Goal: Task Accomplishment & Management: Manage account settings

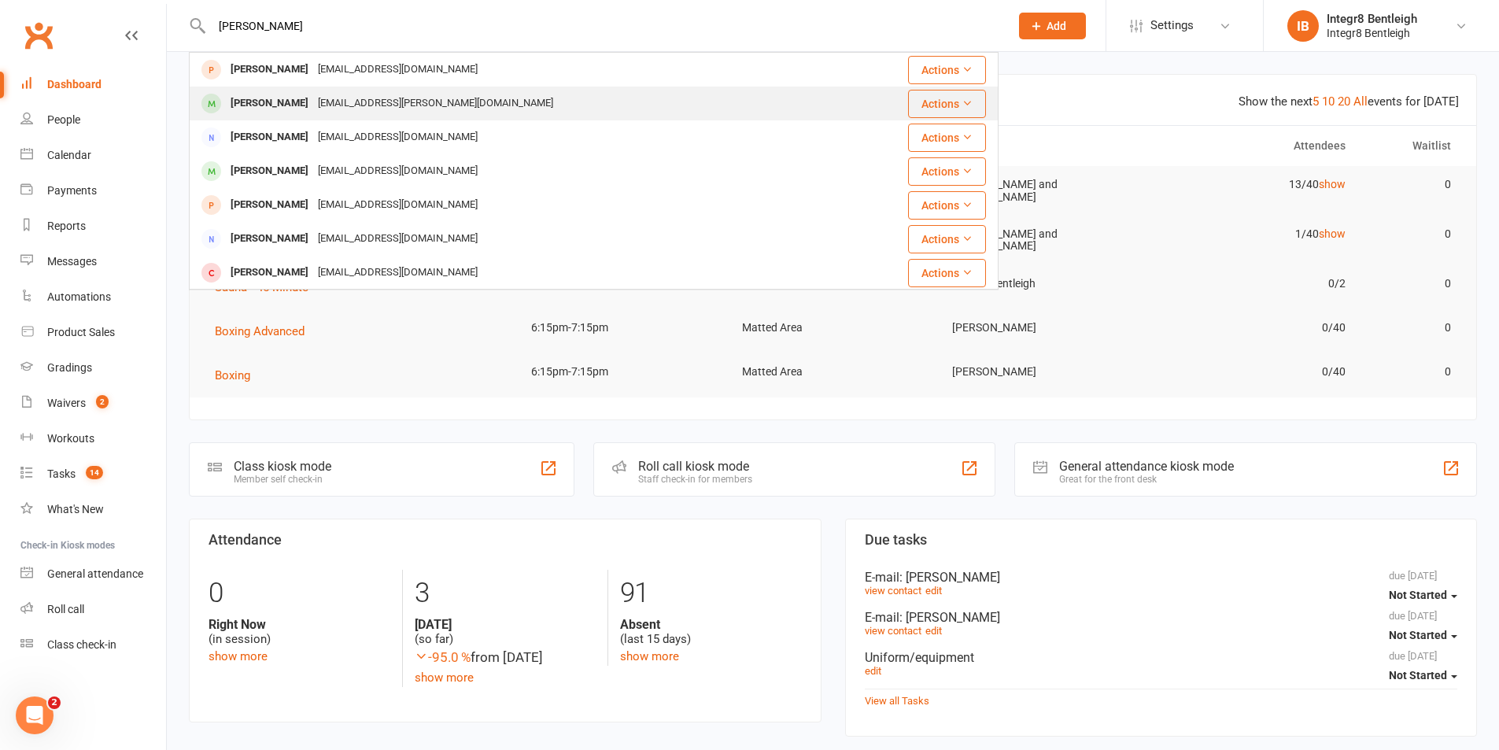
type input "wade"
click at [288, 96] on div "Samuel Wade" at bounding box center [269, 103] width 87 height 23
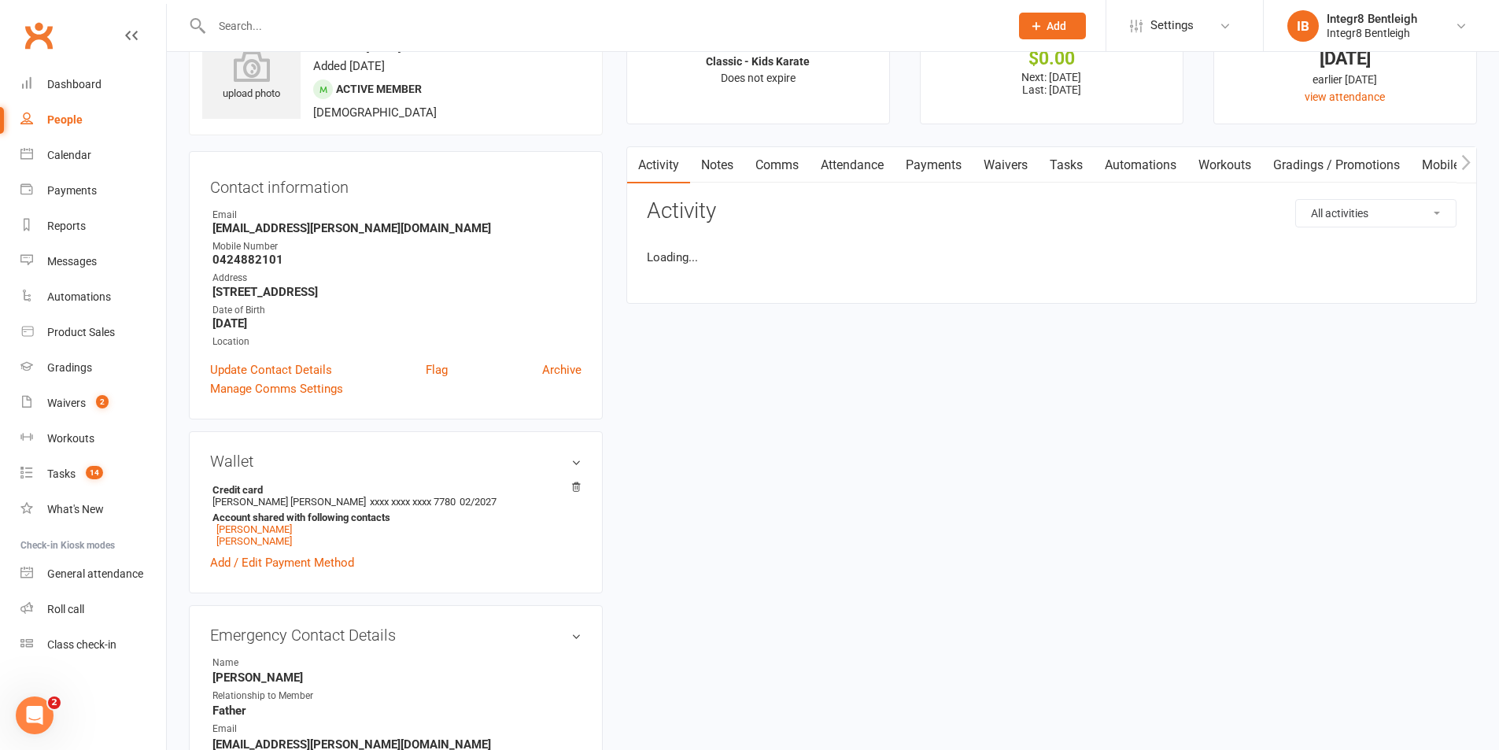
scroll to position [157, 0]
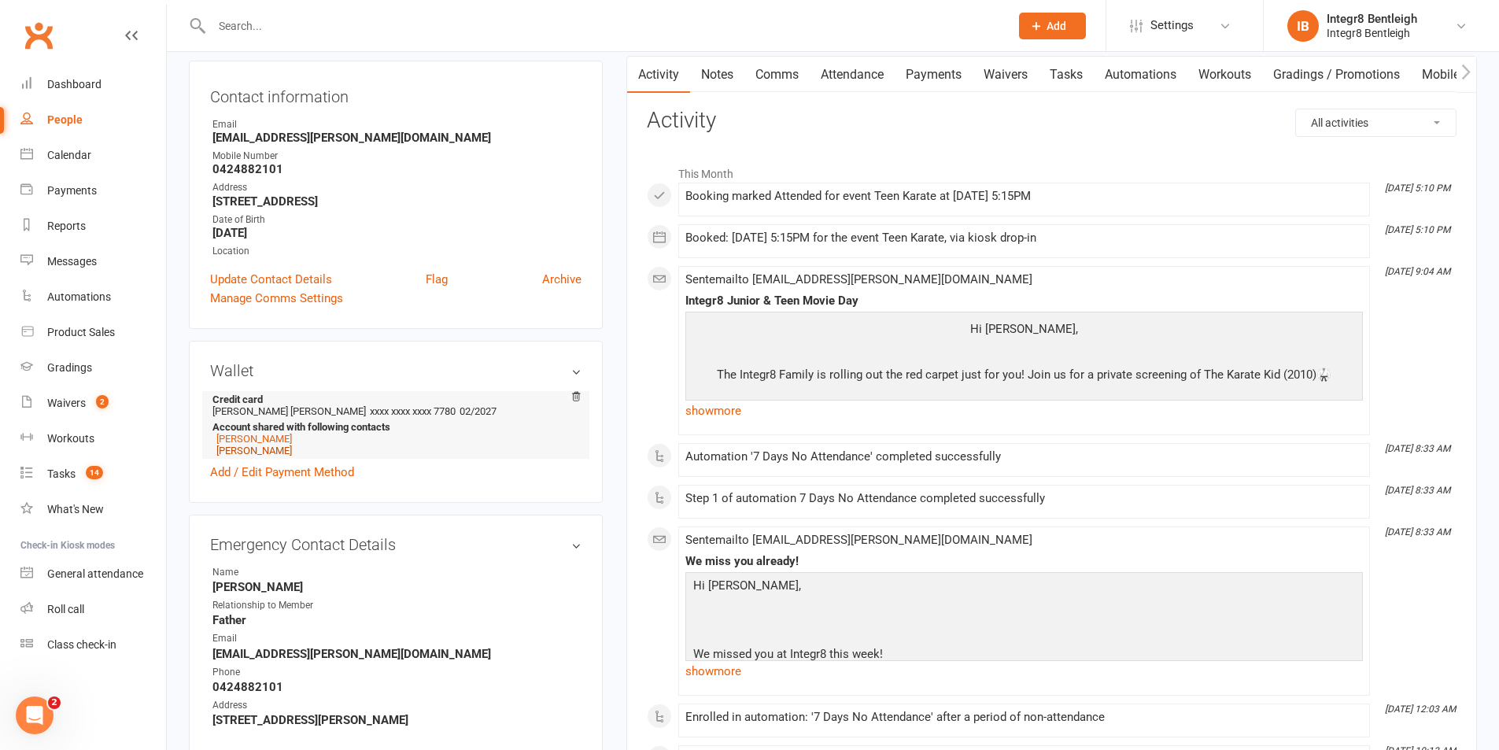
click at [253, 452] on link "Isabel Wade" at bounding box center [254, 451] width 76 height 12
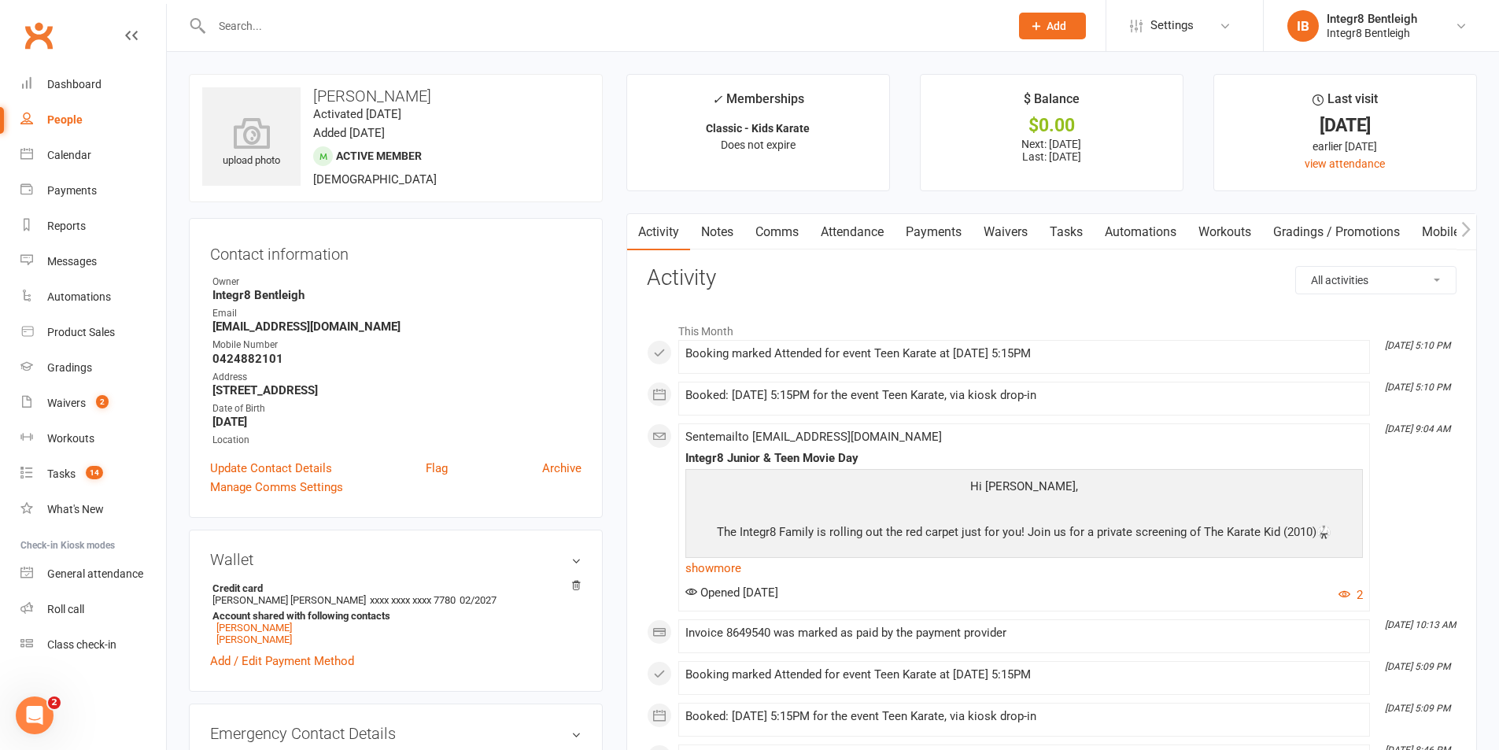
click at [917, 232] on link "Payments" at bounding box center [934, 232] width 78 height 36
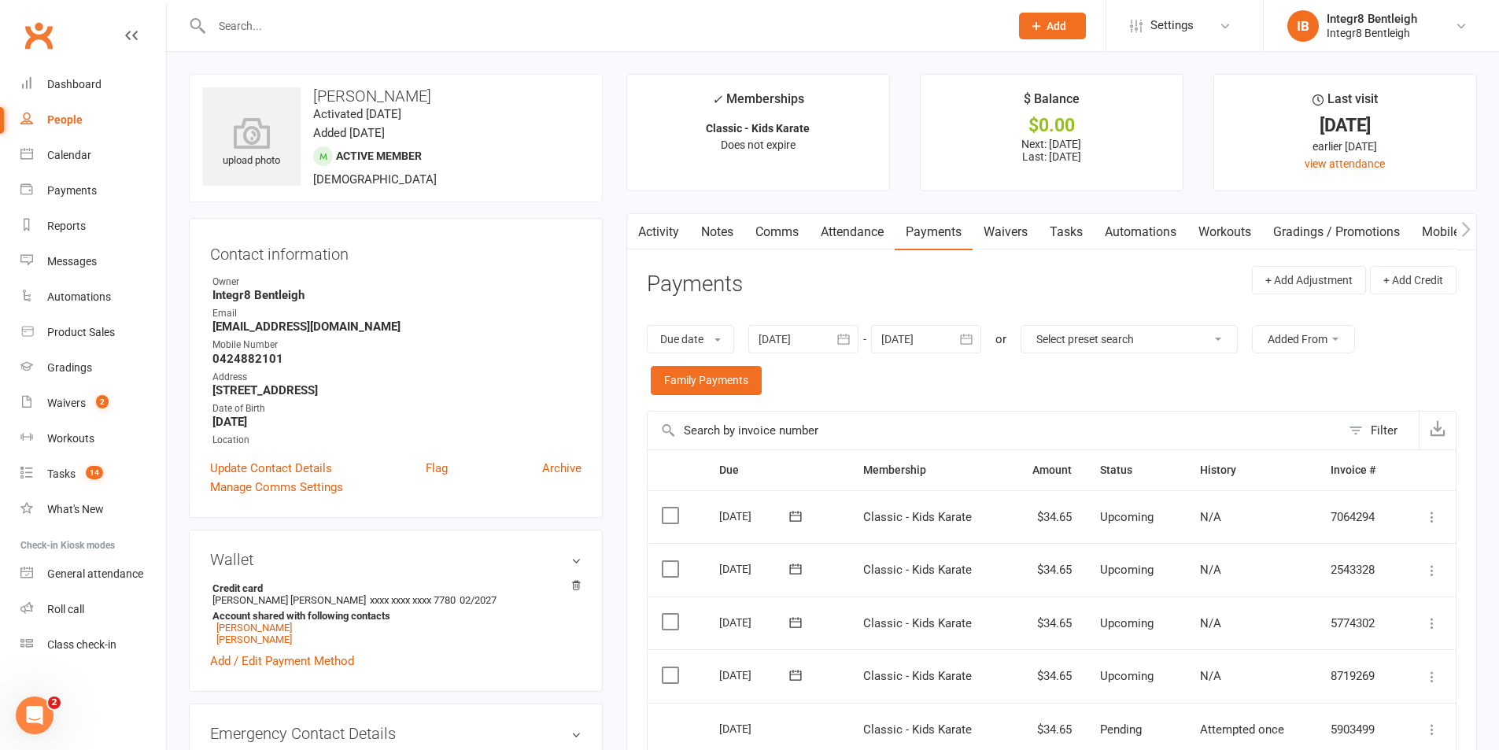
click at [665, 236] on link "Activity" at bounding box center [658, 232] width 63 height 36
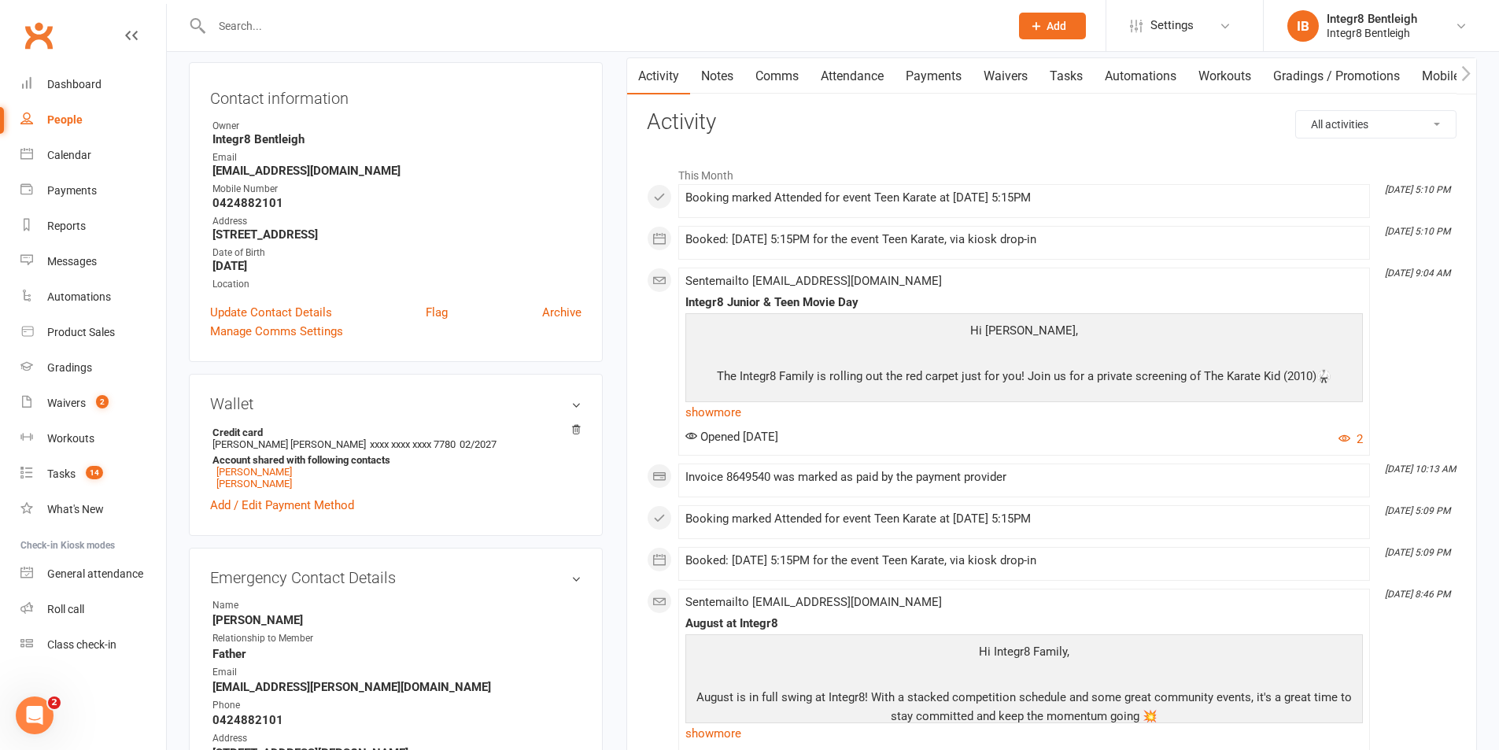
scroll to position [157, 0]
click at [270, 484] on link "Samuel Wade" at bounding box center [254, 482] width 76 height 12
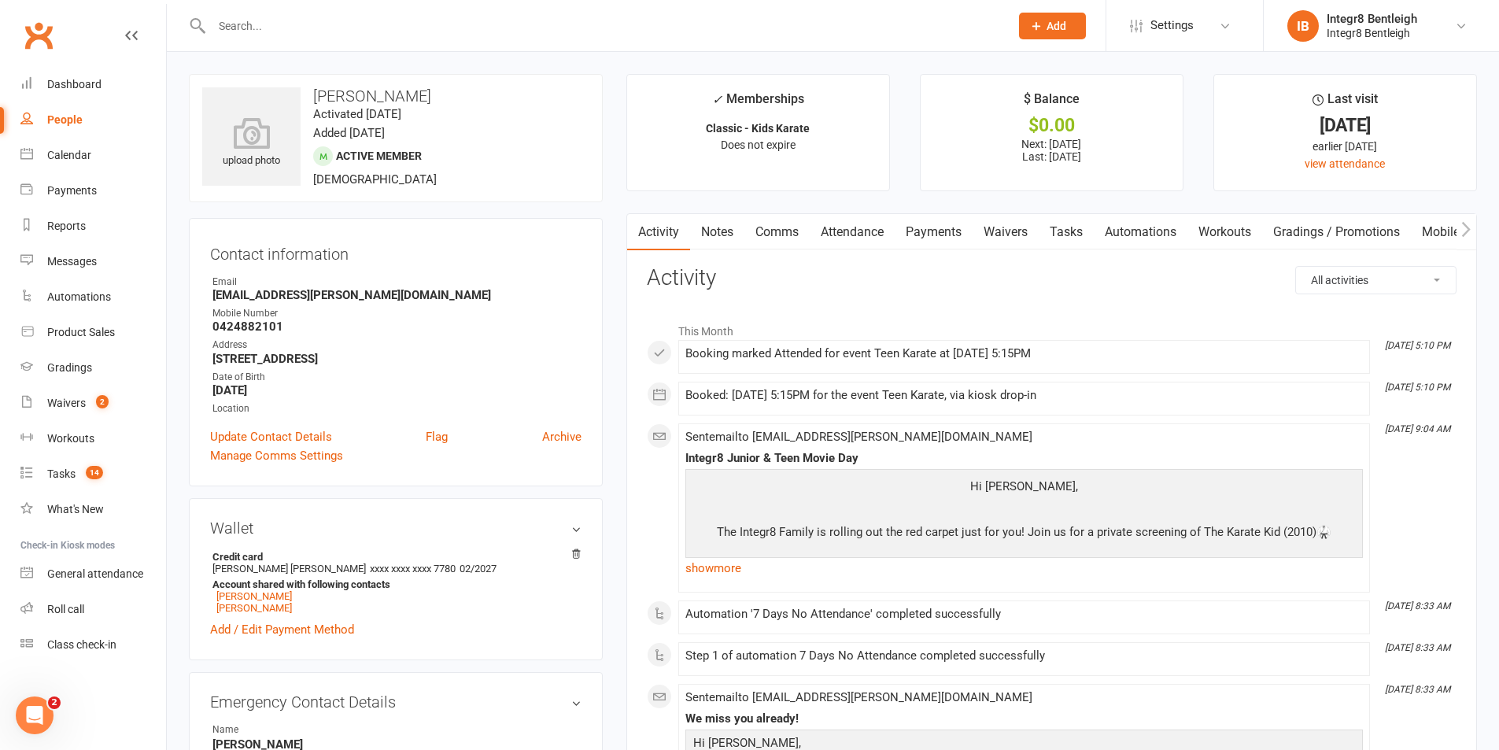
click at [936, 227] on link "Payments" at bounding box center [934, 232] width 78 height 36
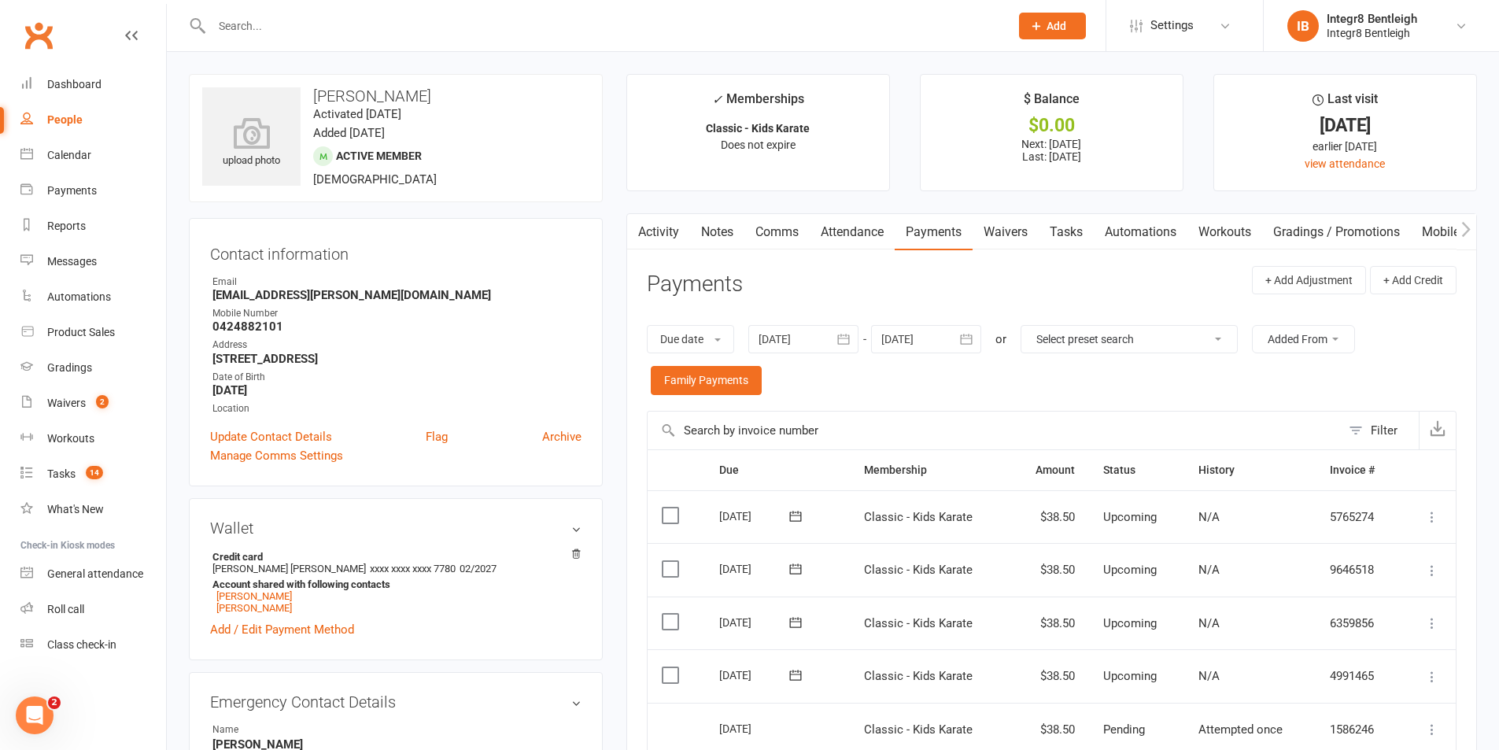
click at [660, 223] on link "Activity" at bounding box center [658, 232] width 63 height 36
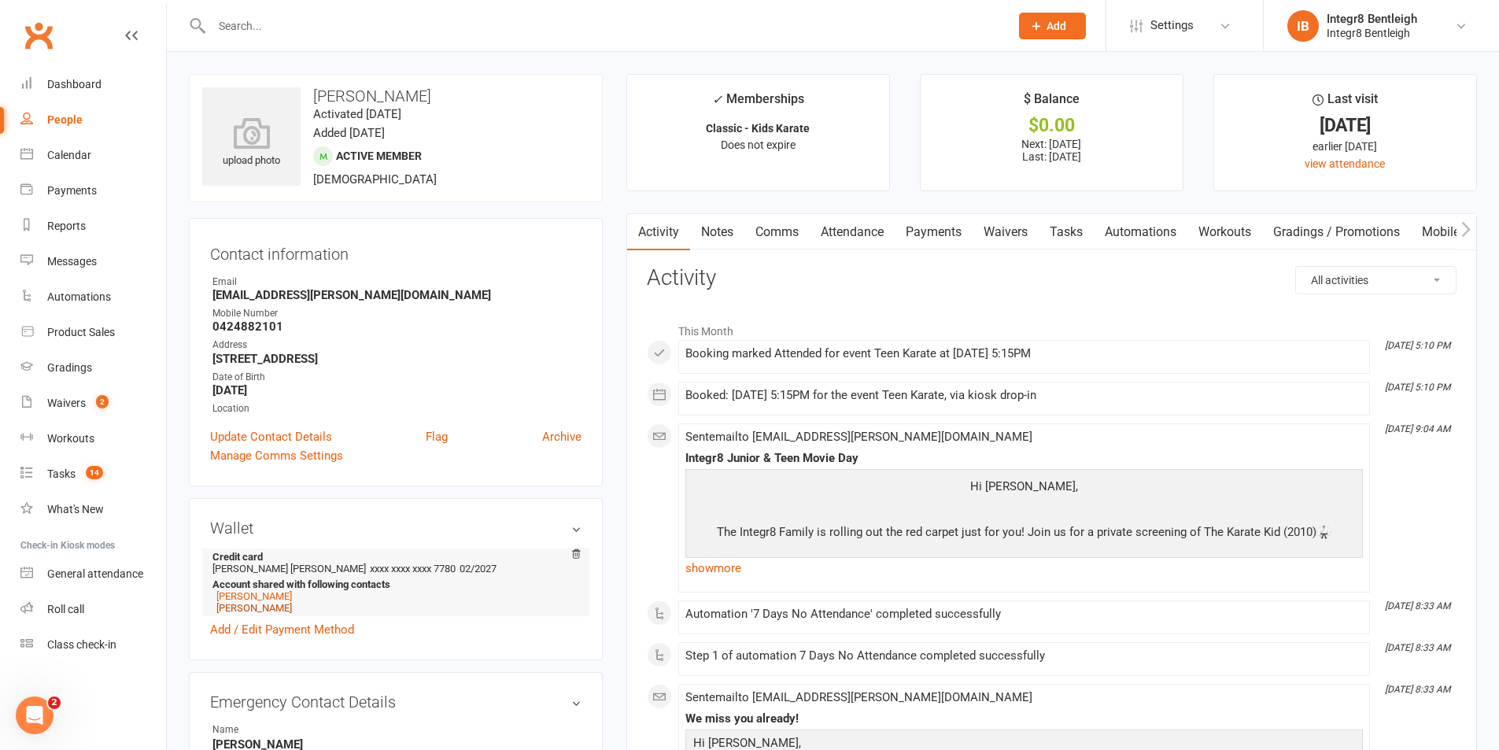
click at [236, 607] on link "Isabel Wade" at bounding box center [254, 608] width 76 height 12
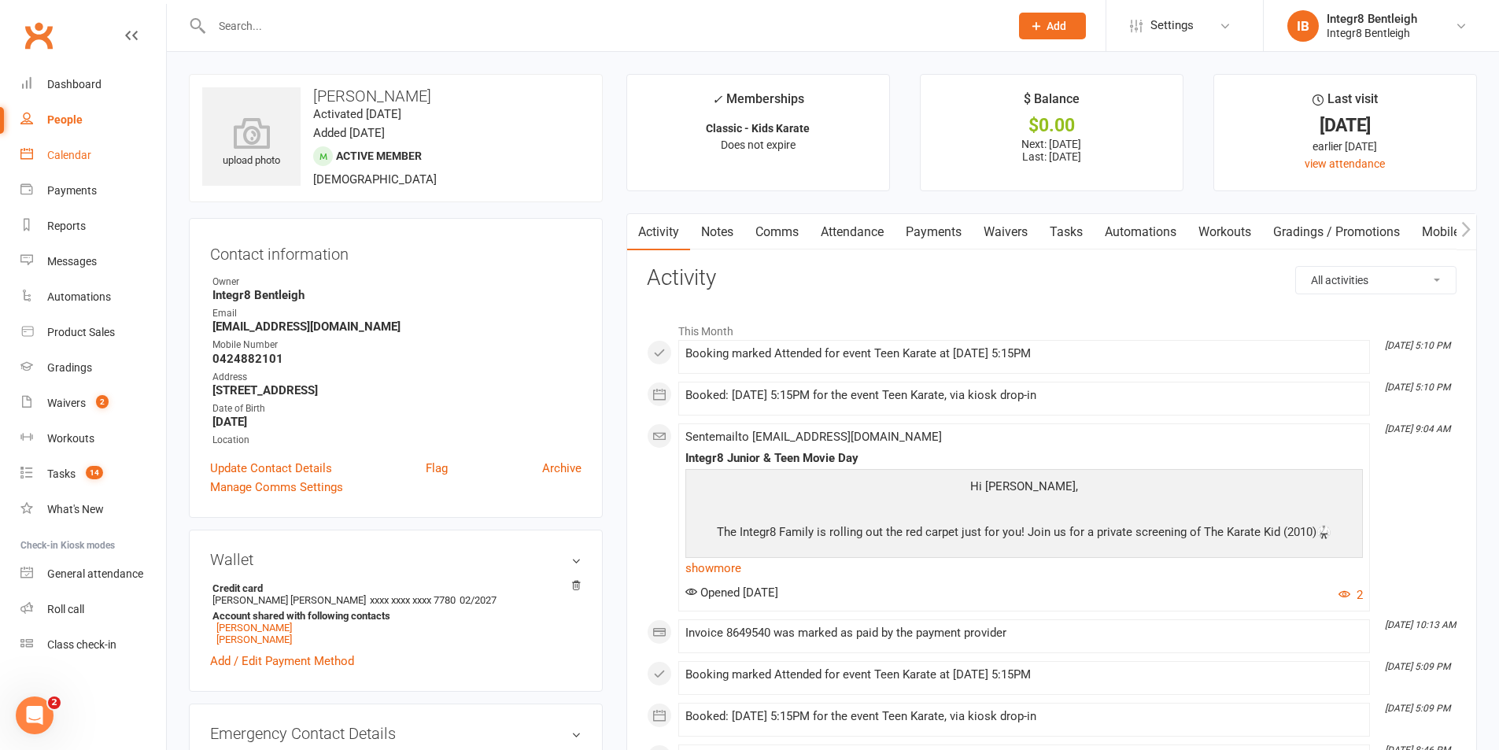
click at [89, 161] on div "Calendar" at bounding box center [69, 155] width 44 height 13
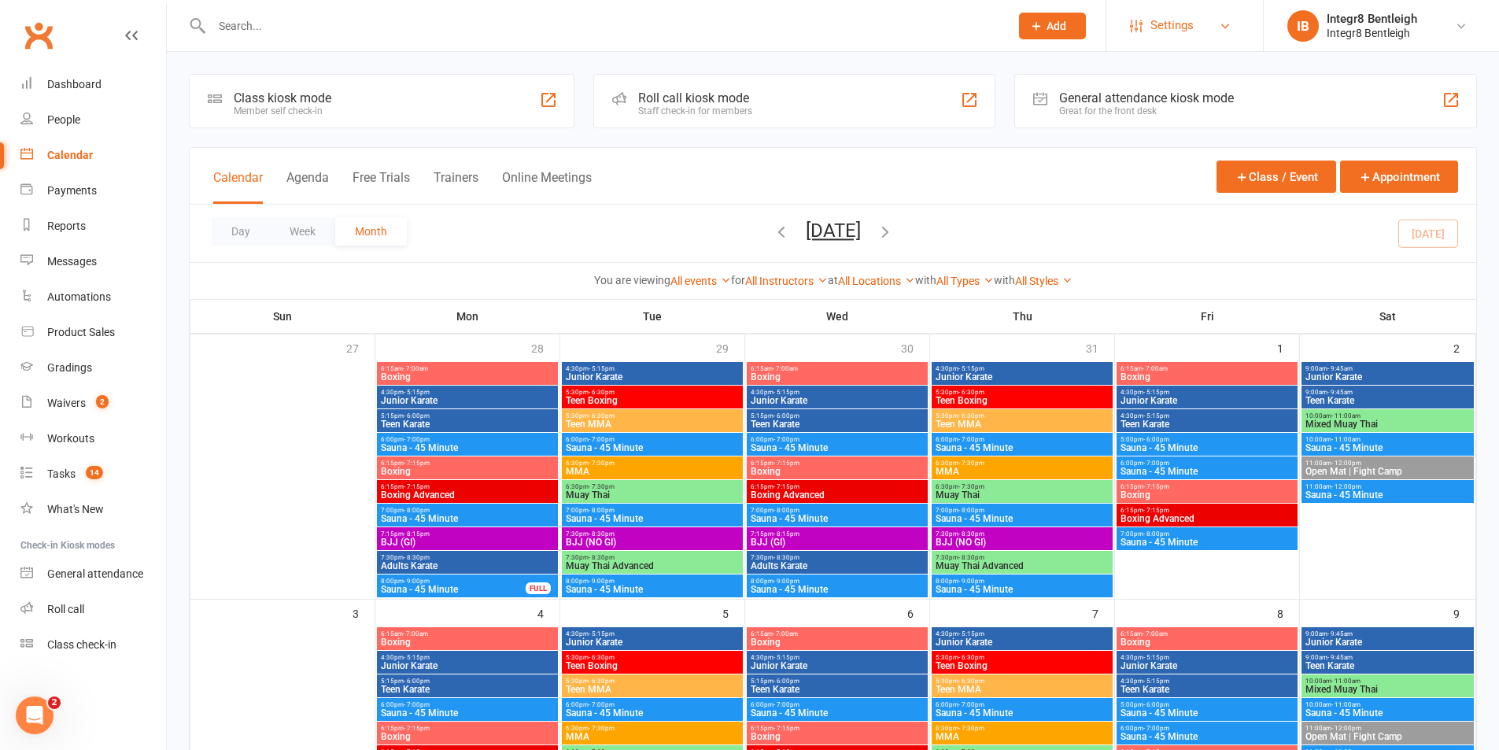
click at [1178, 17] on span "Settings" at bounding box center [1171, 25] width 43 height 35
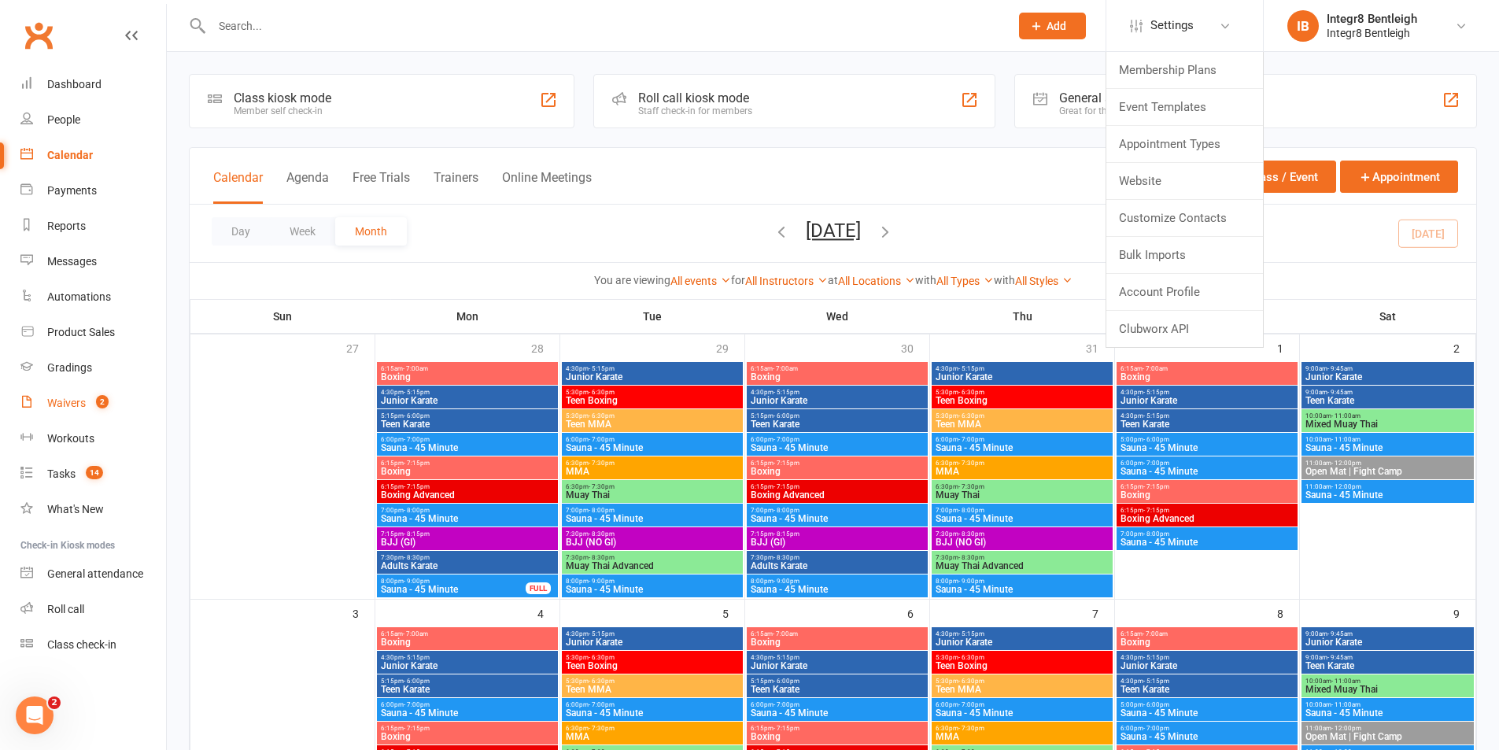
click at [96, 394] on link "Waivers 2" at bounding box center [93, 403] width 146 height 35
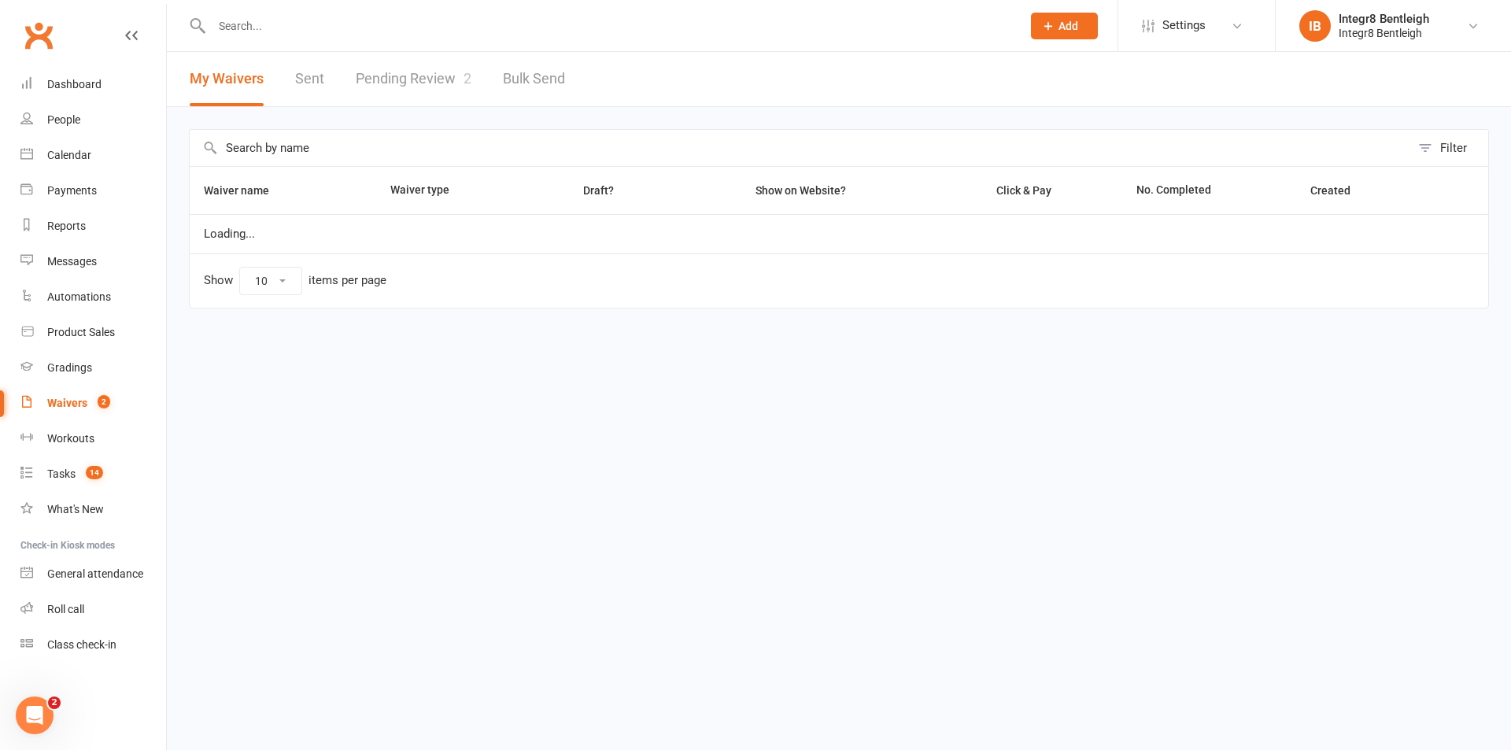
click at [426, 79] on link "Pending Review 2" at bounding box center [414, 79] width 116 height 54
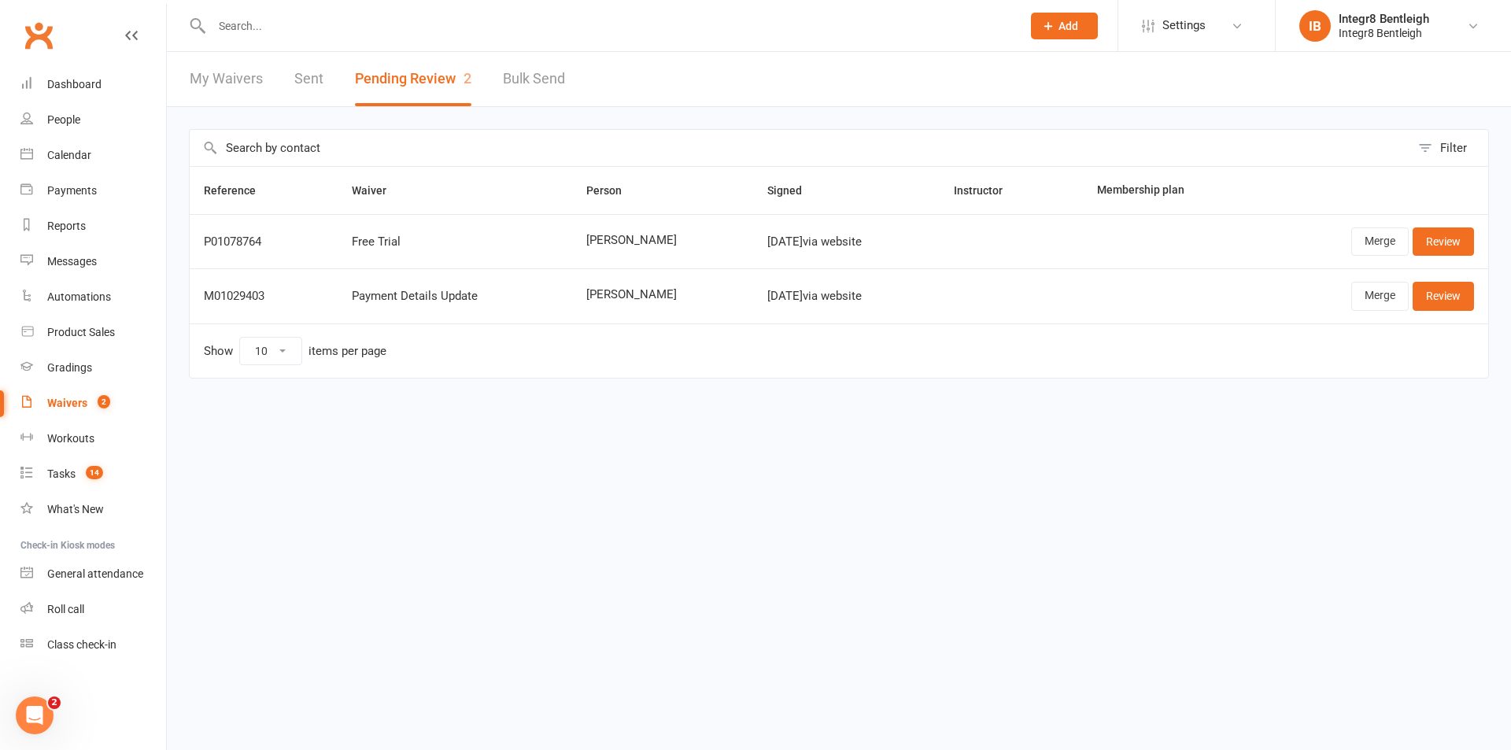
click at [230, 72] on link "My Waivers" at bounding box center [226, 79] width 73 height 54
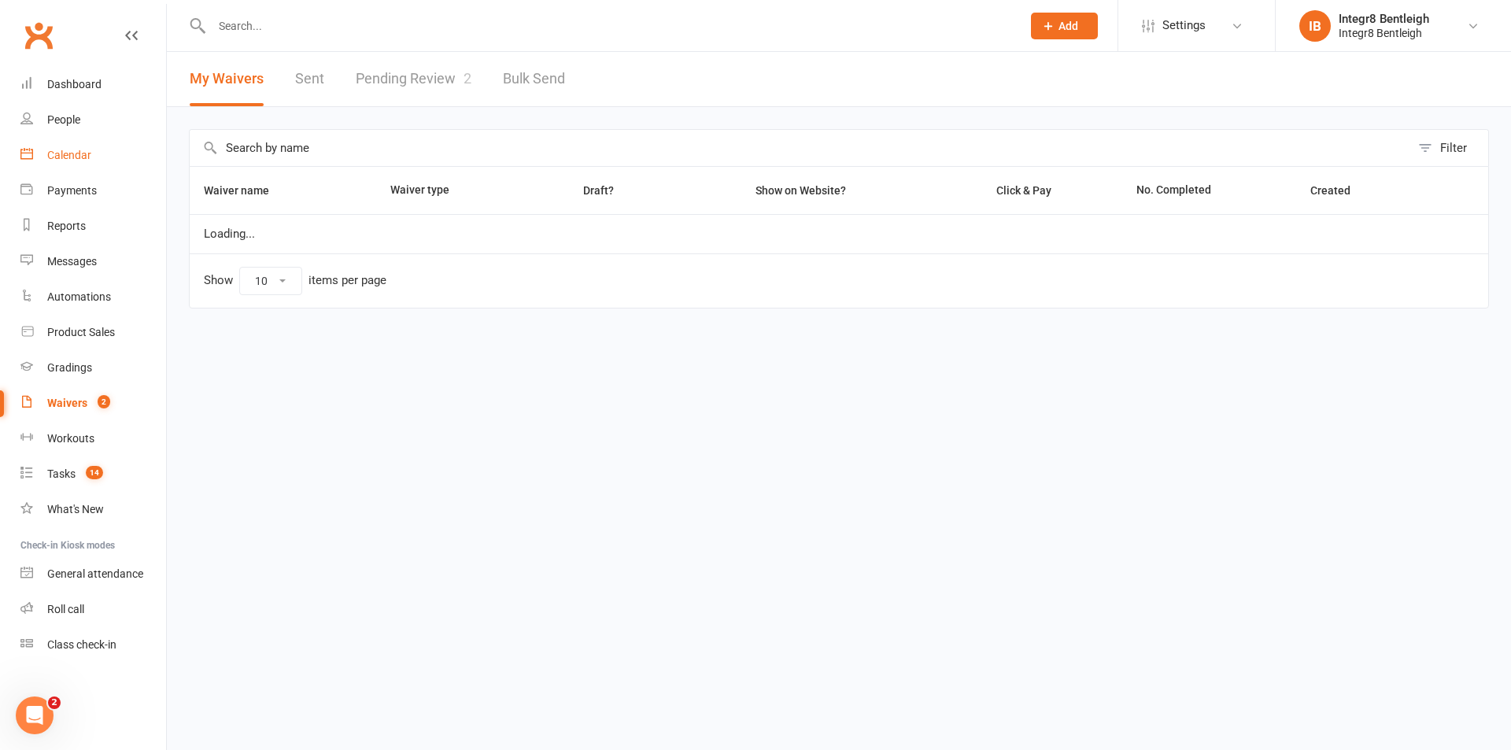
click at [90, 146] on link "Calendar" at bounding box center [93, 155] width 146 height 35
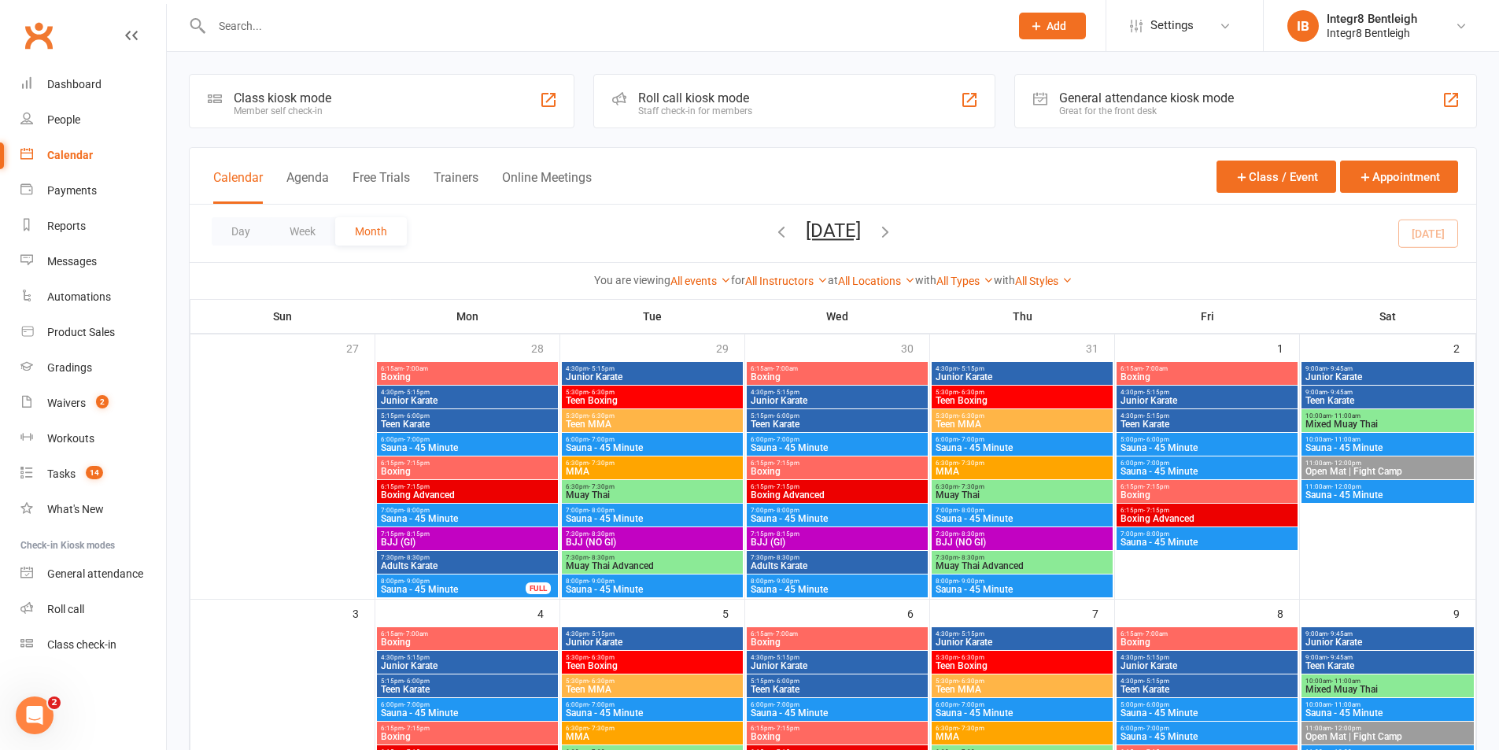
click at [379, 29] on input "text" at bounding box center [603, 26] width 792 height 22
click at [378, 29] on input "text" at bounding box center [603, 26] width 792 height 22
type input "b"
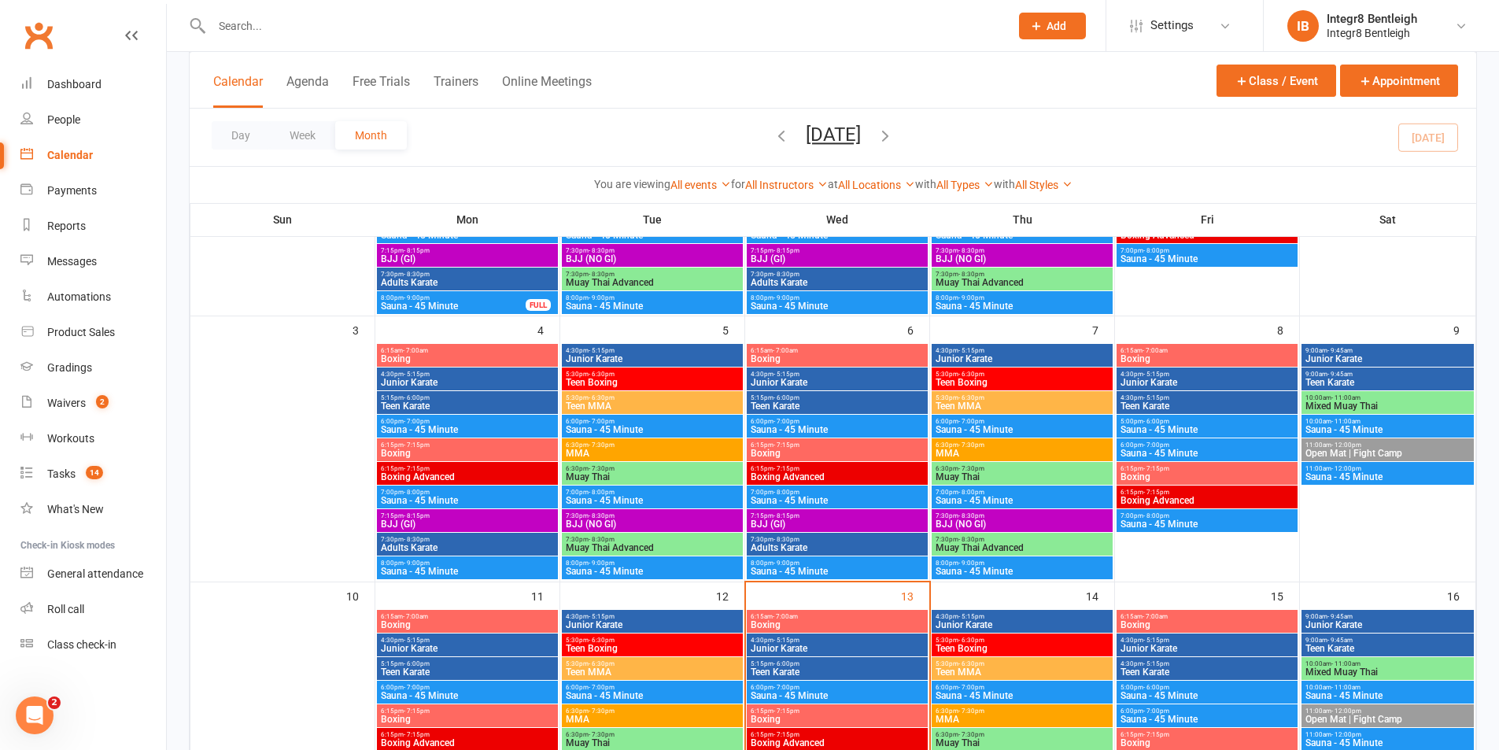
scroll to position [315, 0]
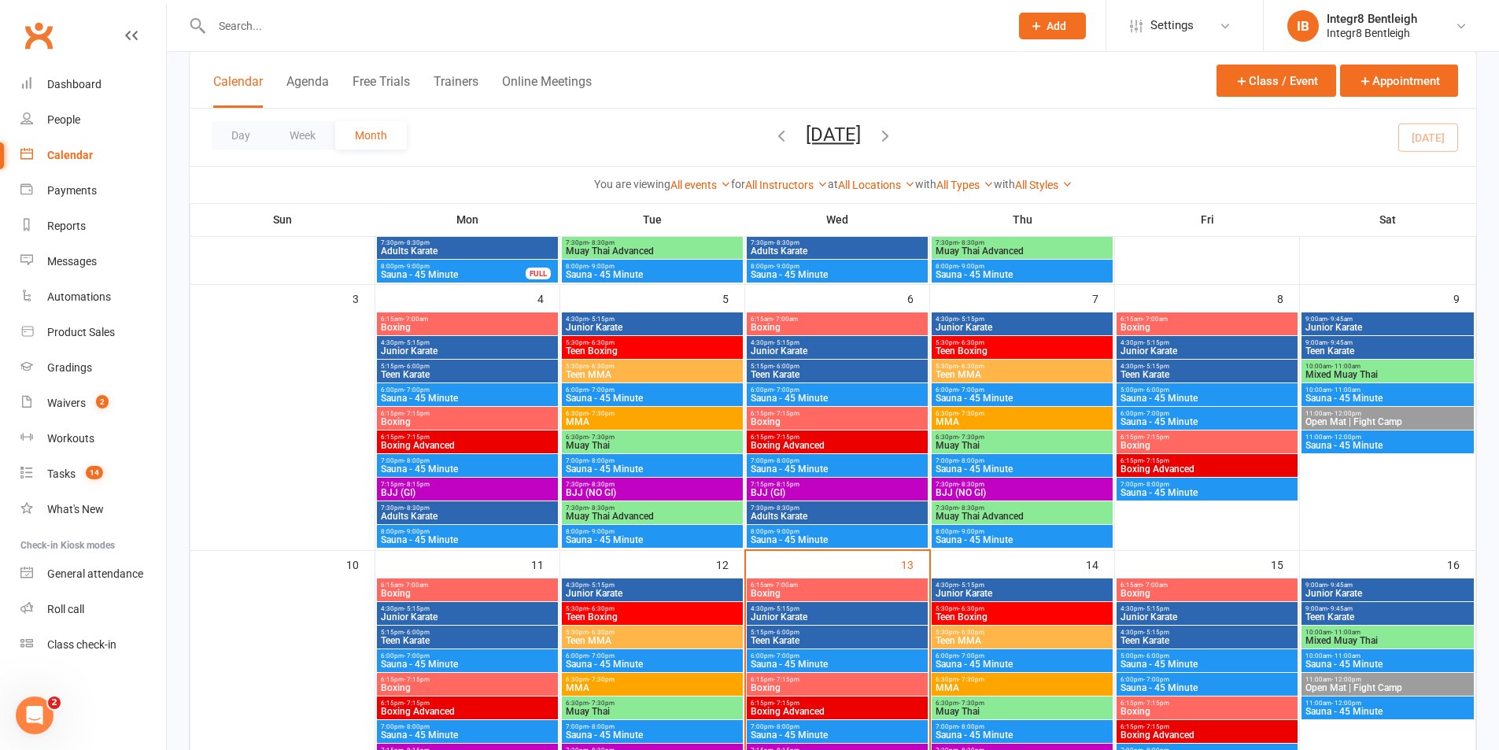
click at [487, 416] on span "6:15pm - 7:15pm" at bounding box center [467, 413] width 175 height 7
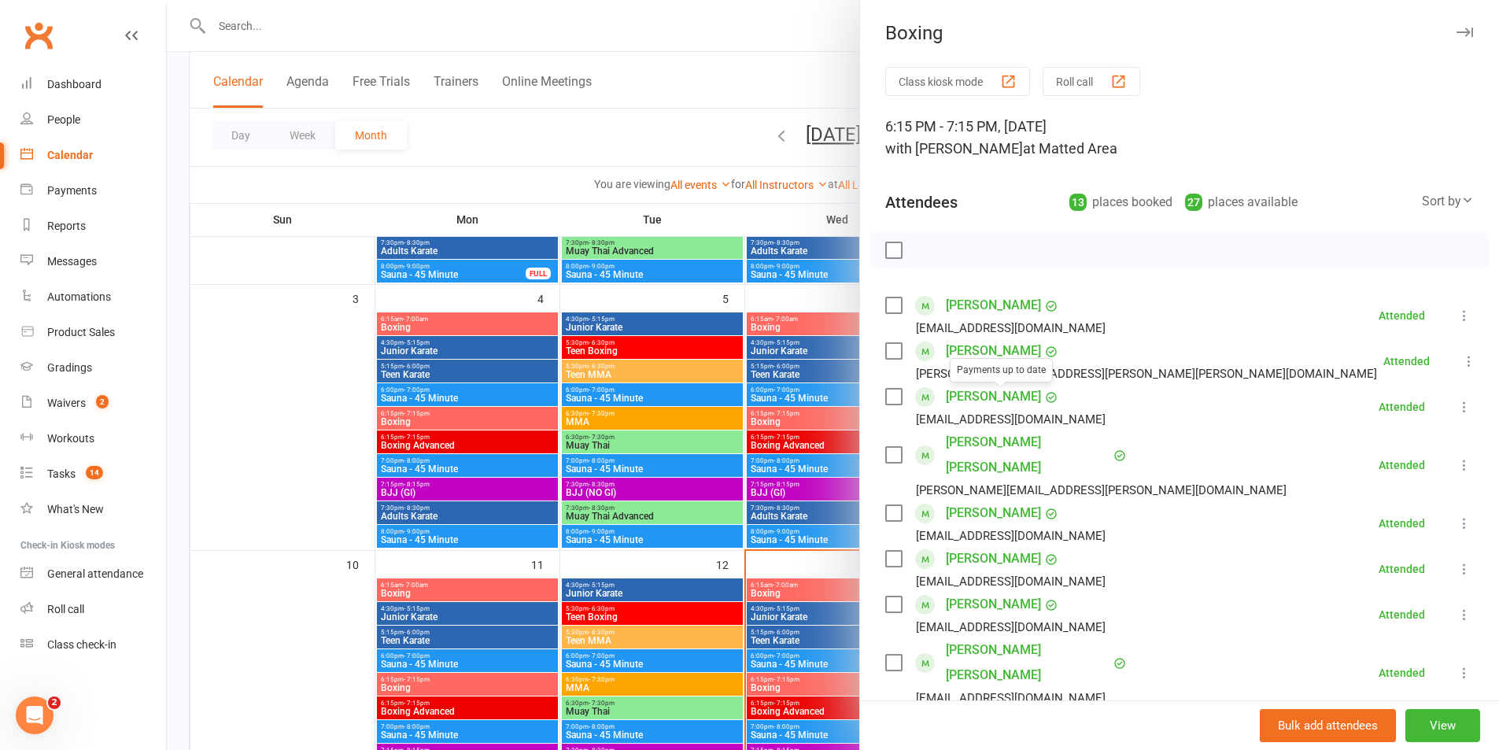
click at [977, 397] on link "[PERSON_NAME]" at bounding box center [993, 396] width 95 height 25
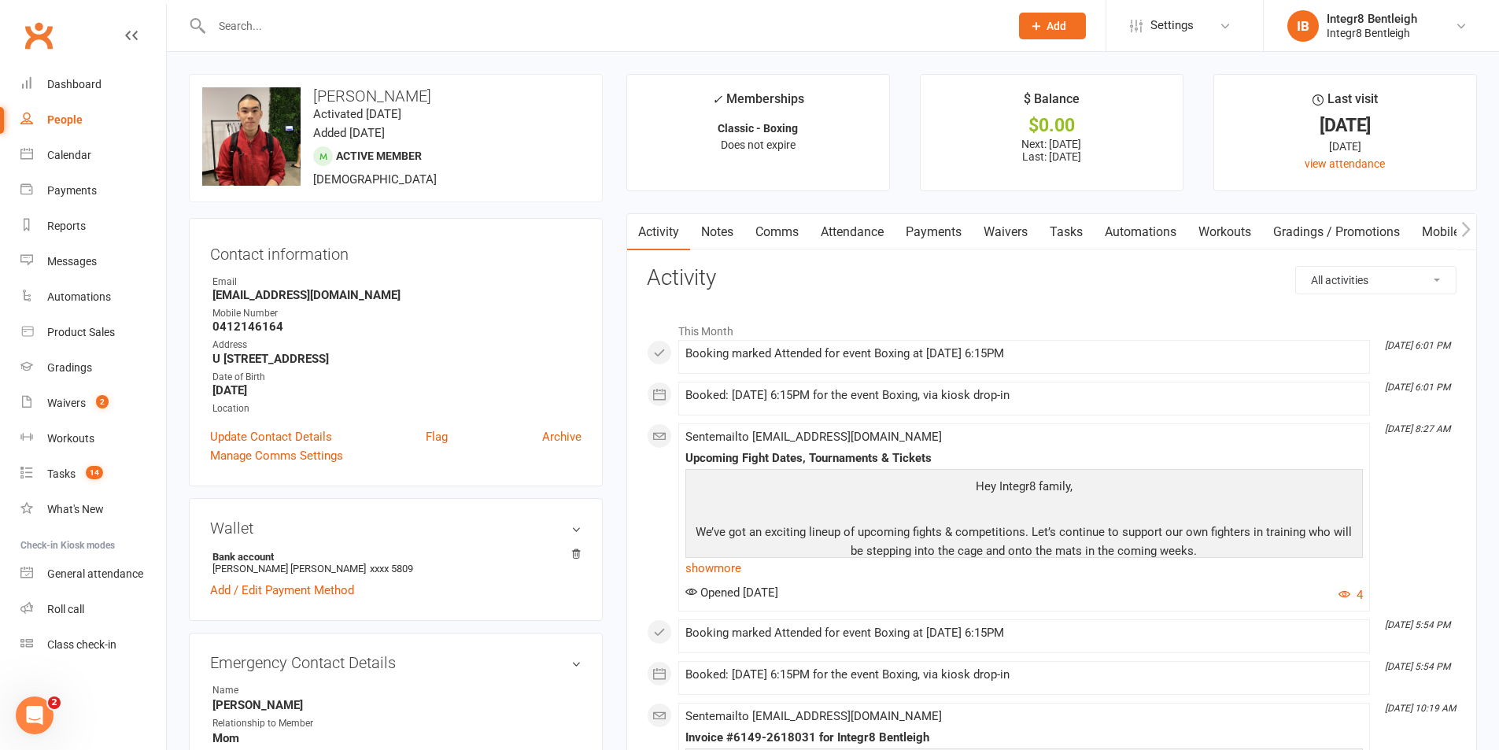
click at [931, 238] on link "Payments" at bounding box center [934, 232] width 78 height 36
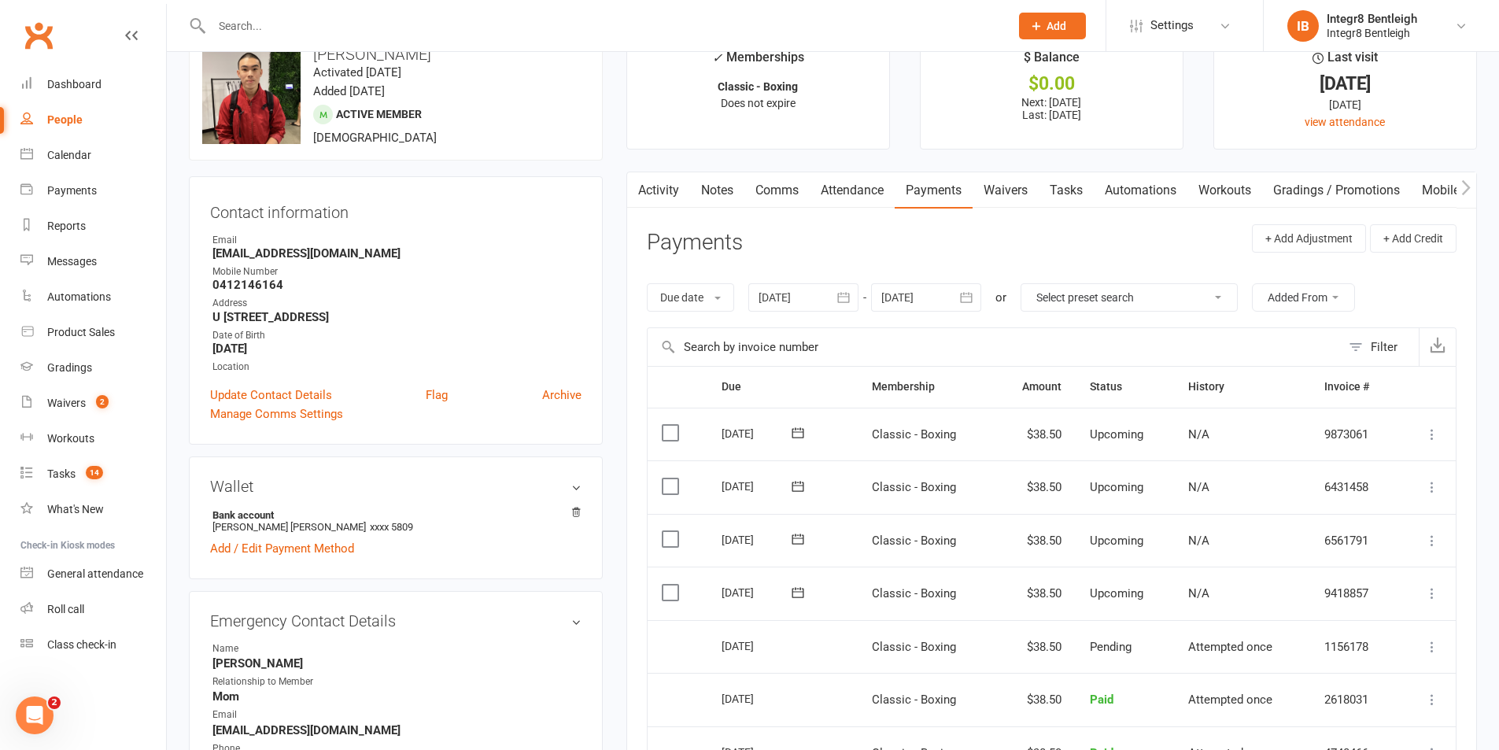
scroll to position [236, 0]
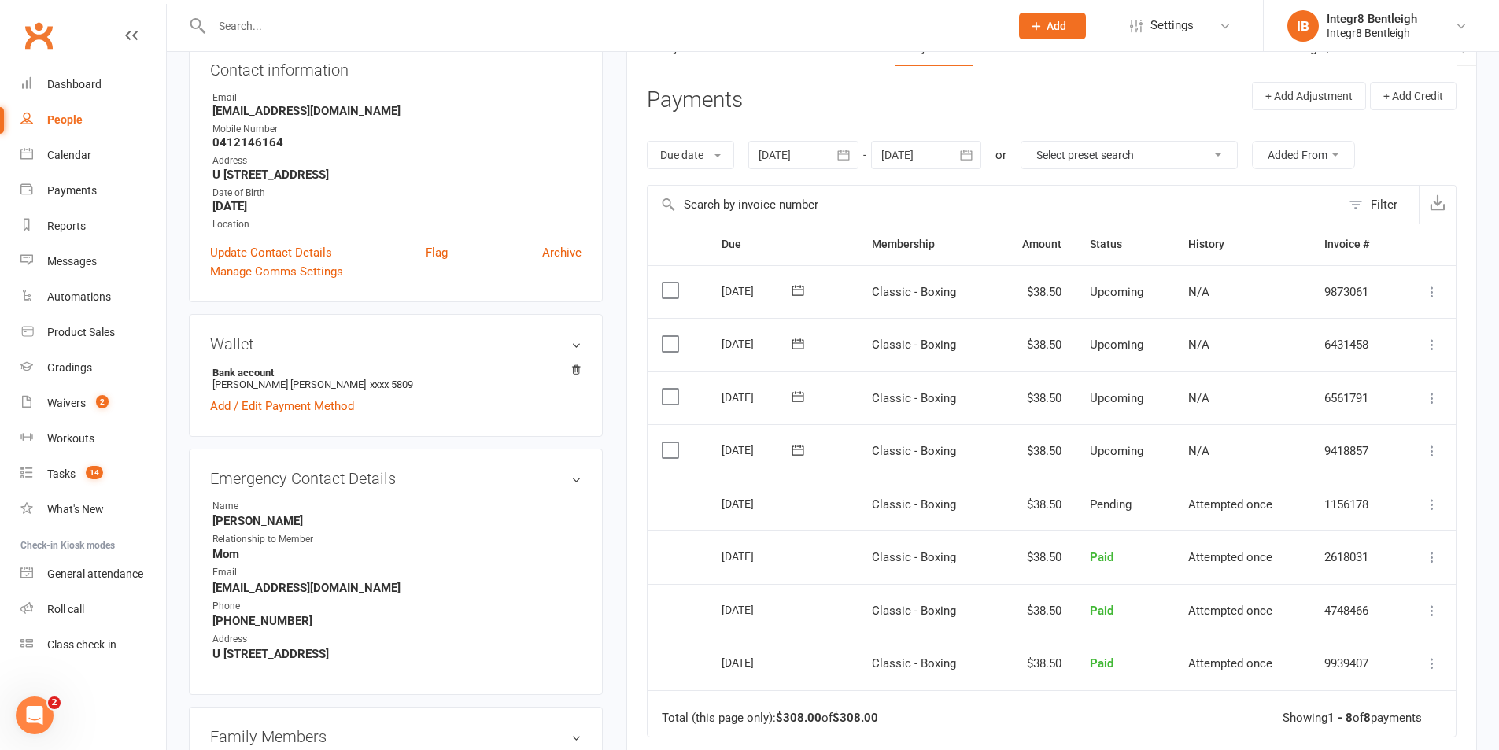
drag, startPoint x: 791, startPoint y: 239, endPoint x: 789, endPoint y: 253, distance: 13.5
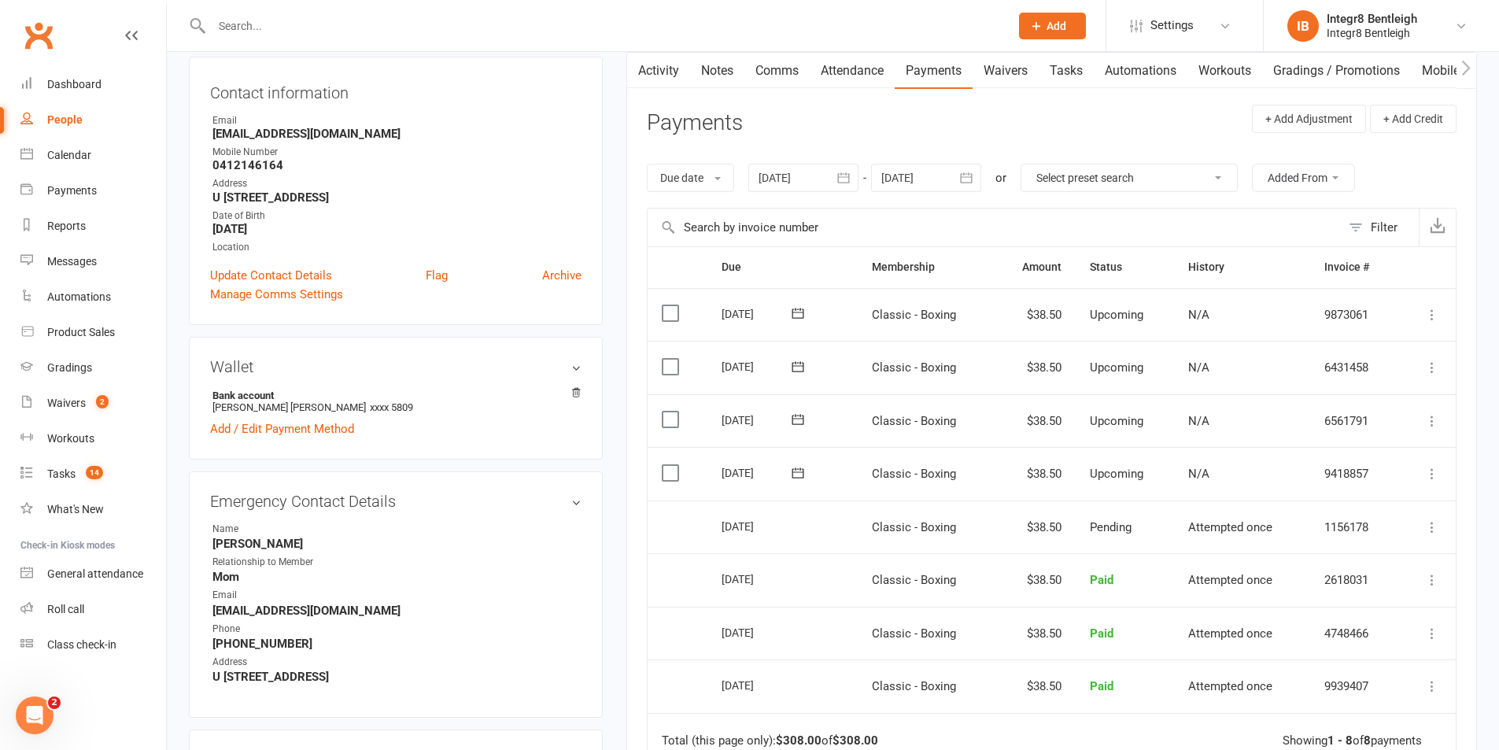
scroll to position [0, 0]
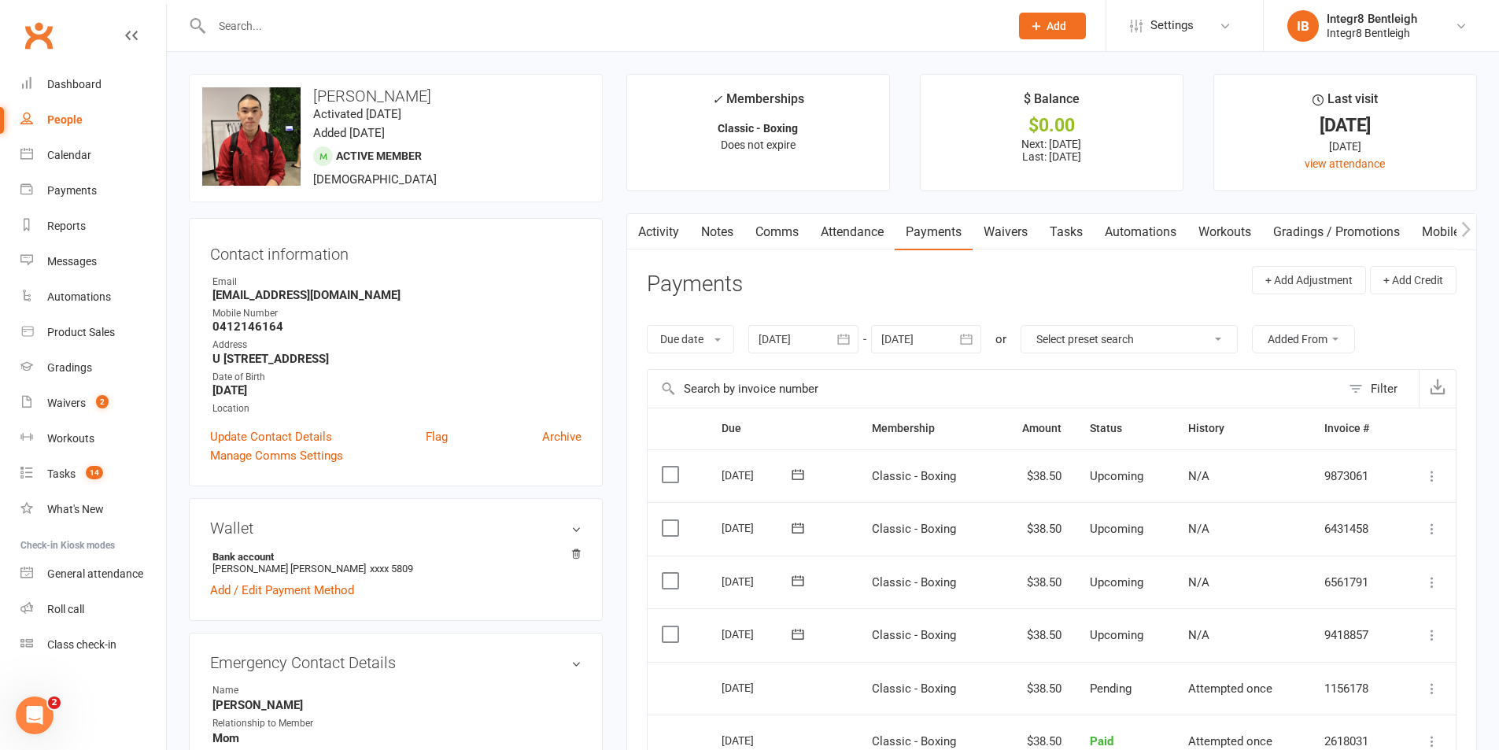
click at [648, 246] on link "Activity" at bounding box center [658, 232] width 63 height 36
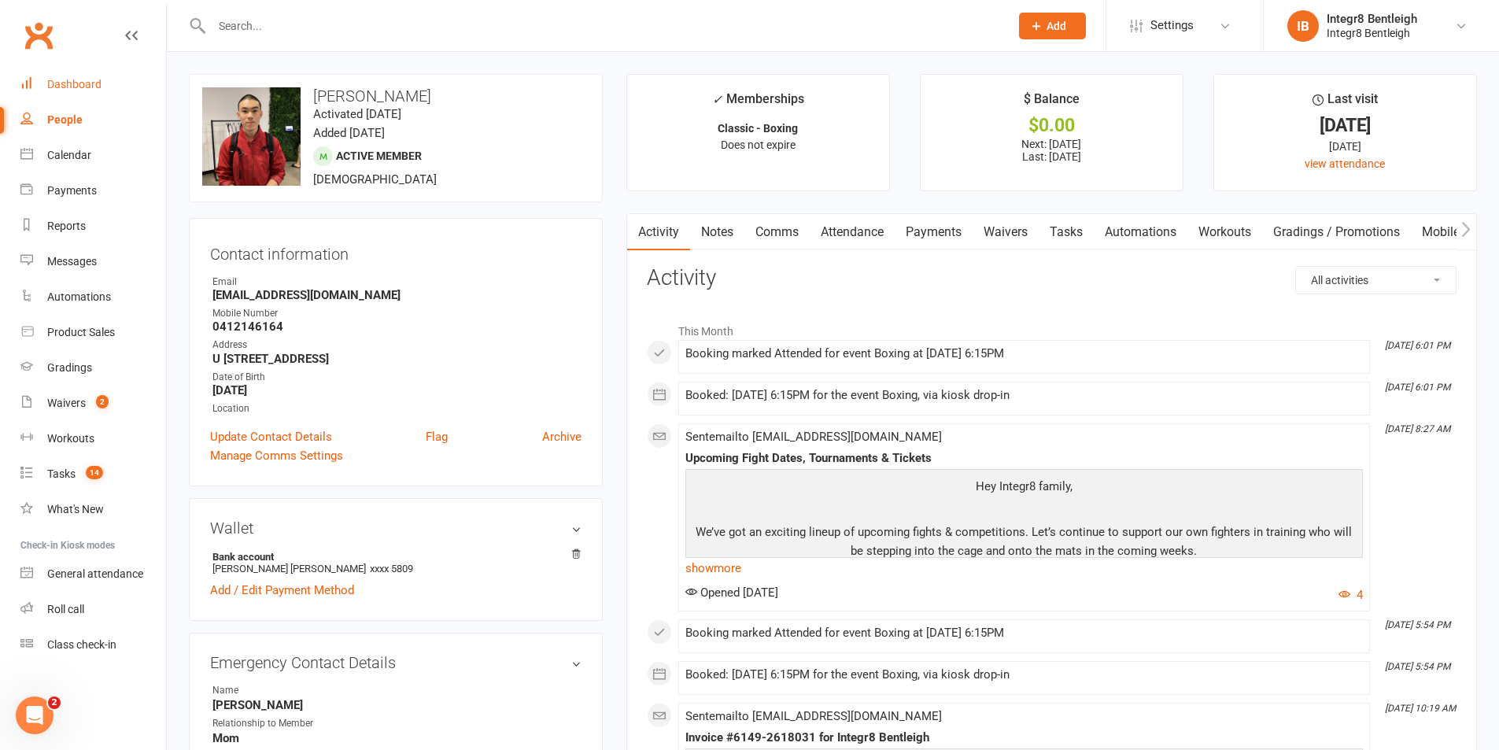
click at [97, 84] on div "Dashboard" at bounding box center [74, 84] width 54 height 13
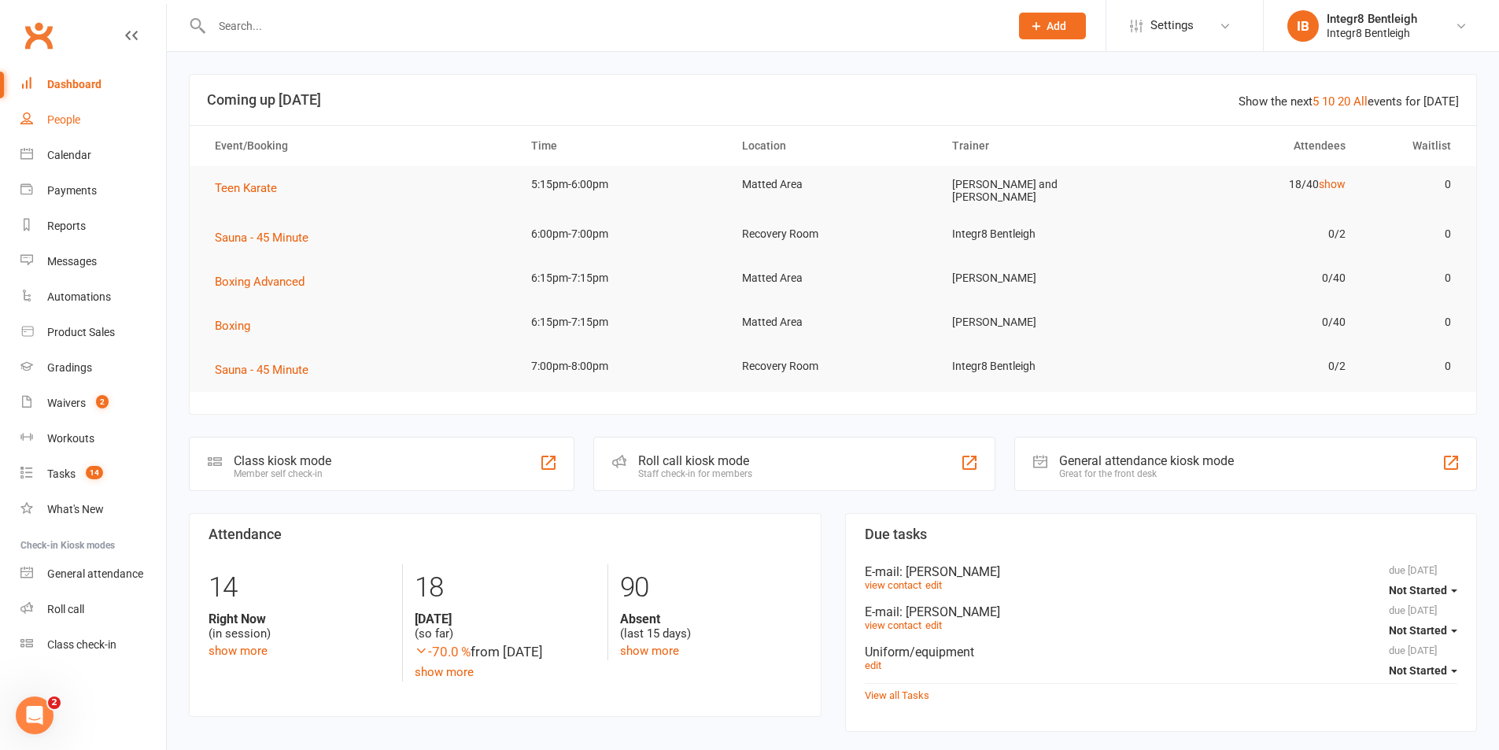
click at [105, 113] on link "People" at bounding box center [93, 119] width 146 height 35
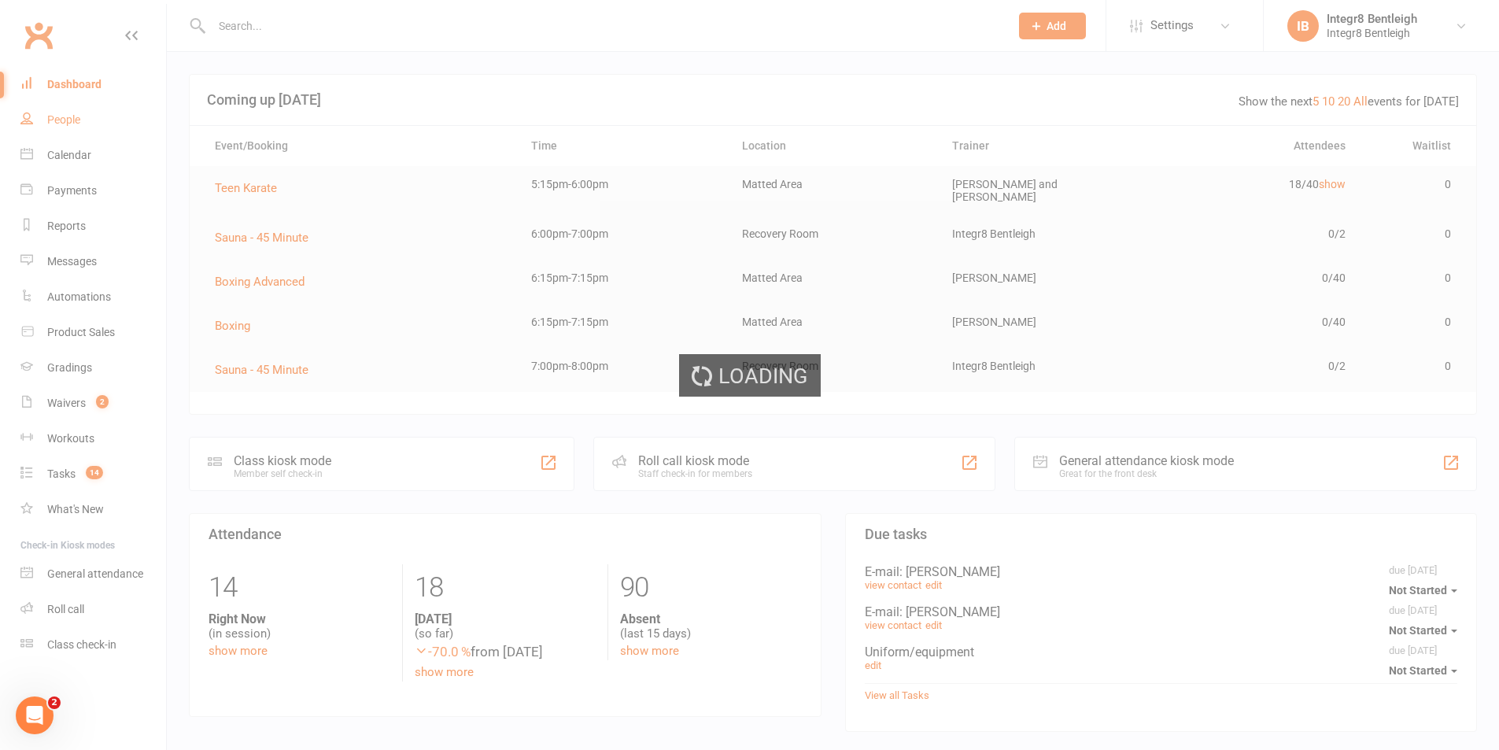
select select "100"
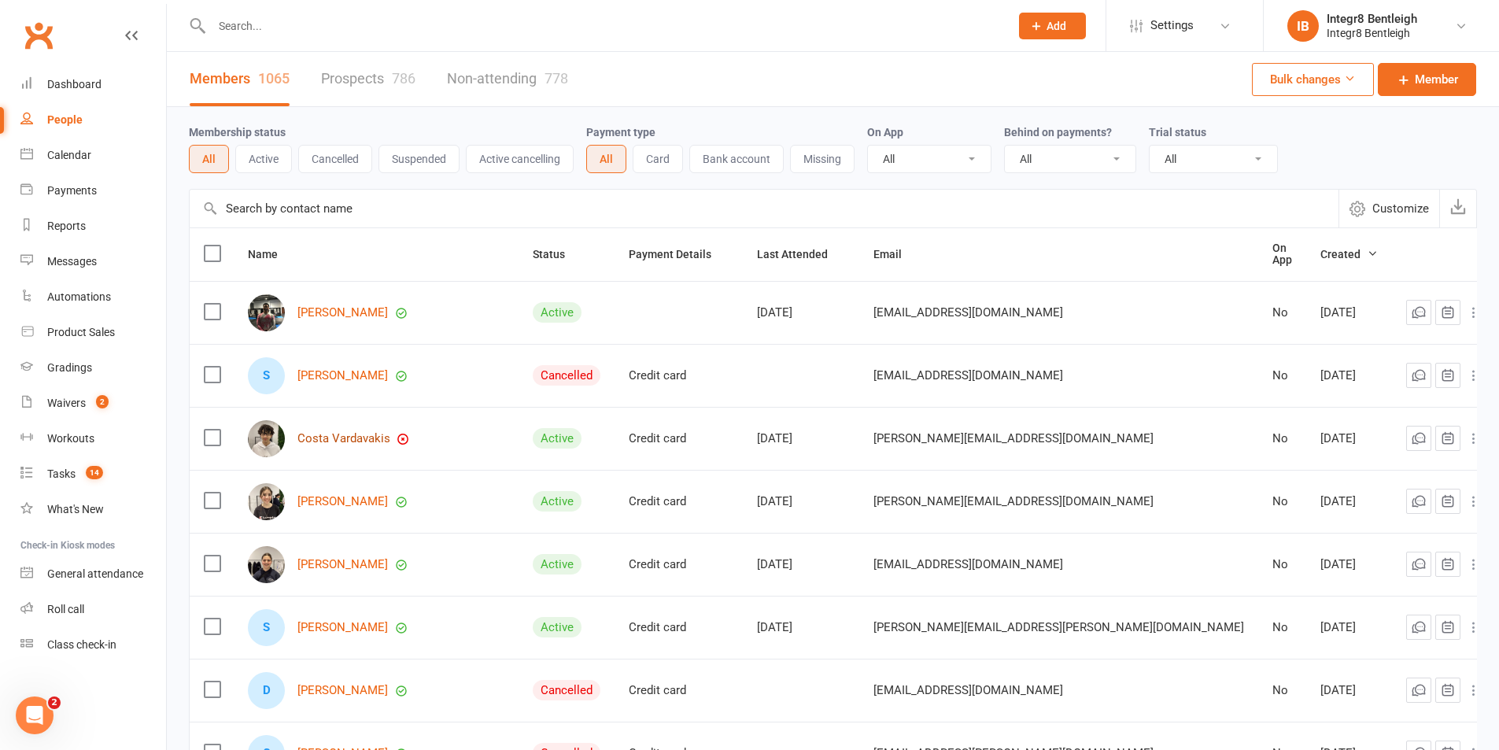
click at [357, 434] on link "Costa Vardavakis" at bounding box center [343, 438] width 93 height 13
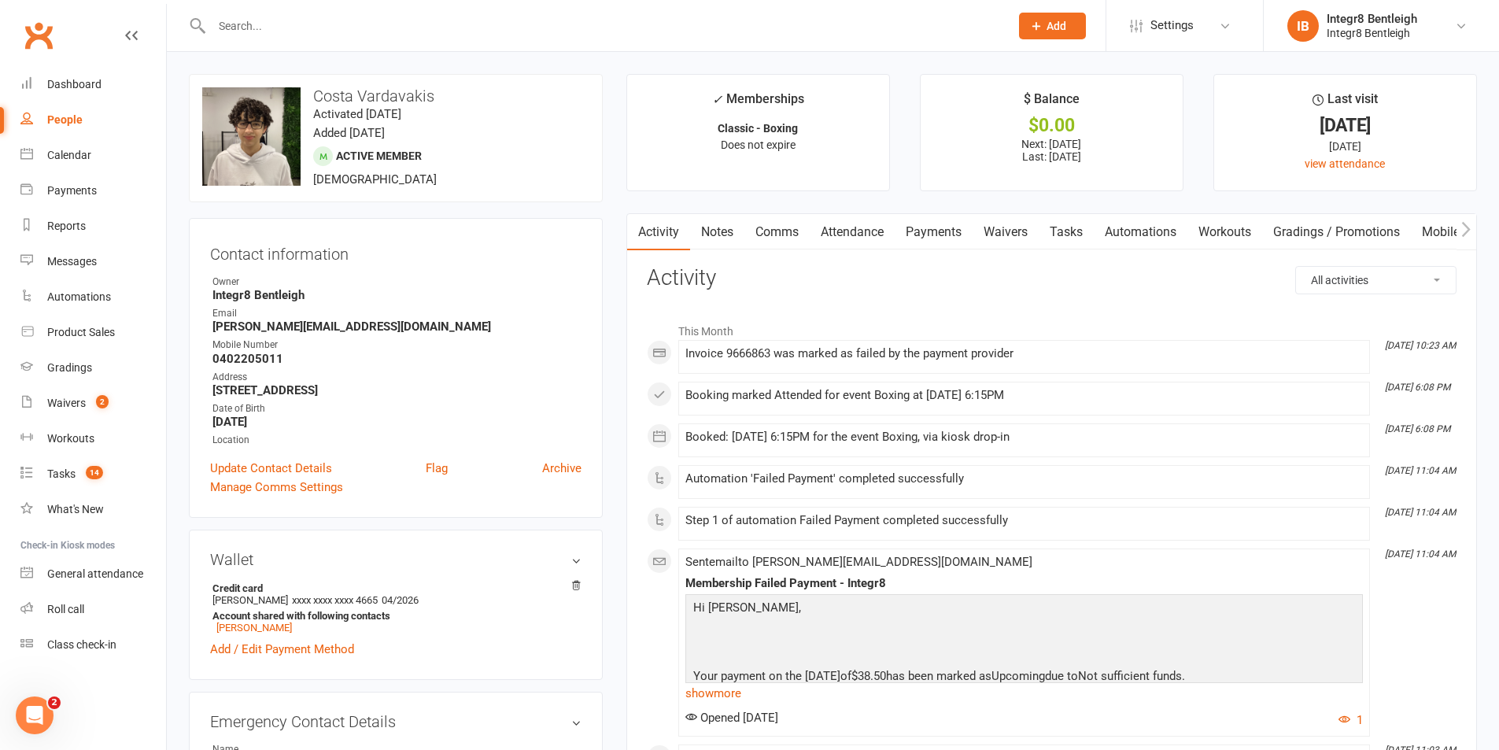
click at [923, 238] on link "Payments" at bounding box center [934, 232] width 78 height 36
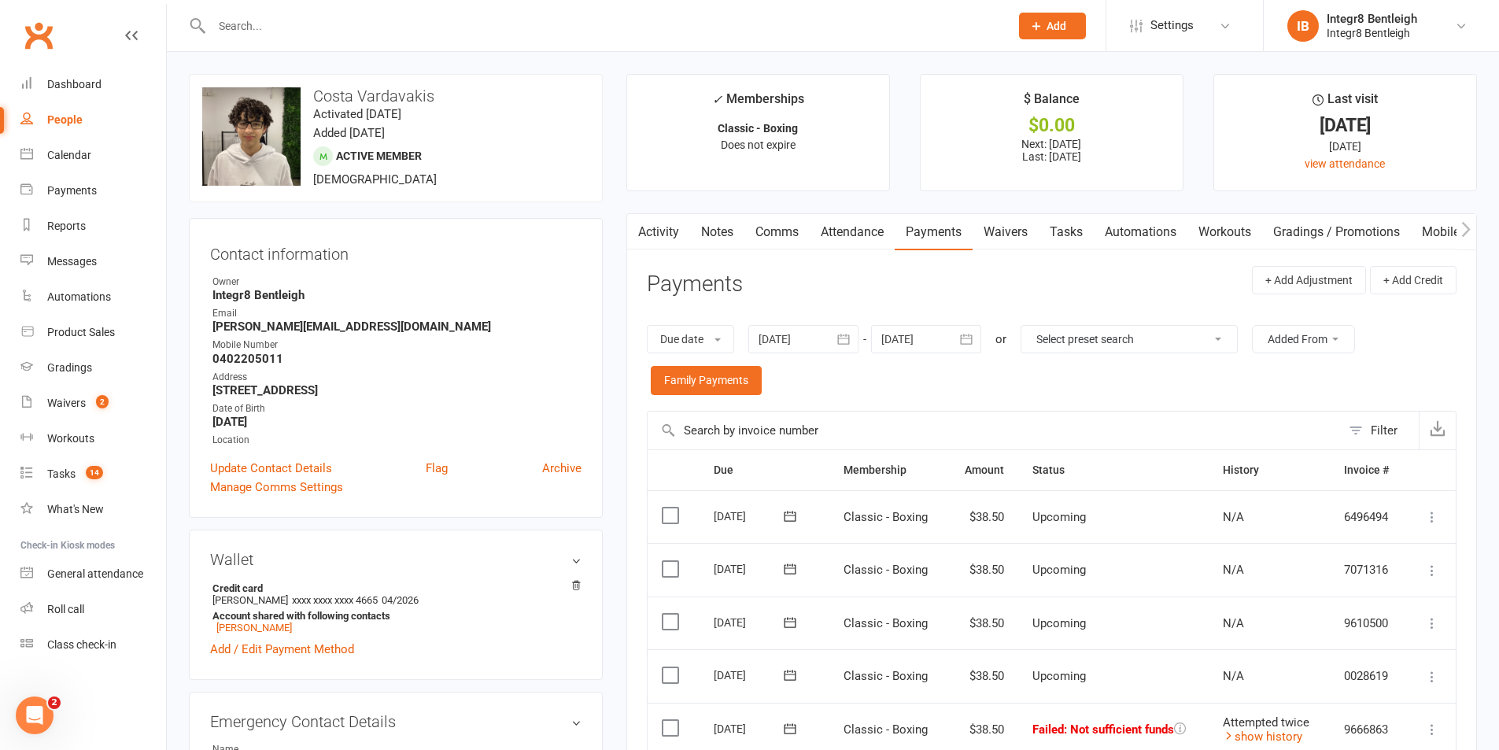
click at [703, 244] on link "Notes" at bounding box center [717, 232] width 54 height 36
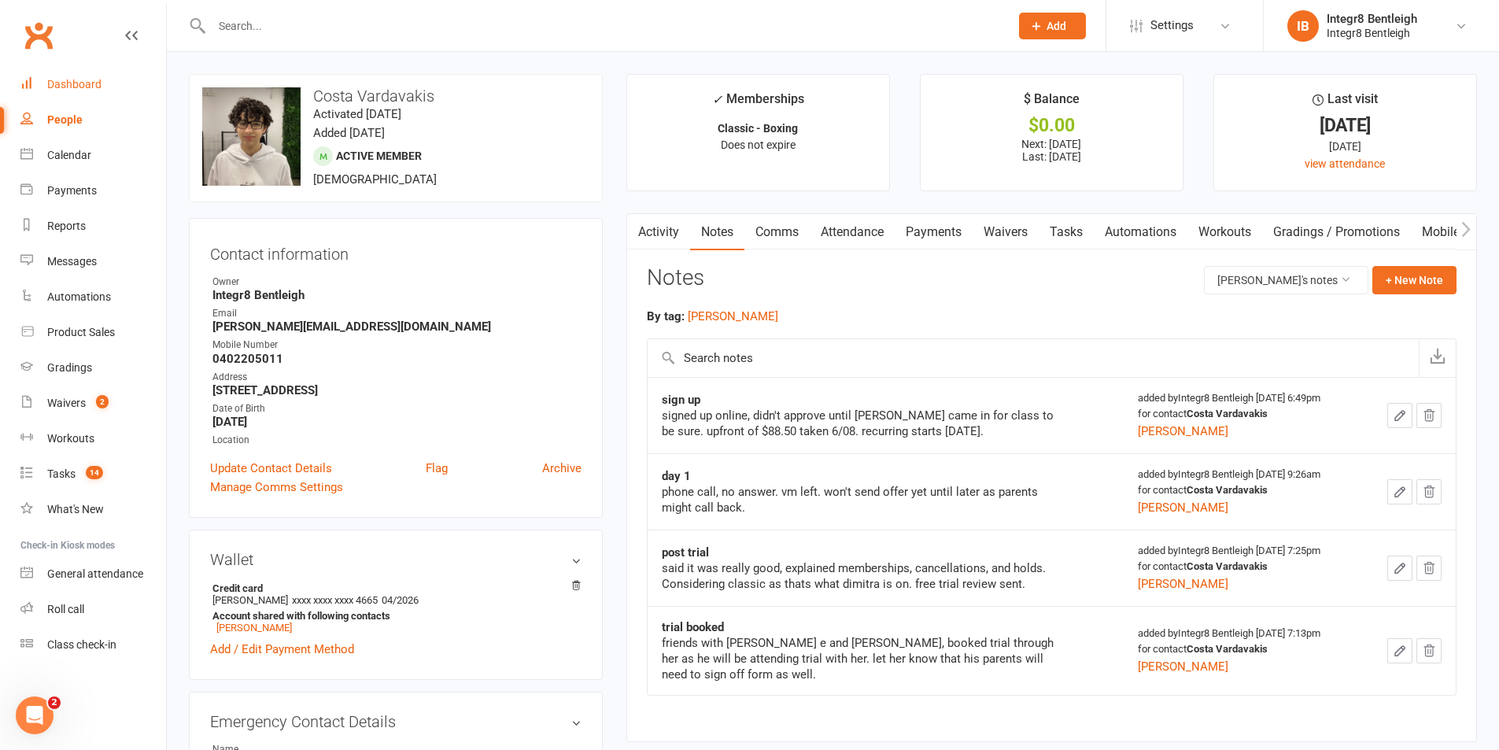
click at [57, 75] on link "Dashboard" at bounding box center [93, 84] width 146 height 35
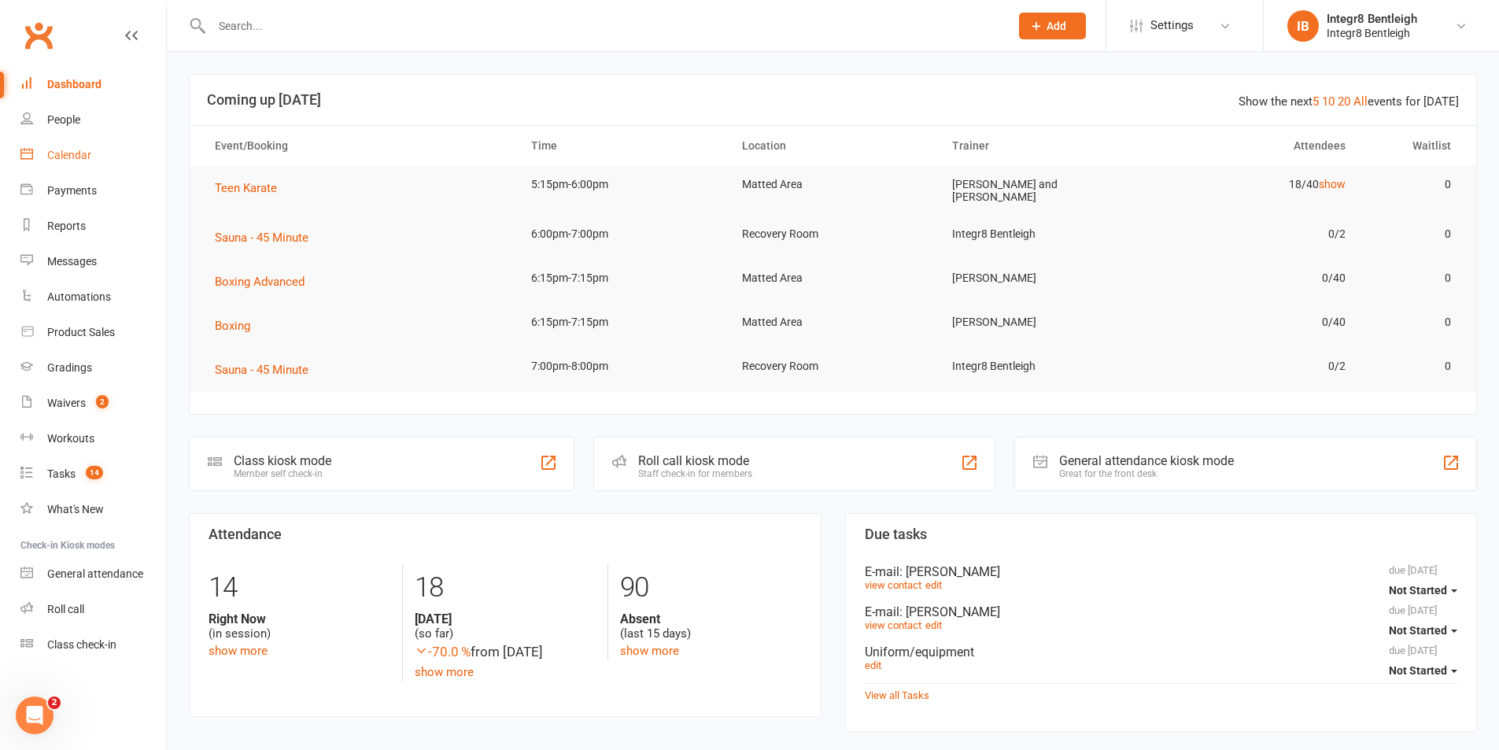
click at [93, 146] on link "Calendar" at bounding box center [93, 155] width 146 height 35
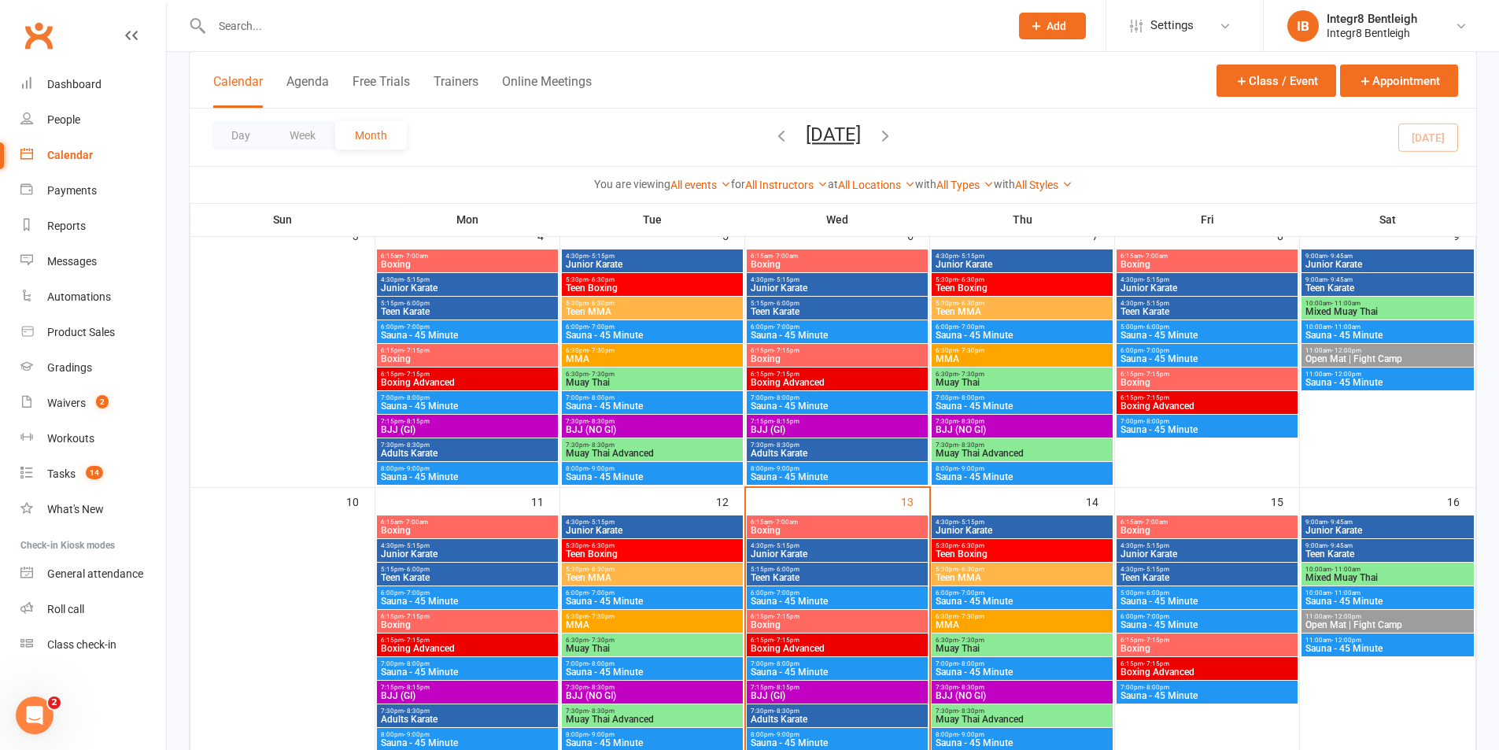
scroll to position [393, 0]
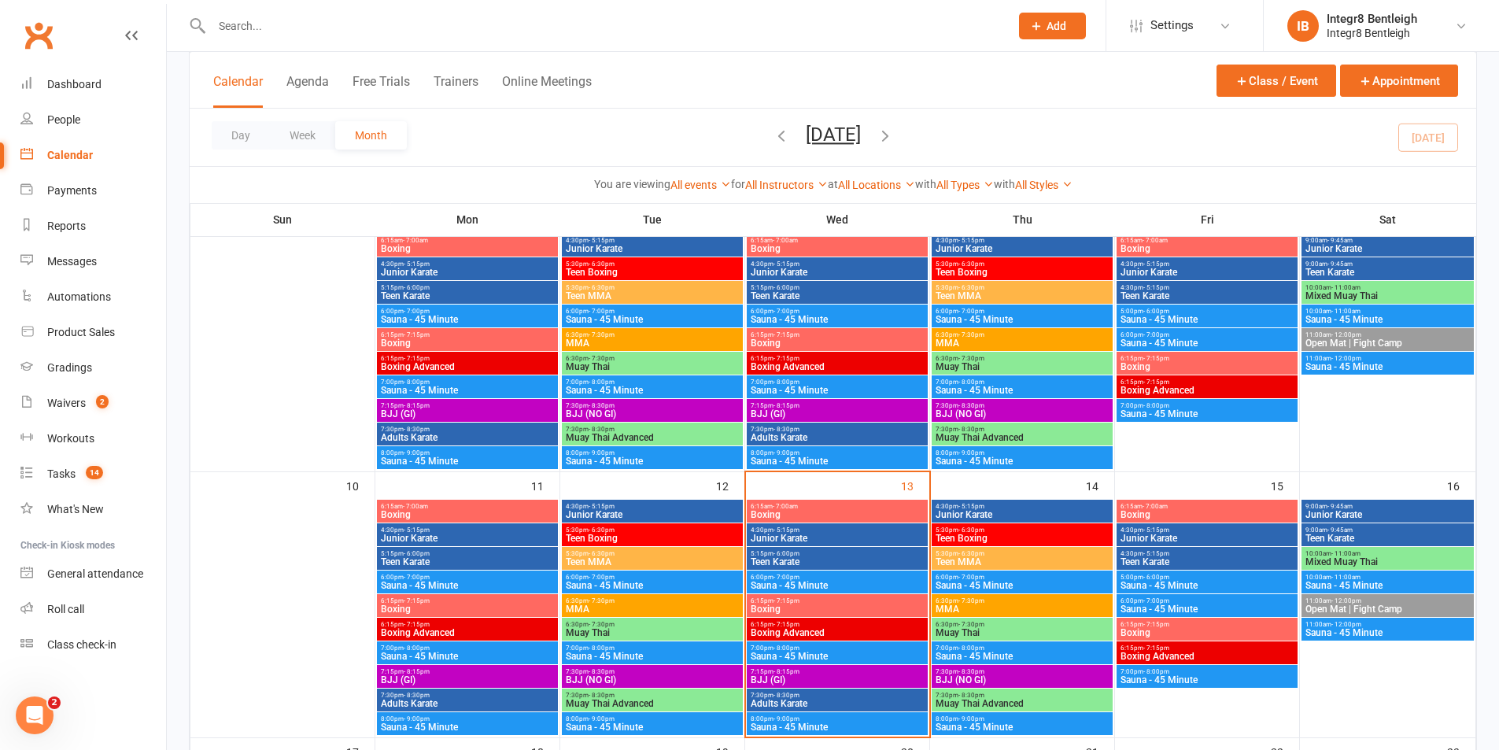
click at [814, 512] on span "Boxing" at bounding box center [837, 514] width 175 height 9
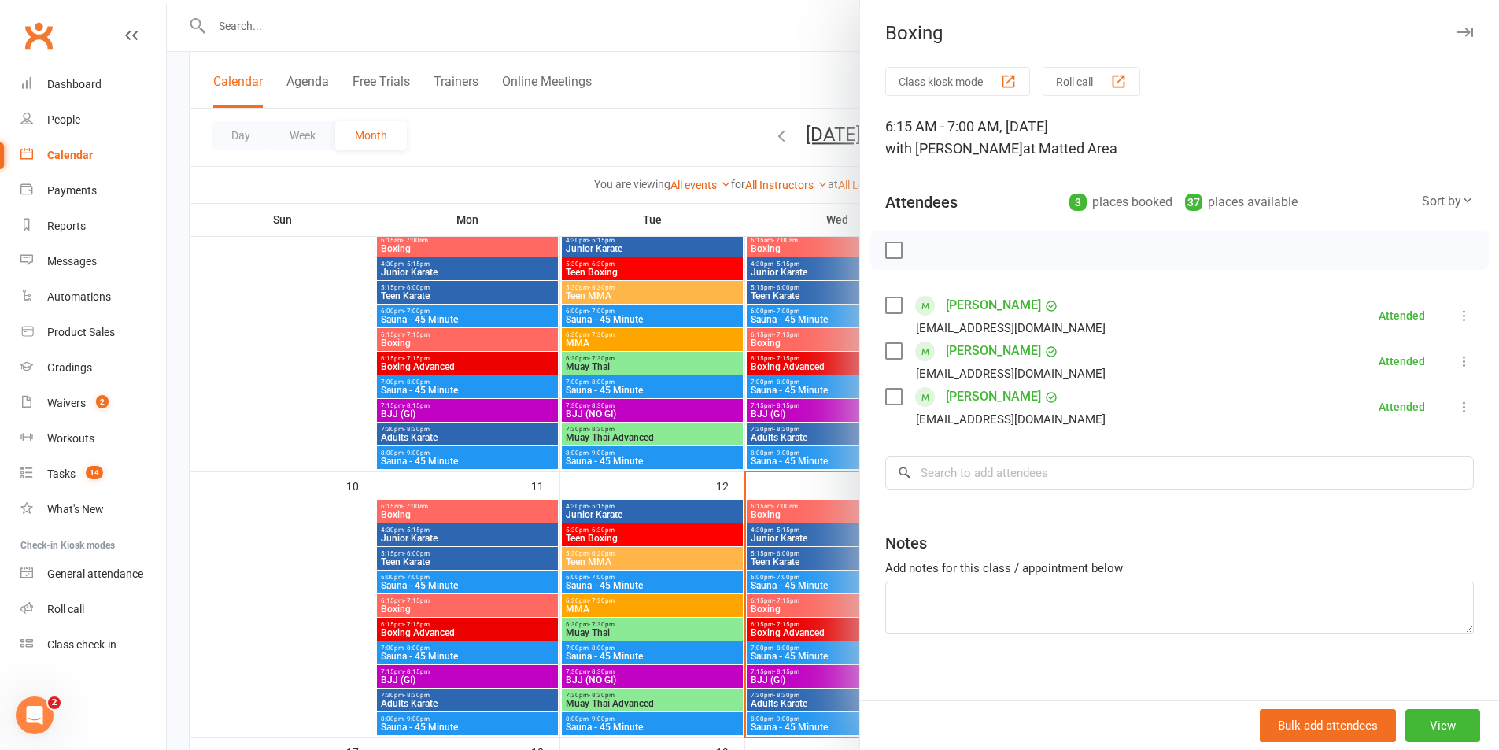
click at [798, 541] on div at bounding box center [833, 375] width 1332 height 750
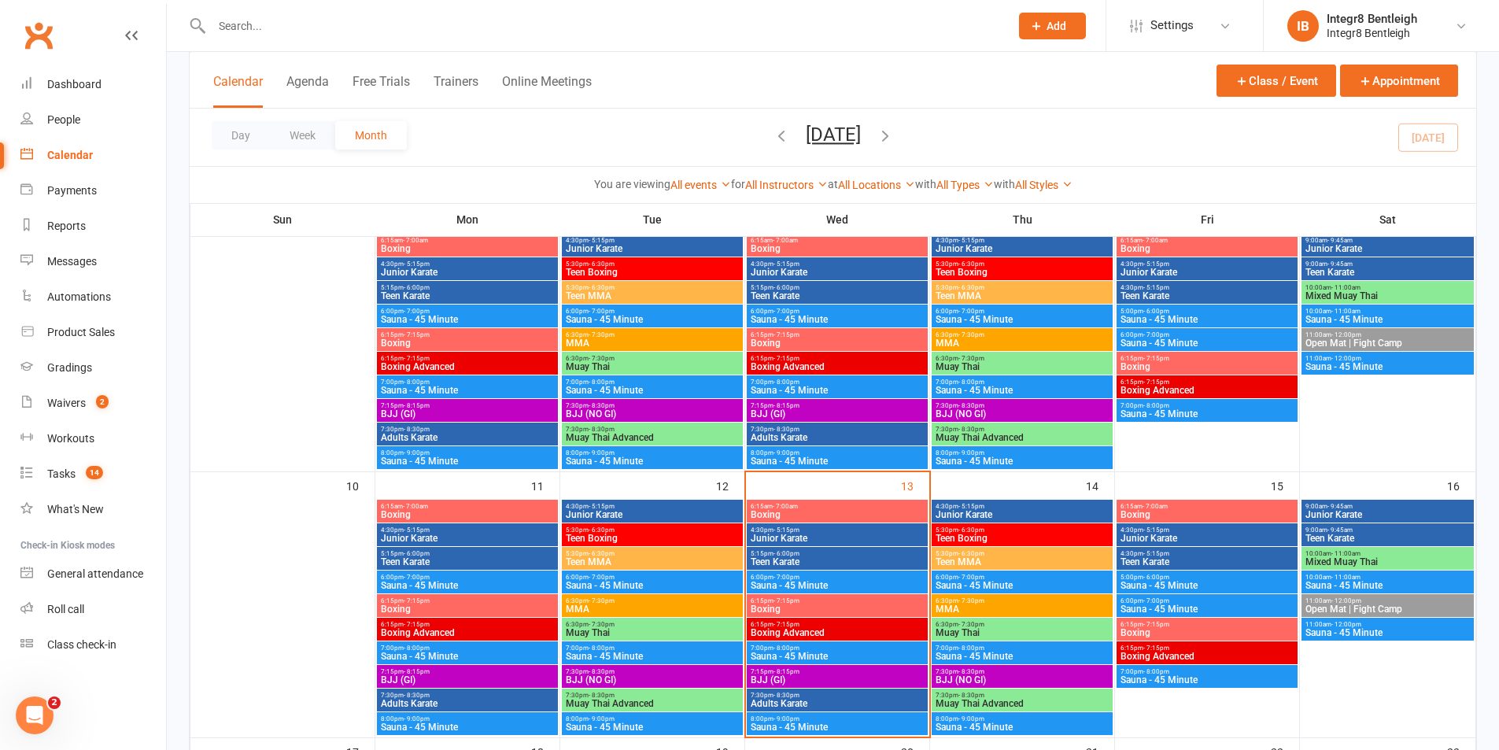
click at [795, 515] on span "Boxing" at bounding box center [837, 514] width 175 height 9
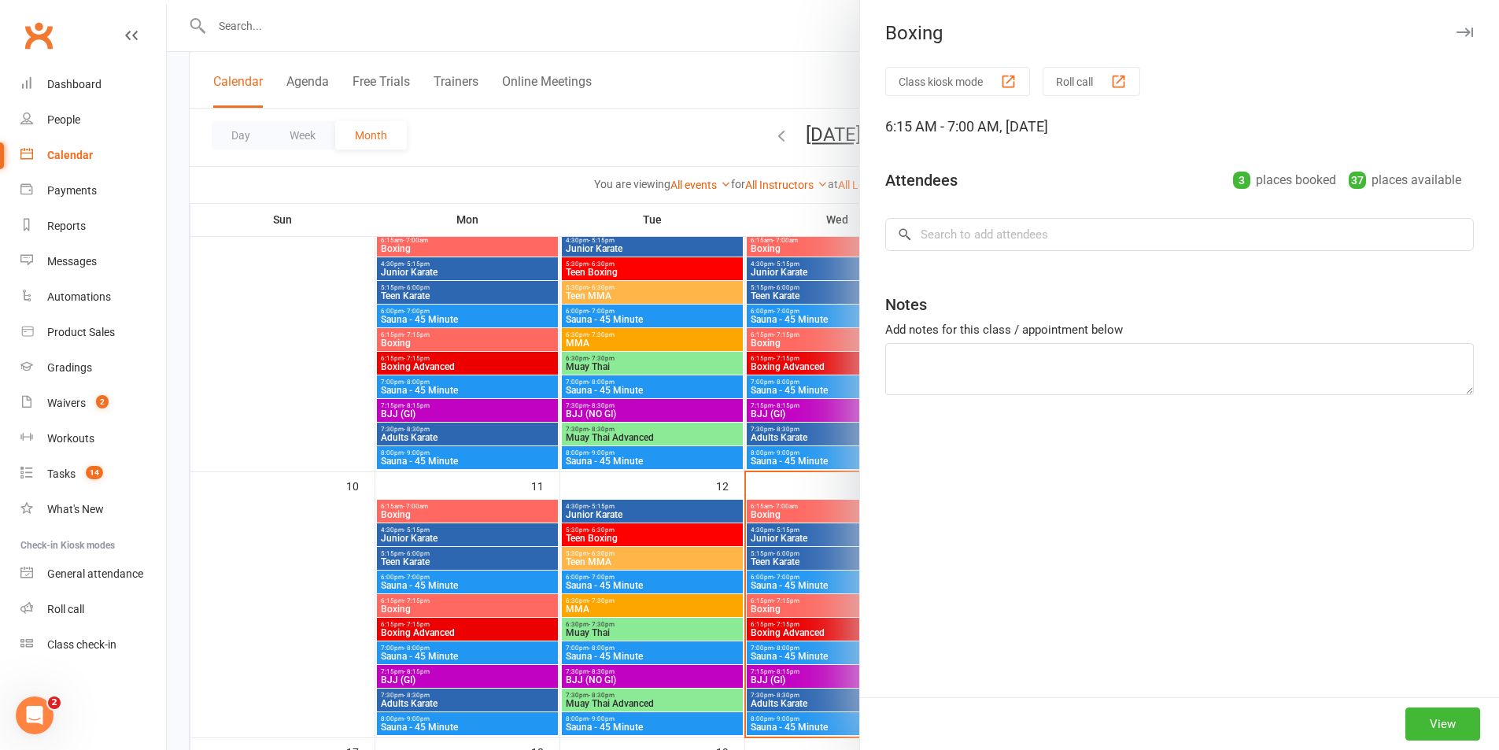
click at [795, 515] on div at bounding box center [833, 375] width 1332 height 750
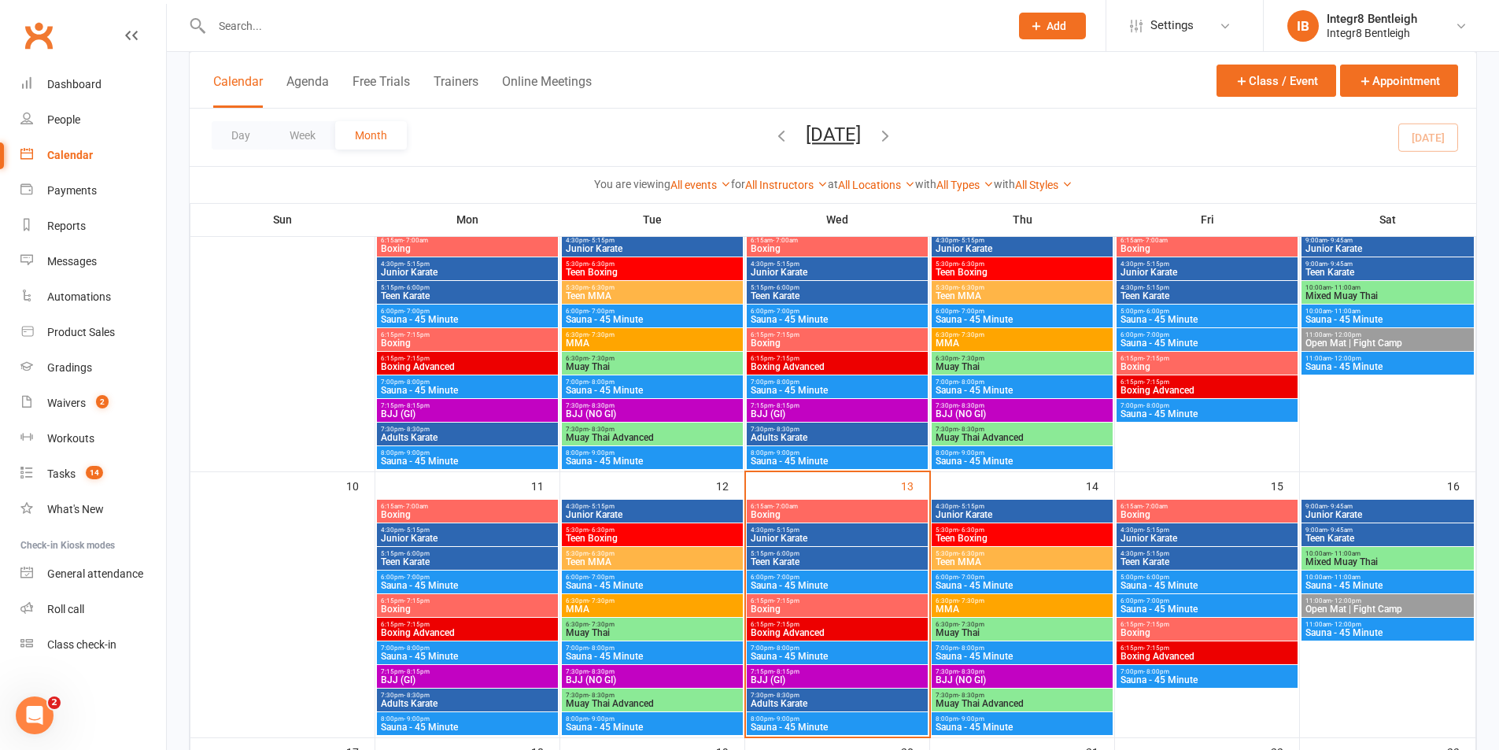
click at [795, 508] on span "- 7:00am" at bounding box center [785, 506] width 25 height 7
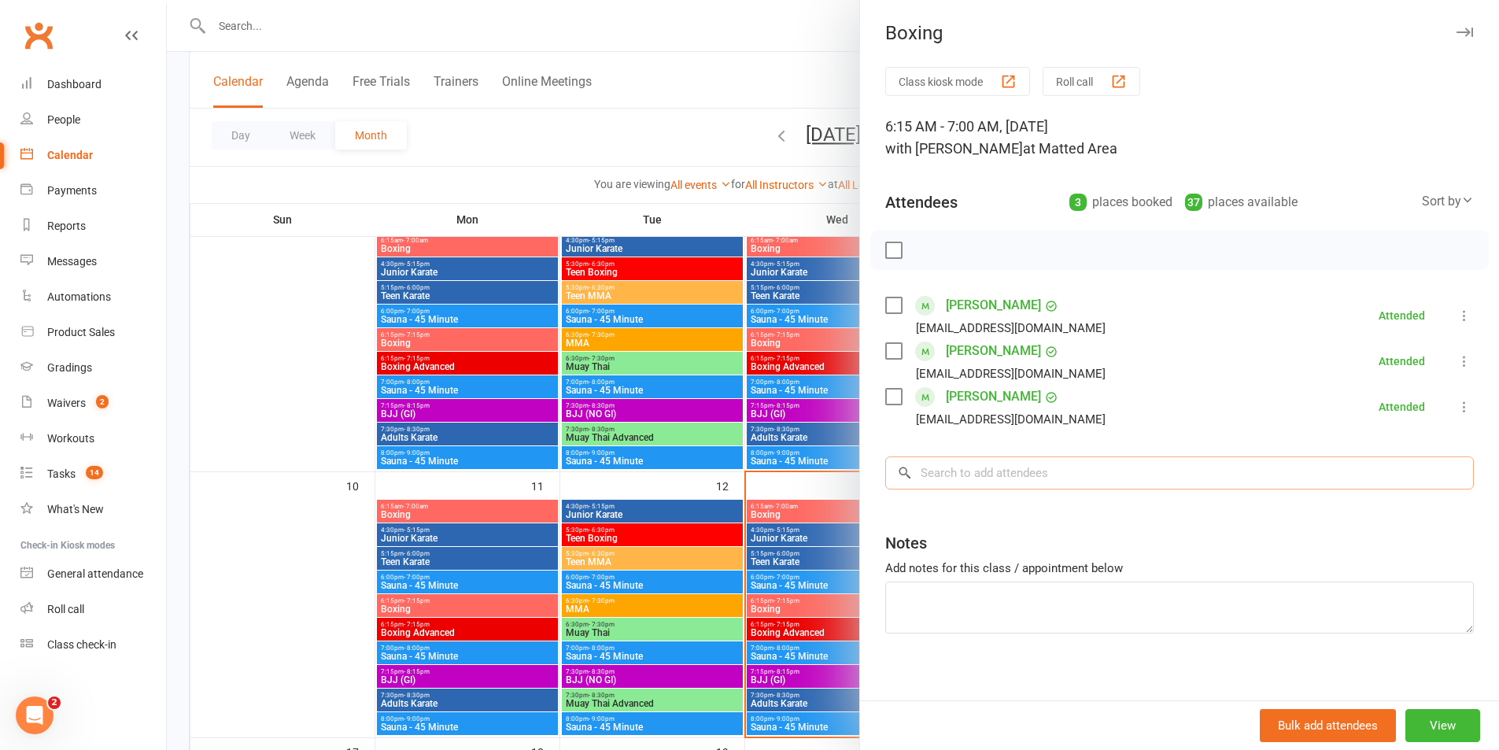
click at [1079, 482] on input "search" at bounding box center [1179, 472] width 589 height 33
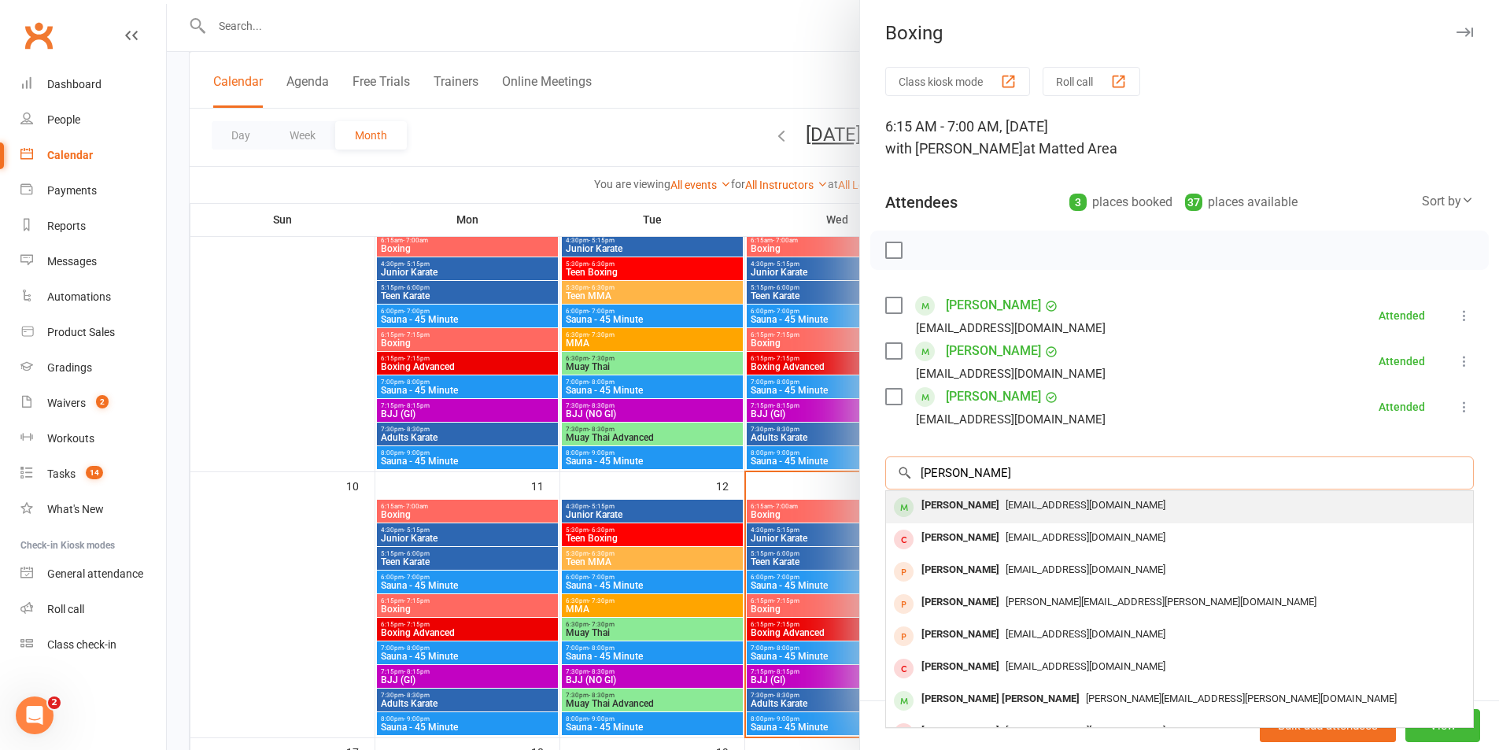
type input "steven"
click at [1009, 499] on span "stevenviney@hotmail.com" at bounding box center [1086, 505] width 160 height 12
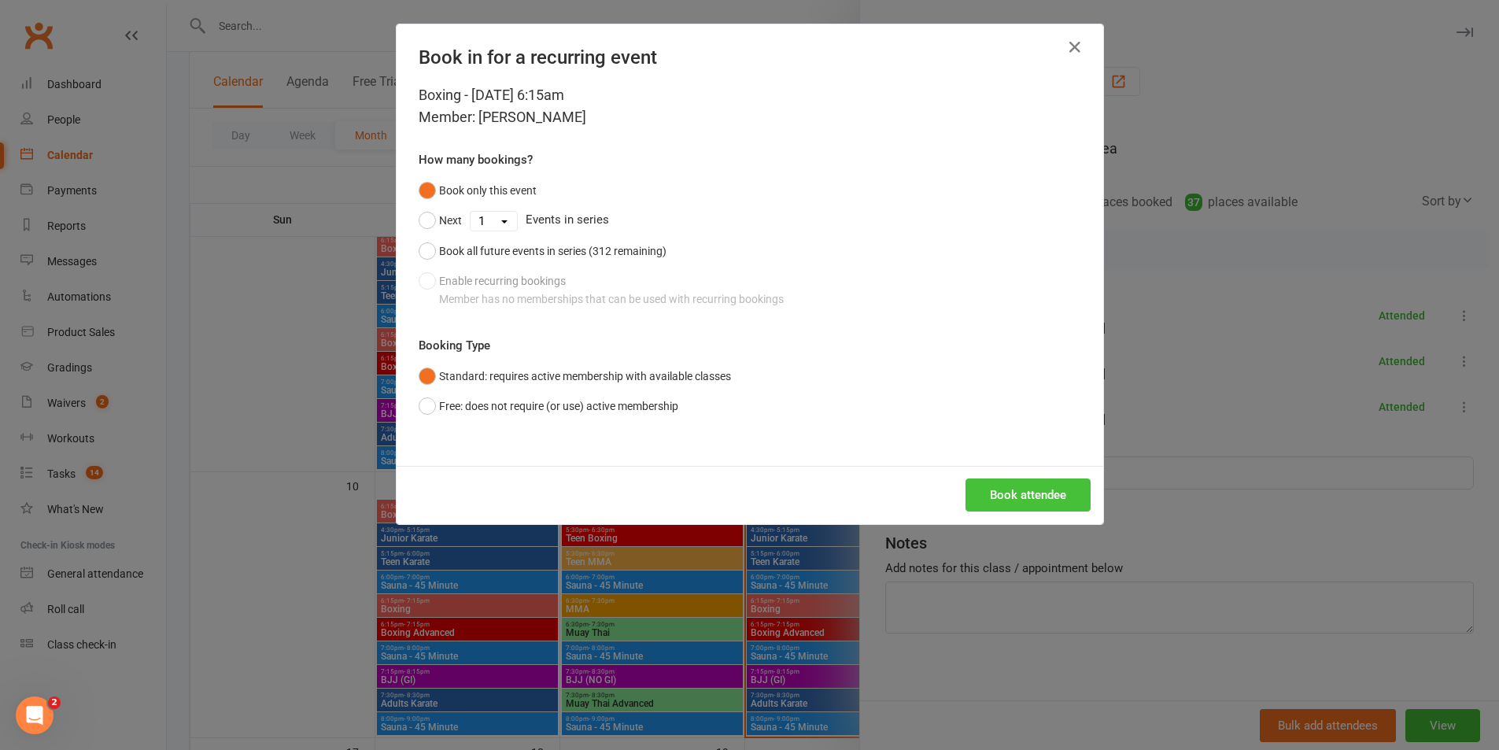
click at [1007, 492] on button "Book attendee" at bounding box center [1027, 494] width 125 height 33
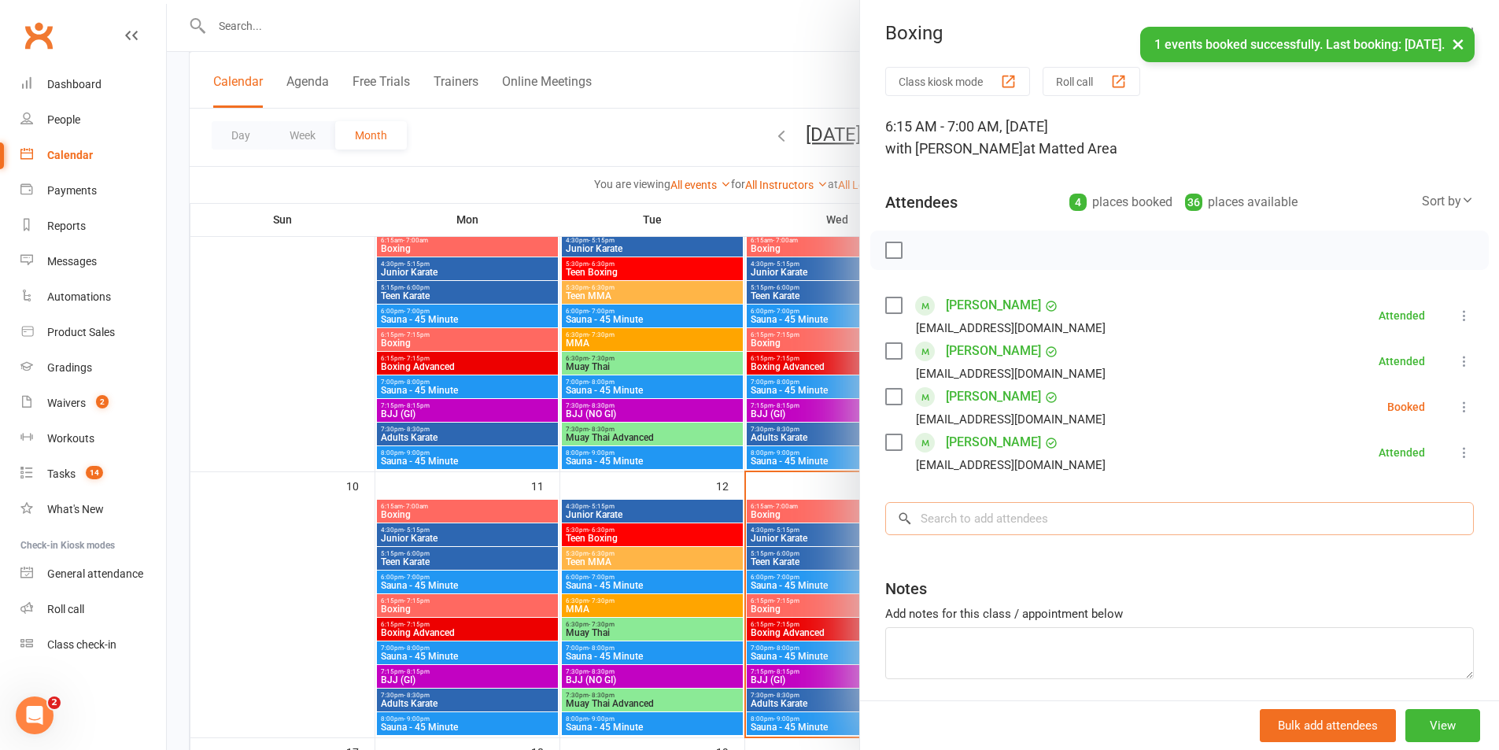
click at [1004, 506] on input "search" at bounding box center [1179, 518] width 589 height 33
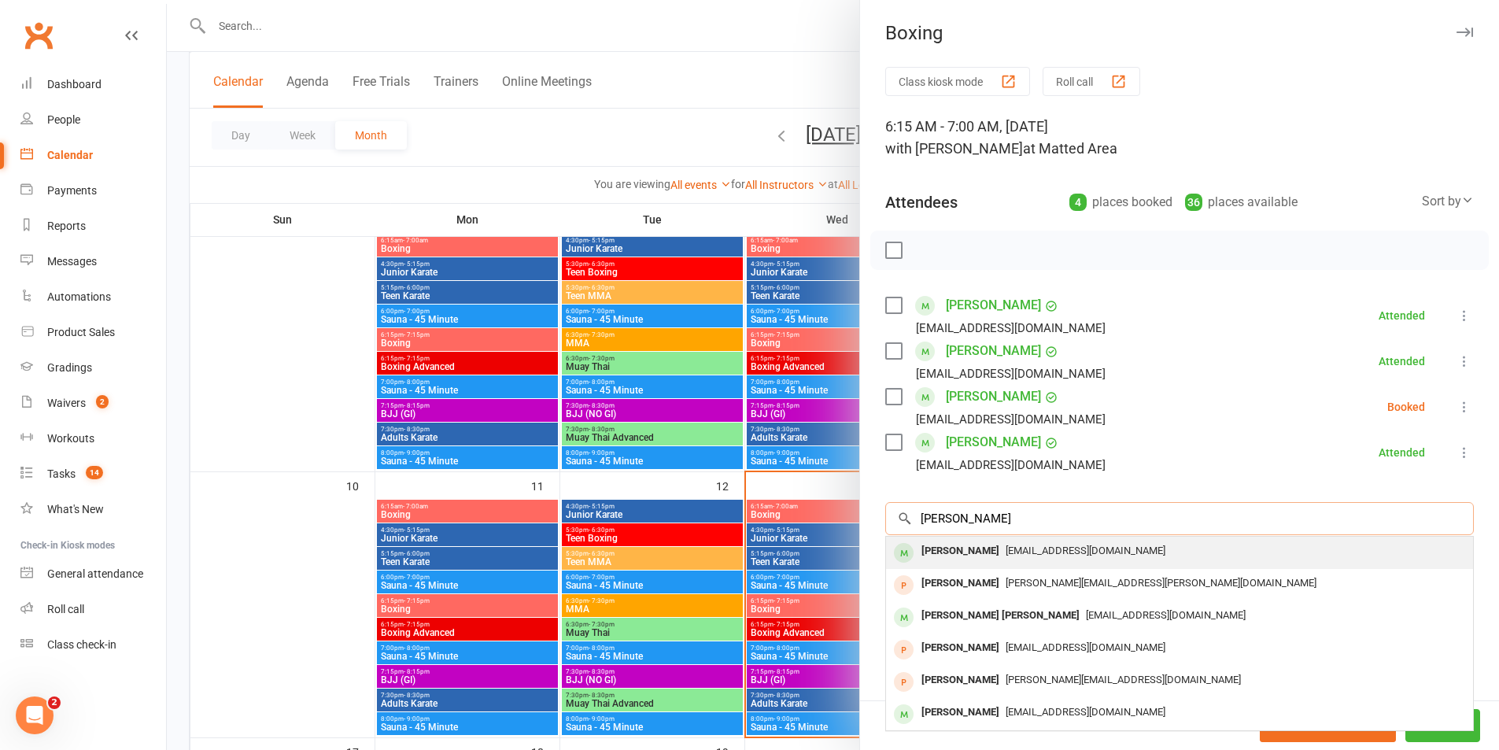
type input "joseph"
click at [1006, 554] on span "josephcorio01@gmail.com" at bounding box center [1086, 550] width 160 height 12
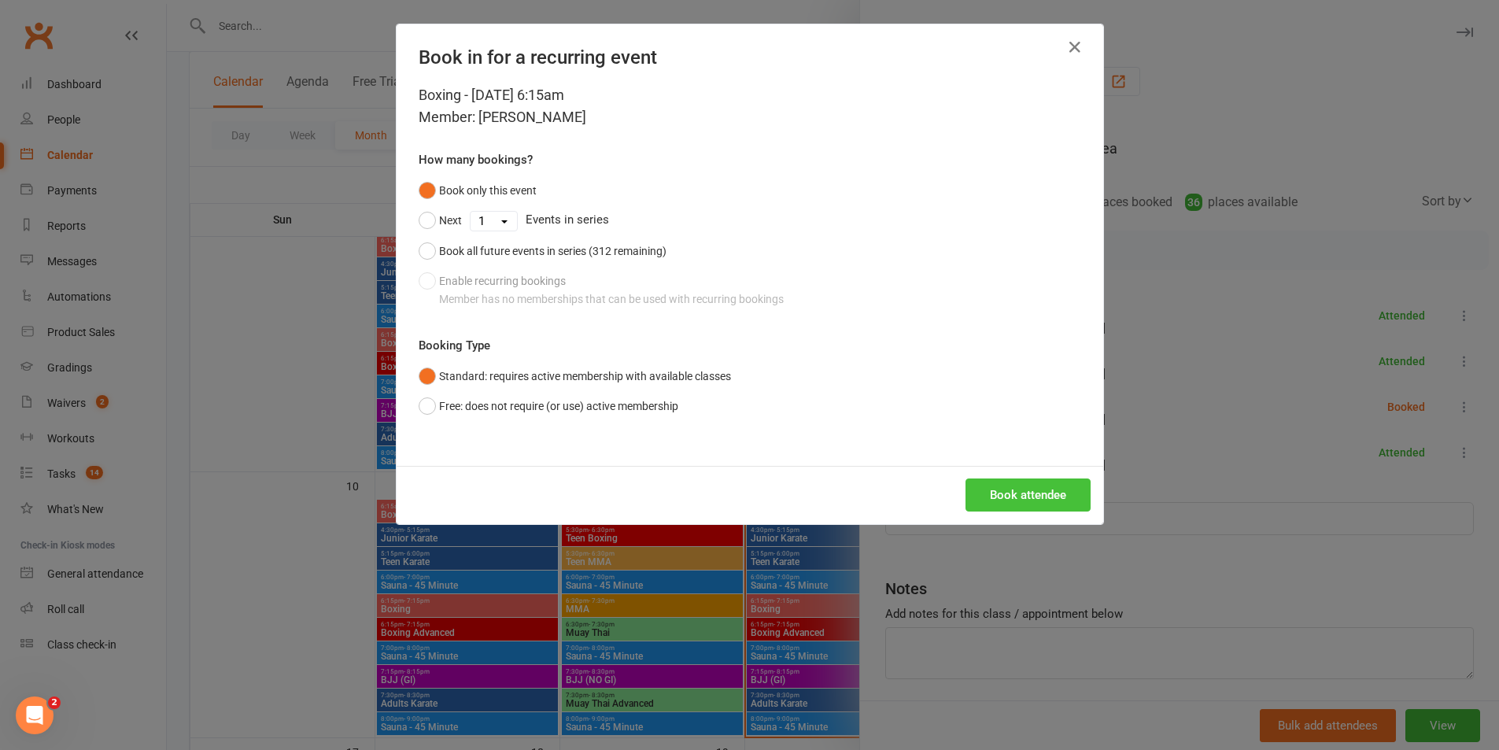
click at [998, 500] on button "Book attendee" at bounding box center [1027, 494] width 125 height 33
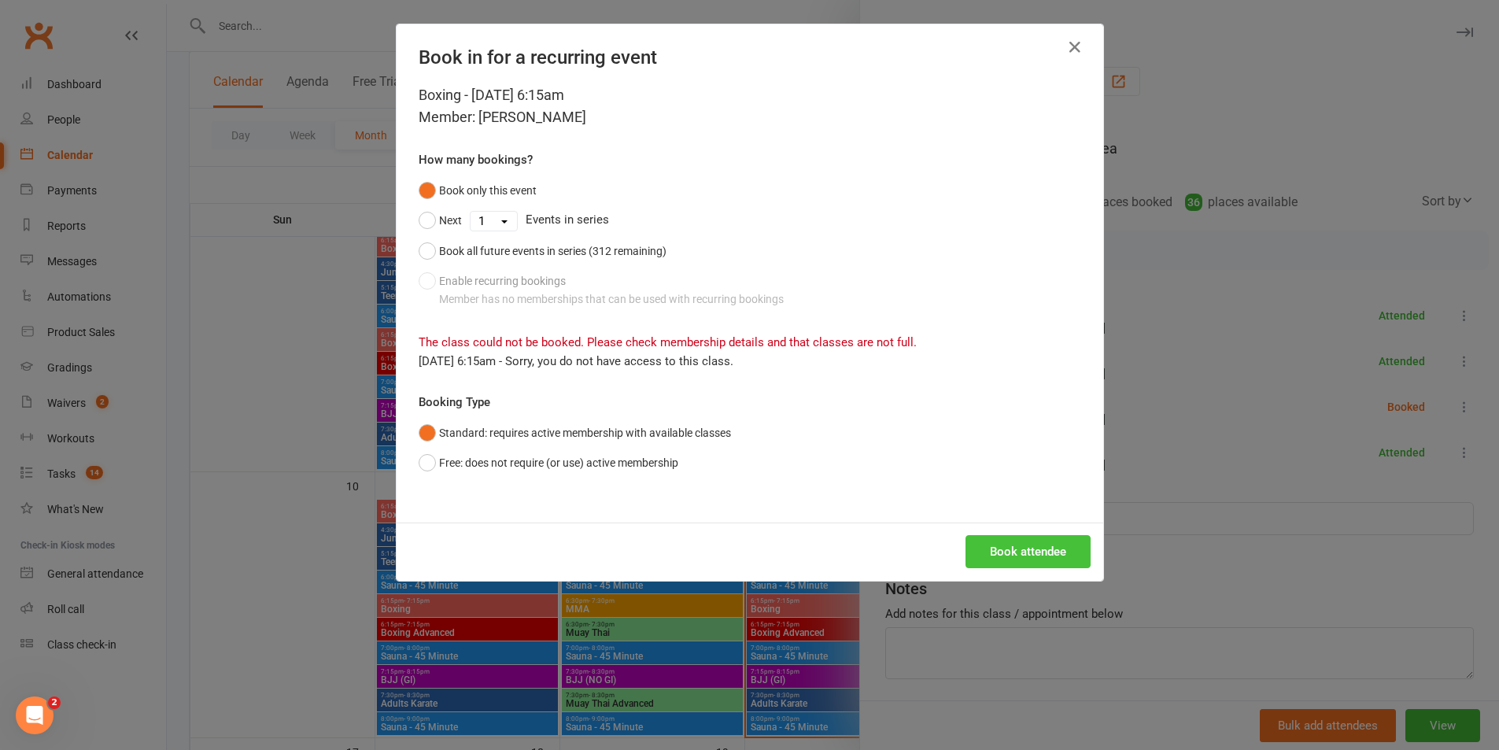
click at [1026, 540] on button "Book attendee" at bounding box center [1027, 551] width 125 height 33
click at [1079, 42] on button "button" at bounding box center [1074, 47] width 25 height 25
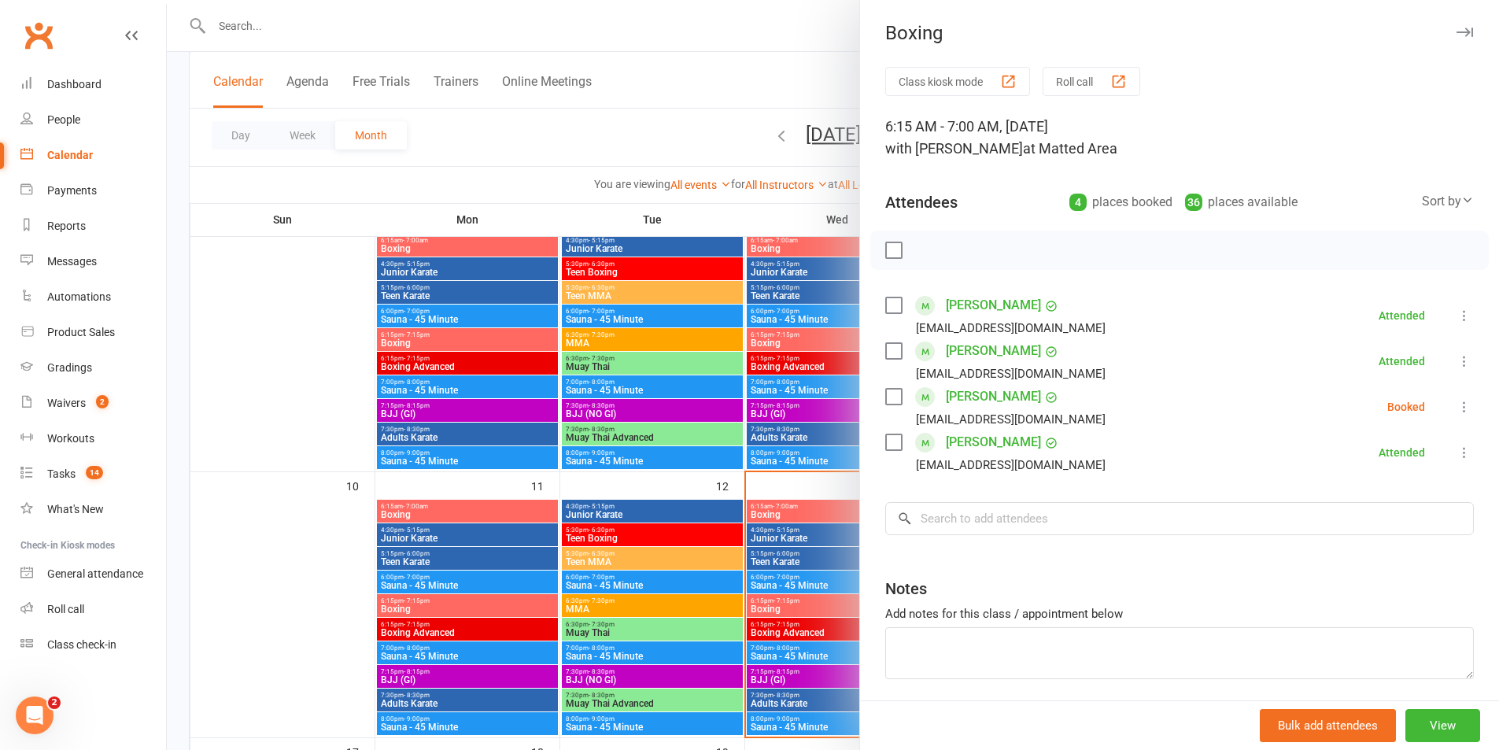
click at [721, 59] on div at bounding box center [833, 375] width 1332 height 750
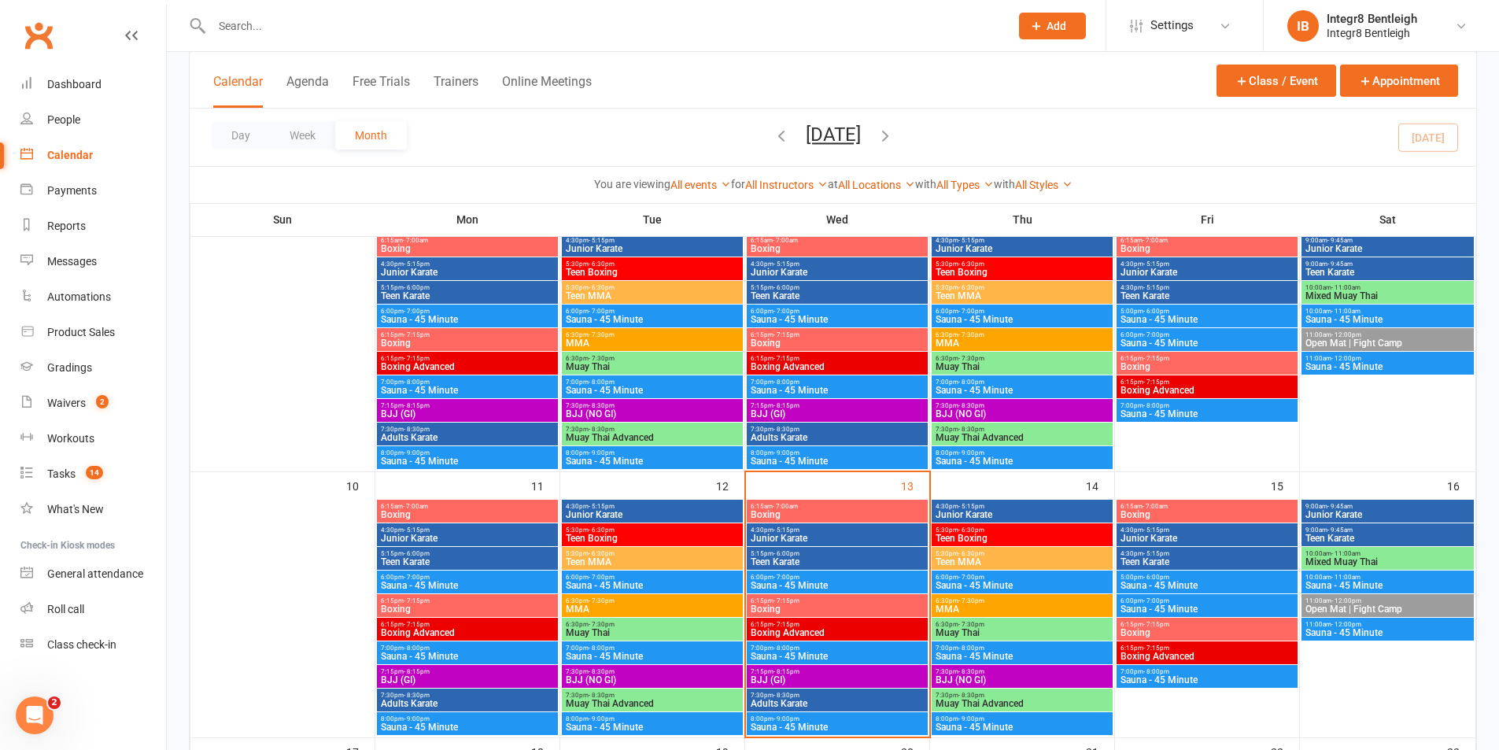
click at [635, 24] on input "text" at bounding box center [603, 26] width 792 height 22
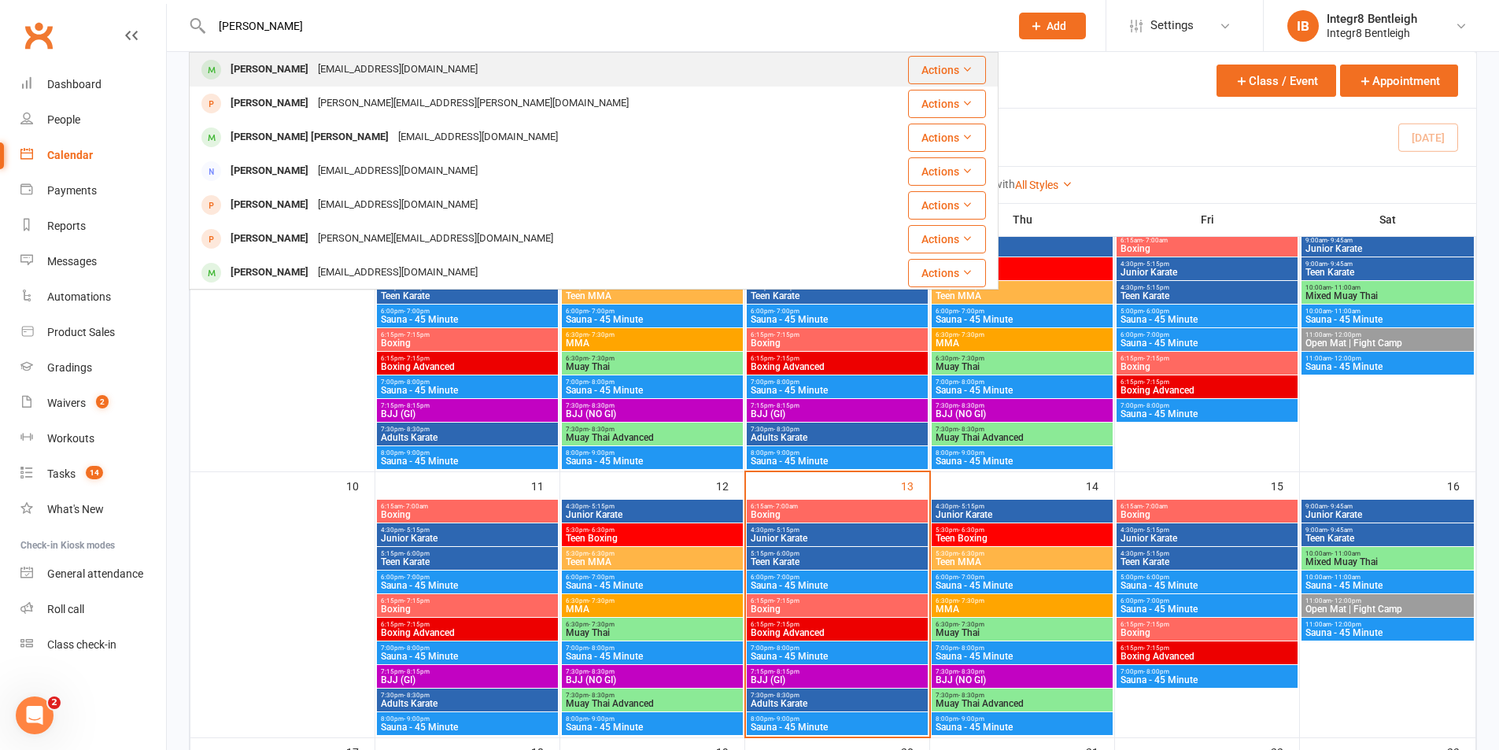
type input "joseph"
click at [381, 65] on div "josephcorio01@gmail.com" at bounding box center [397, 69] width 169 height 23
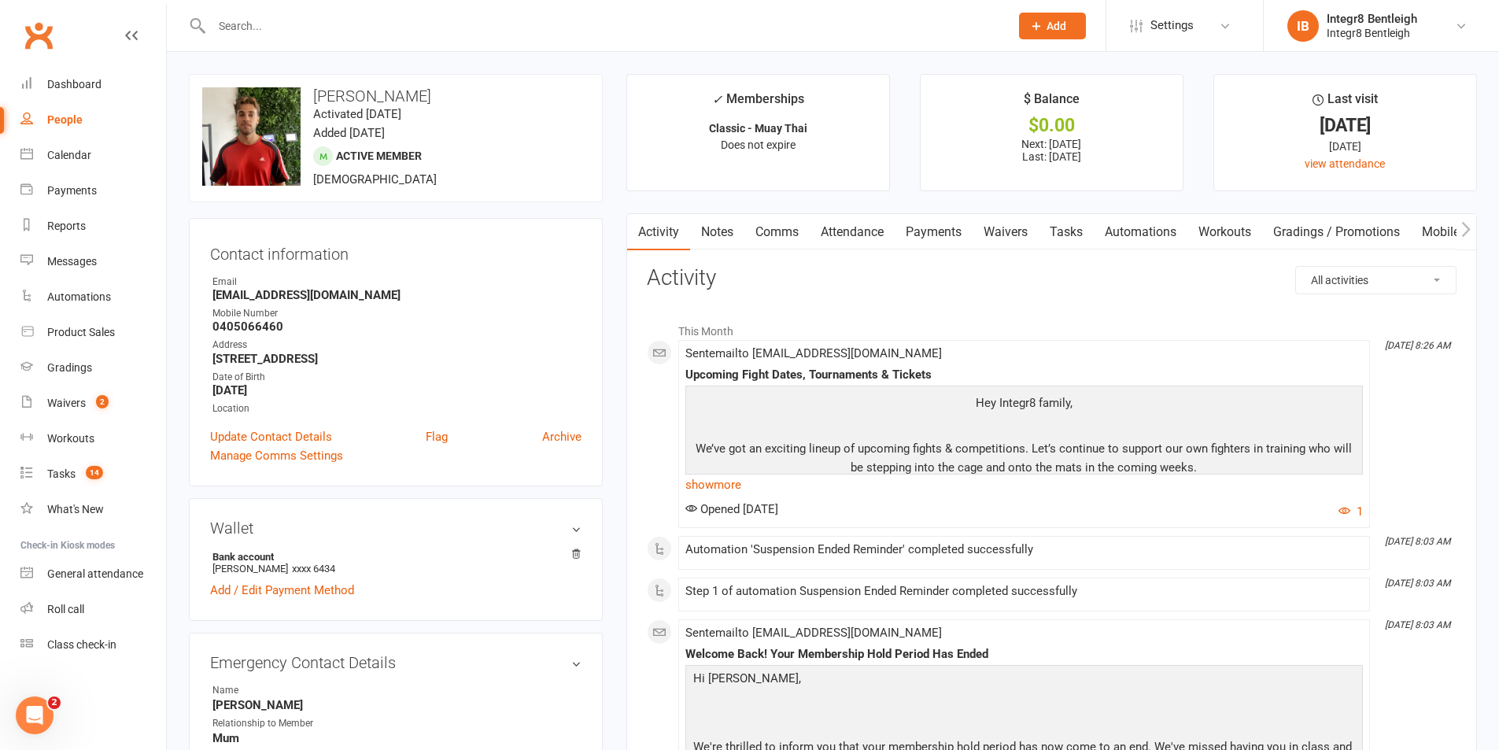
click at [729, 232] on link "Notes" at bounding box center [717, 232] width 54 height 36
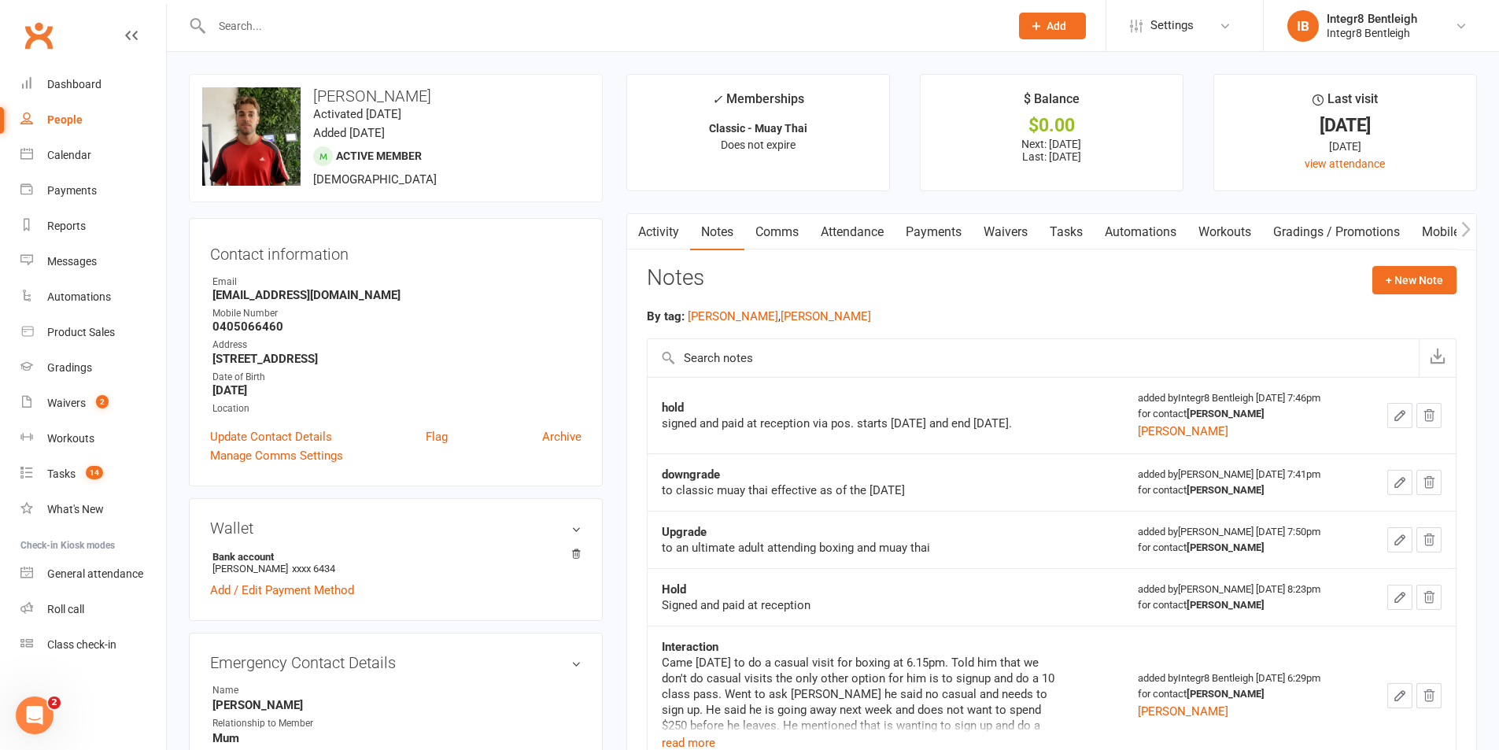
click at [666, 237] on link "Activity" at bounding box center [658, 232] width 63 height 36
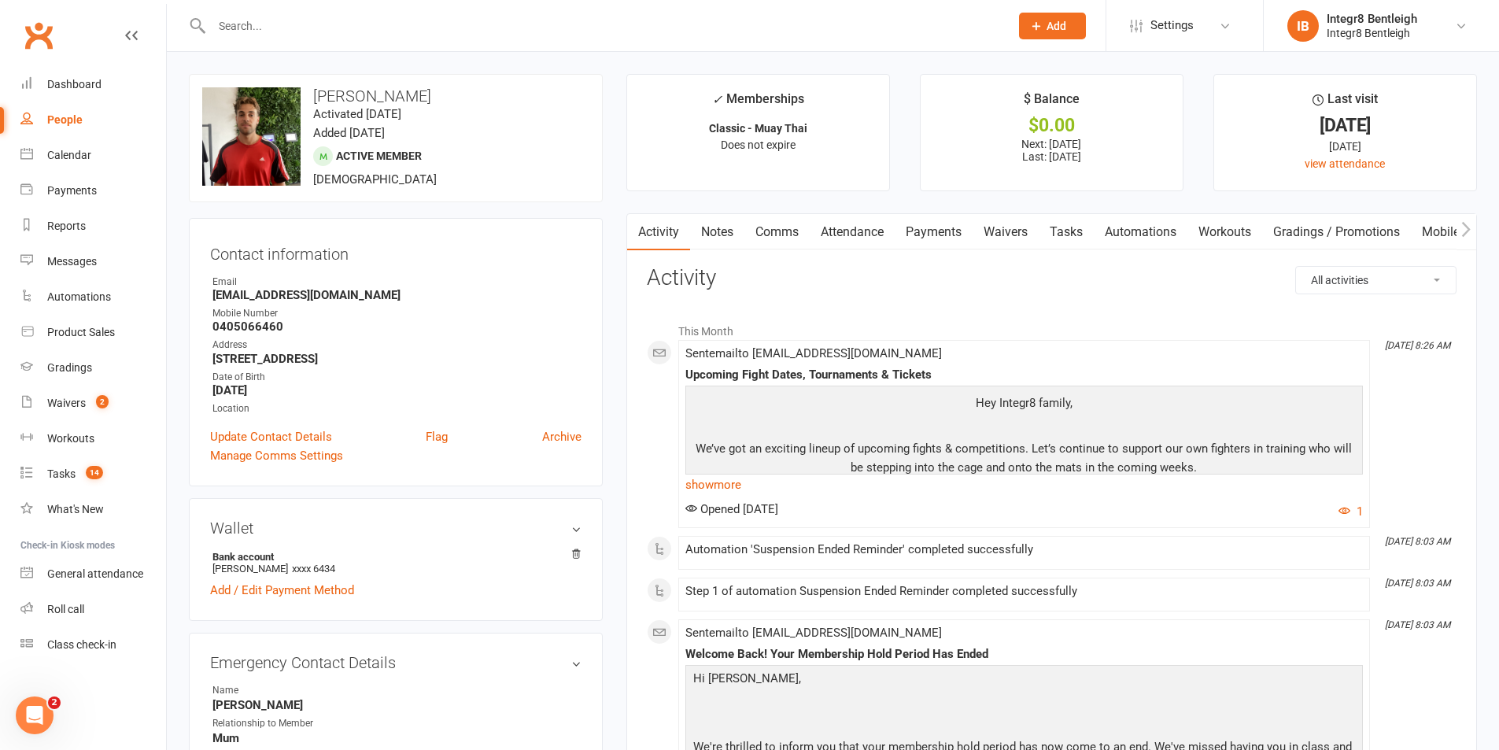
click at [747, 234] on link "Comms" at bounding box center [776, 232] width 65 height 36
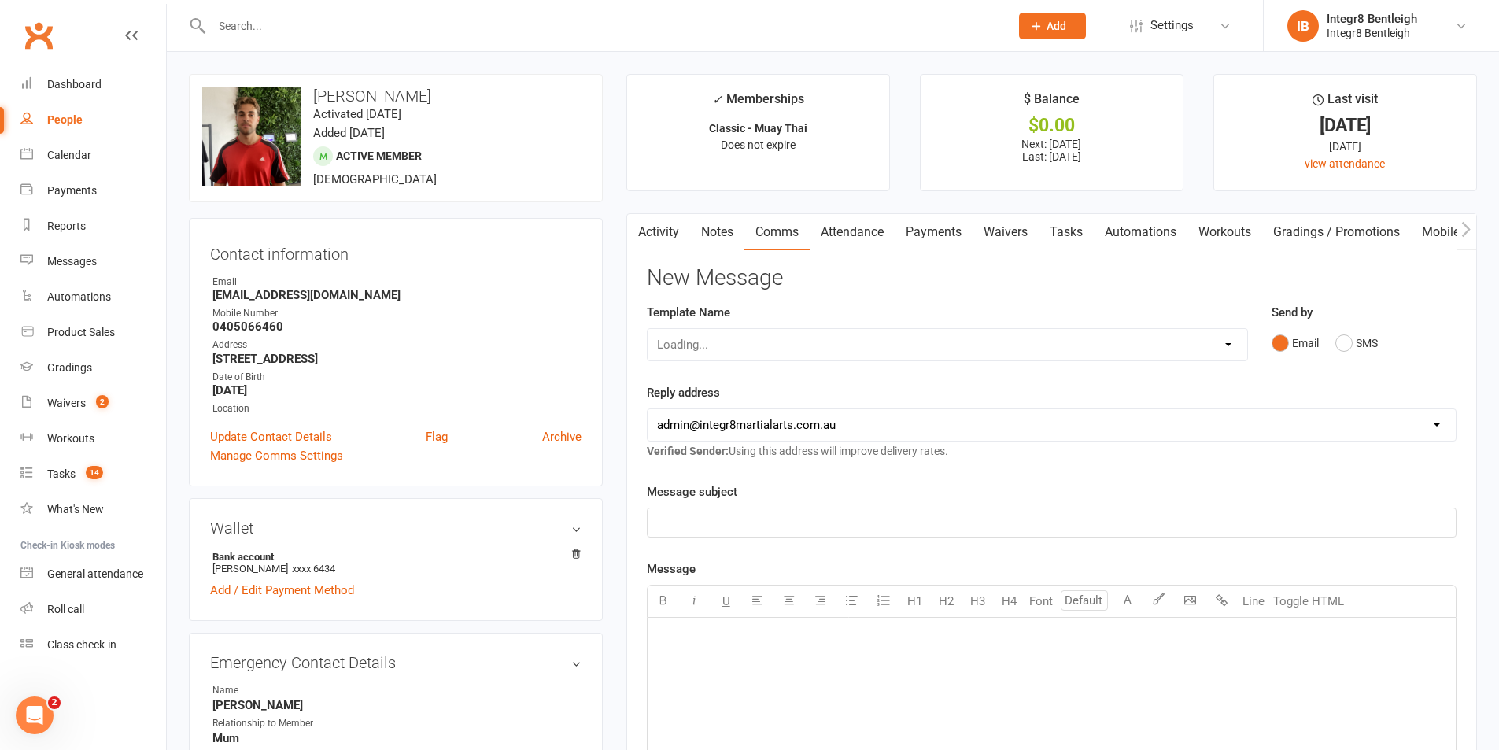
click at [733, 234] on link "Notes" at bounding box center [717, 232] width 54 height 36
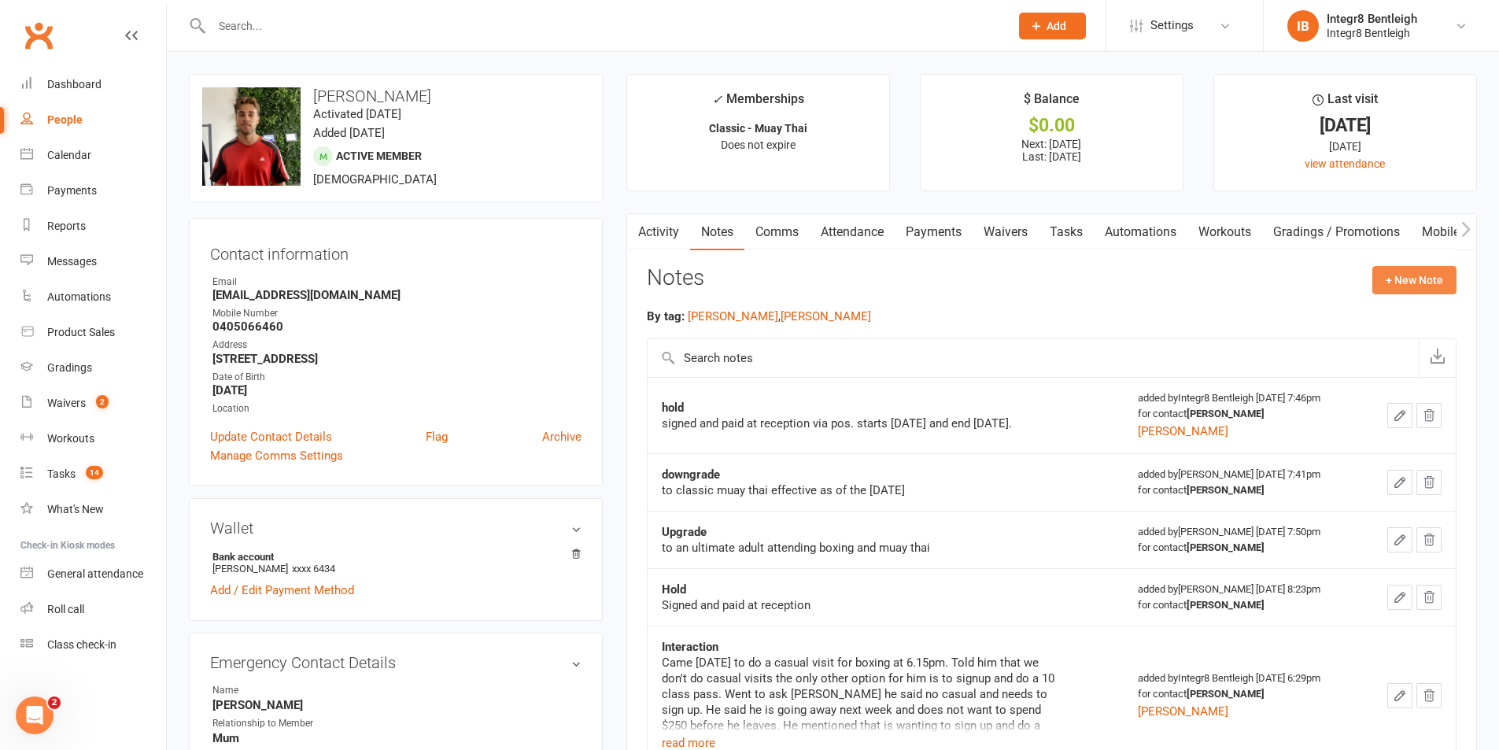
click at [1397, 293] on button "+ New Note" at bounding box center [1414, 280] width 84 height 28
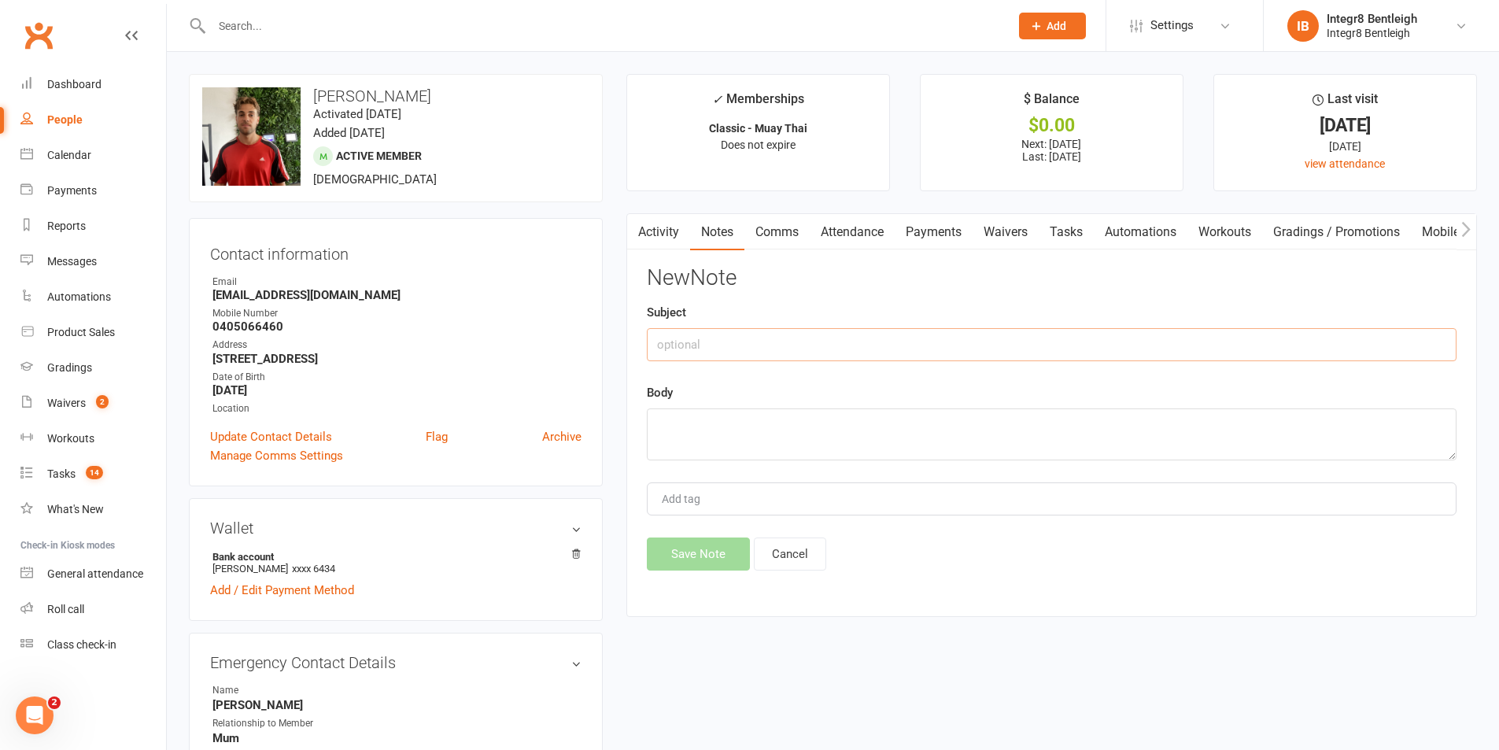
click at [902, 339] on input "text" at bounding box center [1052, 344] width 810 height 33
type input "attended morning class"
click at [890, 431] on textarea at bounding box center [1052, 434] width 810 height 52
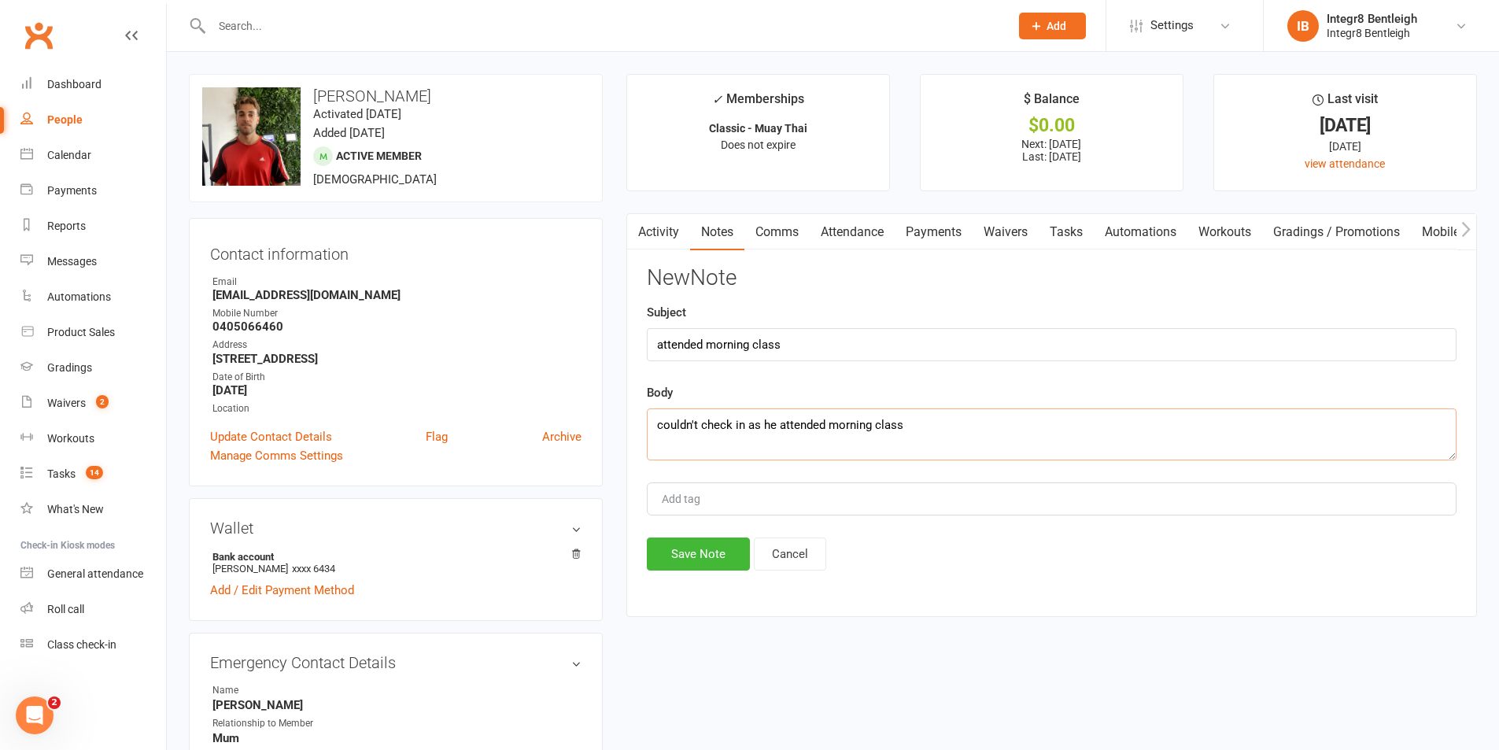
type textarea "couldn't check in as he attended morning class"
click at [894, 514] on div "Add tag" at bounding box center [1052, 498] width 810 height 33
type input "Phil"
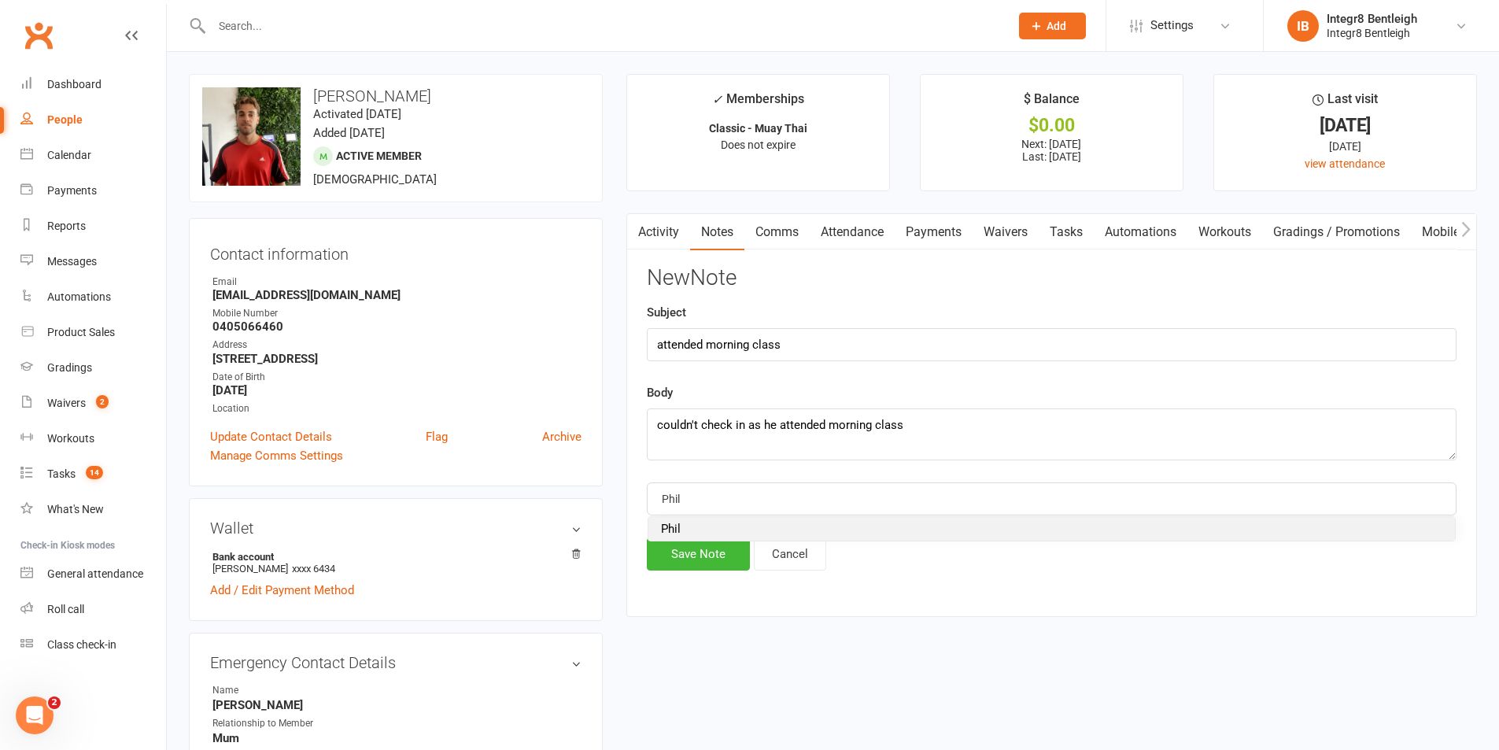
click at [681, 537] on li "Phil" at bounding box center [1051, 529] width 807 height 24
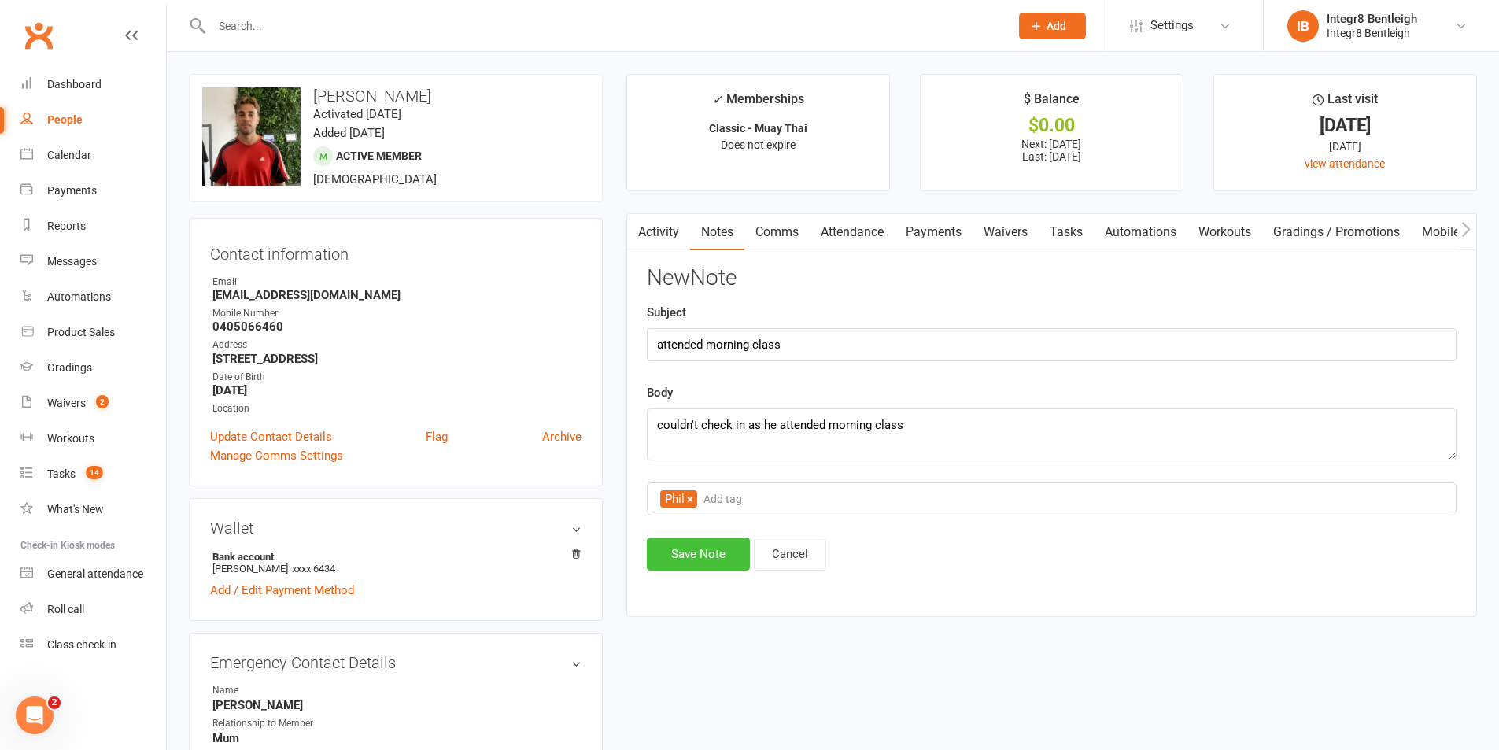
click at [683, 548] on button "Save Note" at bounding box center [698, 553] width 103 height 33
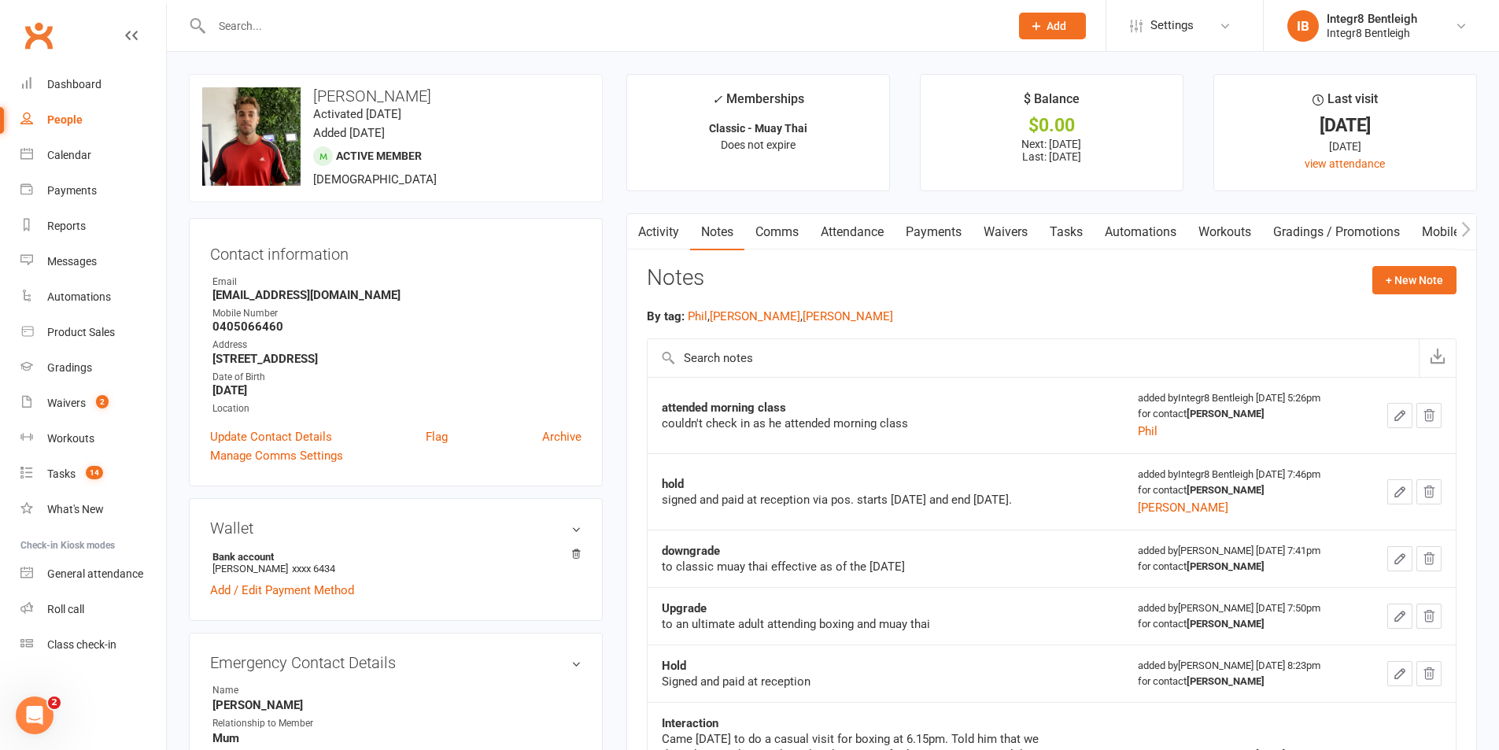
click at [659, 231] on link "Activity" at bounding box center [658, 232] width 63 height 36
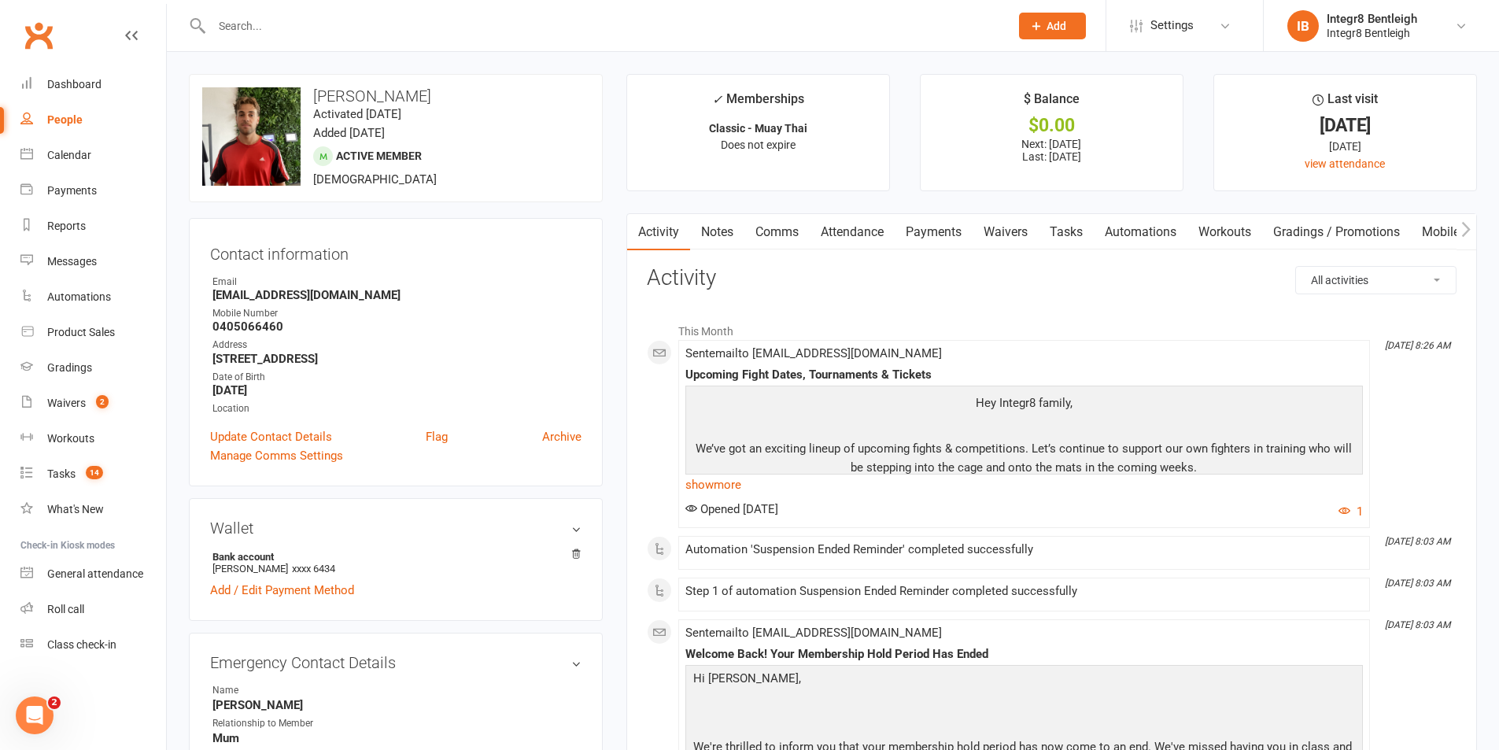
click at [722, 224] on link "Notes" at bounding box center [717, 232] width 54 height 36
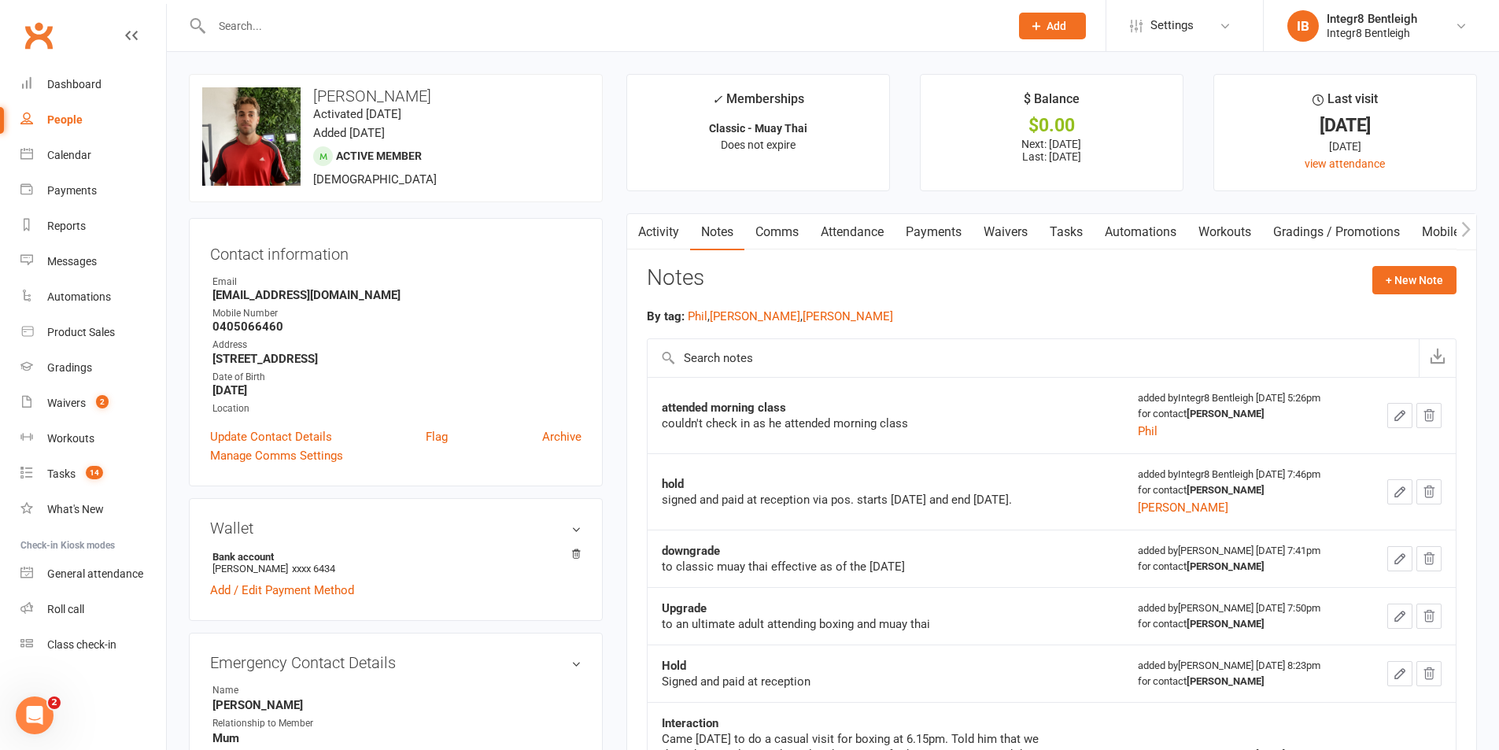
click at [260, 30] on input "text" at bounding box center [603, 26] width 792 height 22
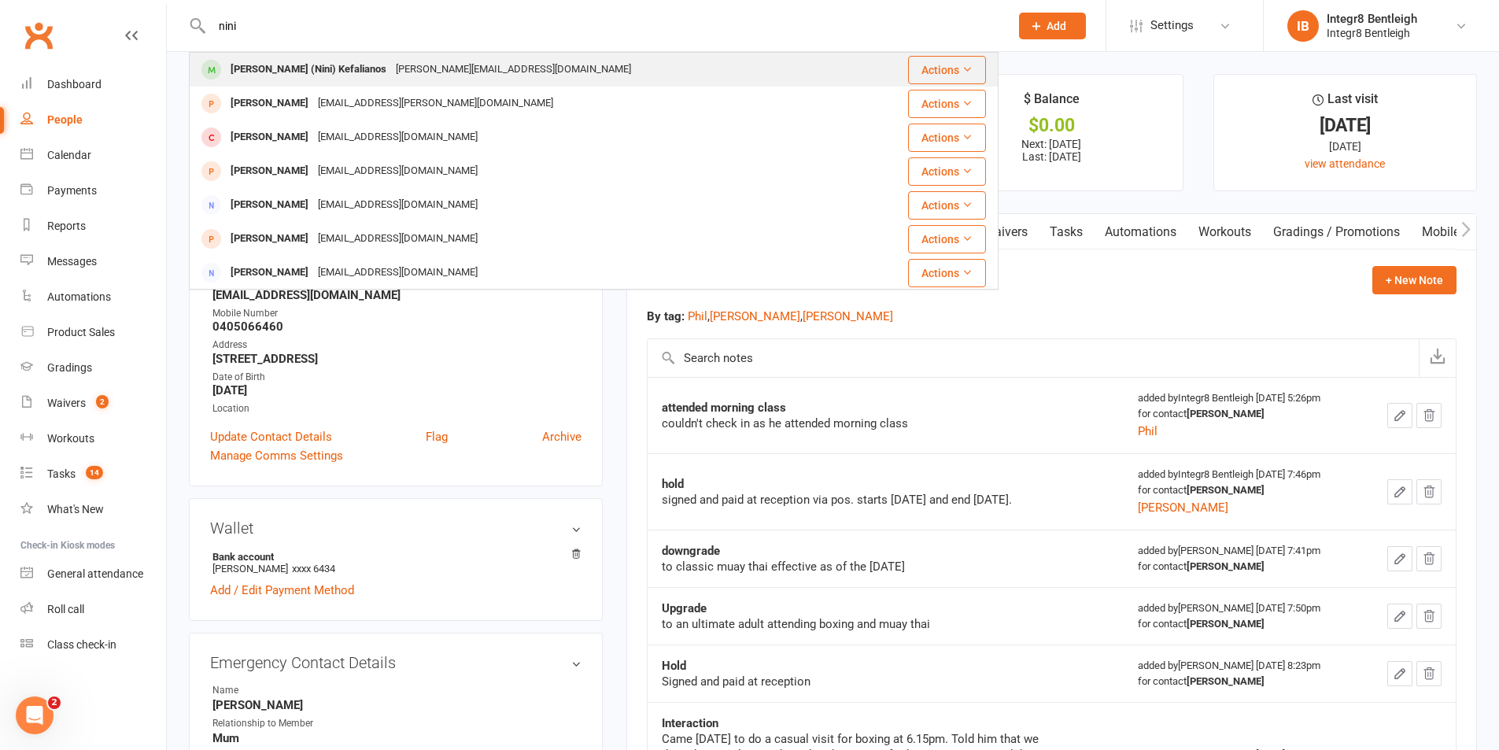
type input "nini"
click at [304, 58] on div "[PERSON_NAME] (Nini) Kefalianos" at bounding box center [308, 69] width 165 height 23
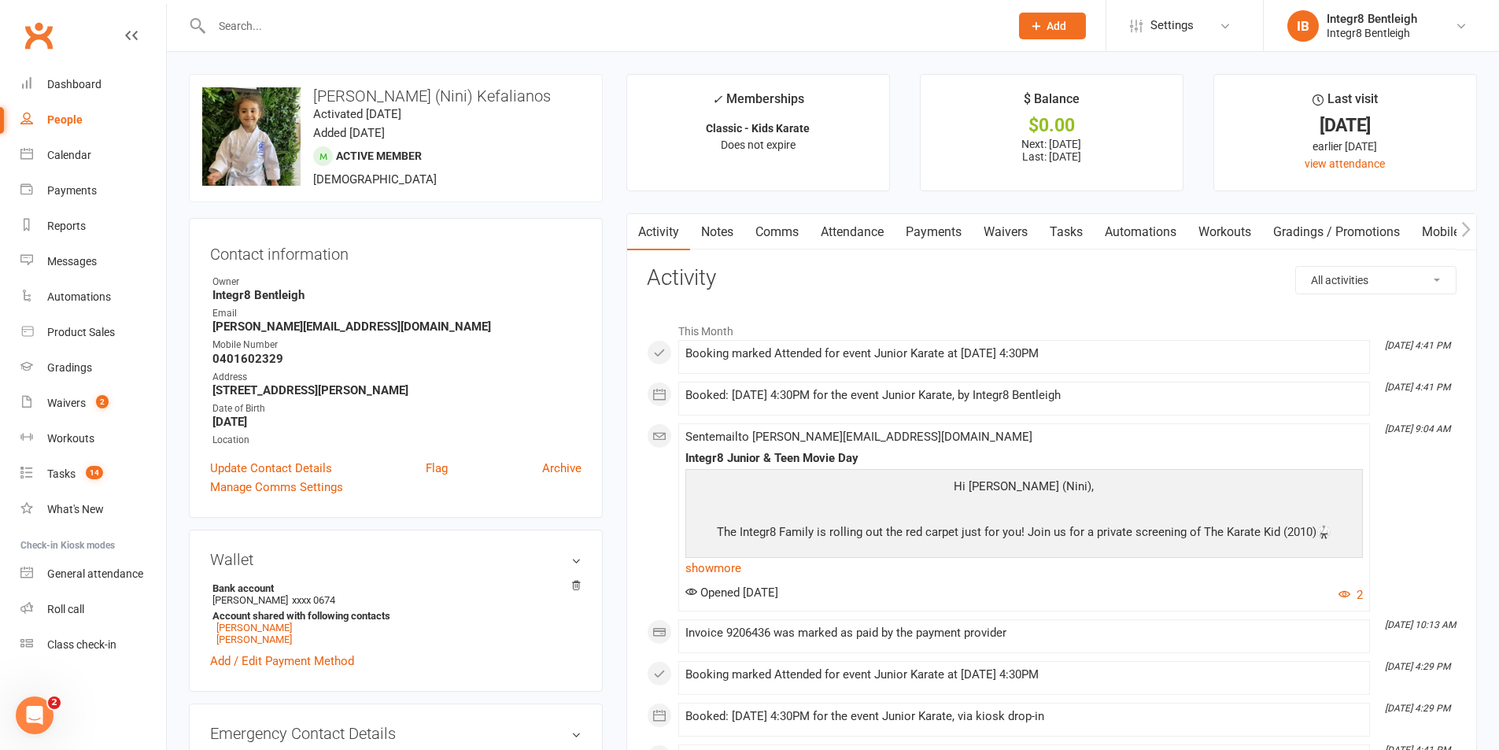
click at [956, 241] on link "Payments" at bounding box center [934, 232] width 78 height 36
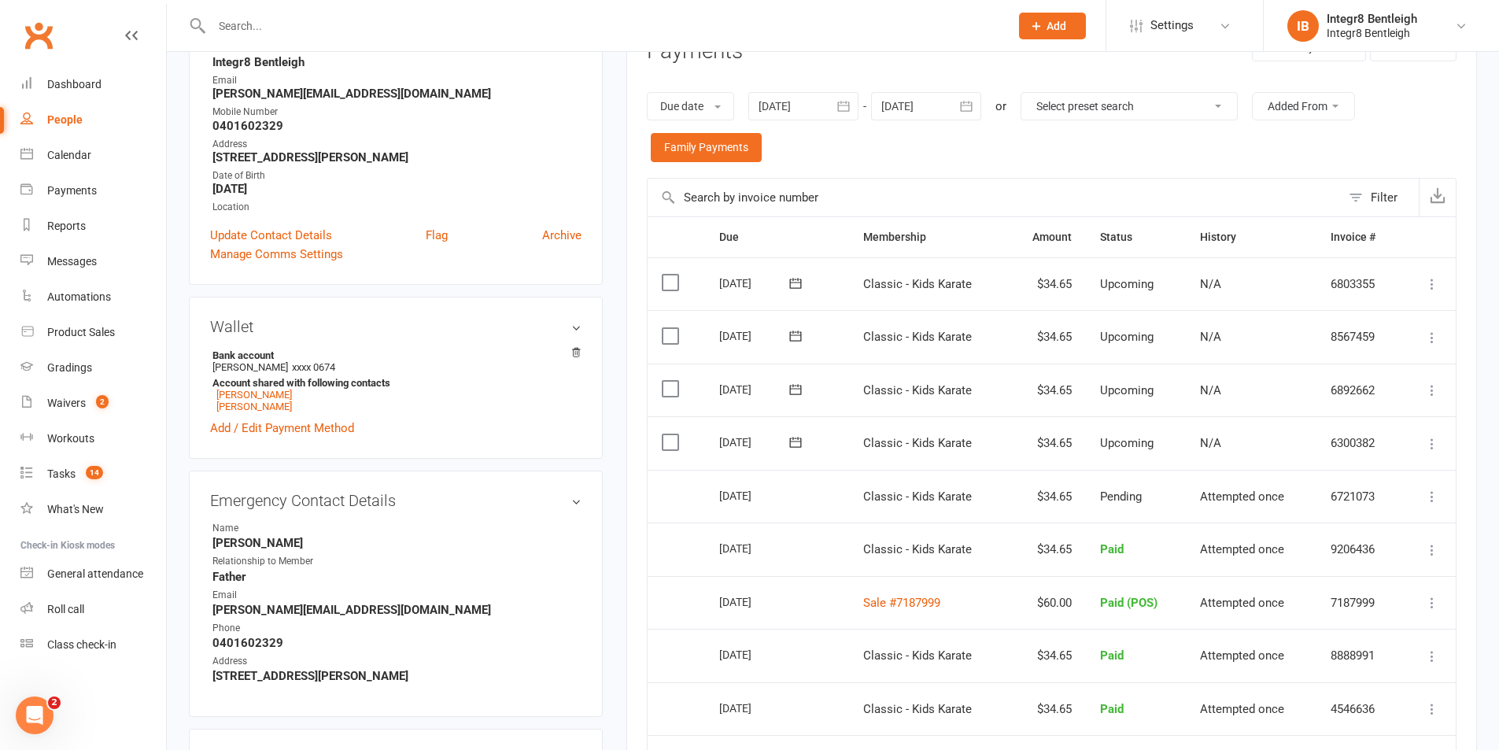
scroll to position [236, 0]
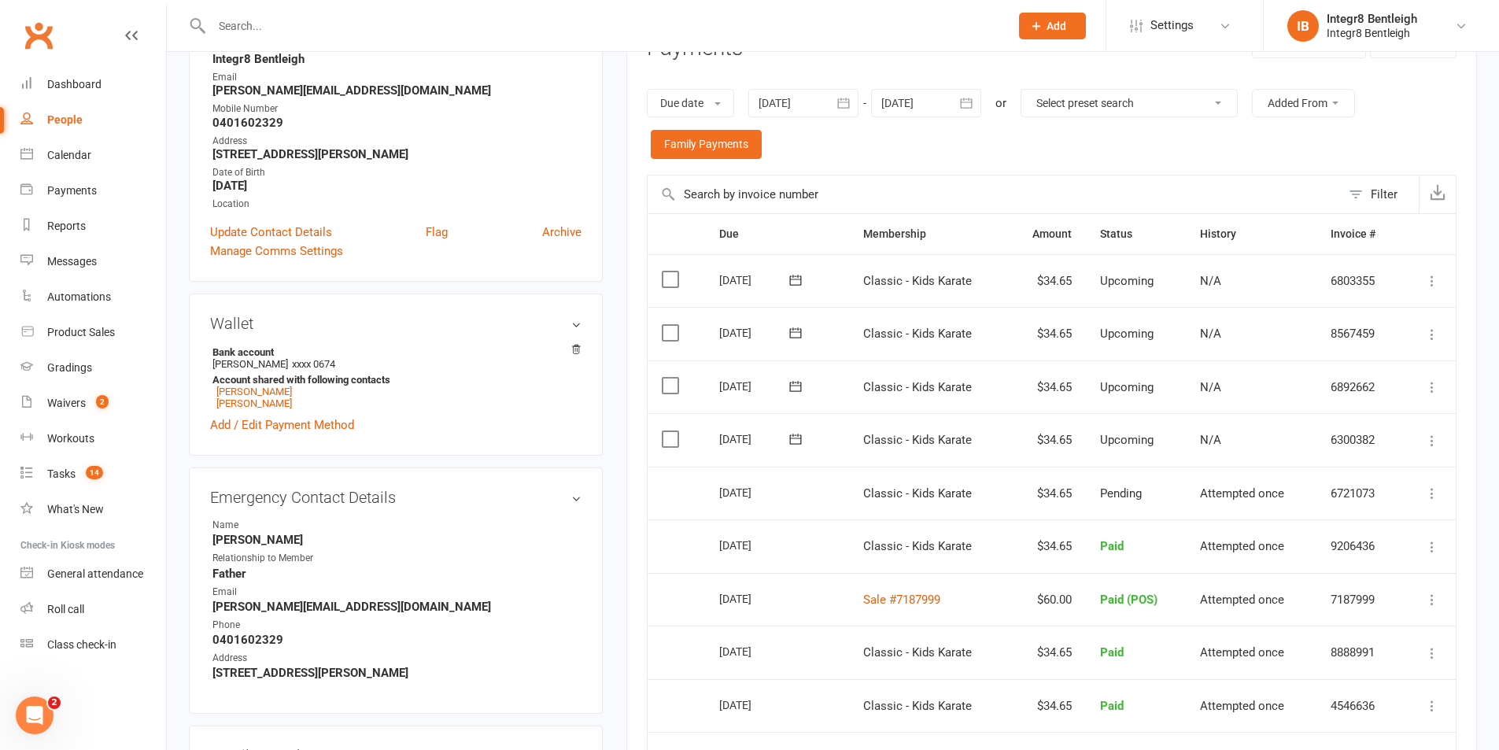
click at [1478, 157] on main "✓ Memberships Classic - Kids Karate Does not expire $ Balance $0.00 Next: 18 Au…" at bounding box center [1052, 457] width 874 height 1238
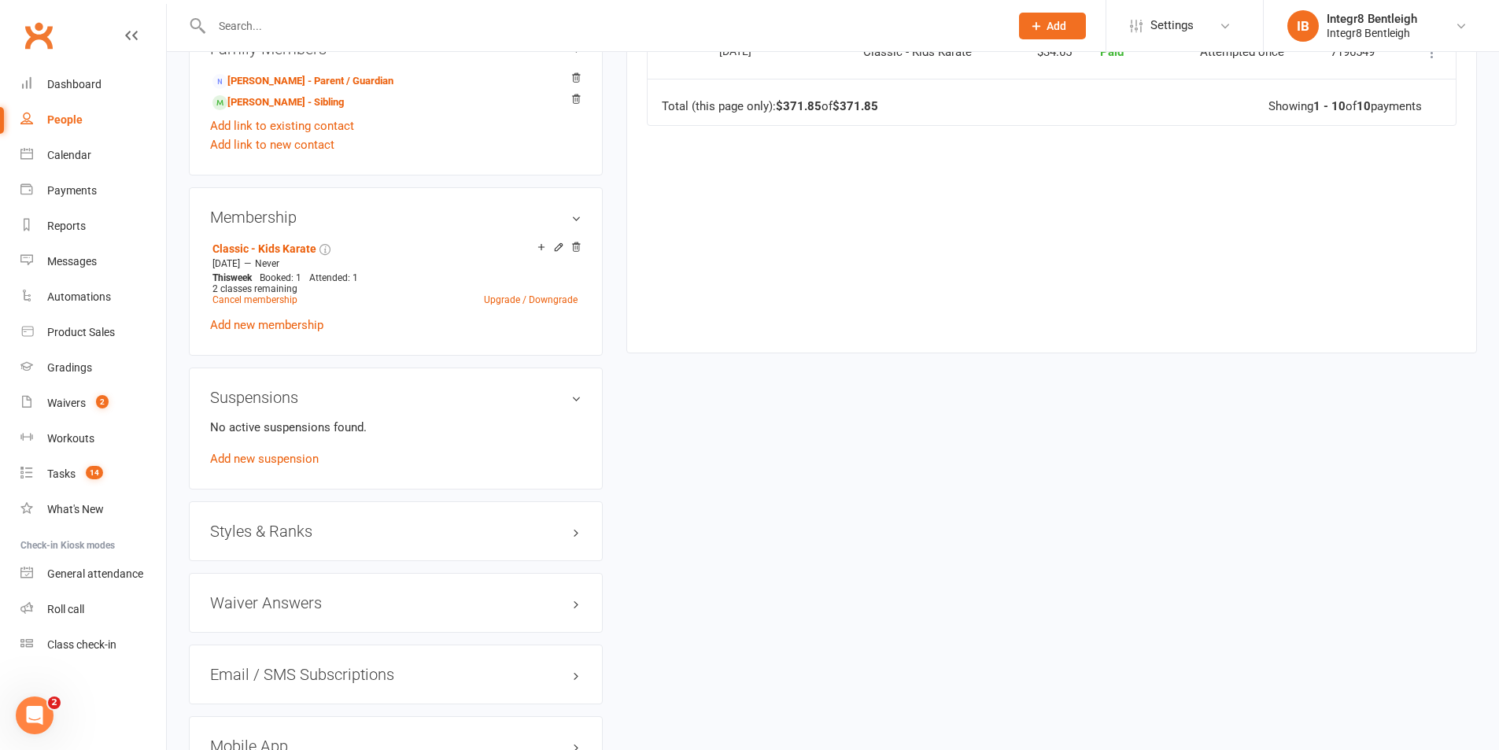
scroll to position [944, 0]
click at [314, 453] on link "Add new suspension" at bounding box center [264, 457] width 109 height 14
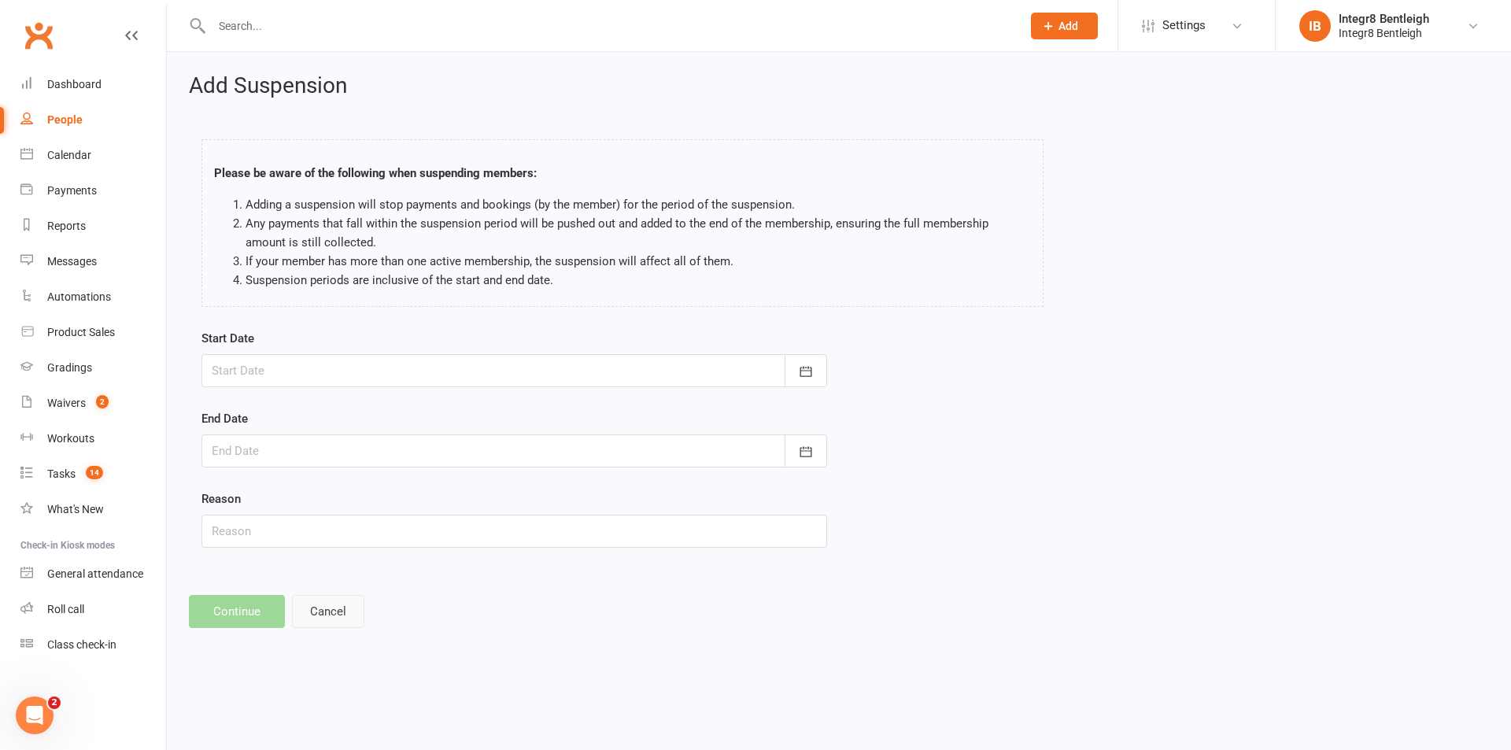
click at [334, 615] on button "Cancel" at bounding box center [328, 611] width 72 height 33
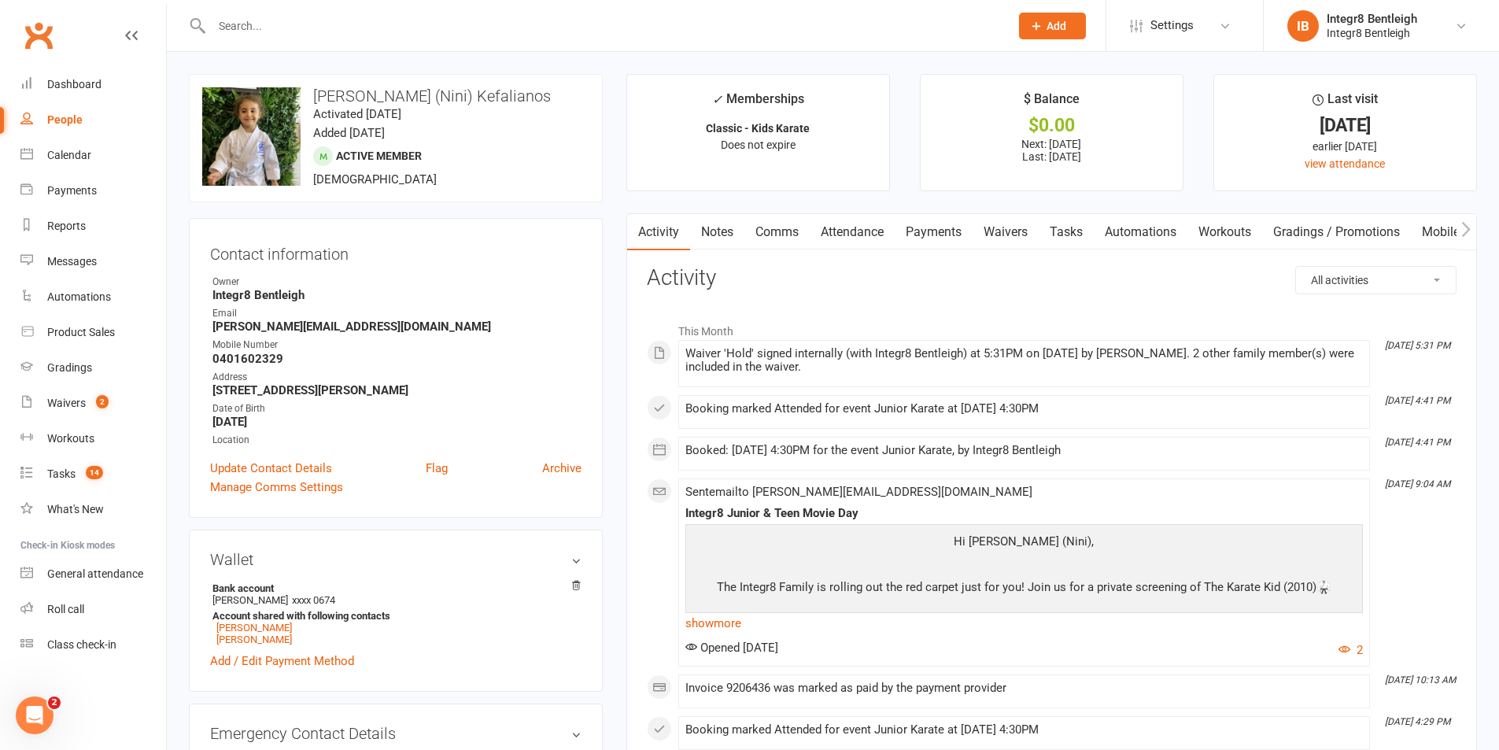
click at [84, 339] on link "Product Sales" at bounding box center [93, 332] width 146 height 35
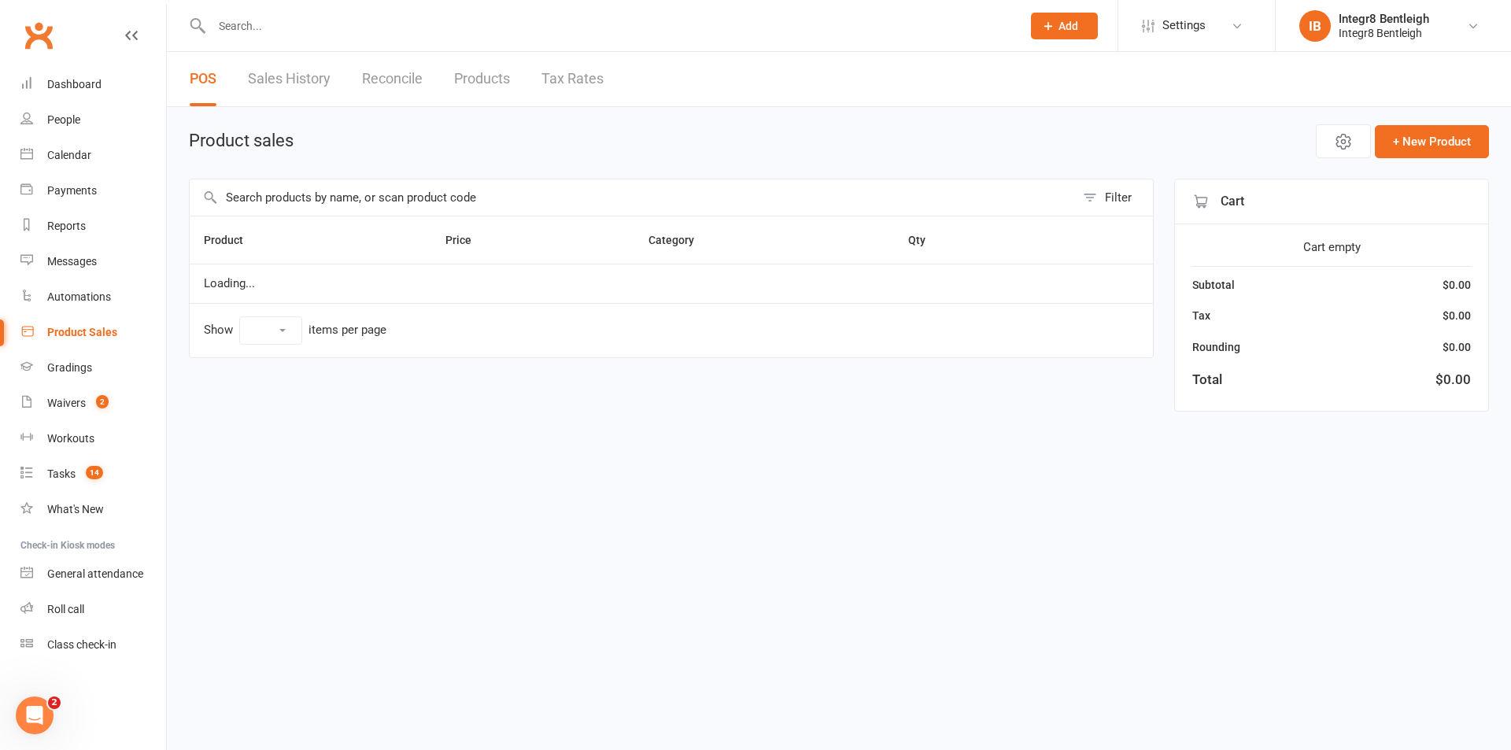
select select "10"
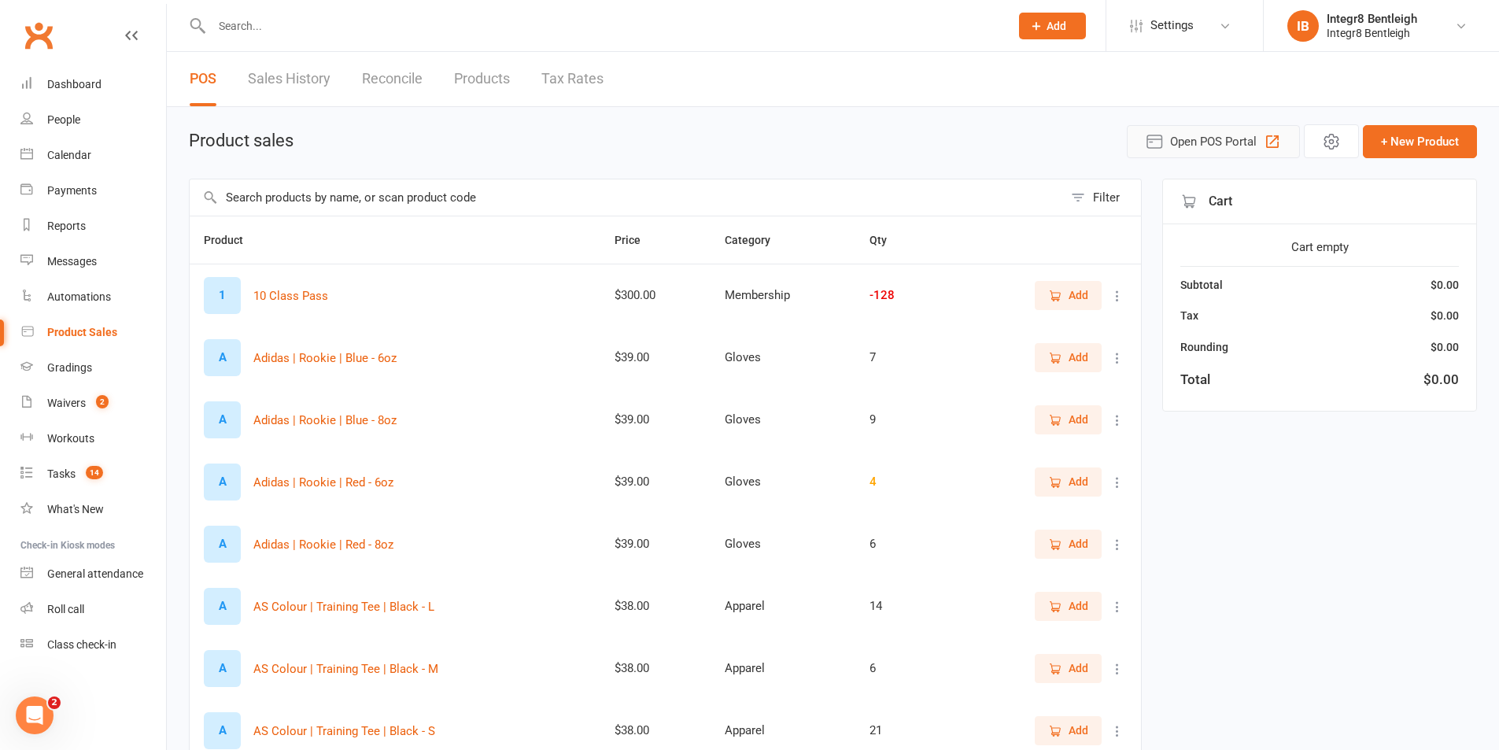
click at [1231, 134] on span "Open POS Portal" at bounding box center [1213, 141] width 87 height 19
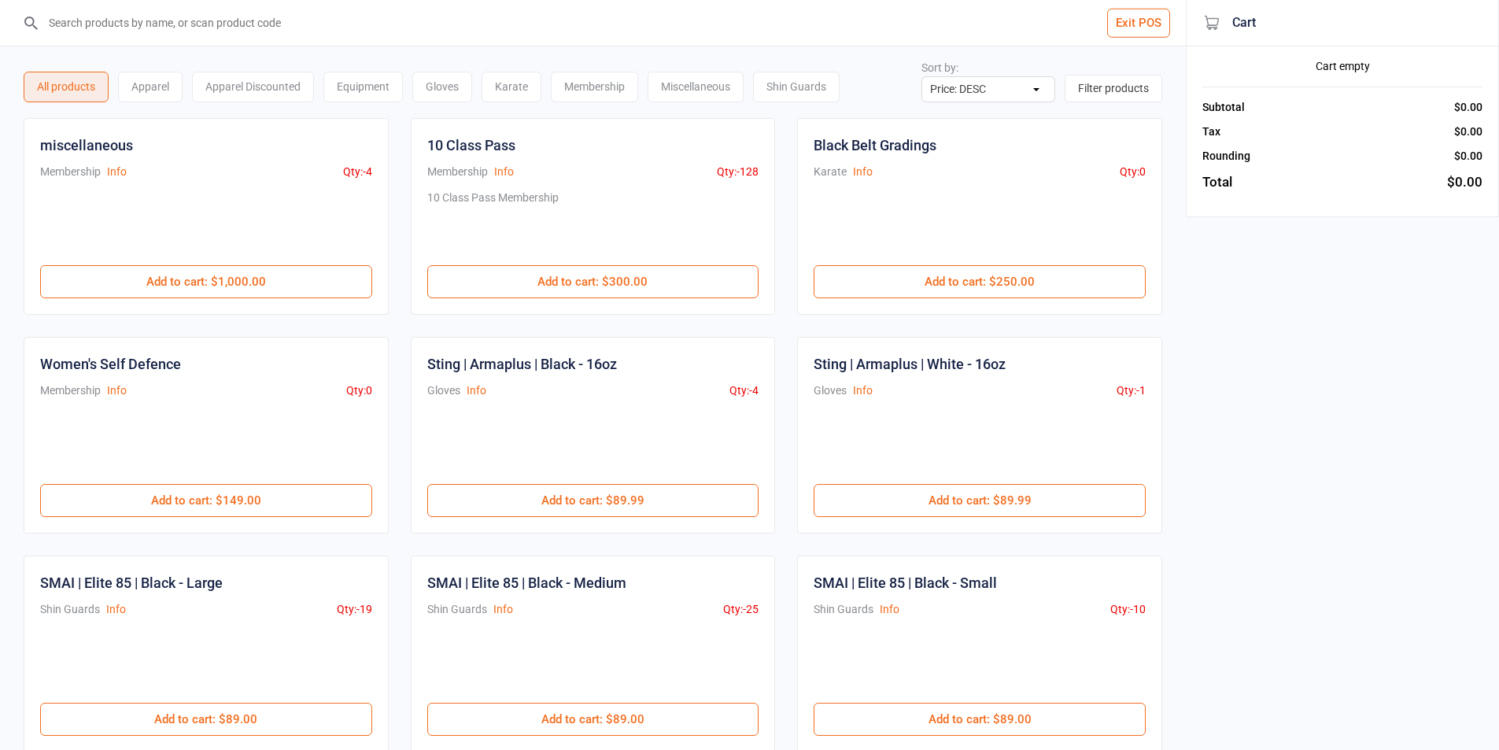
select select "price-desc"
click at [607, 10] on input "search" at bounding box center [602, 23] width 1123 height 46
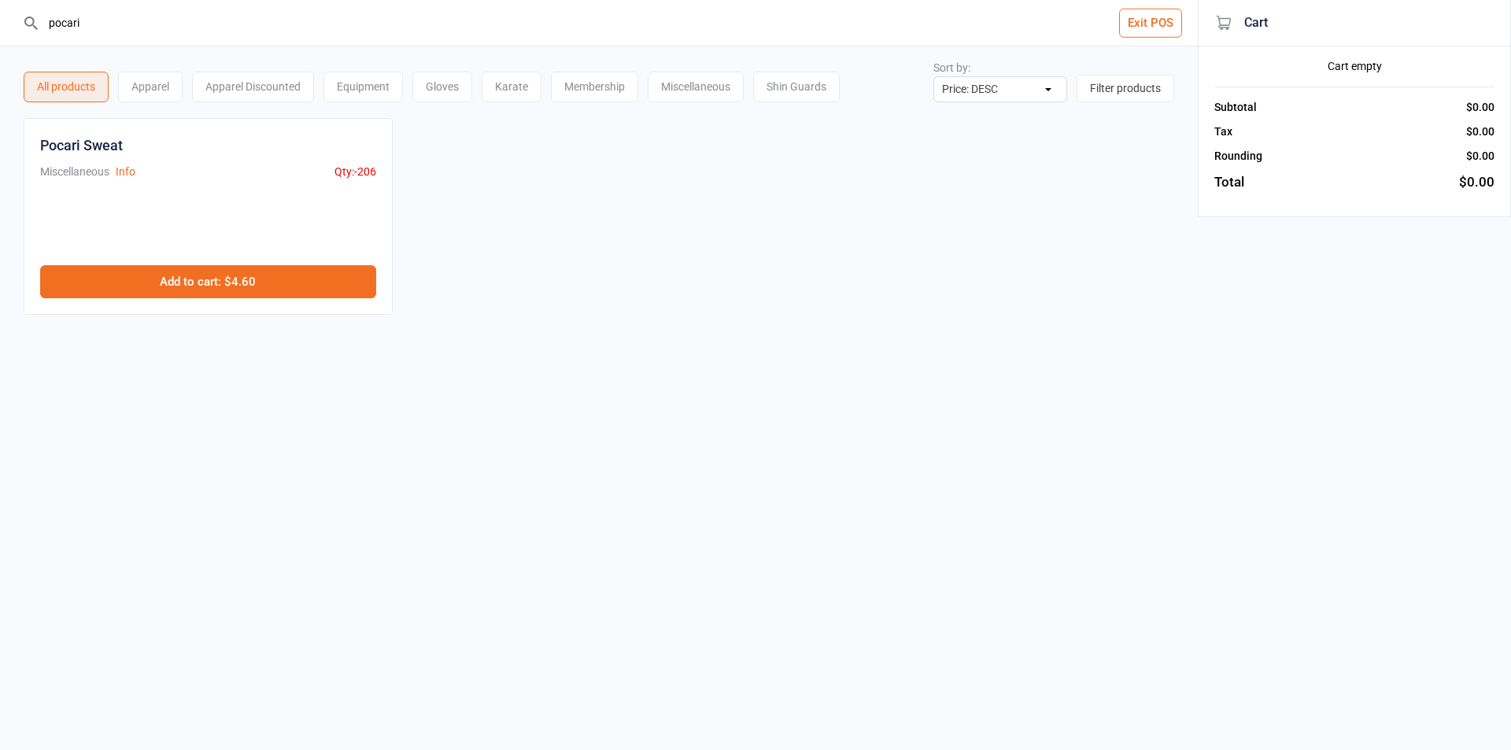
type input "pocari"
click at [282, 285] on button "Add to cart : $4.60" at bounding box center [208, 281] width 336 height 33
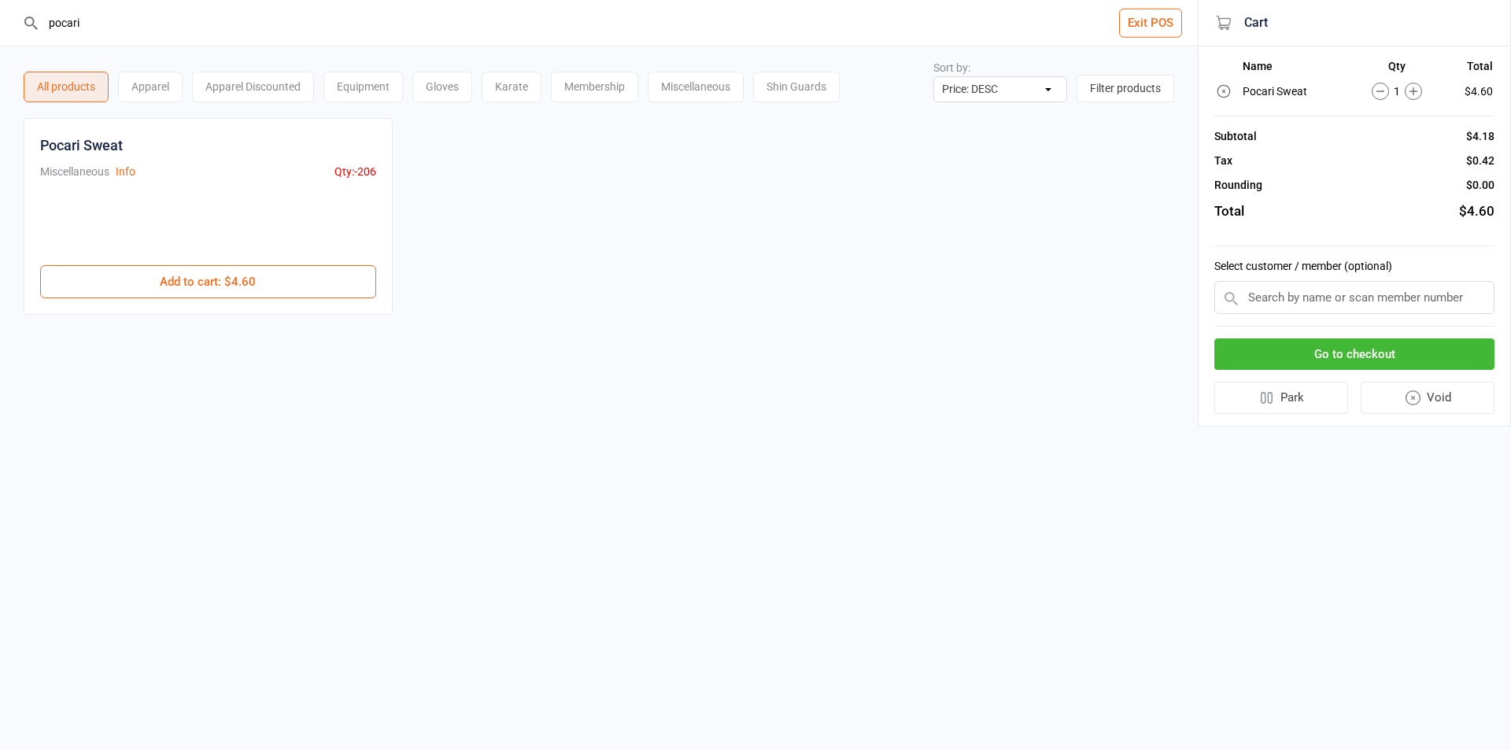
click at [1397, 294] on input "text" at bounding box center [1354, 297] width 280 height 33
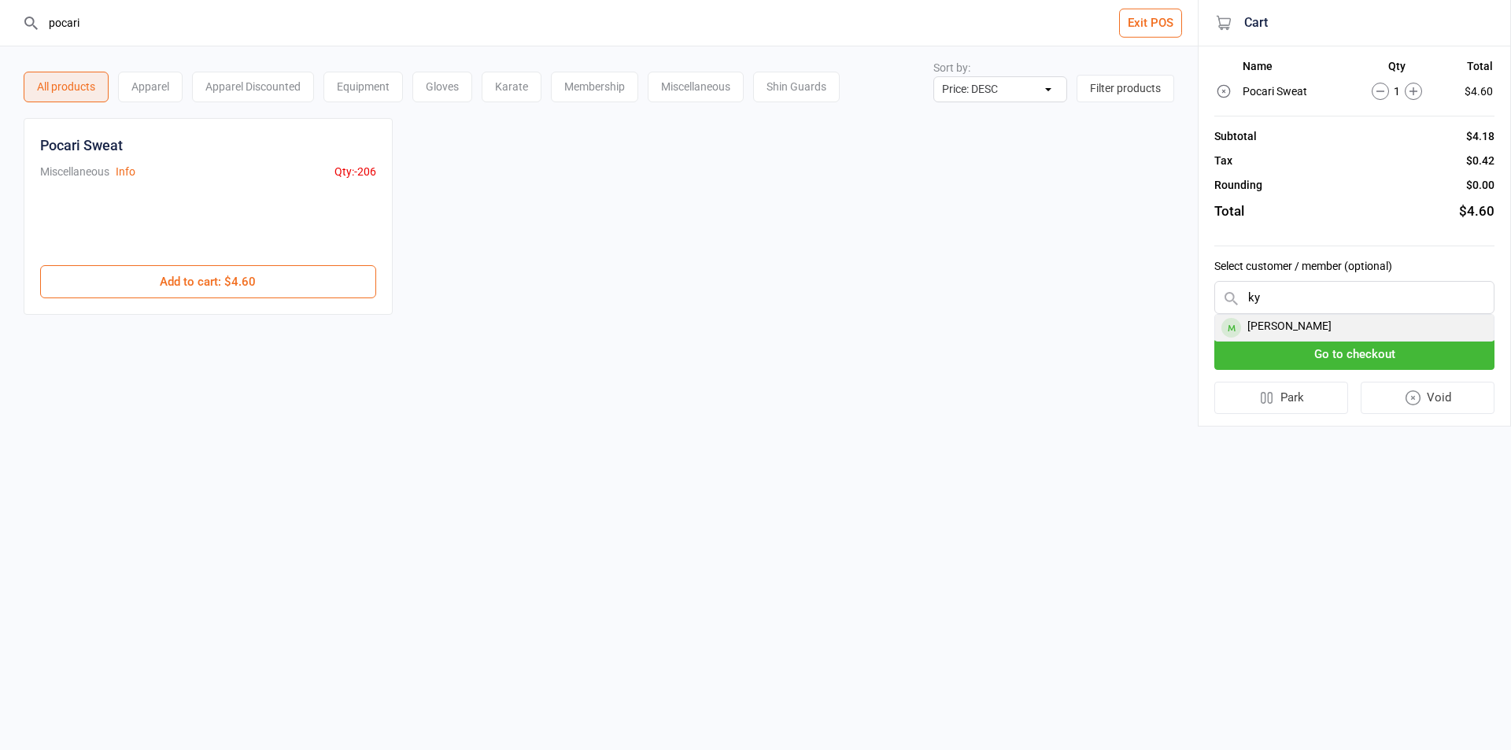
type input "ky"
click at [1315, 325] on div "[PERSON_NAME]" at bounding box center [1354, 328] width 279 height 26
click at [1356, 342] on button "Go to checkout" at bounding box center [1354, 350] width 280 height 32
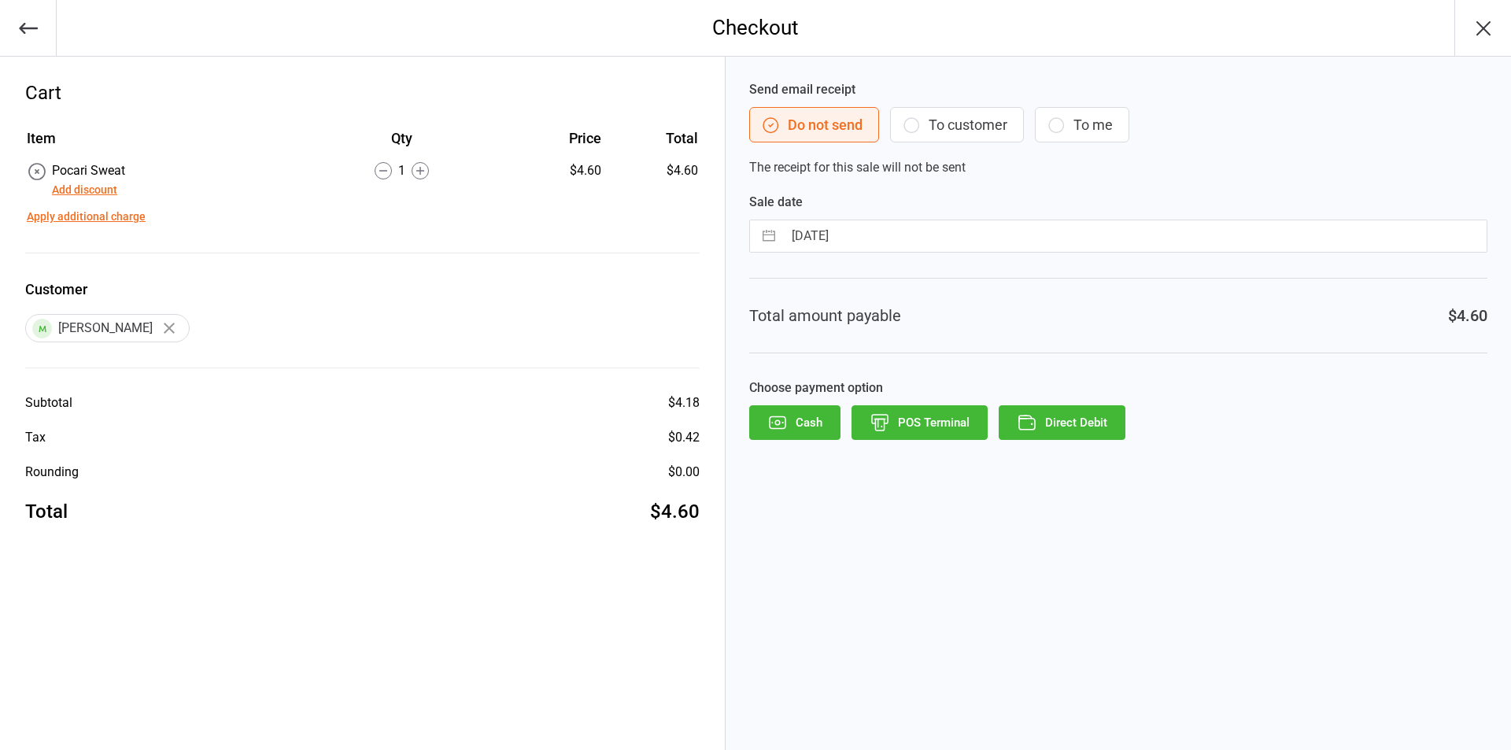
click at [869, 428] on icon "button" at bounding box center [879, 422] width 20 height 20
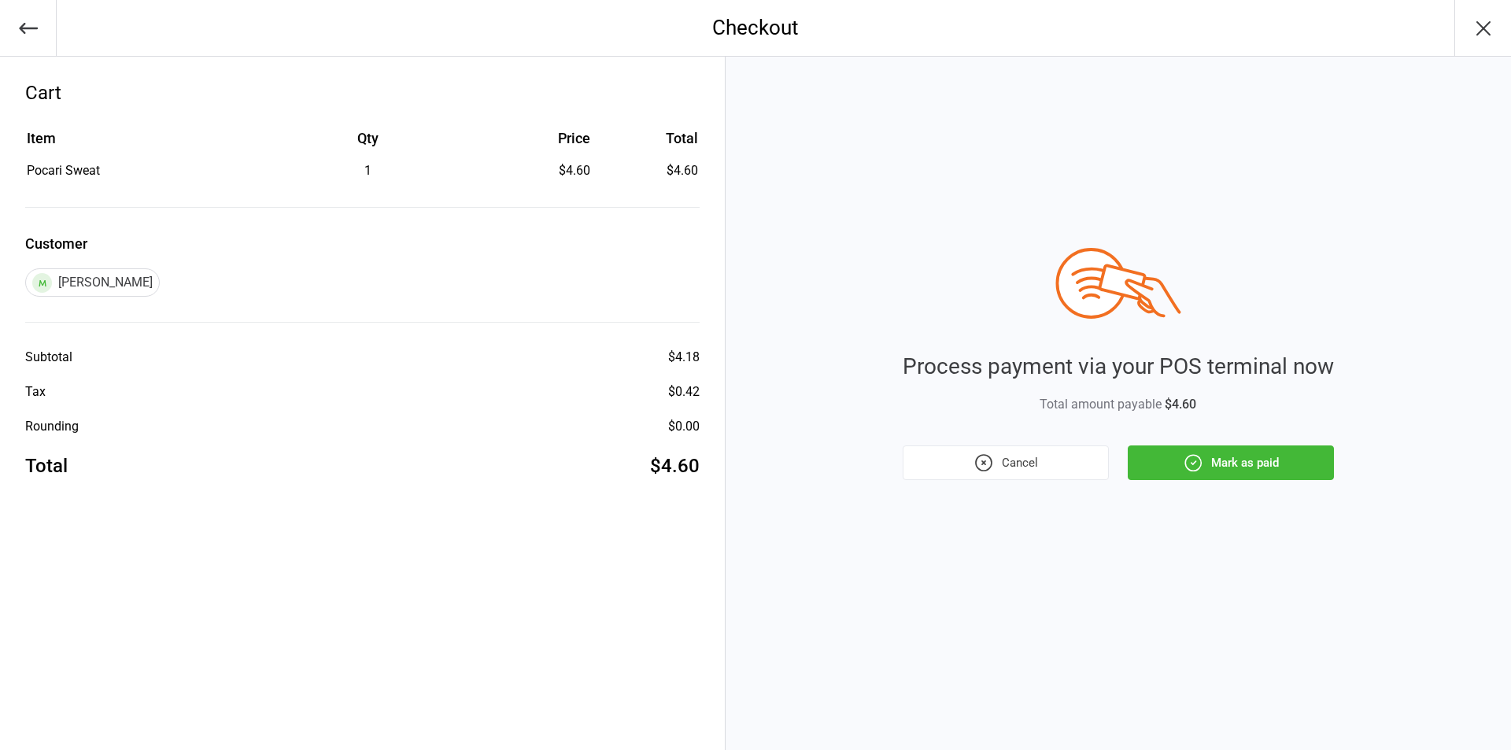
click at [1265, 463] on button "Mark as paid" at bounding box center [1231, 462] width 206 height 35
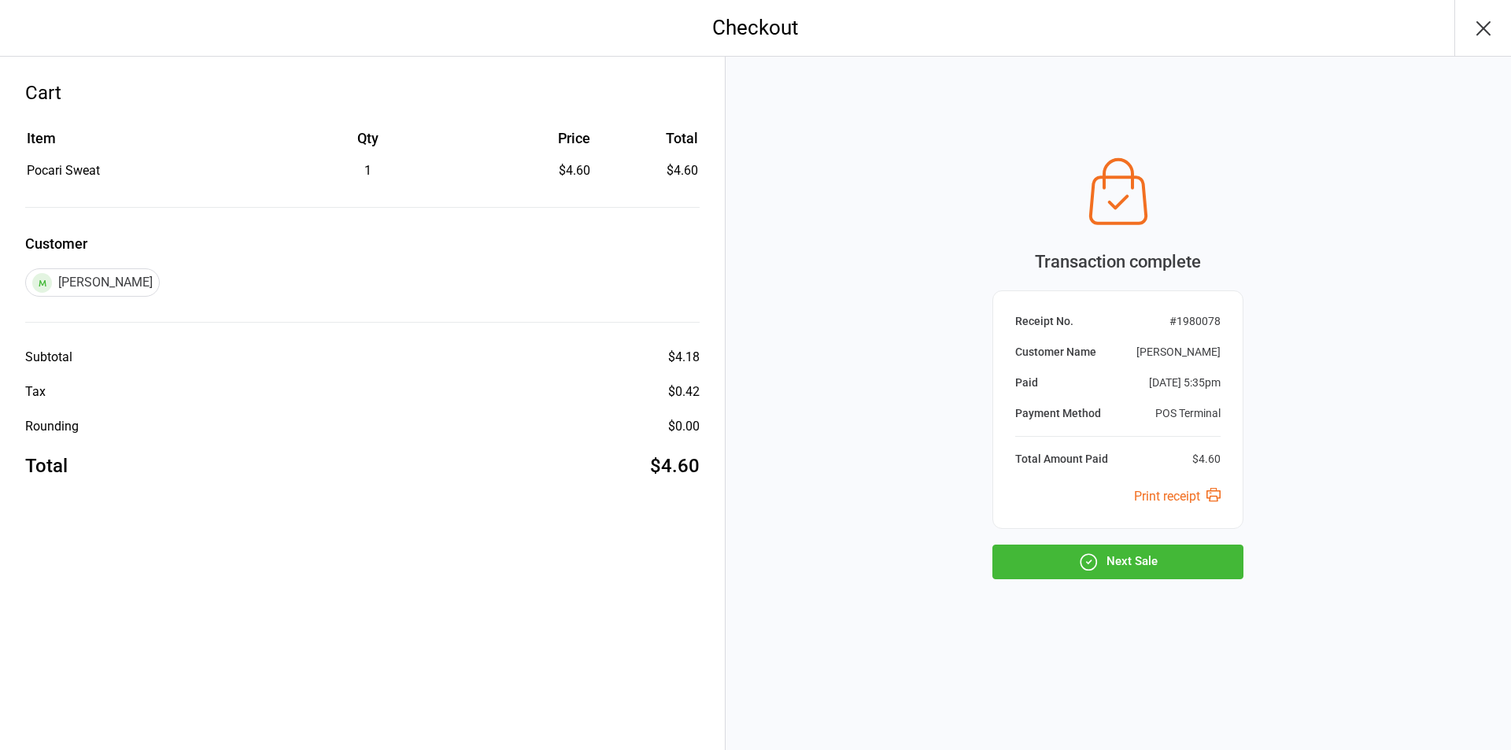
click at [1118, 555] on button "Next Sale" at bounding box center [1117, 561] width 251 height 35
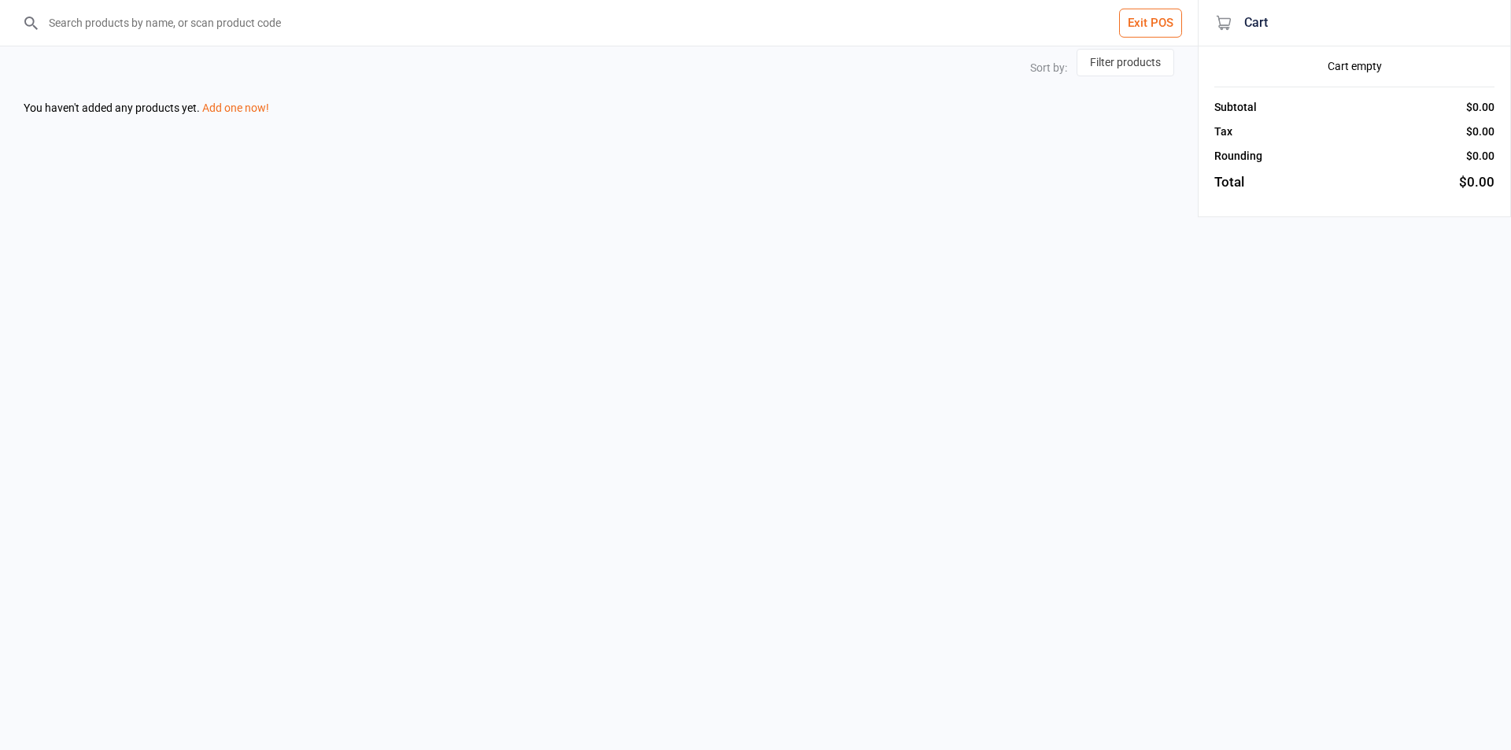
select select "price-desc"
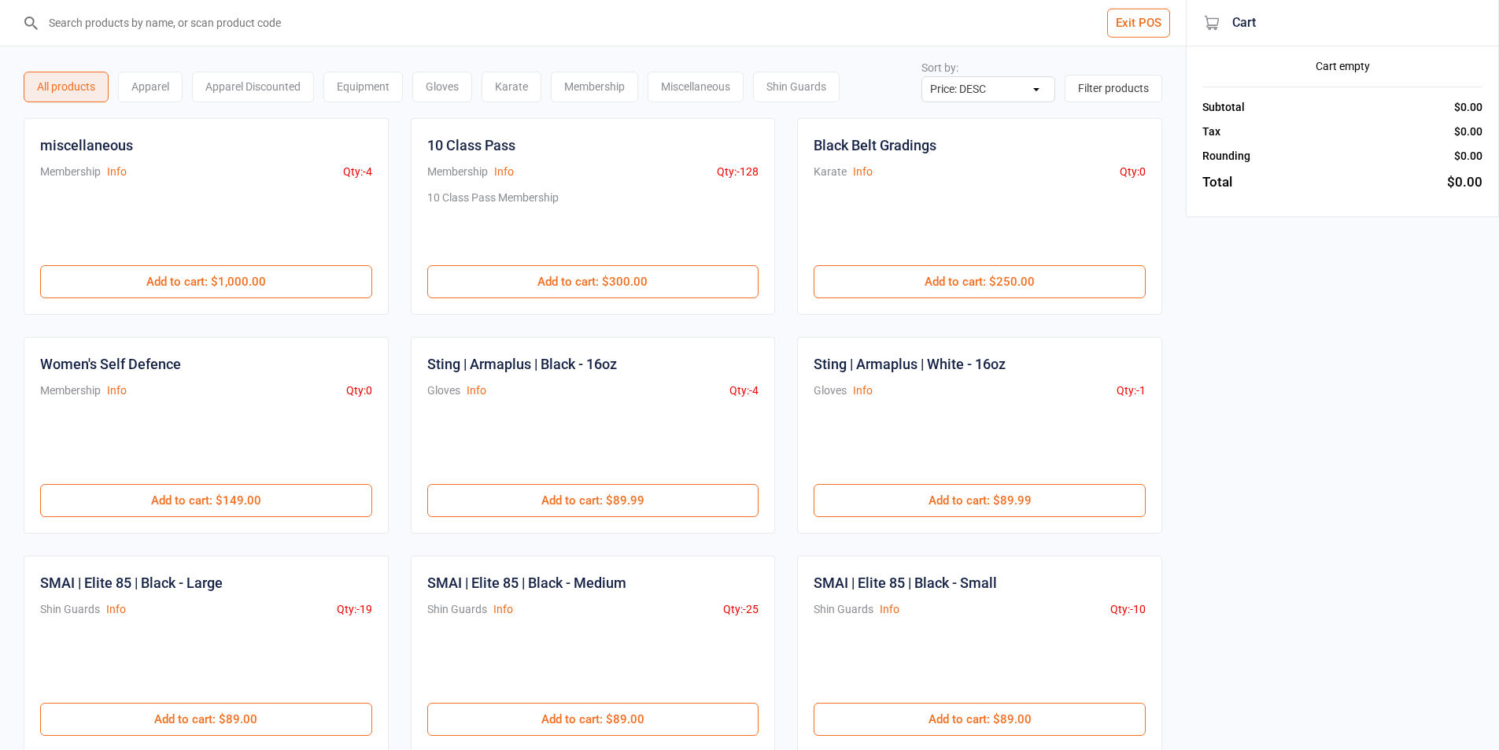
click at [532, 35] on input "search" at bounding box center [602, 23] width 1123 height 46
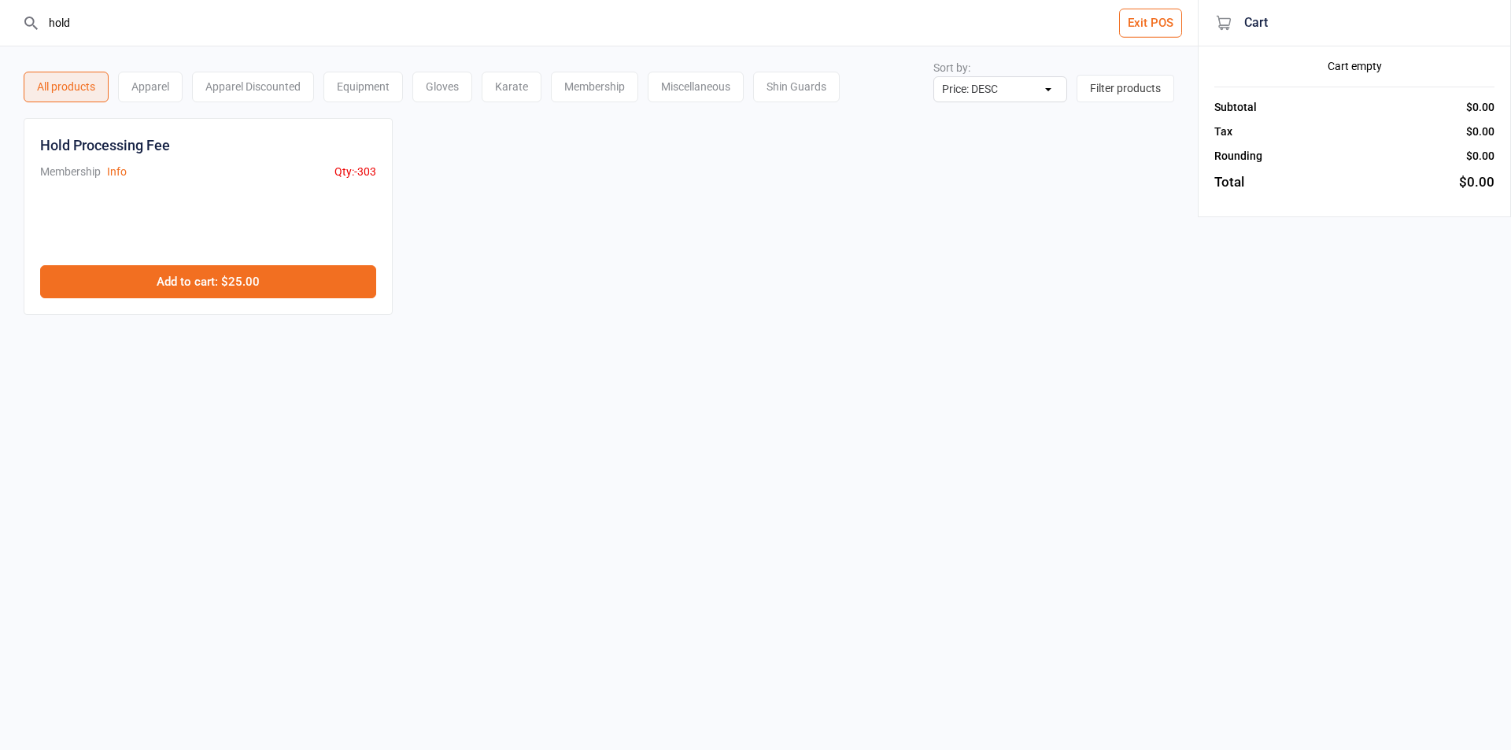
type input "hold"
click at [278, 279] on button "Add to cart : $25.00" at bounding box center [208, 281] width 336 height 33
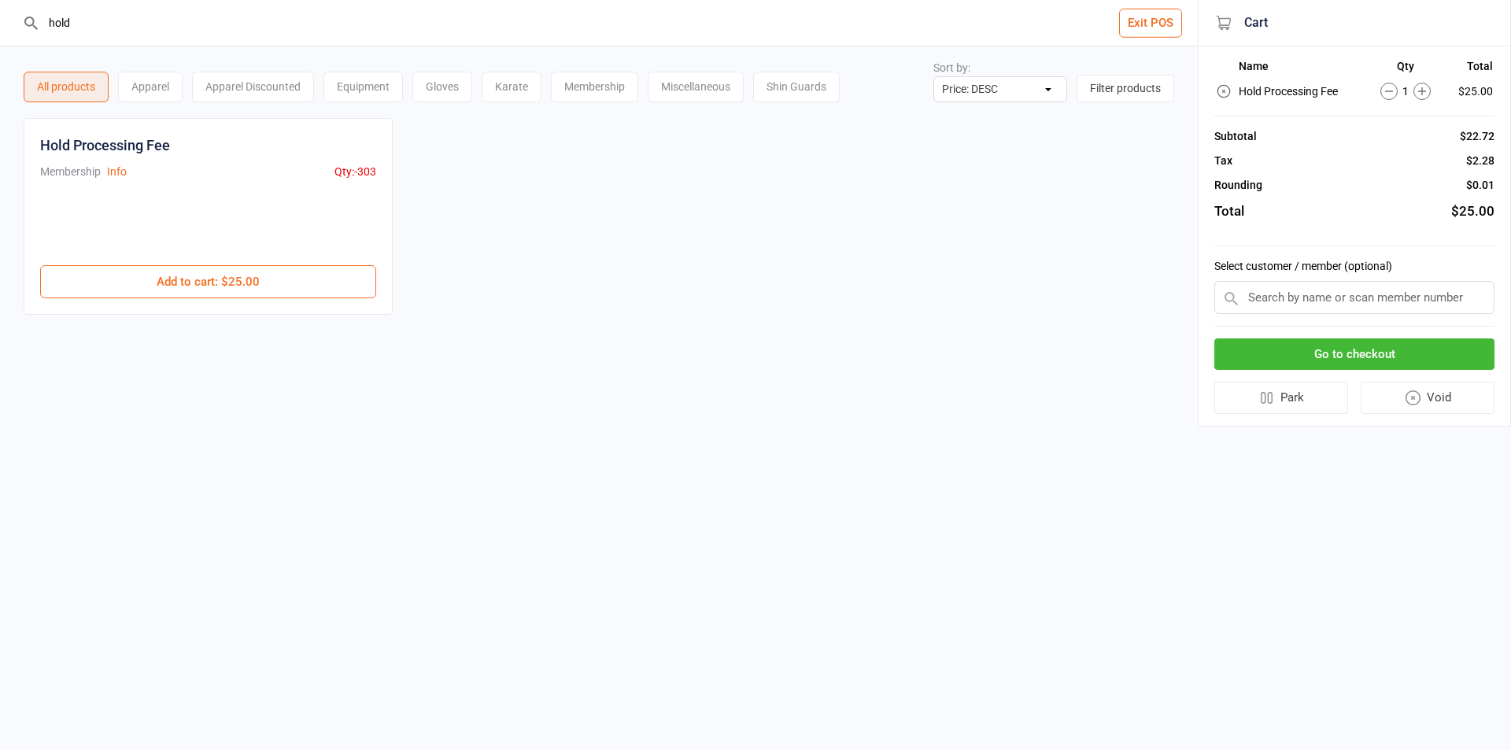
click at [1436, 298] on input "text" at bounding box center [1354, 297] width 280 height 33
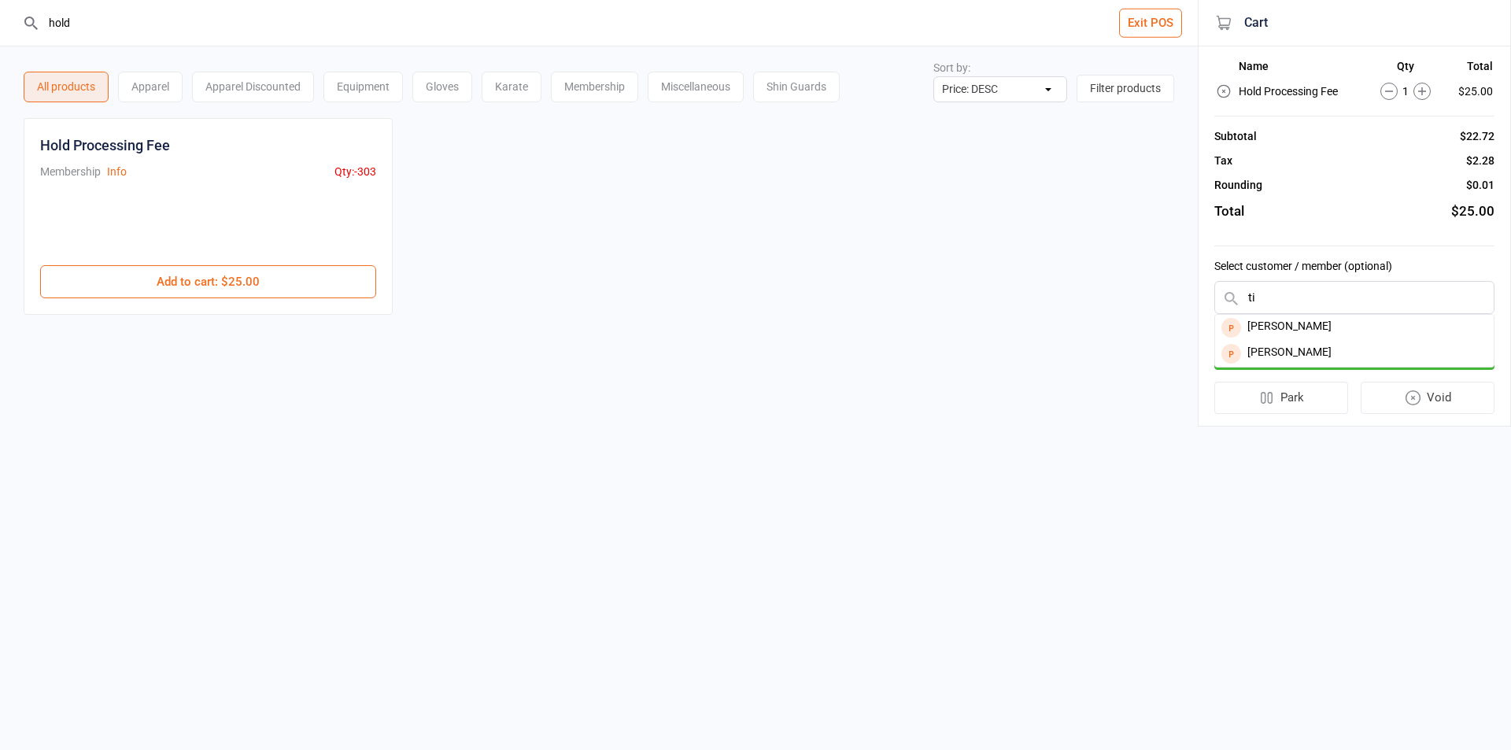
type input "t"
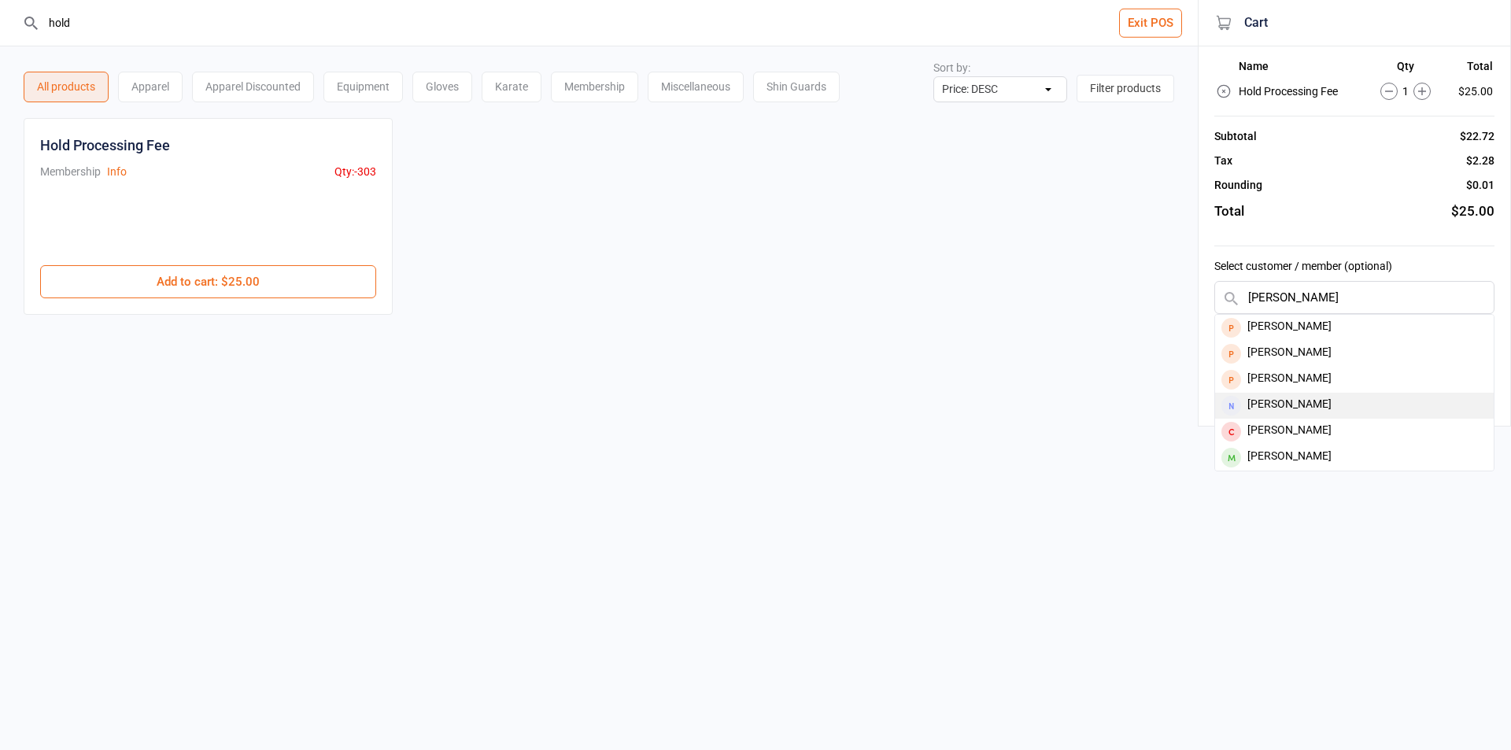
type input "nicholas"
click at [1351, 406] on div "[PERSON_NAME]" at bounding box center [1354, 406] width 279 height 26
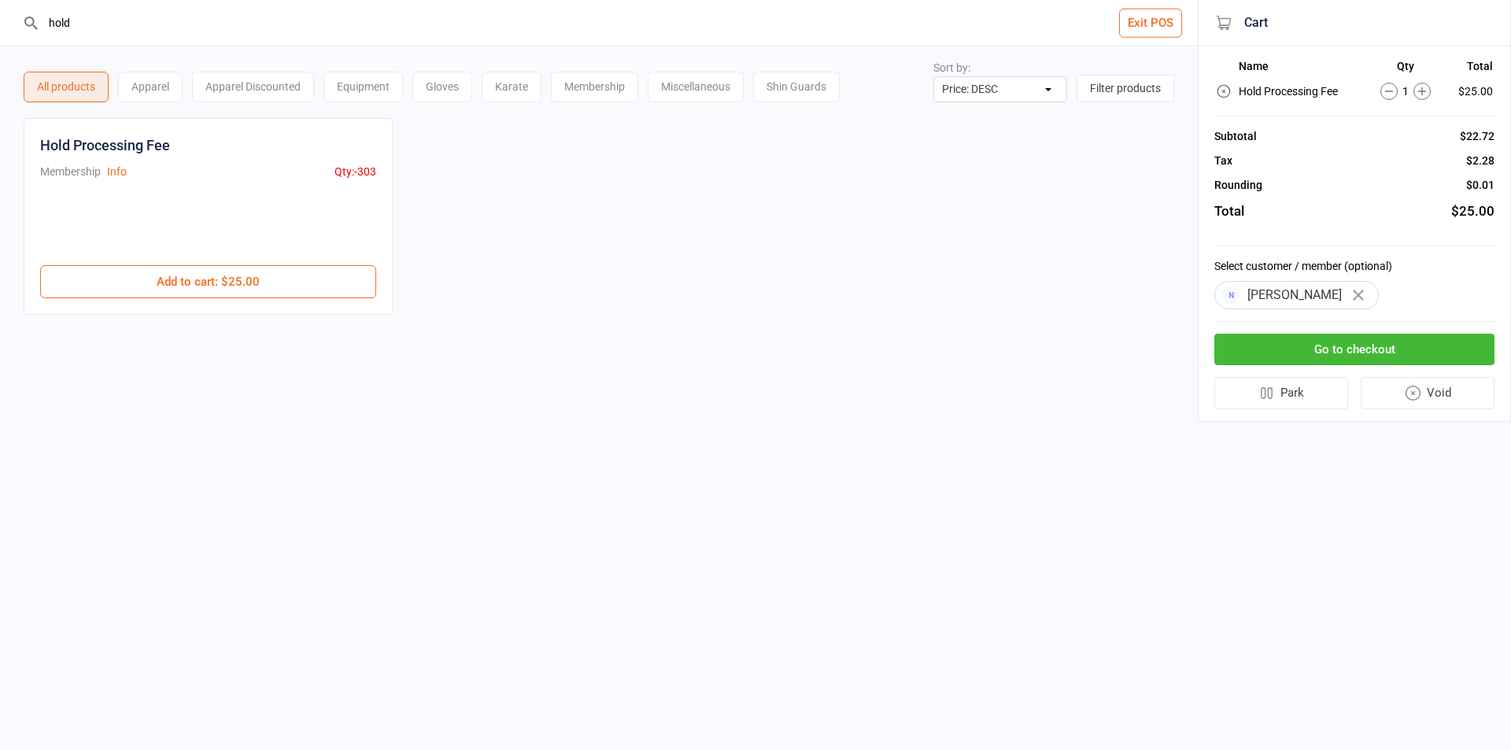
click at [1371, 293] on button "button" at bounding box center [1358, 295] width 27 height 27
click at [1351, 305] on input "text" at bounding box center [1354, 297] width 280 height 33
type input "venetia"
click at [1333, 330] on div "[PERSON_NAME]" at bounding box center [1354, 328] width 279 height 26
click at [1383, 347] on button "Go to checkout" at bounding box center [1354, 350] width 280 height 32
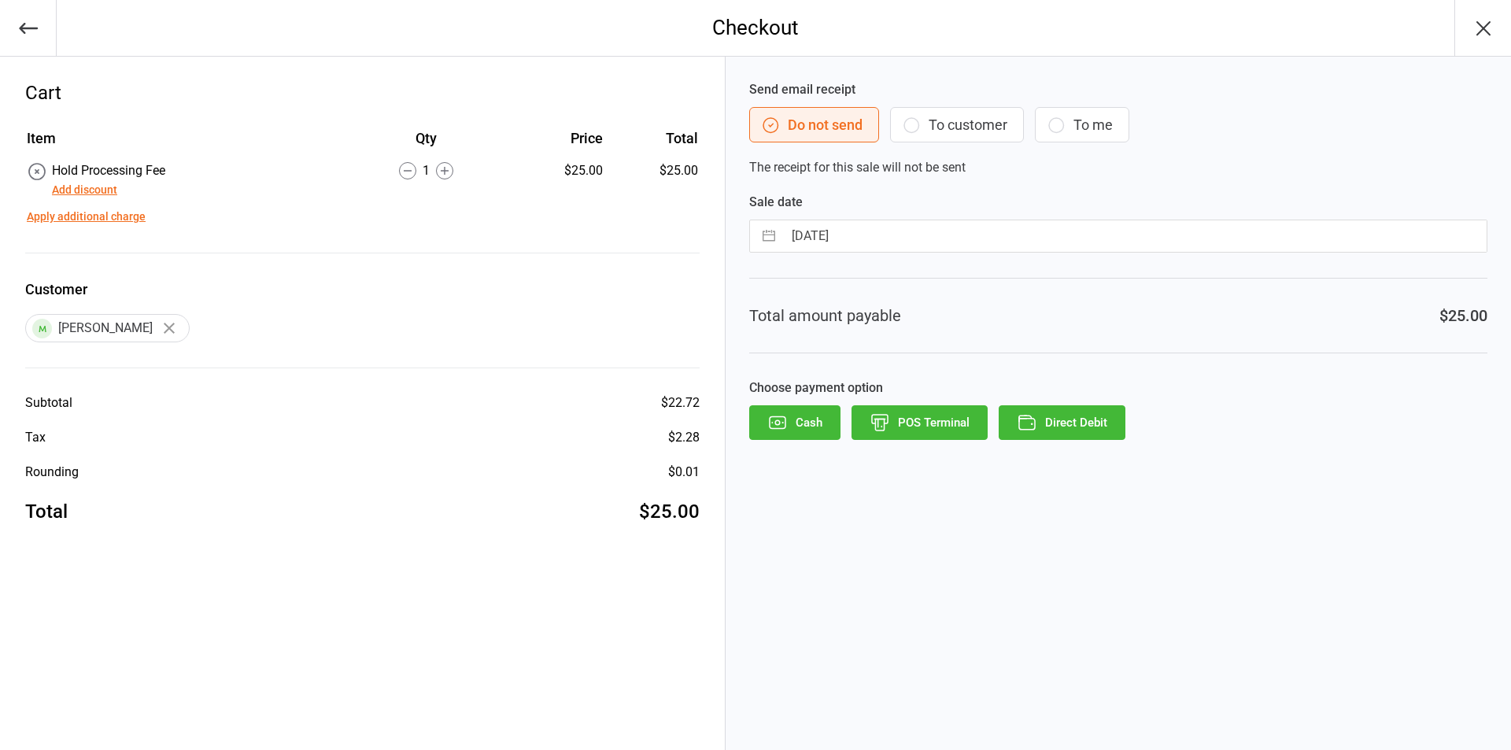
click at [21, 18] on icon "button" at bounding box center [28, 28] width 22 height 22
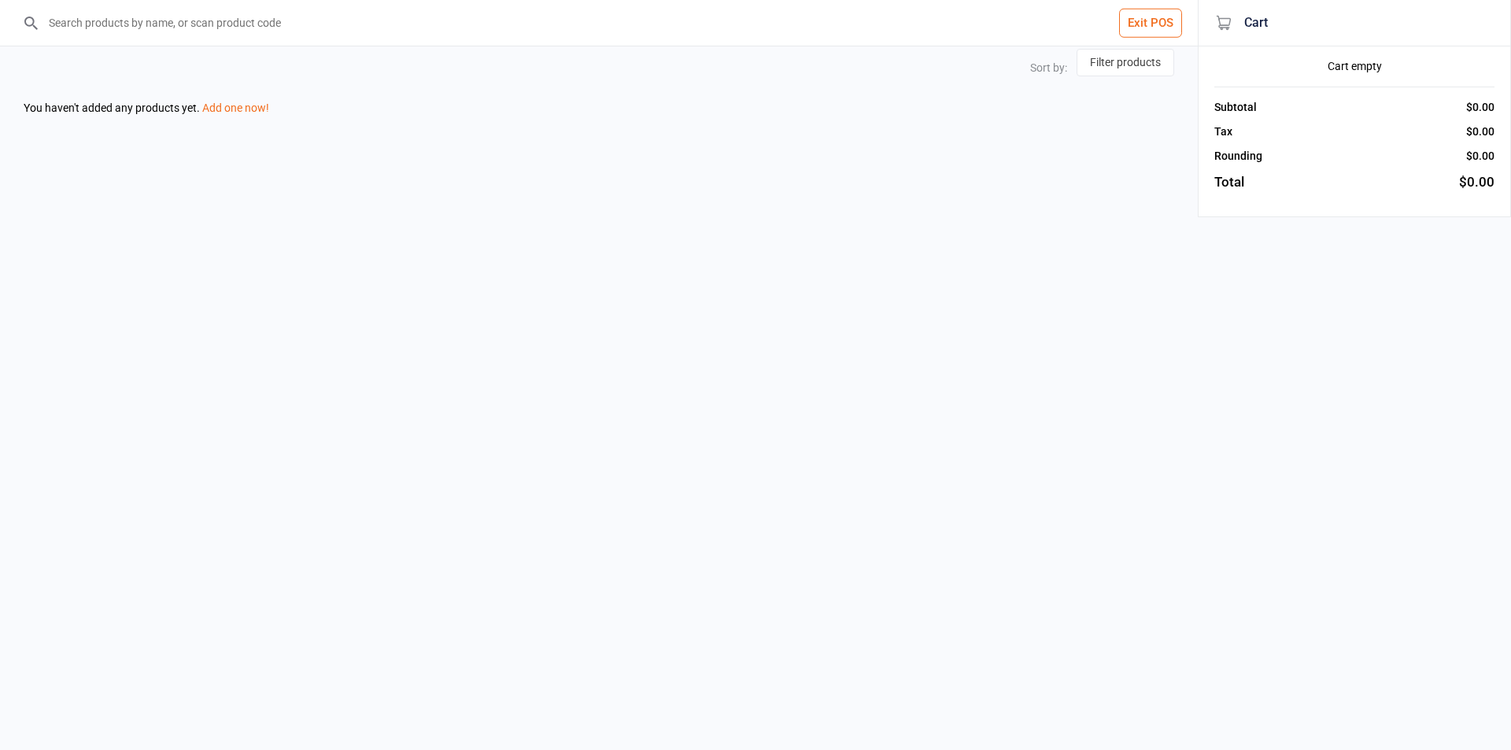
select select "price-desc"
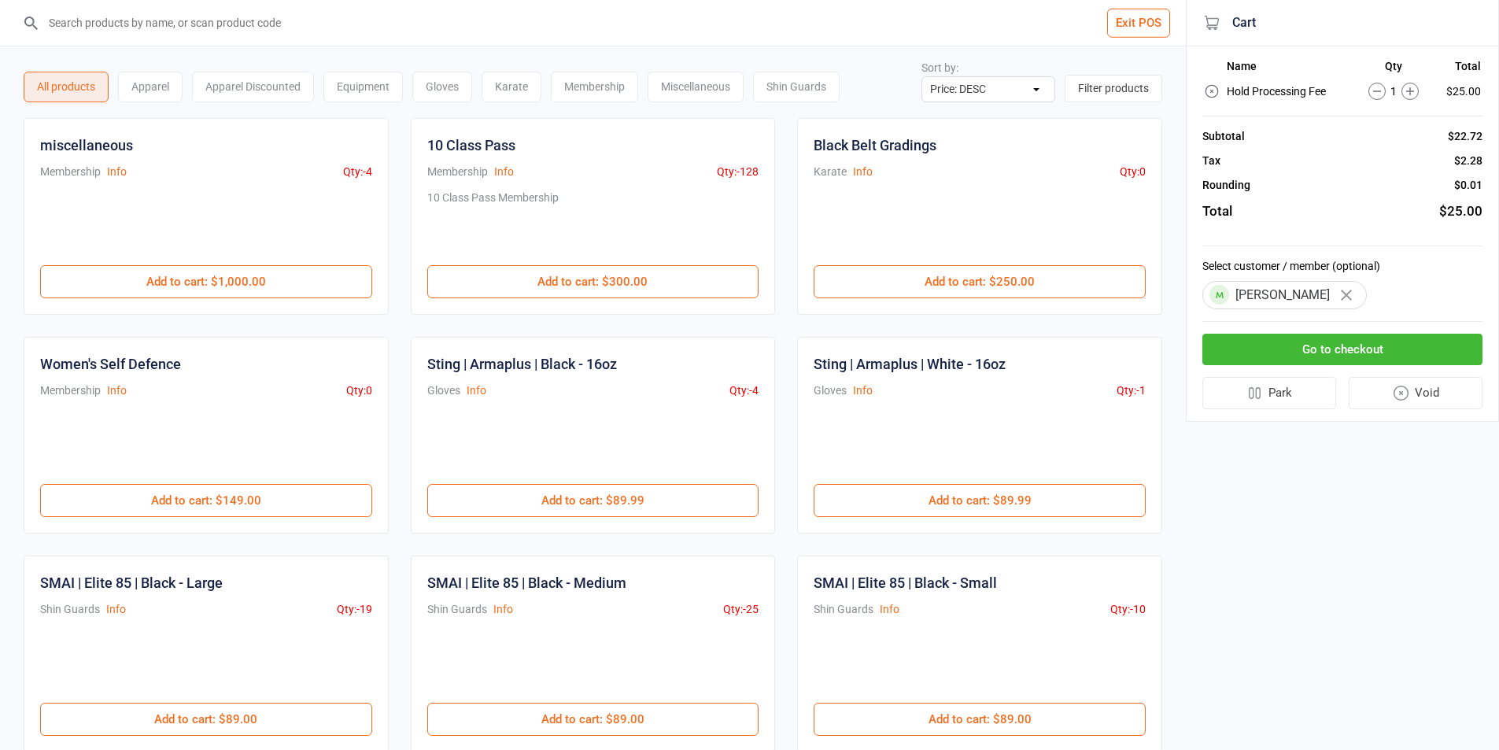
click at [1398, 280] on div "Select customer / member (optional) Venetia Kefalianos" at bounding box center [1342, 284] width 280 height 76
click at [1356, 353] on button "Go to checkout" at bounding box center [1342, 350] width 280 height 32
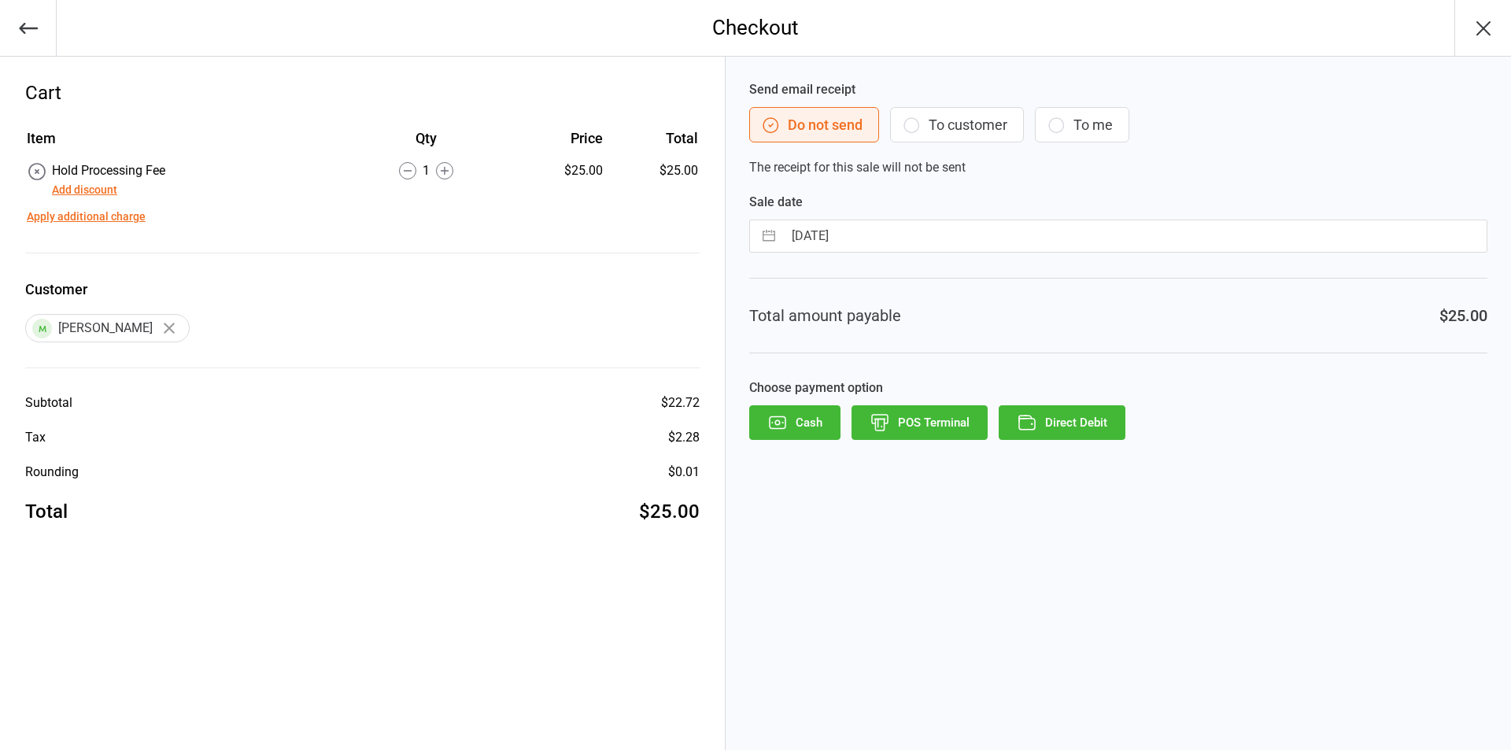
click at [32, 23] on icon "button" at bounding box center [28, 28] width 22 height 22
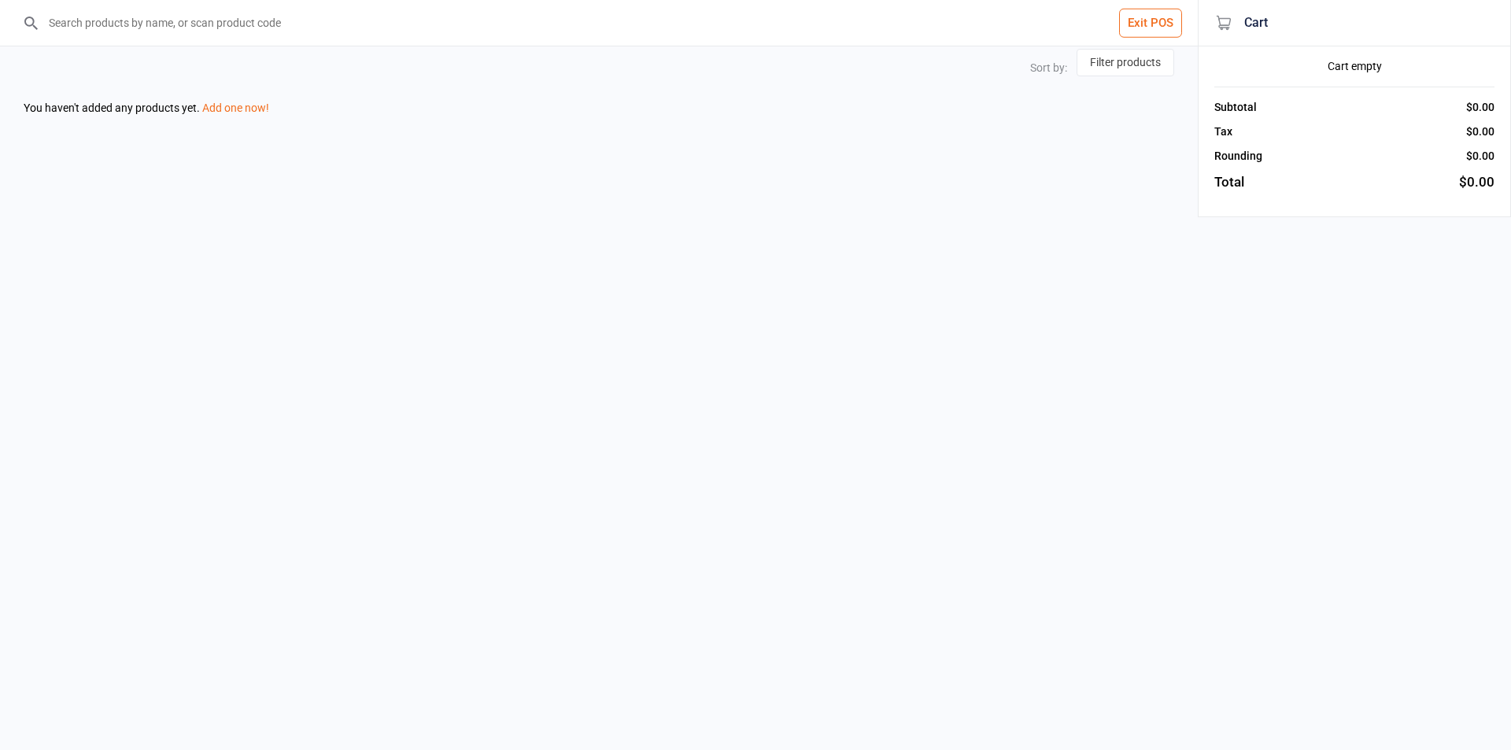
select select "price-desc"
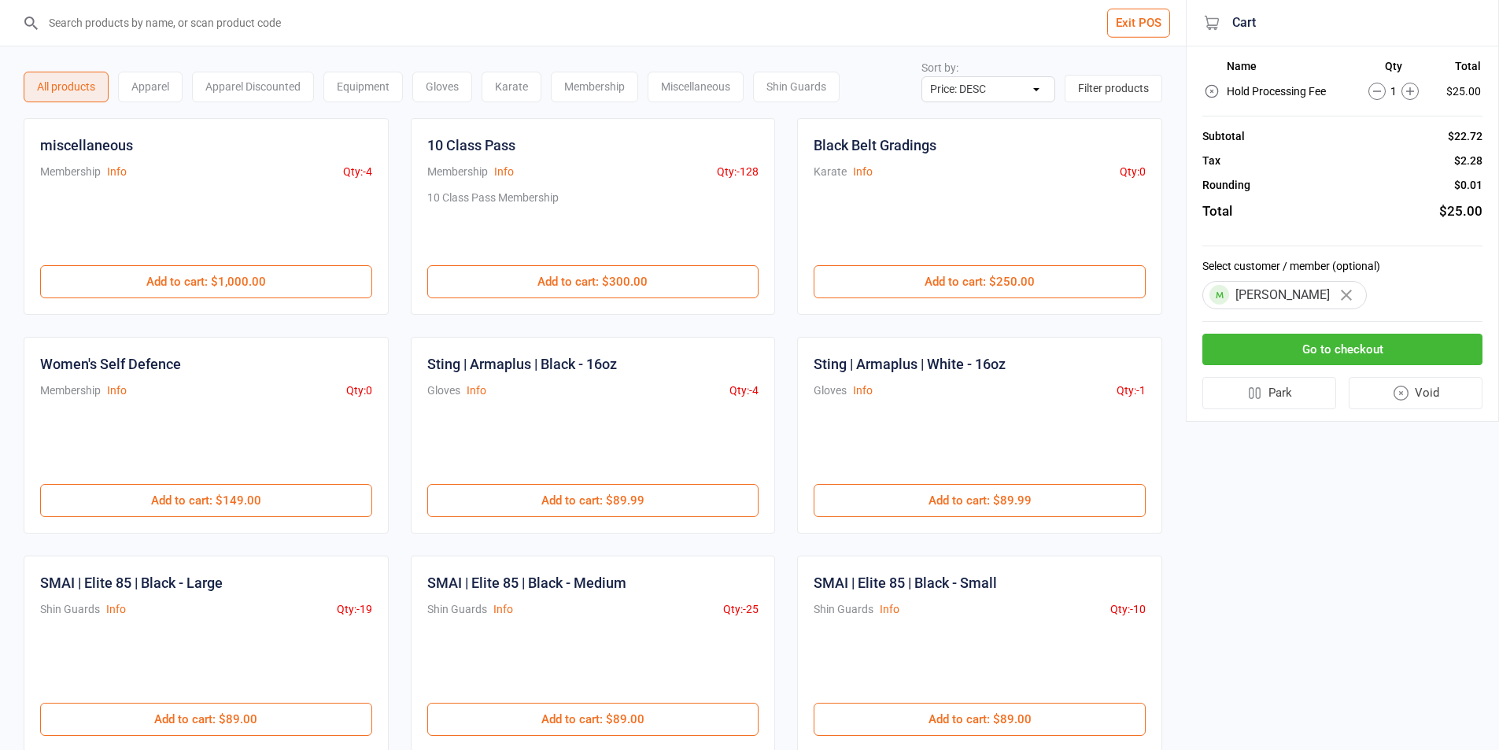
click at [1352, 297] on icon "button" at bounding box center [1346, 295] width 11 height 11
click at [1293, 296] on input "text" at bounding box center [1342, 297] width 280 height 33
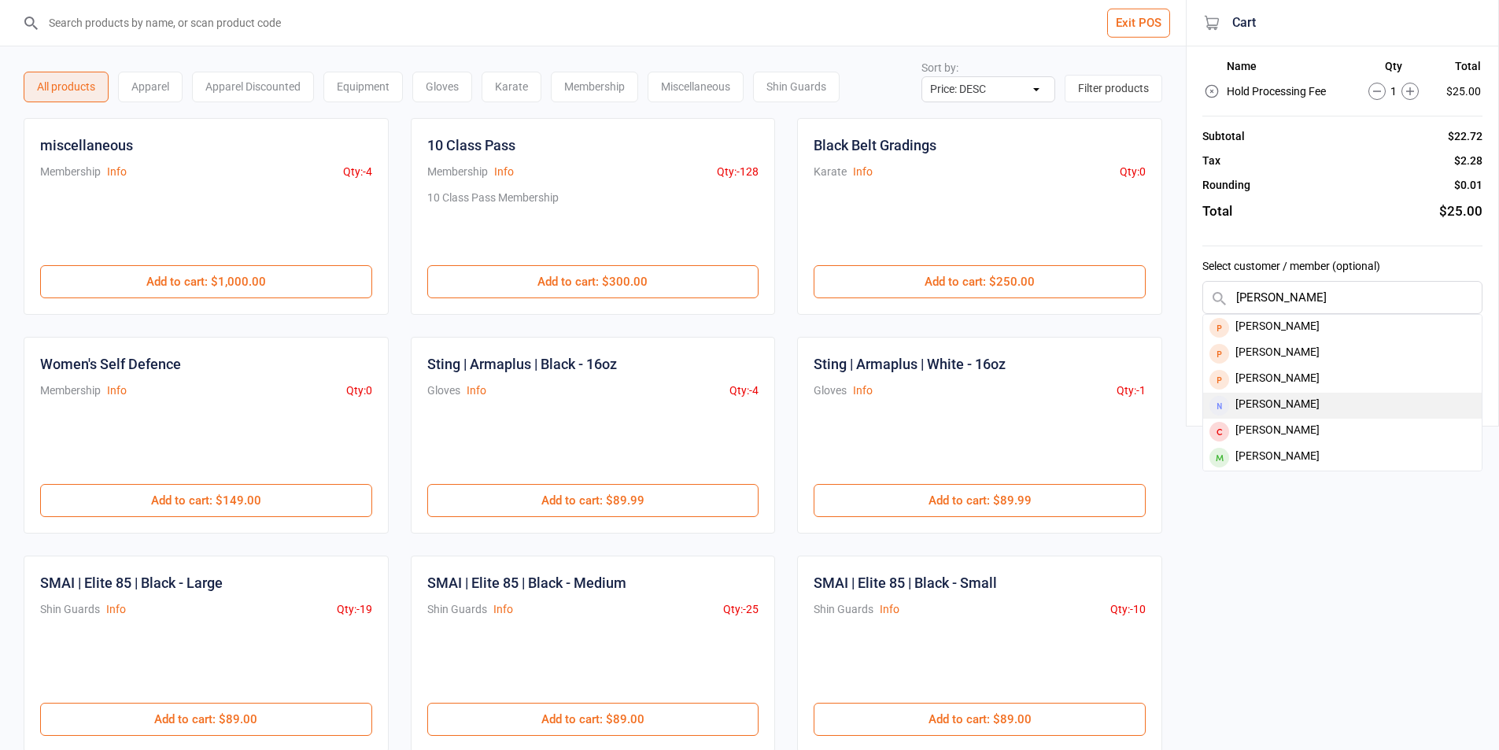
type input "nicholas"
click at [1297, 401] on div "Nicholas Kefalianos" at bounding box center [1342, 406] width 279 height 26
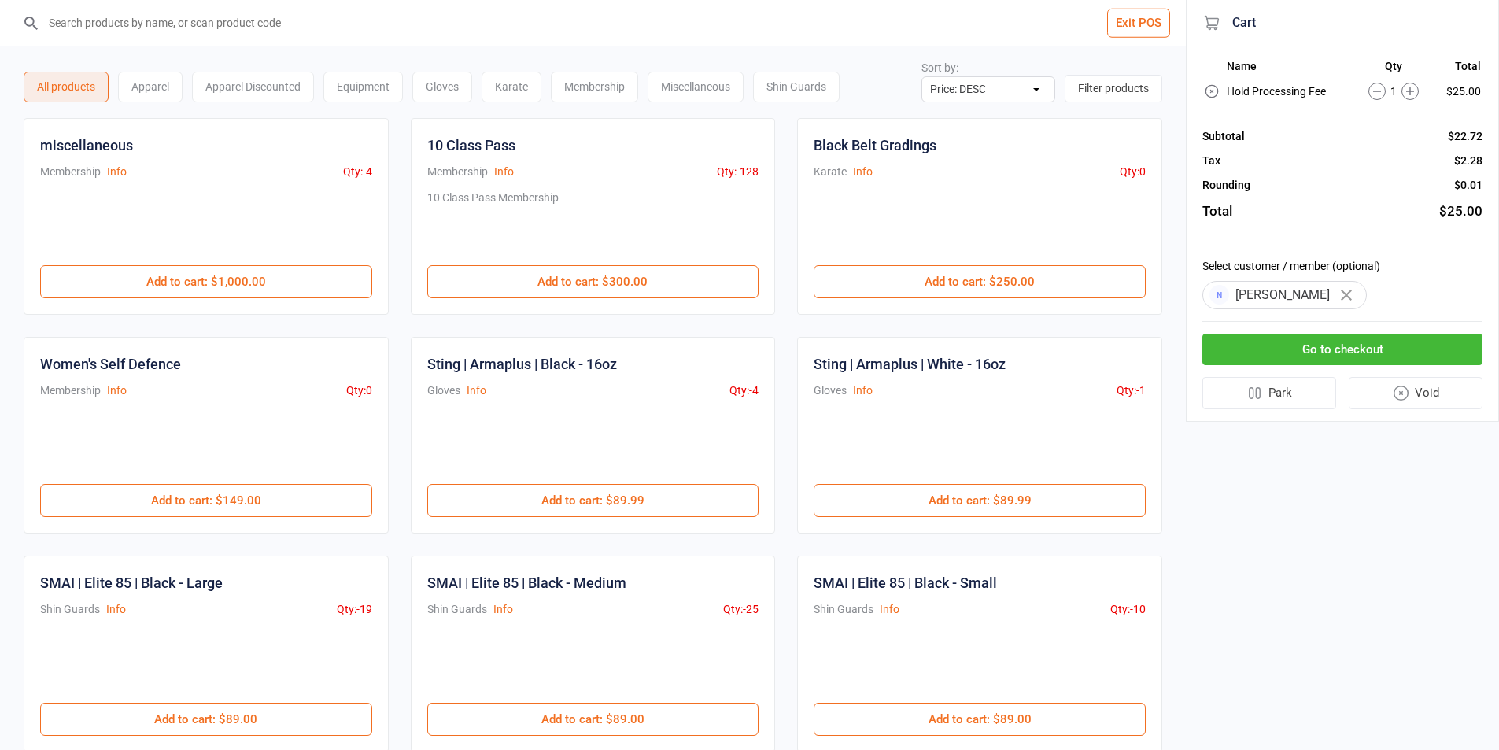
click at [1268, 347] on button "Go to checkout" at bounding box center [1342, 350] width 280 height 32
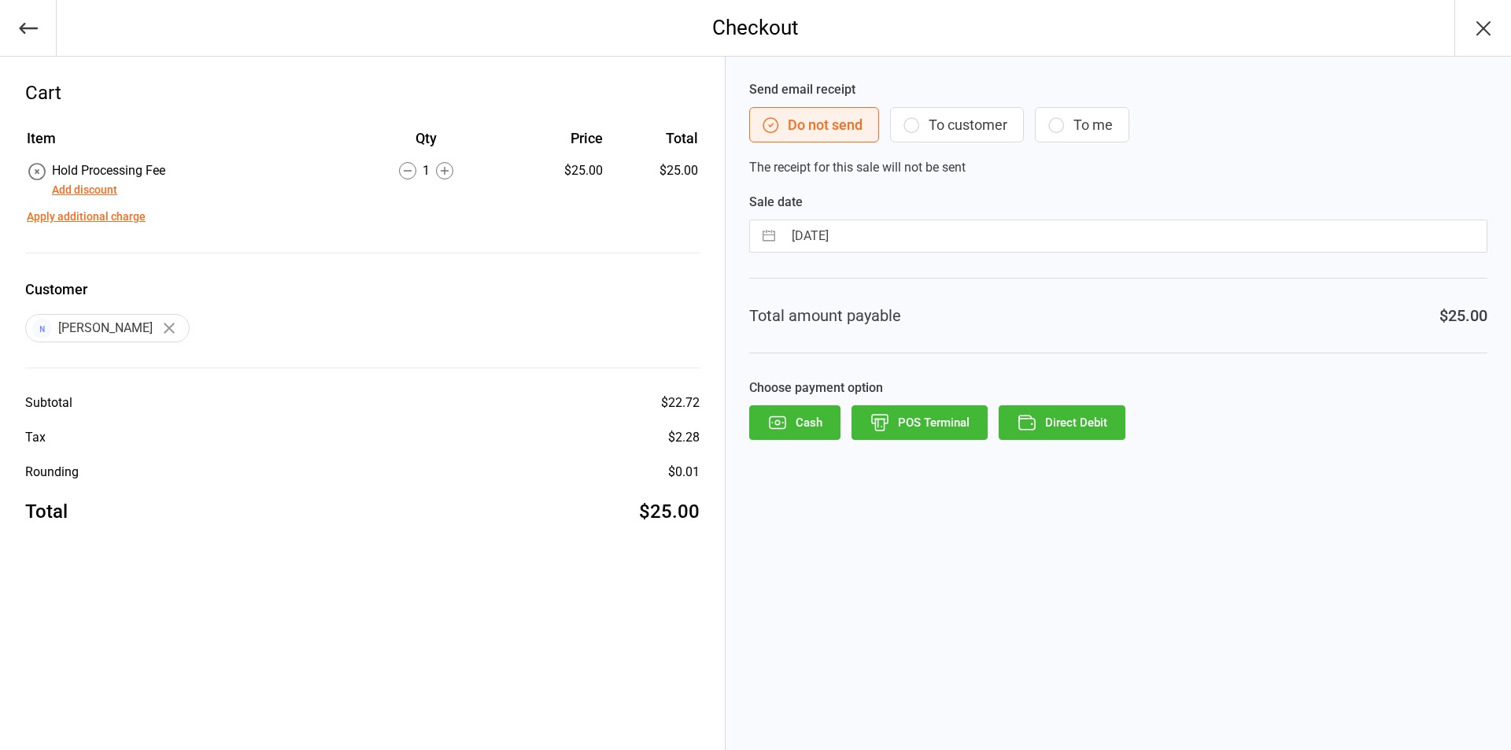
click at [968, 119] on button "To customer" at bounding box center [957, 124] width 134 height 35
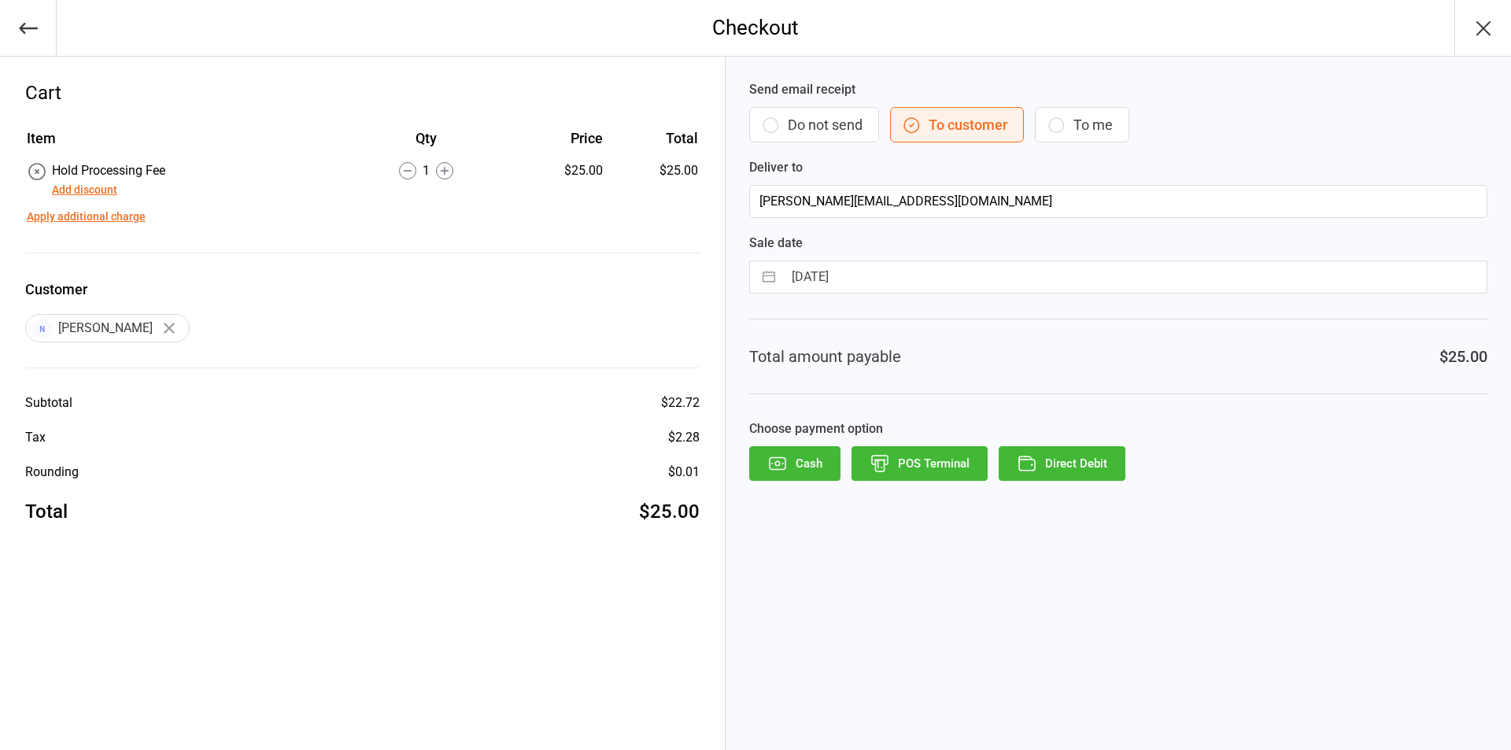
click at [925, 473] on button "POS Terminal" at bounding box center [919, 463] width 136 height 35
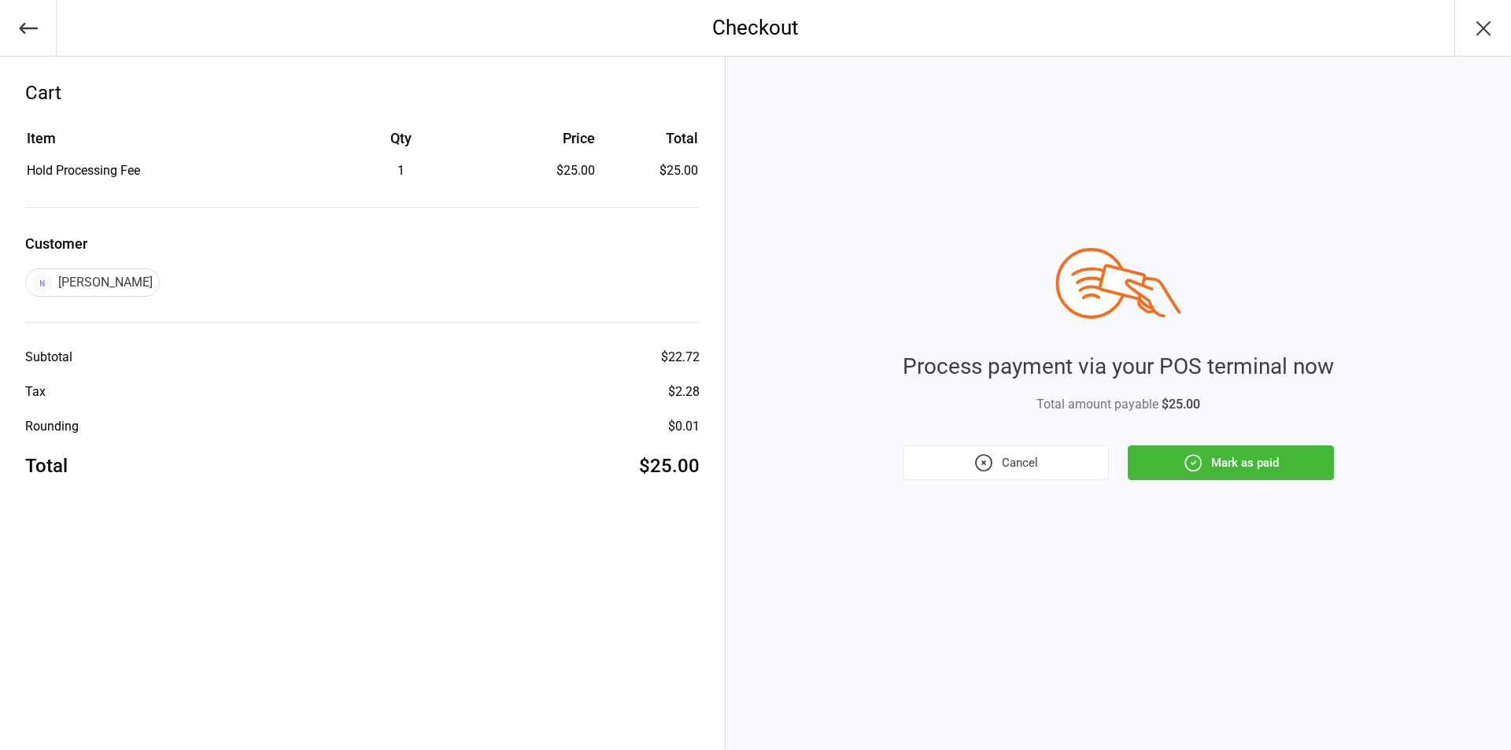
click at [1241, 463] on button "Mark as paid" at bounding box center [1231, 462] width 206 height 35
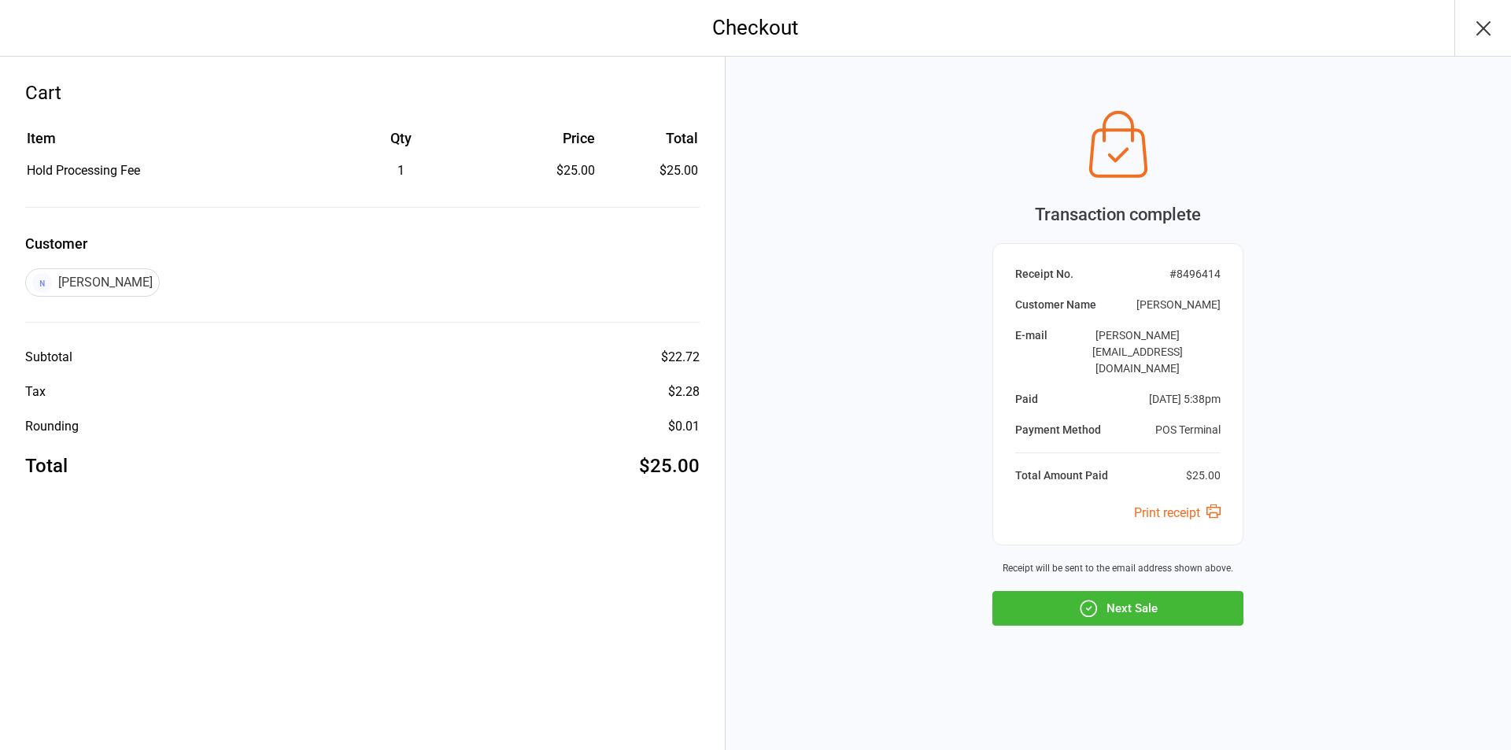
click at [1110, 591] on button "Next Sale" at bounding box center [1117, 608] width 251 height 35
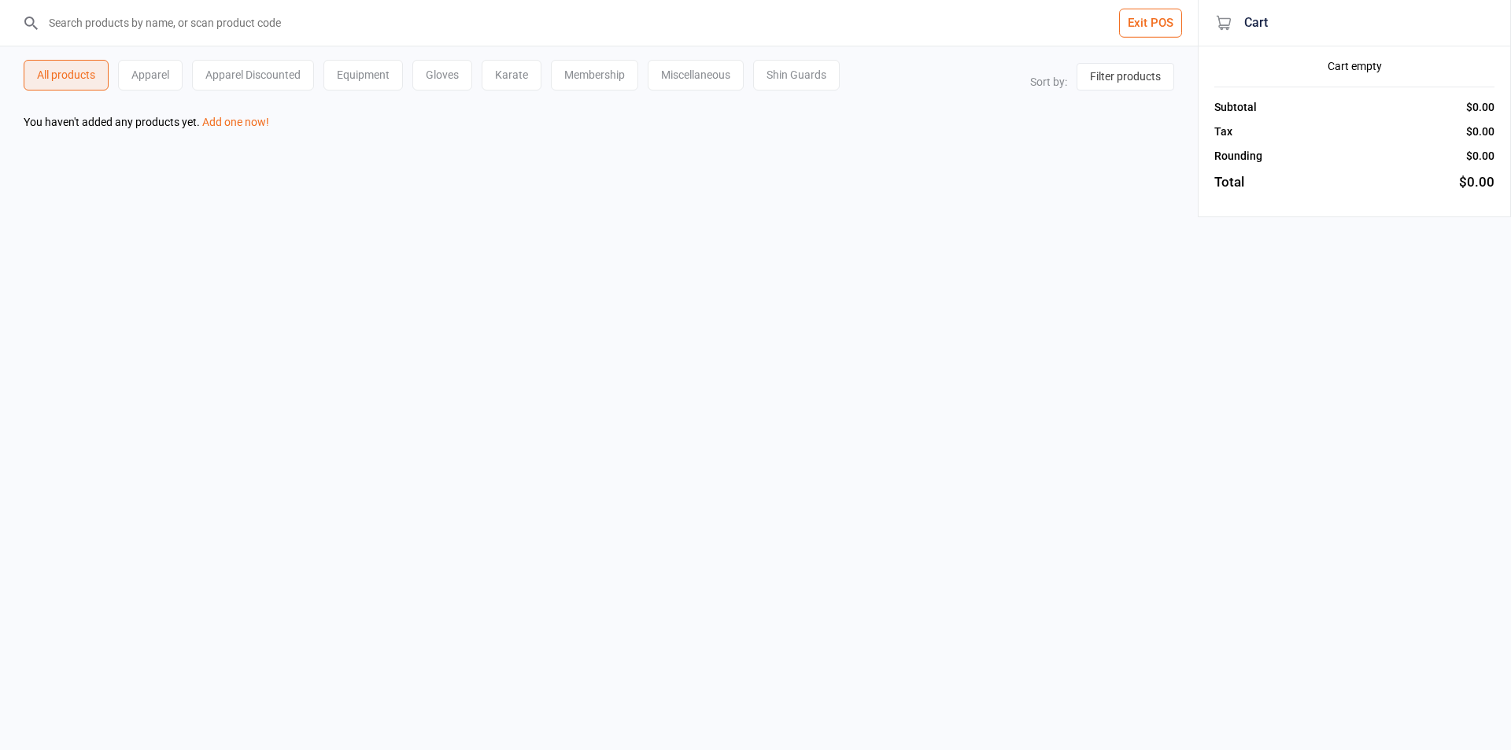
select select "price-desc"
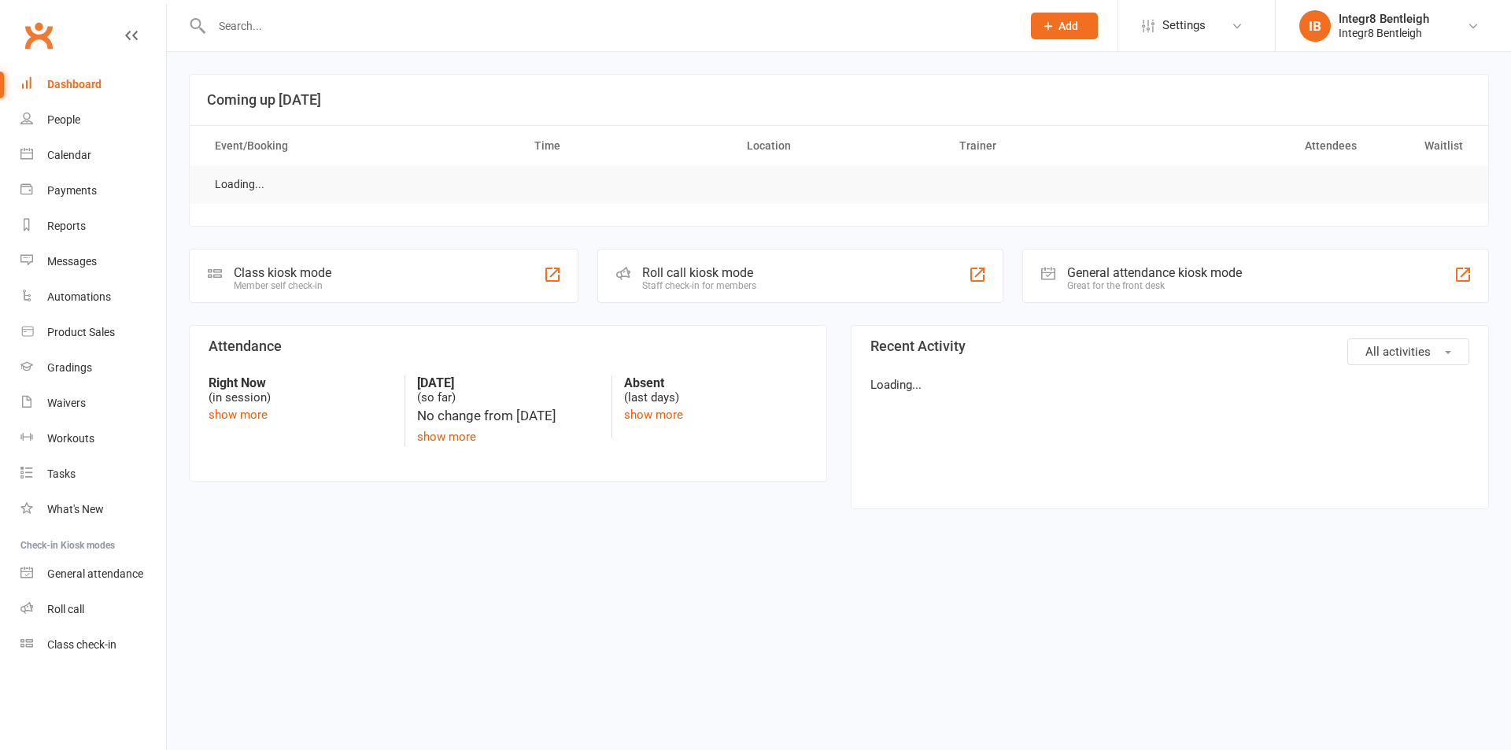
click at [379, 32] on input "text" at bounding box center [608, 26] width 803 height 22
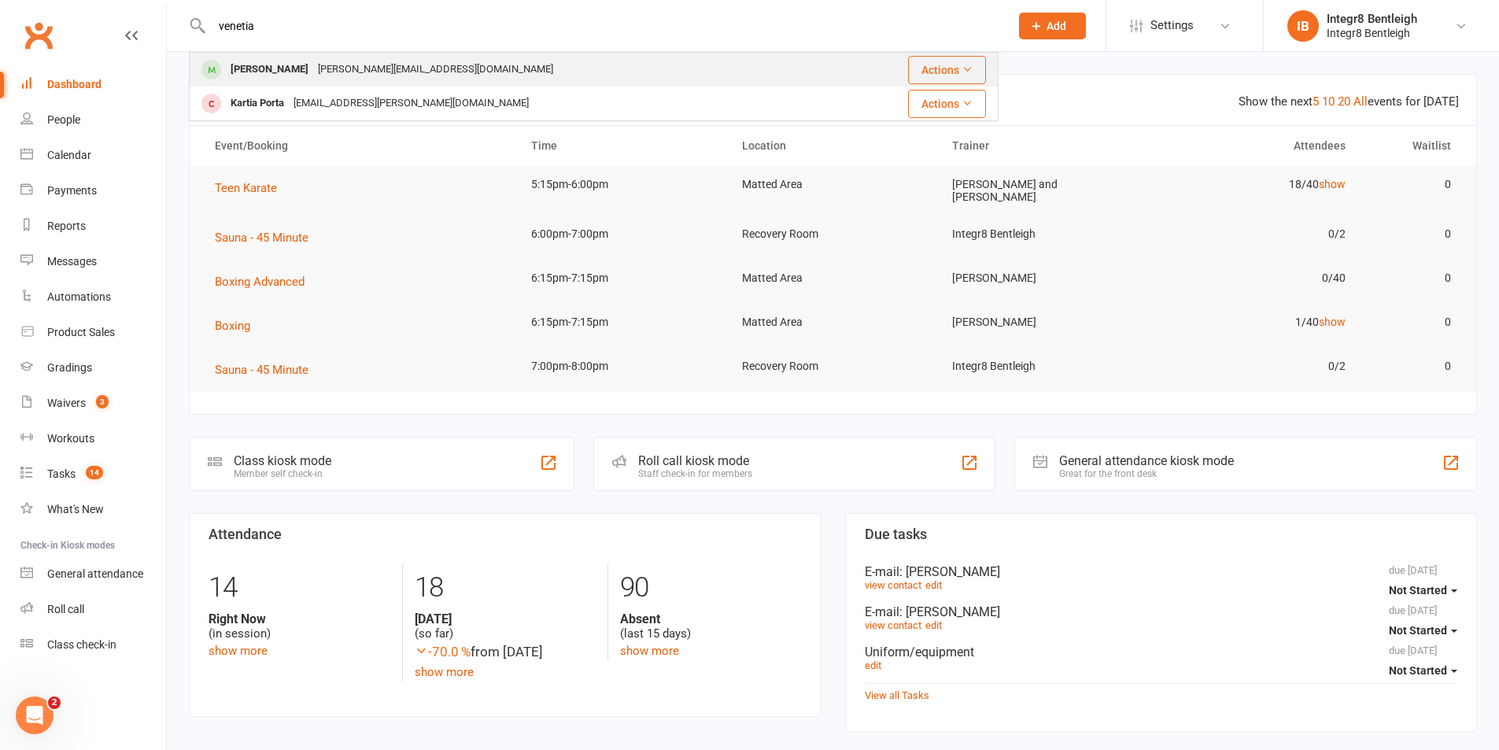
type input "venetia"
click at [337, 67] on div "n.kefalianos@gmail.com" at bounding box center [435, 69] width 245 height 23
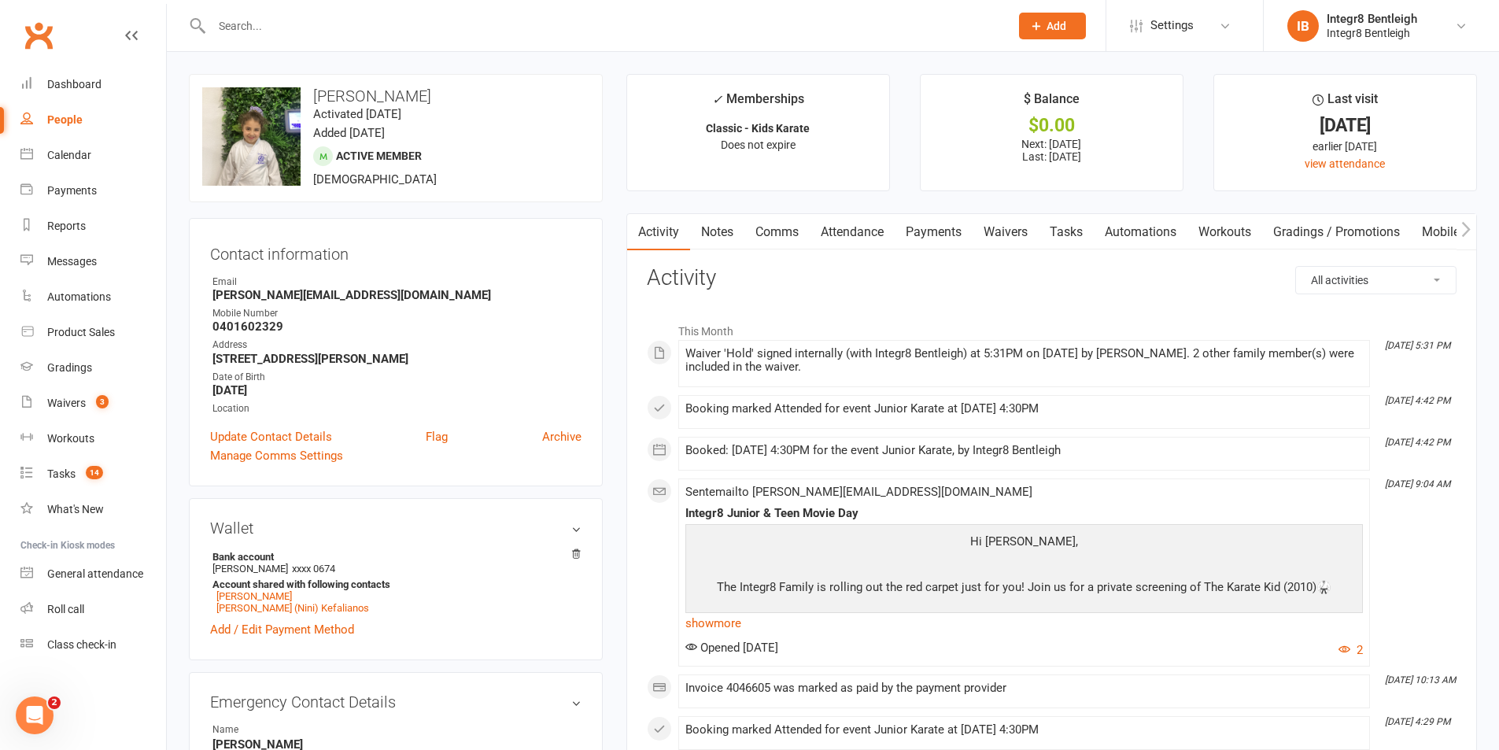
click at [711, 7] on div at bounding box center [594, 25] width 810 height 51
drag, startPoint x: 880, startPoint y: 9, endPoint x: 415, endPoint y: 9, distance: 465.8
click at [880, 9] on div at bounding box center [594, 25] width 810 height 51
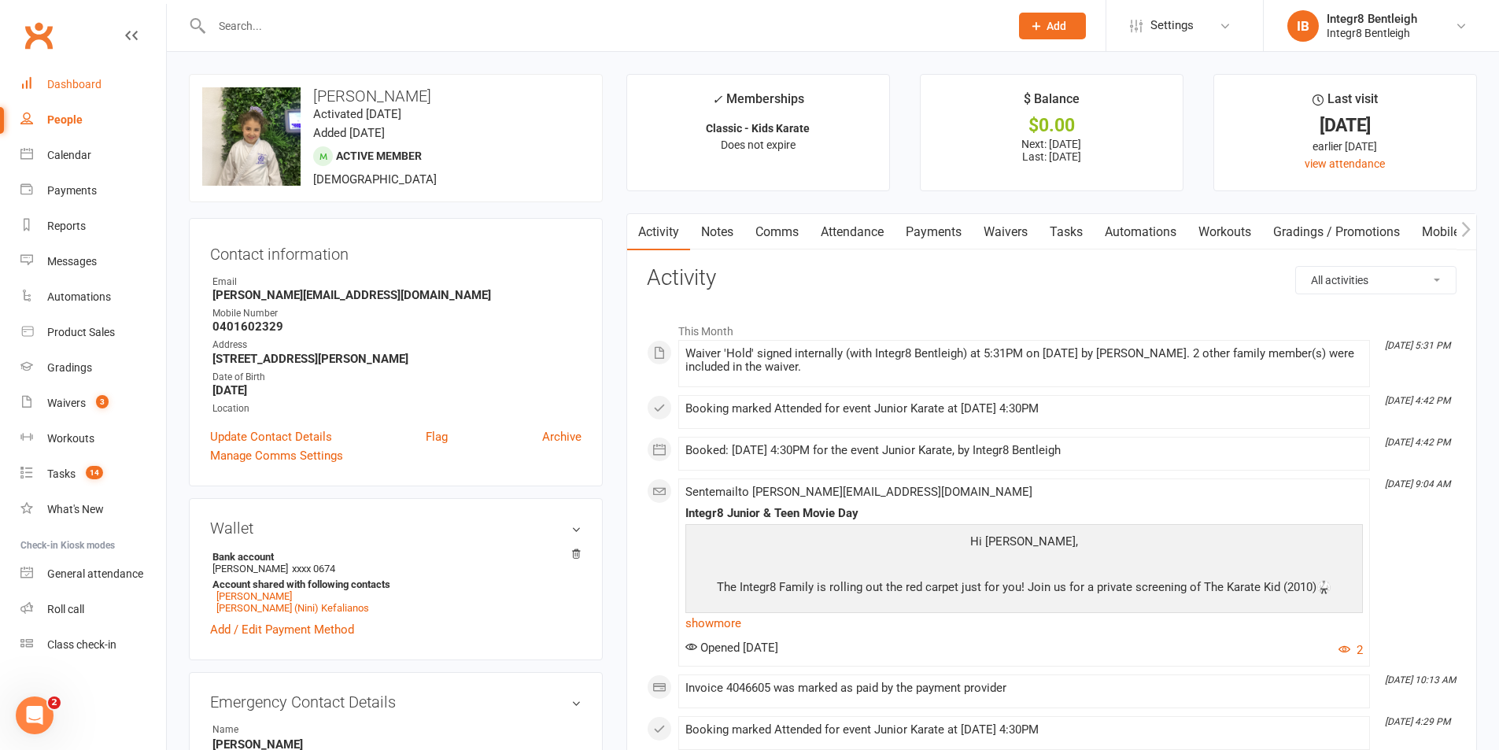
click at [69, 90] on div "Dashboard" at bounding box center [74, 84] width 54 height 13
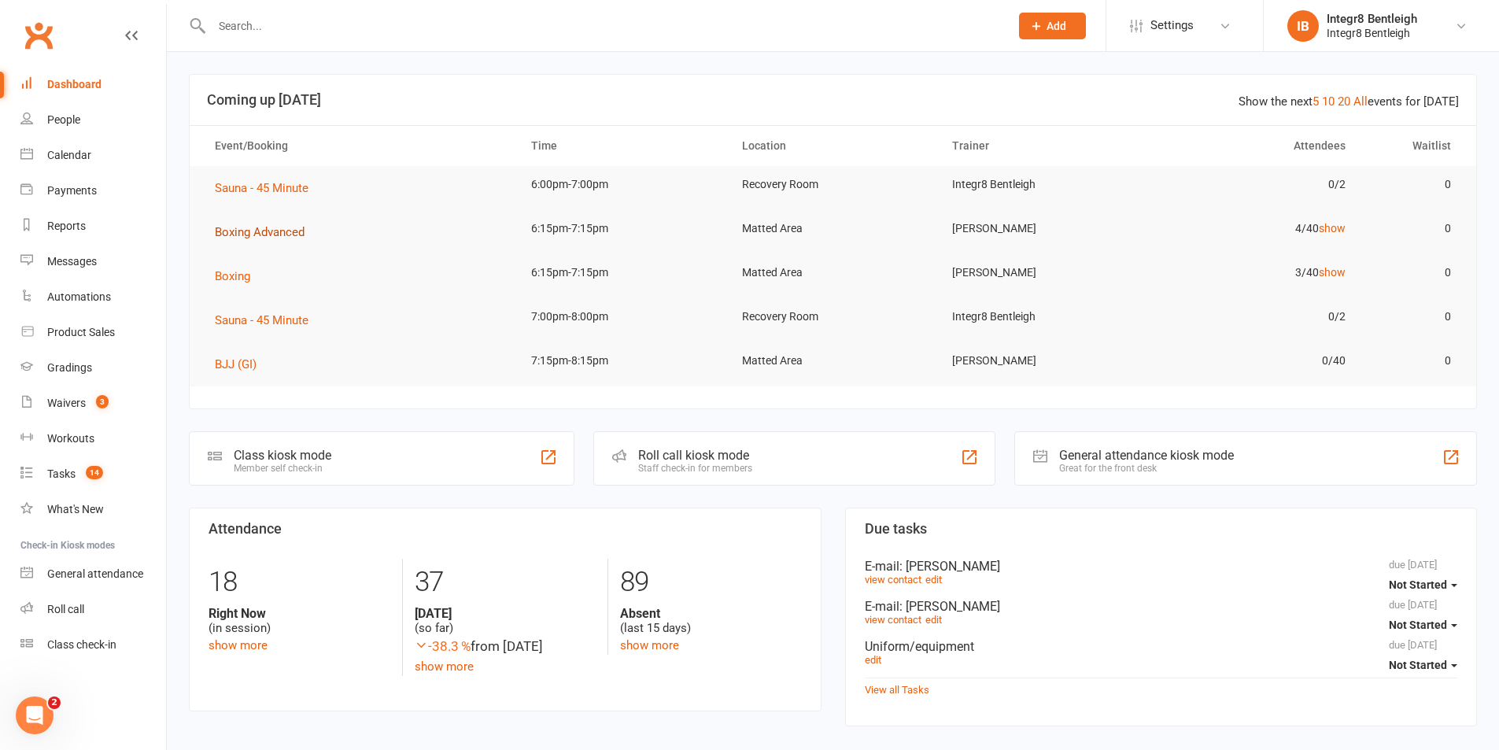
click at [283, 229] on span "Boxing Advanced" at bounding box center [260, 232] width 90 height 14
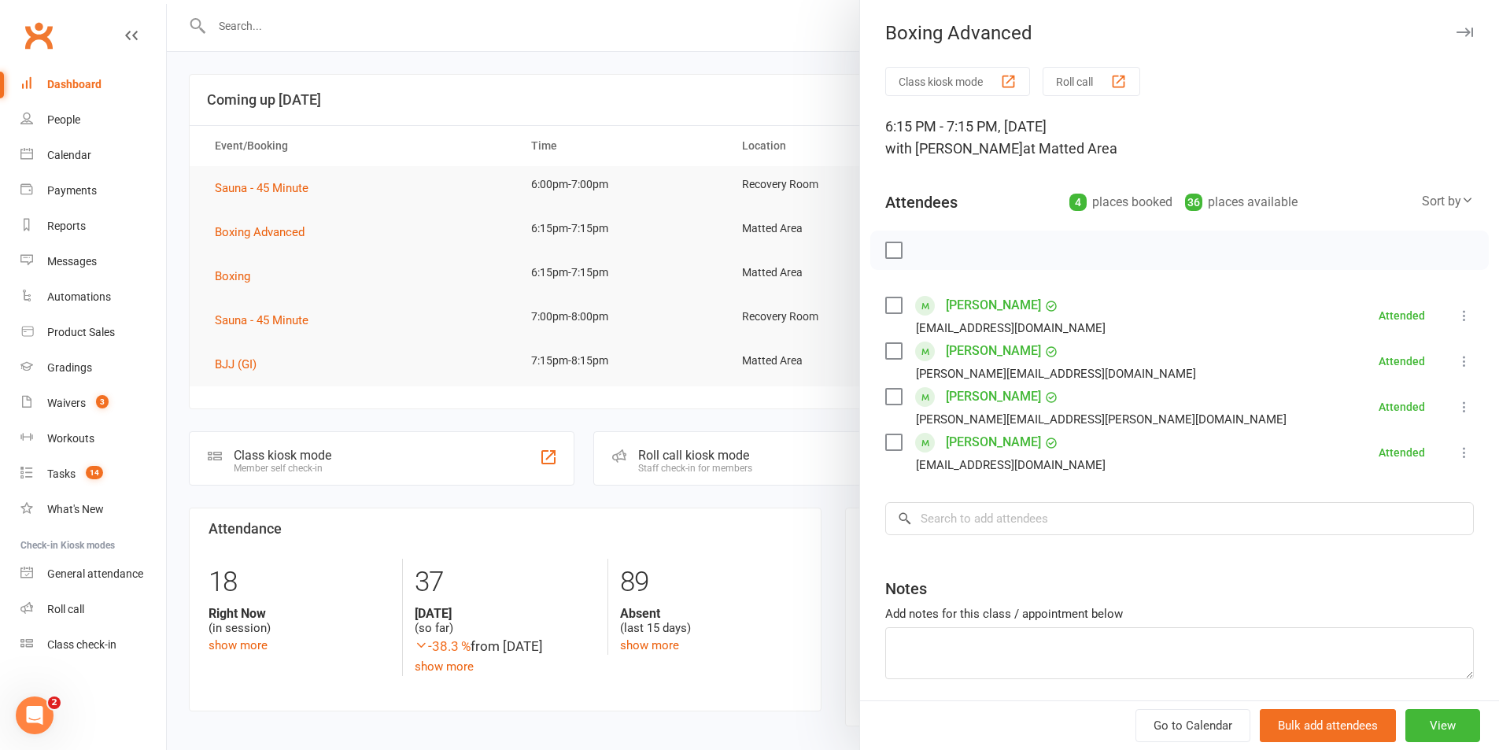
drag, startPoint x: 312, startPoint y: 278, endPoint x: 911, endPoint y: 194, distance: 604.6
click at [330, 278] on div at bounding box center [833, 375] width 1332 height 750
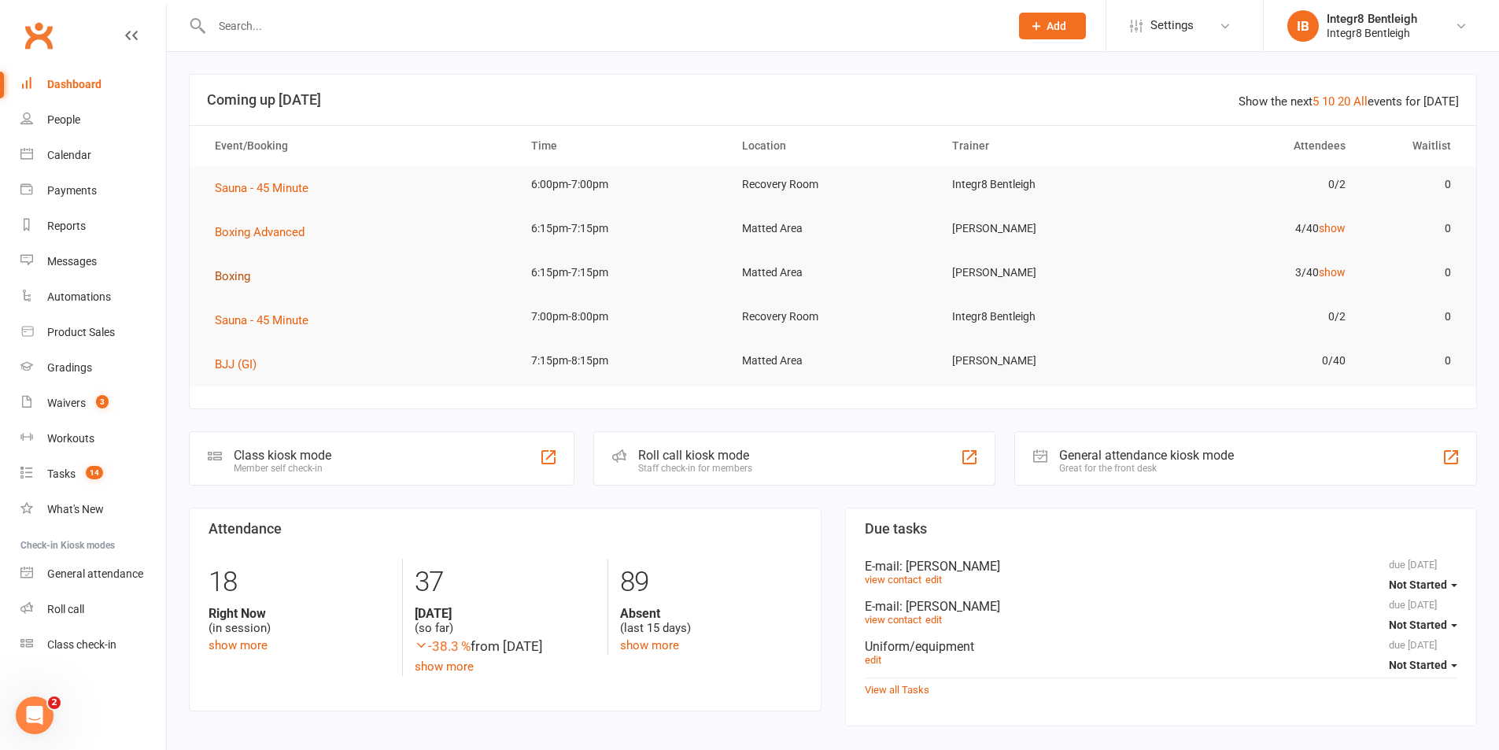
click at [238, 285] on button "Boxing" at bounding box center [238, 276] width 46 height 19
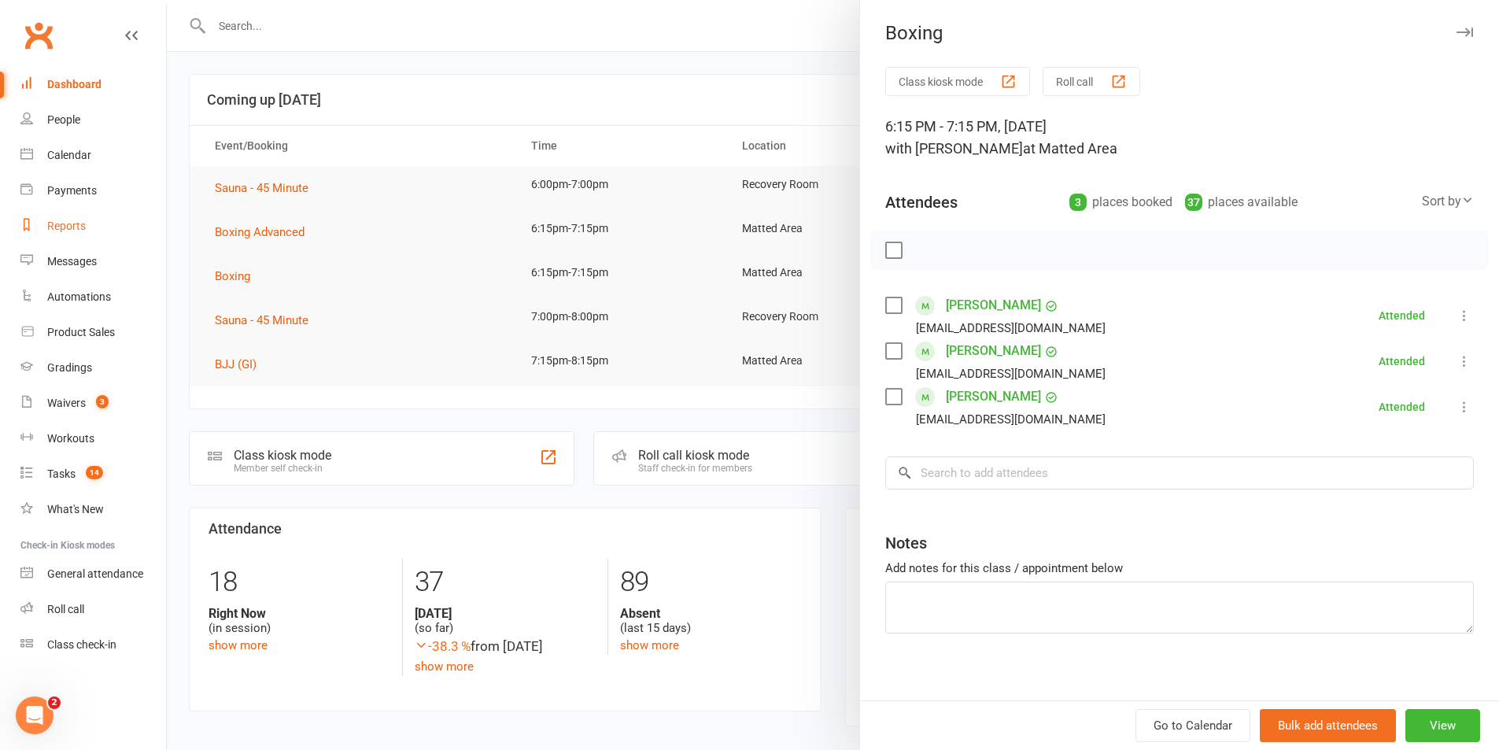
click at [77, 217] on link "Reports" at bounding box center [93, 226] width 146 height 35
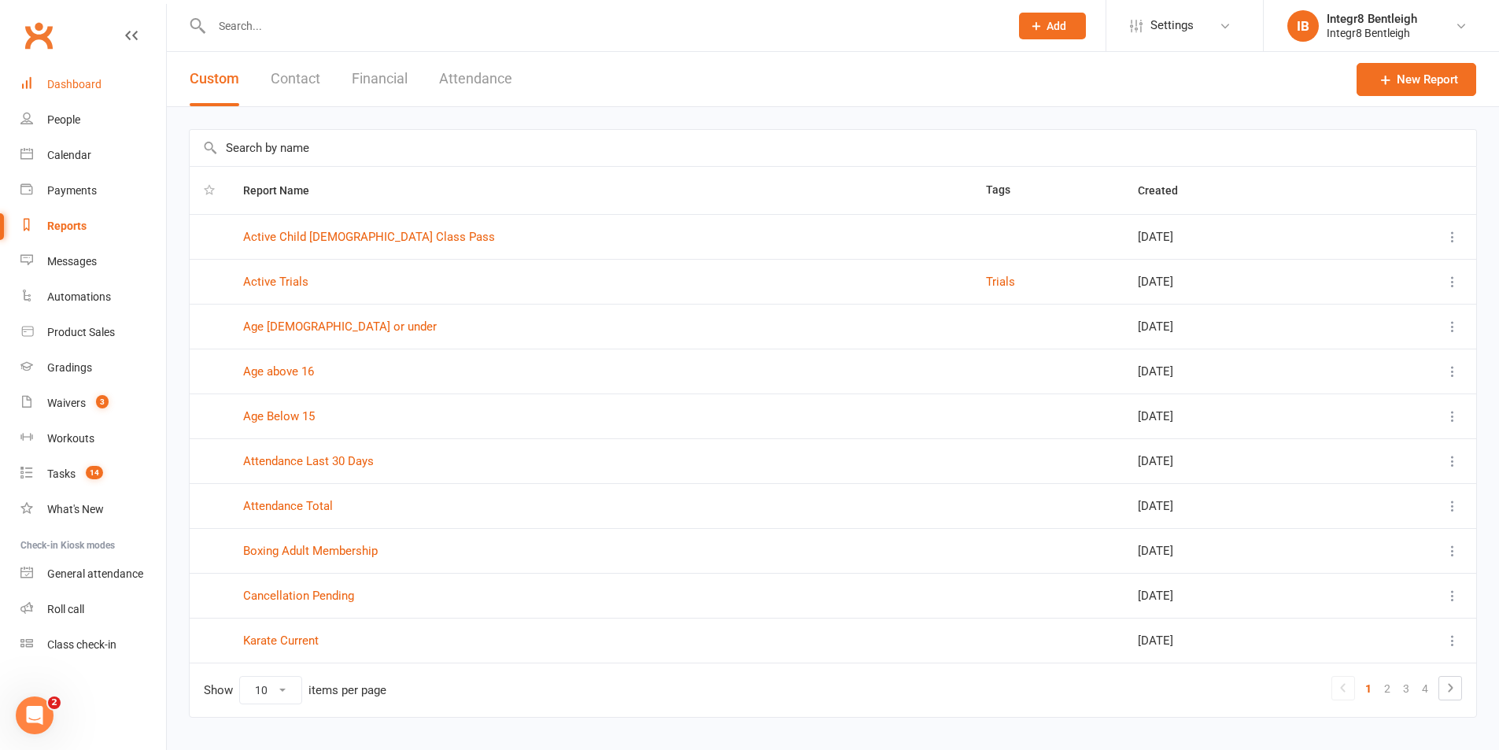
click at [90, 91] on link "Dashboard" at bounding box center [93, 84] width 146 height 35
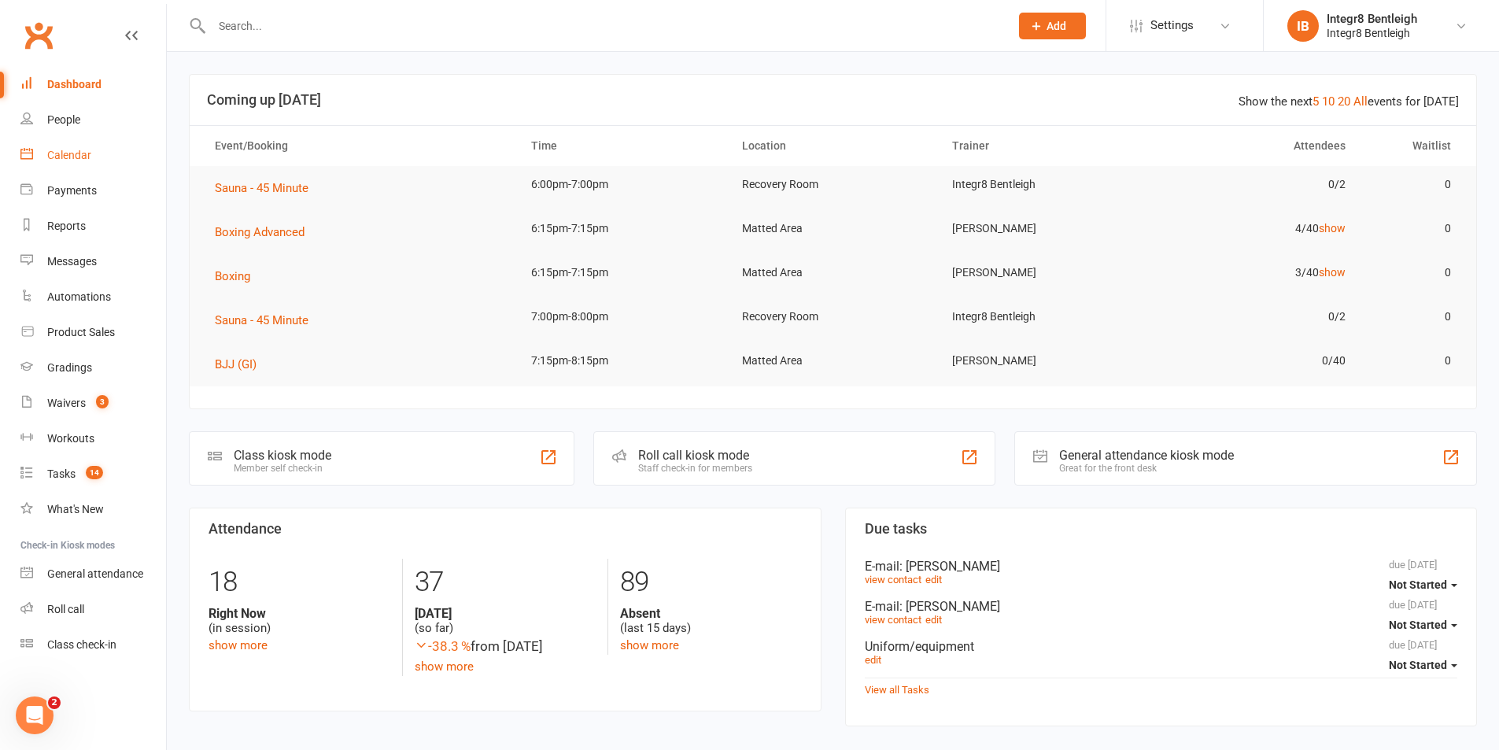
click at [79, 157] on div "Calendar" at bounding box center [69, 155] width 44 height 13
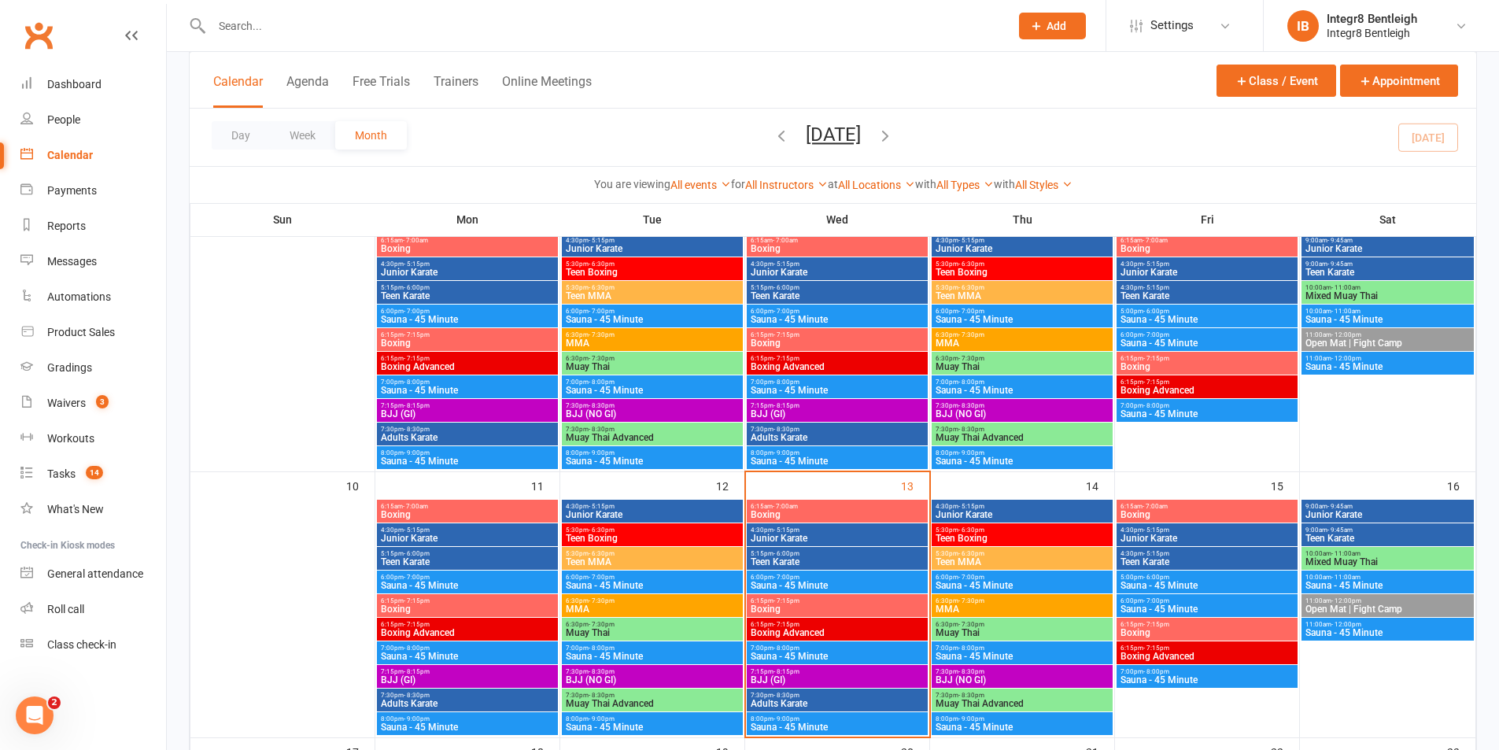
scroll to position [472, 0]
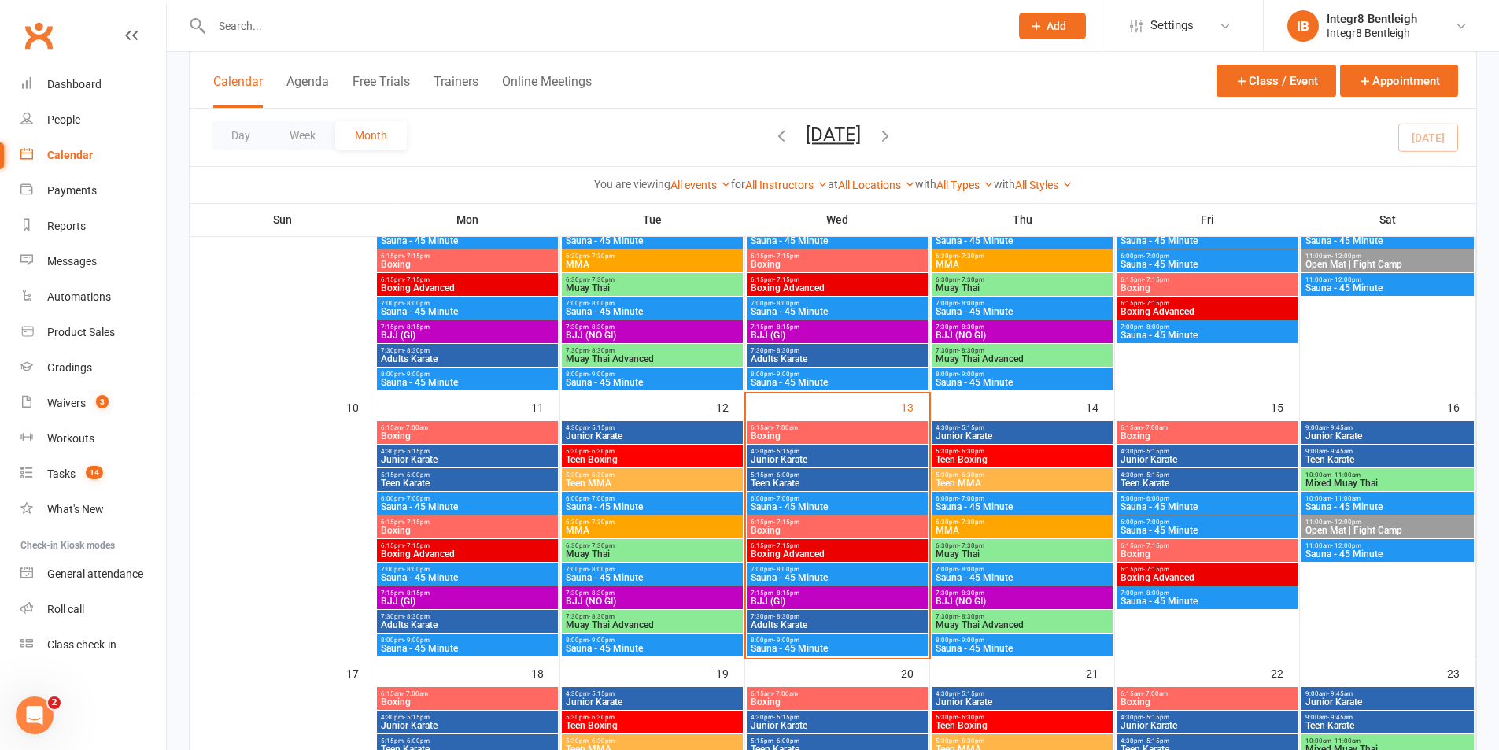
click at [821, 435] on span "Boxing" at bounding box center [837, 435] width 175 height 9
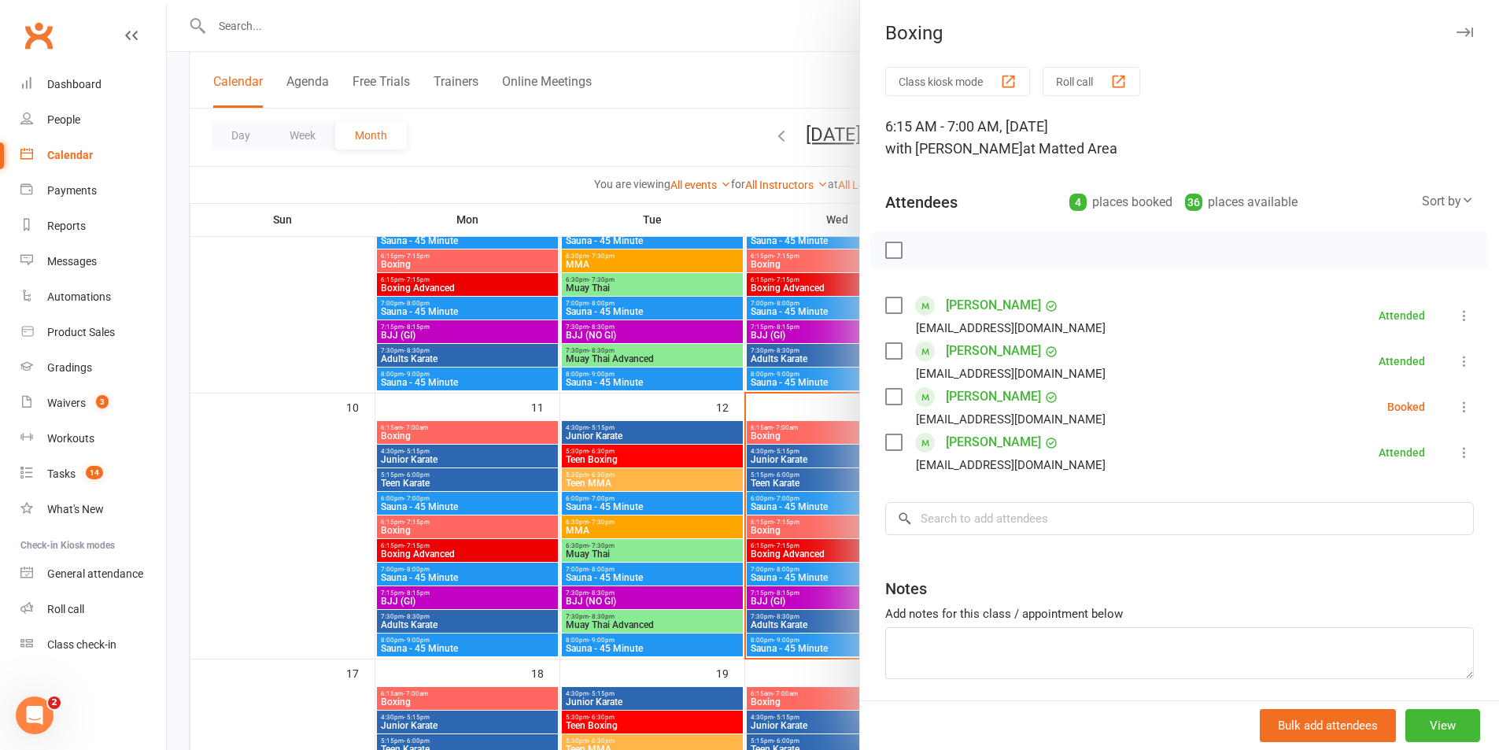
click at [795, 409] on div at bounding box center [833, 375] width 1332 height 750
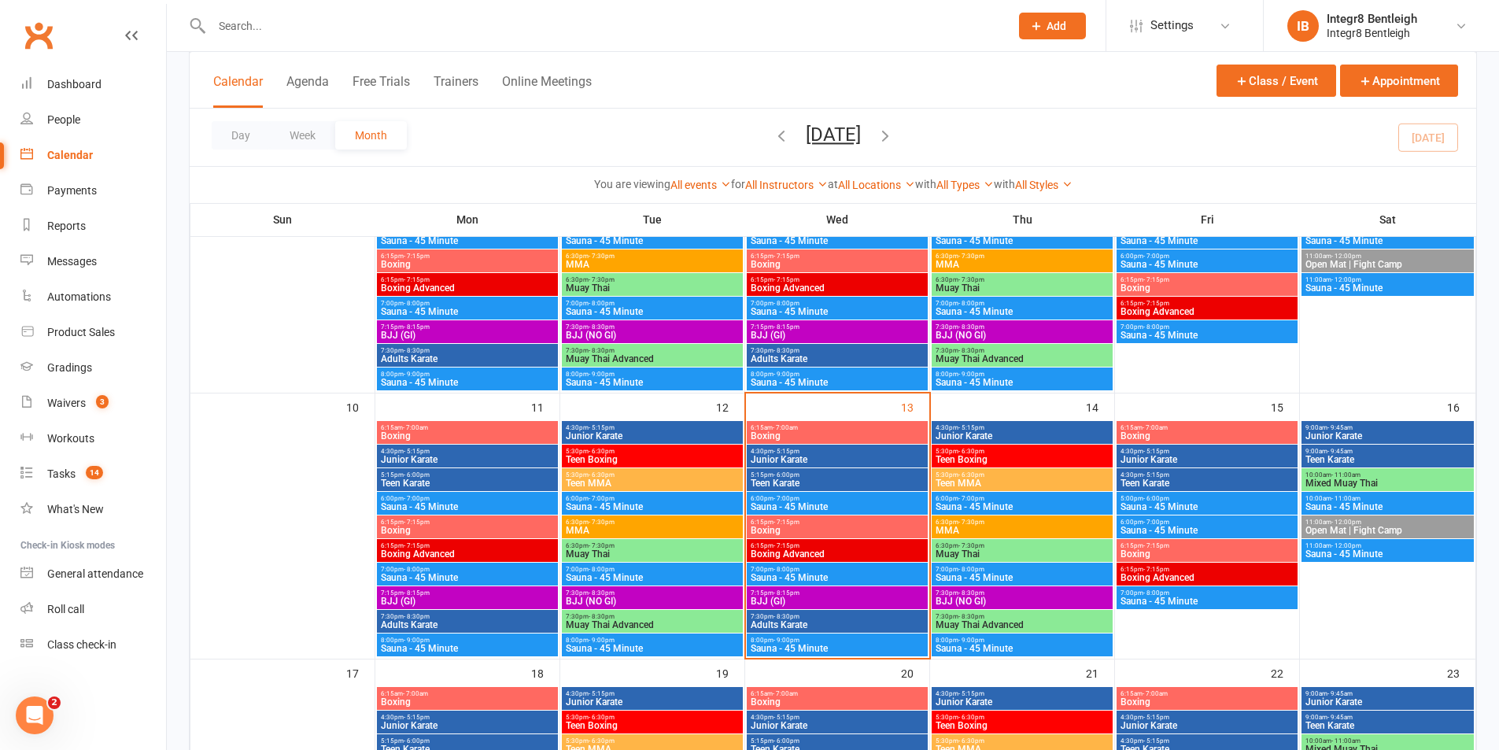
click at [789, 524] on span "- 7:15pm" at bounding box center [786, 522] width 26 height 7
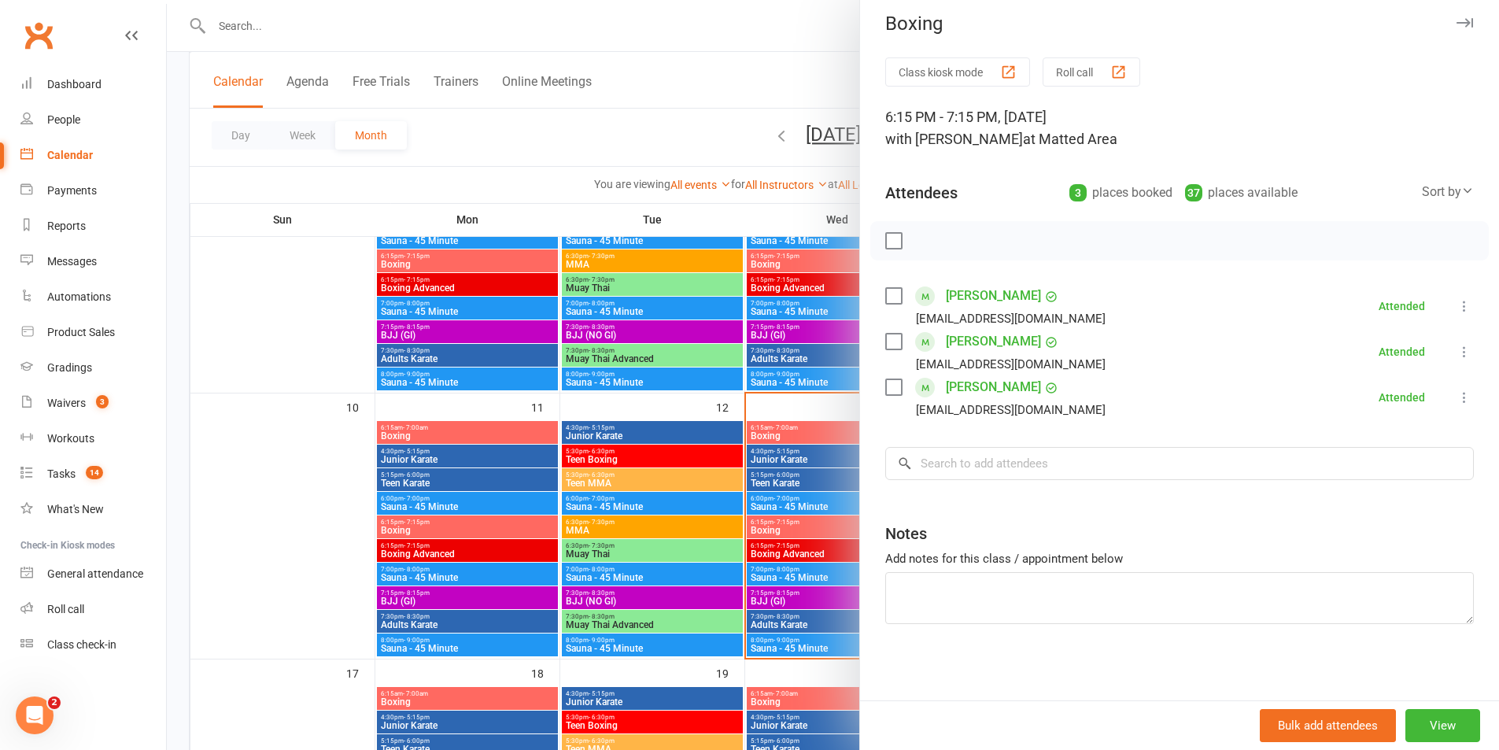
scroll to position [12, 0]
click at [725, 83] on div at bounding box center [833, 375] width 1332 height 750
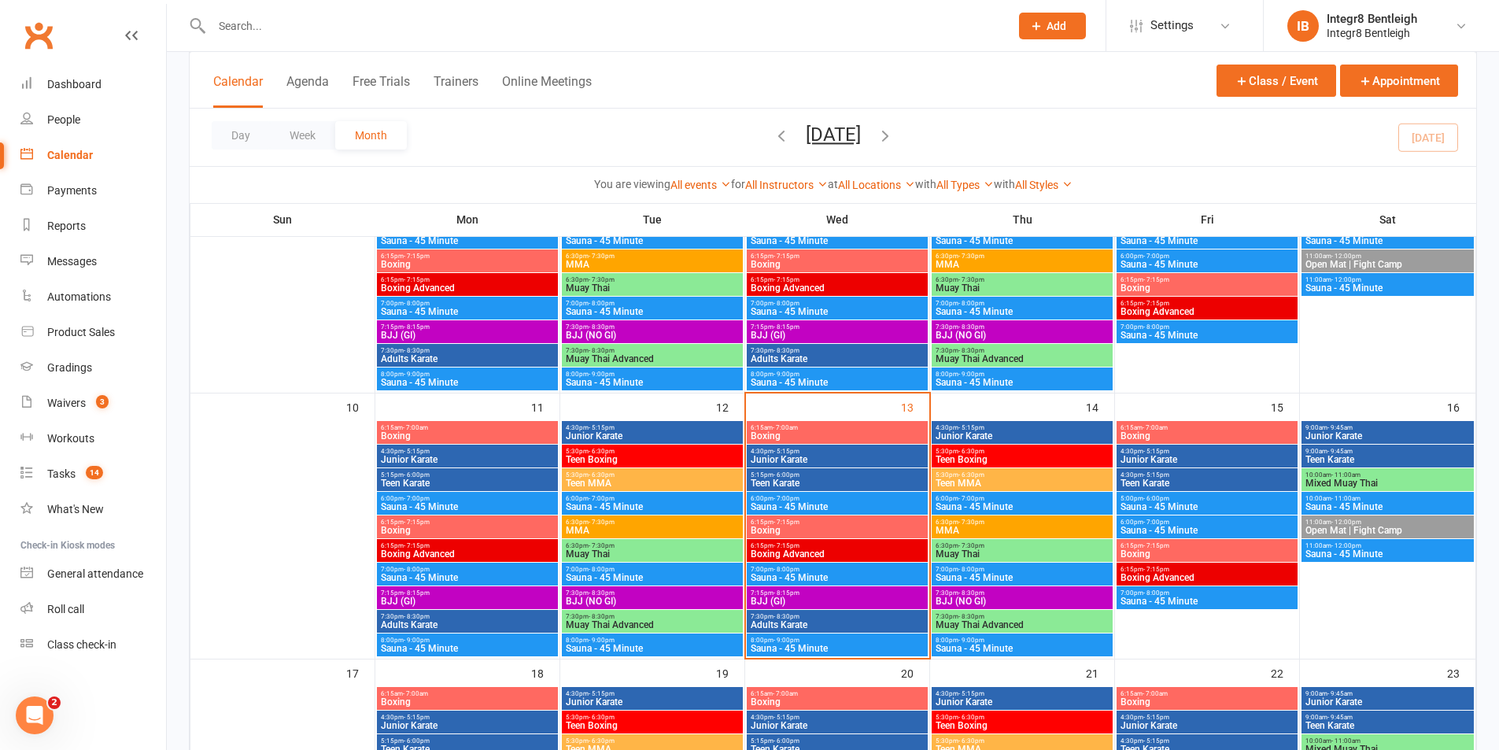
click at [867, 526] on span "Boxing" at bounding box center [837, 530] width 175 height 9
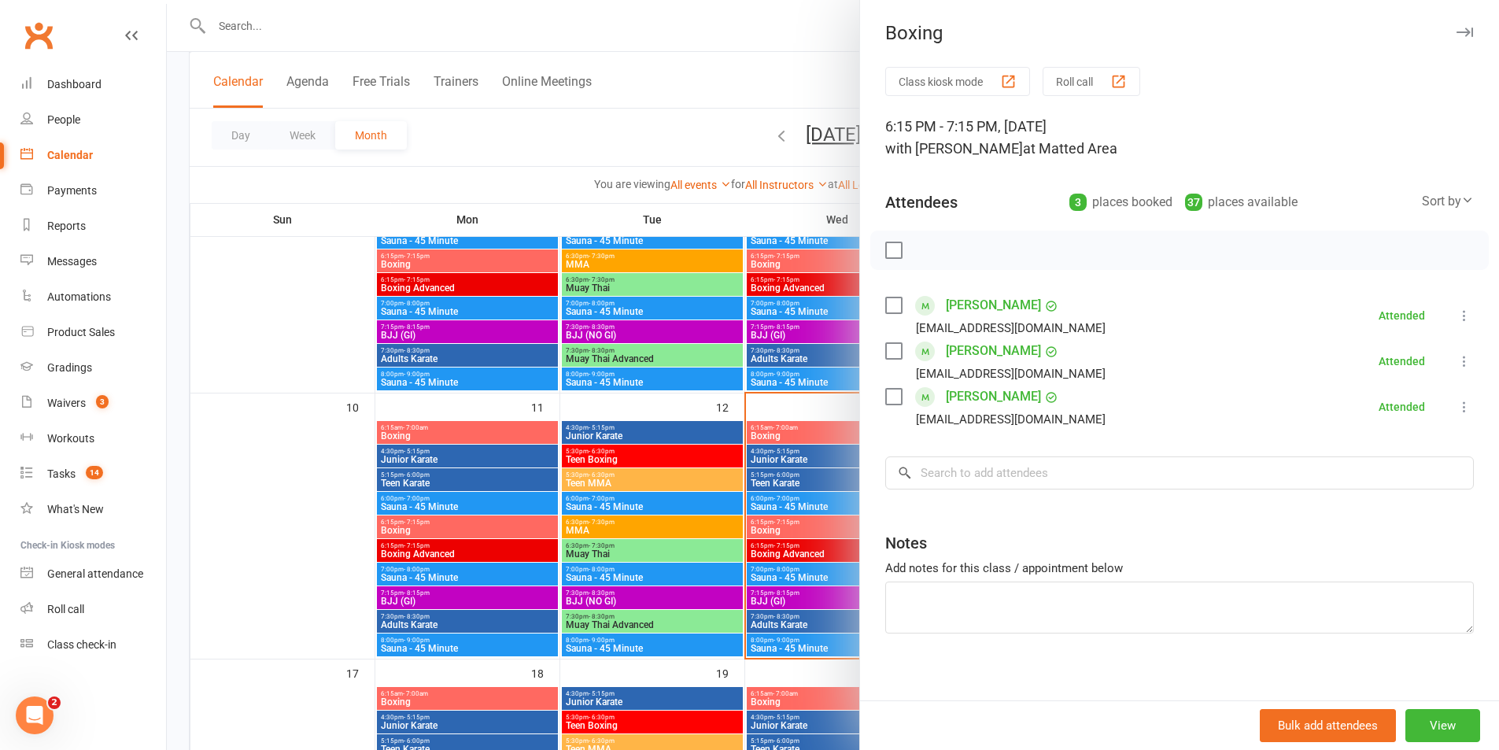
click at [732, 54] on div at bounding box center [833, 375] width 1332 height 750
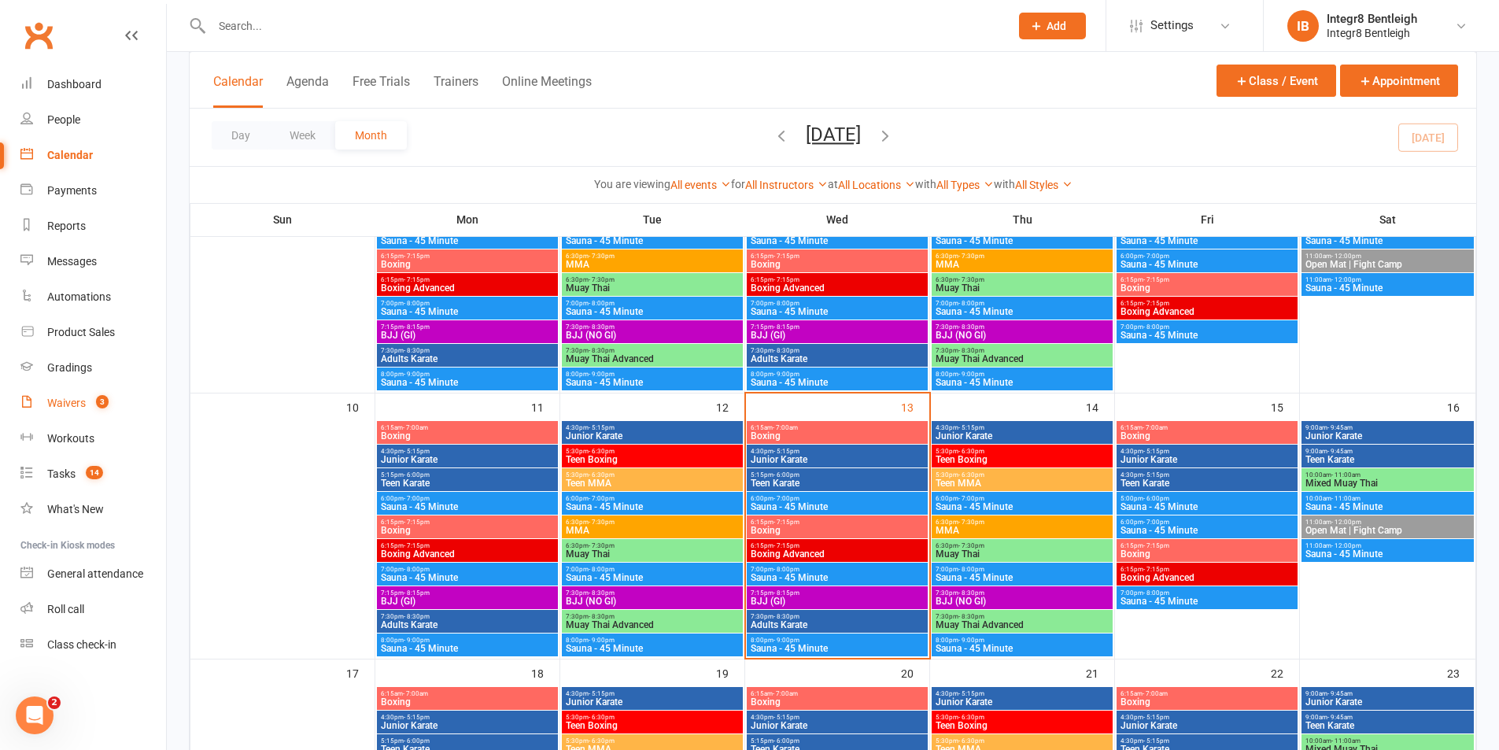
click at [99, 419] on link "Waivers 3" at bounding box center [93, 403] width 146 height 35
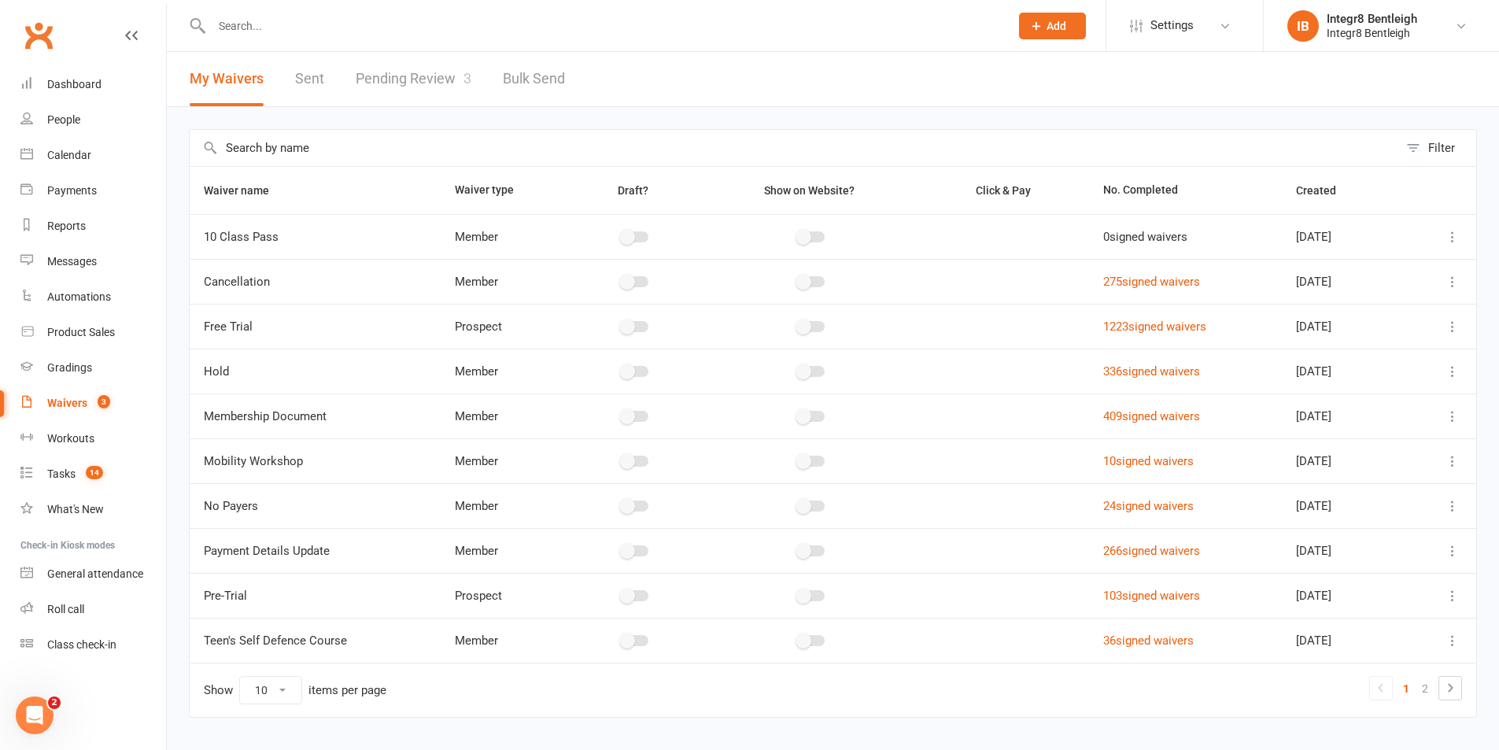
click at [363, 87] on link "Pending Review 3" at bounding box center [414, 79] width 116 height 54
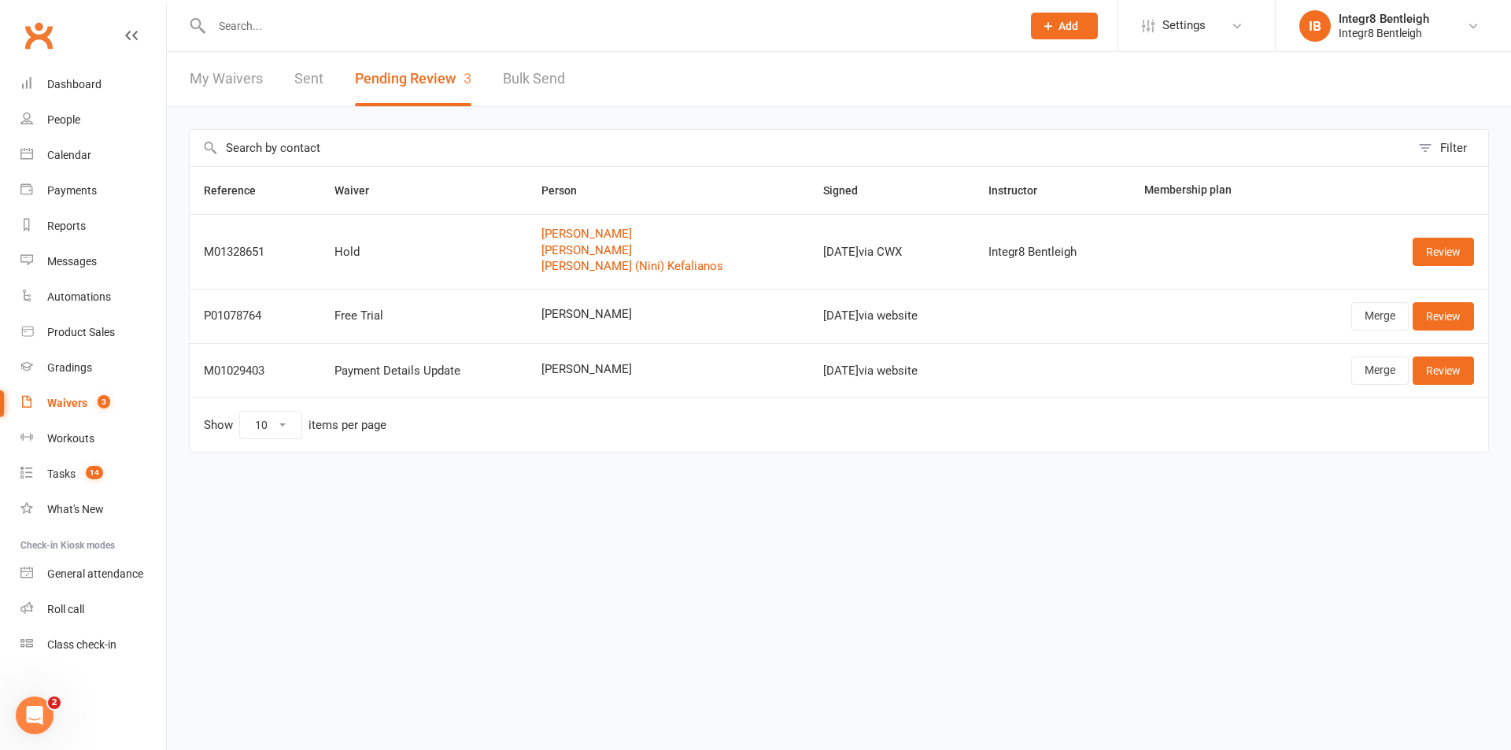
click at [285, 35] on input "text" at bounding box center [608, 26] width 803 height 22
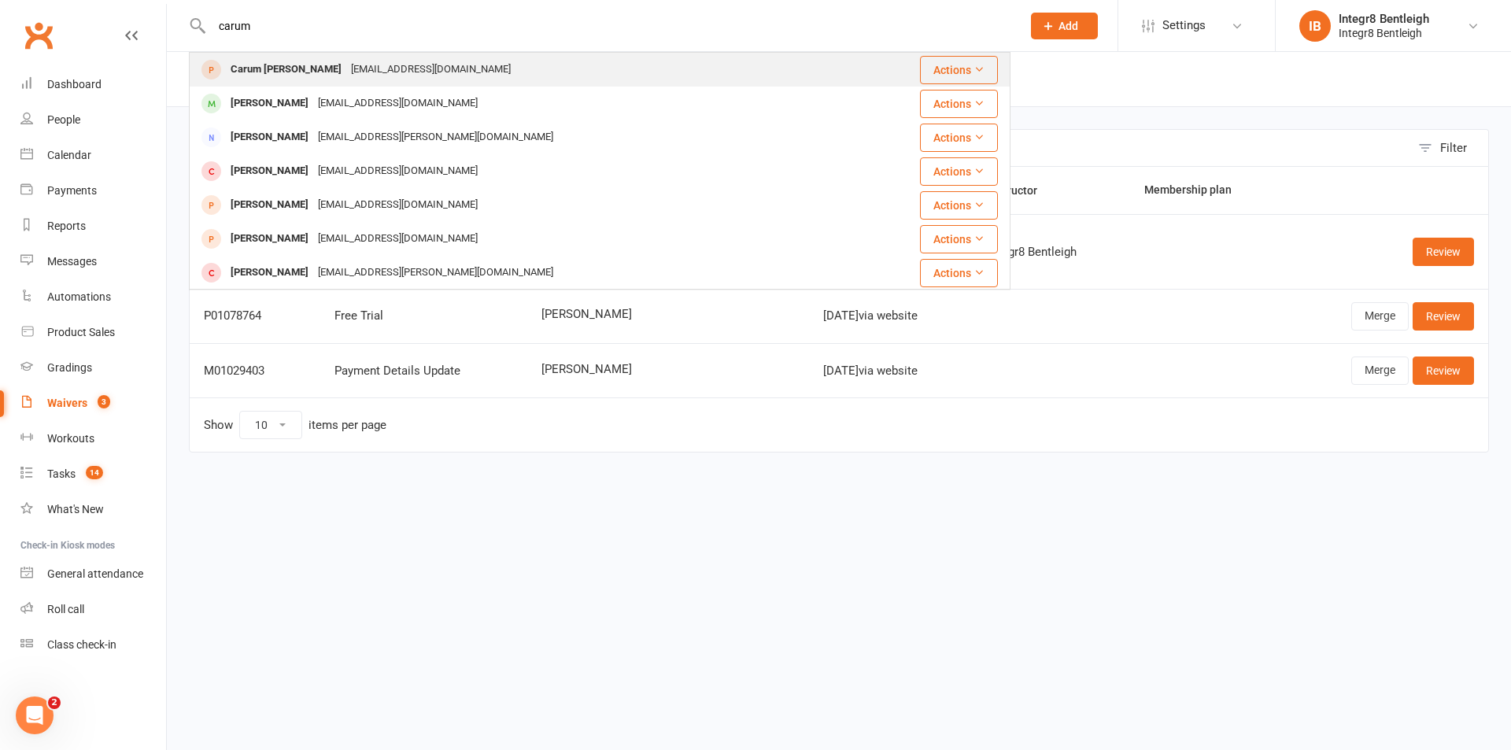
type input "carum"
click at [346, 65] on div "[EMAIL_ADDRESS][DOMAIN_NAME]" at bounding box center [430, 69] width 169 height 23
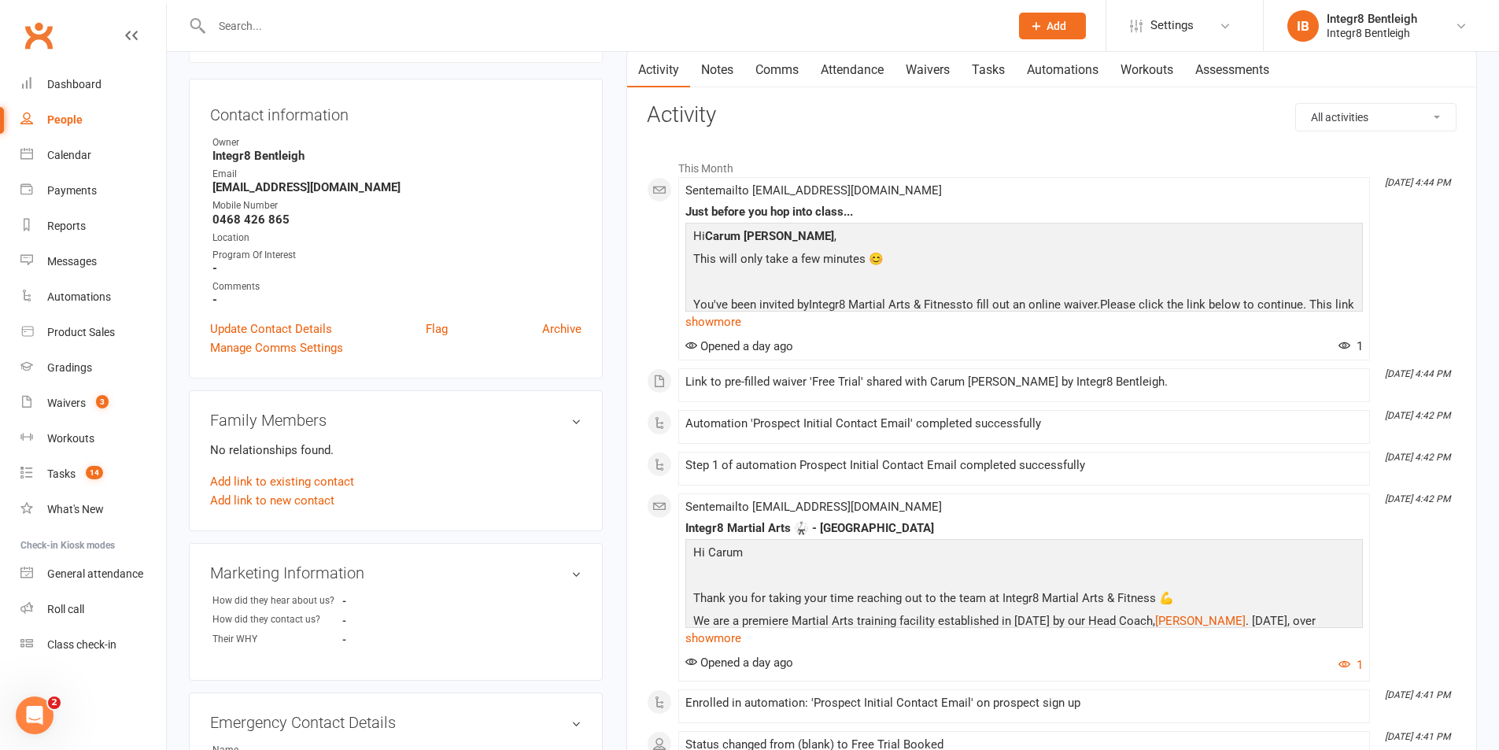
scroll to position [157, 0]
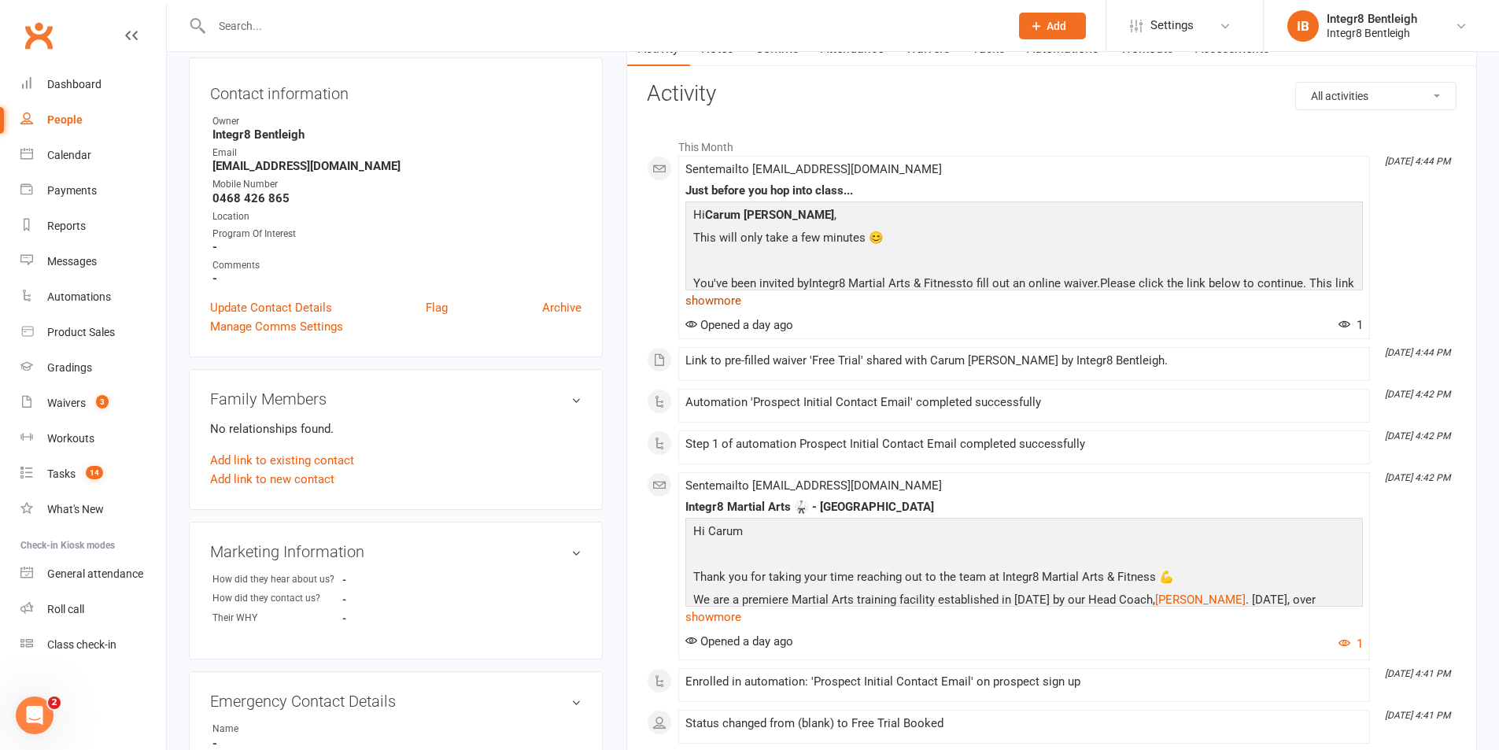
click at [735, 301] on link "show more" at bounding box center [1023, 301] width 677 height 22
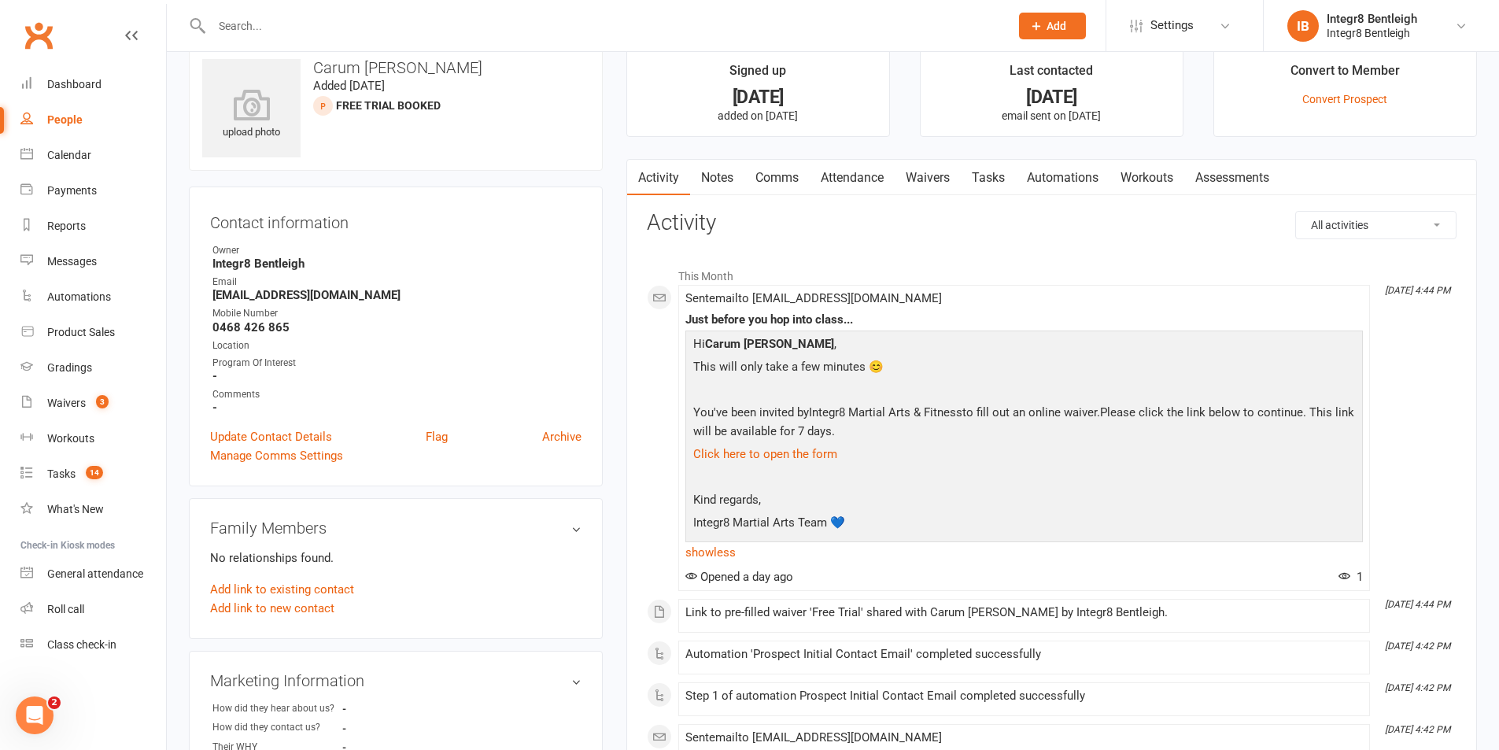
scroll to position [0, 0]
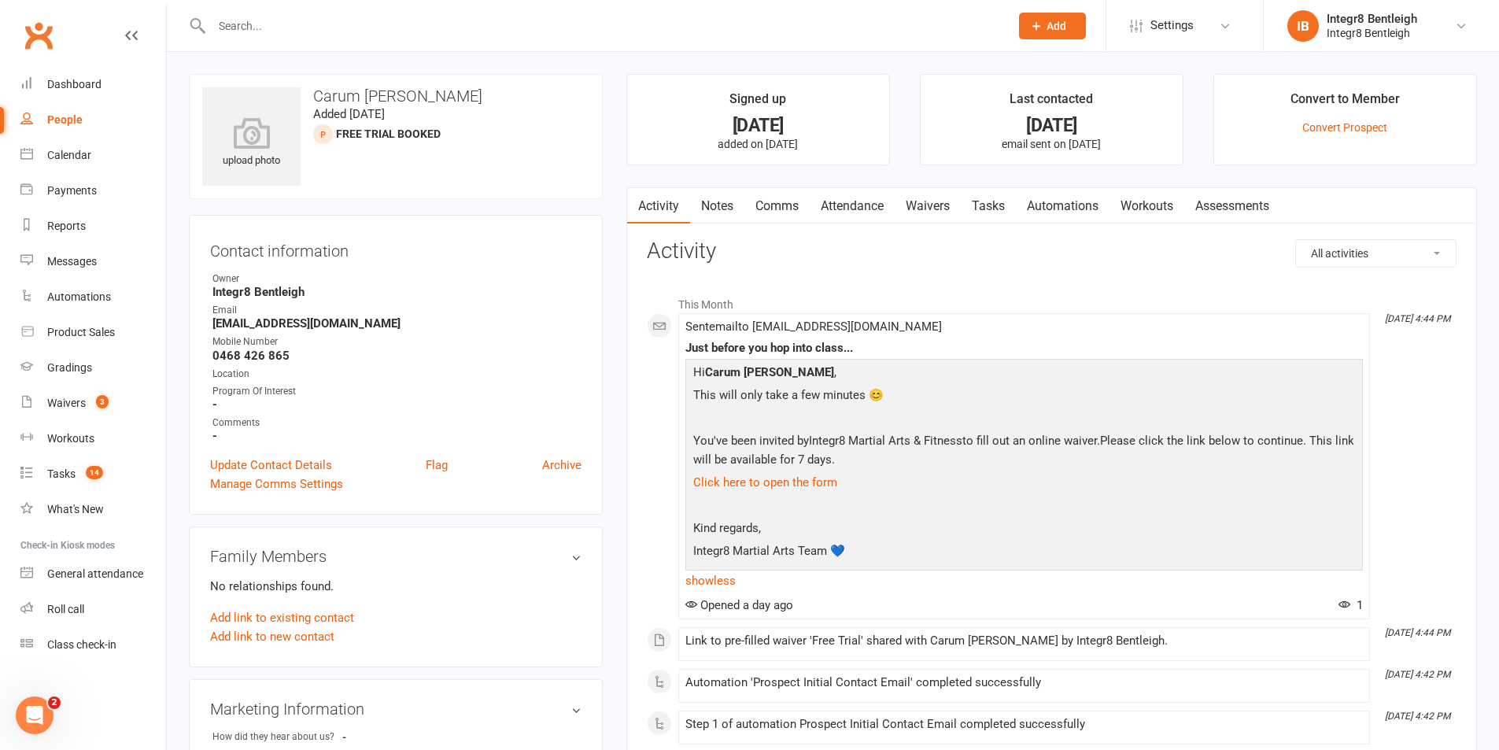
click at [947, 202] on link "Waivers" at bounding box center [928, 206] width 66 height 36
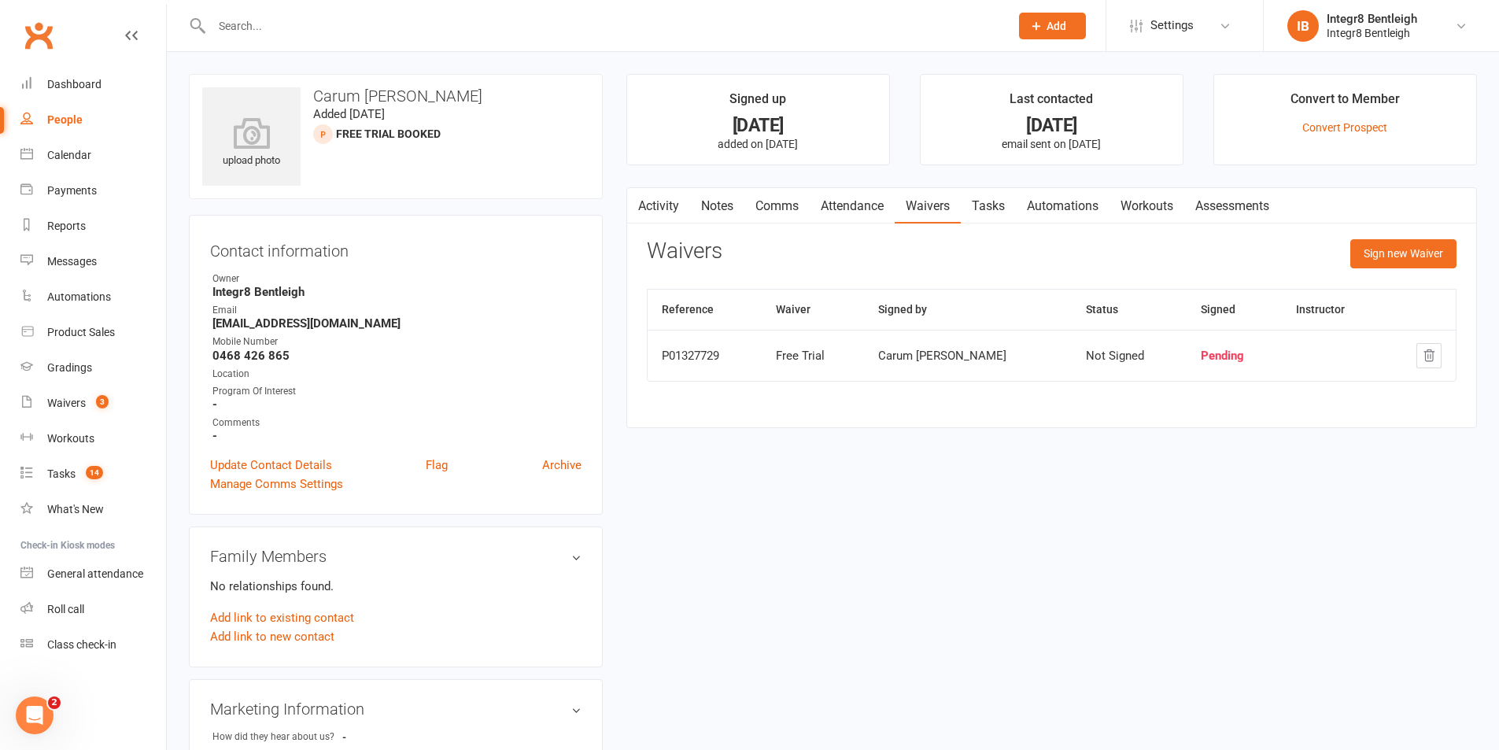
click at [607, 353] on div "upload photo Carum Phull Added 12 August, 2025 Free Trial Booked prospect Conta…" at bounding box center [395, 700] width 437 height 1252
click at [610, 344] on div "upload photo Carum Phull Added 12 August, 2025 Free Trial Booked prospect Conta…" at bounding box center [395, 700] width 437 height 1252
click at [607, 310] on div "upload photo Carum Phull Added 12 August, 2025 Free Trial Booked prospect Conta…" at bounding box center [395, 700] width 437 height 1252
click at [605, 327] on div "upload photo Carum Phull Added 12 August, 2025 Free Trial Booked prospect Conta…" at bounding box center [395, 700] width 437 height 1252
click at [60, 187] on div "Payments" at bounding box center [72, 190] width 50 height 13
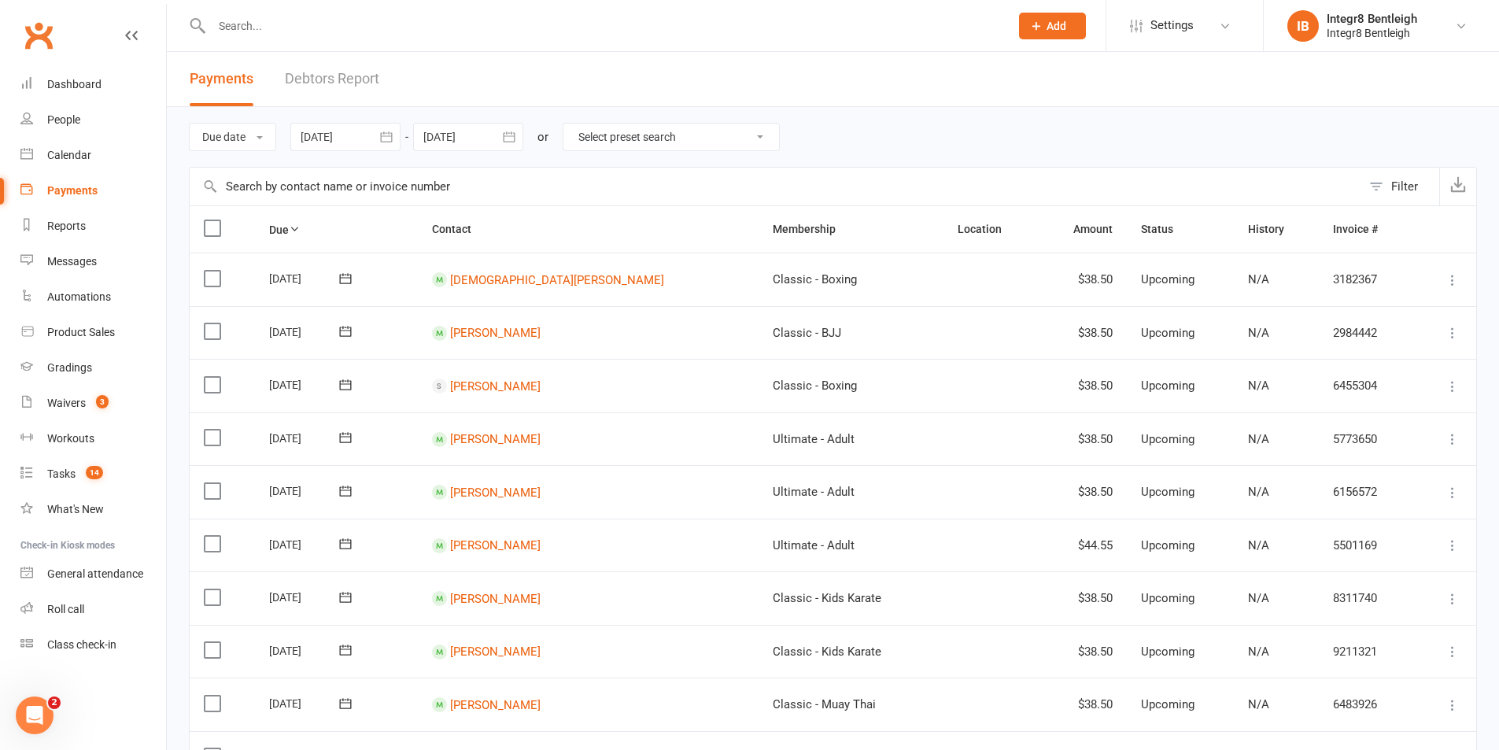
click at [345, 76] on link "Debtors Report" at bounding box center [332, 79] width 94 height 54
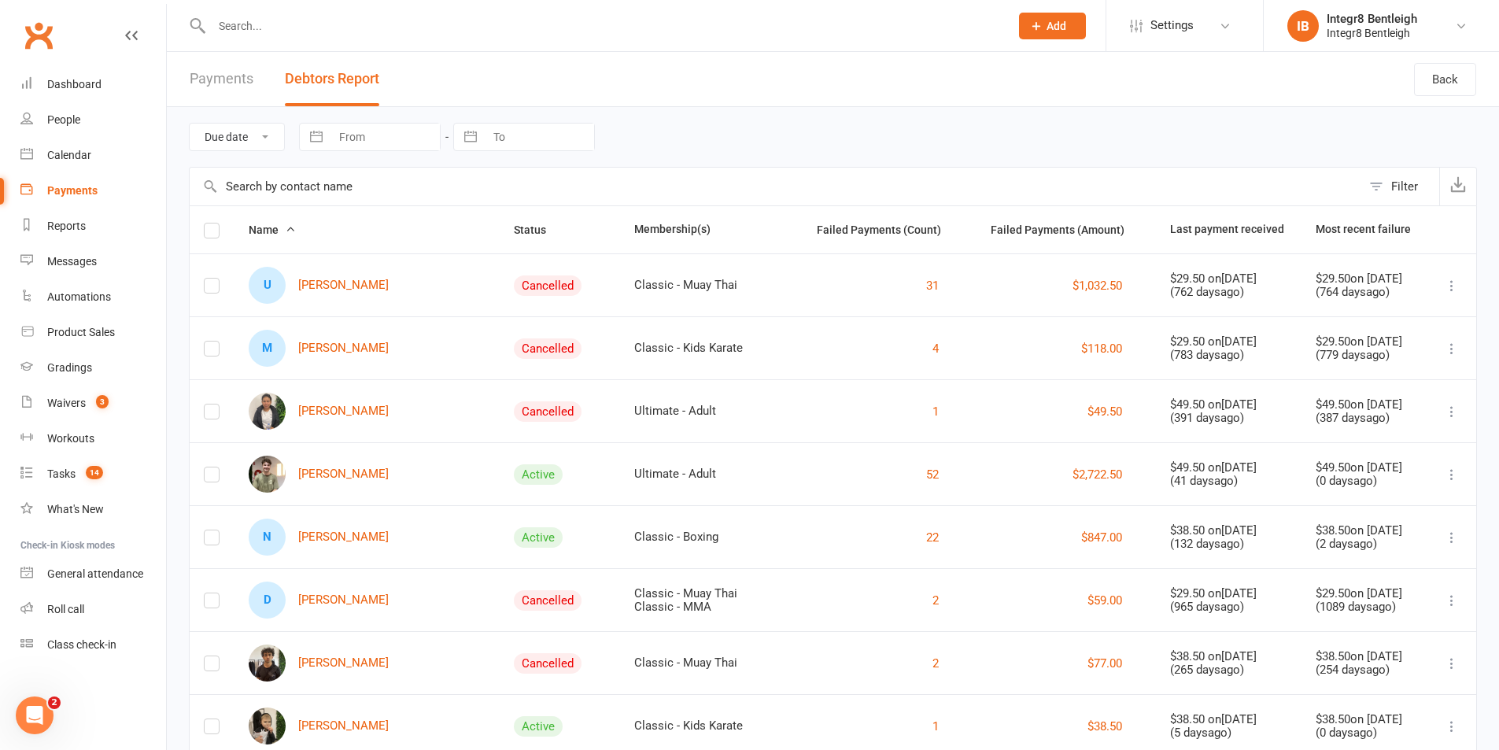
click at [225, 86] on link "Payments" at bounding box center [222, 79] width 64 height 54
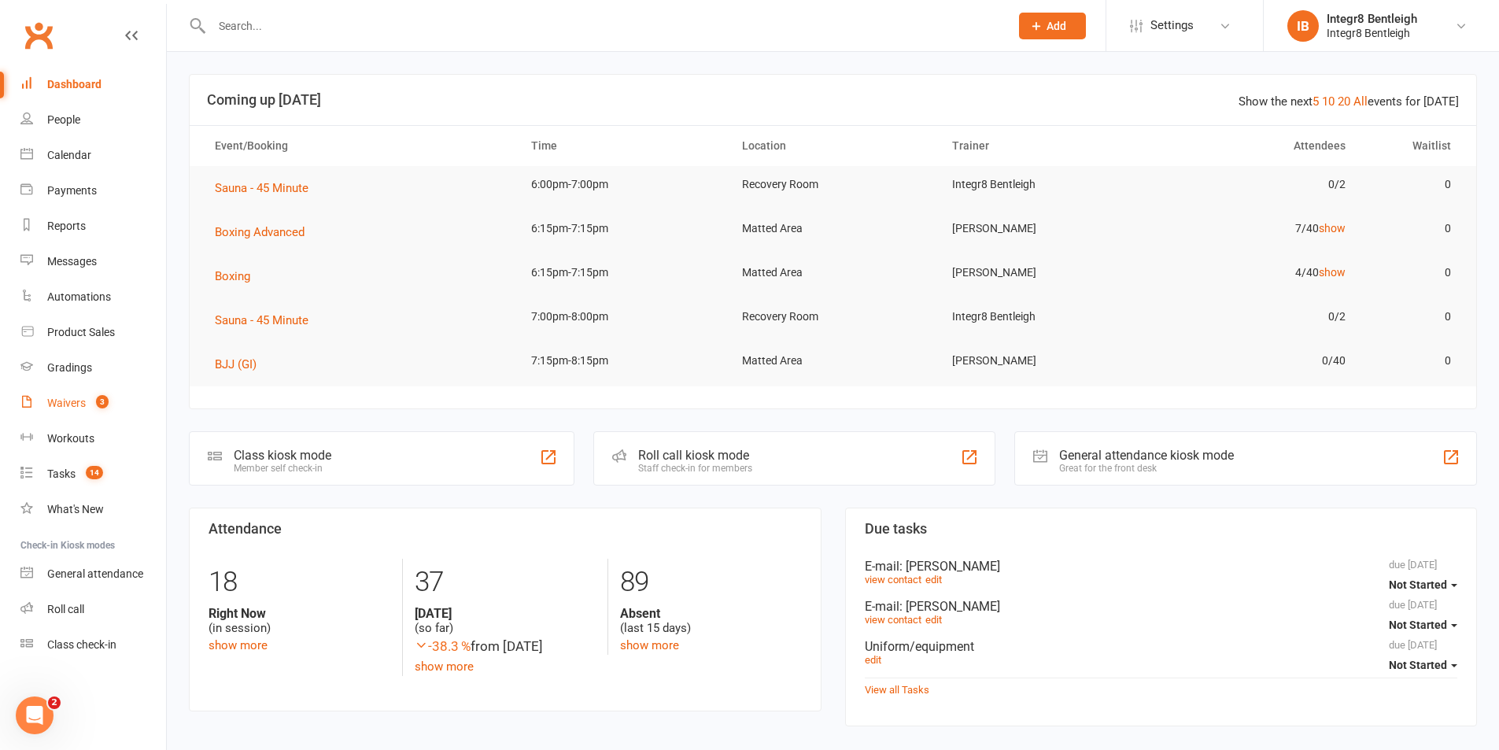
click at [86, 406] on link "Waivers 3" at bounding box center [93, 403] width 146 height 35
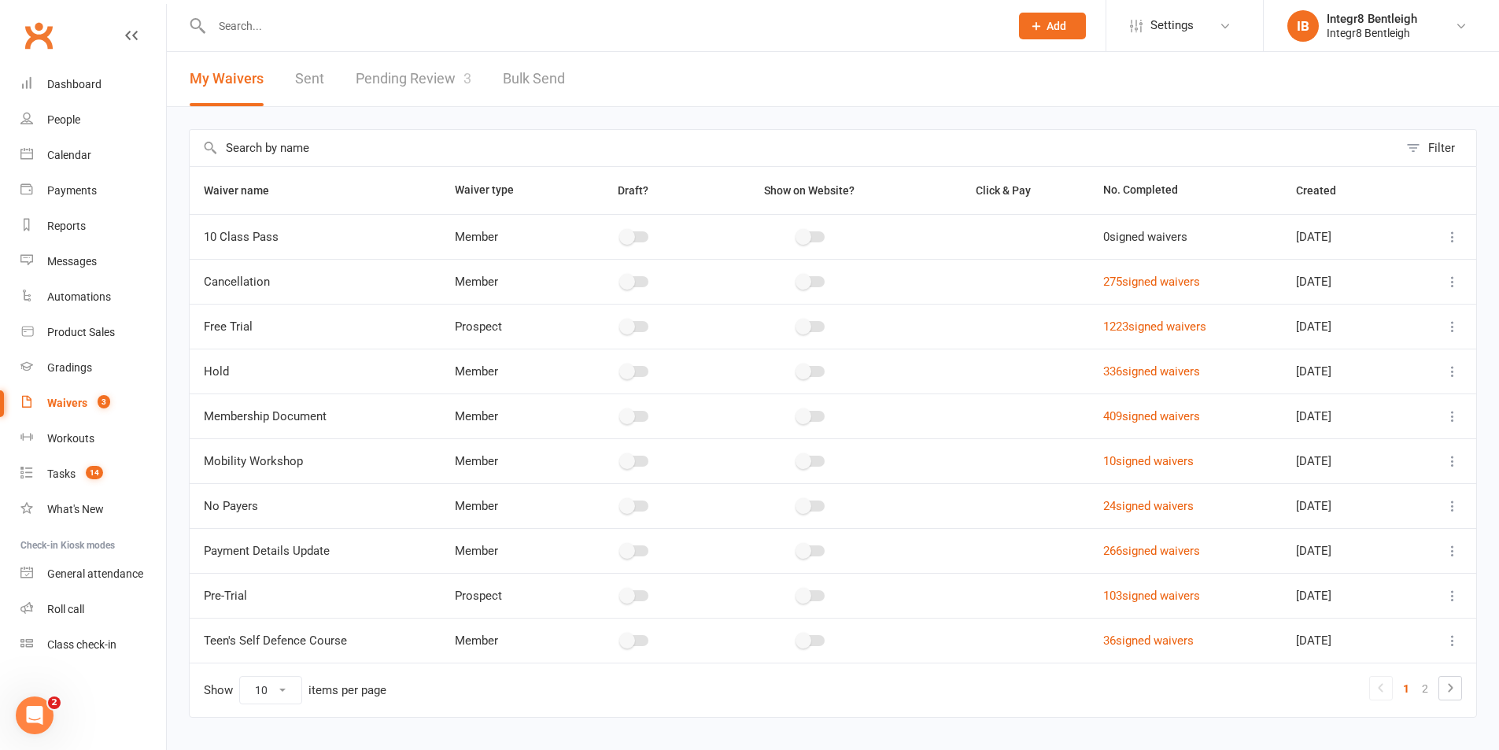
click at [381, 79] on link "Pending Review 3" at bounding box center [414, 79] width 116 height 54
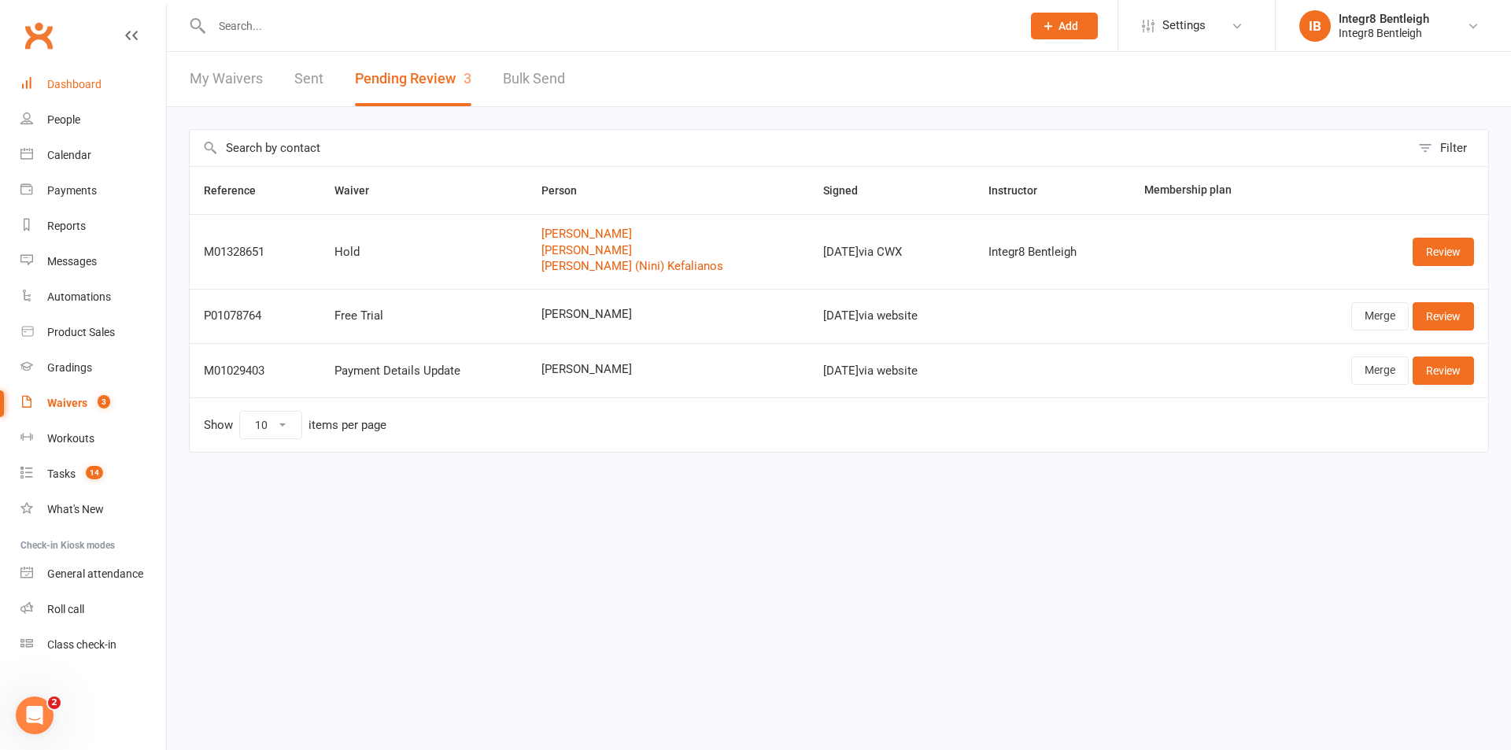
click at [53, 85] on div "Dashboard" at bounding box center [74, 84] width 54 height 13
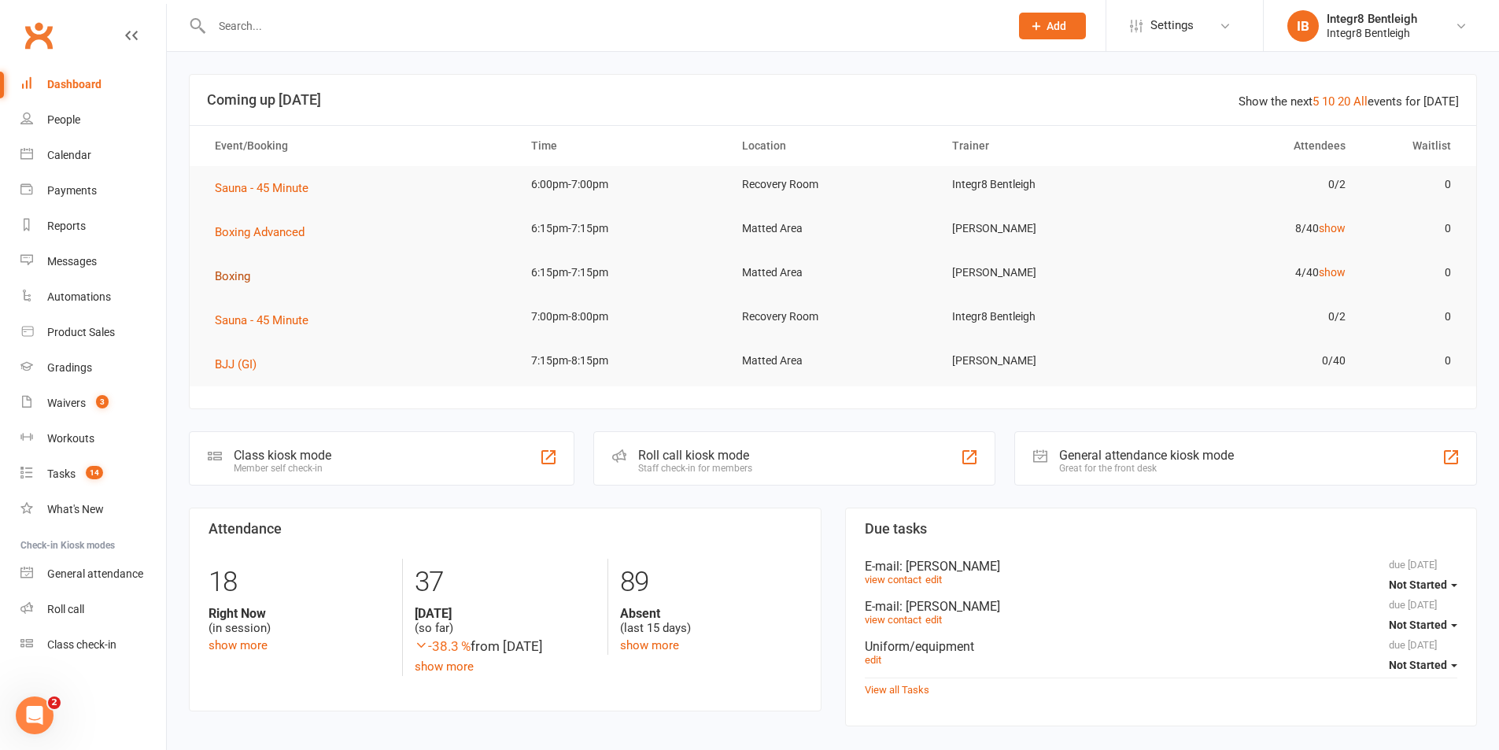
click at [238, 278] on span "Boxing" at bounding box center [232, 276] width 35 height 14
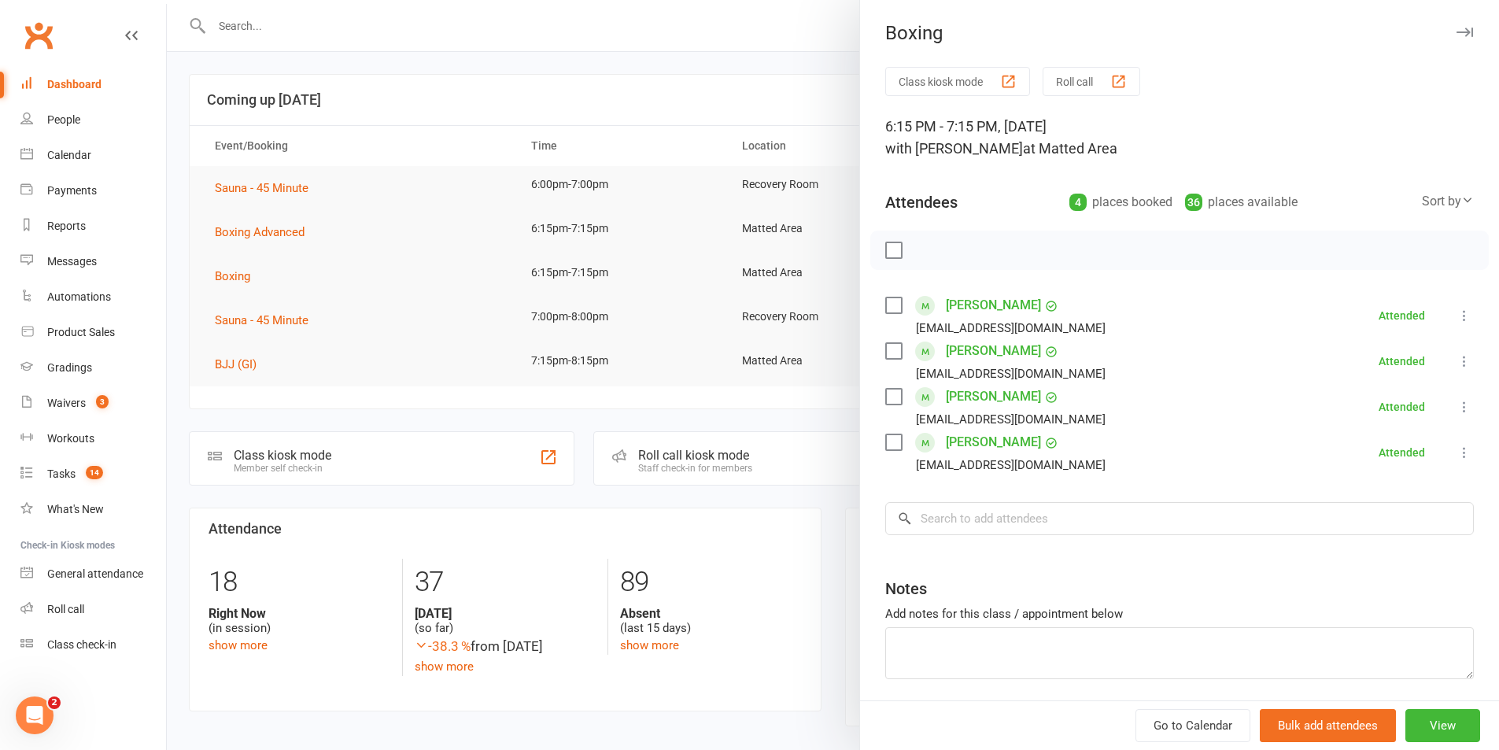
click at [1086, 85] on button "Roll call" at bounding box center [1092, 81] width 98 height 29
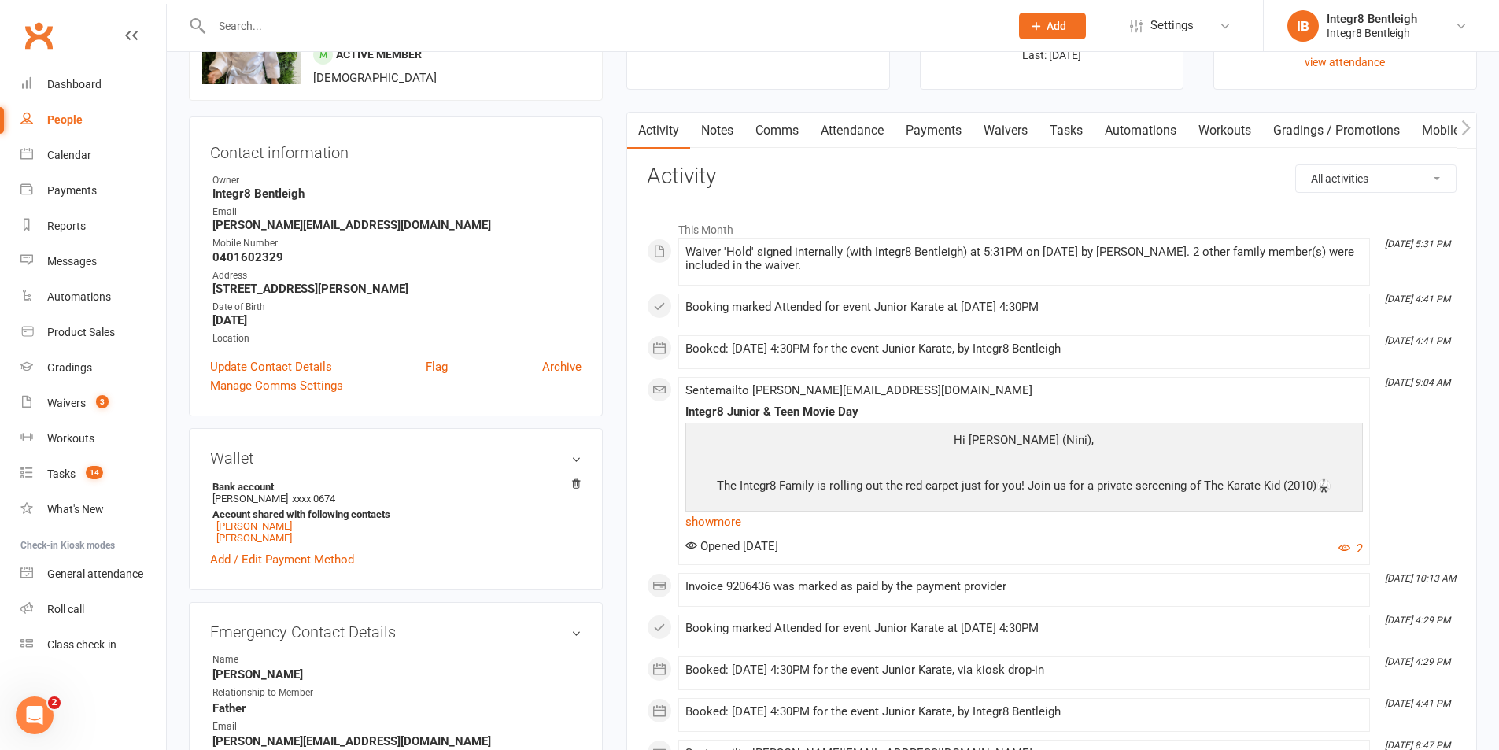
scroll to position [393, 0]
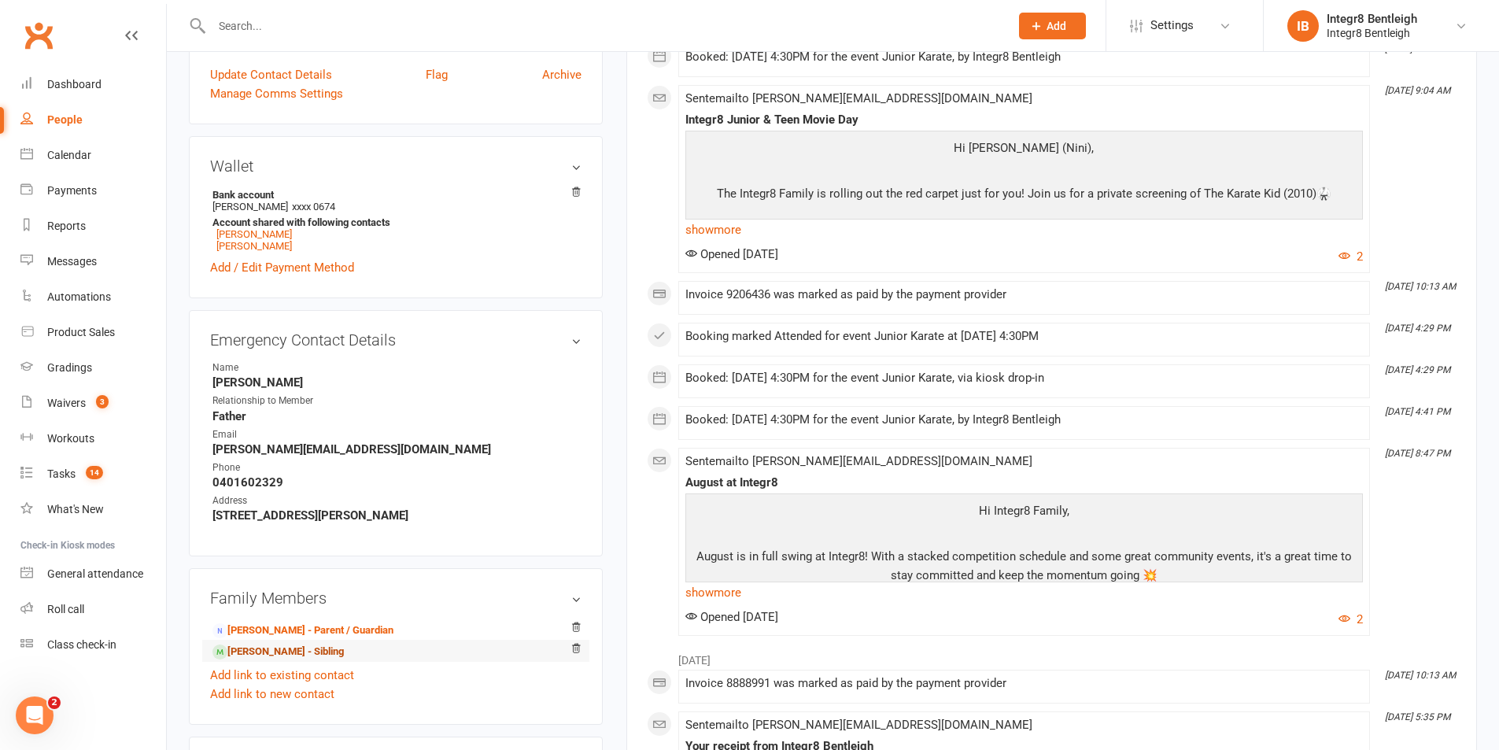
click at [286, 654] on link "[PERSON_NAME] - Sibling" at bounding box center [277, 652] width 131 height 17
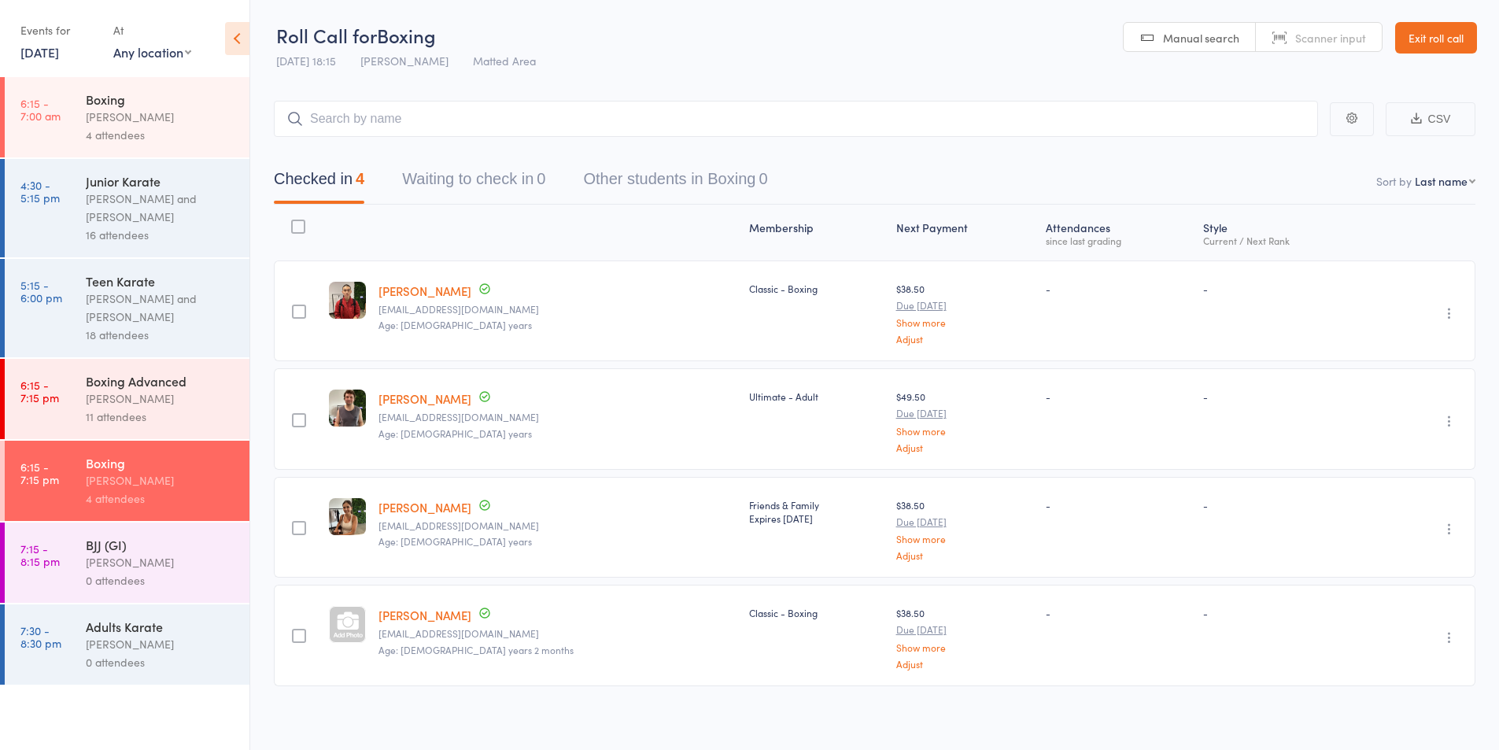
click at [193, 406] on div "[PERSON_NAME]" at bounding box center [161, 398] width 150 height 18
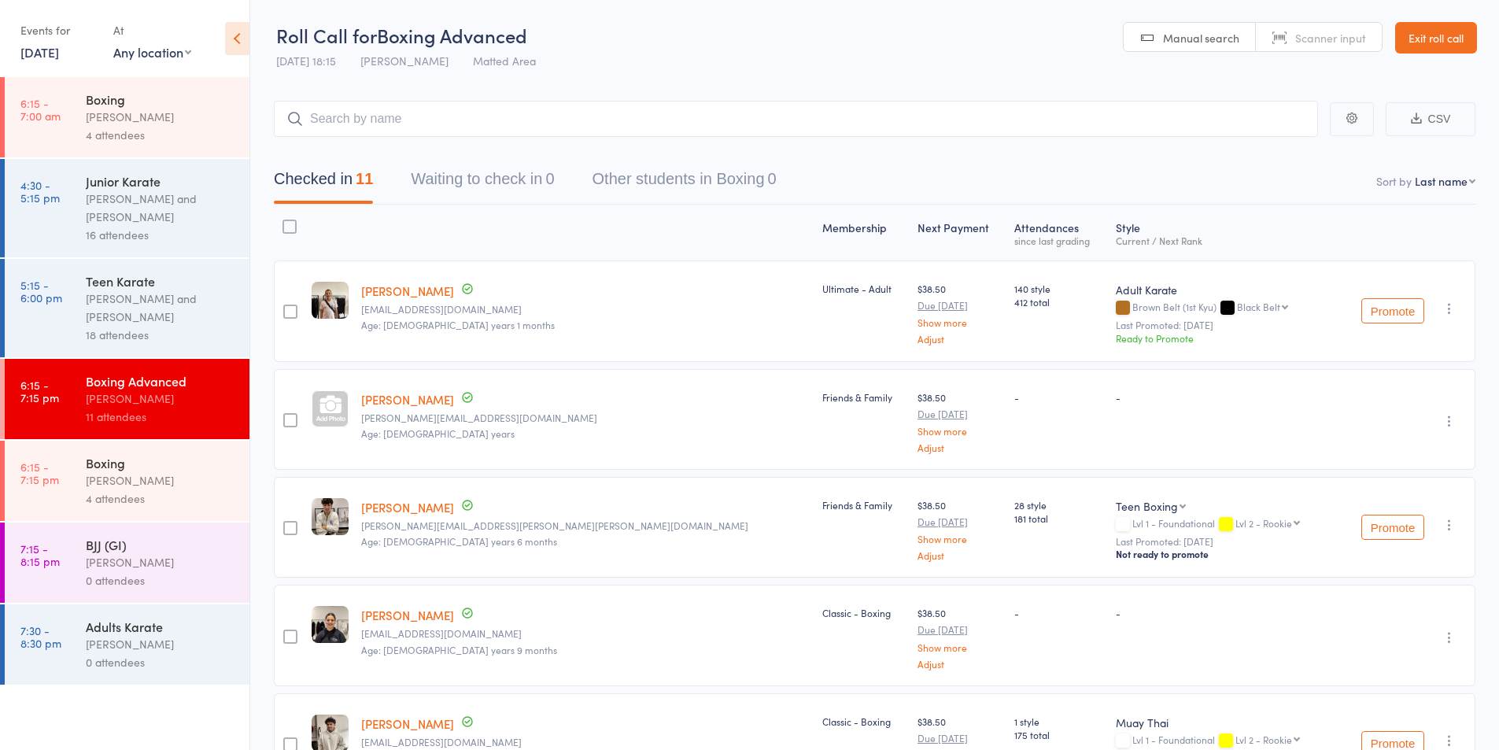
click at [163, 471] on div "[PERSON_NAME]" at bounding box center [161, 480] width 150 height 18
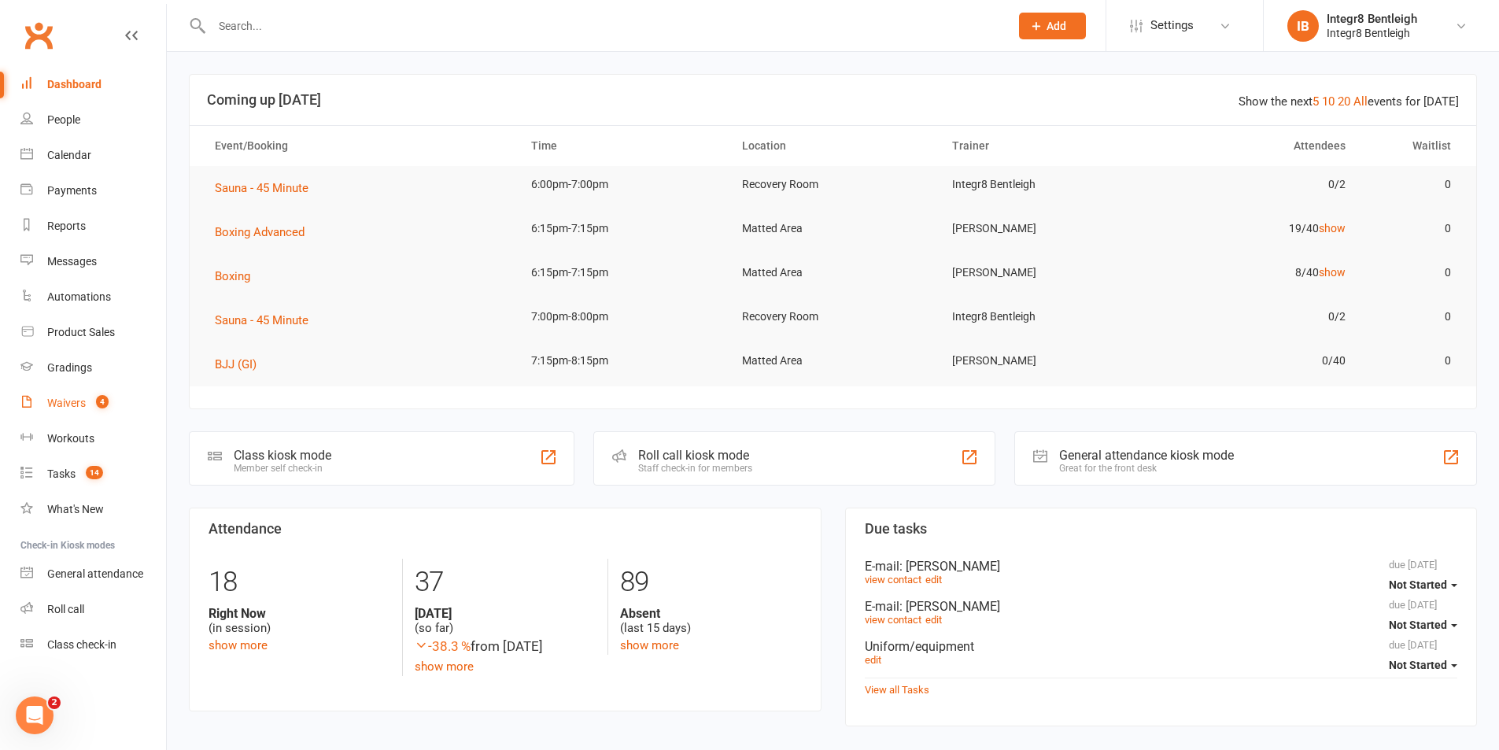
click at [83, 408] on div "Waivers" at bounding box center [66, 403] width 39 height 13
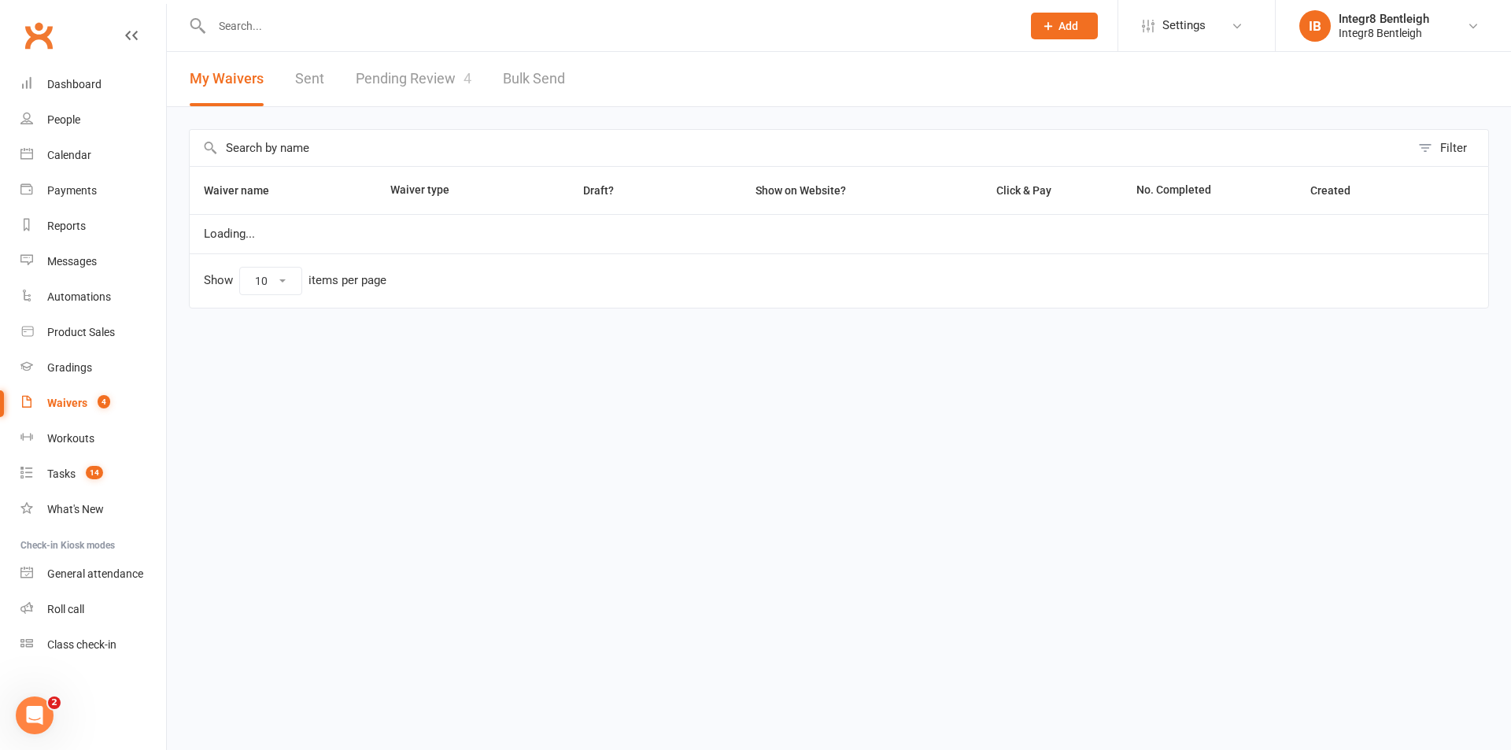
click at [406, 81] on link "Pending Review 4" at bounding box center [414, 79] width 116 height 54
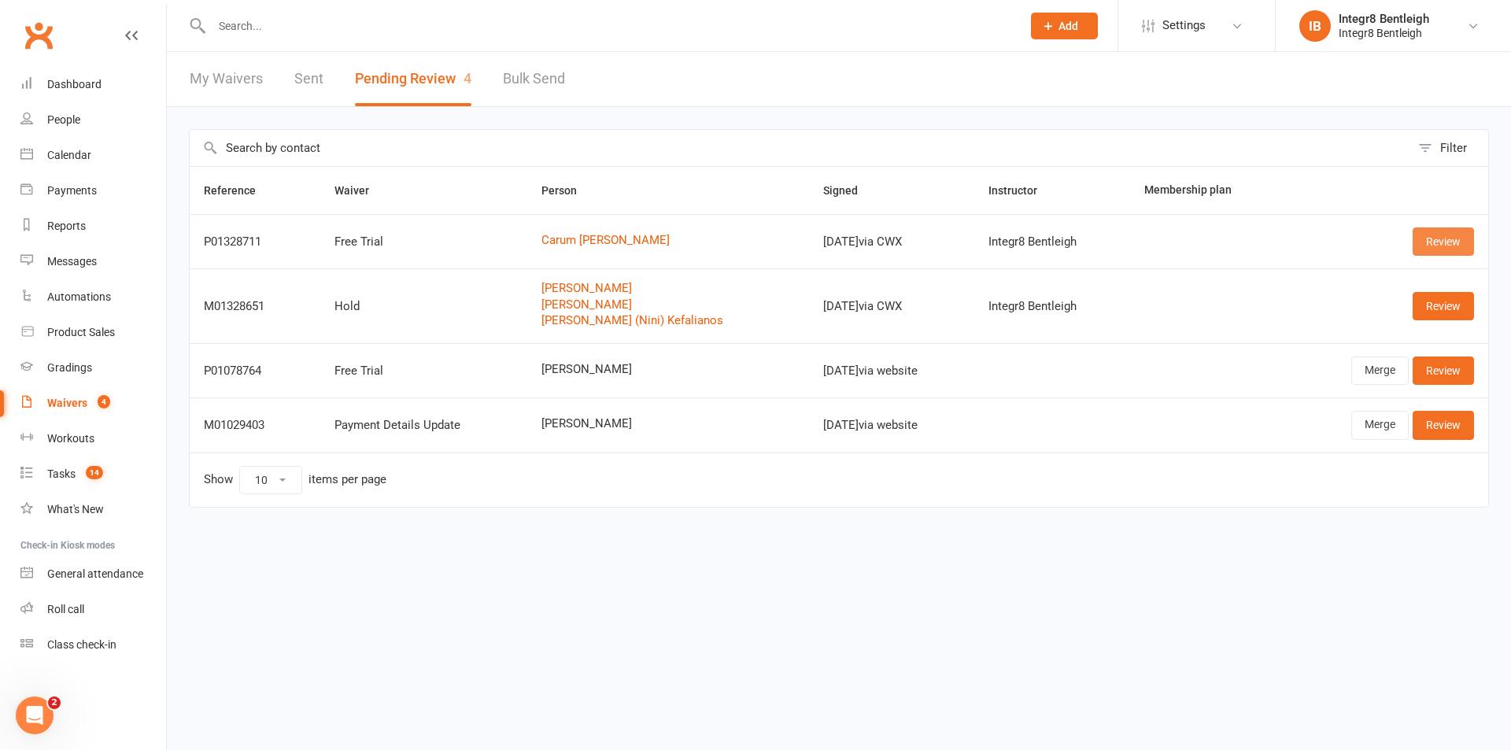
click at [1445, 243] on link "Review" at bounding box center [1442, 241] width 61 height 28
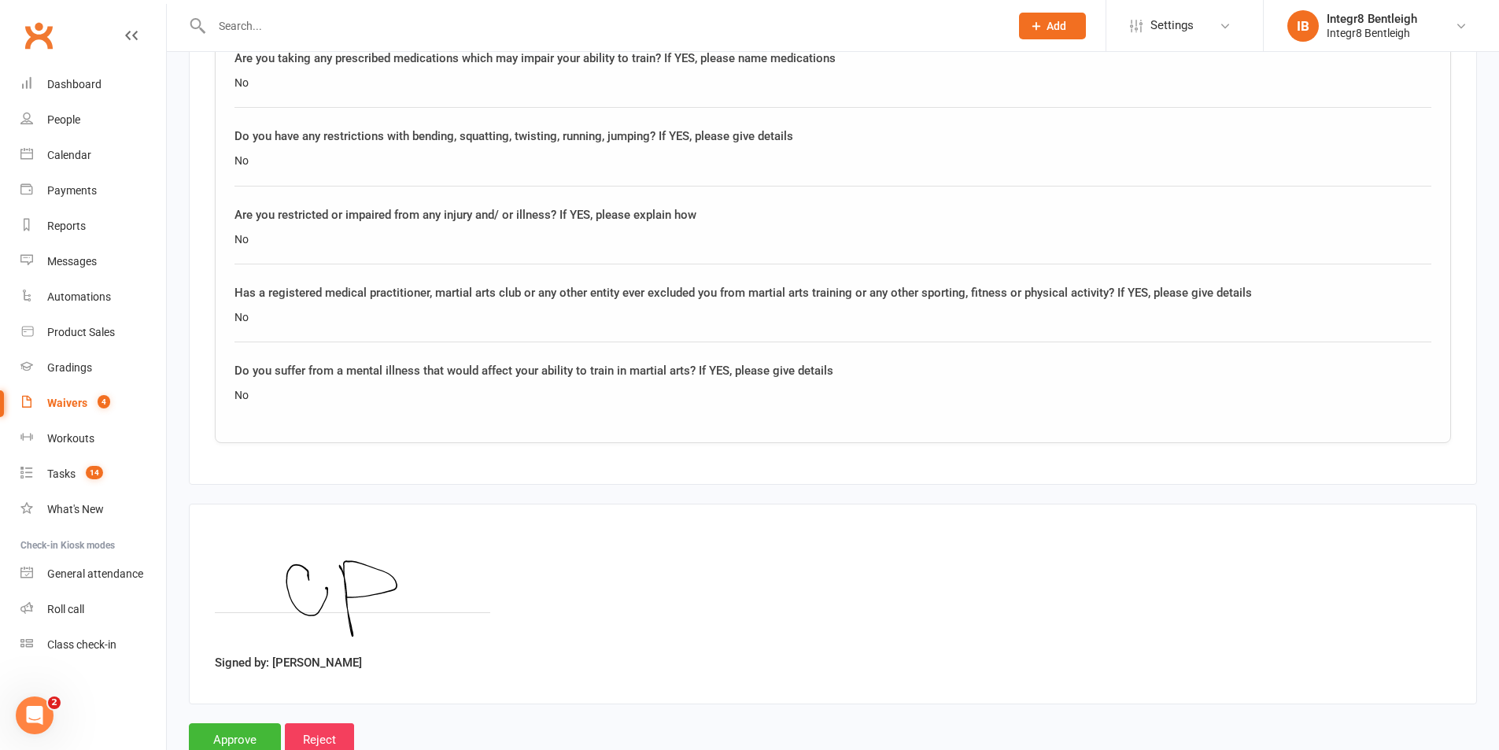
scroll to position [1295, 0]
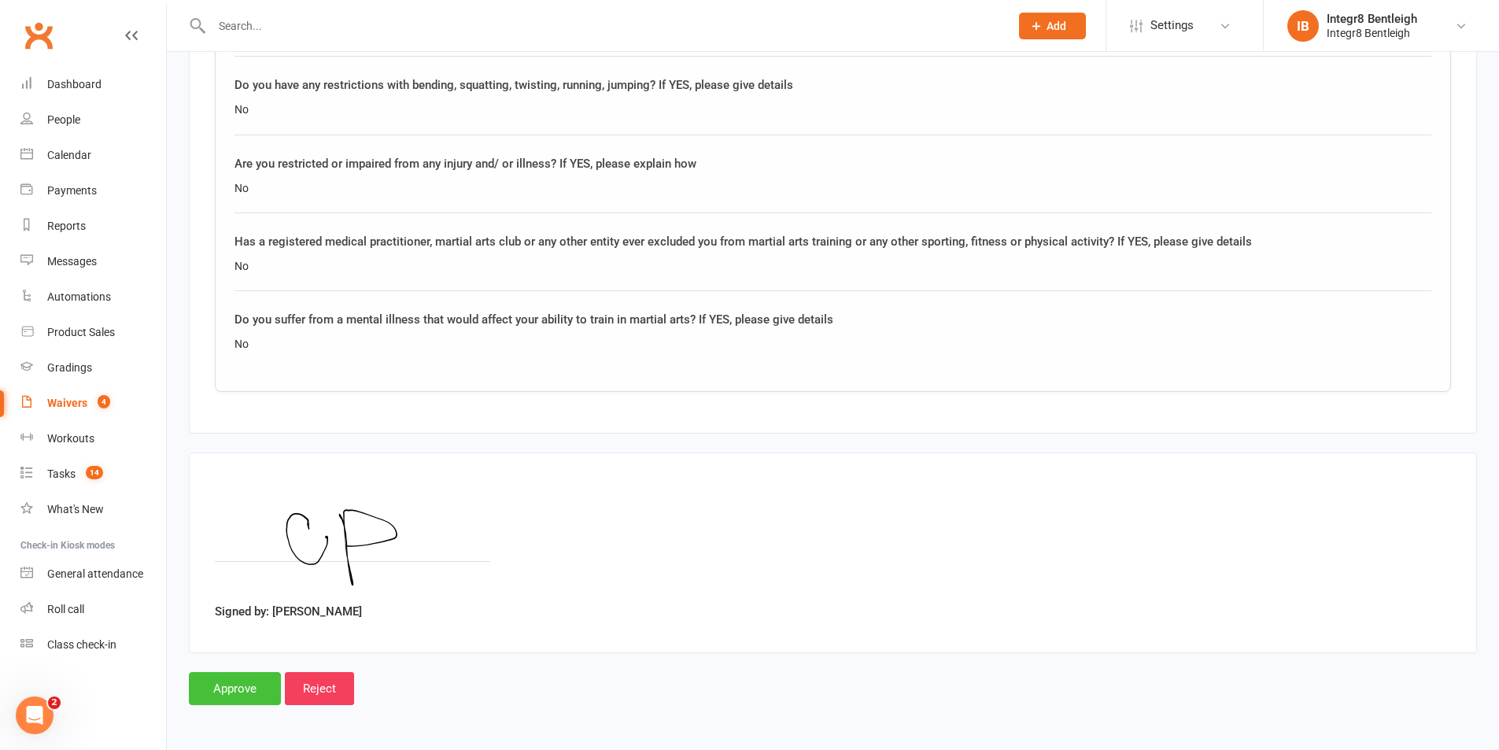
click at [241, 699] on input "Approve" at bounding box center [235, 688] width 92 height 33
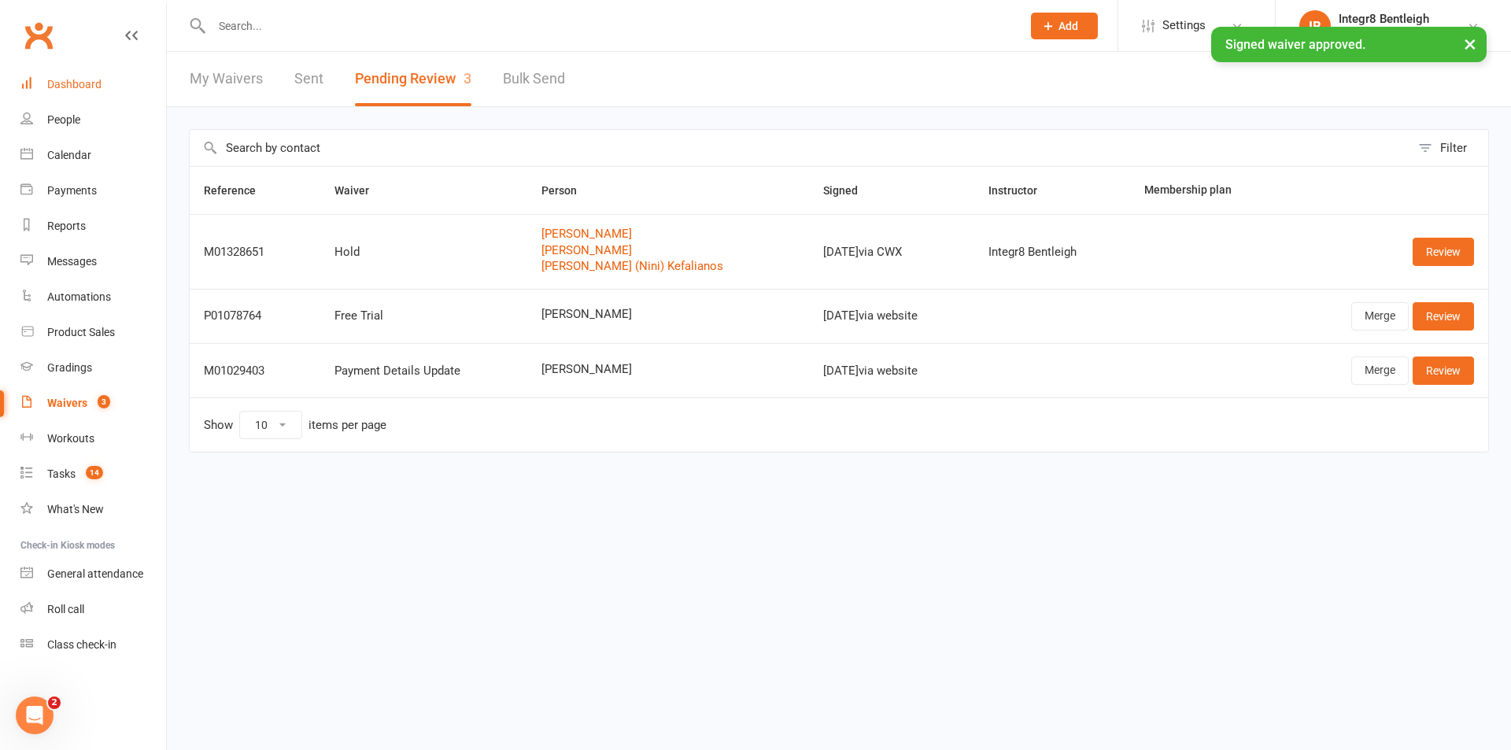
click at [68, 83] on div "Dashboard" at bounding box center [74, 84] width 54 height 13
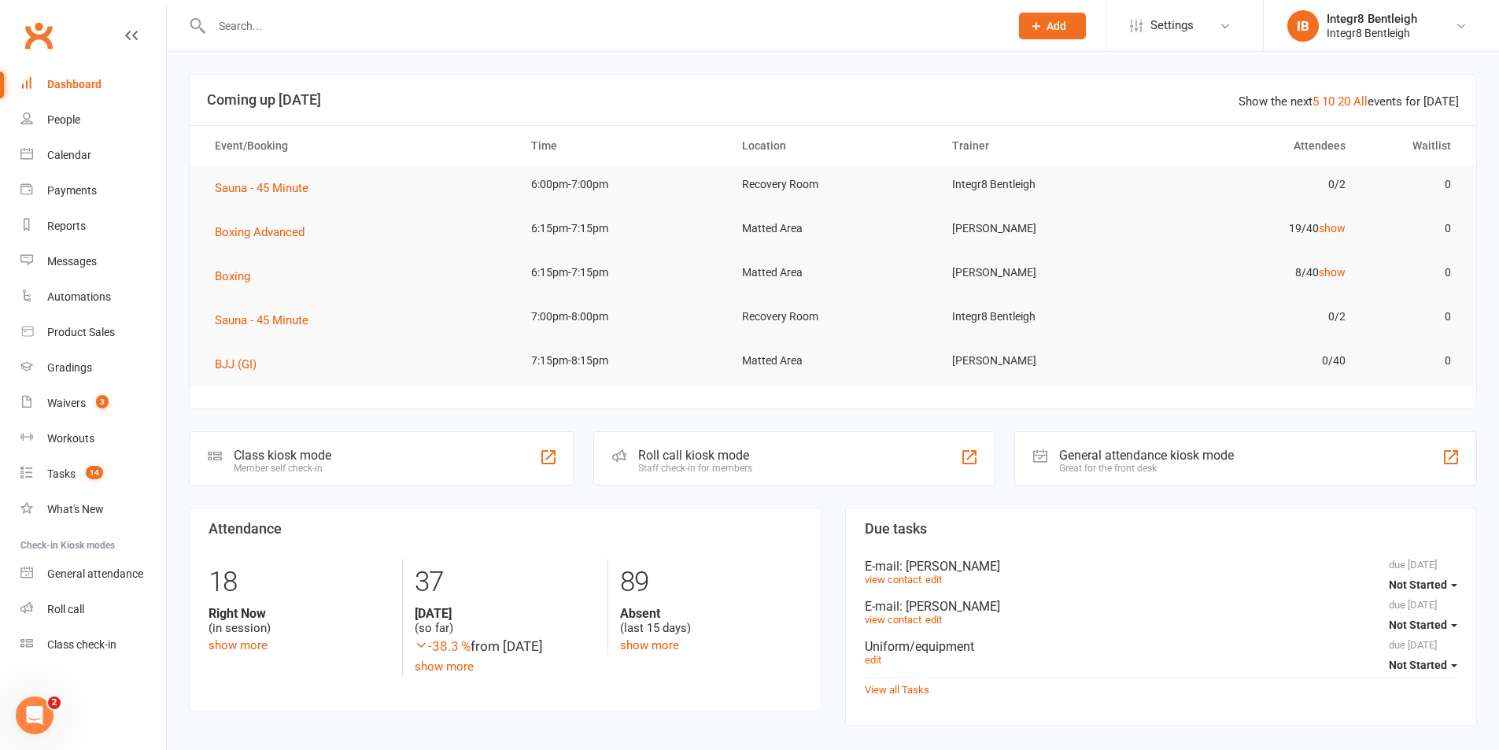
click at [235, 262] on td "Boxing" at bounding box center [359, 276] width 316 height 44
click at [235, 282] on span "Boxing" at bounding box center [232, 276] width 35 height 14
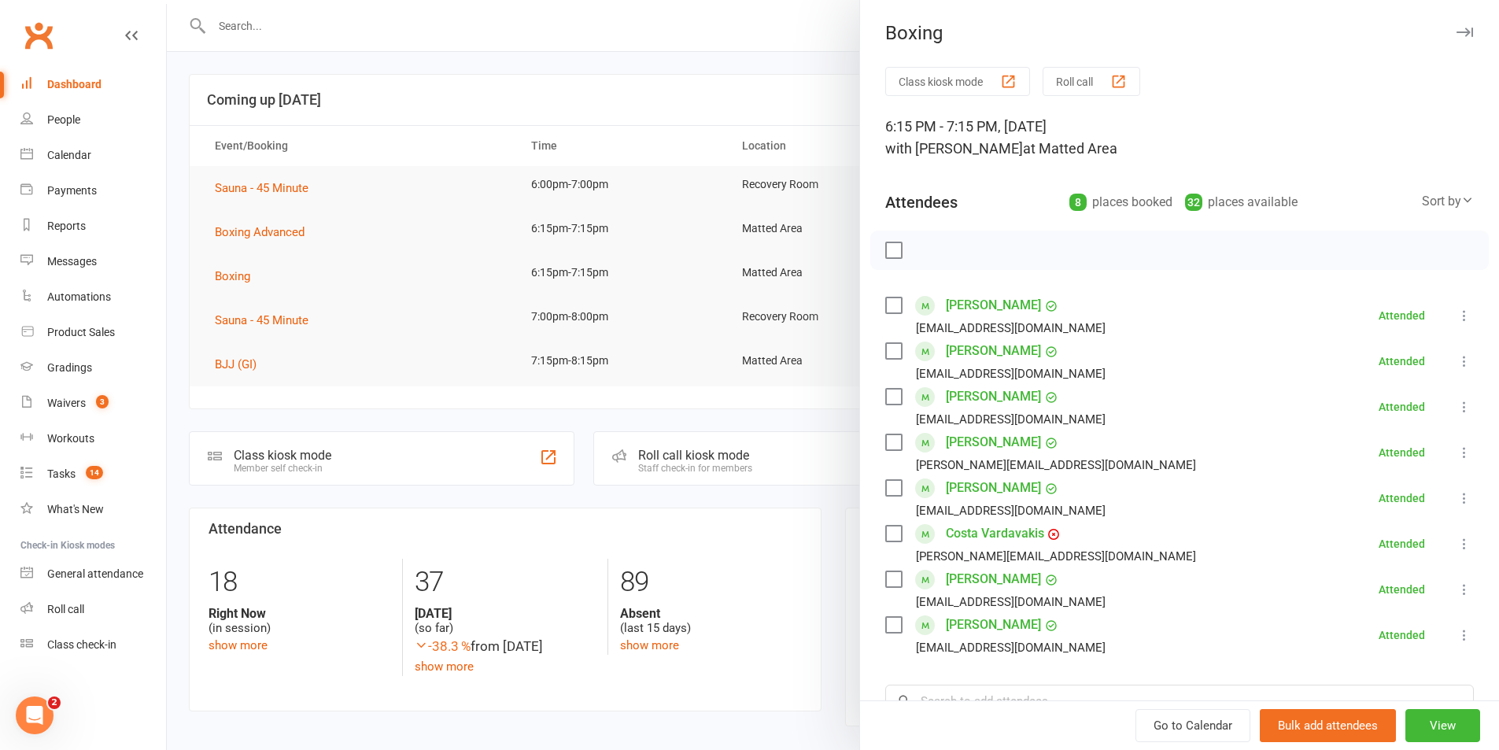
click at [1102, 81] on button "Roll call" at bounding box center [1092, 81] width 98 height 29
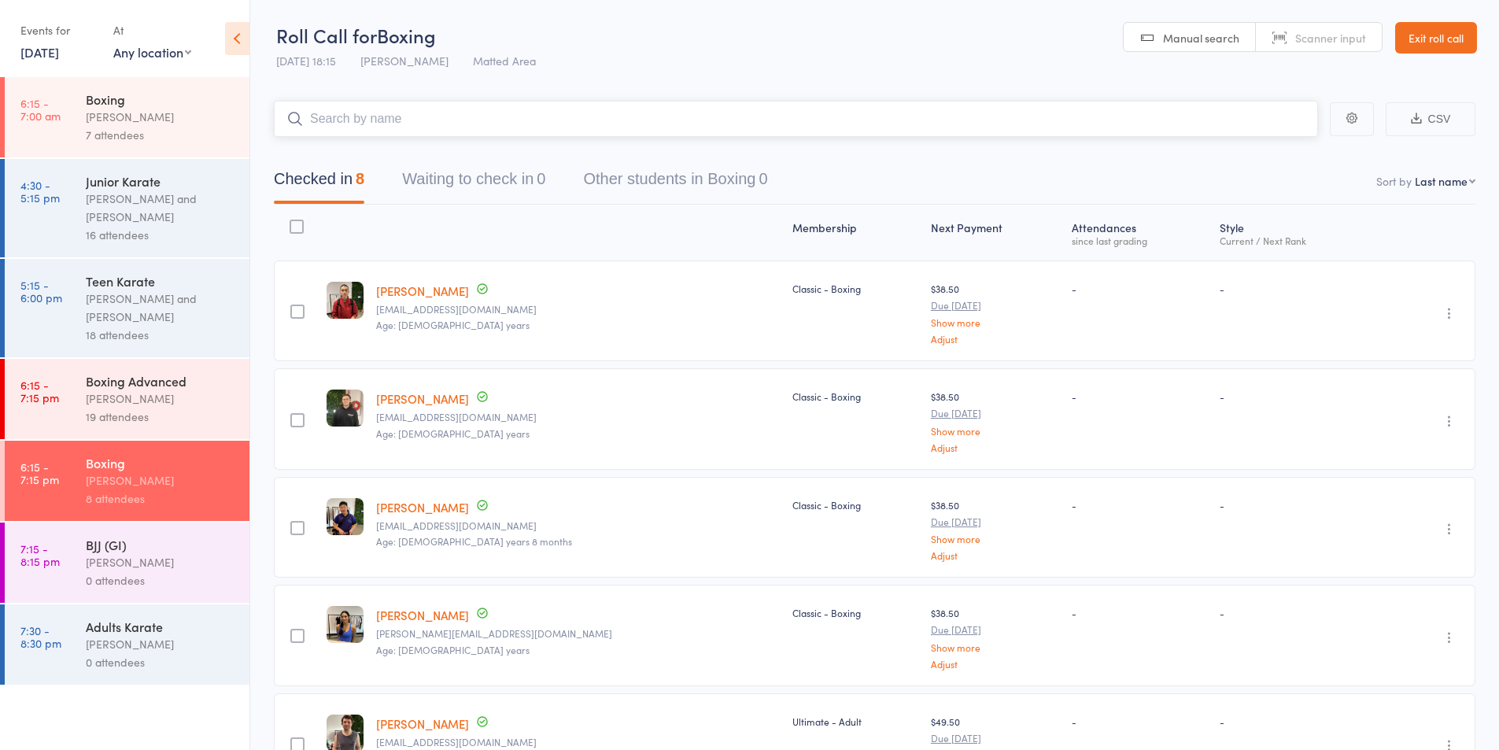
click at [441, 120] on input "search" at bounding box center [796, 119] width 1044 height 36
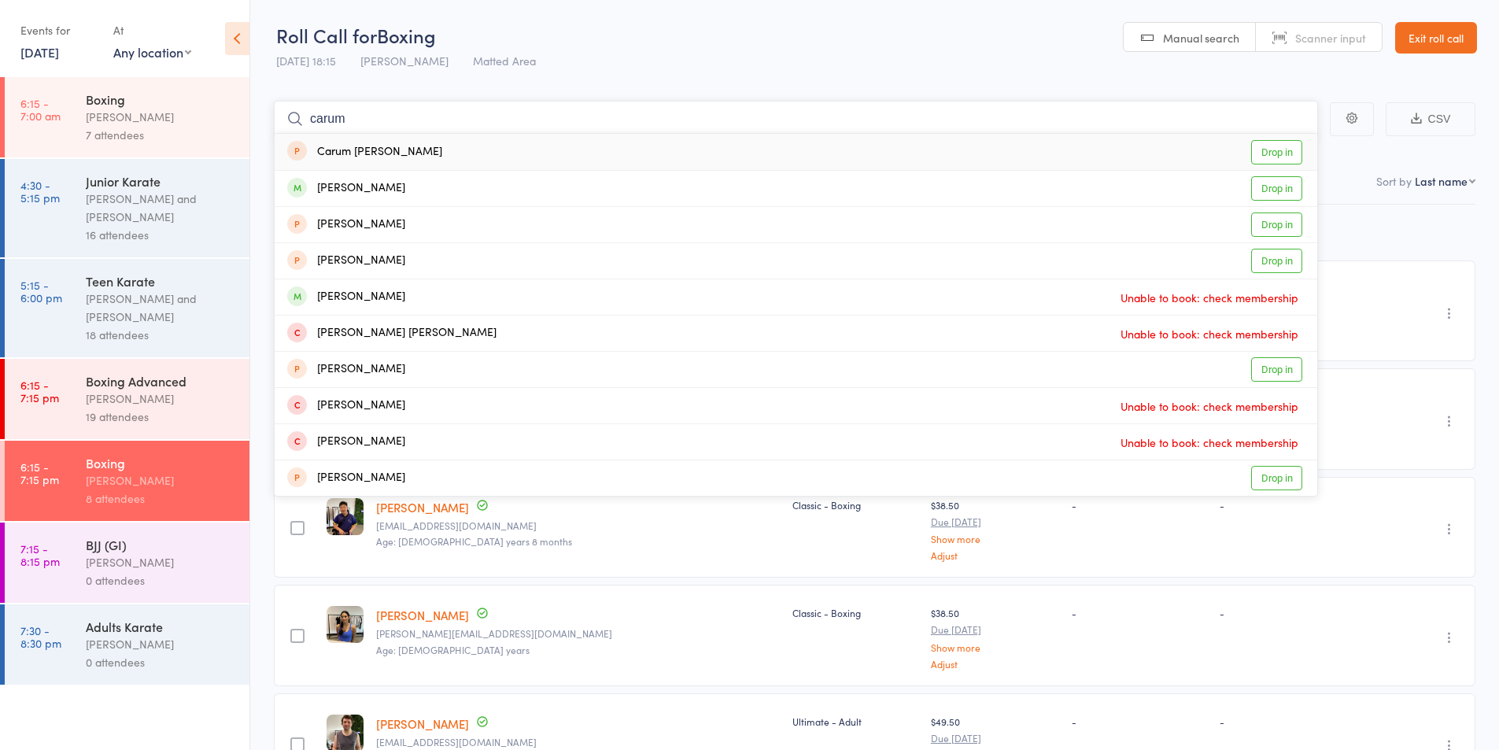
type input "carum"
click at [1279, 150] on link "Drop in" at bounding box center [1276, 152] width 51 height 24
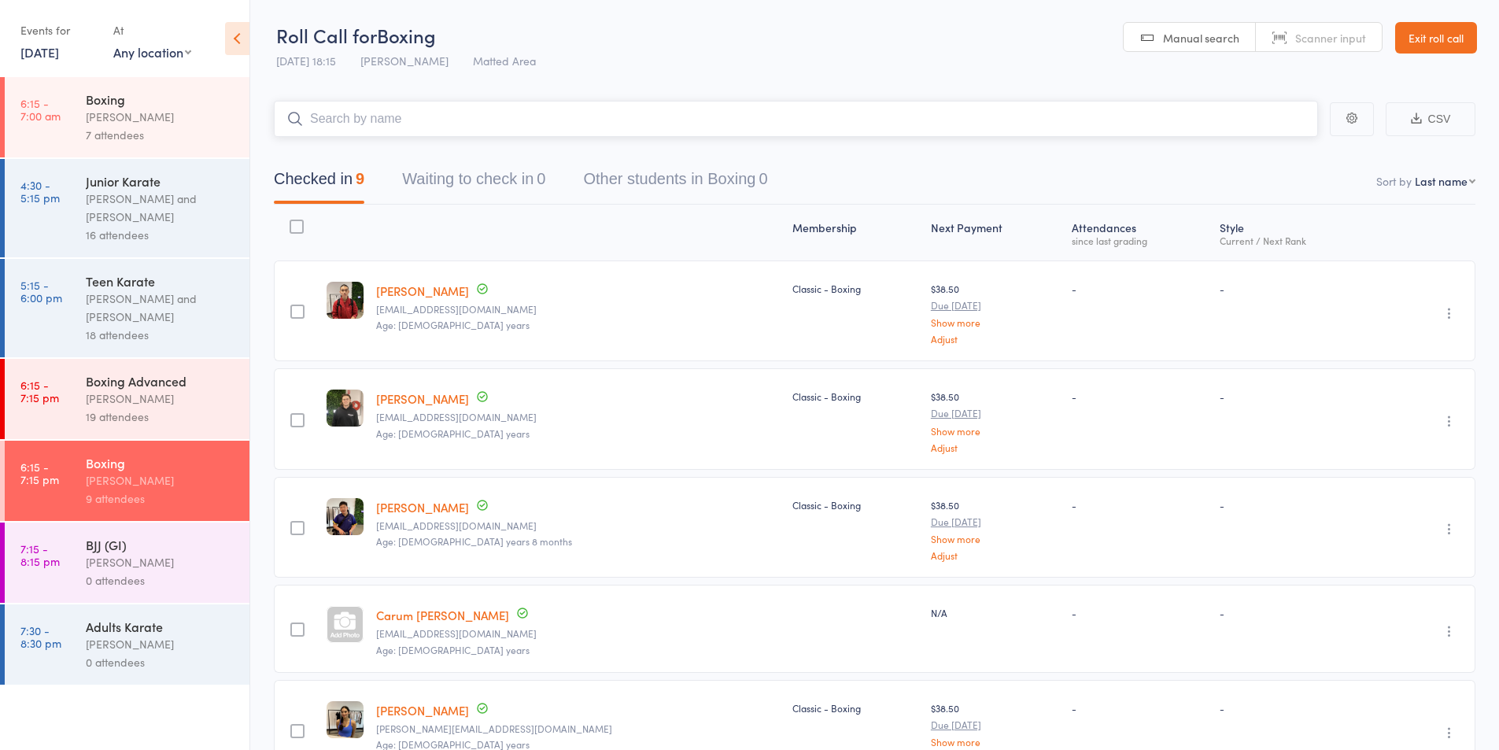
click at [437, 129] on input "search" at bounding box center [796, 119] width 1044 height 36
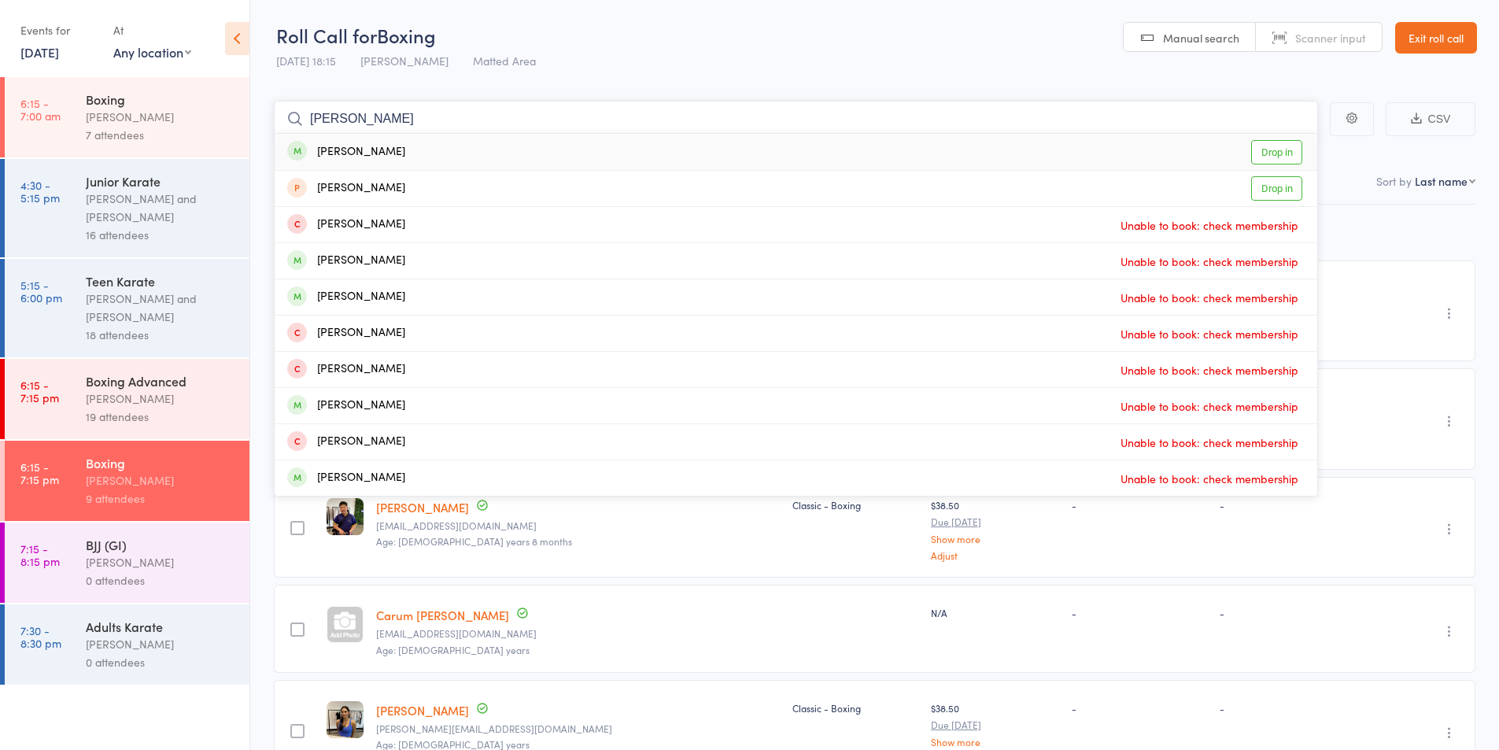
type input "sophia"
click at [1283, 152] on link "Drop in" at bounding box center [1276, 152] width 51 height 24
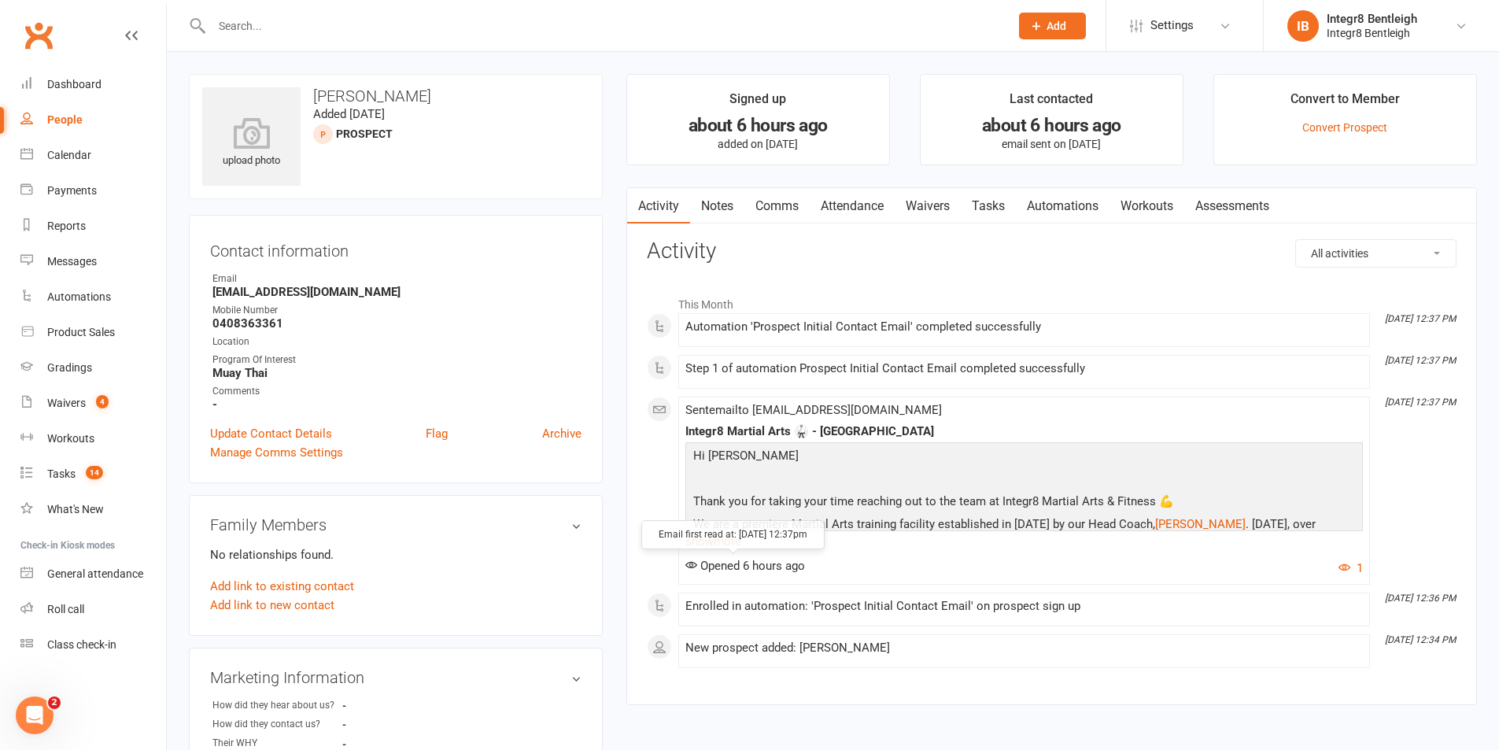
drag, startPoint x: 725, startPoint y: 563, endPoint x: 717, endPoint y: 549, distance: 15.5
click at [724, 563] on span "Opened 6 hours ago" at bounding box center [745, 566] width 120 height 14
click at [716, 548] on link "show more" at bounding box center [1023, 541] width 677 height 22
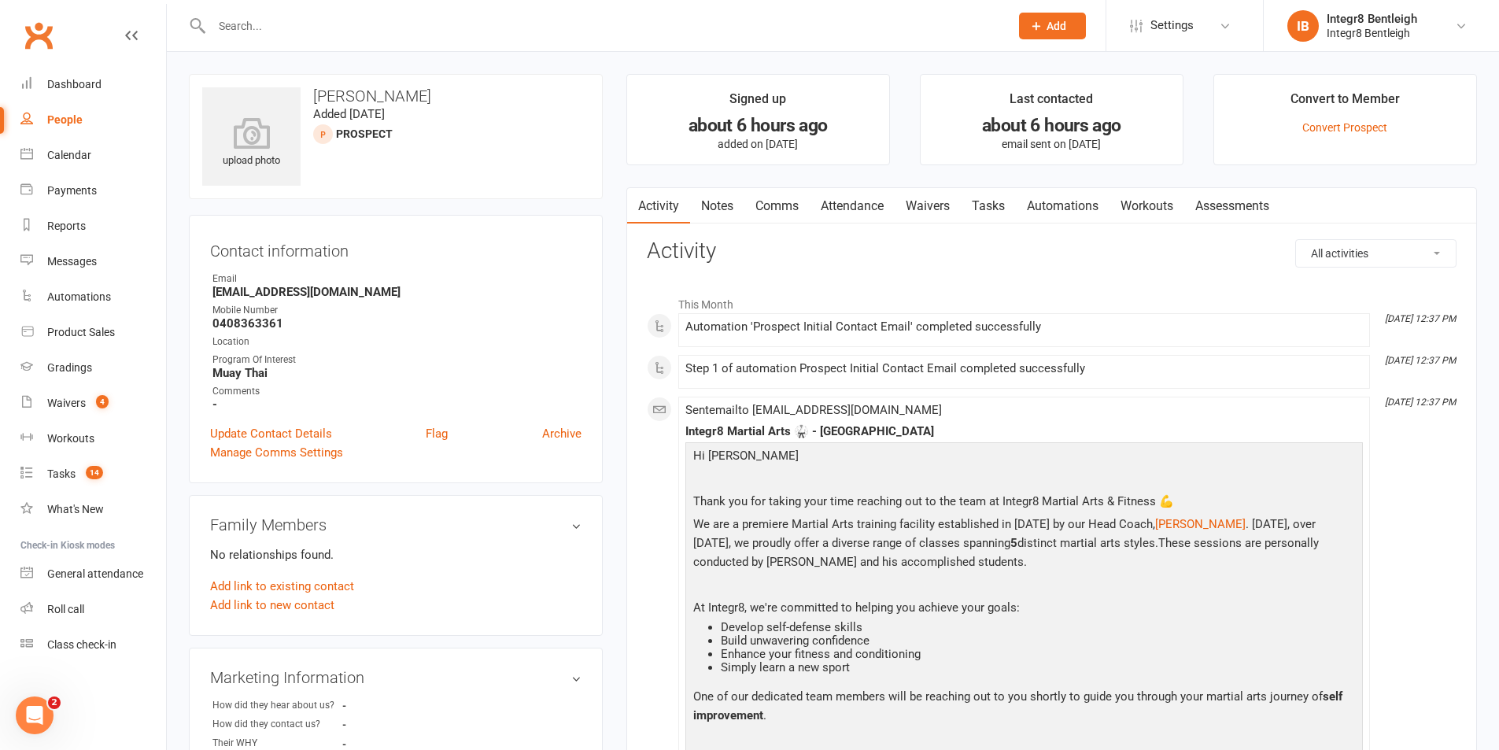
click at [865, 216] on link "Attendance" at bounding box center [852, 206] width 85 height 36
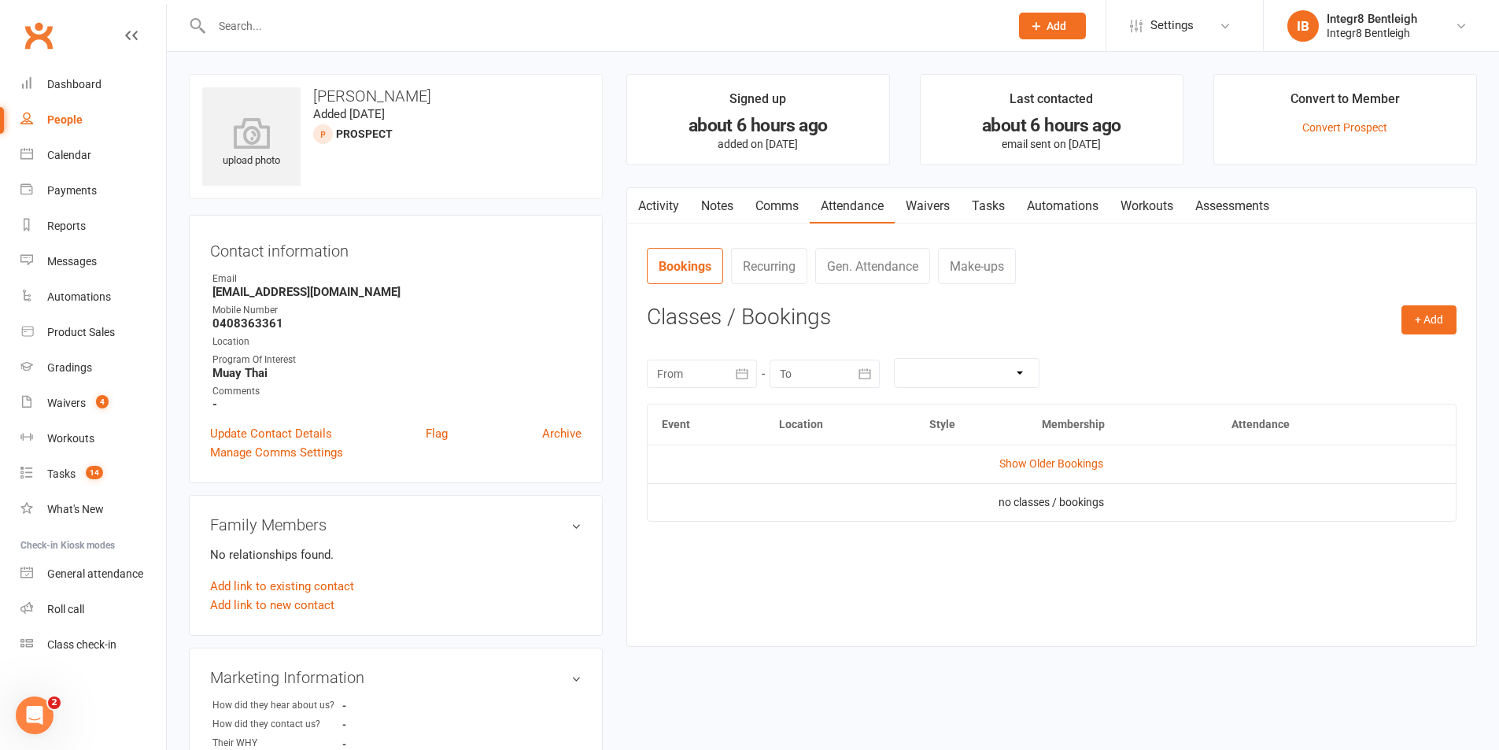
click at [949, 209] on link "Waivers" at bounding box center [928, 206] width 66 height 36
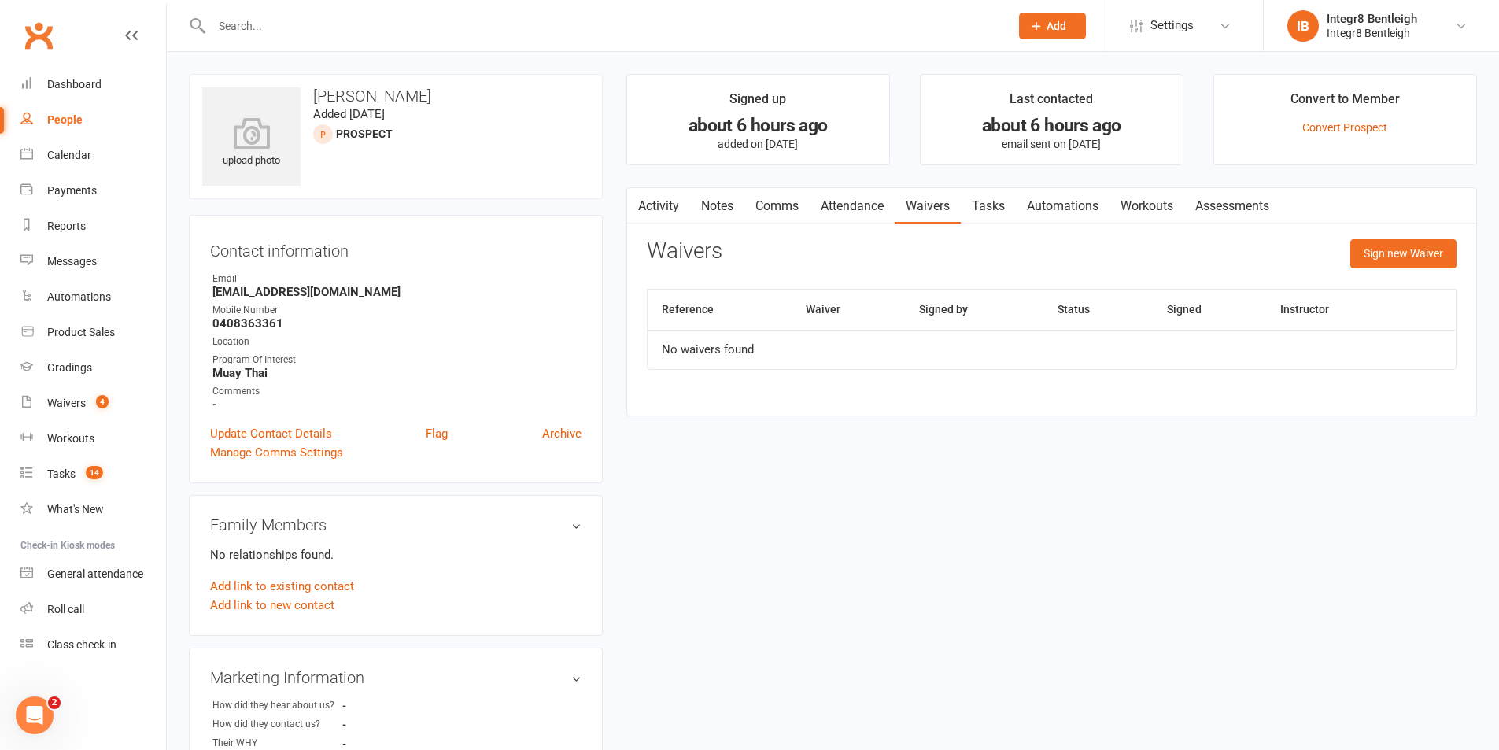
click at [659, 203] on link "Activity" at bounding box center [658, 206] width 63 height 36
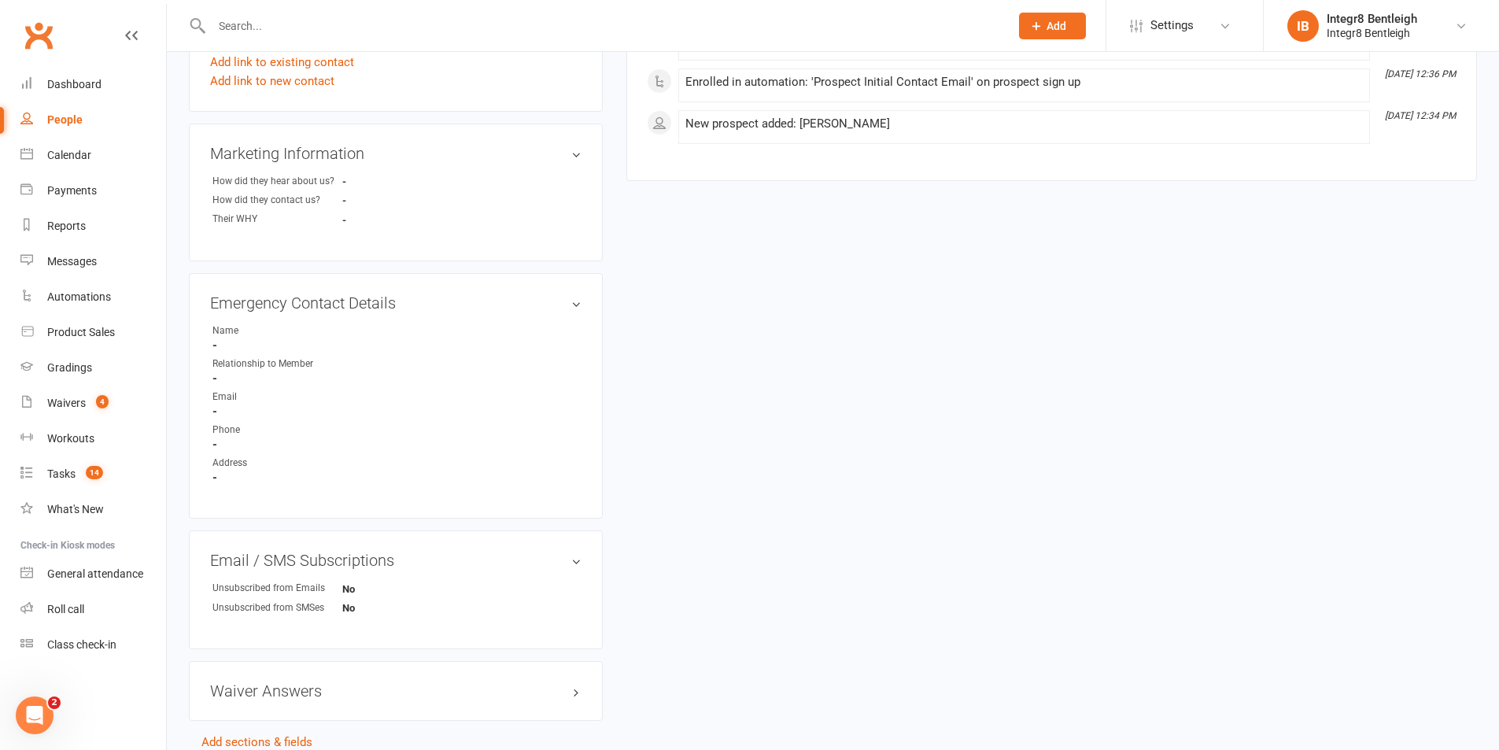
scroll to position [449, 0]
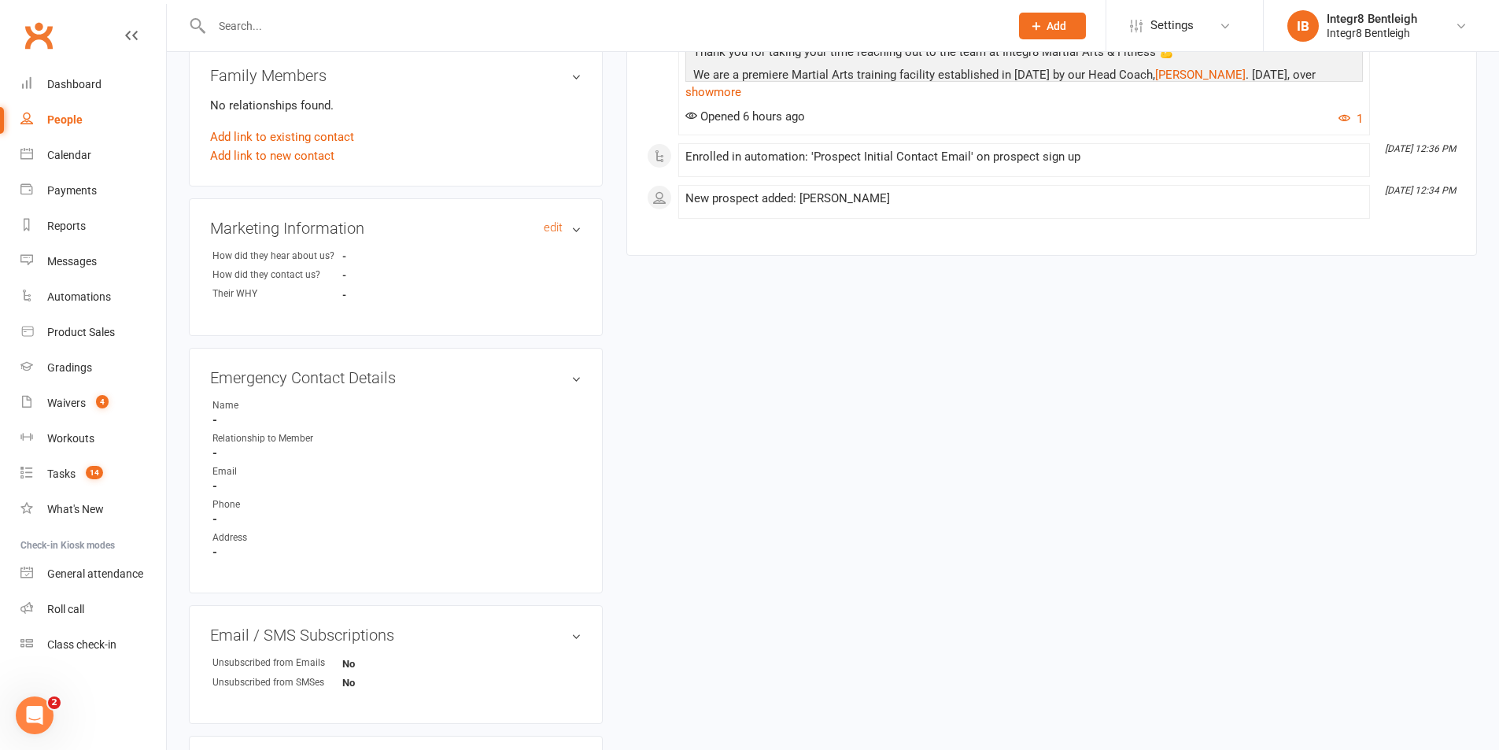
click at [570, 230] on h3 "Marketing Information edit" at bounding box center [395, 228] width 371 height 17
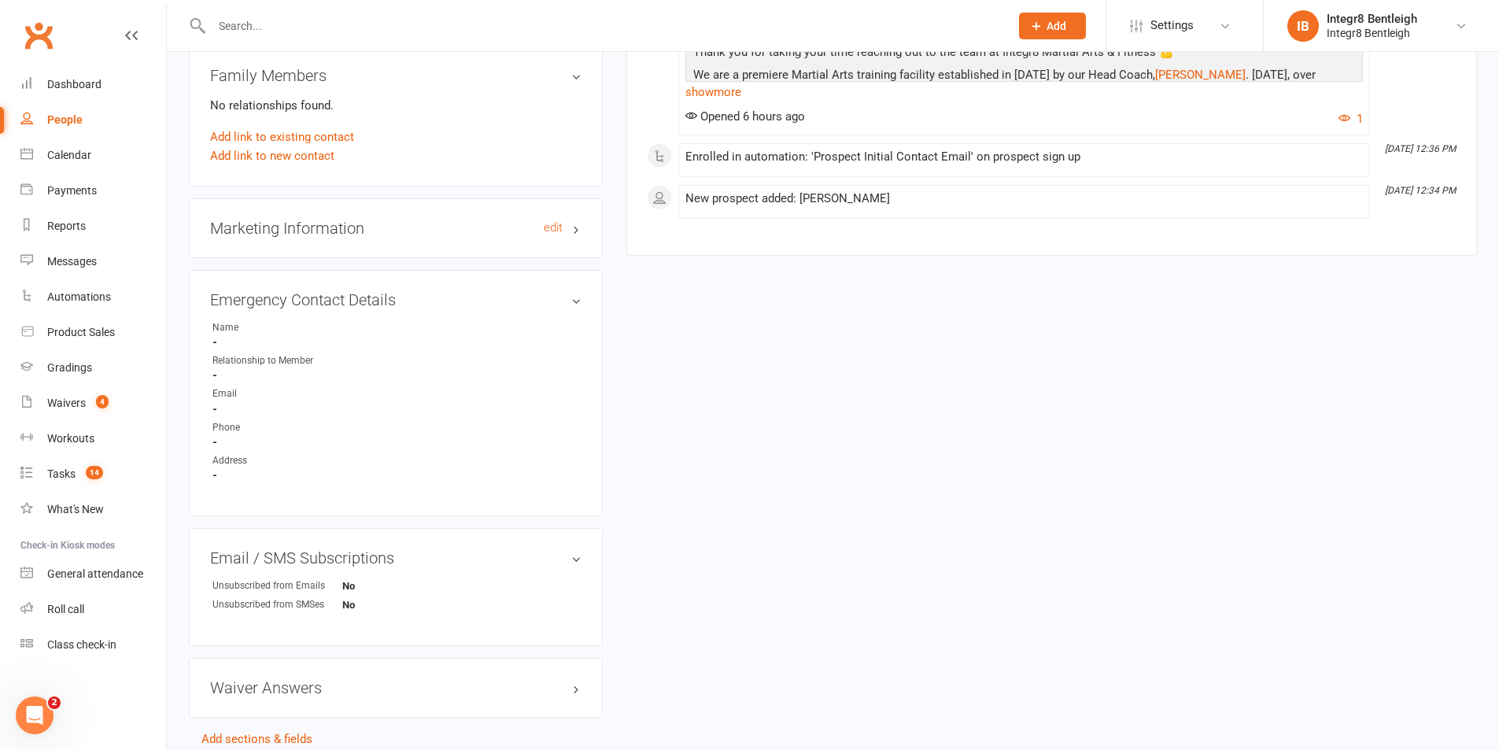
click at [570, 230] on h3 "Marketing Information edit" at bounding box center [395, 228] width 371 height 17
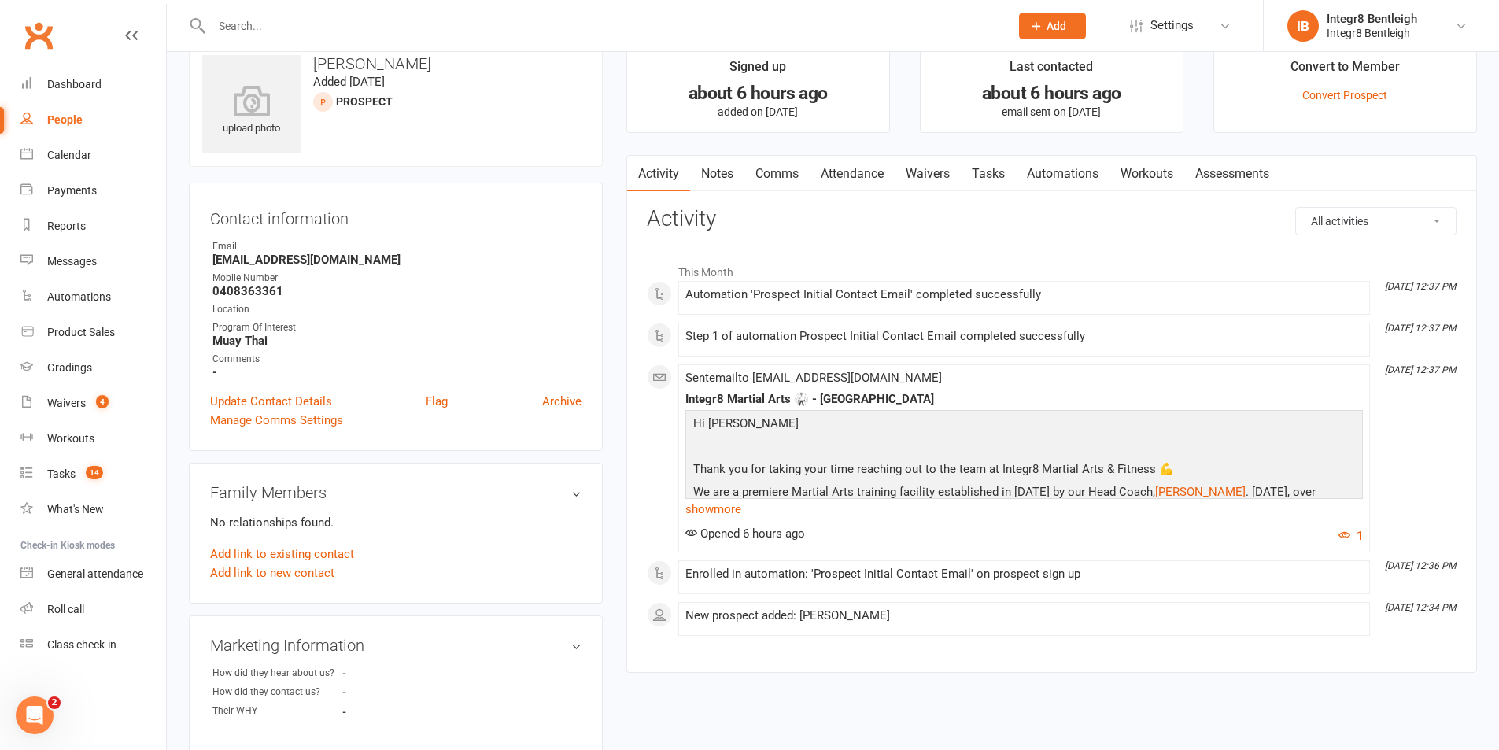
scroll to position [0, 0]
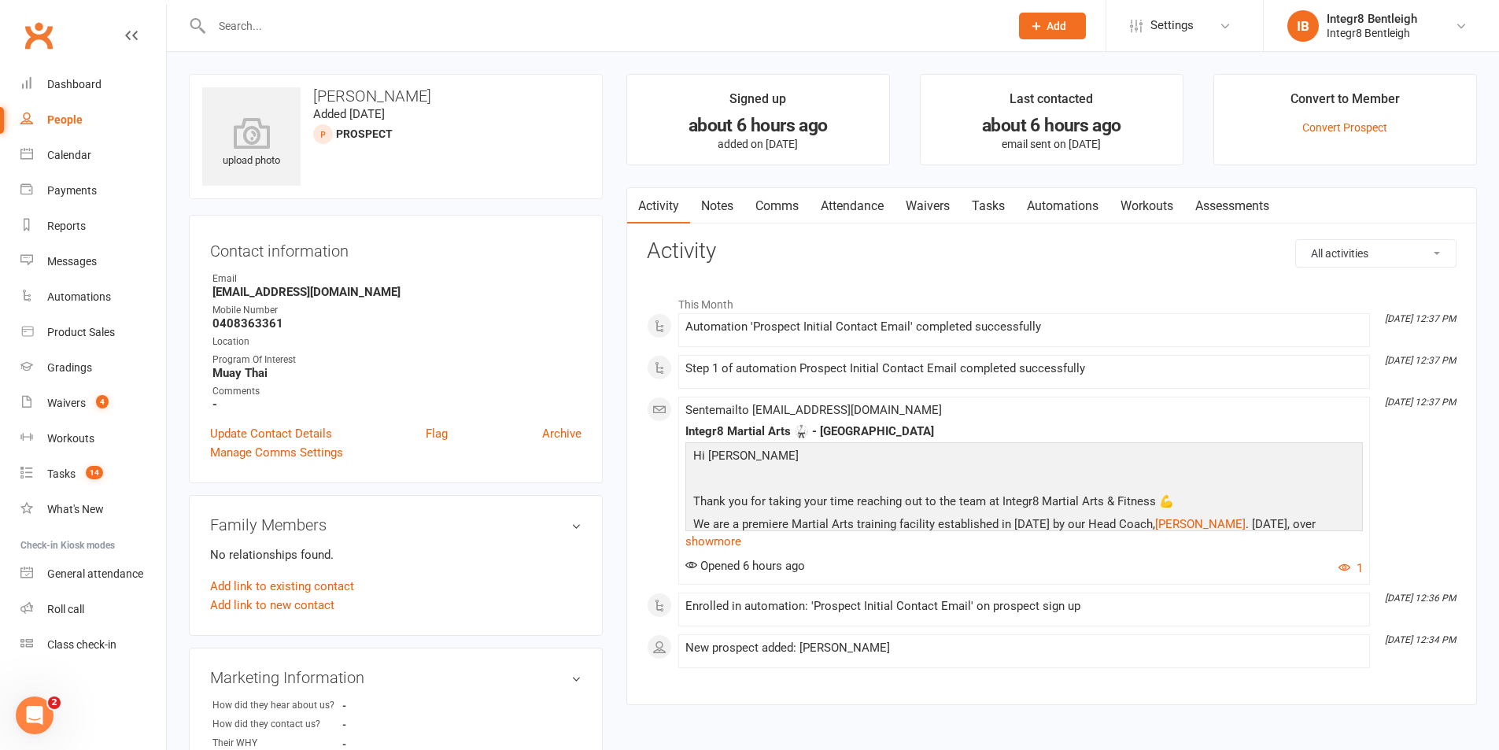
click at [729, 205] on link "Notes" at bounding box center [717, 206] width 54 height 36
click at [58, 168] on link "Calendar" at bounding box center [93, 155] width 146 height 35
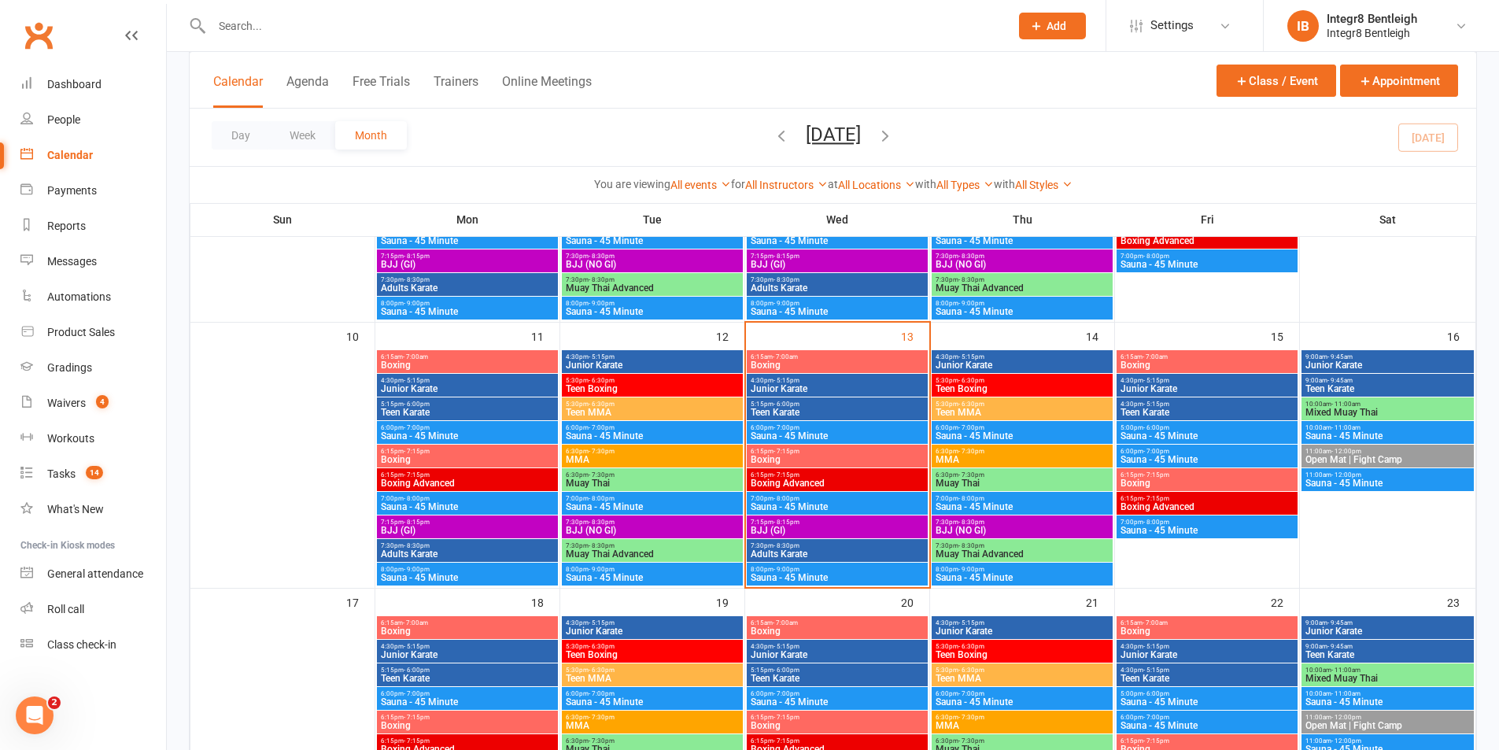
scroll to position [551, 0]
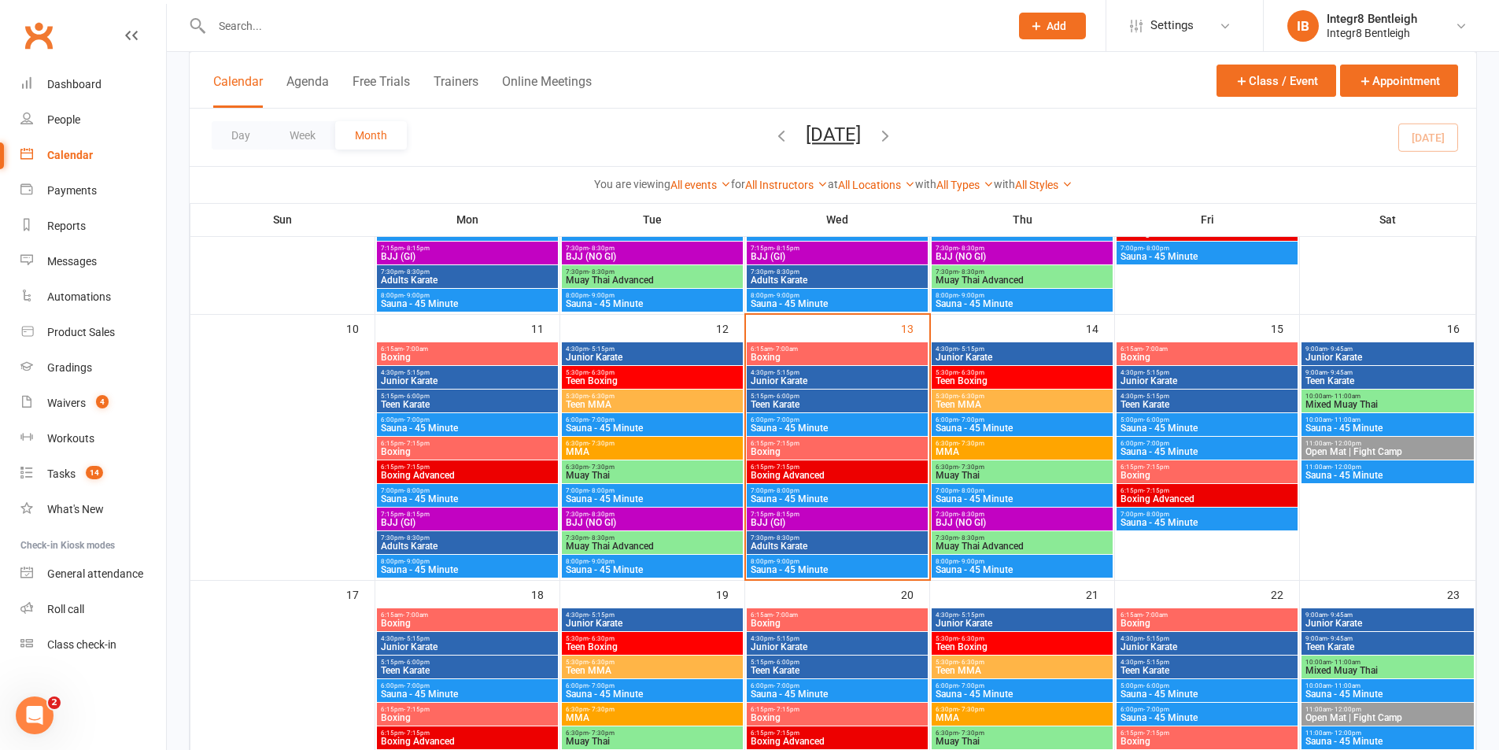
click at [975, 467] on span "- 7:30pm" at bounding box center [971, 466] width 26 height 7
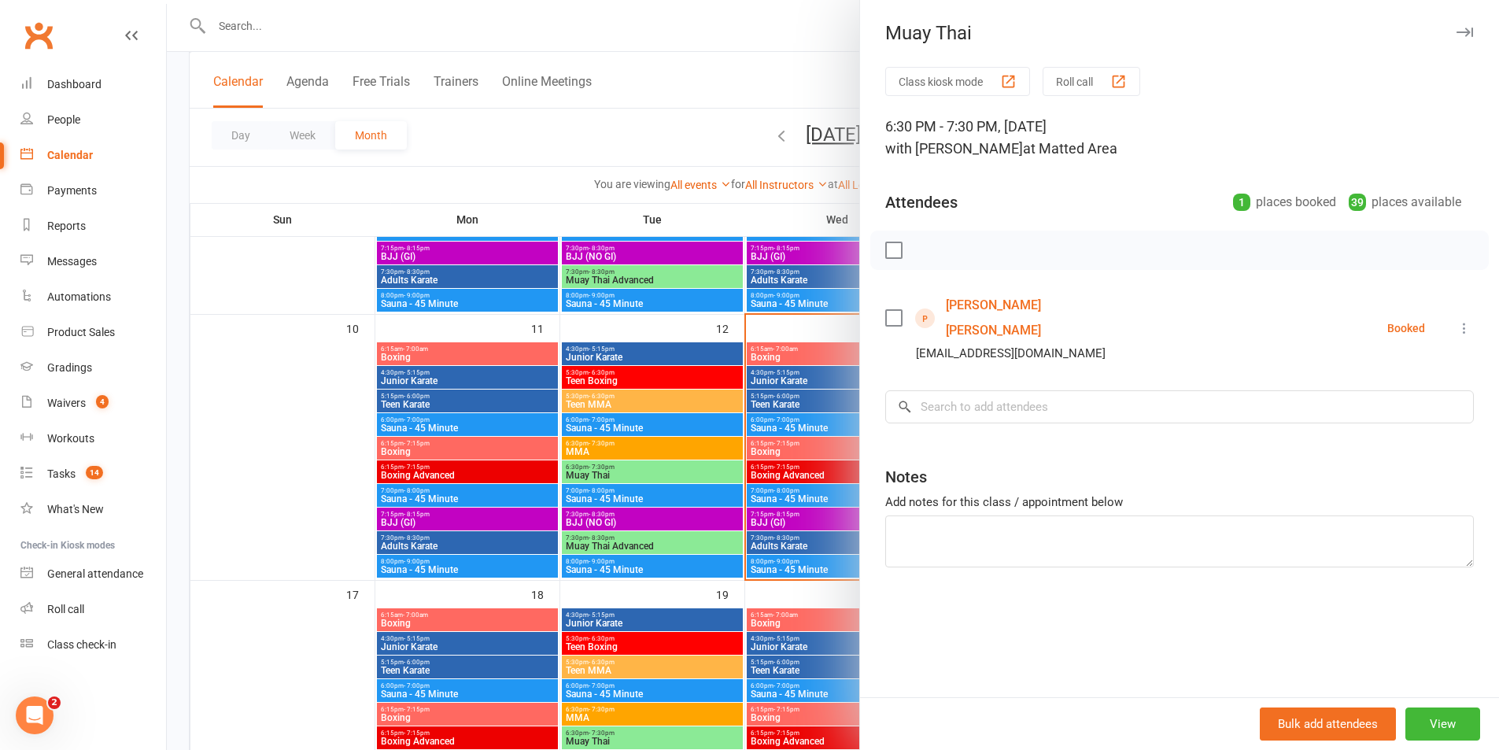
click at [784, 48] on div at bounding box center [833, 375] width 1332 height 750
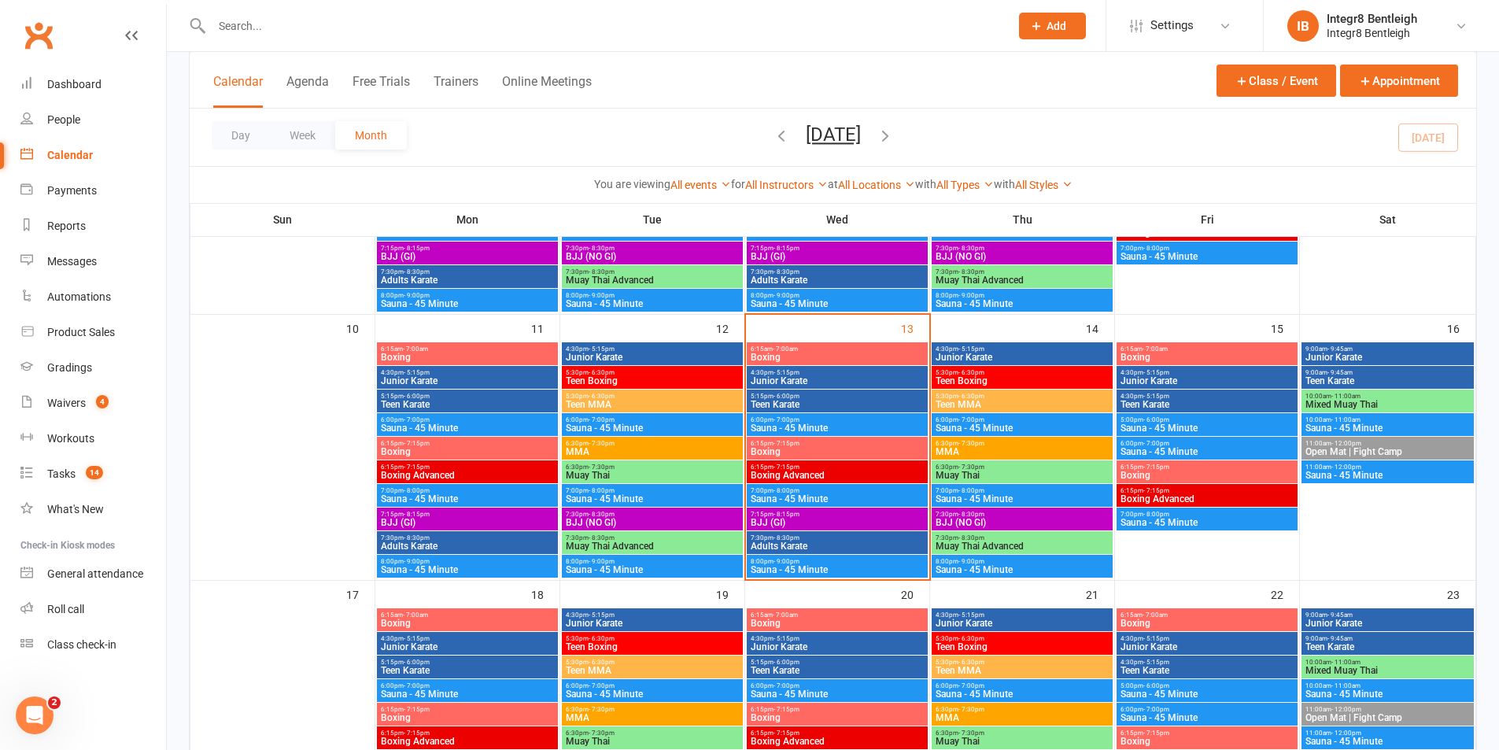
click at [945, 474] on span "Muay Thai" at bounding box center [1022, 475] width 175 height 9
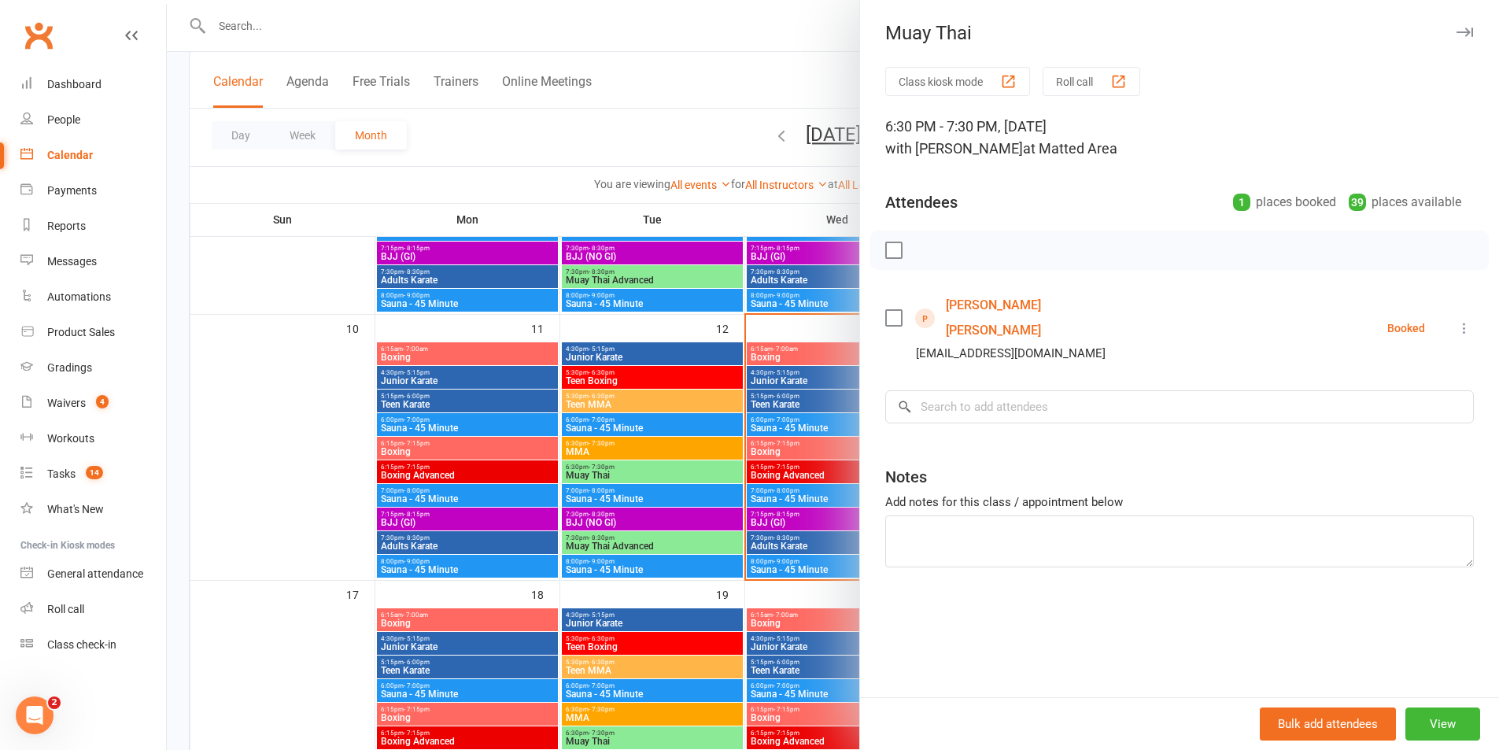
click at [303, 559] on div at bounding box center [833, 375] width 1332 height 750
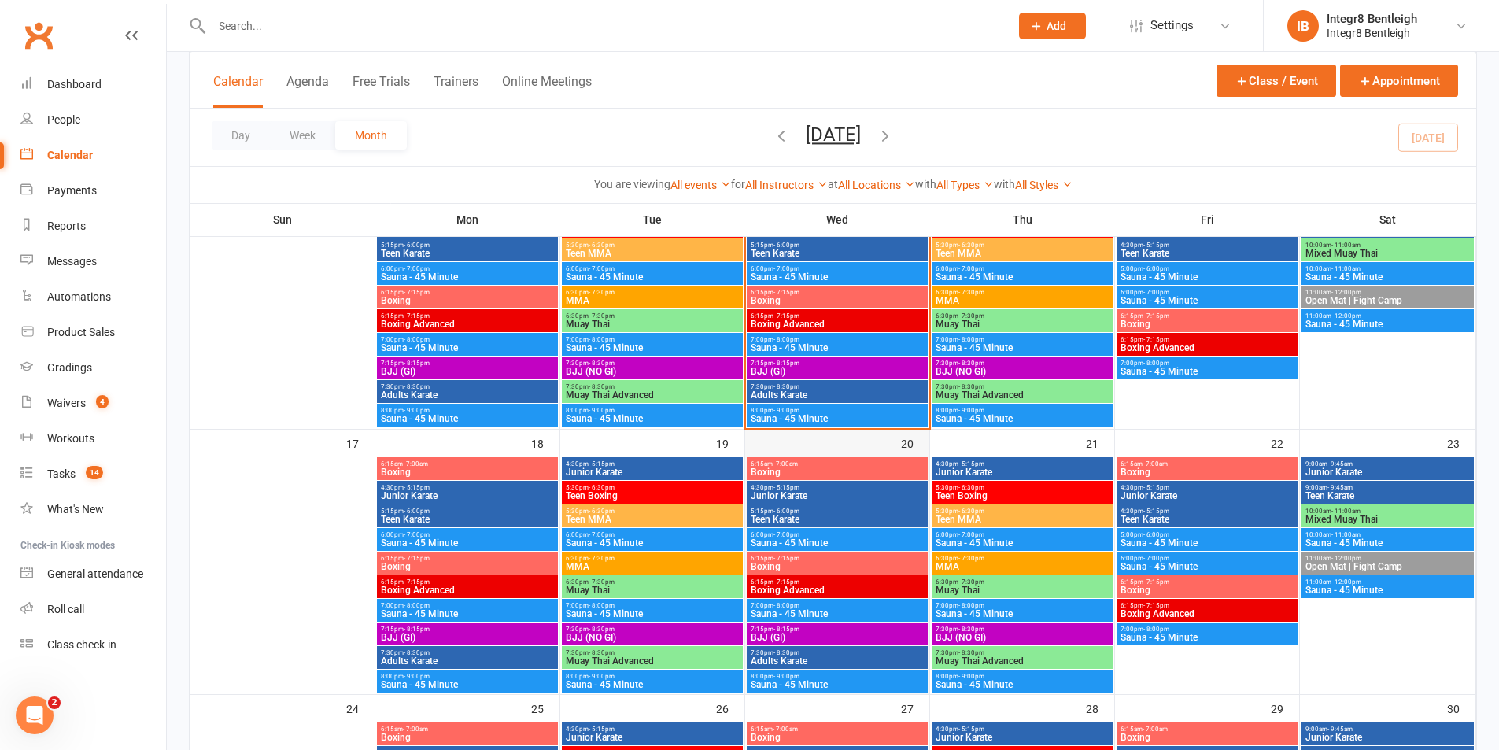
scroll to position [708, 0]
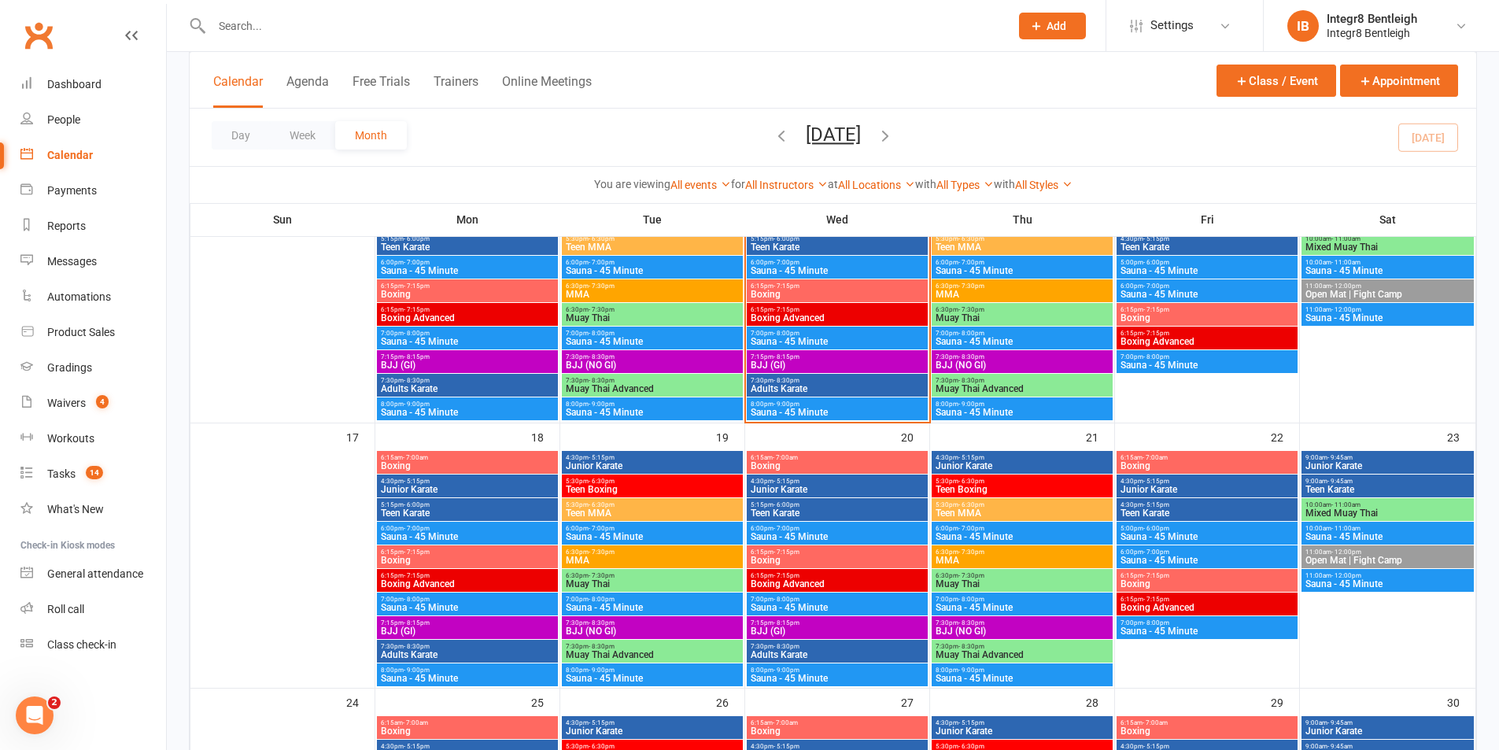
click at [608, 579] on span "Muay Thai" at bounding box center [652, 583] width 175 height 9
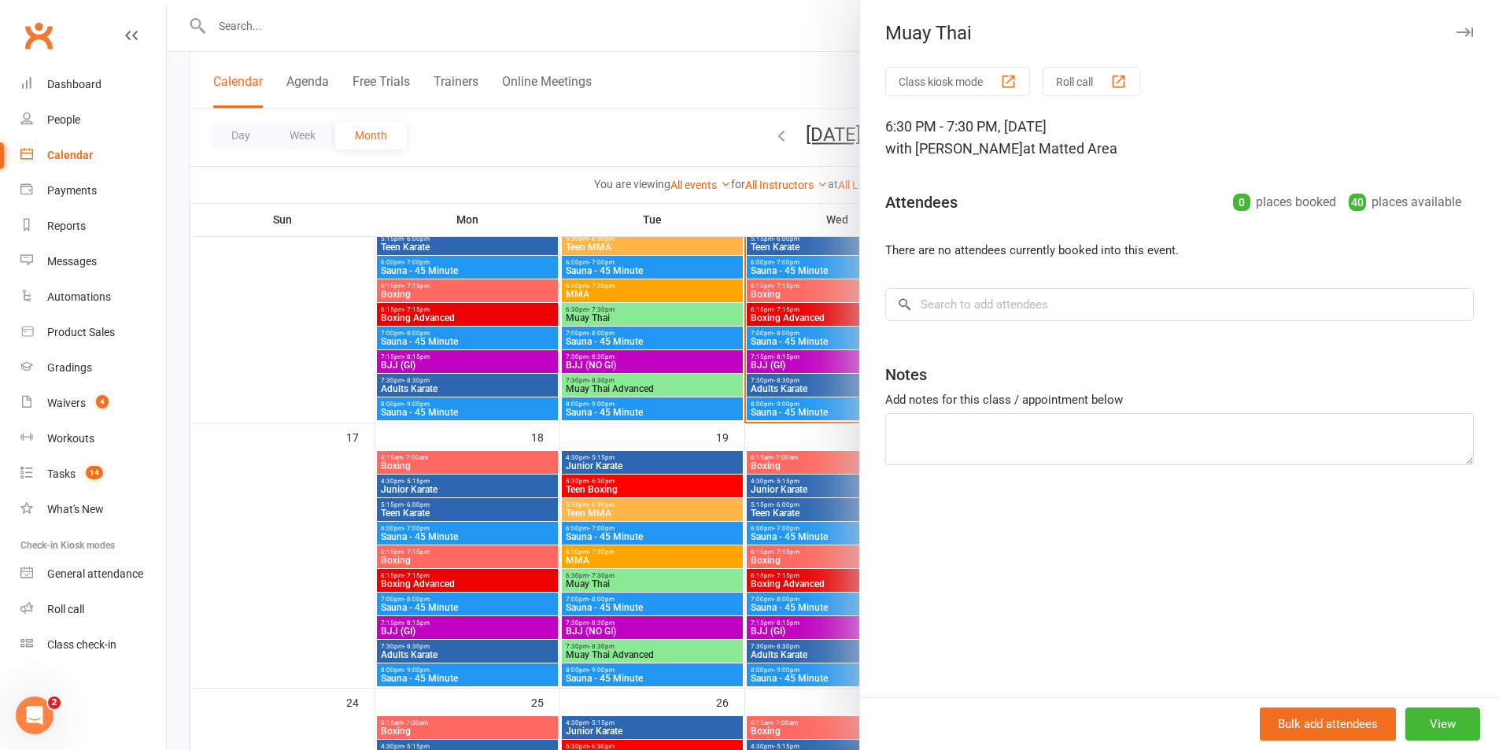
click at [173, 198] on div at bounding box center [833, 375] width 1332 height 750
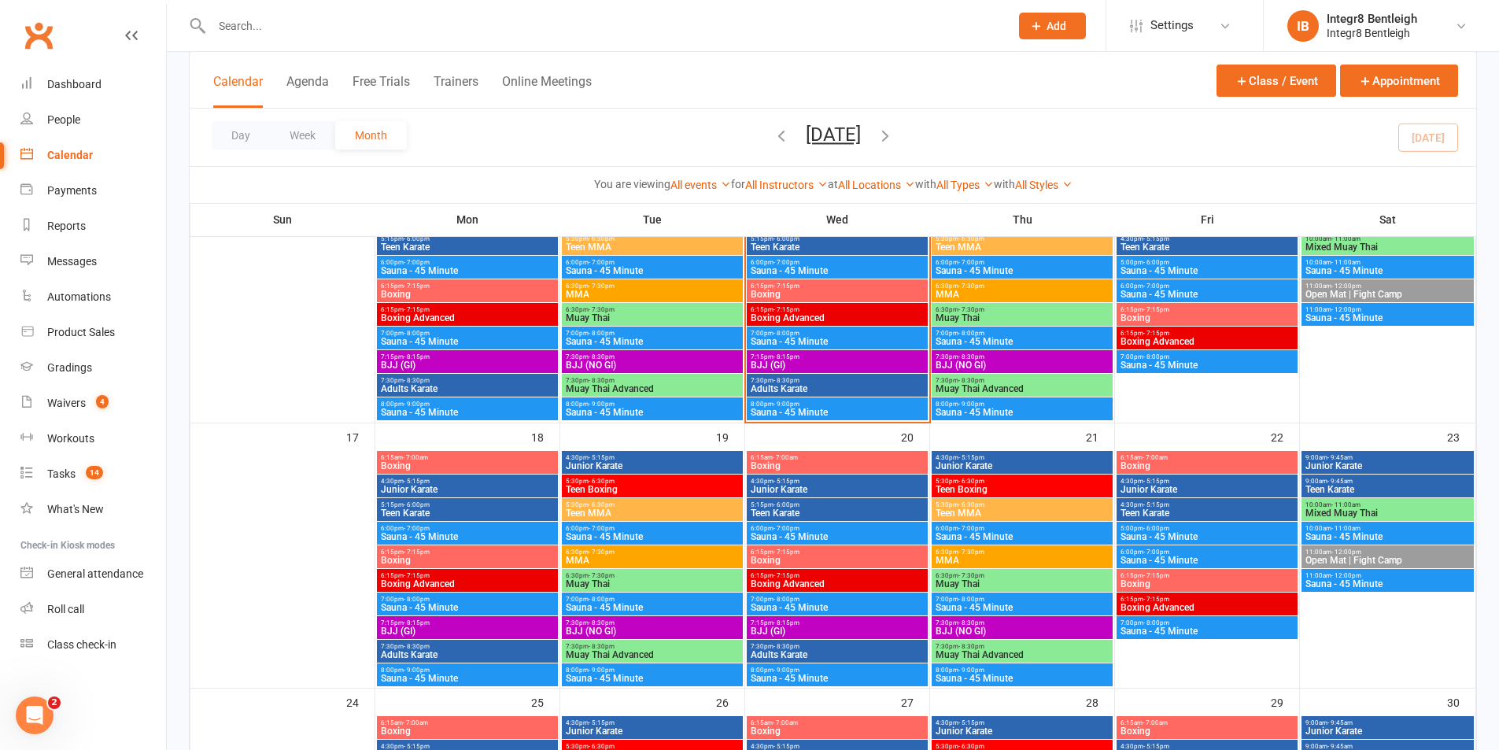
click at [594, 582] on span "Muay Thai" at bounding box center [652, 583] width 175 height 9
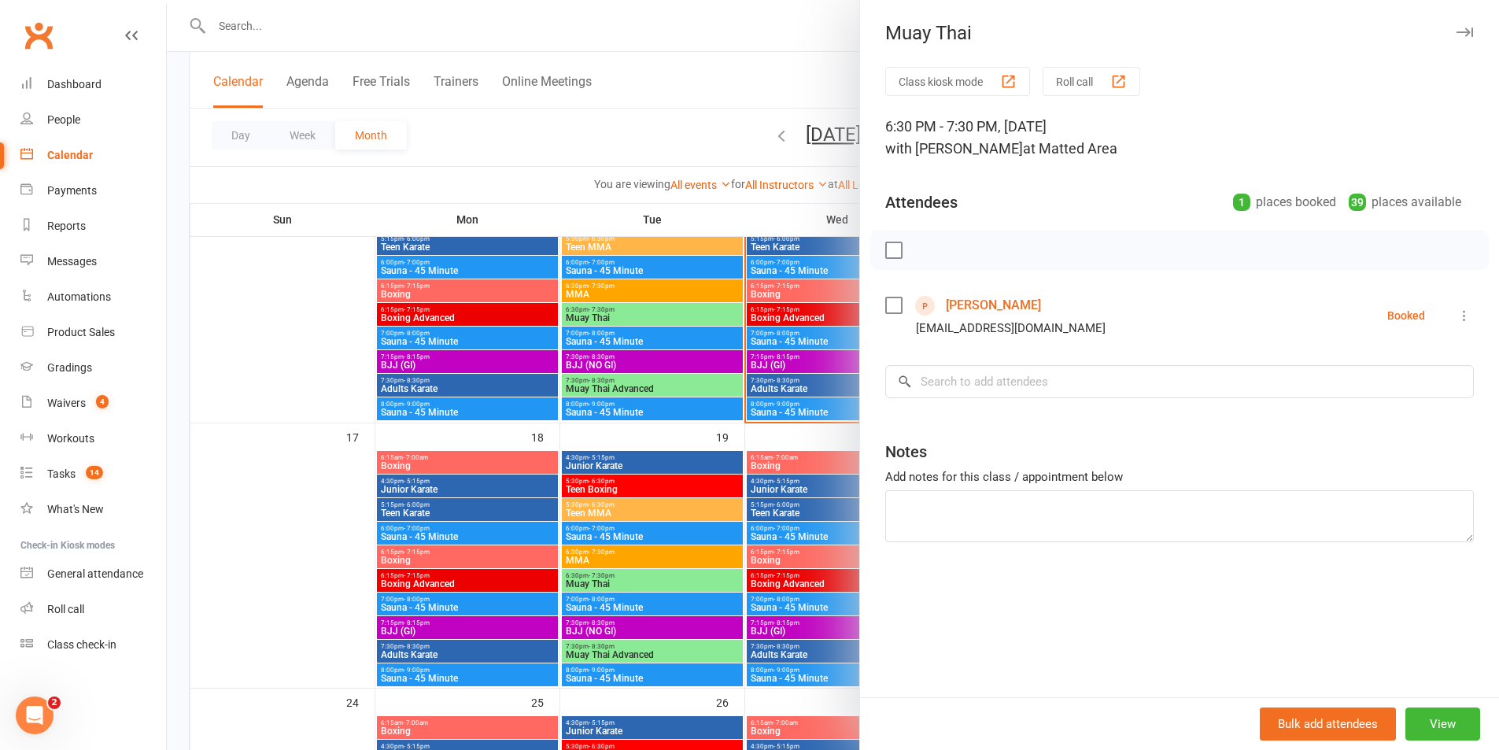
click at [641, 121] on div at bounding box center [833, 375] width 1332 height 750
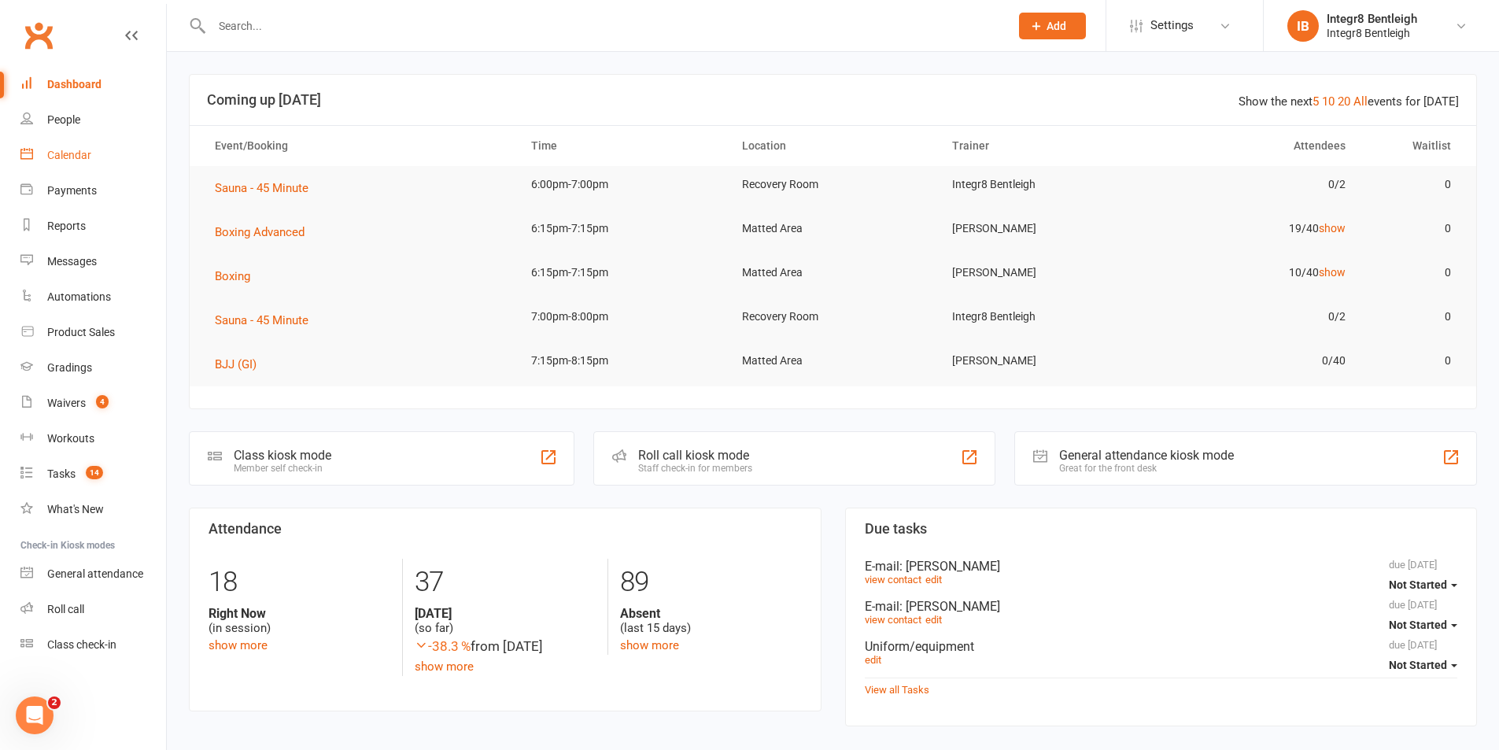
click at [73, 159] on div "Calendar" at bounding box center [69, 155] width 44 height 13
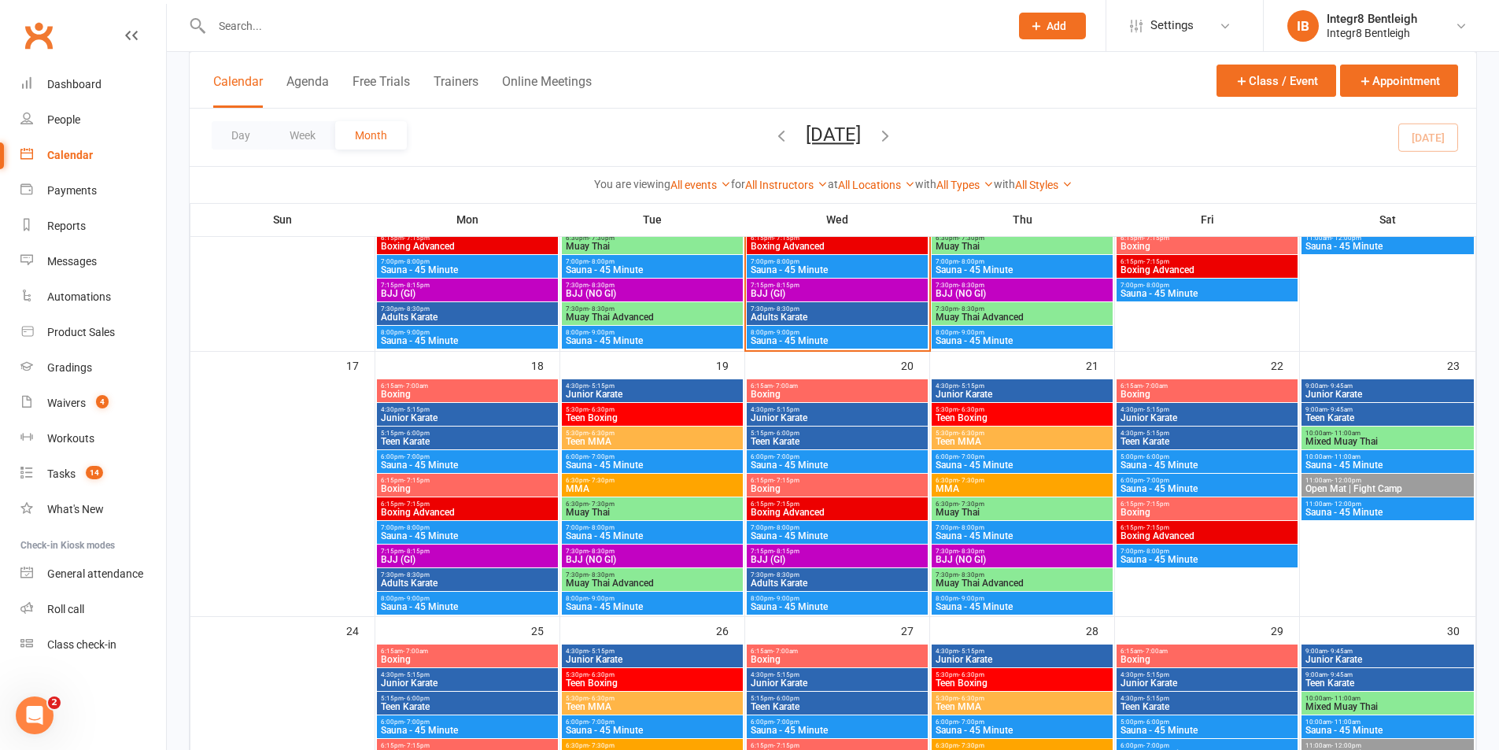
scroll to position [787, 0]
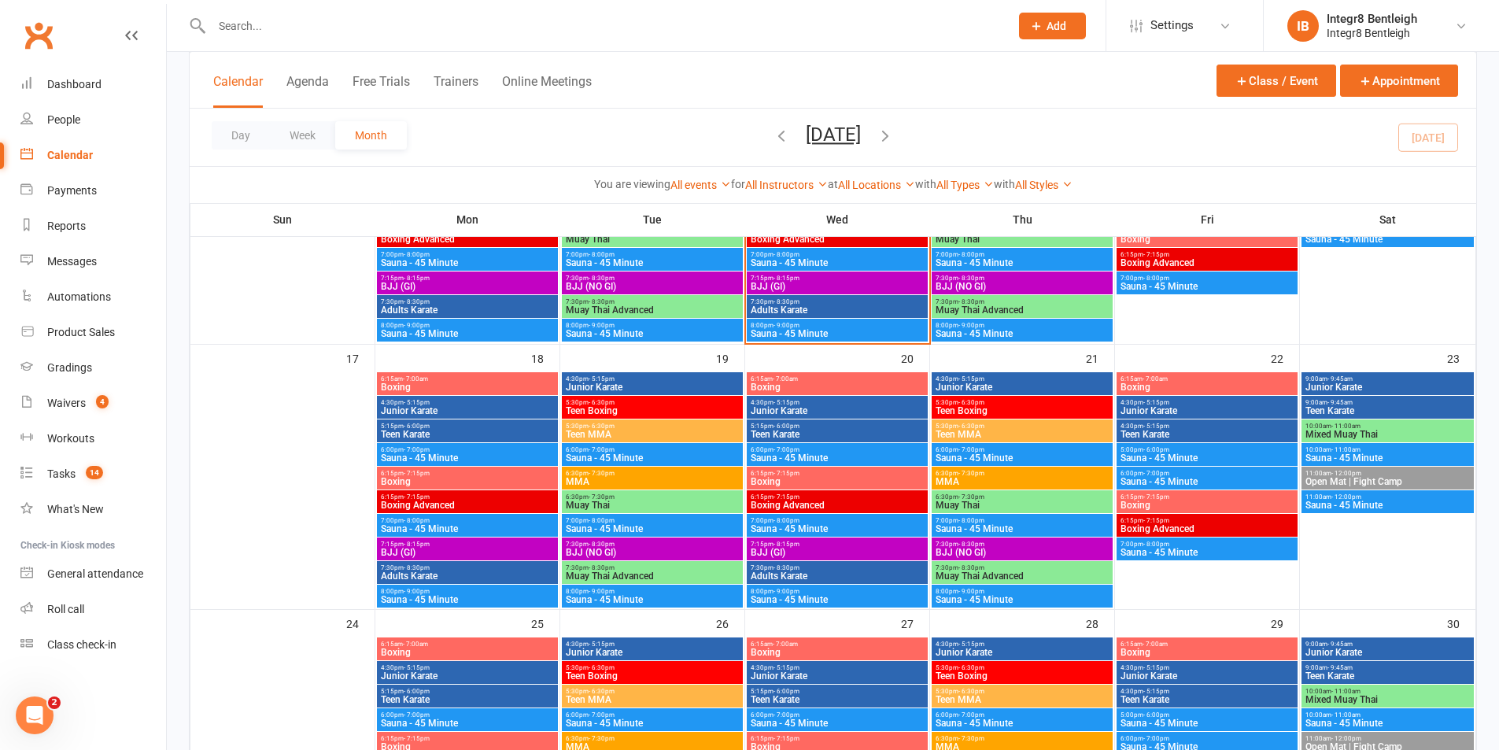
click at [601, 500] on span "Muay Thai" at bounding box center [652, 504] width 175 height 9
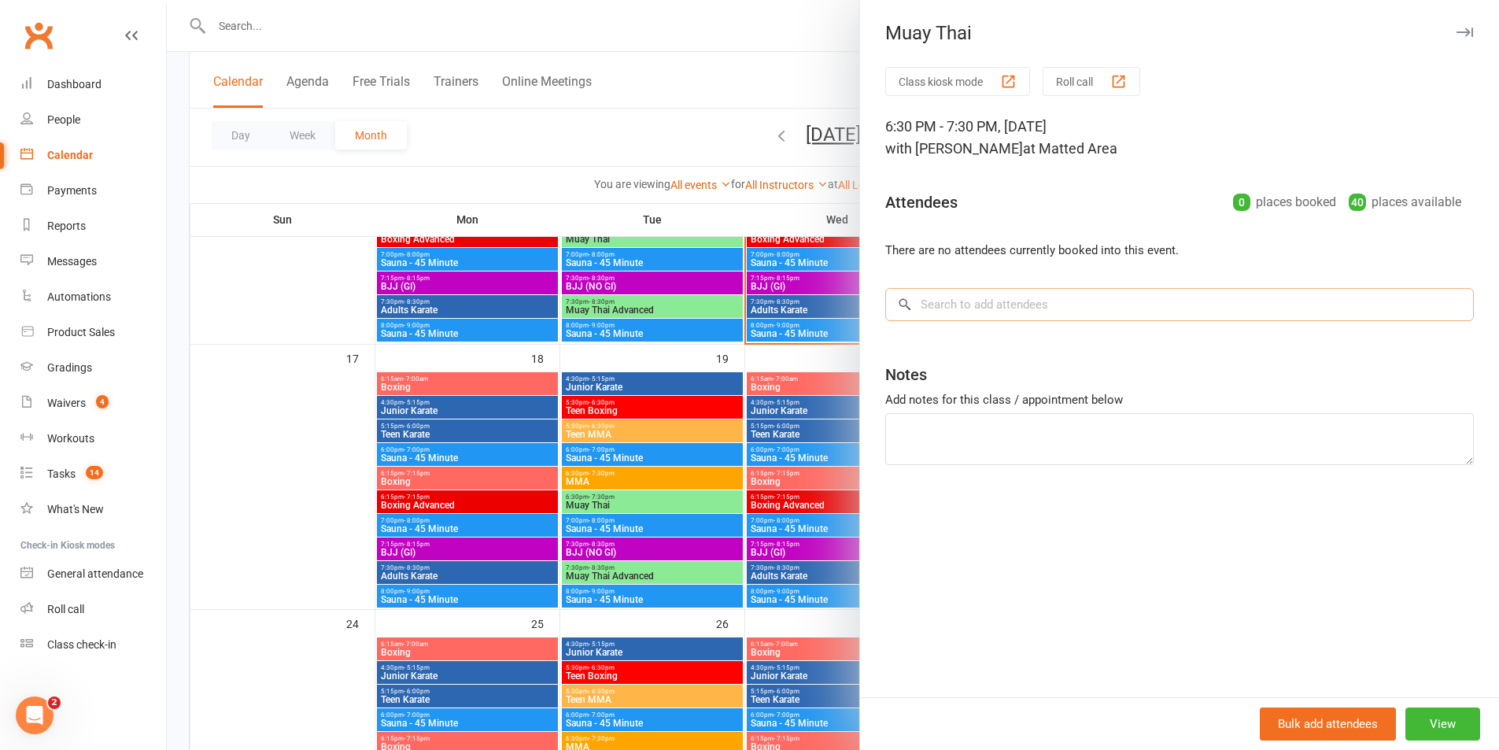
click at [1043, 319] on input "search" at bounding box center [1179, 304] width 589 height 33
click at [1426, 730] on button "View" at bounding box center [1442, 723] width 75 height 33
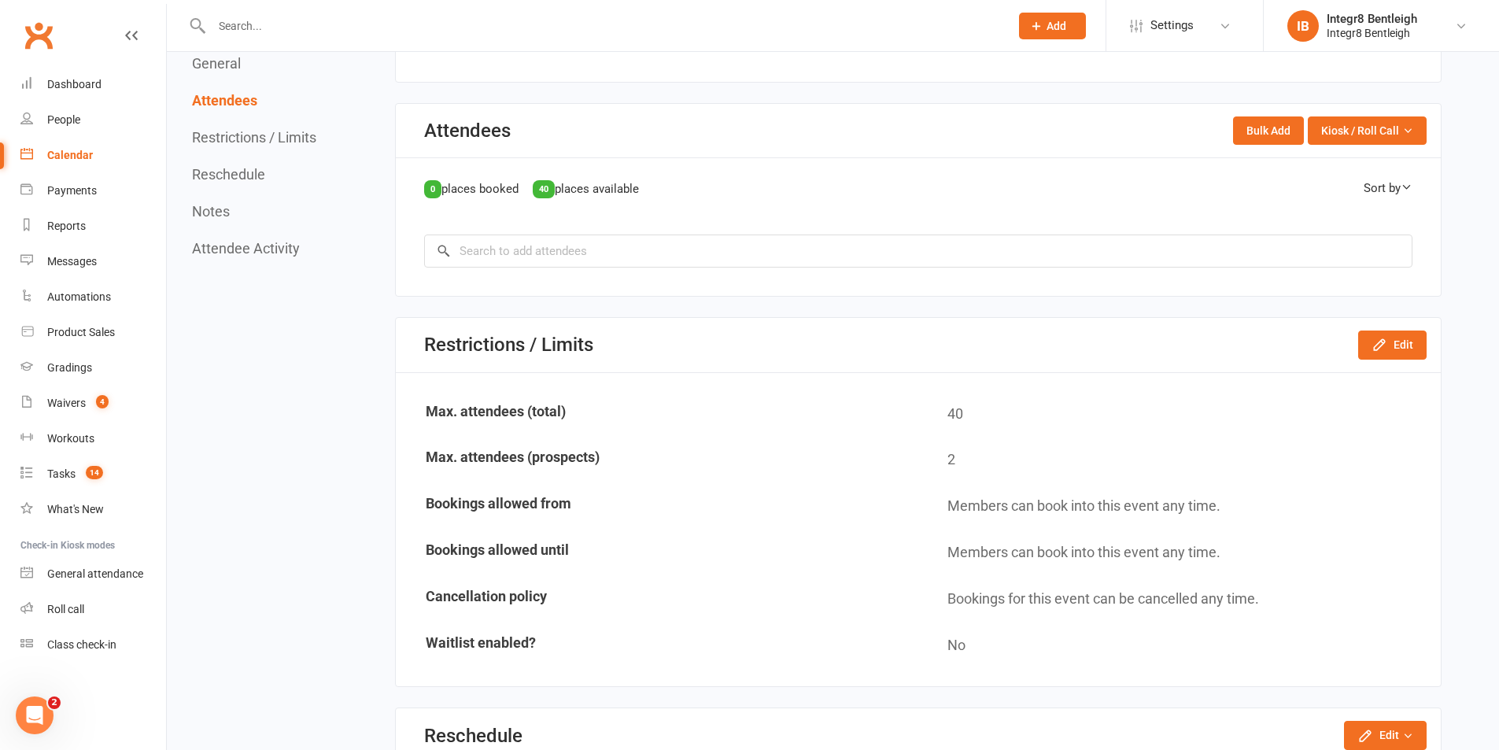
scroll to position [787, 0]
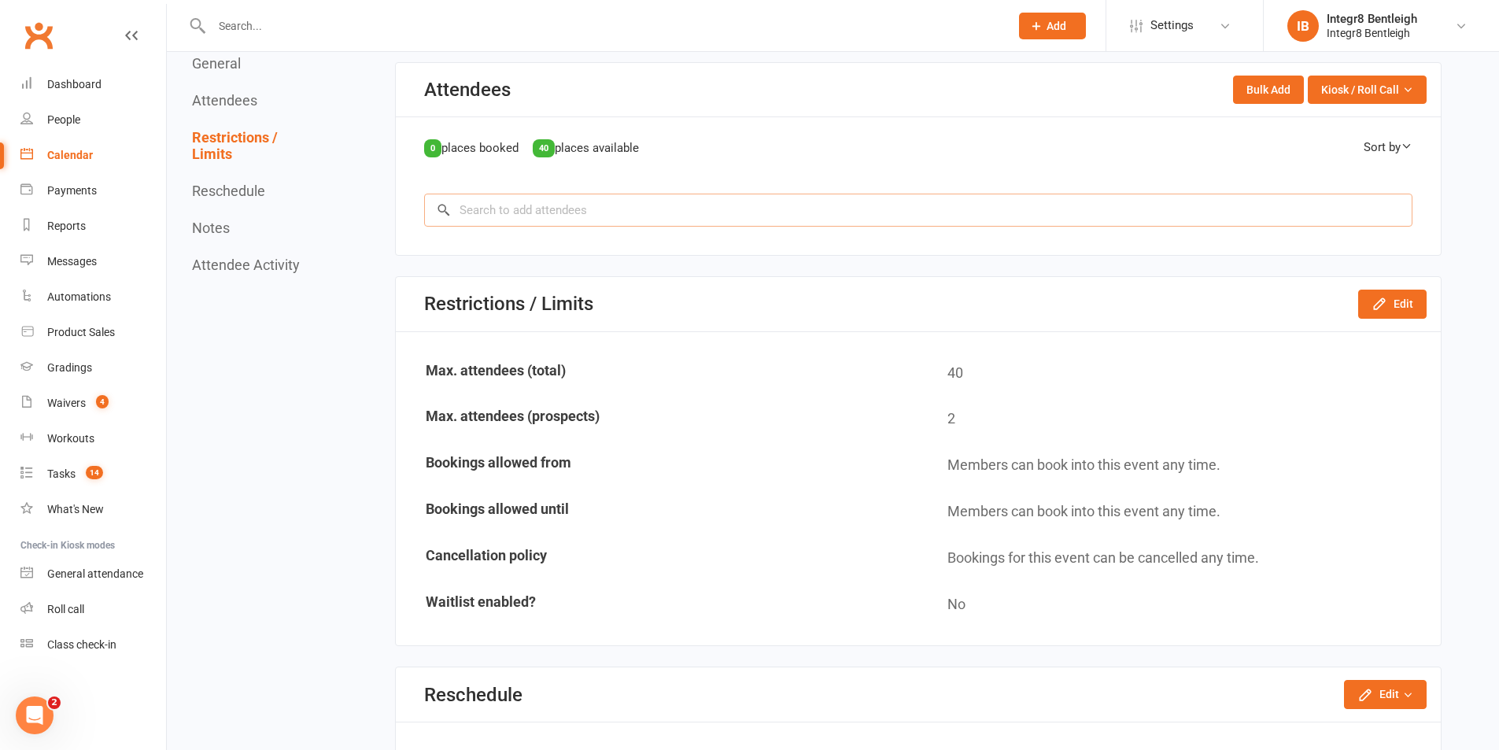
click at [537, 212] on input "search" at bounding box center [918, 210] width 988 height 33
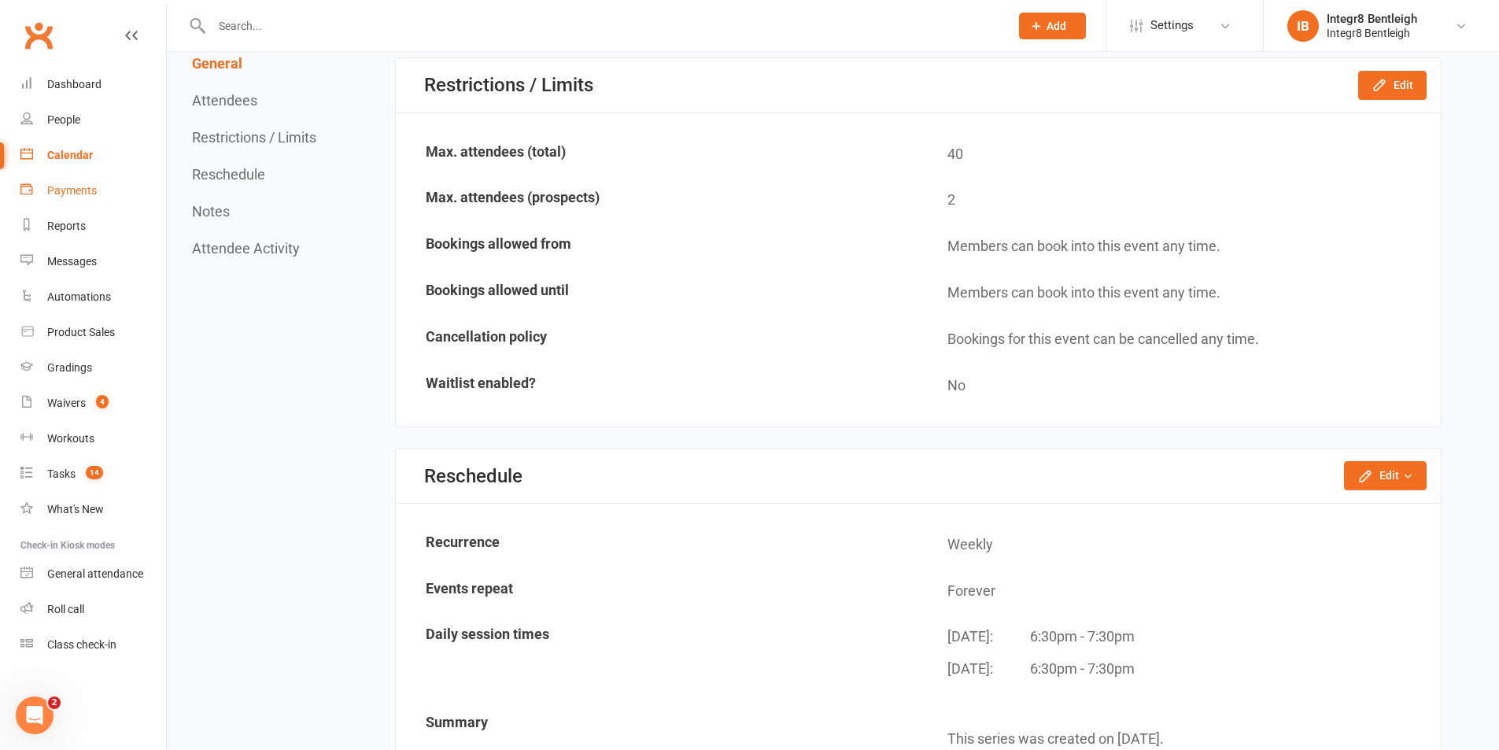
scroll to position [747, 0]
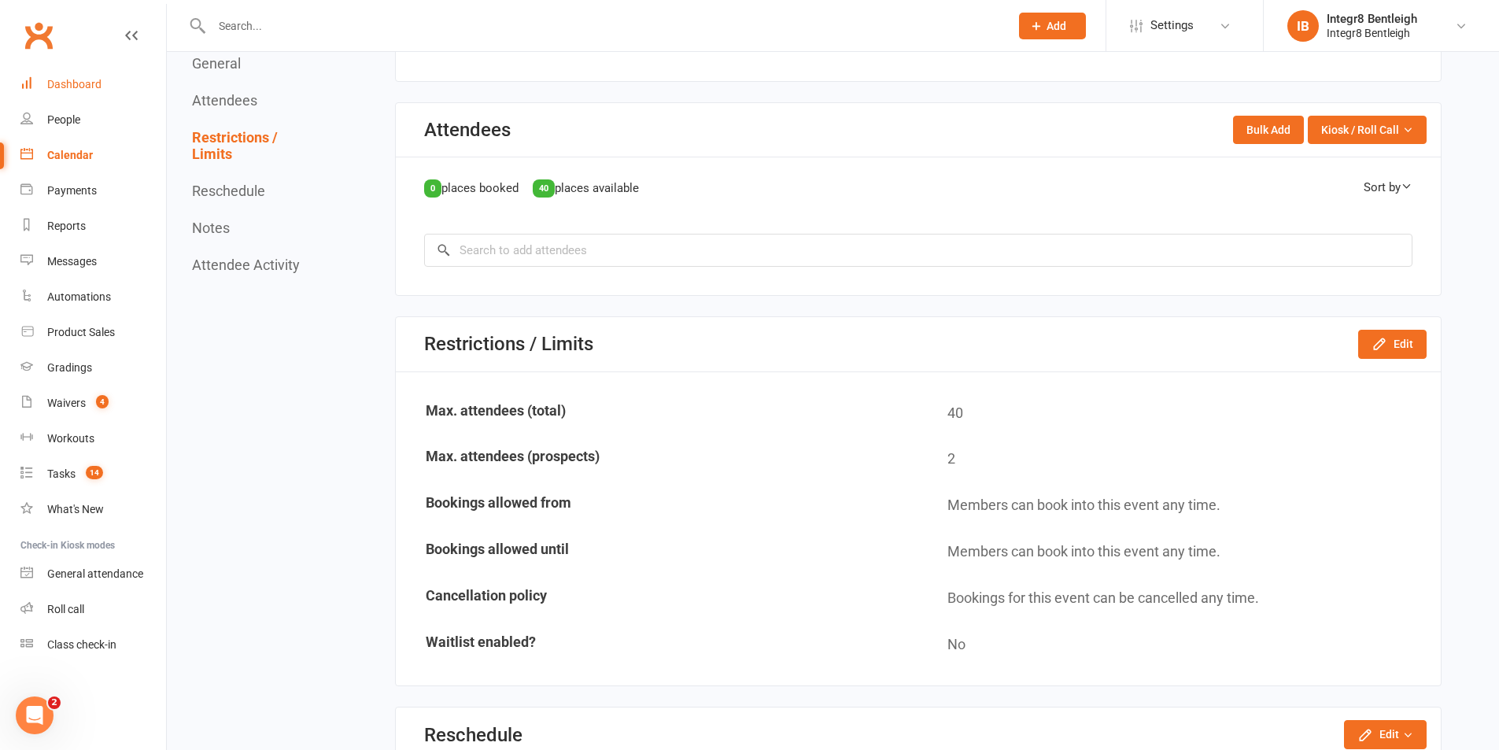
click at [72, 91] on link "Dashboard" at bounding box center [93, 84] width 146 height 35
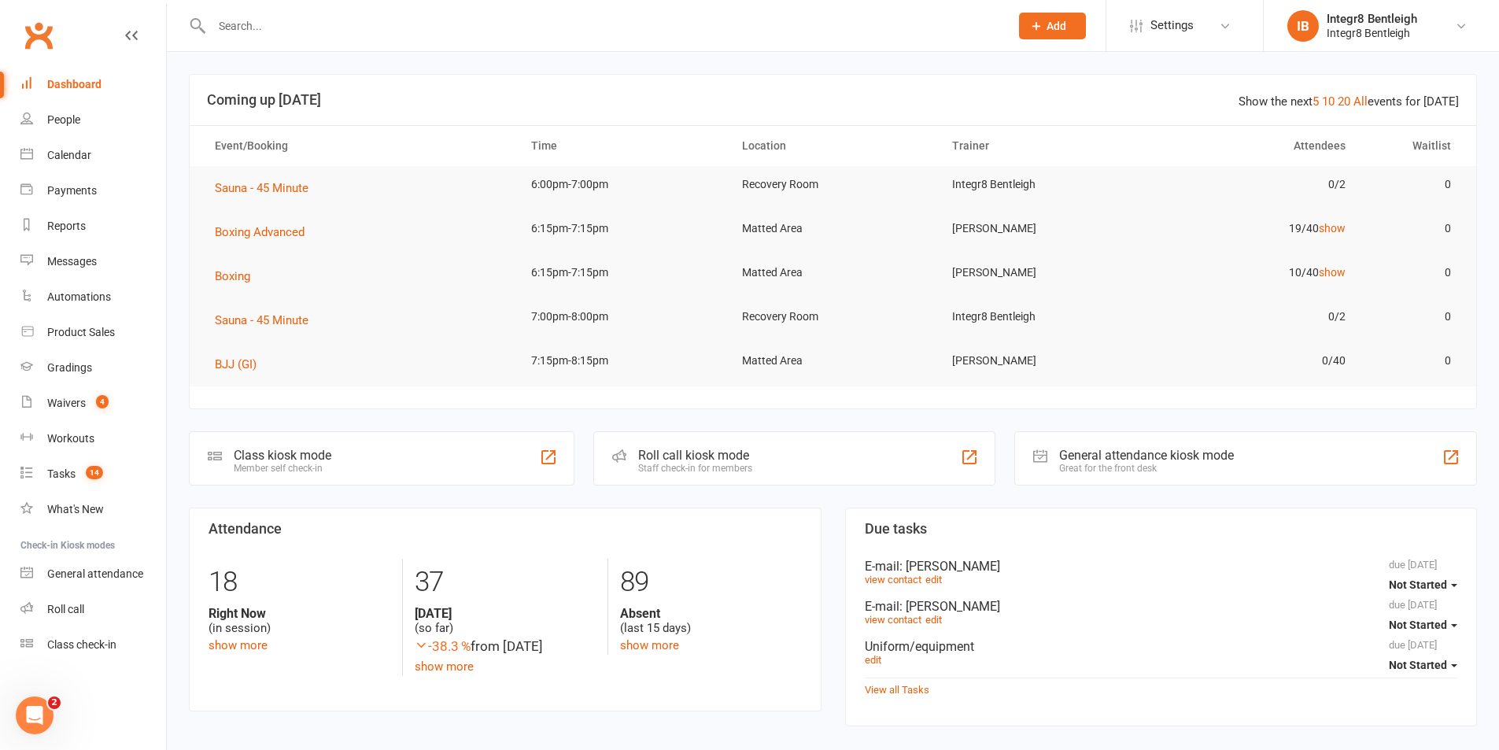
click at [251, 32] on input "text" at bounding box center [603, 26] width 792 height 22
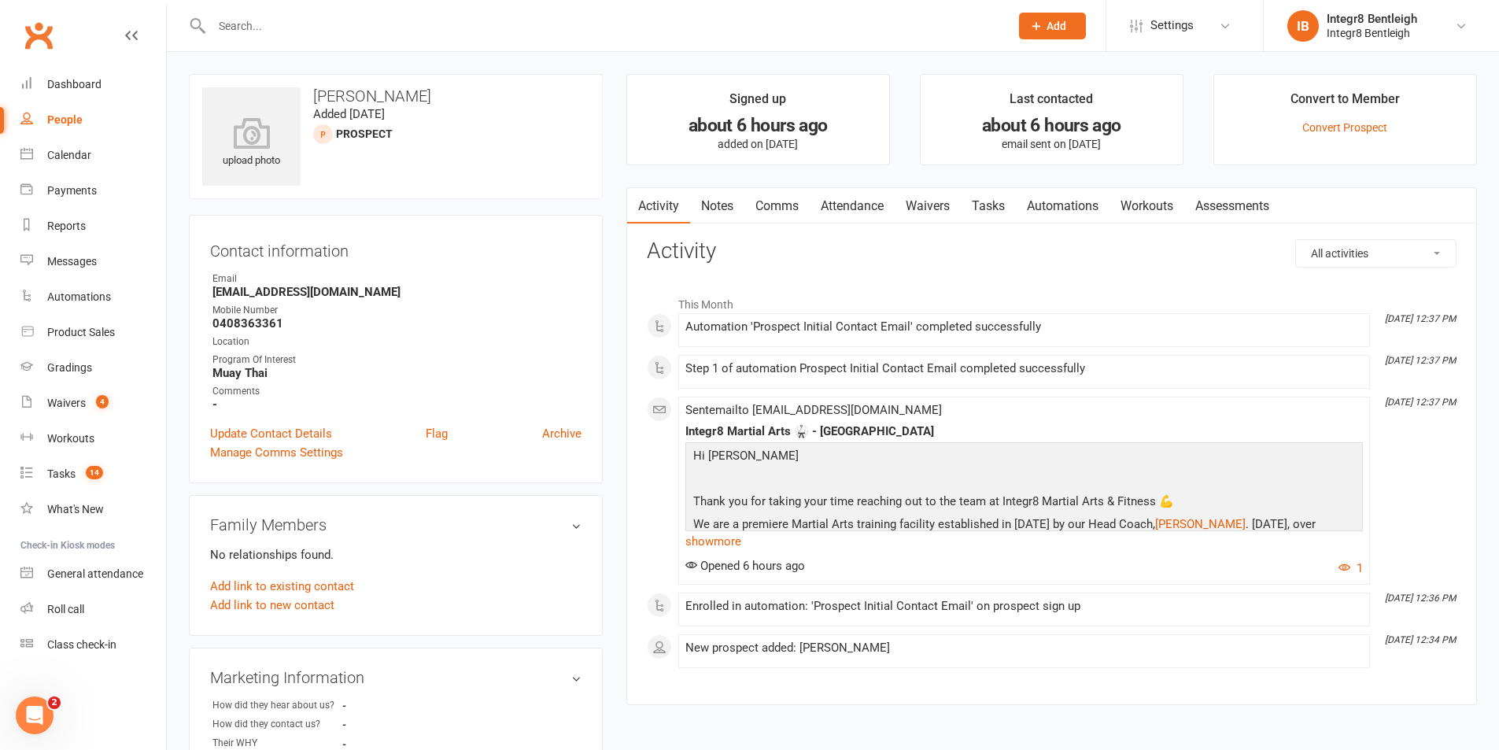
click at [913, 207] on link "Waivers" at bounding box center [928, 206] width 66 height 36
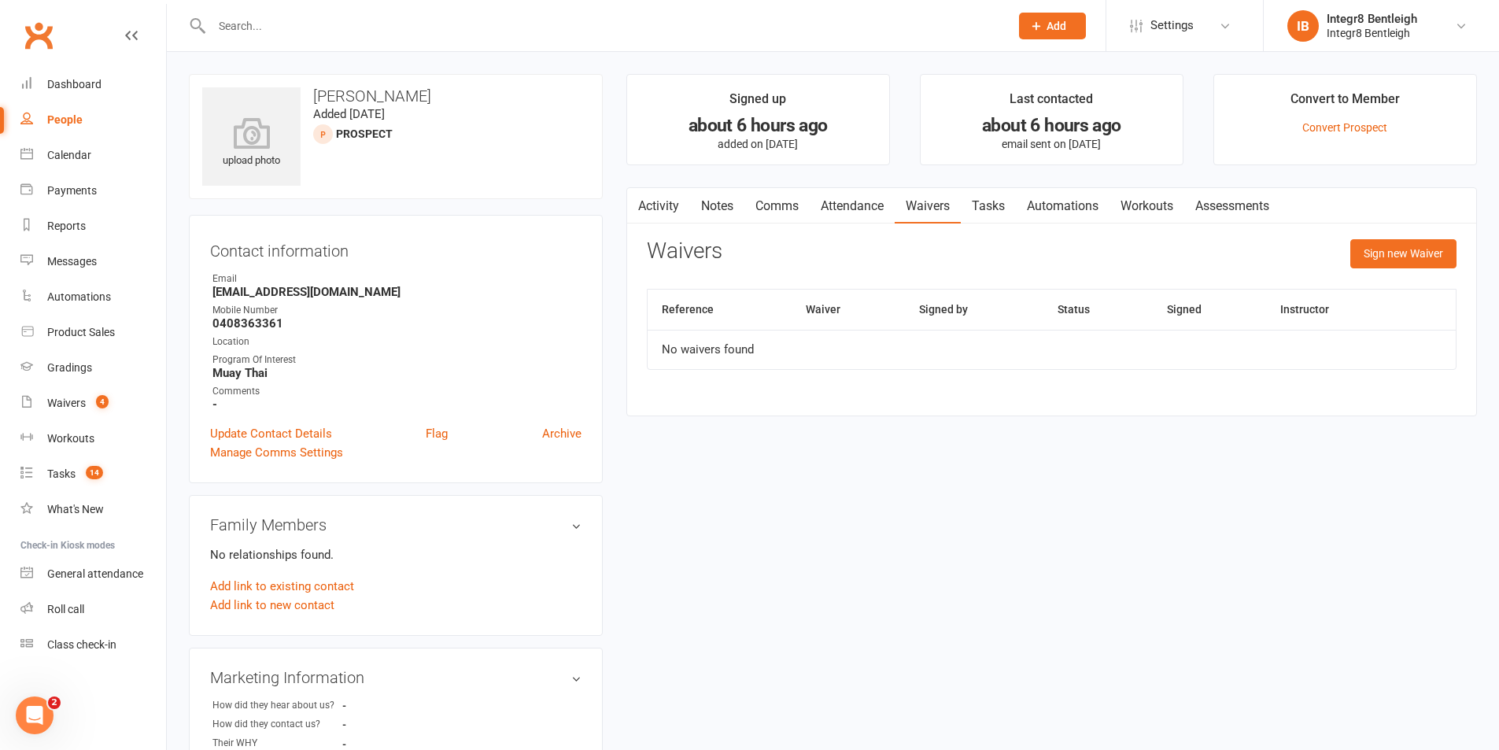
click at [992, 212] on link "Tasks" at bounding box center [988, 206] width 55 height 36
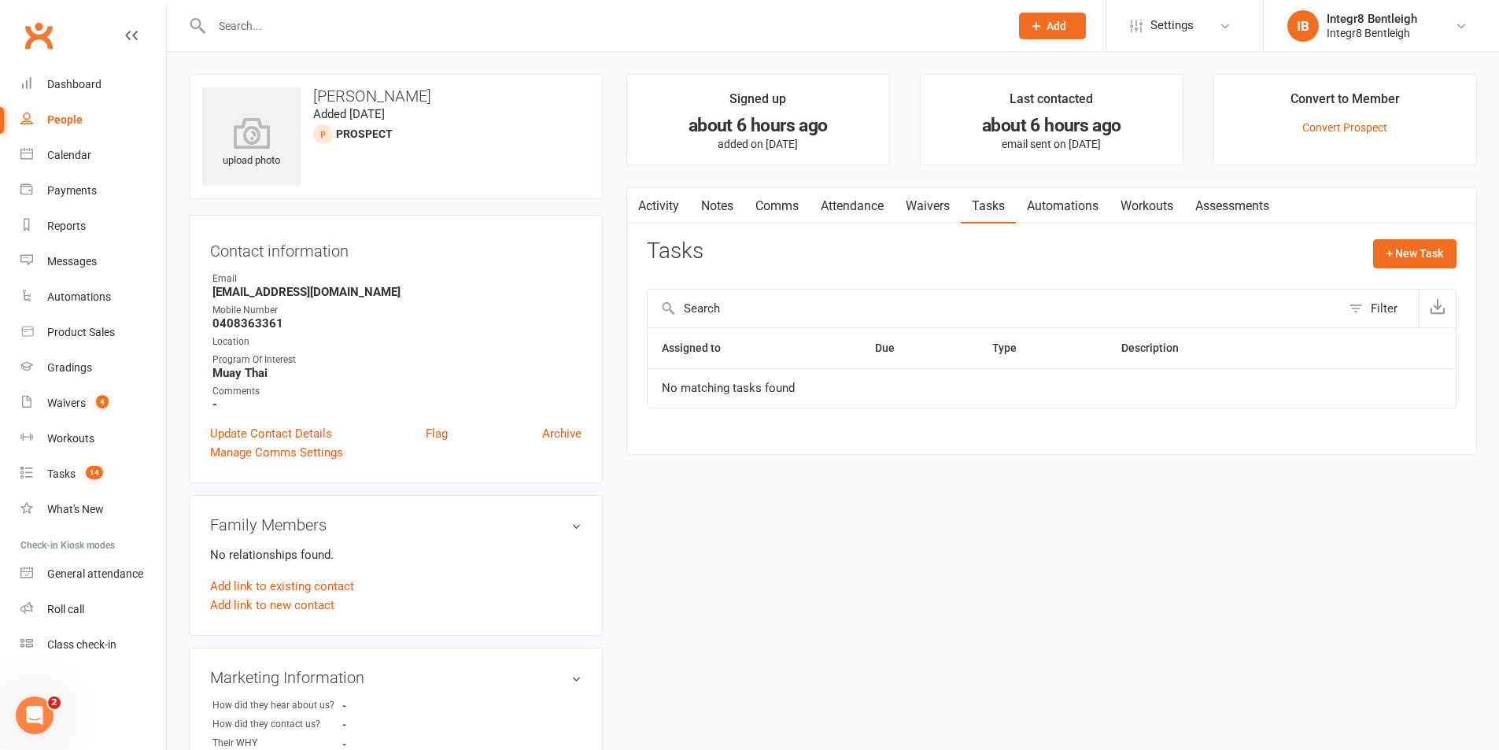
click at [869, 197] on link "Attendance" at bounding box center [852, 206] width 85 height 36
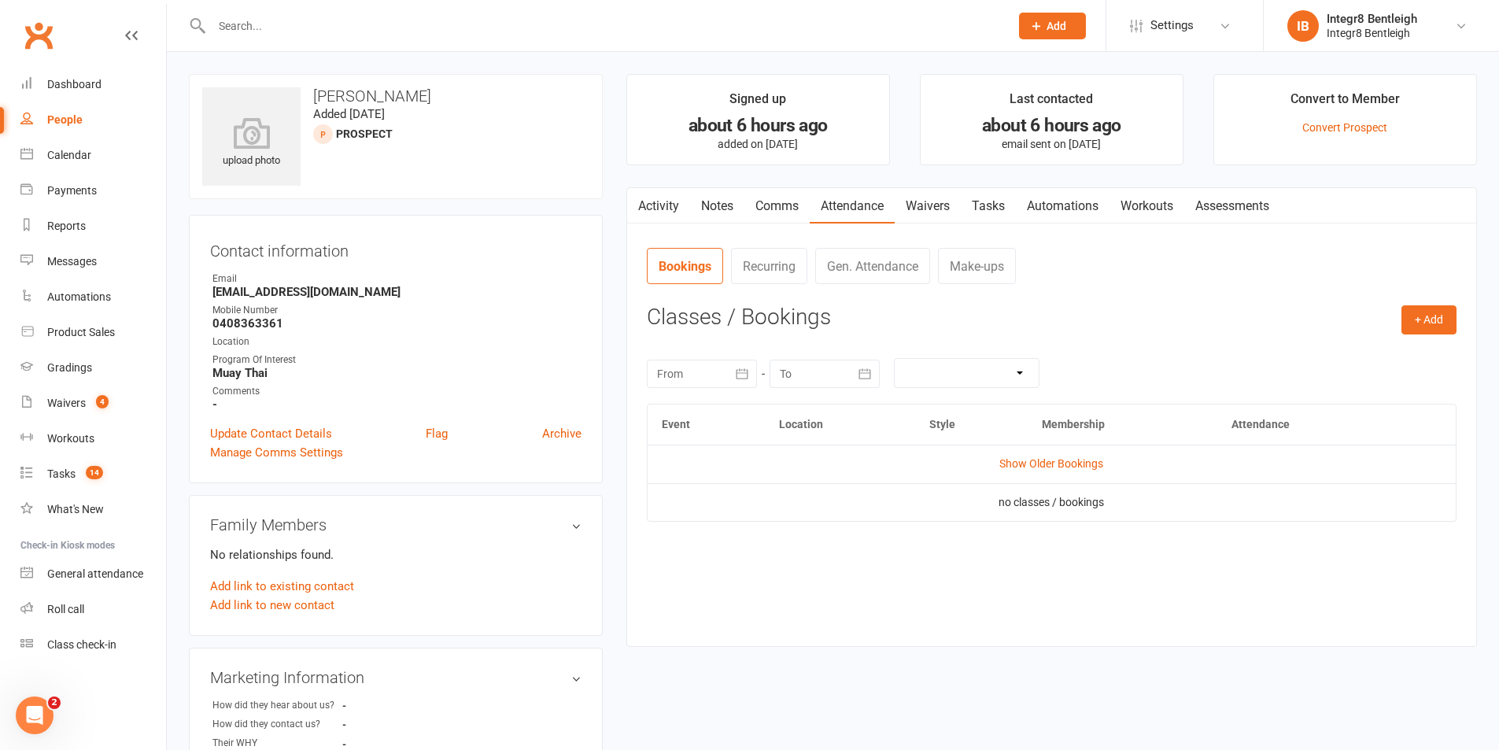
click at [765, 203] on link "Comms" at bounding box center [776, 206] width 65 height 36
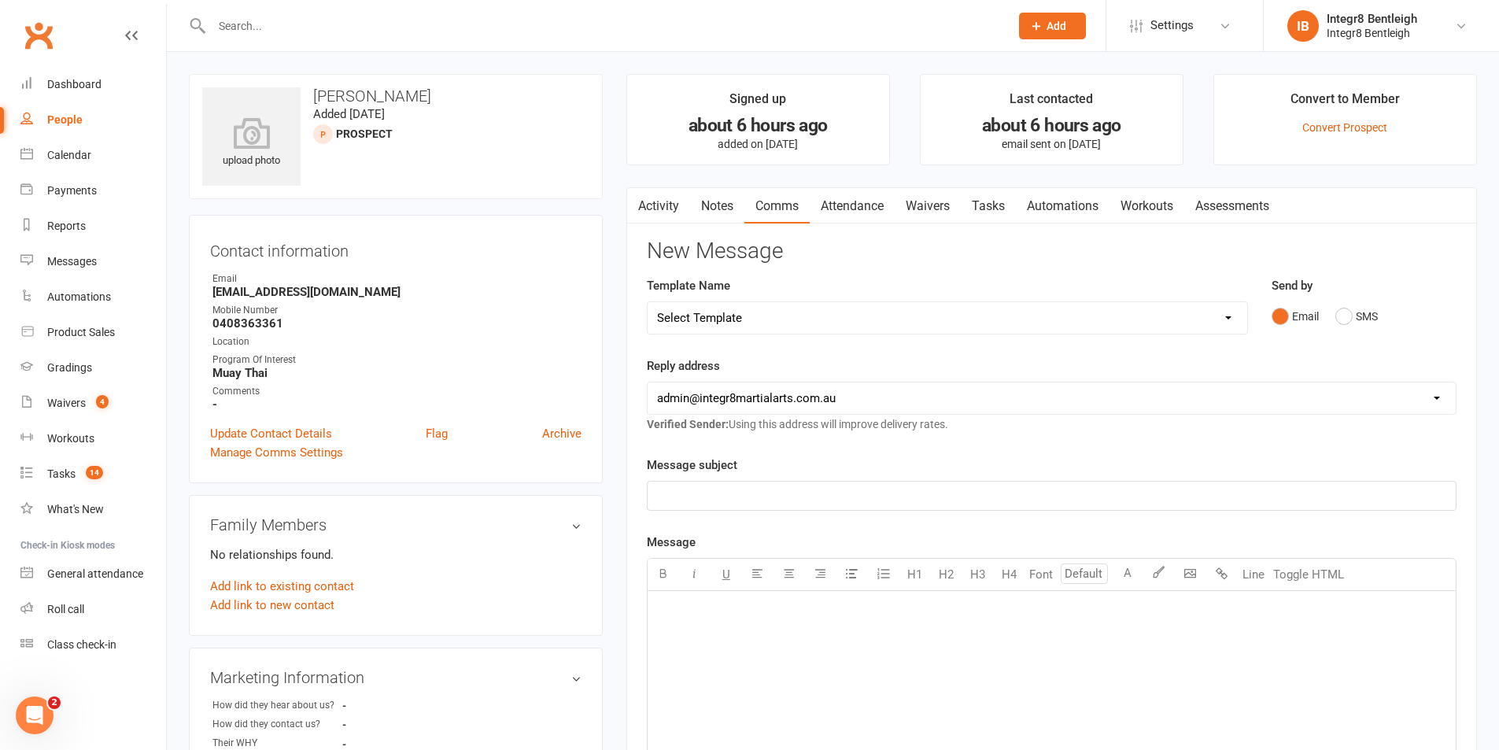
click at [858, 214] on link "Attendance" at bounding box center [852, 206] width 85 height 36
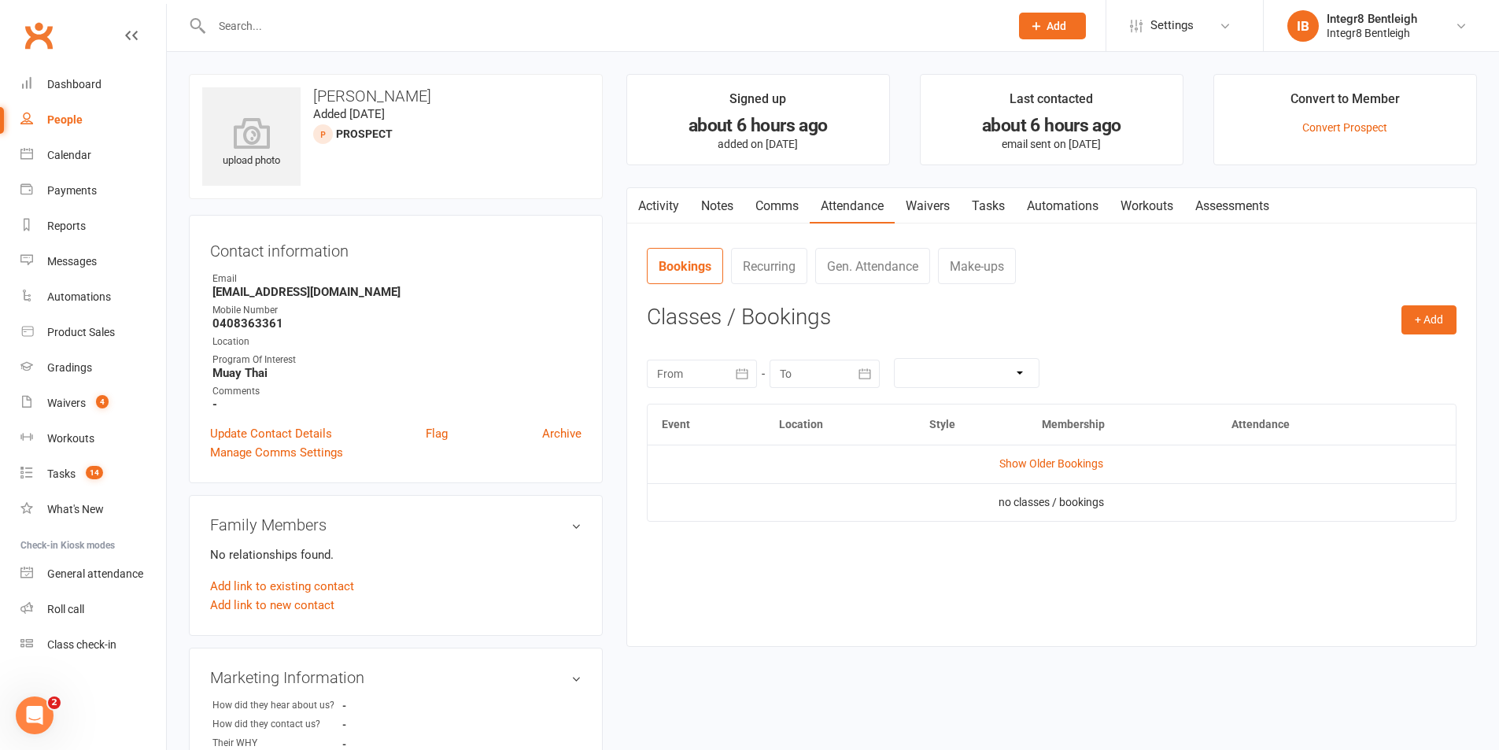
click at [722, 198] on link "Notes" at bounding box center [717, 206] width 54 height 36
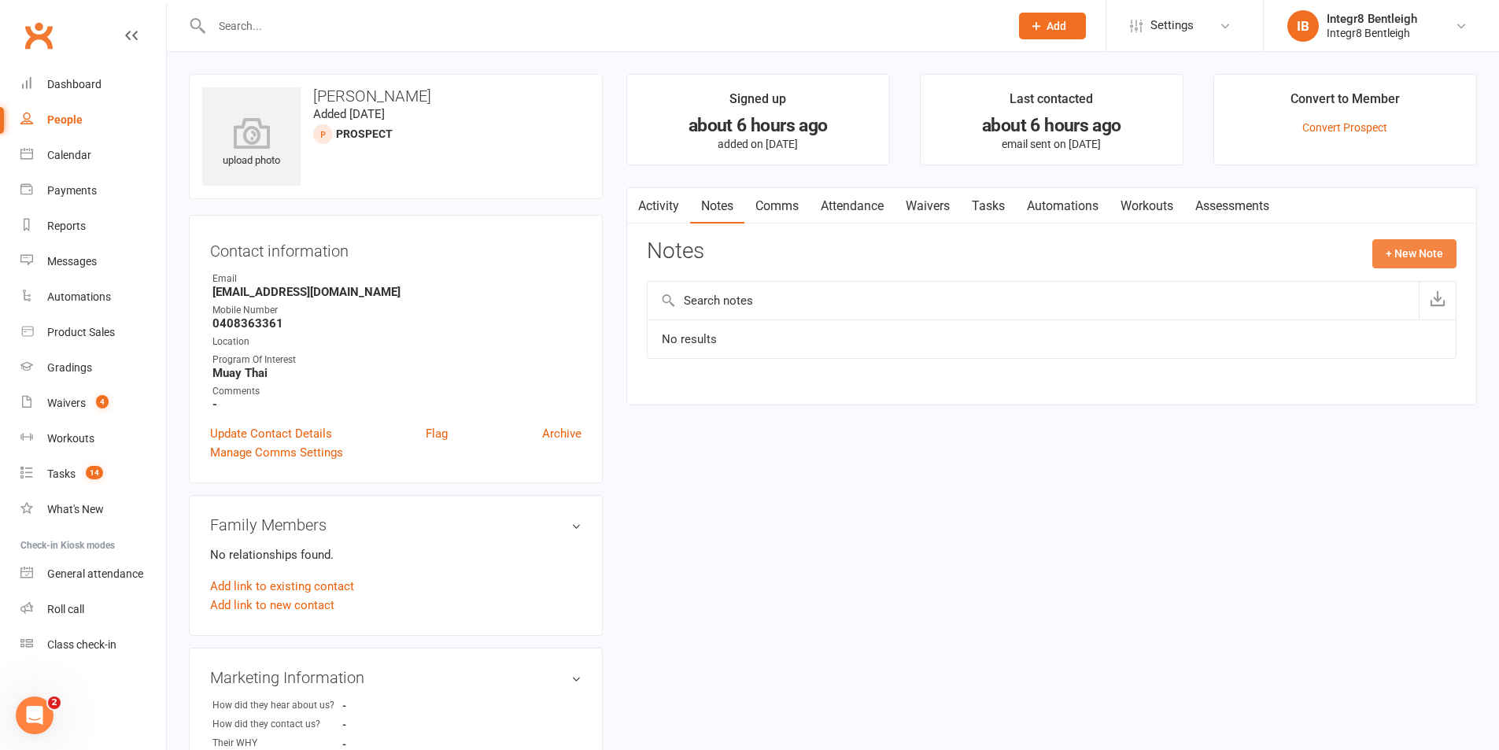
click at [1420, 257] on button "+ New Note" at bounding box center [1414, 253] width 84 height 28
click at [939, 326] on input "text" at bounding box center [1052, 317] width 810 height 33
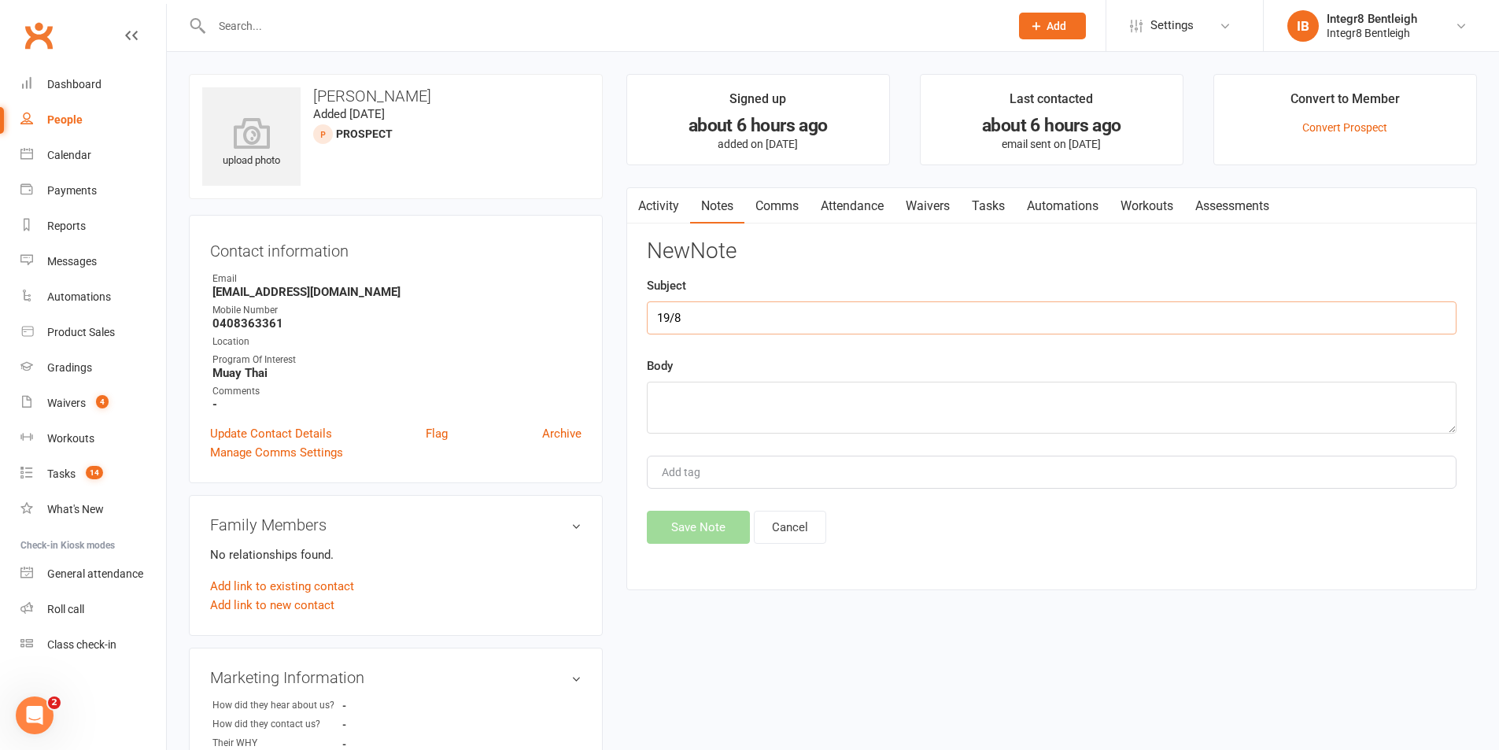
type input "19/8"
click at [943, 397] on textarea at bounding box center [1052, 408] width 810 height 52
type textarea "booked in for Muay Thai 6:30pm on 19/8"
drag, startPoint x: 698, startPoint y: 317, endPoint x: 548, endPoint y: 314, distance: 149.5
click at [549, 314] on div "upload photo [PERSON_NAME] Added [DATE] prospect Contact information Owner Emai…" at bounding box center [833, 684] width 1312 height 1220
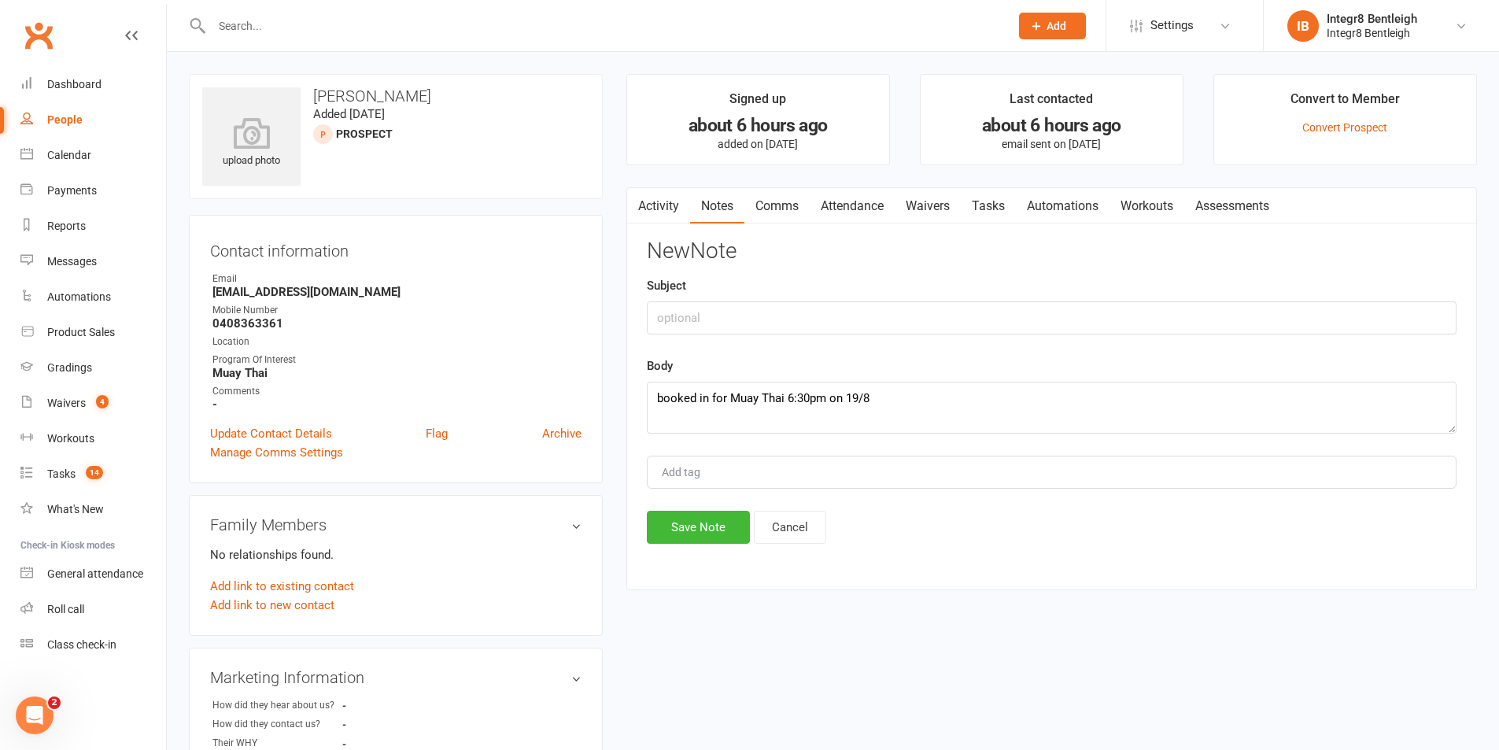
click at [690, 481] on input "Add tag" at bounding box center [687, 472] width 55 height 19
type input "[PERSON_NAME]"
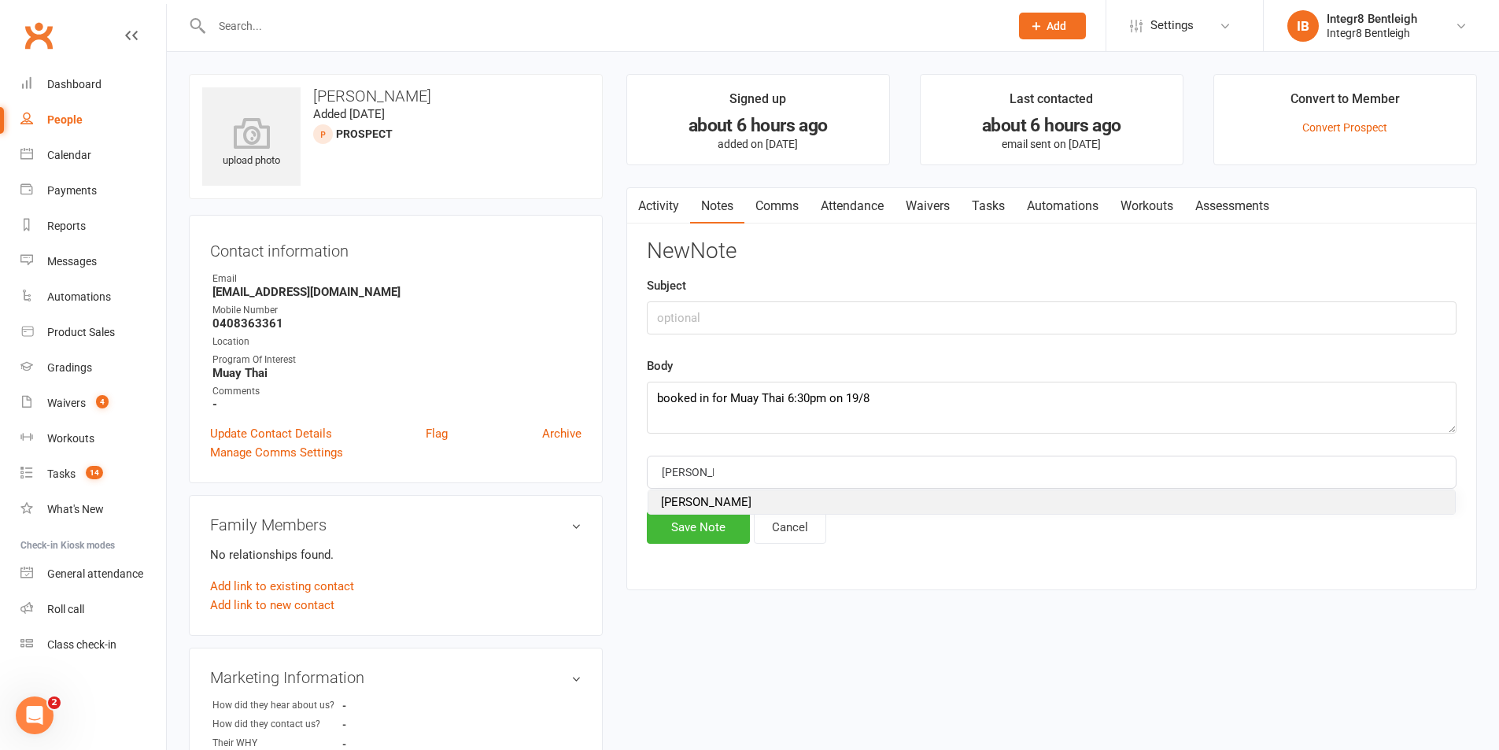
click at [711, 499] on li "[PERSON_NAME]" at bounding box center [1051, 502] width 807 height 24
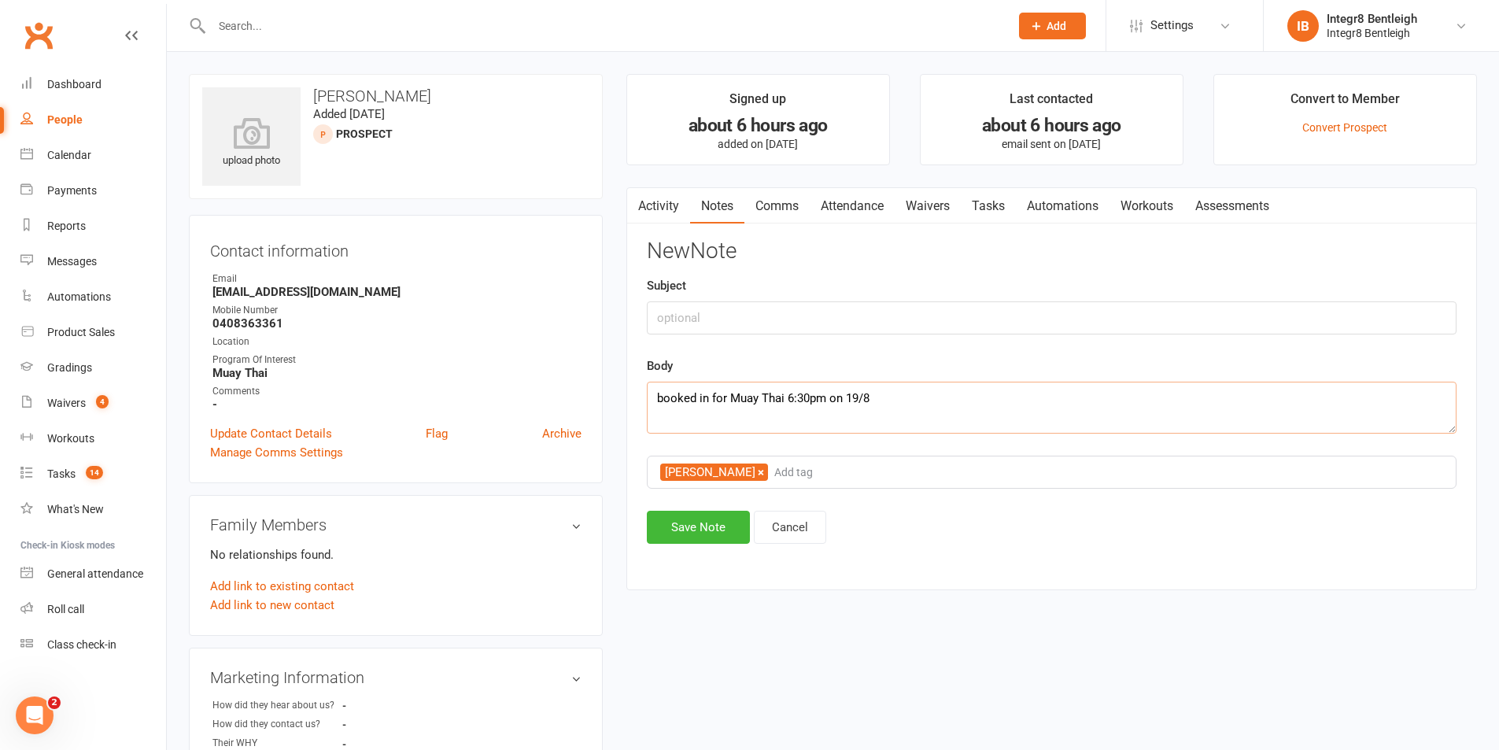
click at [888, 402] on textarea "booked in for Muay Thai 6:30pm on 19/8" at bounding box center [1052, 408] width 810 height 52
click at [672, 426] on textarea "booked in for Muay Thai 6:30pm on 19/8 friends with Trifon no martial arts expe…" at bounding box center [1052, 408] width 810 height 52
click at [897, 435] on div "New Note Subject Body booked in for Muay Thai 6:30pm on 19/8 friends with Trifo…" at bounding box center [1052, 391] width 810 height 305
click at [895, 423] on textarea "booked in for Muay Thai 6:30pm on 19/8 friends with Trifon no prior martial art…" at bounding box center [1052, 408] width 810 height 52
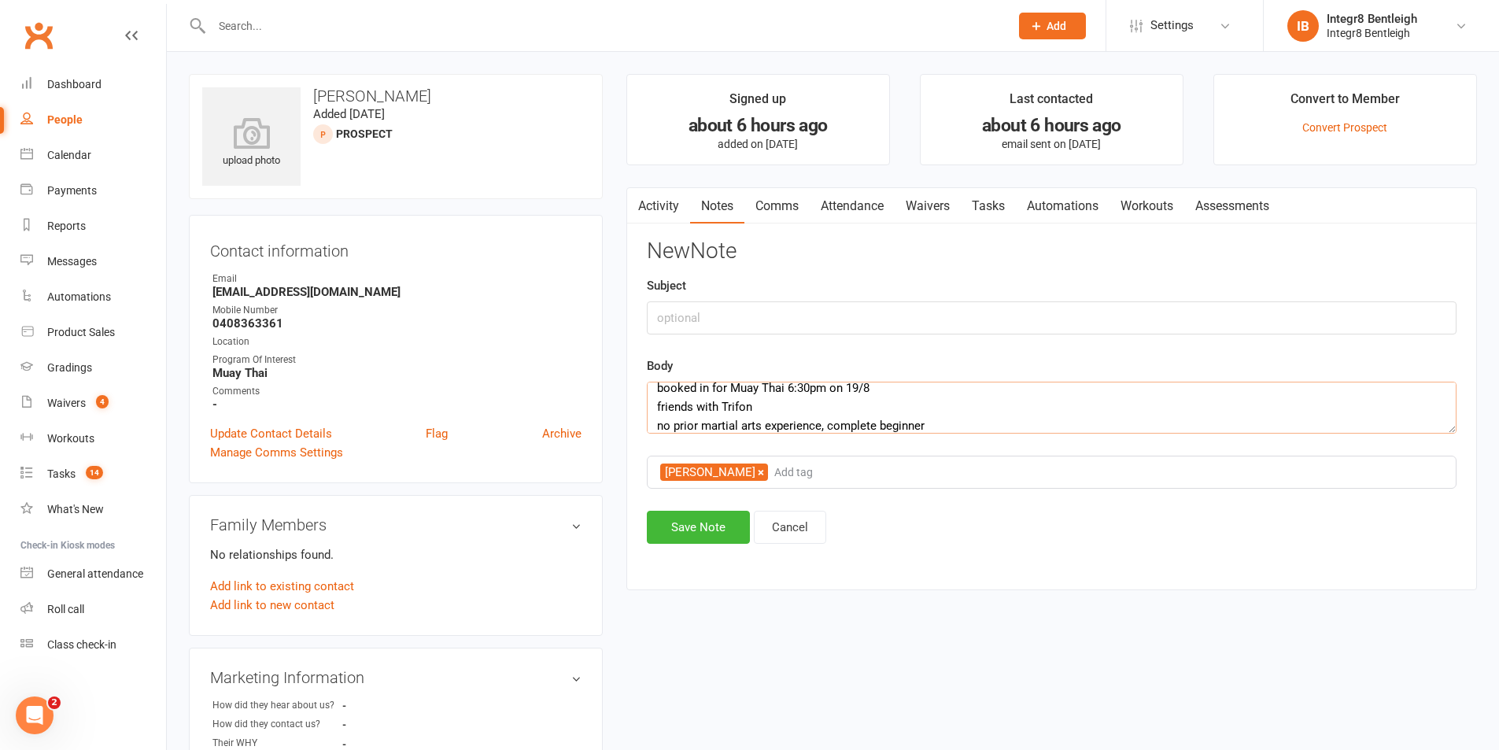
type textarea "booked in for Muay Thai 6:30pm on 19/8 friends with Trifon no prior martial art…"
click at [764, 322] on input "text" at bounding box center [1052, 317] width 810 height 33
type input "13/8 phone call"
click at [702, 539] on button "Save Note" at bounding box center [698, 527] width 103 height 33
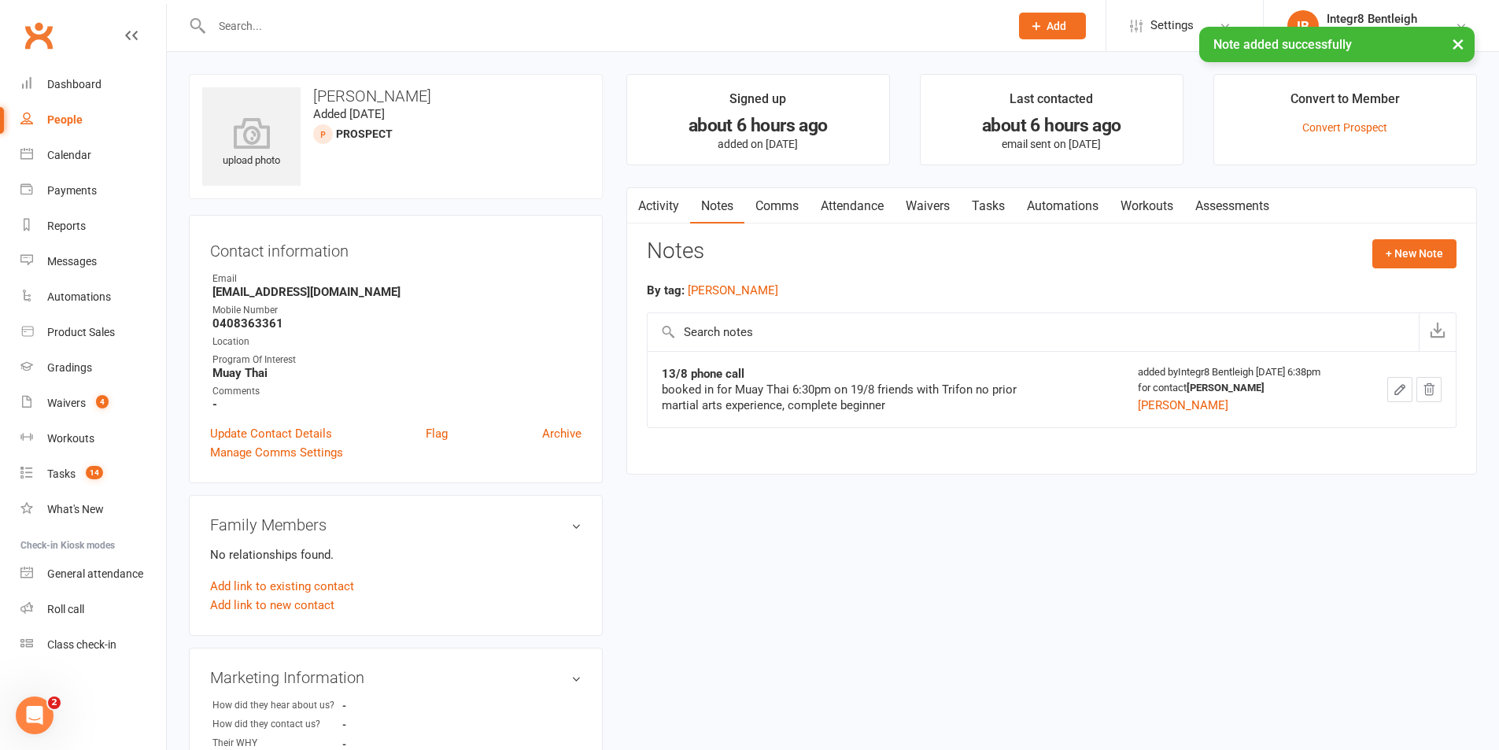
click at [1390, 384] on button "button" at bounding box center [1399, 389] width 25 height 25
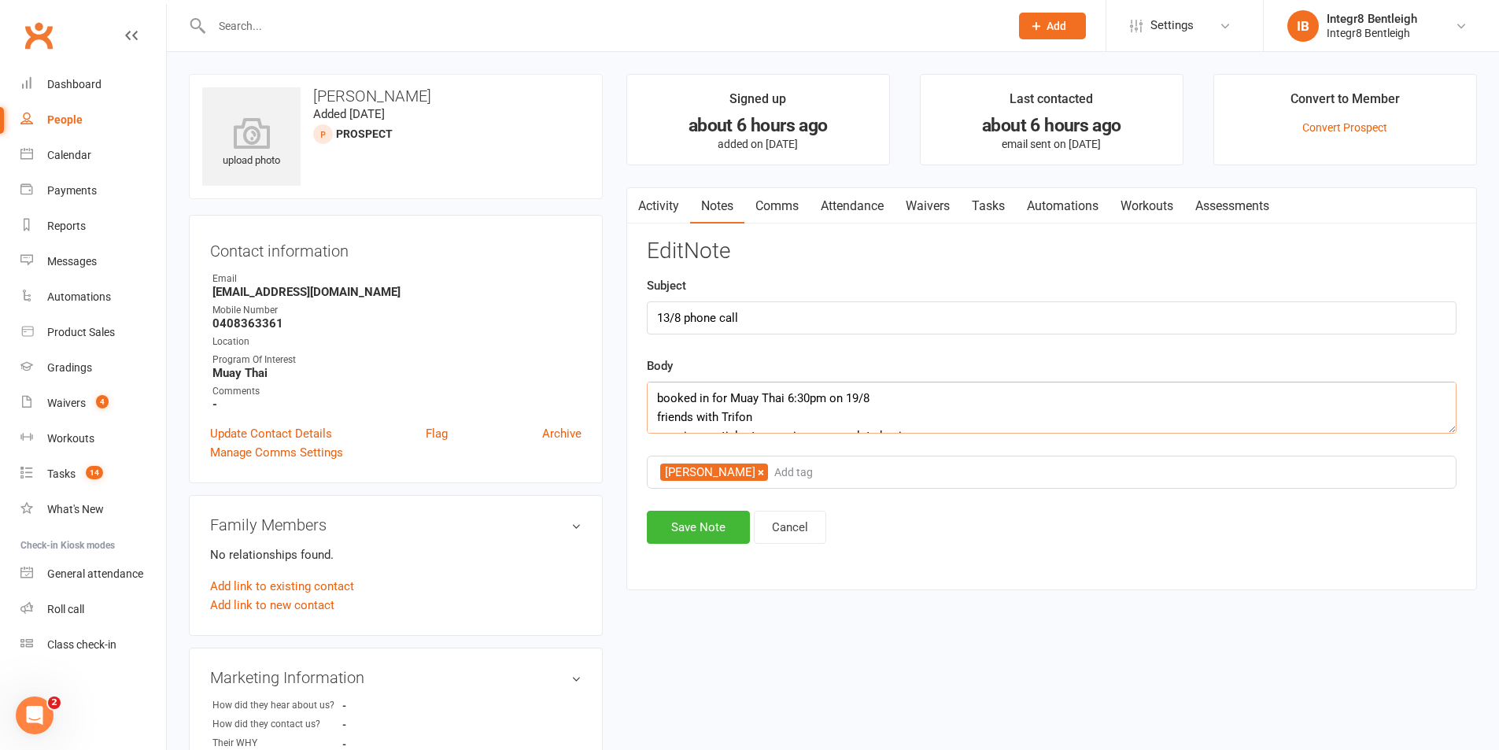
click at [658, 415] on textarea "booked in for Muay Thai 6:30pm on 19/8 friends with Trifon no prior martial art…" at bounding box center [1052, 408] width 810 height 52
type textarea "booked in for Muay Thai 6:30pm on 19/8 friends with Trifon no prior martial art…"
click at [703, 520] on button "Save Note" at bounding box center [698, 527] width 103 height 33
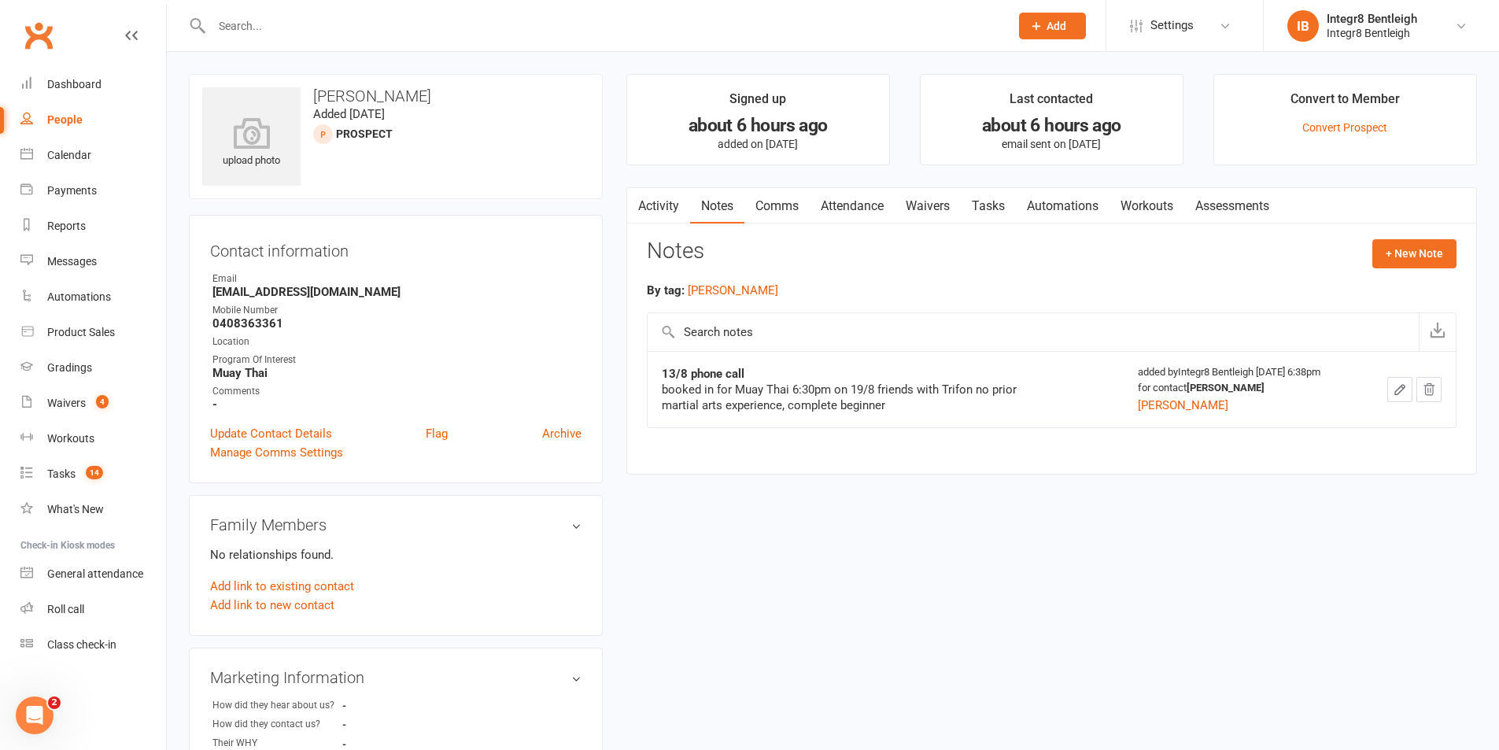
click at [1391, 393] on button "button" at bounding box center [1399, 389] width 25 height 25
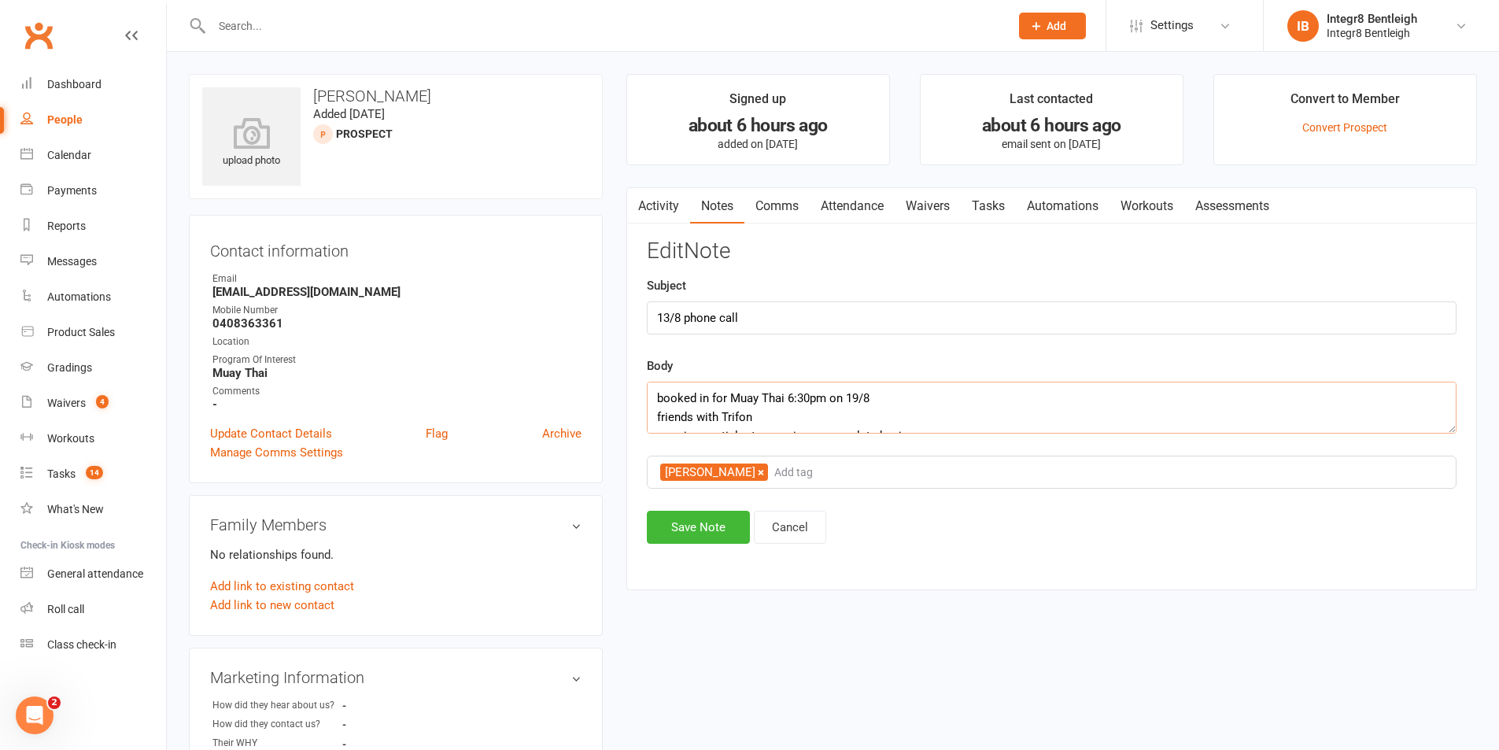
click at [873, 400] on textarea "booked in for Muay Thai 6:30pm on 19/8 friends with Trifon no prior martial art…" at bounding box center [1052, 408] width 810 height 52
click at [779, 421] on textarea "booked in for Muay Thai 6:30pm on 19/8, friends with Trifon no prior martial ar…" at bounding box center [1052, 408] width 810 height 52
type textarea "booked in for Muay Thai 6:30pm on 19/8, friends with Trifon, no prior martial a…"
click at [703, 525] on button "Save Note" at bounding box center [698, 527] width 103 height 33
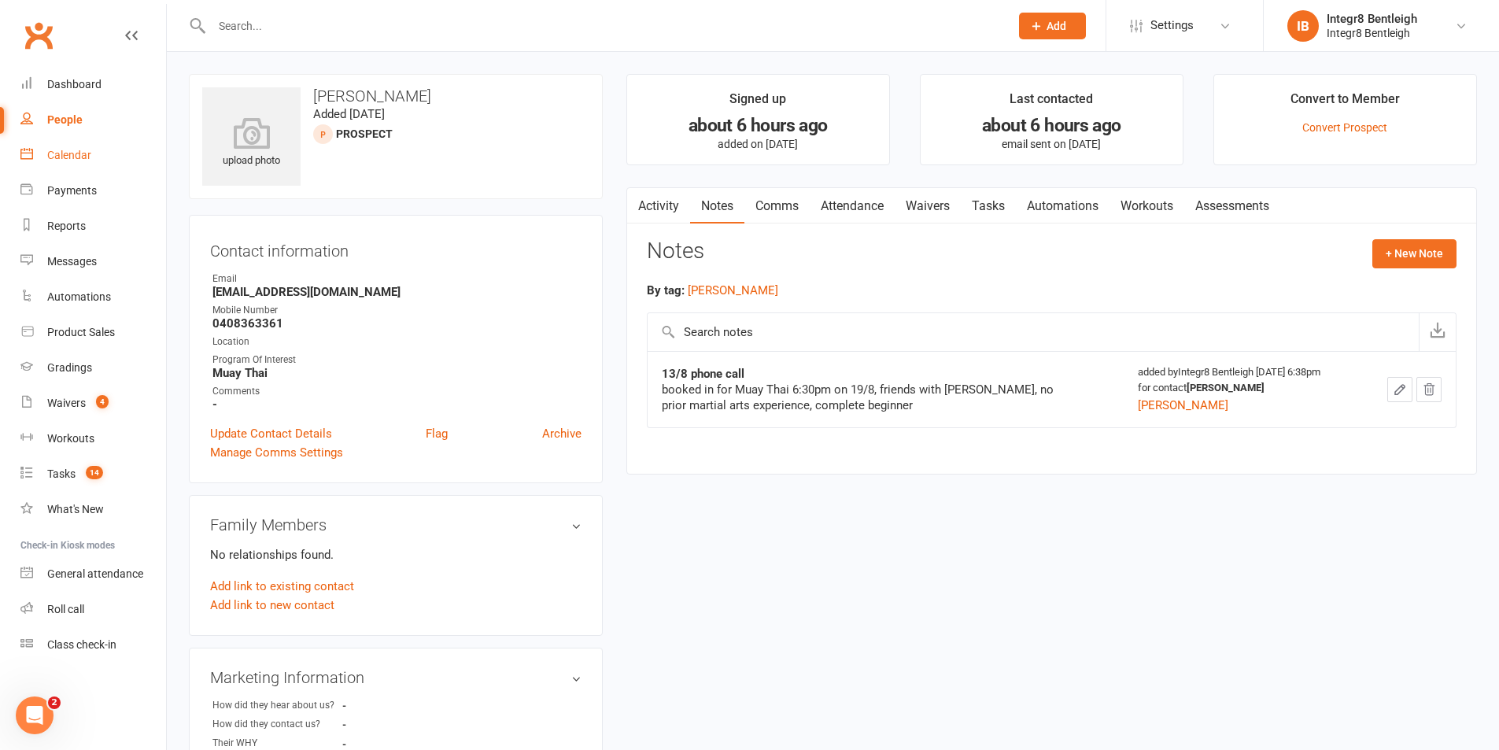
click at [54, 149] on div "Calendar" at bounding box center [69, 155] width 44 height 13
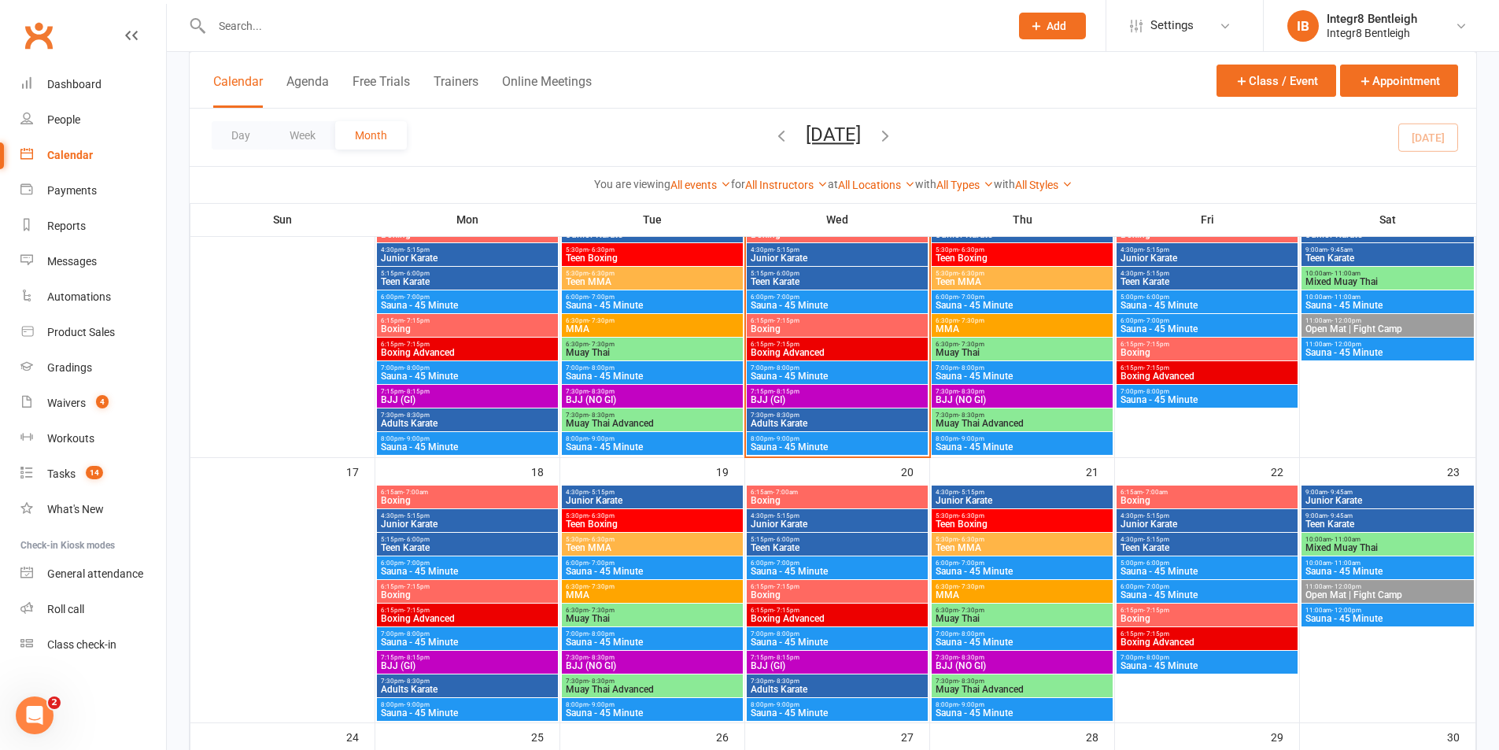
scroll to position [708, 0]
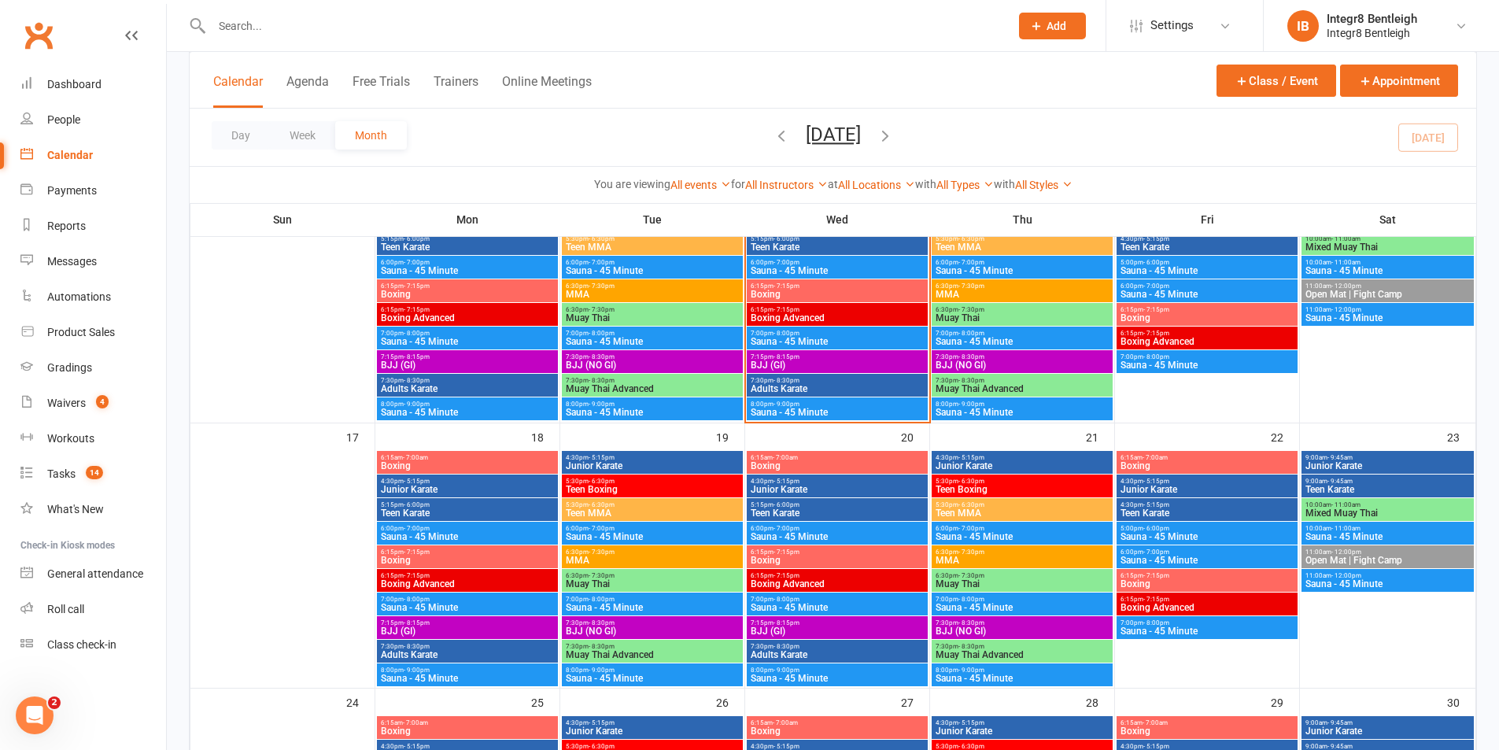
click at [623, 579] on span "Muay Thai" at bounding box center [652, 583] width 175 height 9
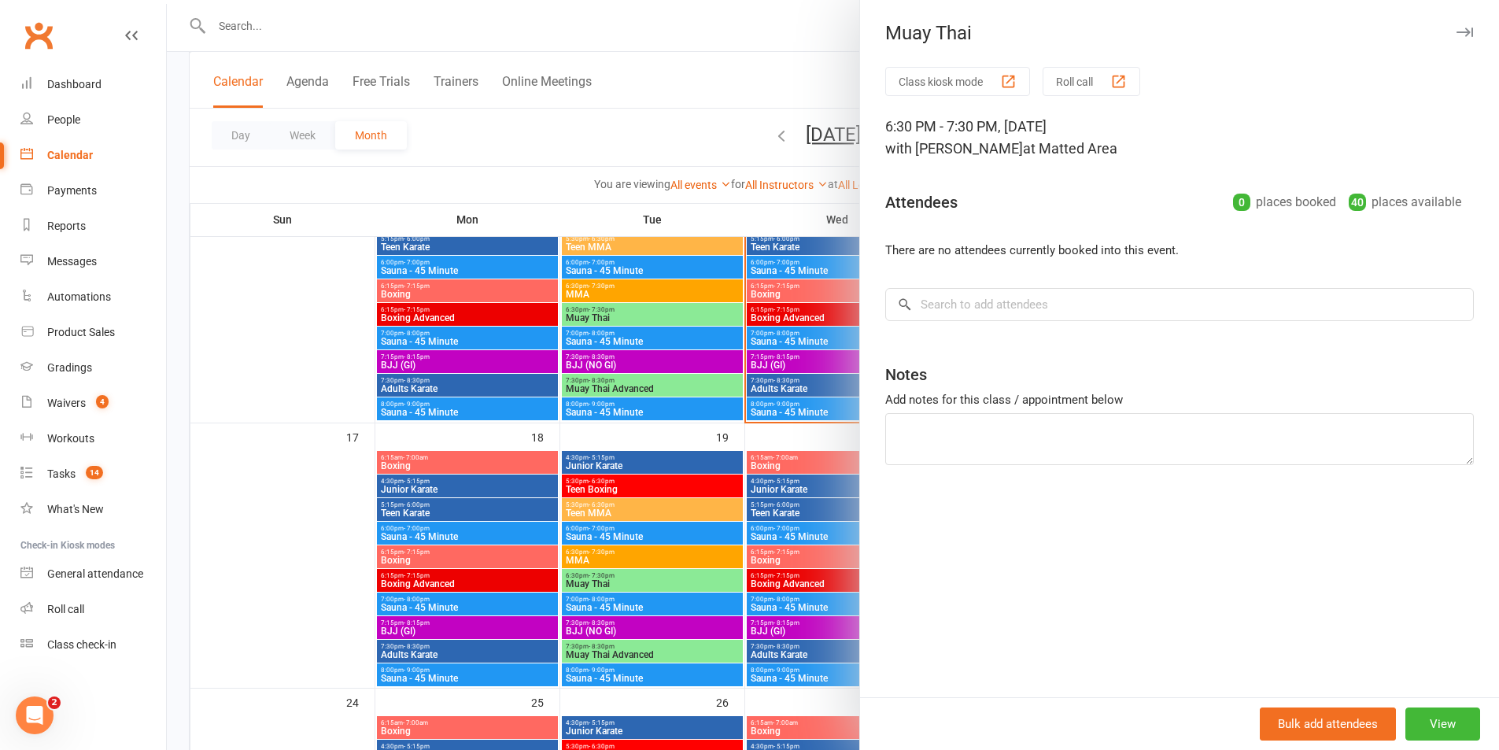
click at [1196, 285] on div "Class kiosk mode Roll call 6:30 PM - 7:30 PM, Tuesday, August, 19, 2025 with Do…" at bounding box center [1179, 382] width 639 height 630
click at [1177, 294] on input "search" at bounding box center [1179, 304] width 589 height 33
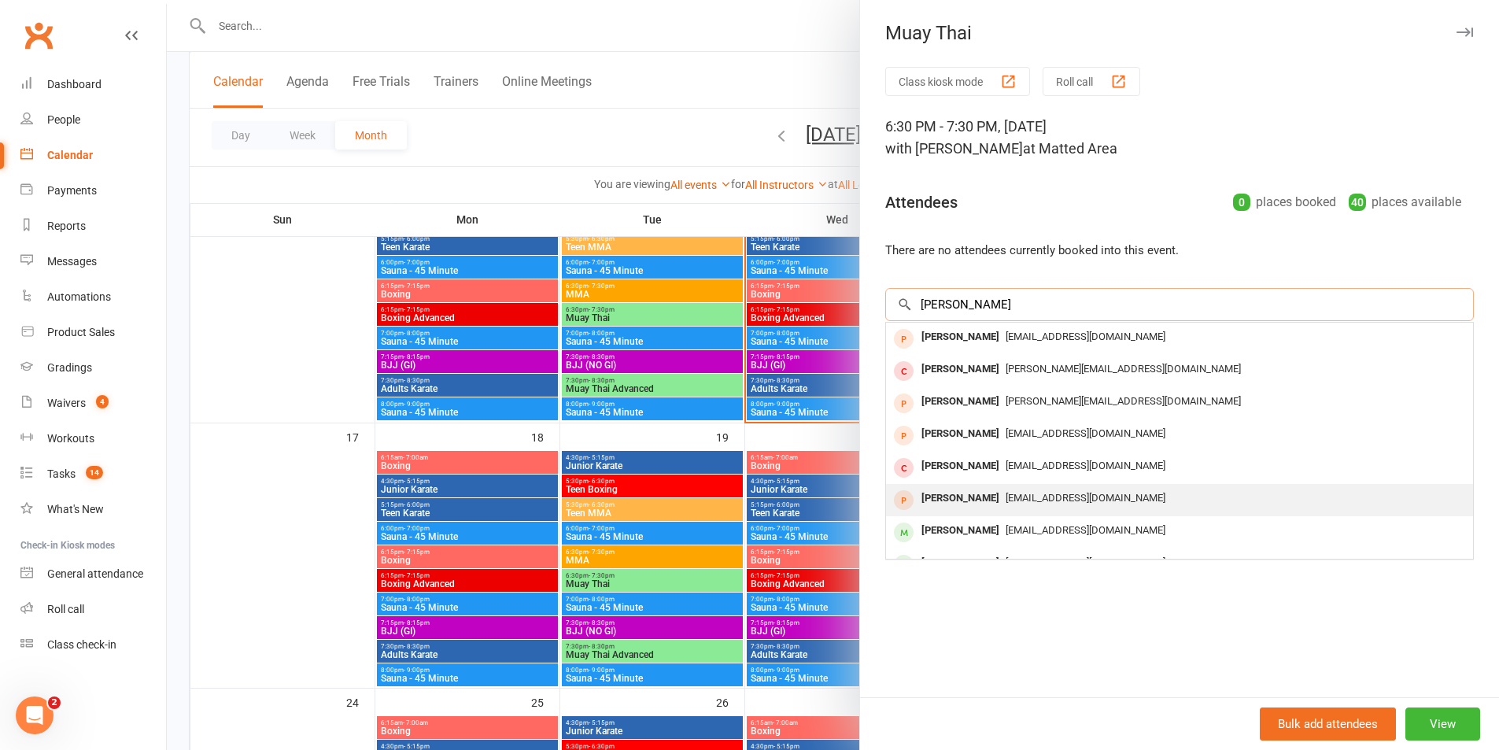
type input "michael an"
click at [1096, 501] on span "[EMAIL_ADDRESS][DOMAIN_NAME]" at bounding box center [1086, 498] width 160 height 12
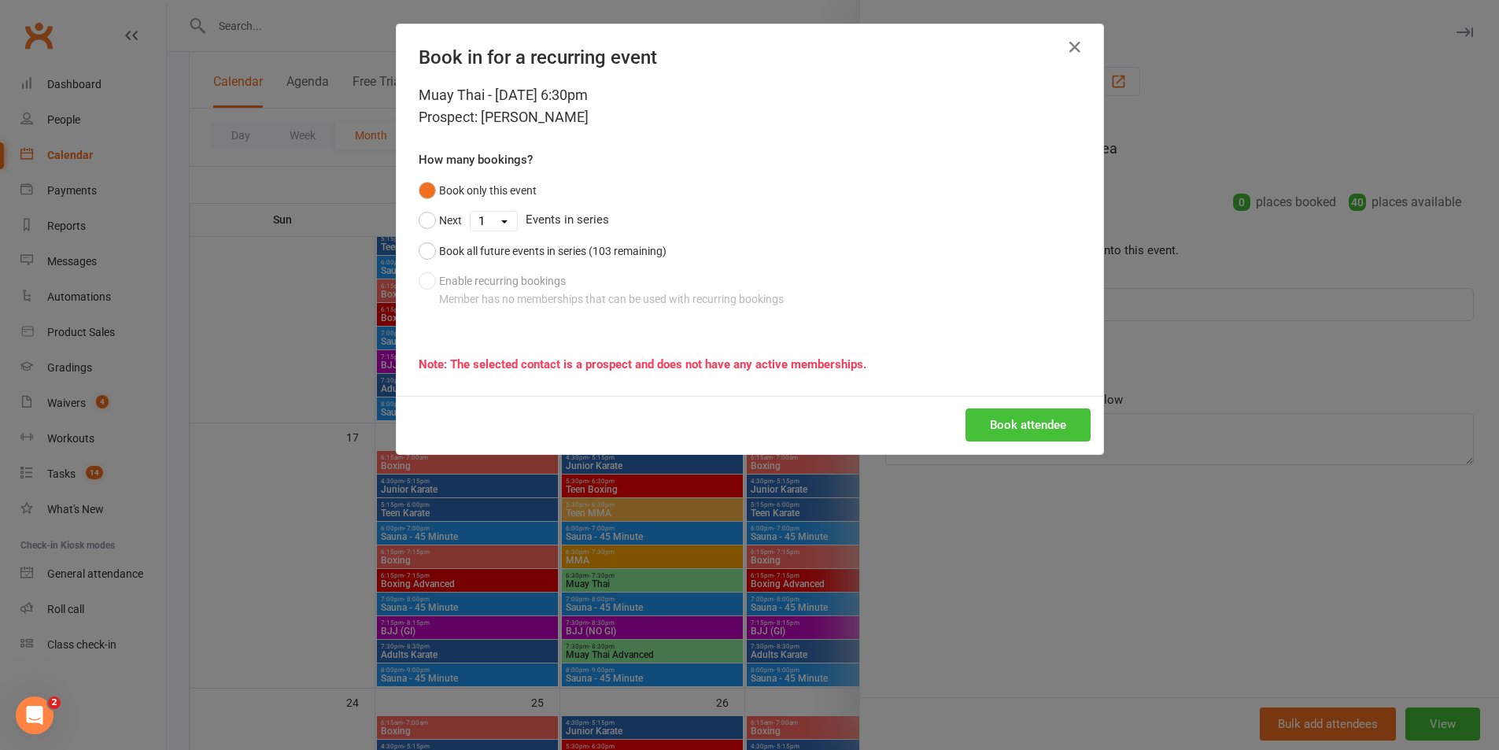
click at [1046, 430] on button "Book attendee" at bounding box center [1027, 424] width 125 height 33
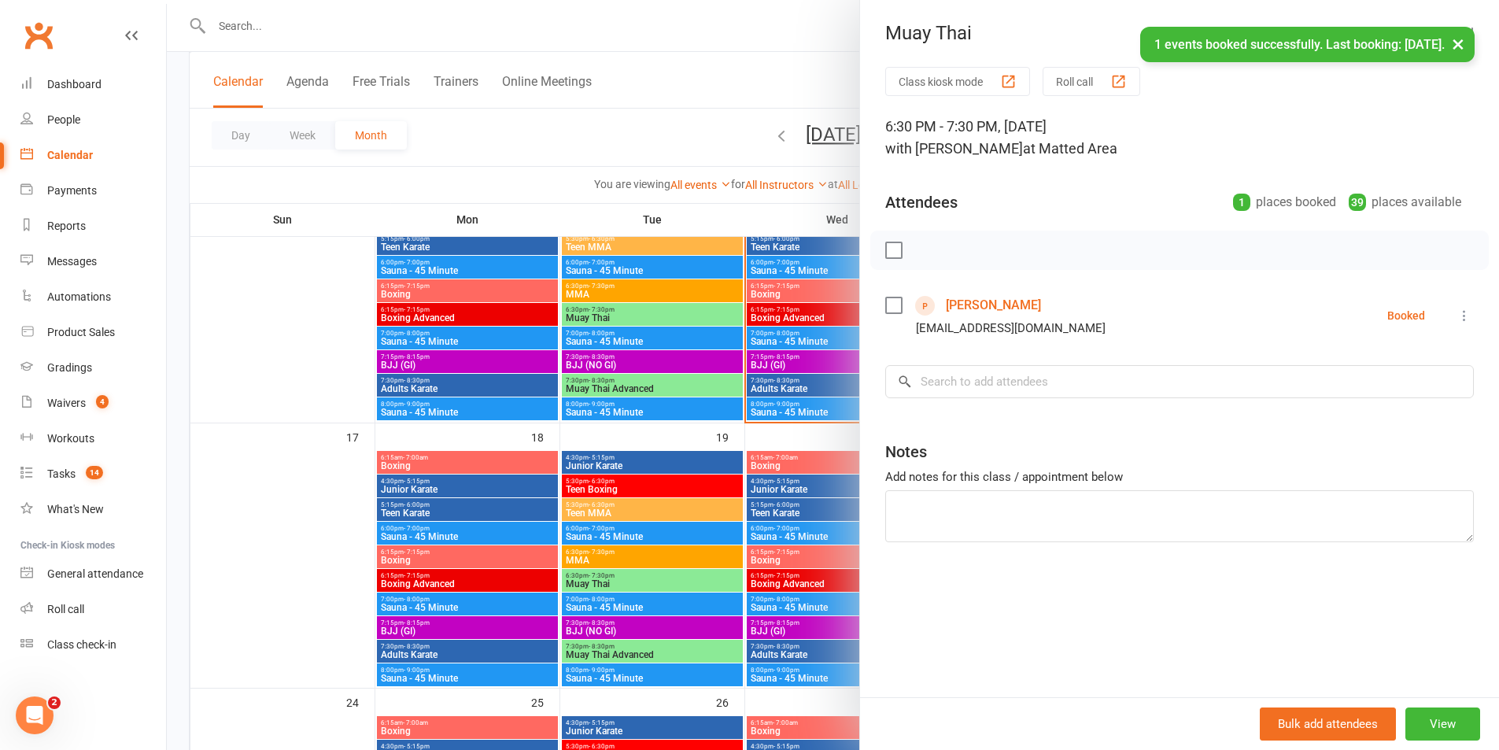
click at [1020, 303] on link "[PERSON_NAME]" at bounding box center [993, 305] width 95 height 25
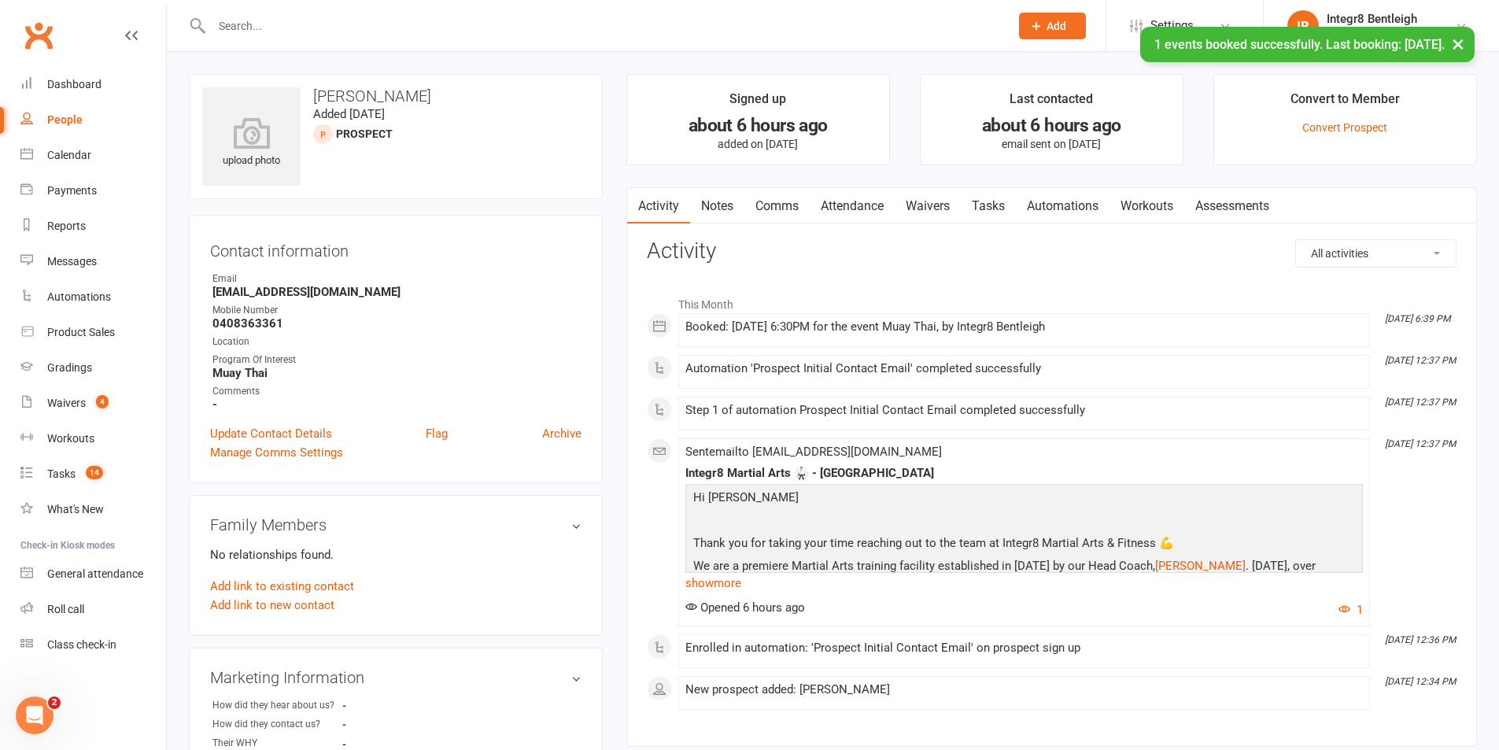
click at [891, 213] on link "Attendance" at bounding box center [852, 206] width 85 height 36
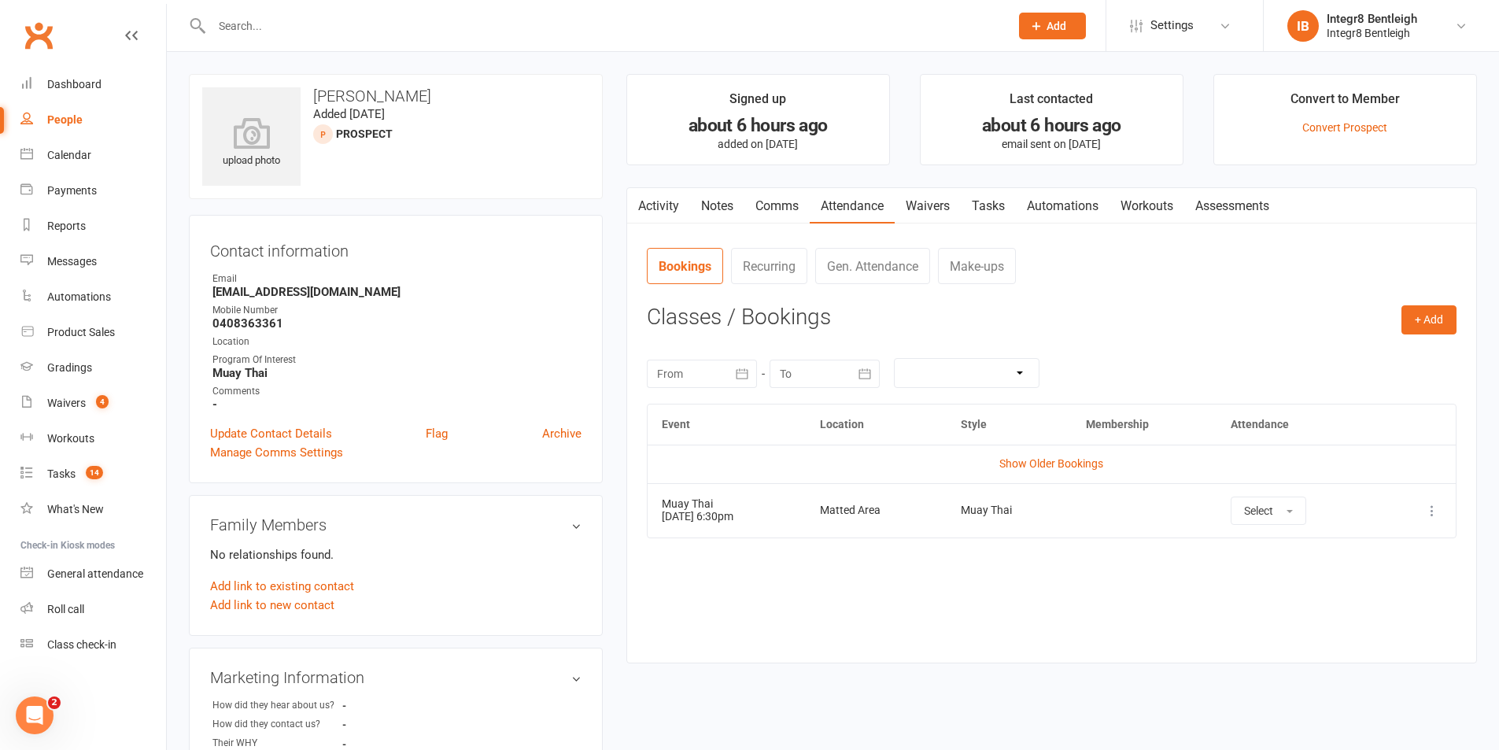
click at [918, 197] on link "Waivers" at bounding box center [928, 206] width 66 height 36
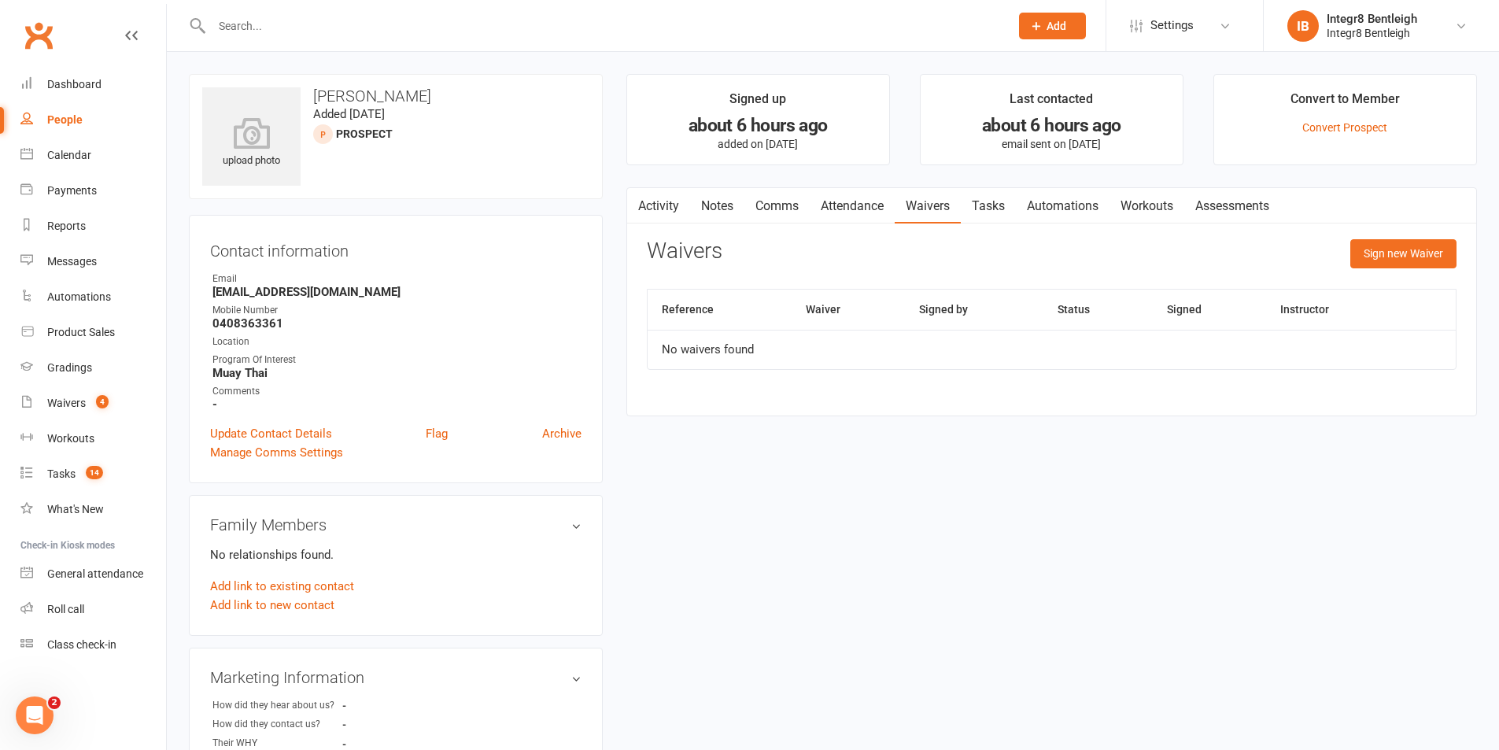
click at [674, 206] on link "Activity" at bounding box center [658, 206] width 63 height 36
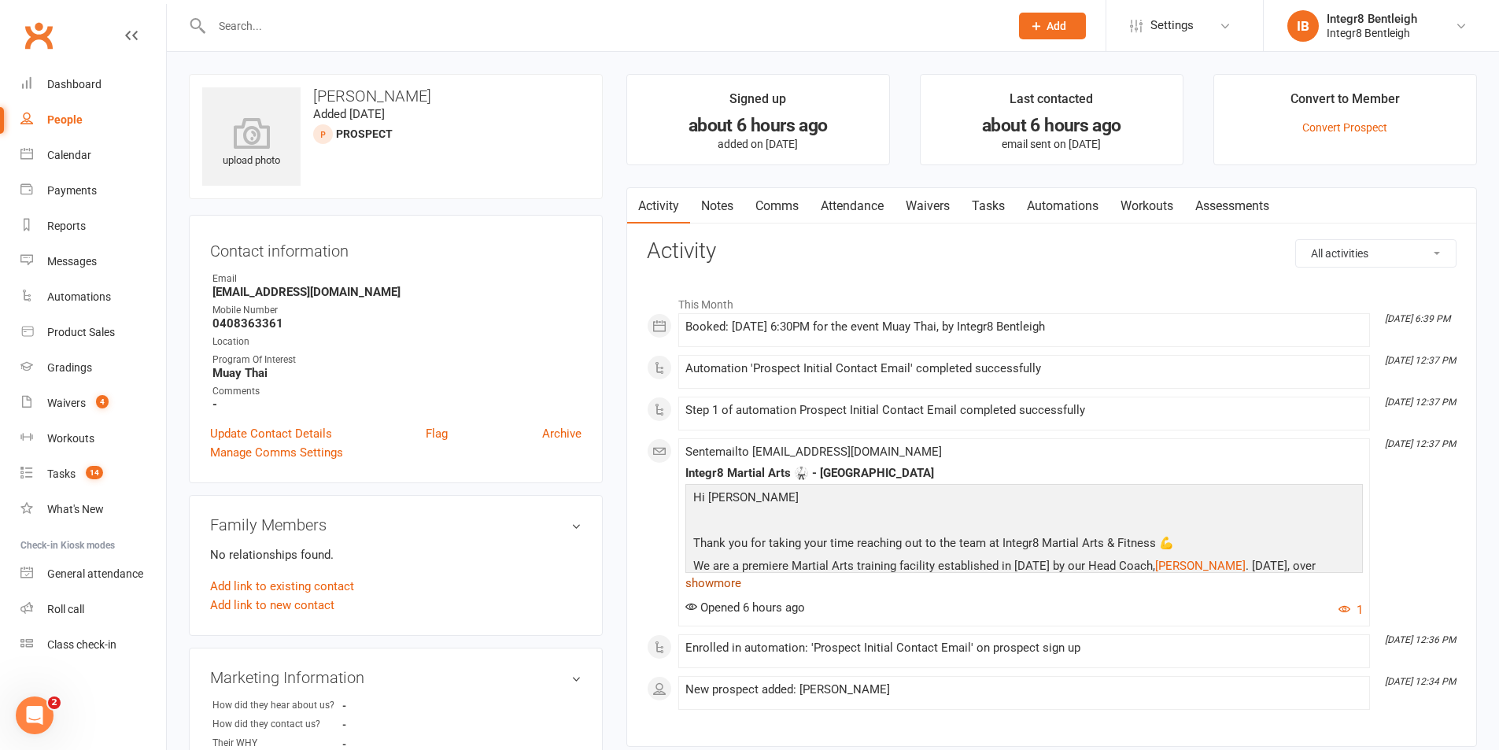
click at [734, 585] on link "show more" at bounding box center [1023, 583] width 677 height 22
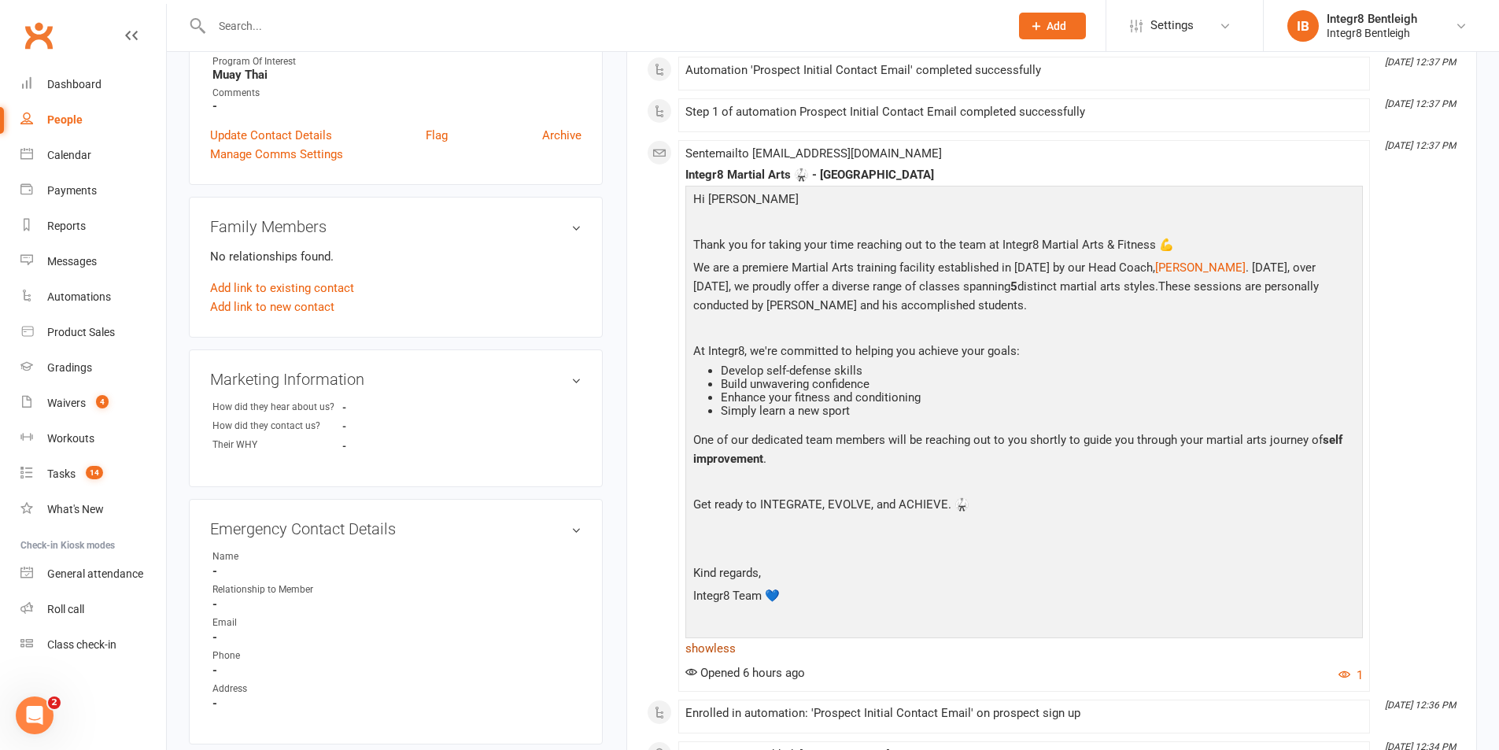
scroll to position [393, 0]
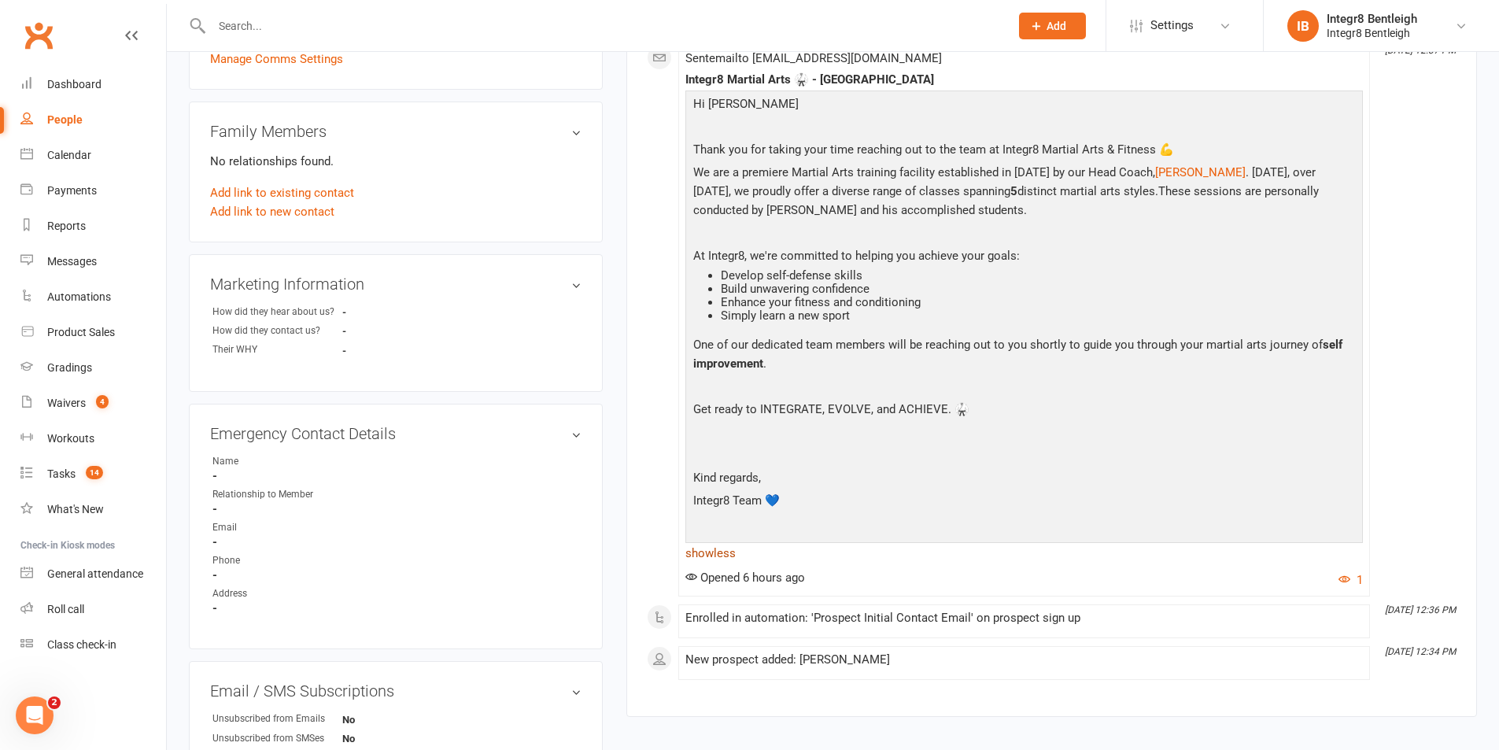
click at [719, 563] on link "show less" at bounding box center [1023, 553] width 677 height 22
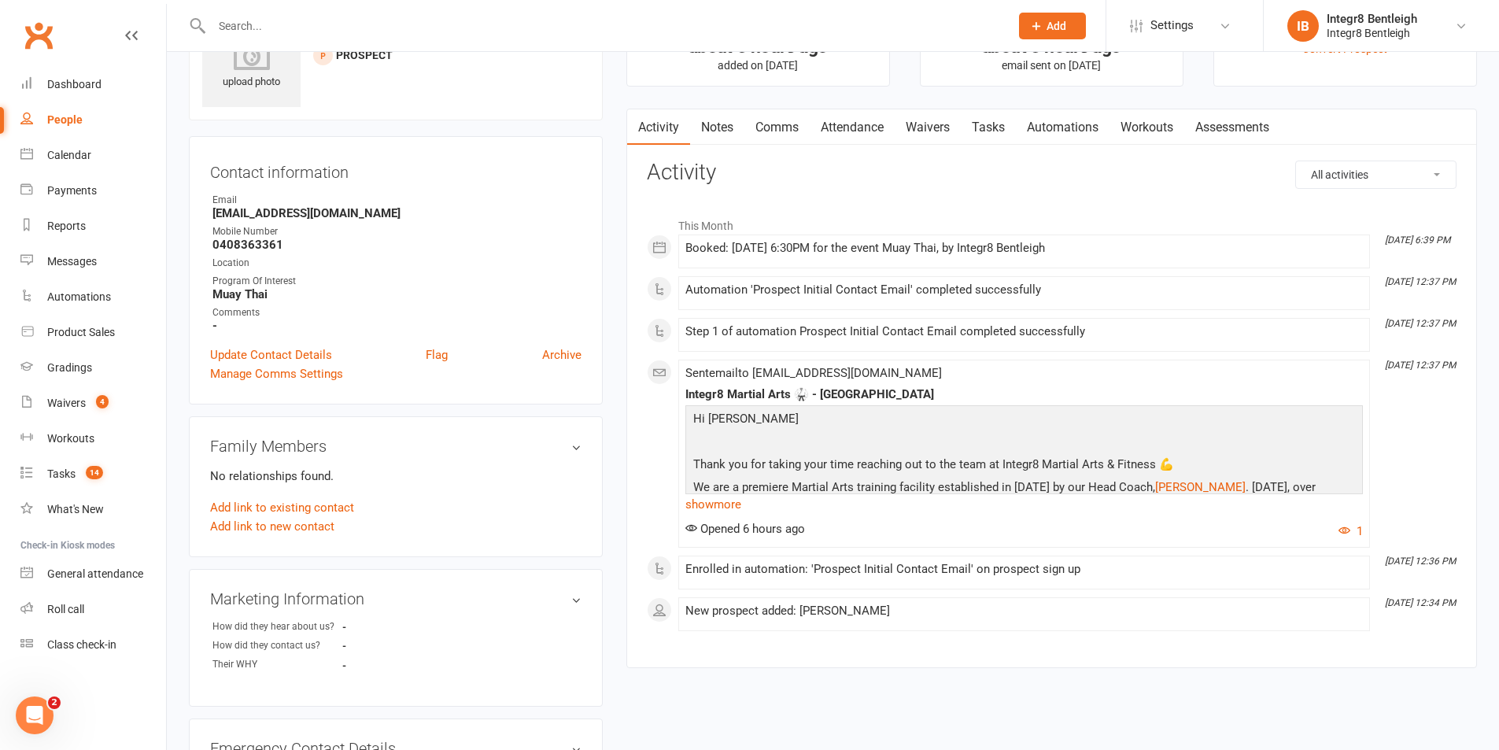
scroll to position [0, 0]
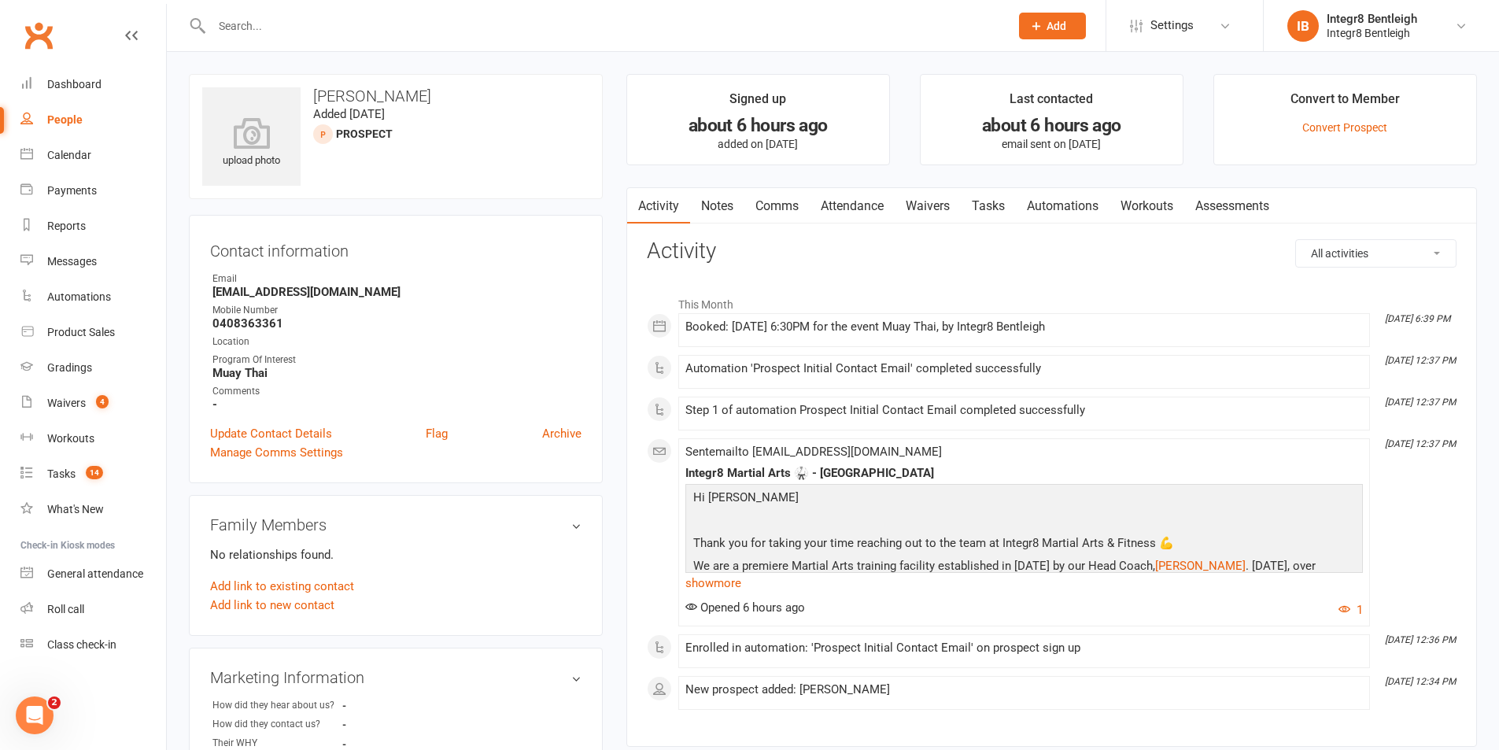
click at [947, 218] on link "Waivers" at bounding box center [928, 206] width 66 height 36
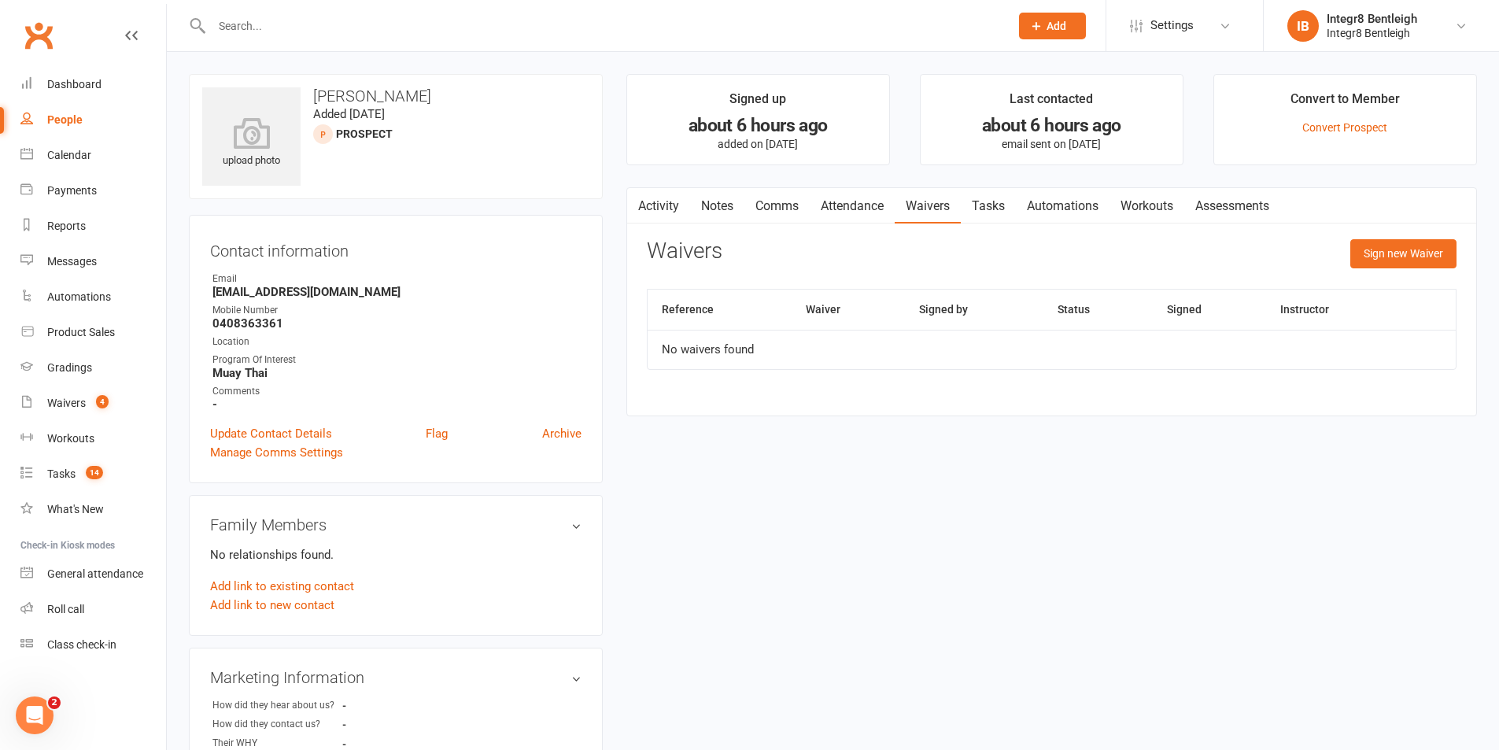
click at [673, 205] on link "Activity" at bounding box center [658, 206] width 63 height 36
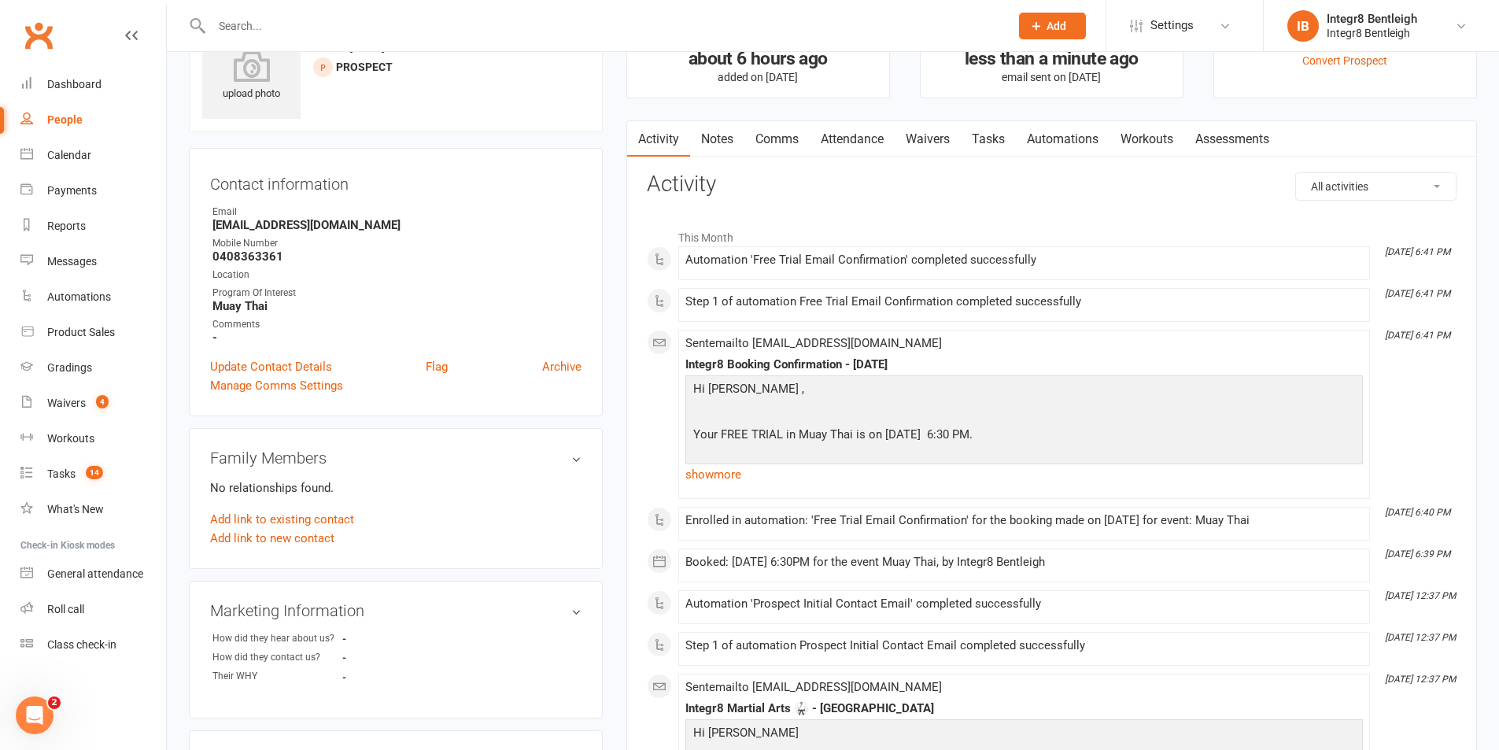
scroll to position [157, 0]
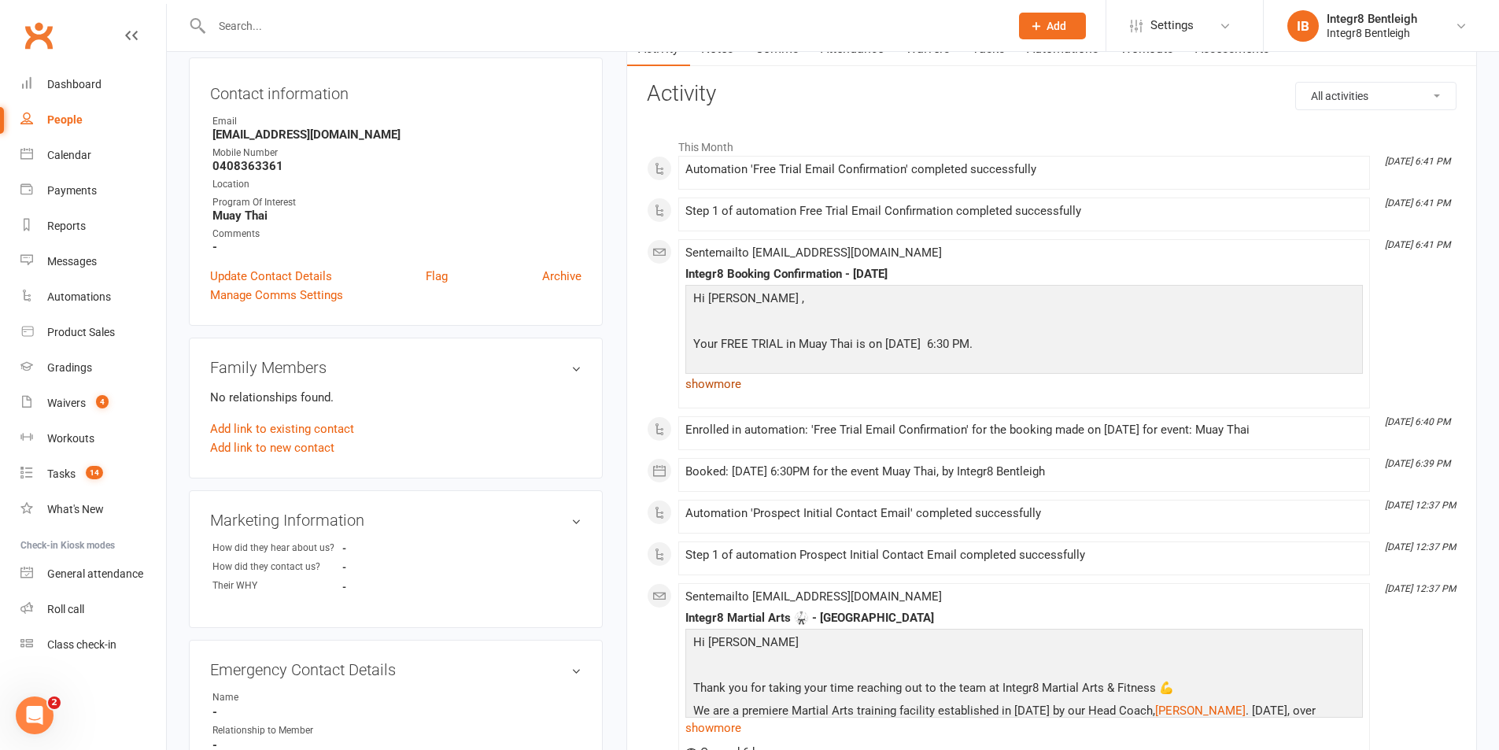
click at [706, 386] on link "show more" at bounding box center [1023, 384] width 677 height 22
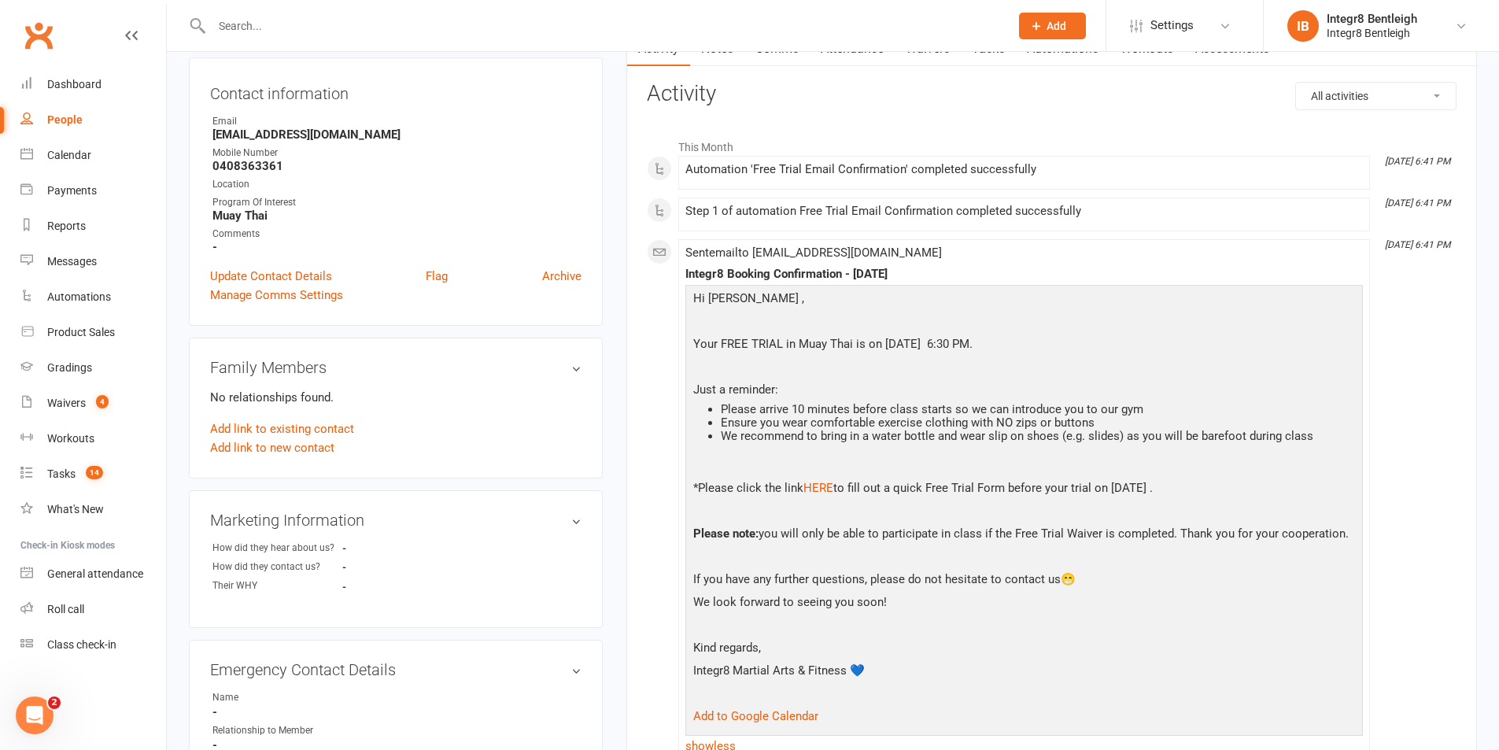
click at [677, 441] on div "This Month [DATE] 6:41 PM Automation 'Free Trial Email Confirmation' completed …" at bounding box center [1052, 674] width 810 height 1086
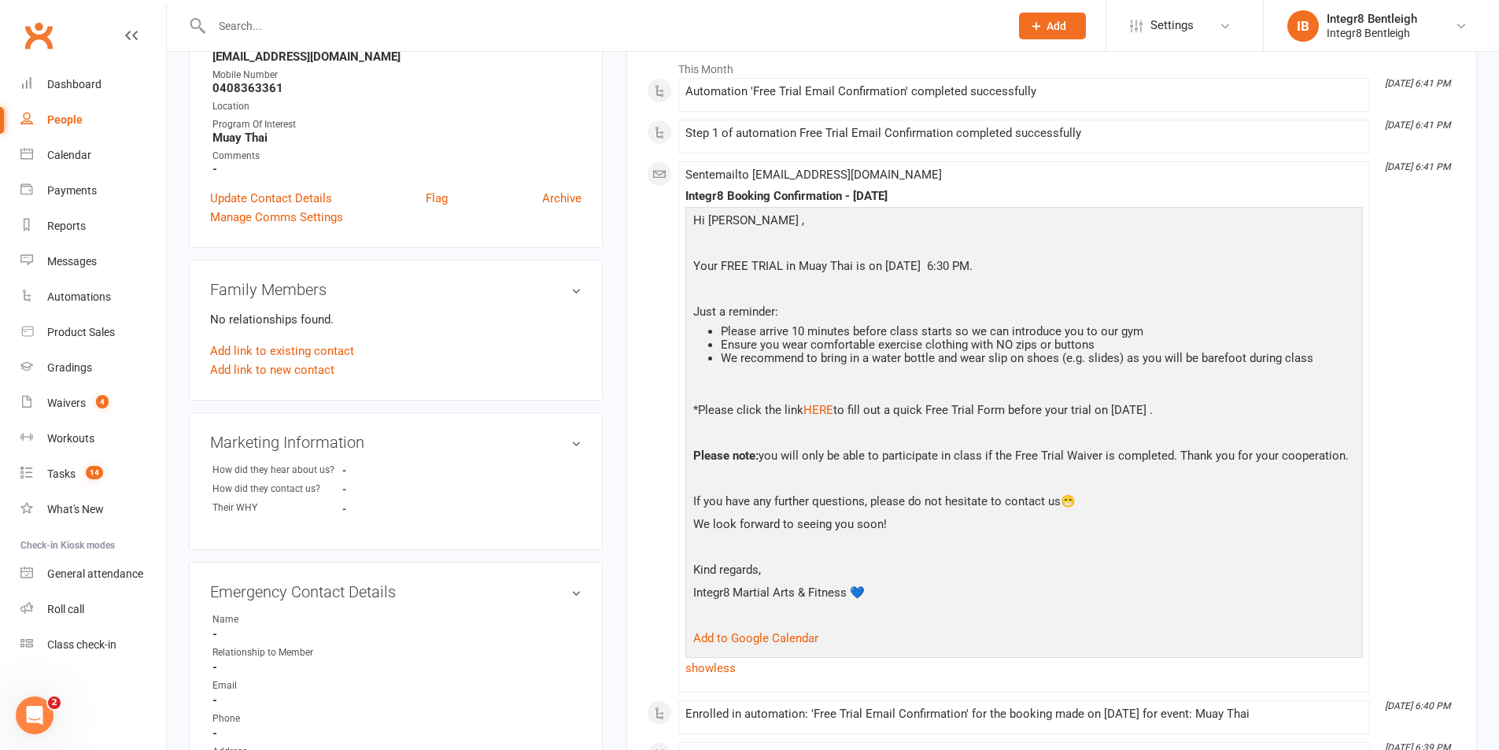
scroll to position [236, 0]
click at [714, 663] on link "show less" at bounding box center [1023, 667] width 677 height 22
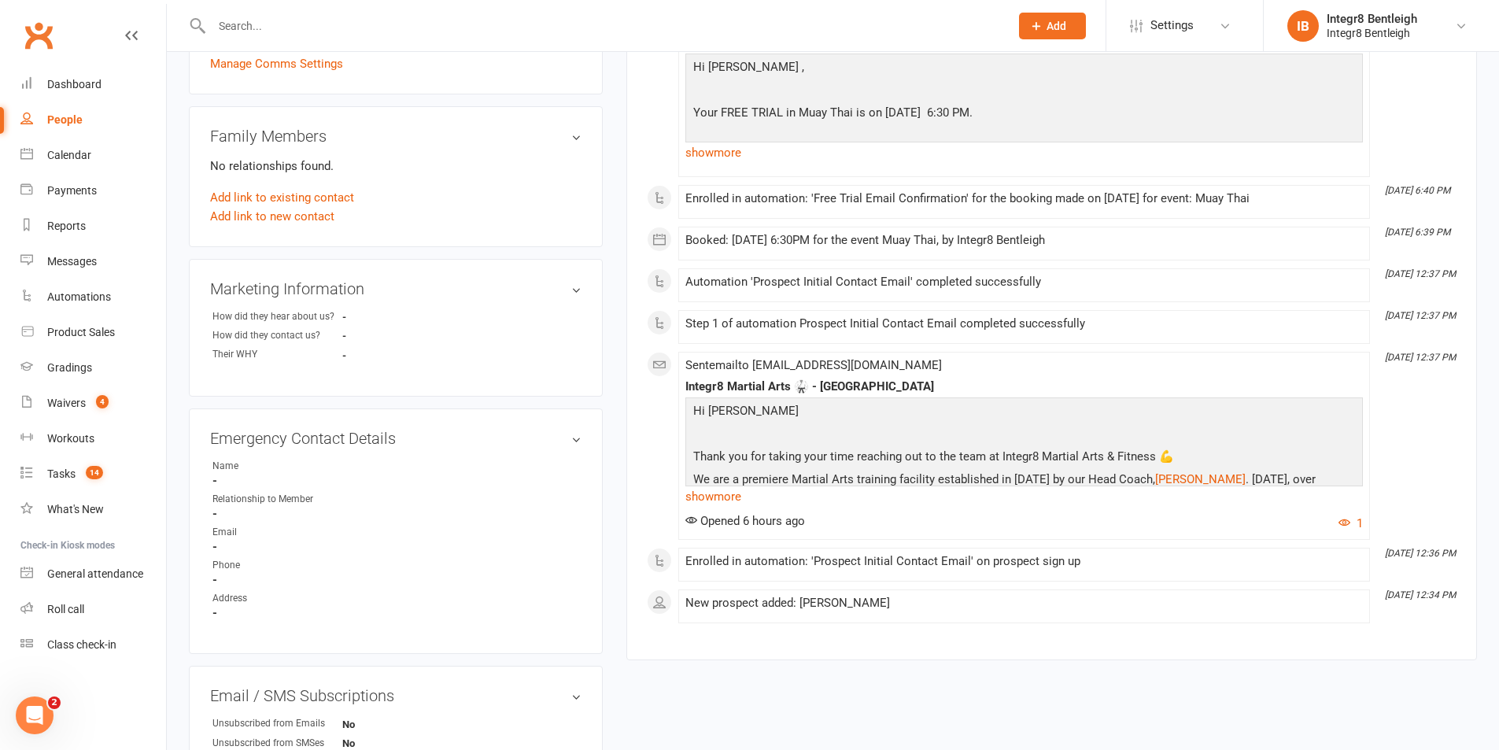
scroll to position [393, 0]
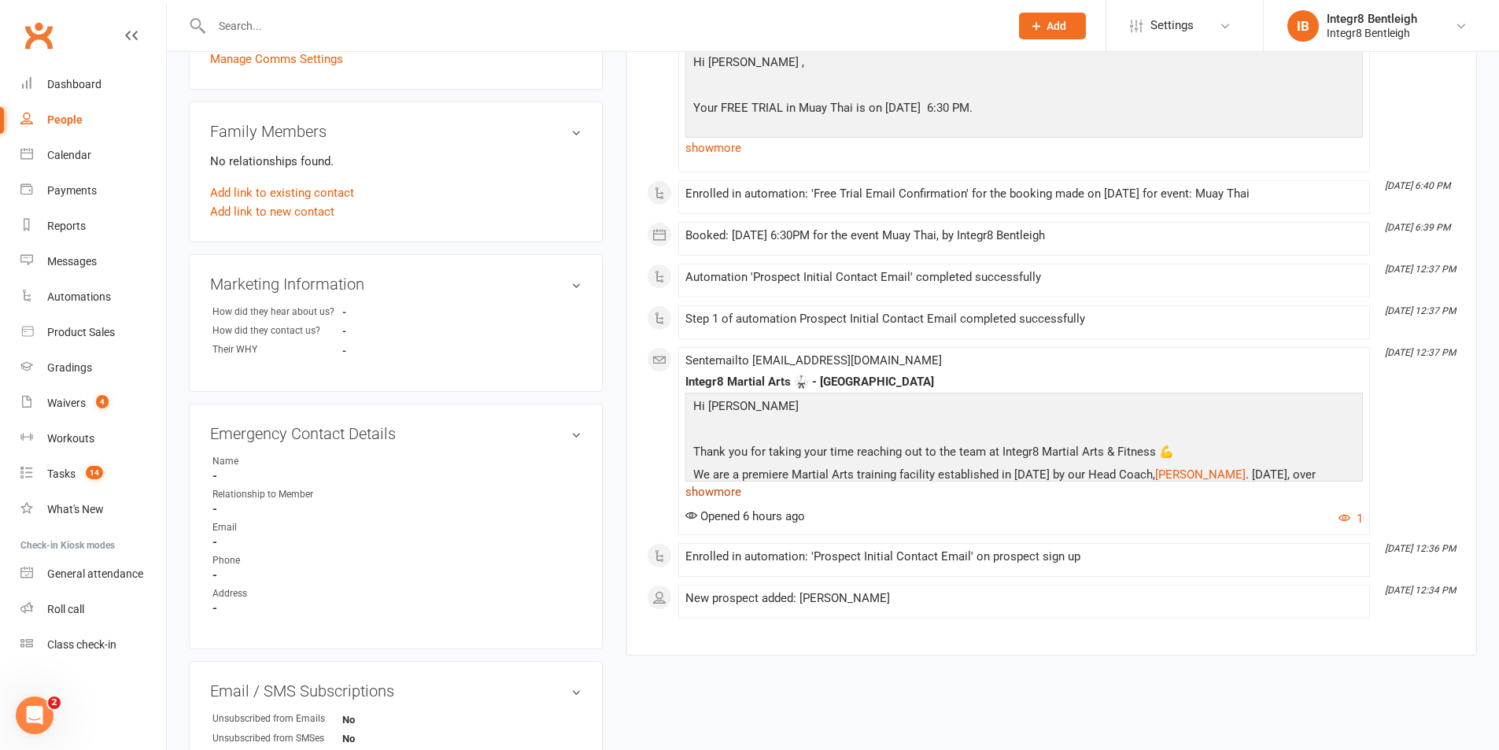
click at [707, 483] on link "show more" at bounding box center [1023, 492] width 677 height 22
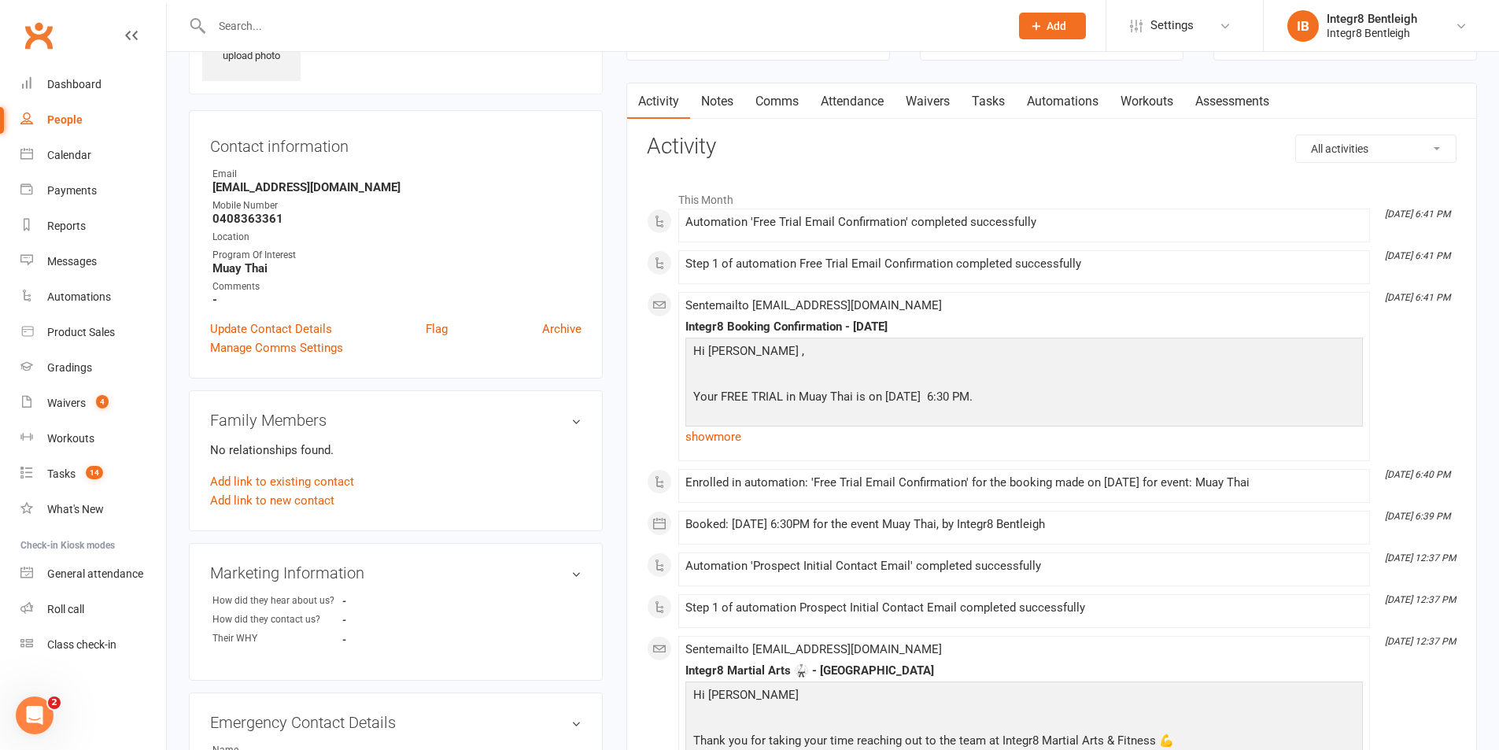
scroll to position [0, 0]
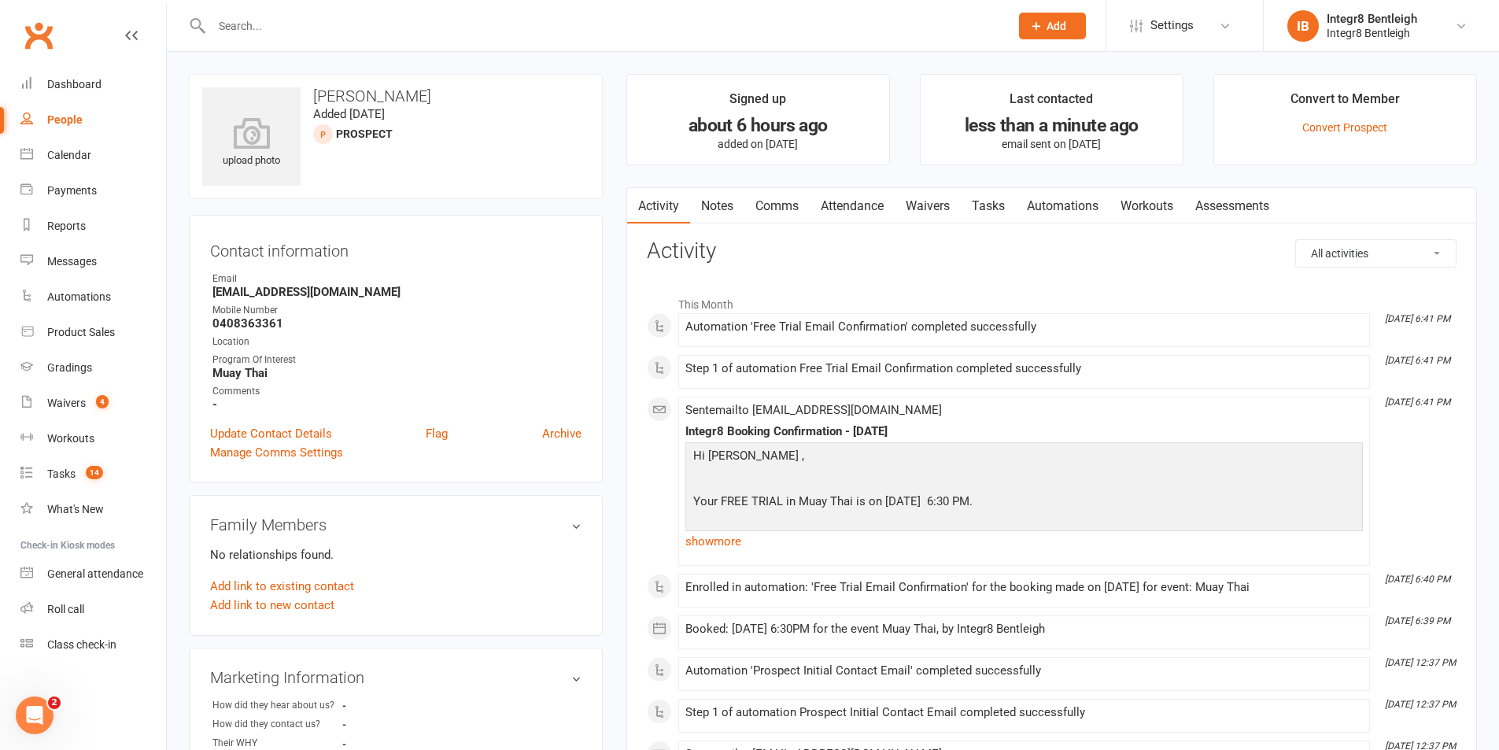
click at [914, 202] on link "Waivers" at bounding box center [928, 206] width 66 height 36
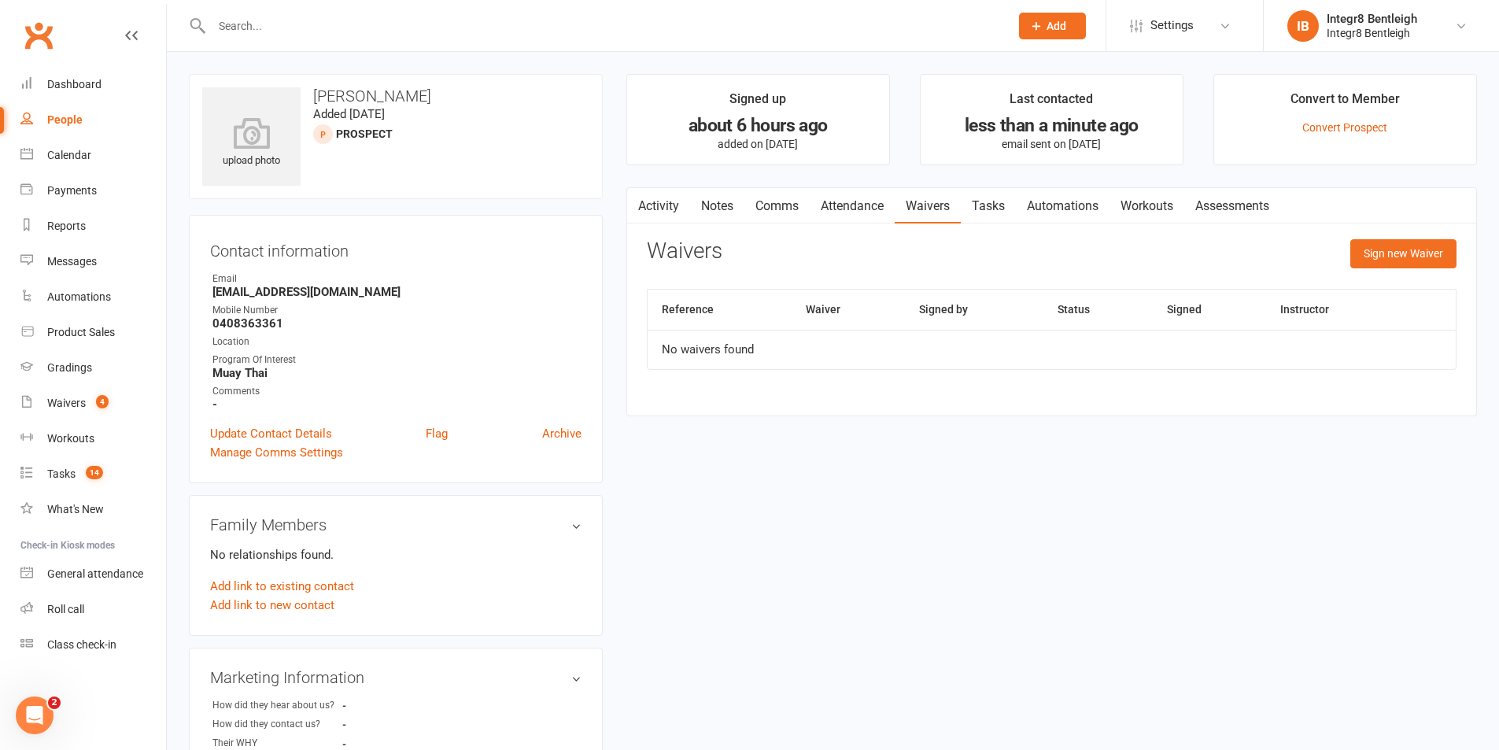
click at [666, 220] on link "Activity" at bounding box center [658, 206] width 63 height 36
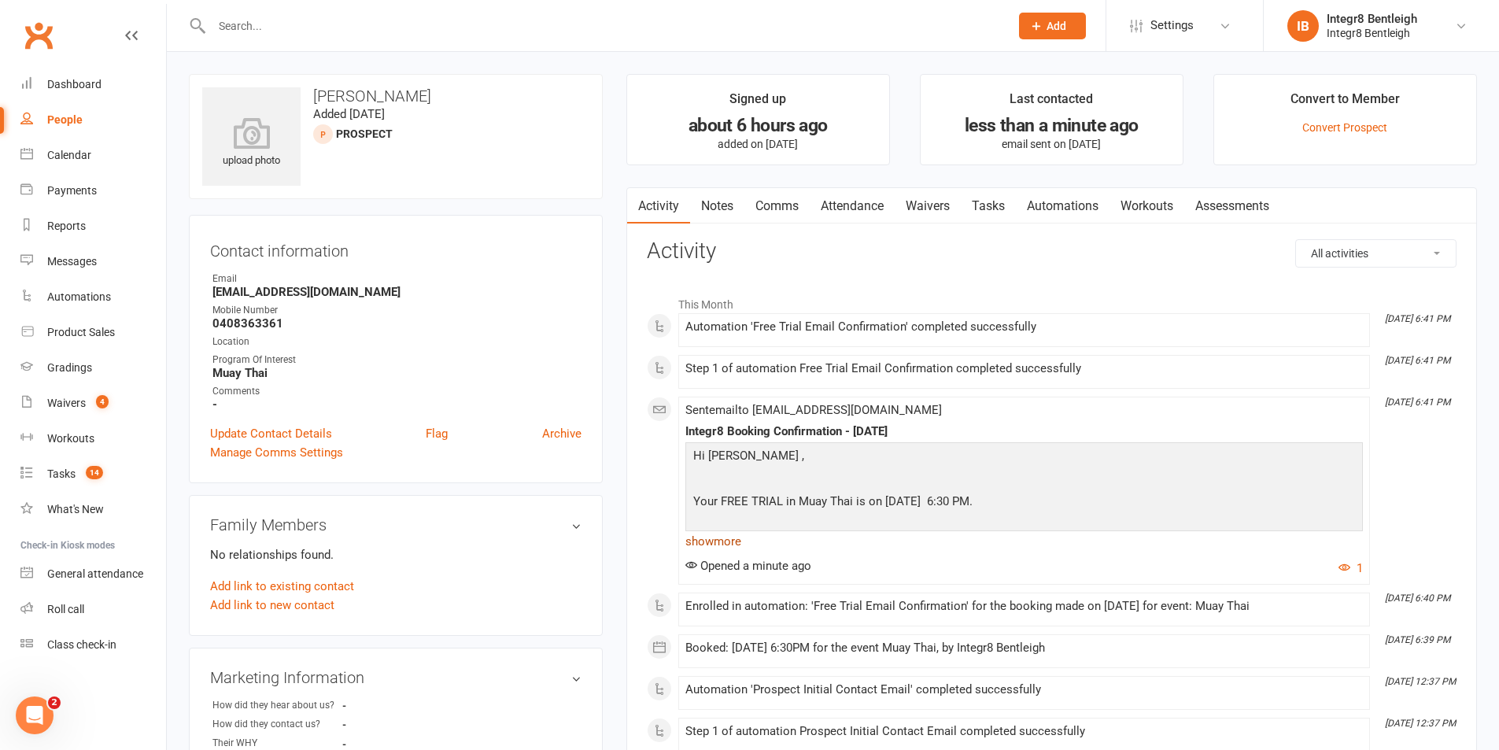
click at [714, 552] on link "show more" at bounding box center [1023, 541] width 677 height 22
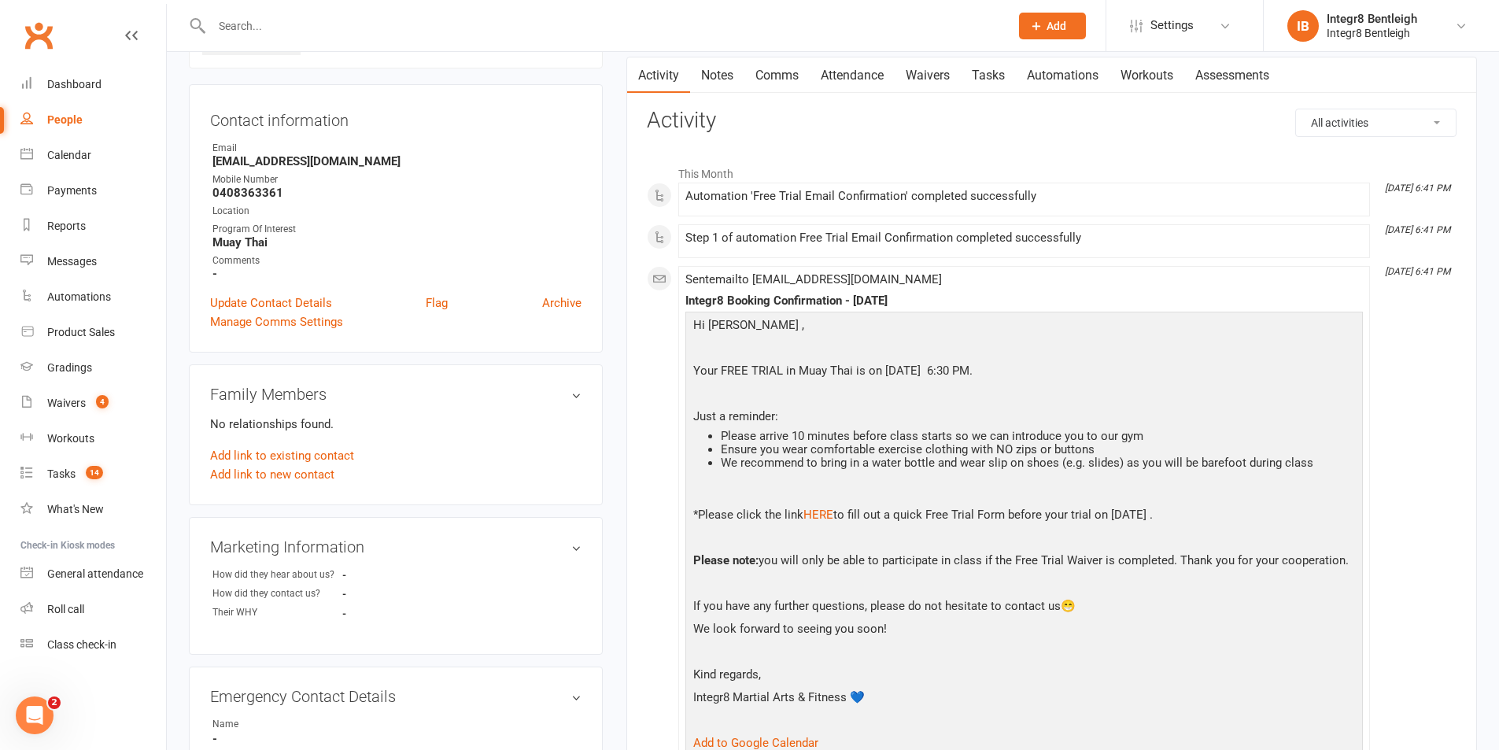
scroll to position [157, 0]
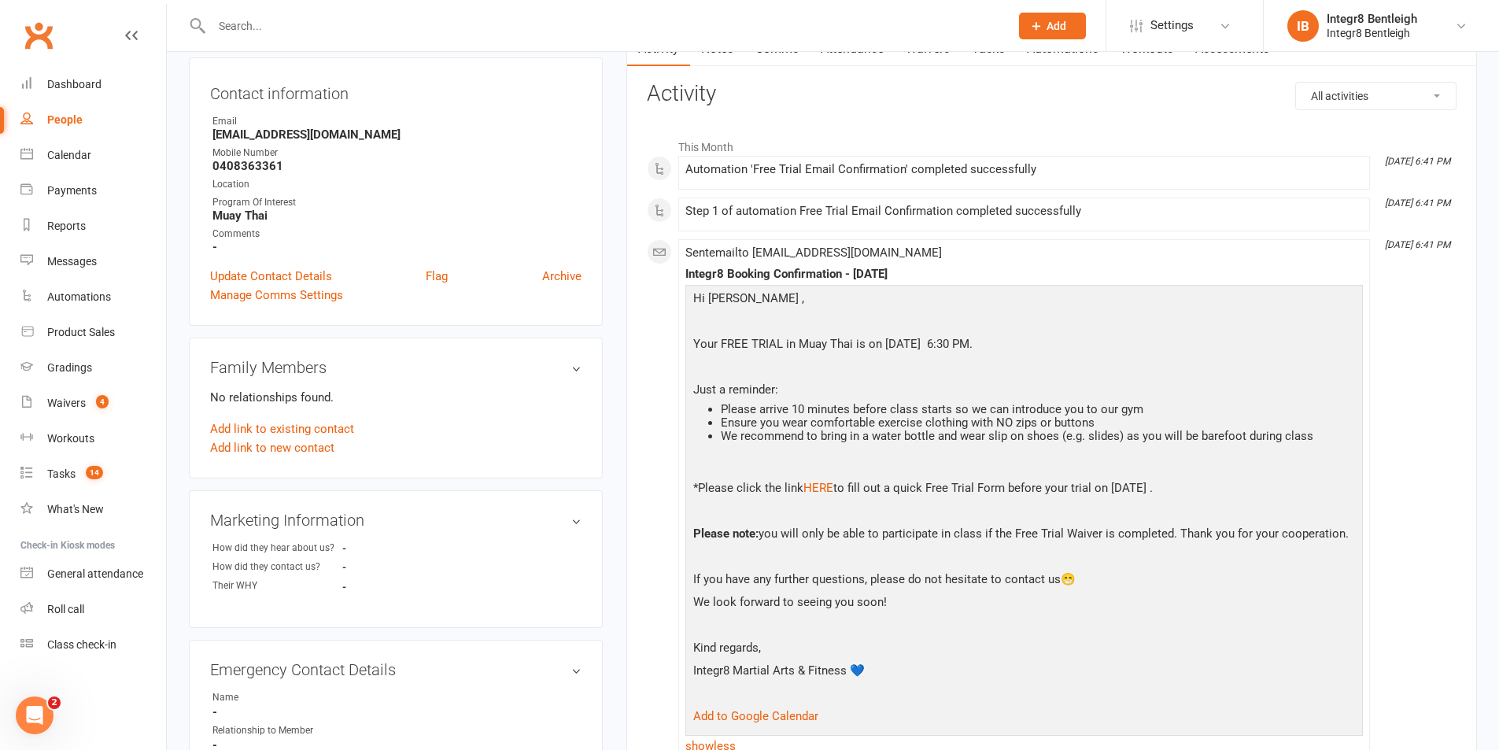
click at [637, 468] on div "Activity Notes Comms Attendance Waivers Tasks Automations Workouts Assessments …" at bounding box center [1051, 651] width 851 height 1243
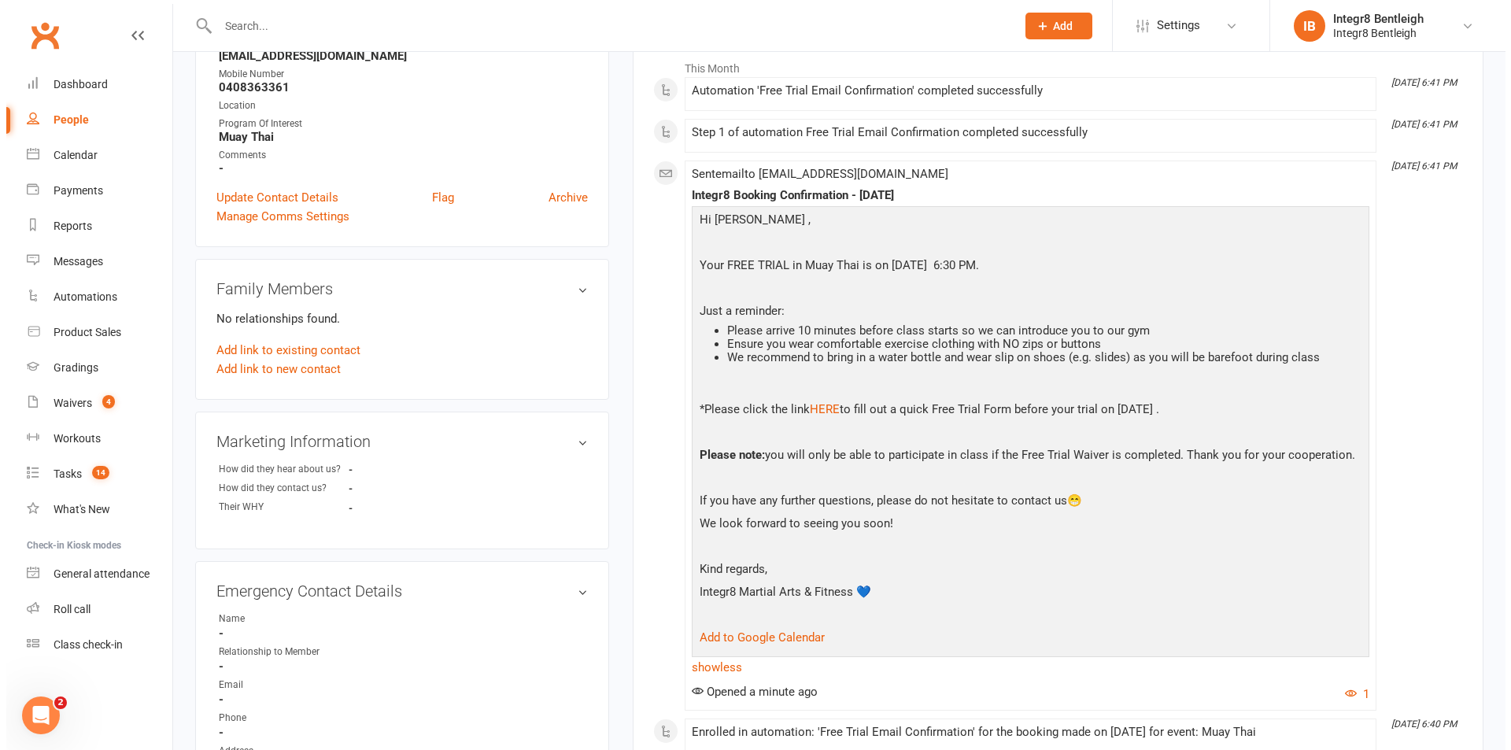
scroll to position [0, 0]
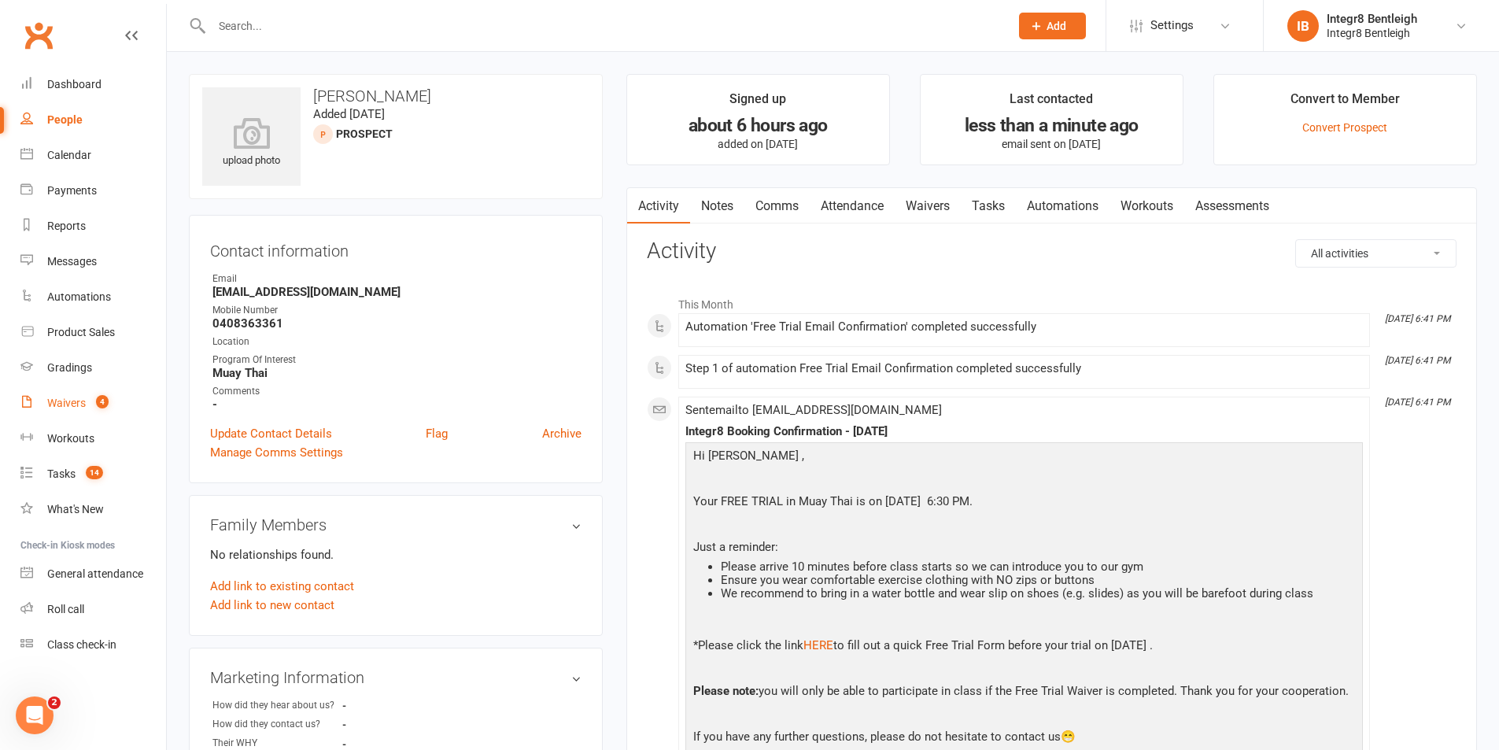
click at [90, 400] on count-badge "4" at bounding box center [98, 403] width 20 height 13
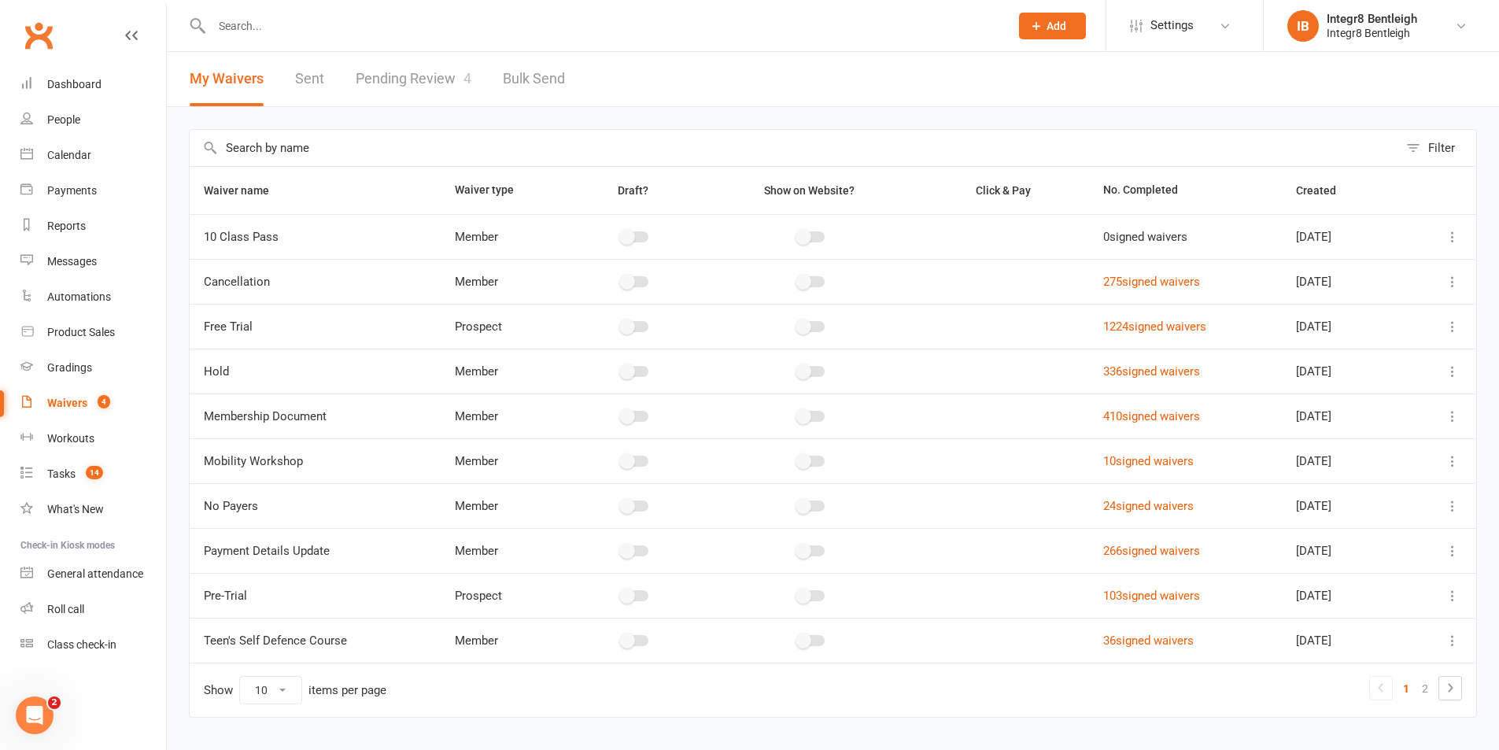
click at [360, 83] on link "Pending Review 4" at bounding box center [414, 79] width 116 height 54
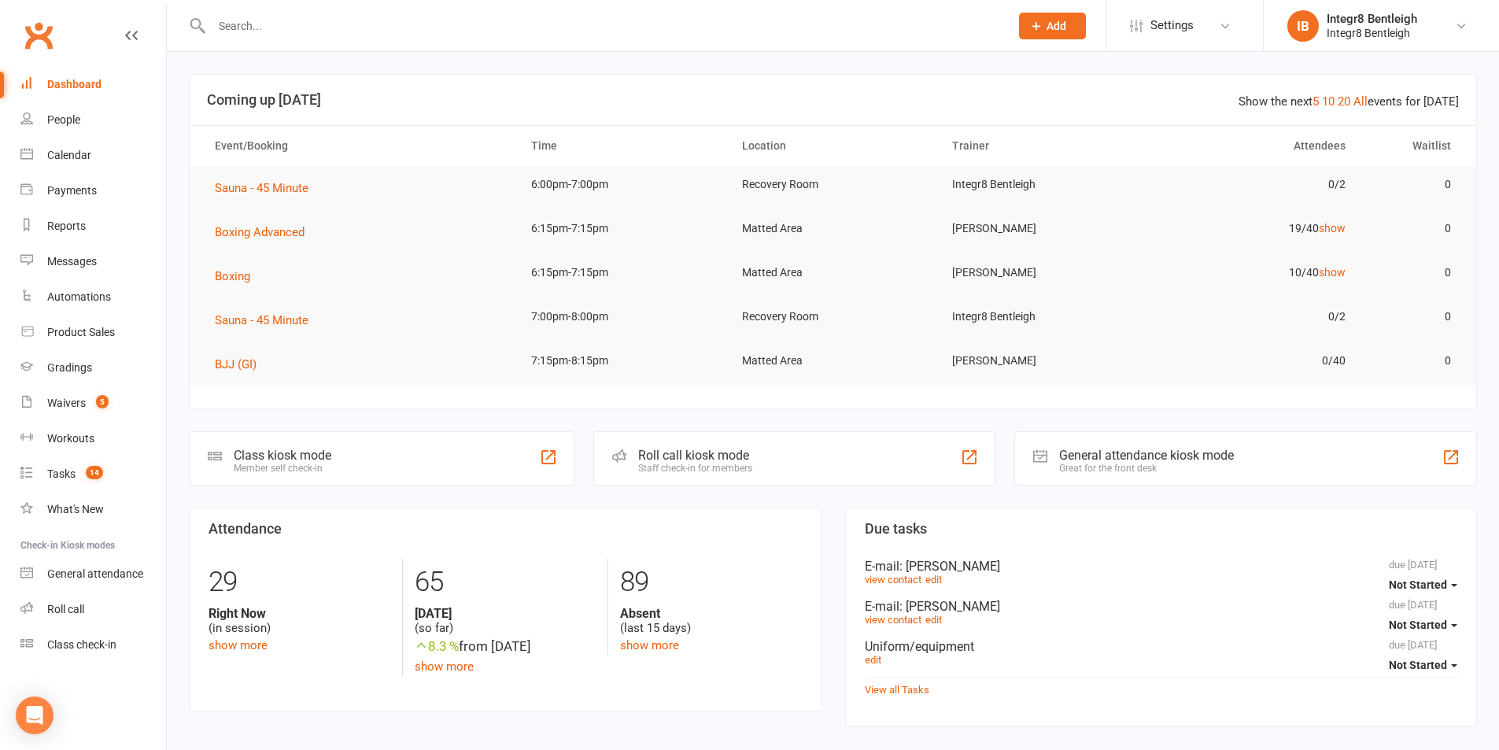
click at [498, 21] on input "text" at bounding box center [603, 26] width 792 height 22
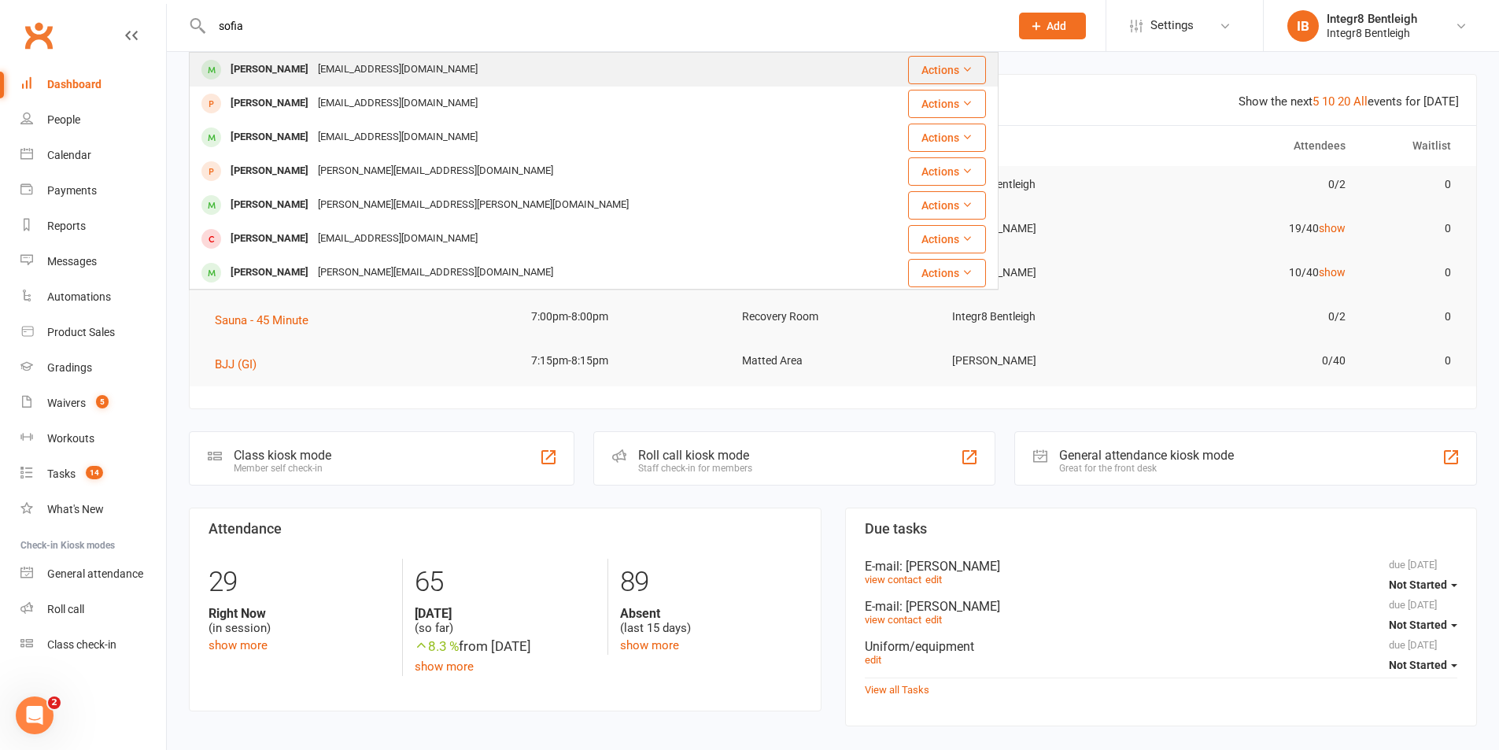
type input "sofia"
click at [471, 65] on div "[PERSON_NAME] [EMAIL_ADDRESS][DOMAIN_NAME]" at bounding box center [525, 70] width 671 height 32
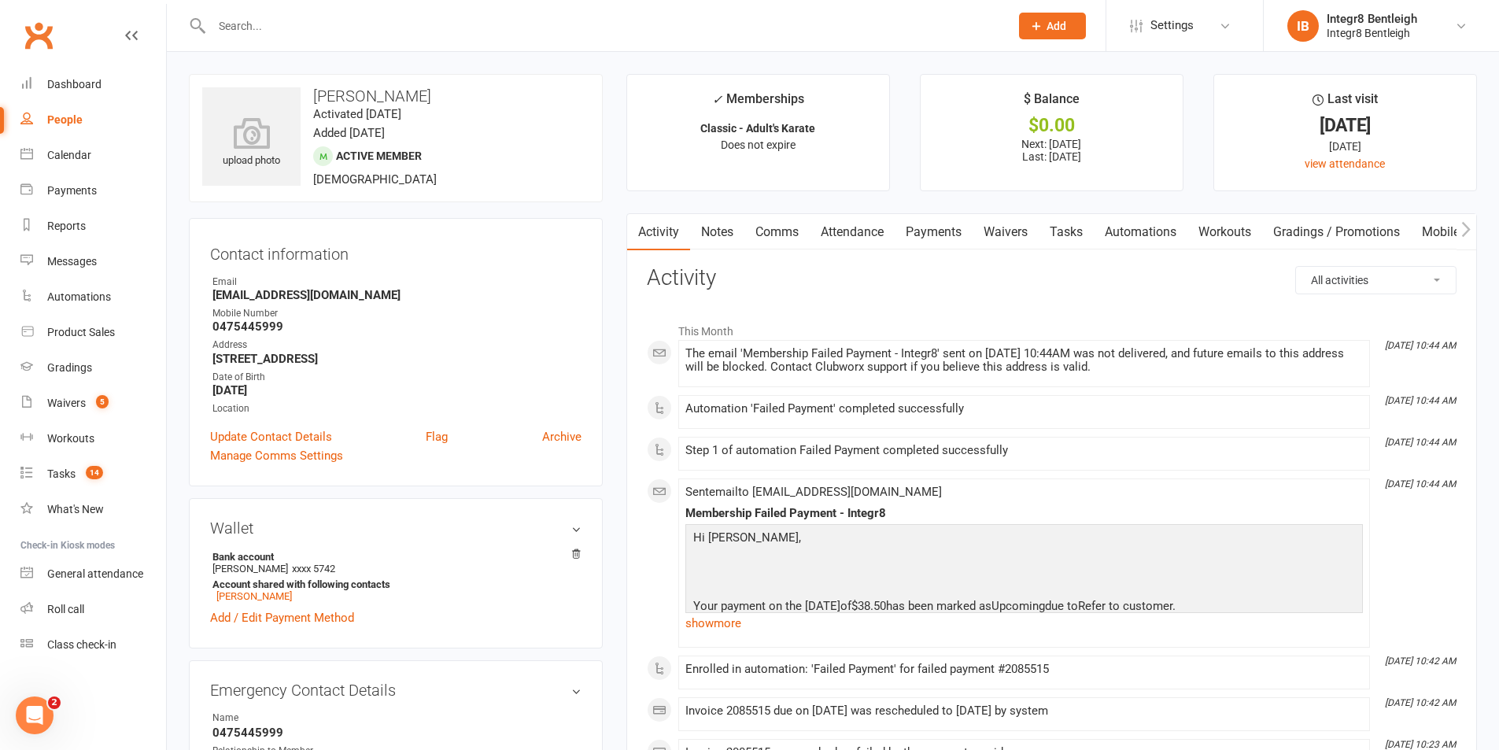
click at [942, 229] on link "Payments" at bounding box center [934, 232] width 78 height 36
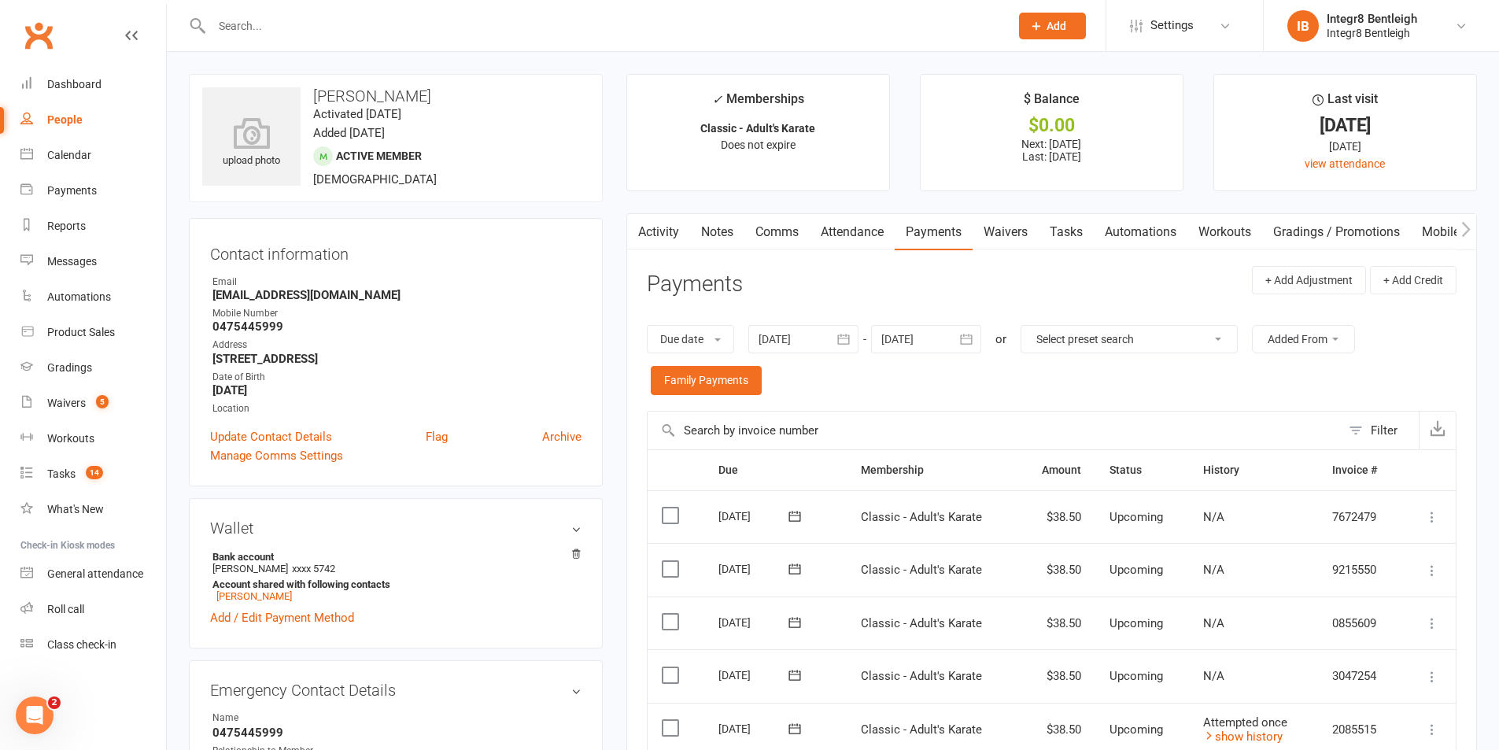
click at [636, 227] on icon "button" at bounding box center [636, 228] width 9 height 15
click at [673, 221] on link "Activity" at bounding box center [658, 232] width 63 height 36
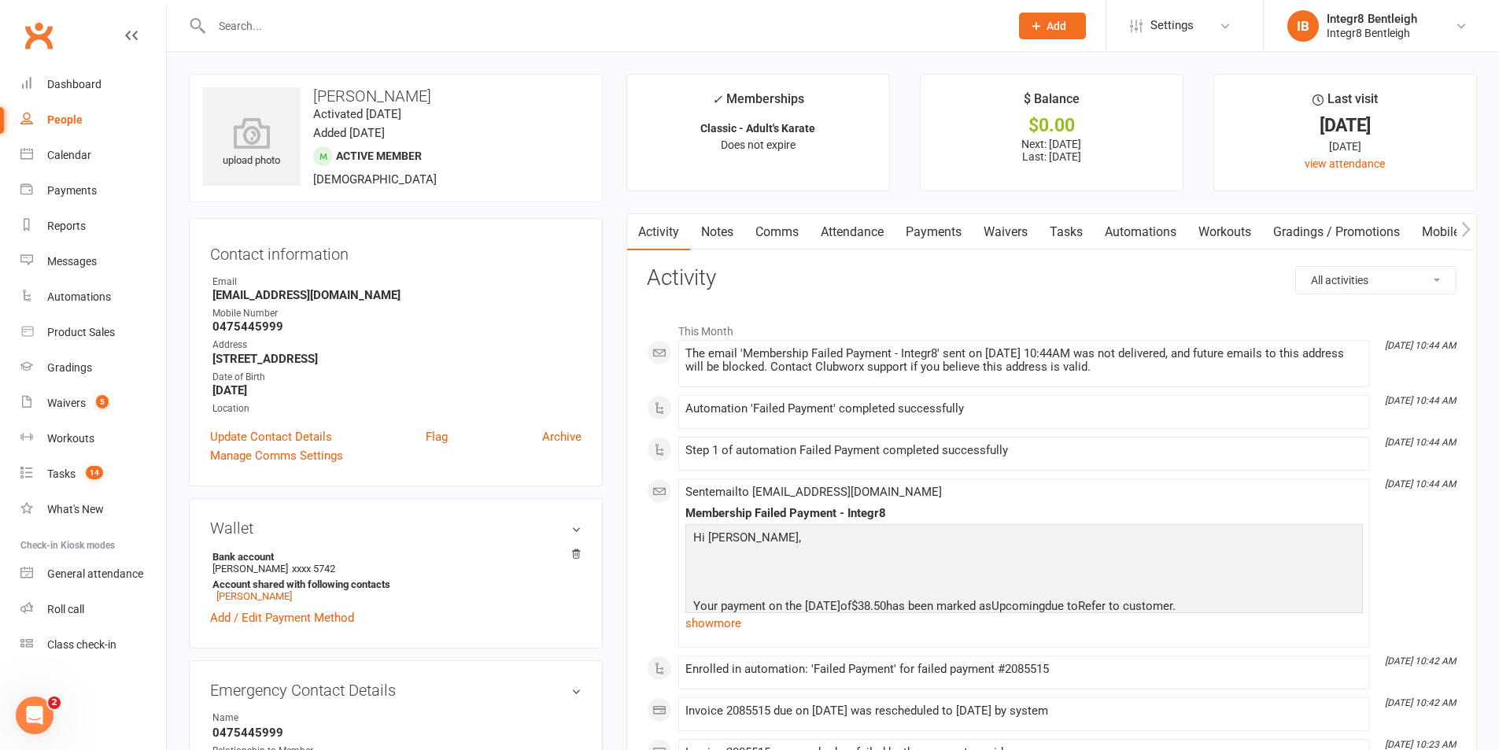
click at [929, 225] on link "Payments" at bounding box center [934, 232] width 78 height 36
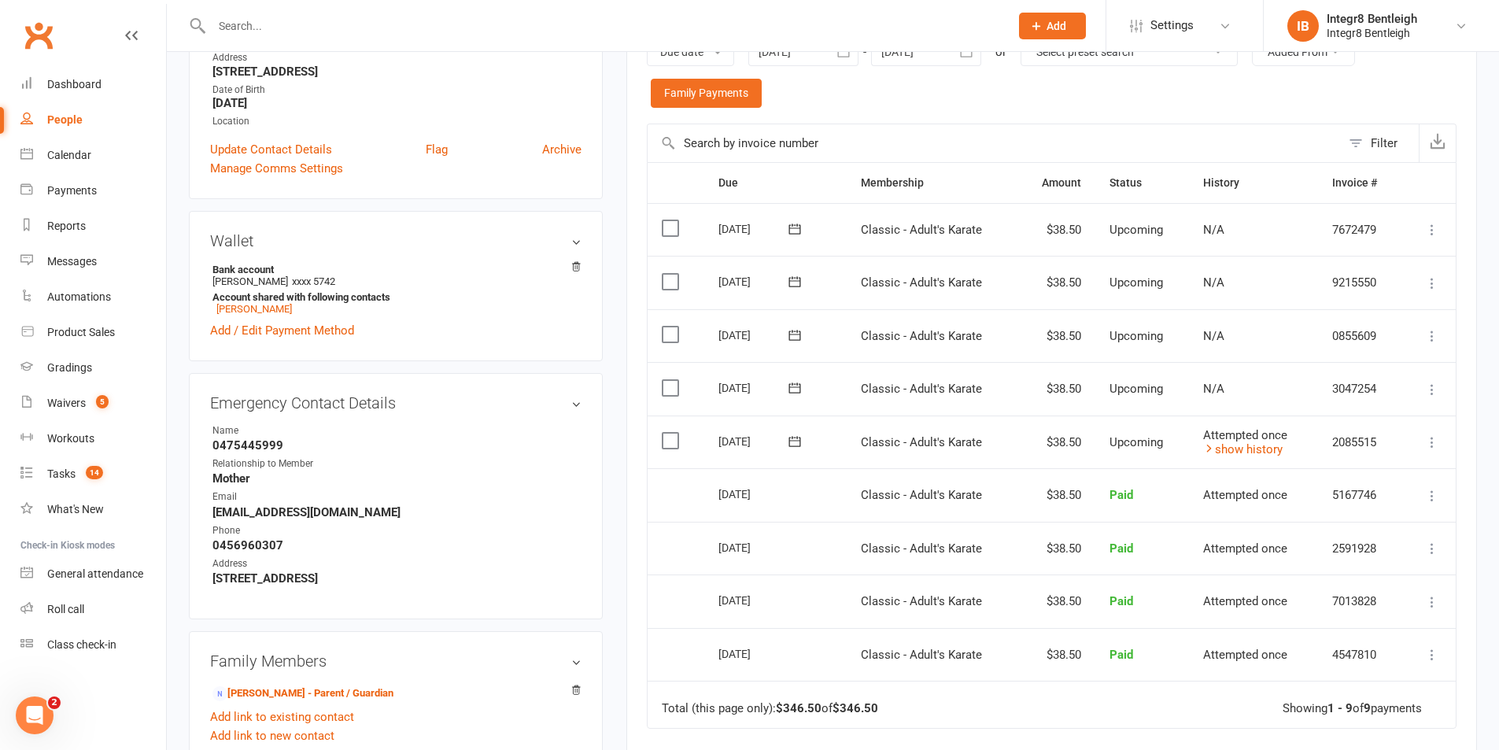
scroll to position [315, 0]
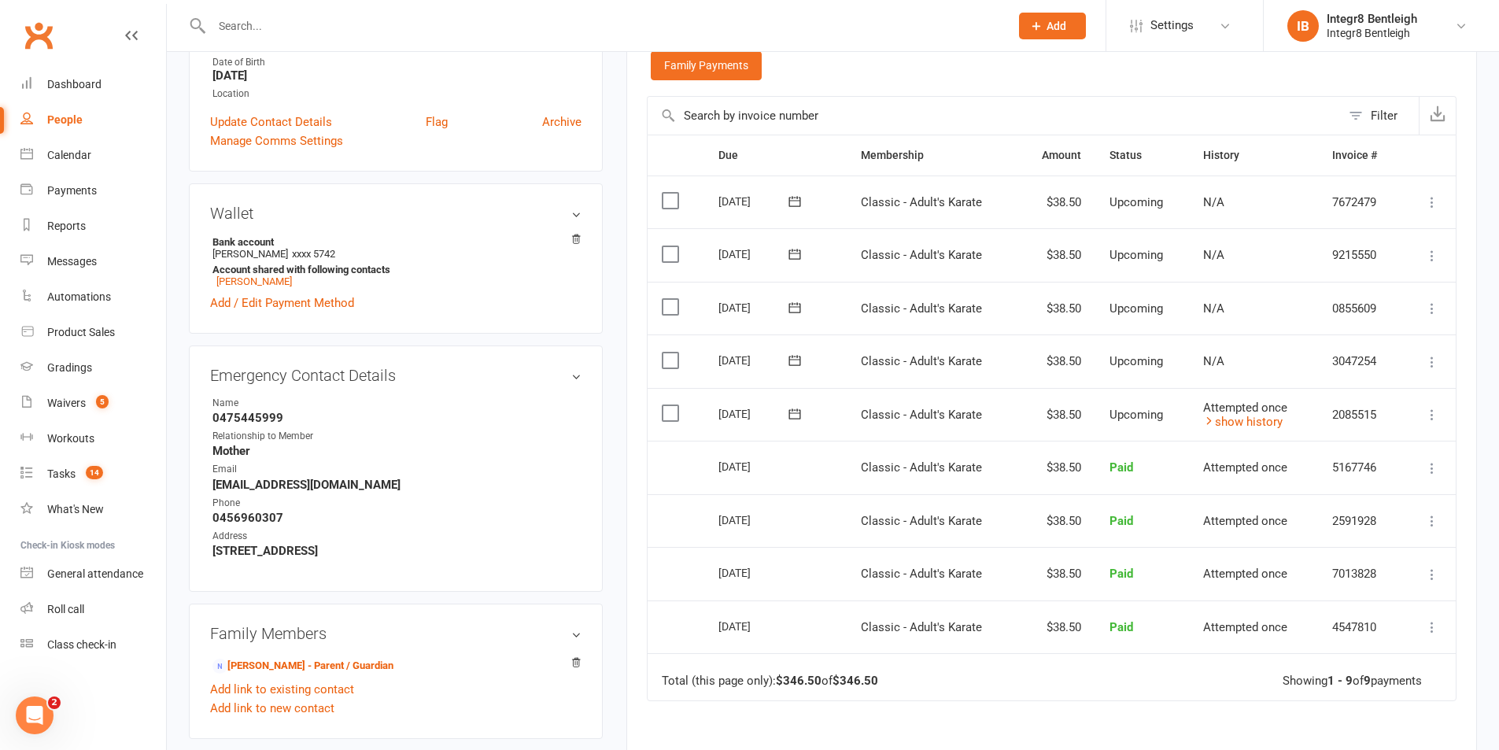
click at [605, 501] on div "upload photo Sofia Kovalenko Activated 6 January, 2022 Added 5 January, 2022 Ac…" at bounding box center [395, 591] width 437 height 1664
click at [606, 474] on div "upload photo Sofia Kovalenko Activated 6 January, 2022 Added 5 January, 2022 Ac…" at bounding box center [395, 591] width 437 height 1664
click at [617, 156] on main "✓ Memberships Classic - Adult's Karate Does not expire $ Balance $0.00 Next: 15…" at bounding box center [1052, 351] width 874 height 1185
click at [612, 152] on div "upload photo Sofia Kovalenko Activated 6 January, 2022 Added 5 January, 2022 Ac…" at bounding box center [395, 591] width 437 height 1664
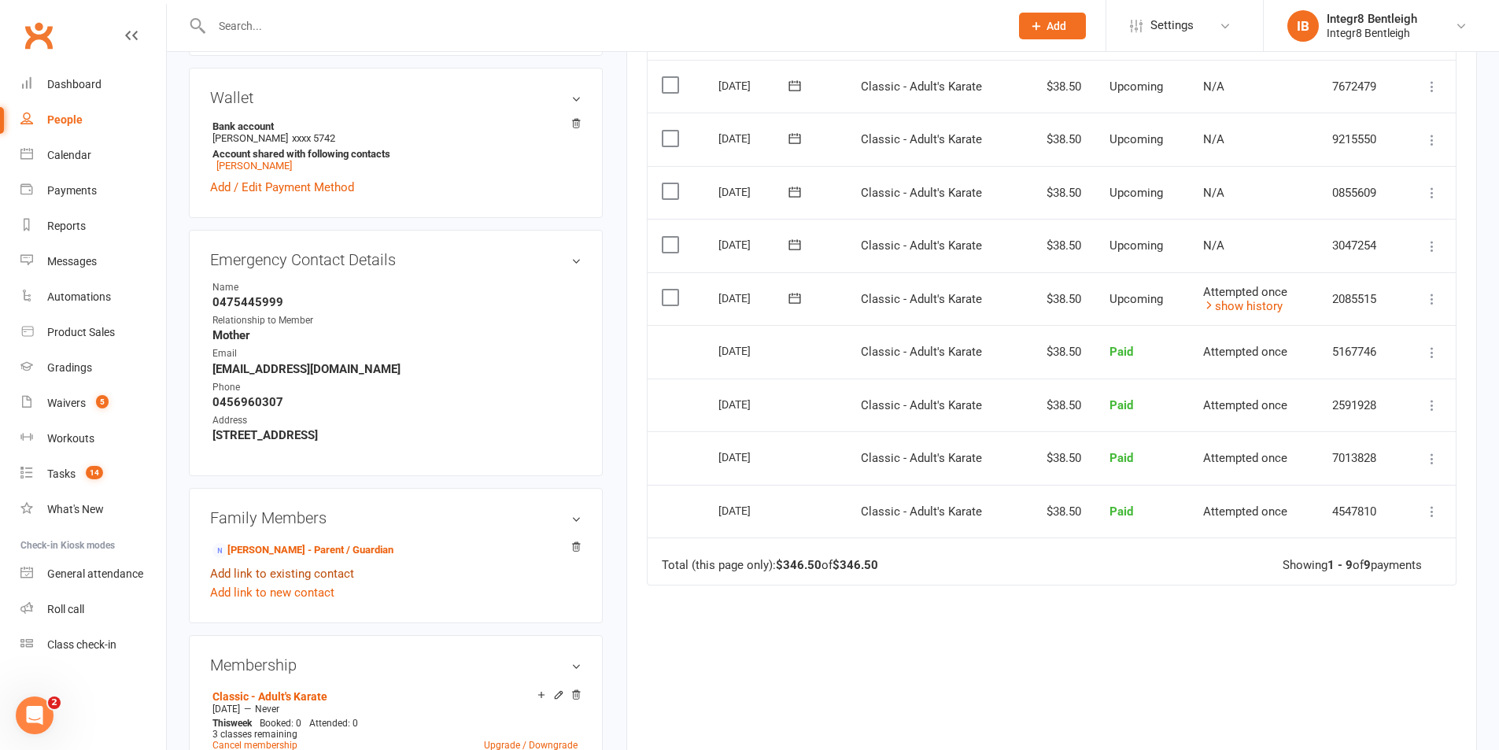
scroll to position [551, 0]
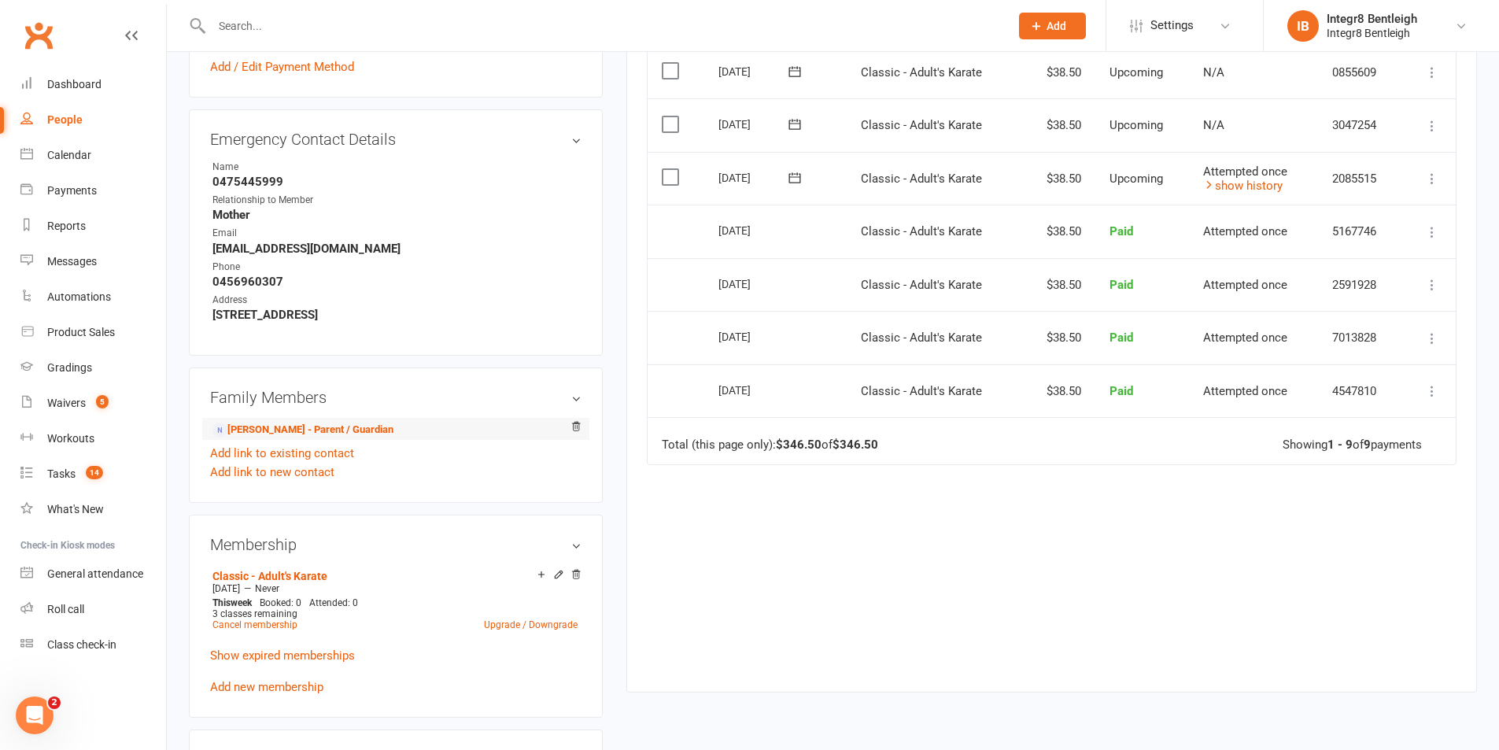
click at [262, 420] on li "Oxana Kovbiy - Parent / Guardian" at bounding box center [395, 429] width 371 height 22
click at [262, 426] on link "Oxana Kovbiy - Parent / Guardian" at bounding box center [302, 430] width 181 height 17
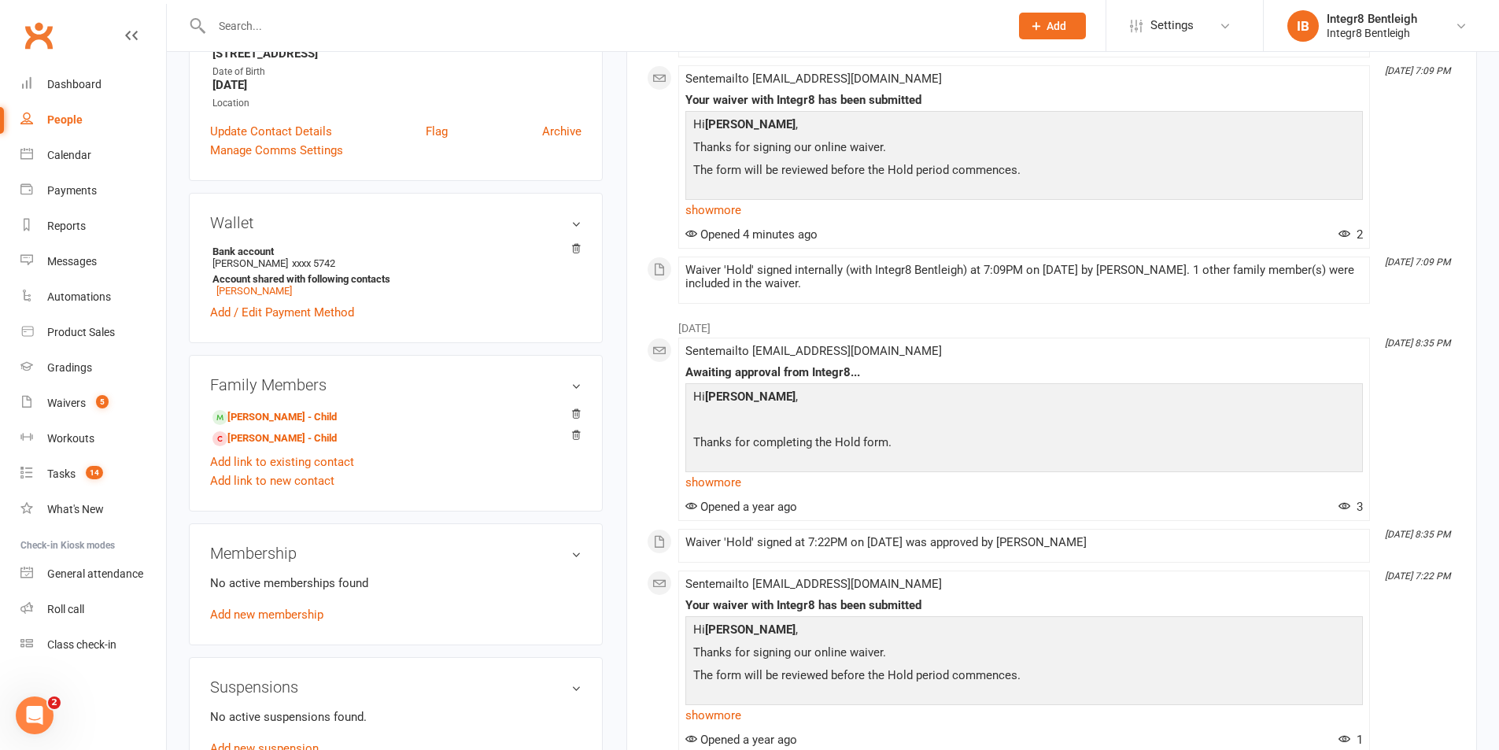
scroll to position [315, 0]
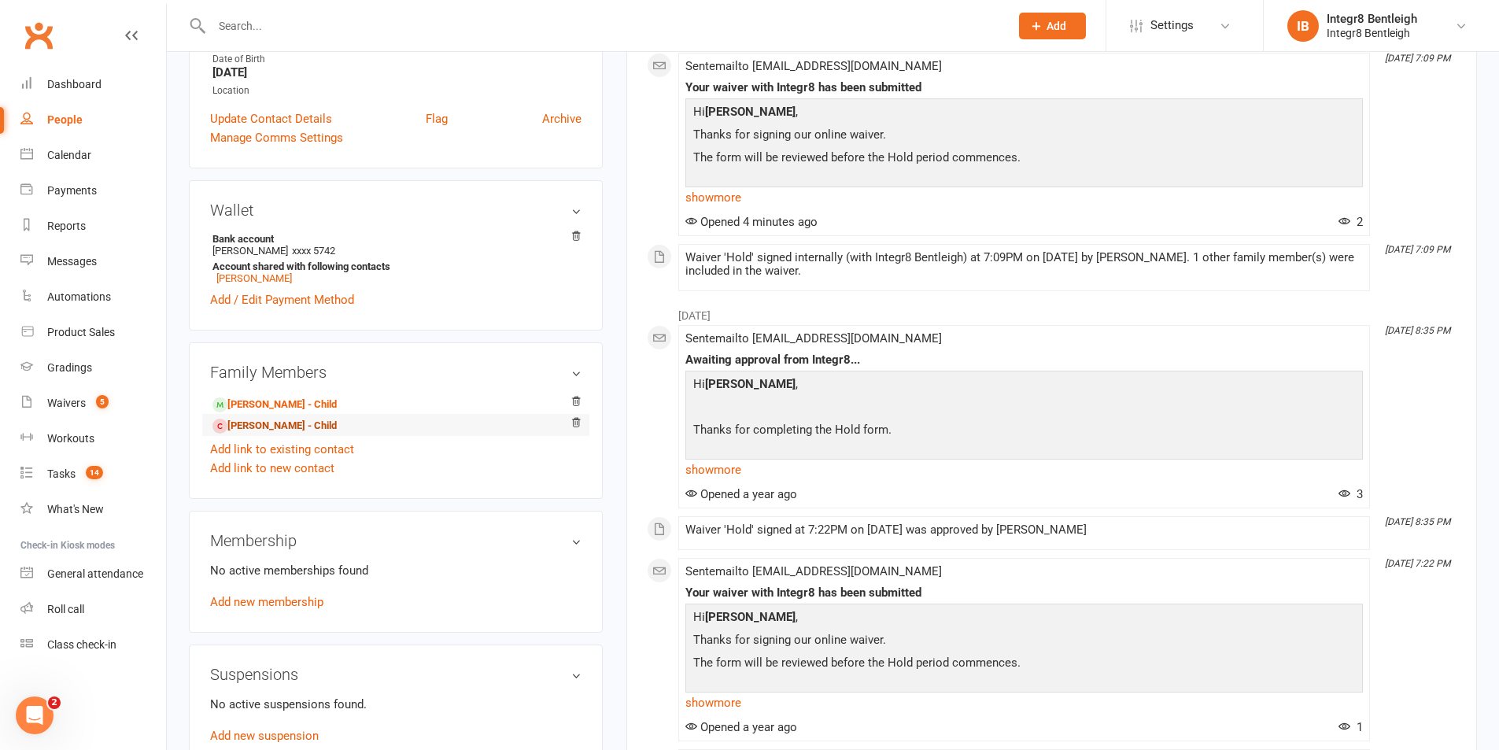
click at [274, 427] on link "Kiy Kovbiy - Child" at bounding box center [274, 426] width 124 height 17
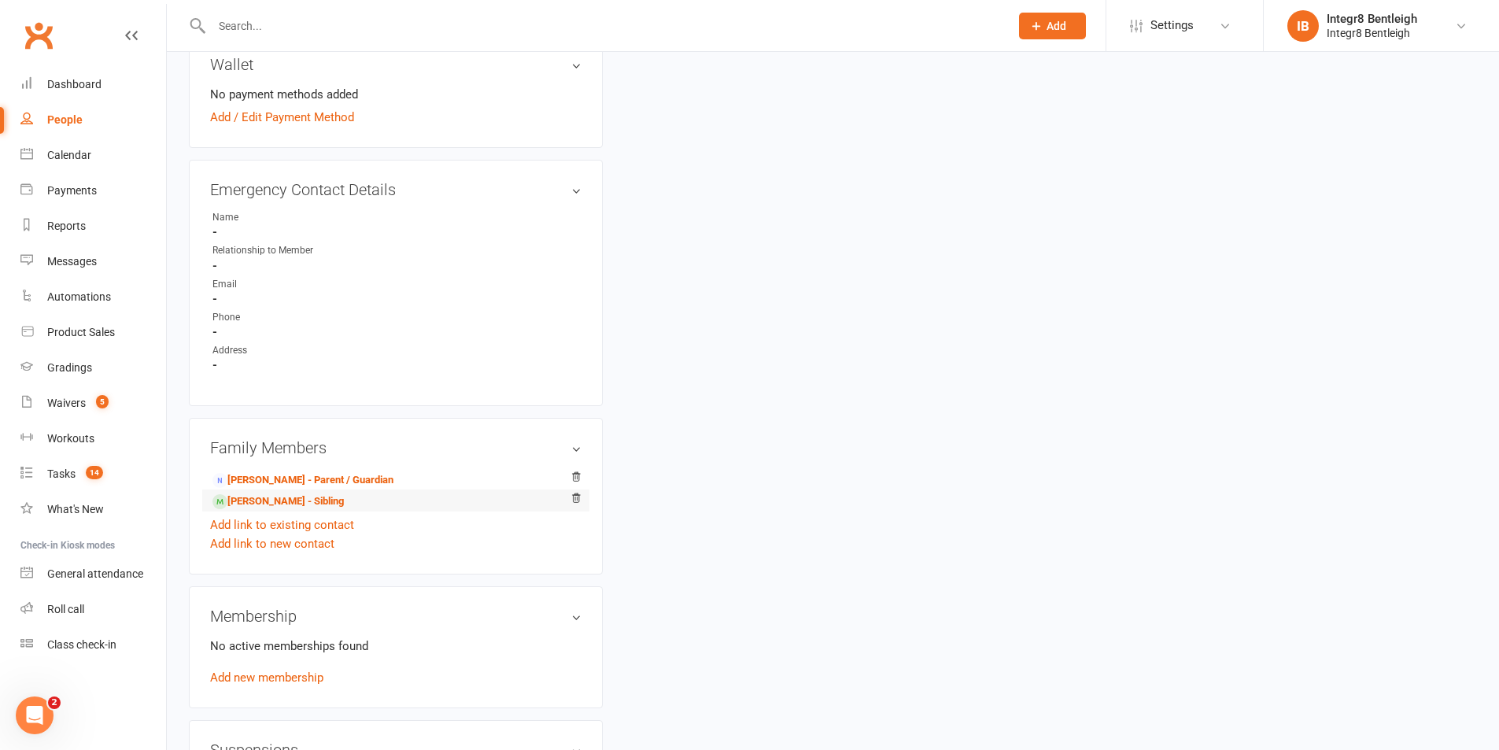
scroll to position [510, 0]
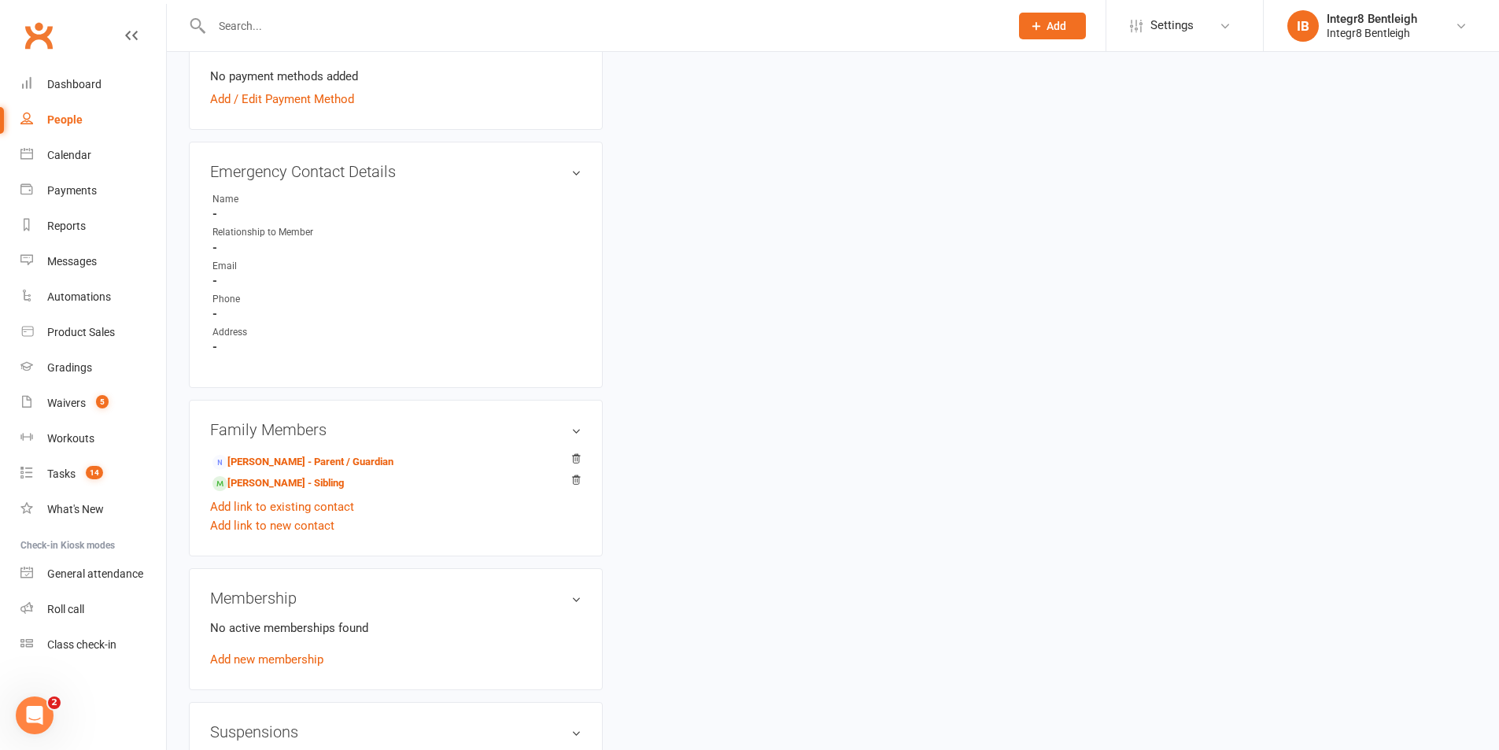
drag, startPoint x: 320, startPoint y: 467, endPoint x: 807, endPoint y: 457, distance: 487.2
click at [807, 457] on div "upload photo Kiy Kovbiy Added 13 August, 2025 Cancelled member 10 years old Con…" at bounding box center [833, 362] width 1312 height 1596
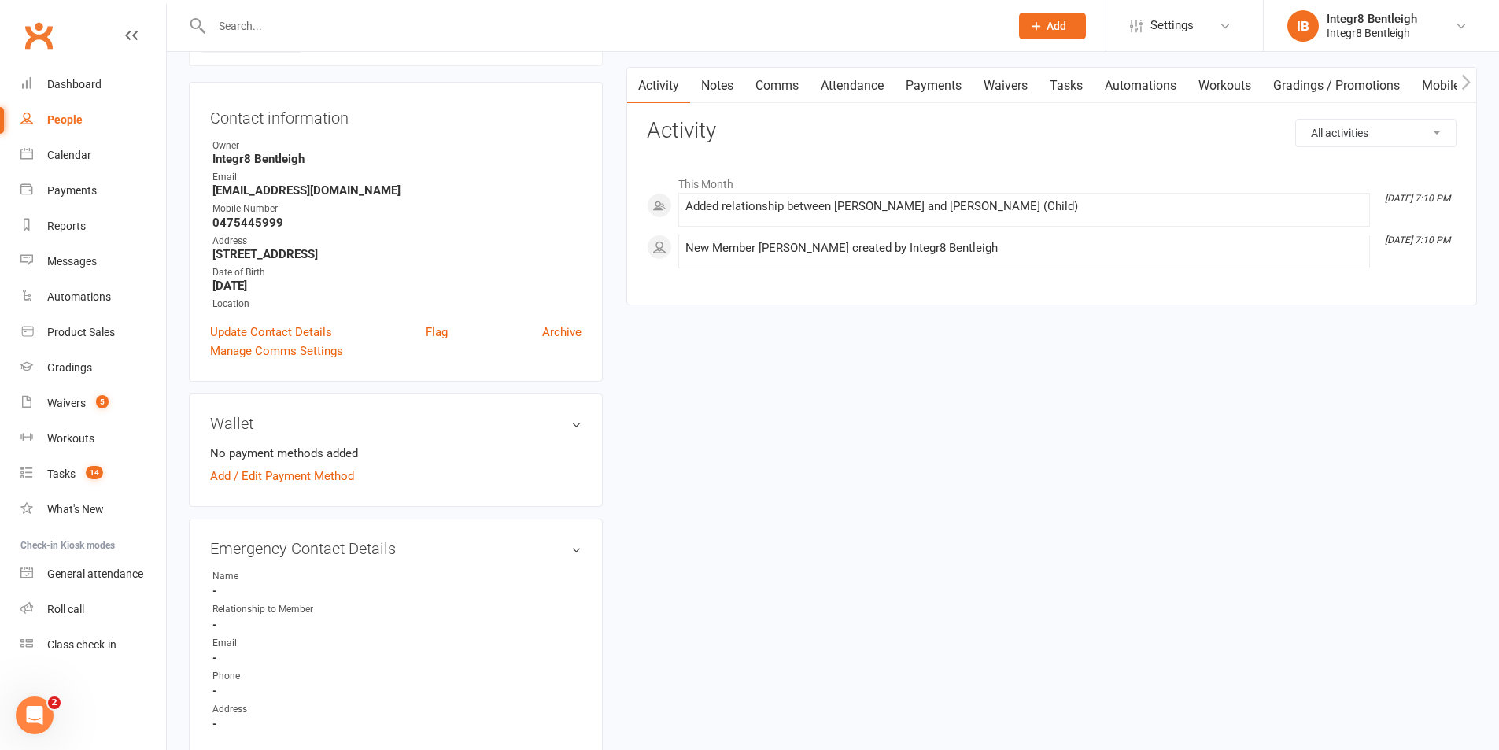
scroll to position [0, 0]
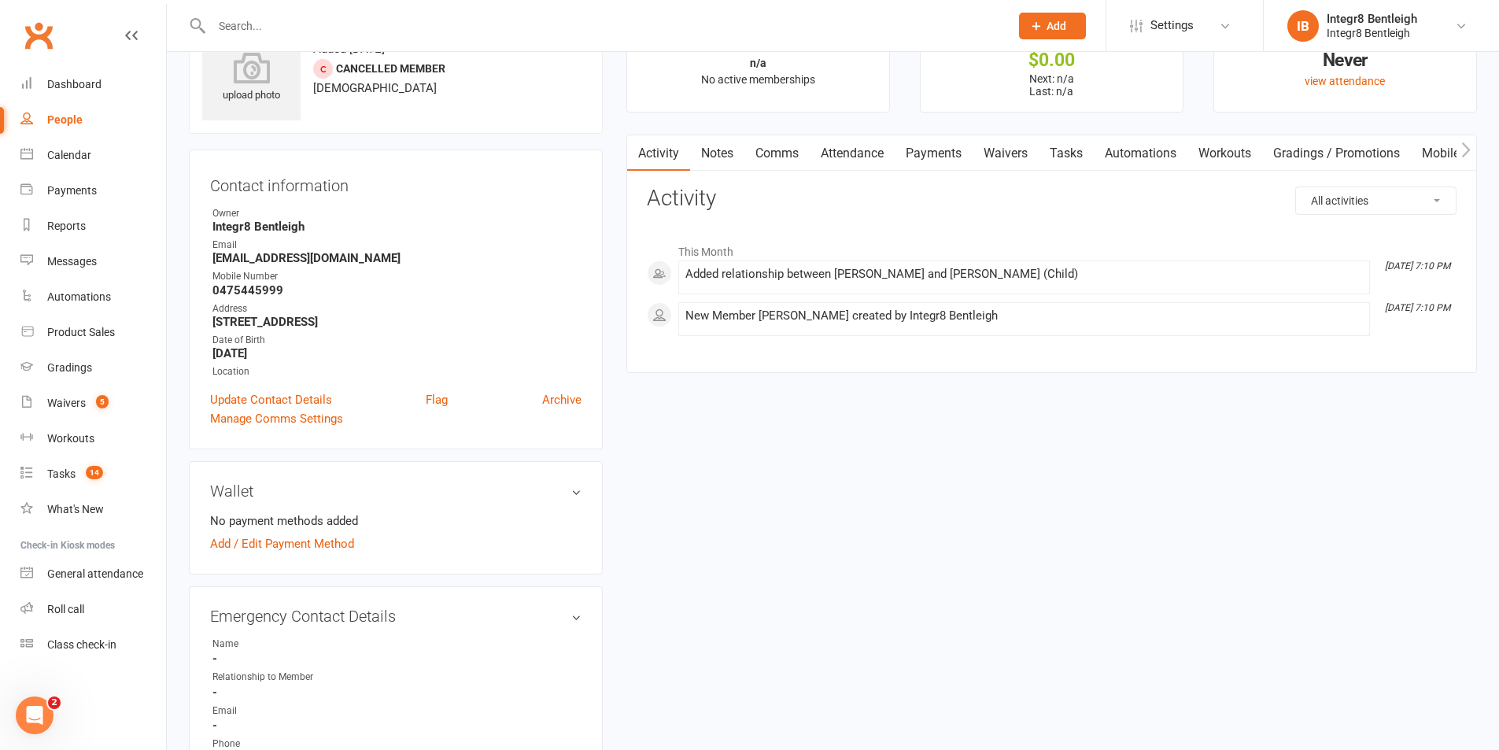
scroll to position [38, 0]
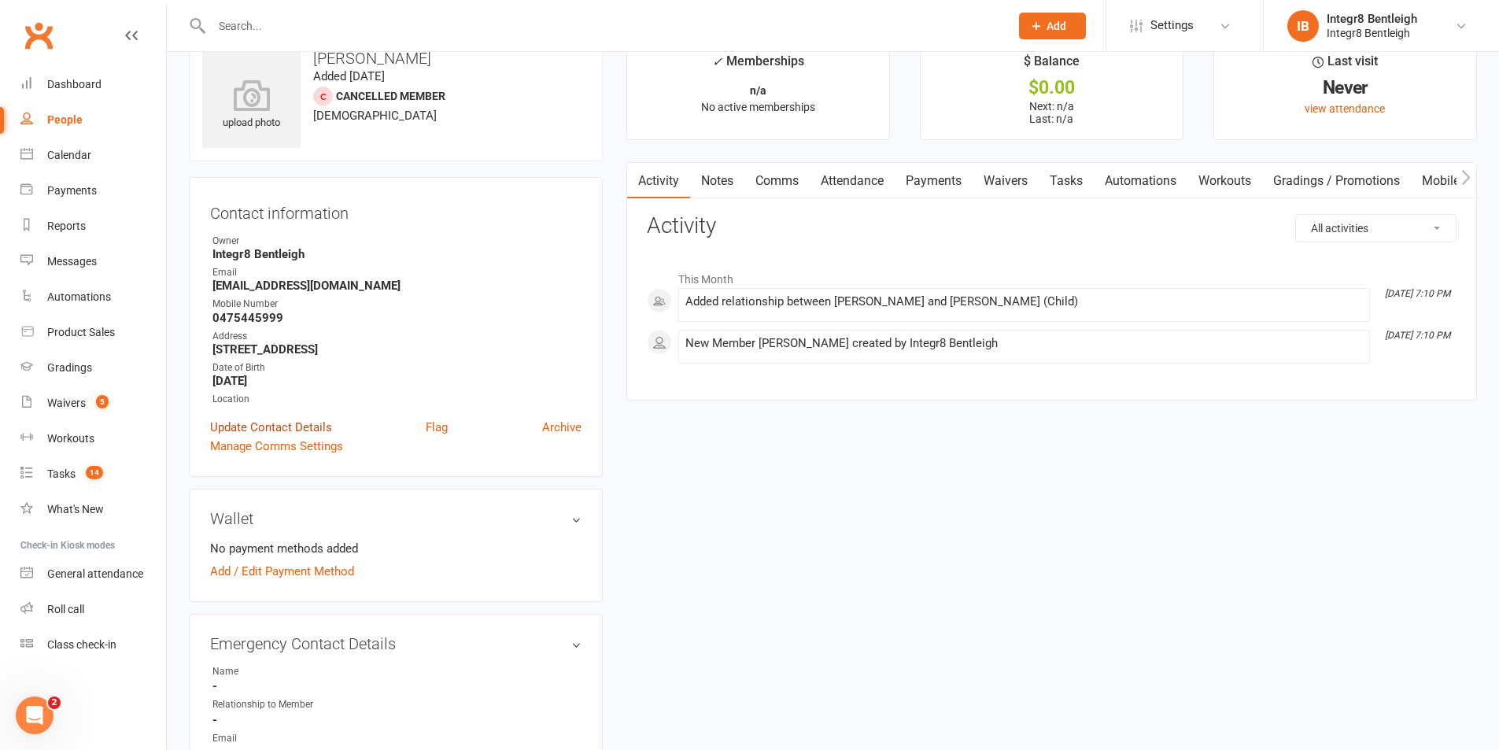
click at [317, 430] on link "Update Contact Details" at bounding box center [271, 427] width 122 height 19
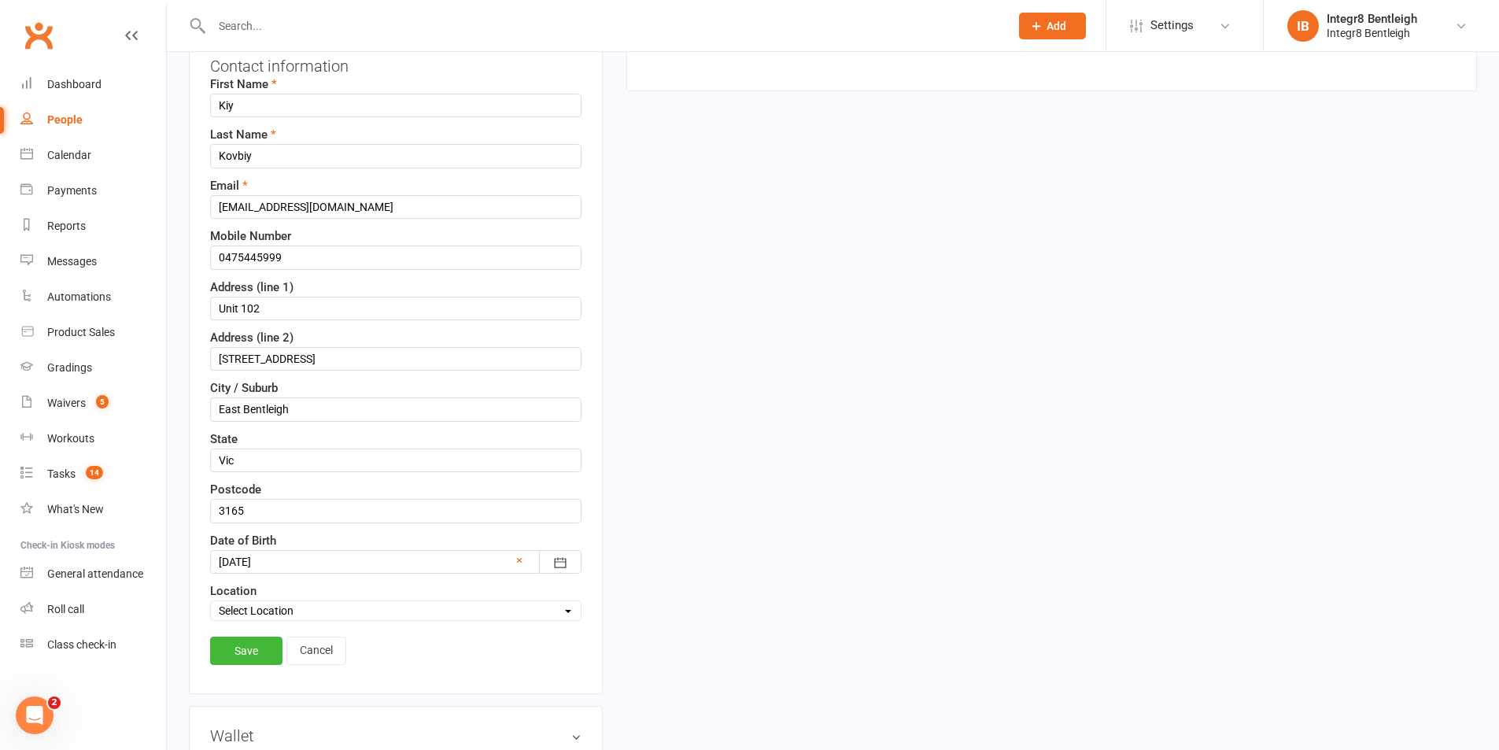
scroll to position [153, 0]
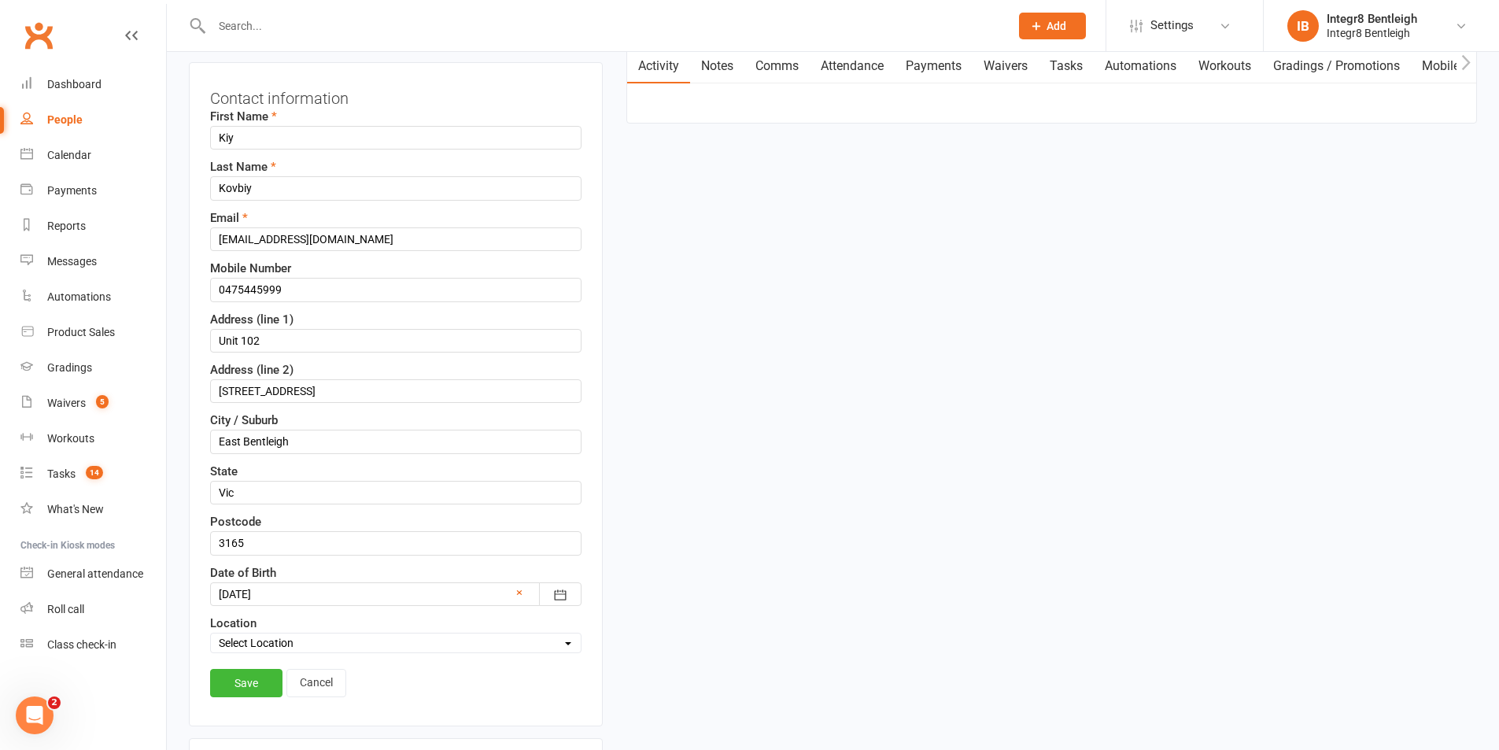
click at [320, 682] on link "Cancel" at bounding box center [316, 683] width 60 height 28
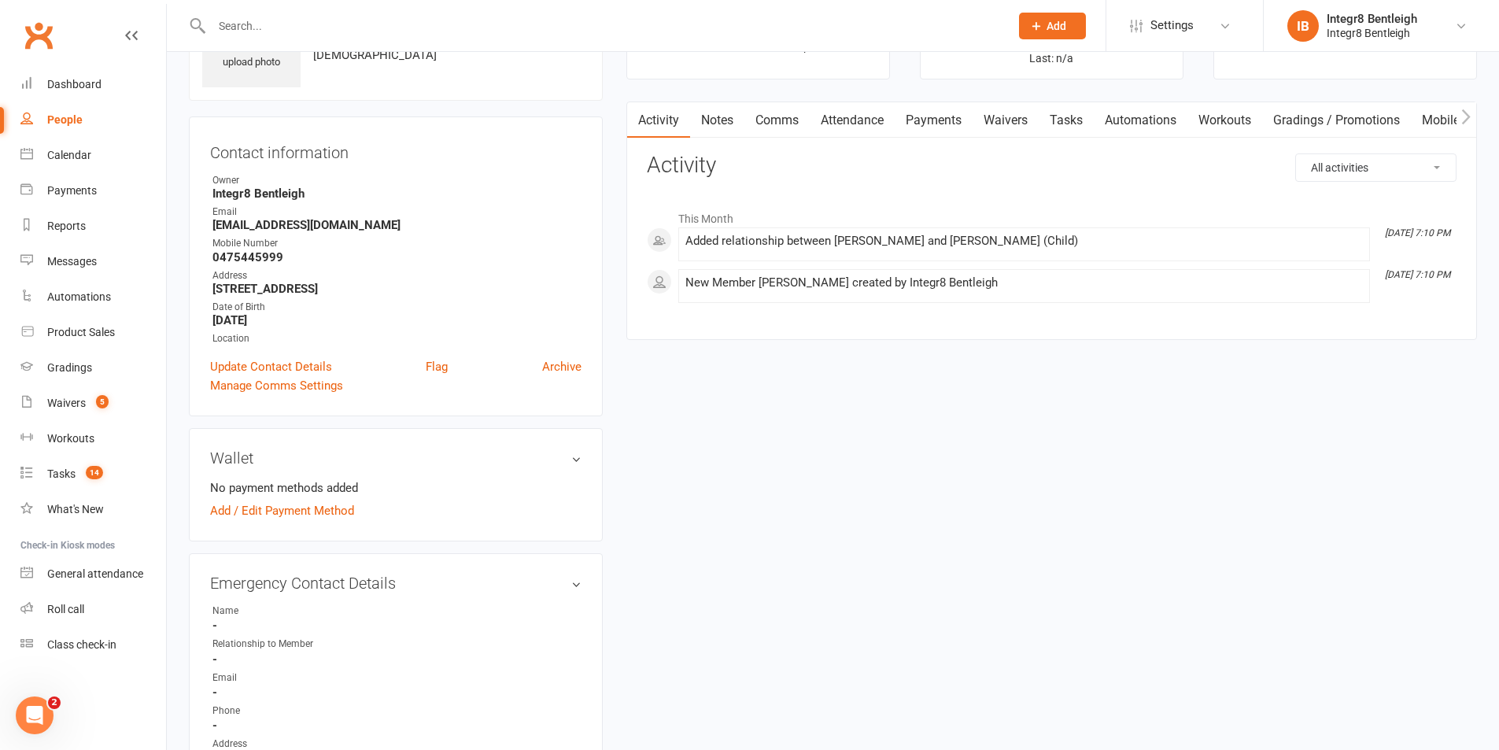
scroll to position [74, 0]
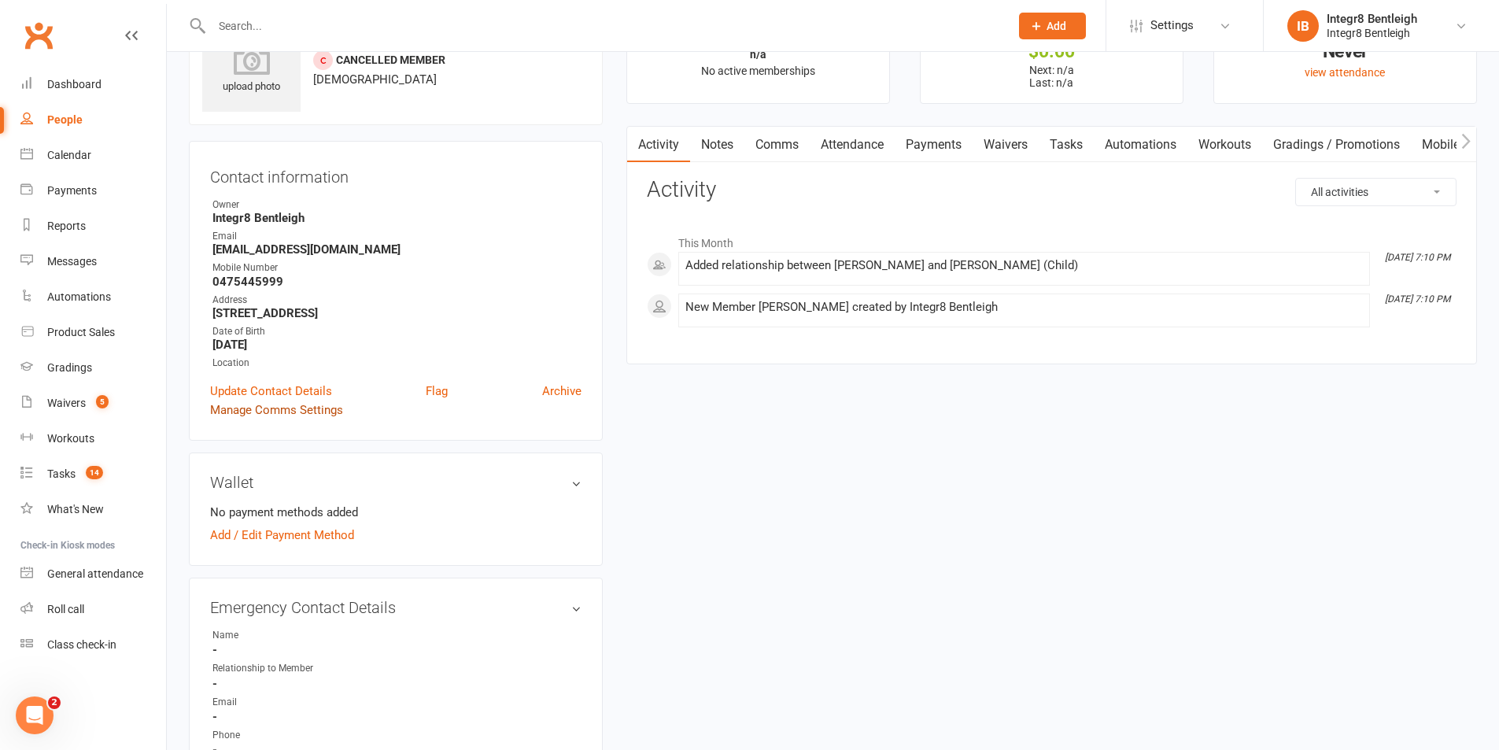
click at [301, 408] on link "Manage Comms Settings" at bounding box center [276, 409] width 133 height 19
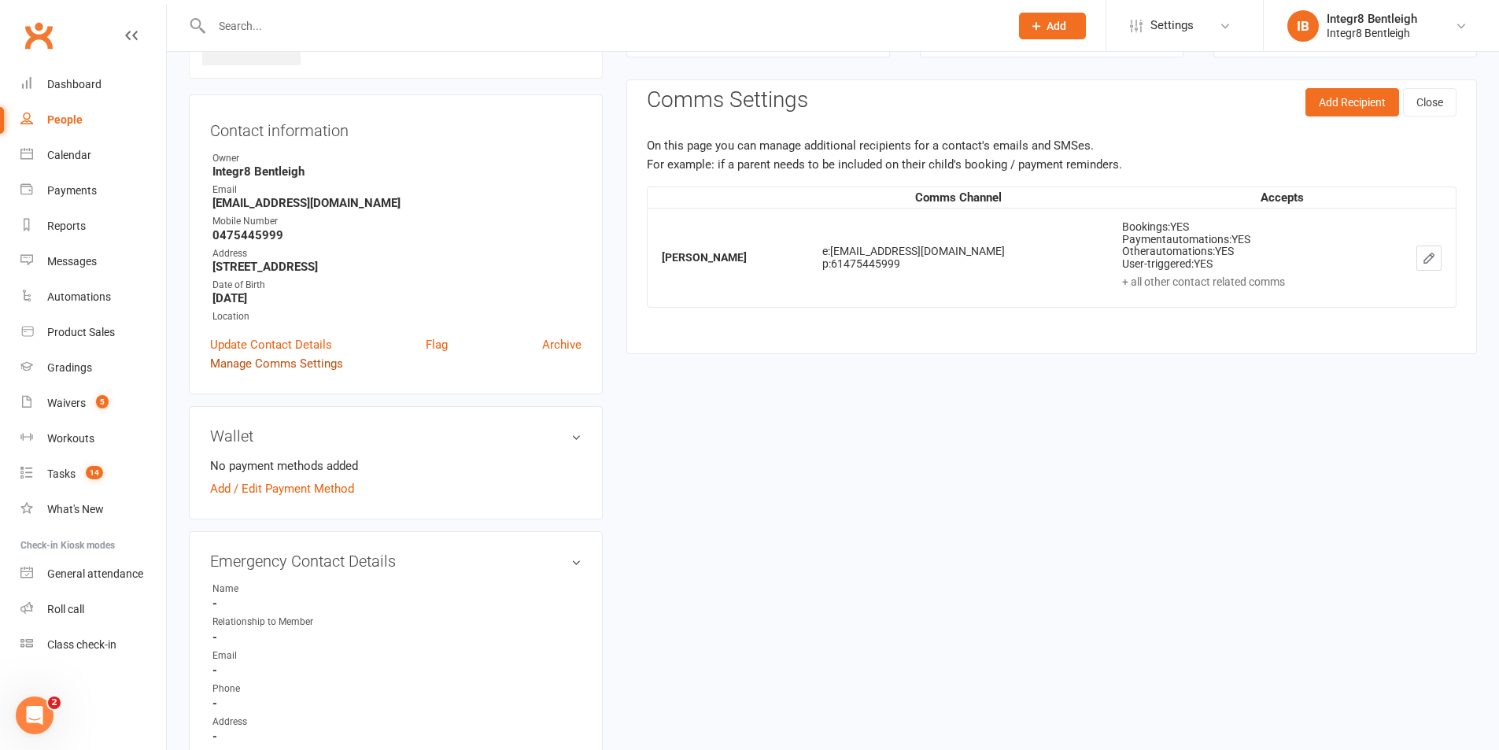
scroll to position [121, 0]
click at [1439, 266] on button "button" at bounding box center [1428, 257] width 25 height 25
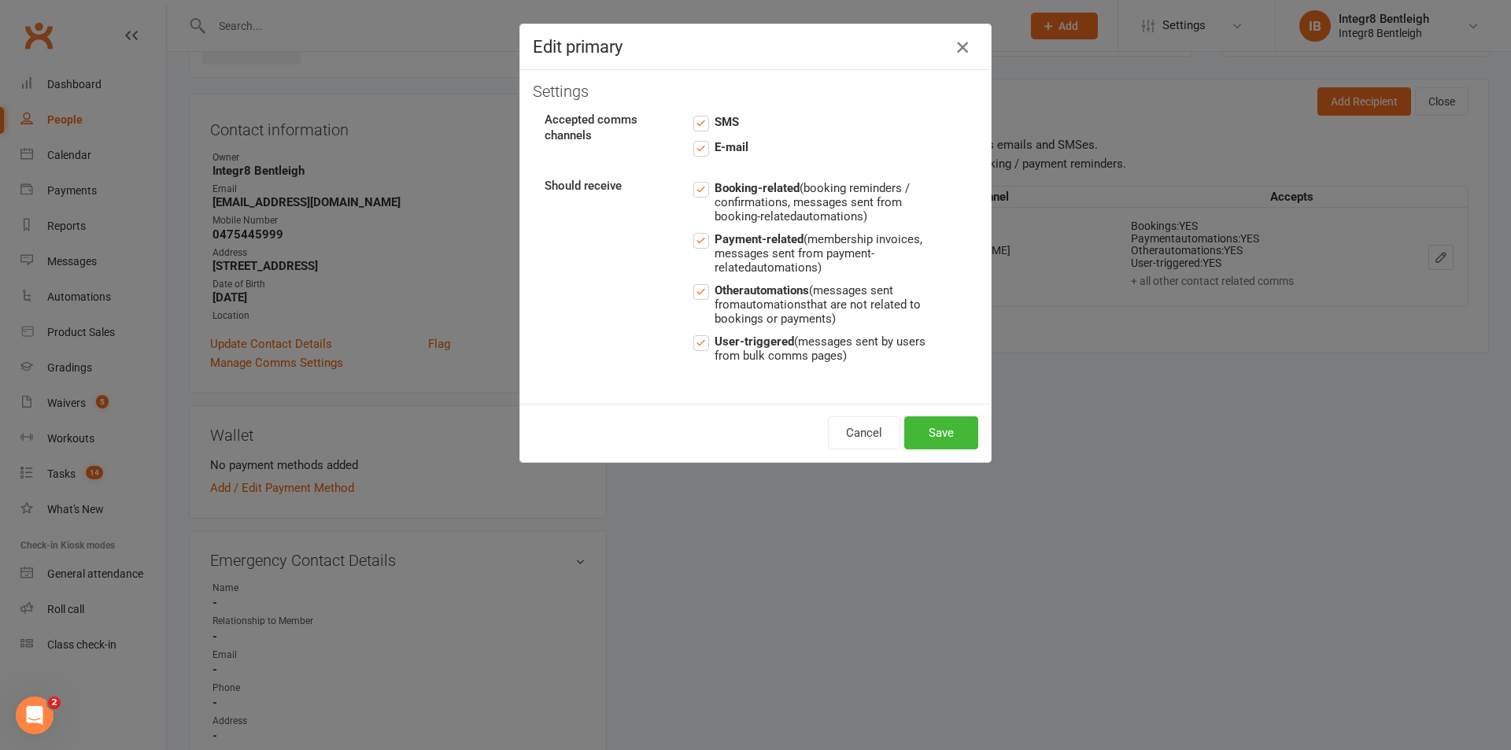
click at [957, 52] on icon "button" at bounding box center [962, 47] width 19 height 19
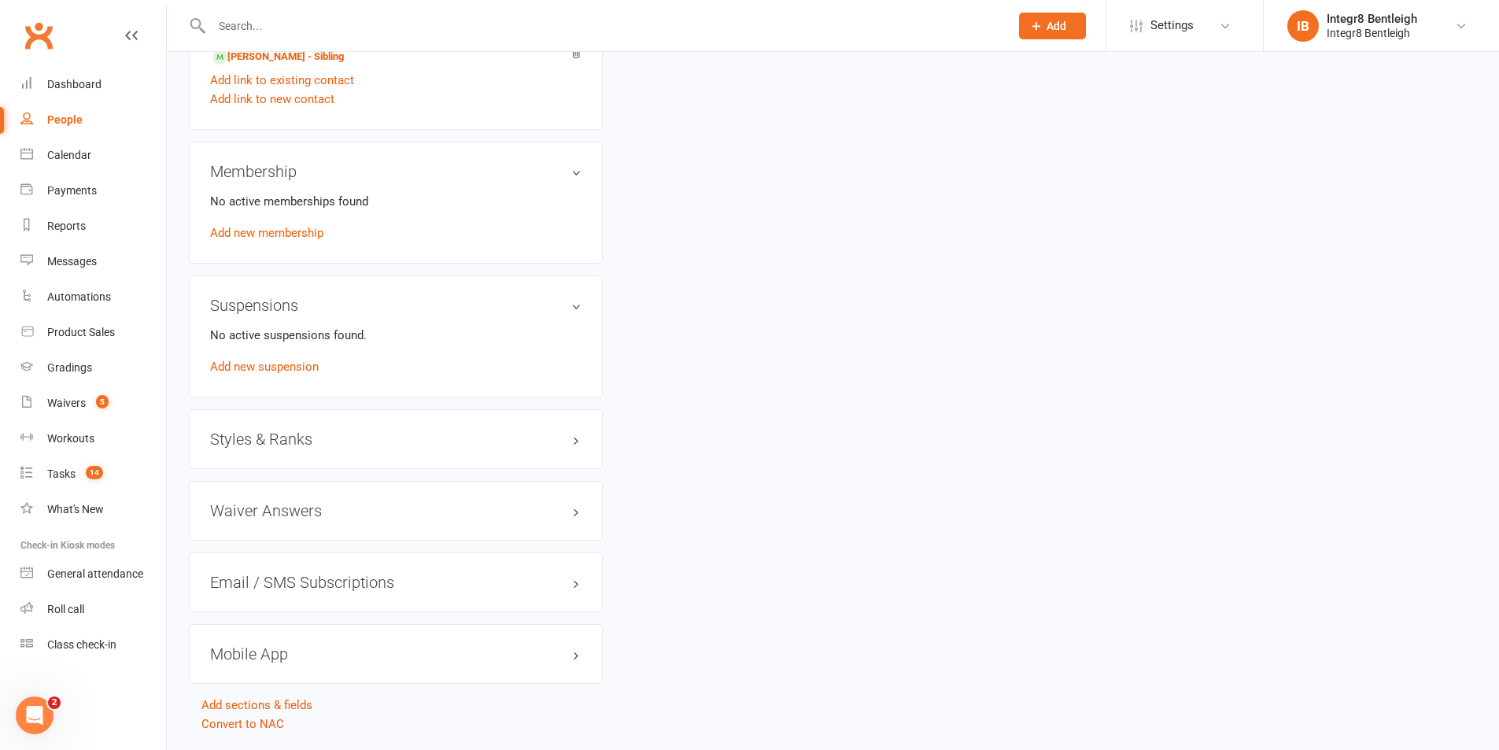
scroll to position [944, 0]
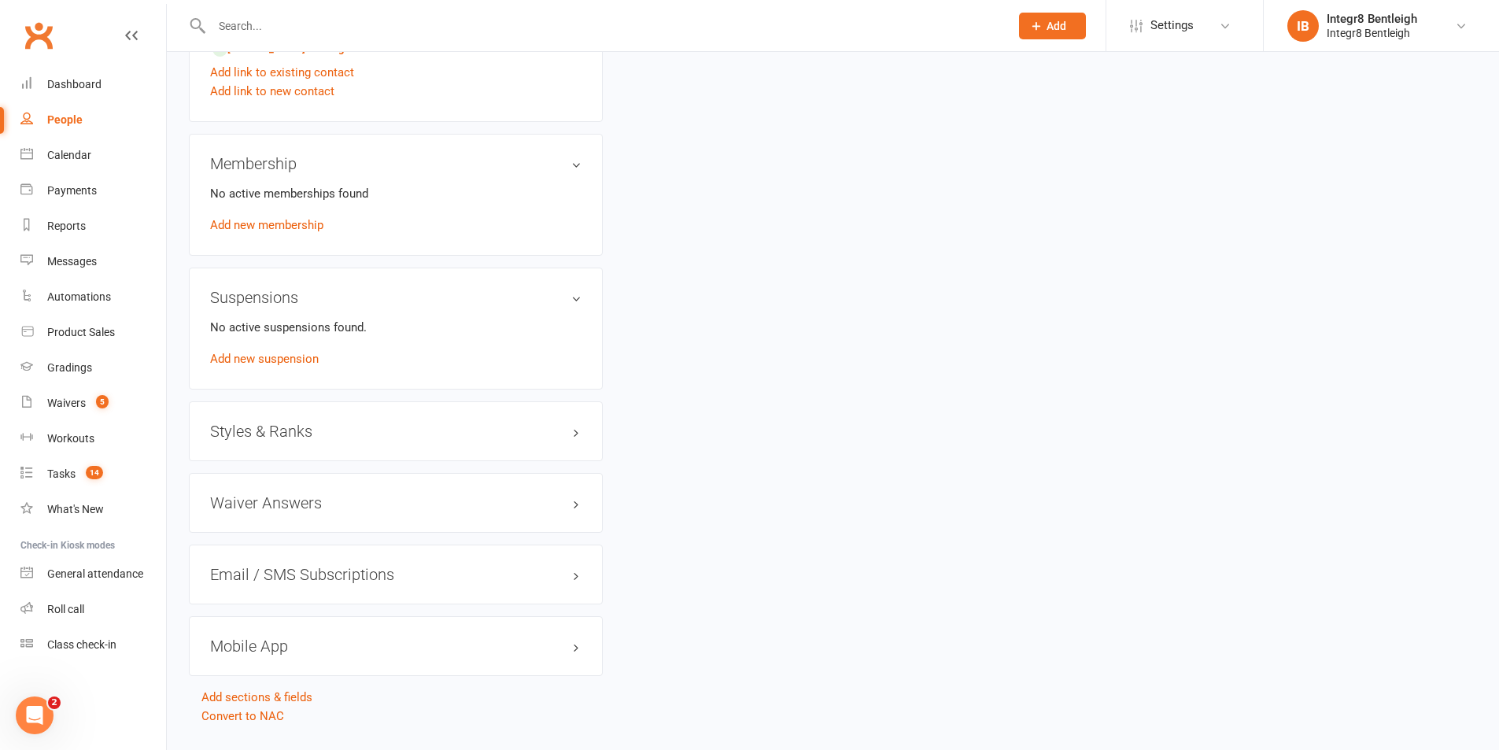
click at [582, 167] on div "Membership No active memberships found Add new membership" at bounding box center [396, 195] width 414 height 122
click at [576, 167] on h3 "Membership" at bounding box center [395, 163] width 371 height 17
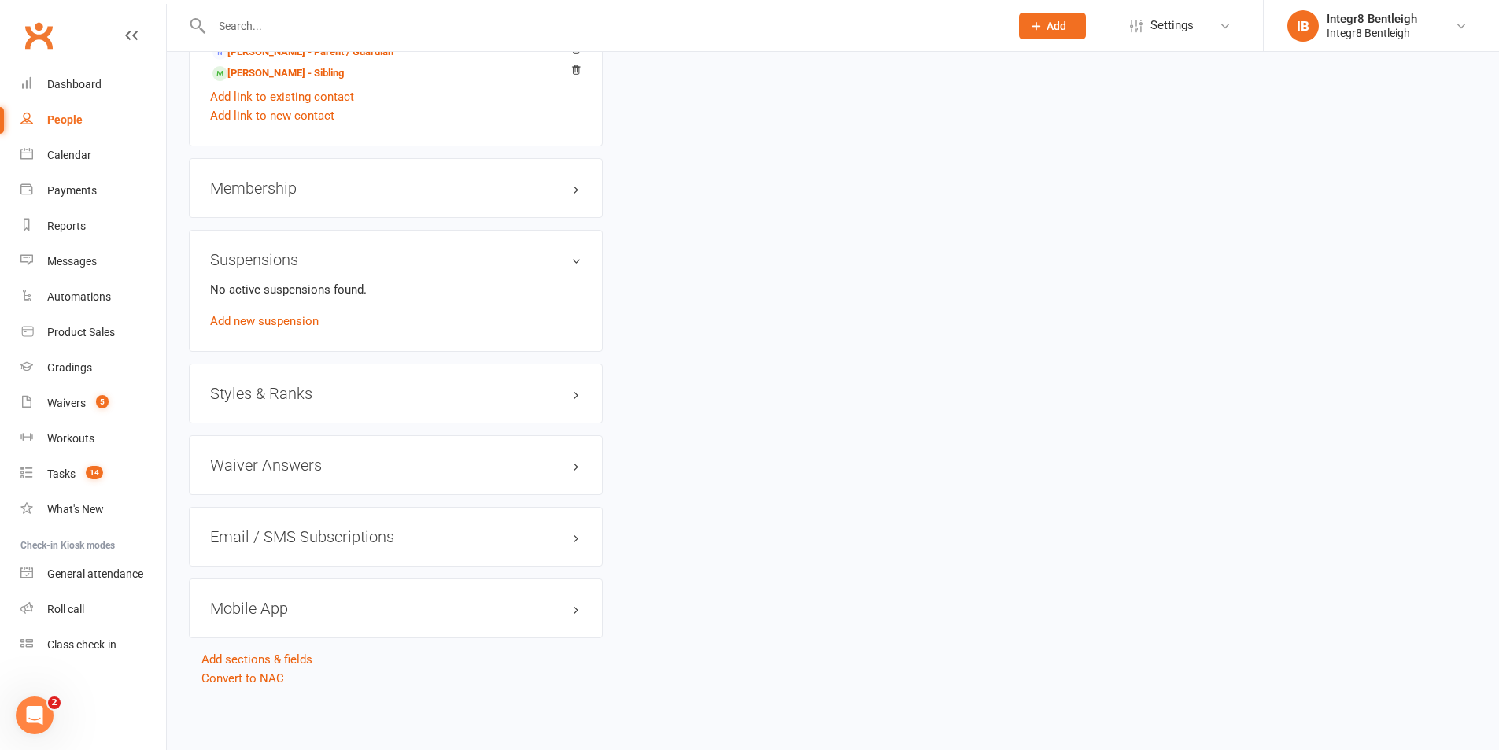
scroll to position [920, 0]
click at [255, 322] on link "Add new suspension" at bounding box center [264, 321] width 109 height 14
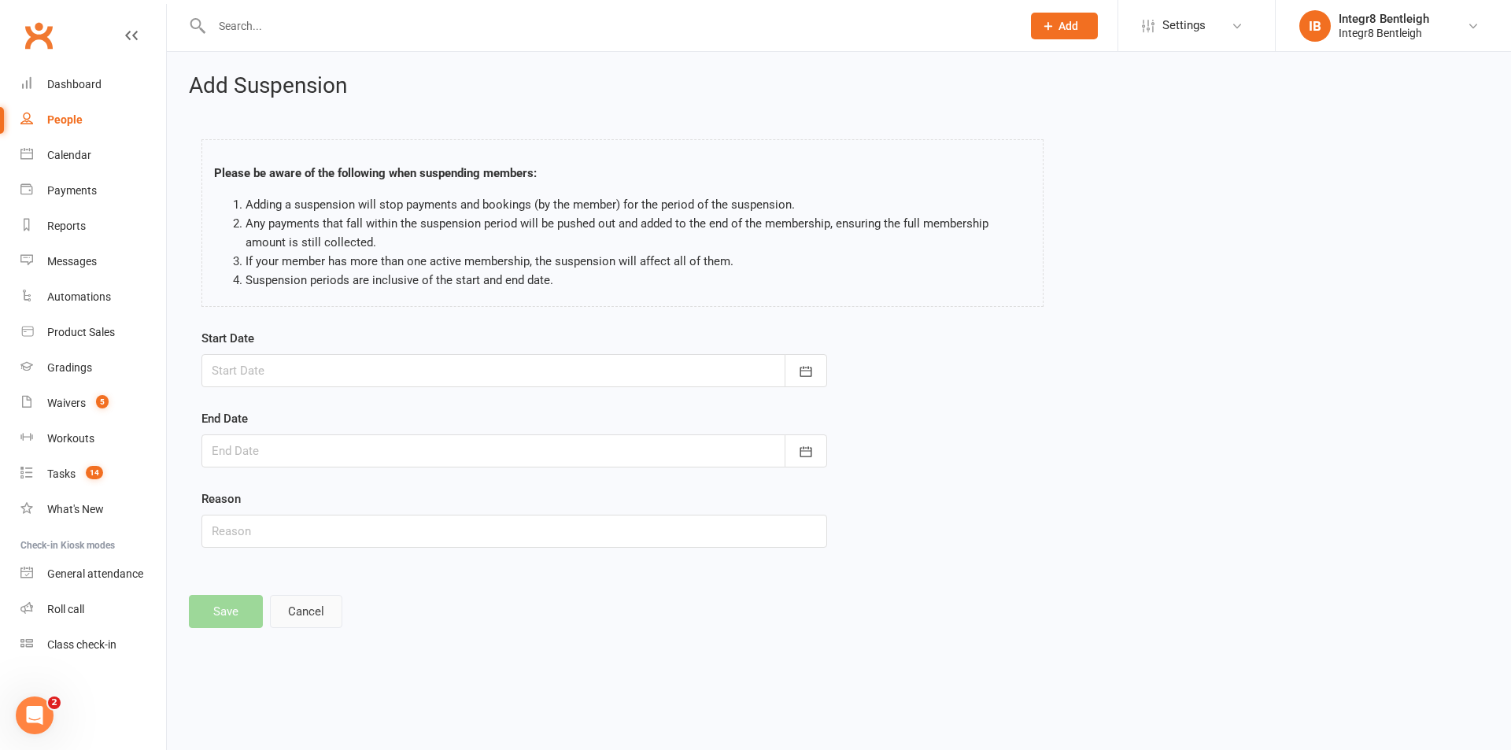
click at [294, 615] on button "Cancel" at bounding box center [306, 611] width 72 height 33
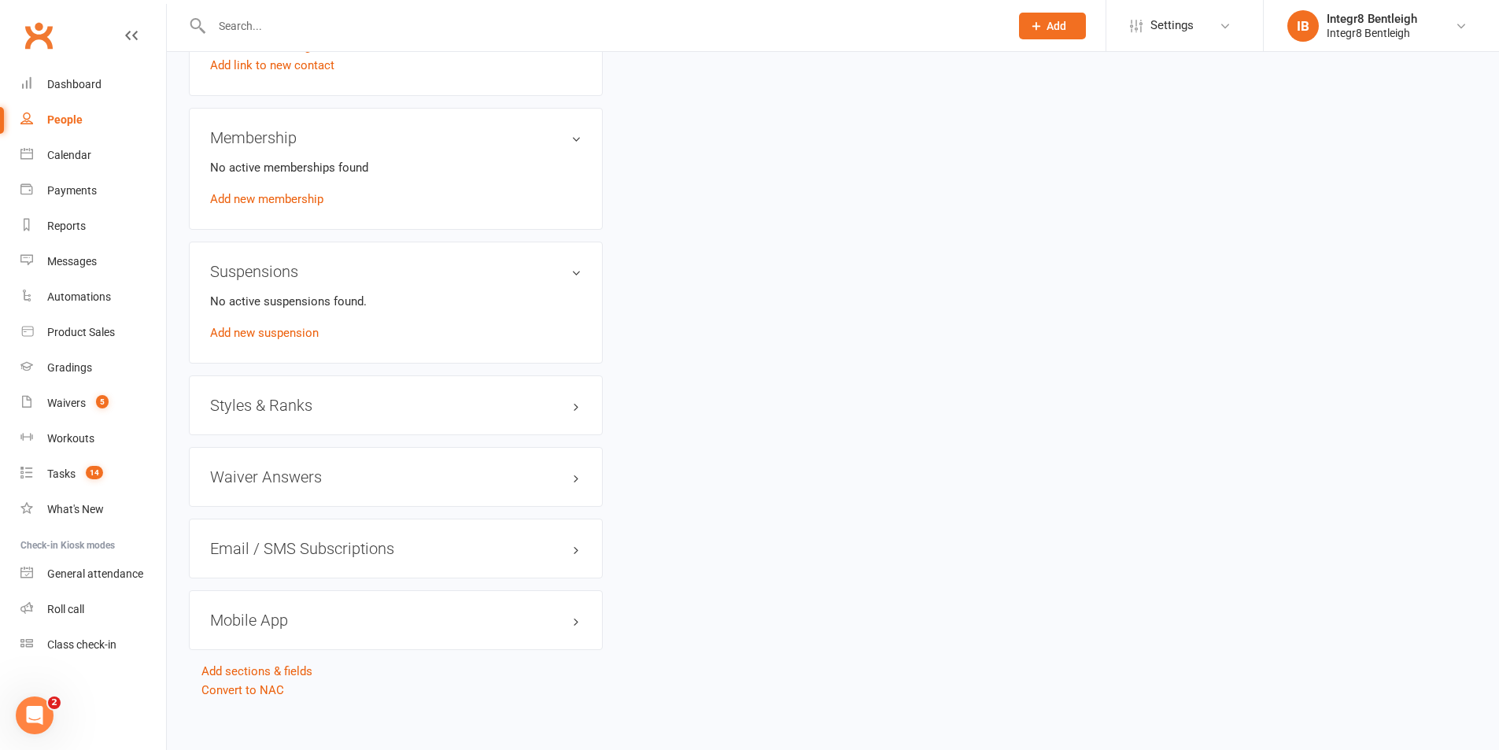
scroll to position [982, 0]
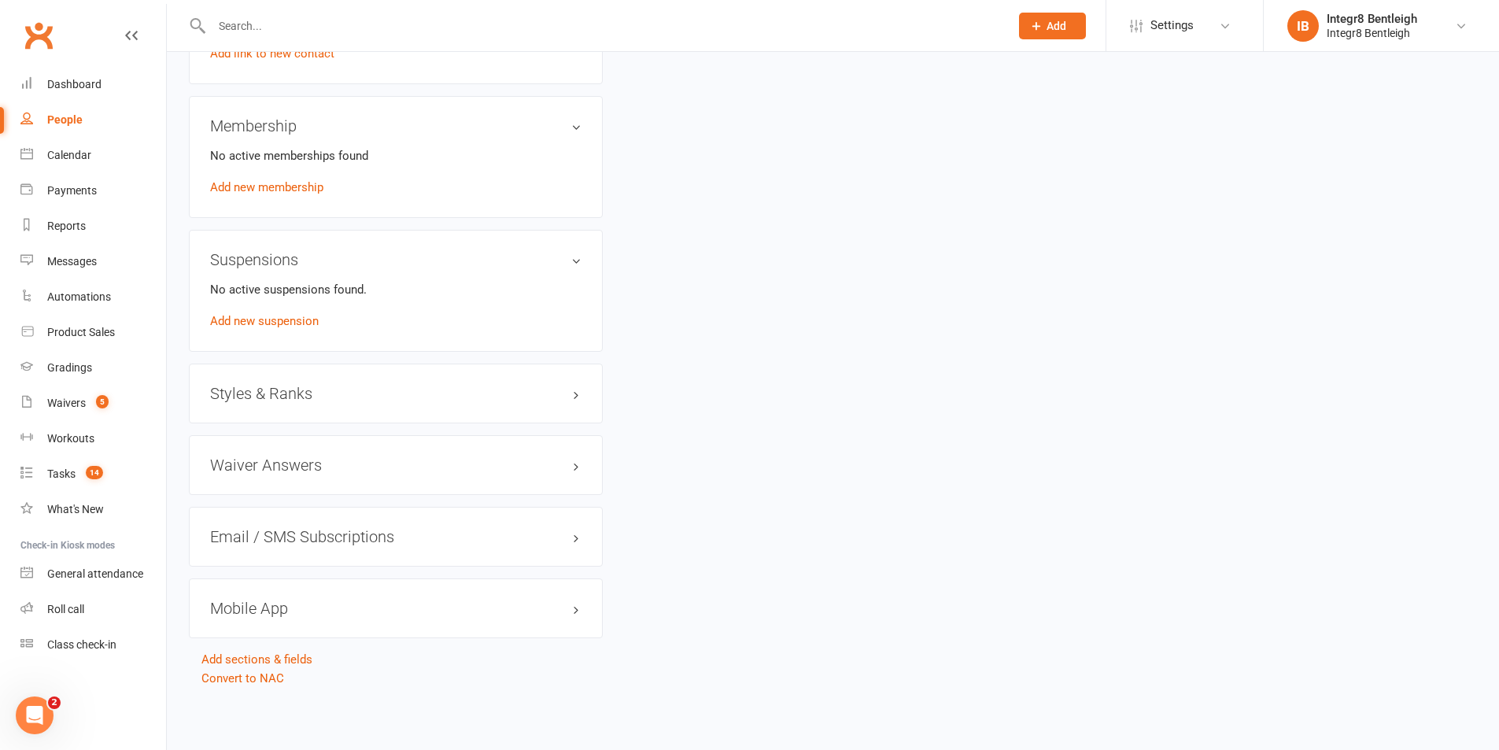
click at [283, 392] on h3 "Styles & Ranks" at bounding box center [395, 393] width 371 height 17
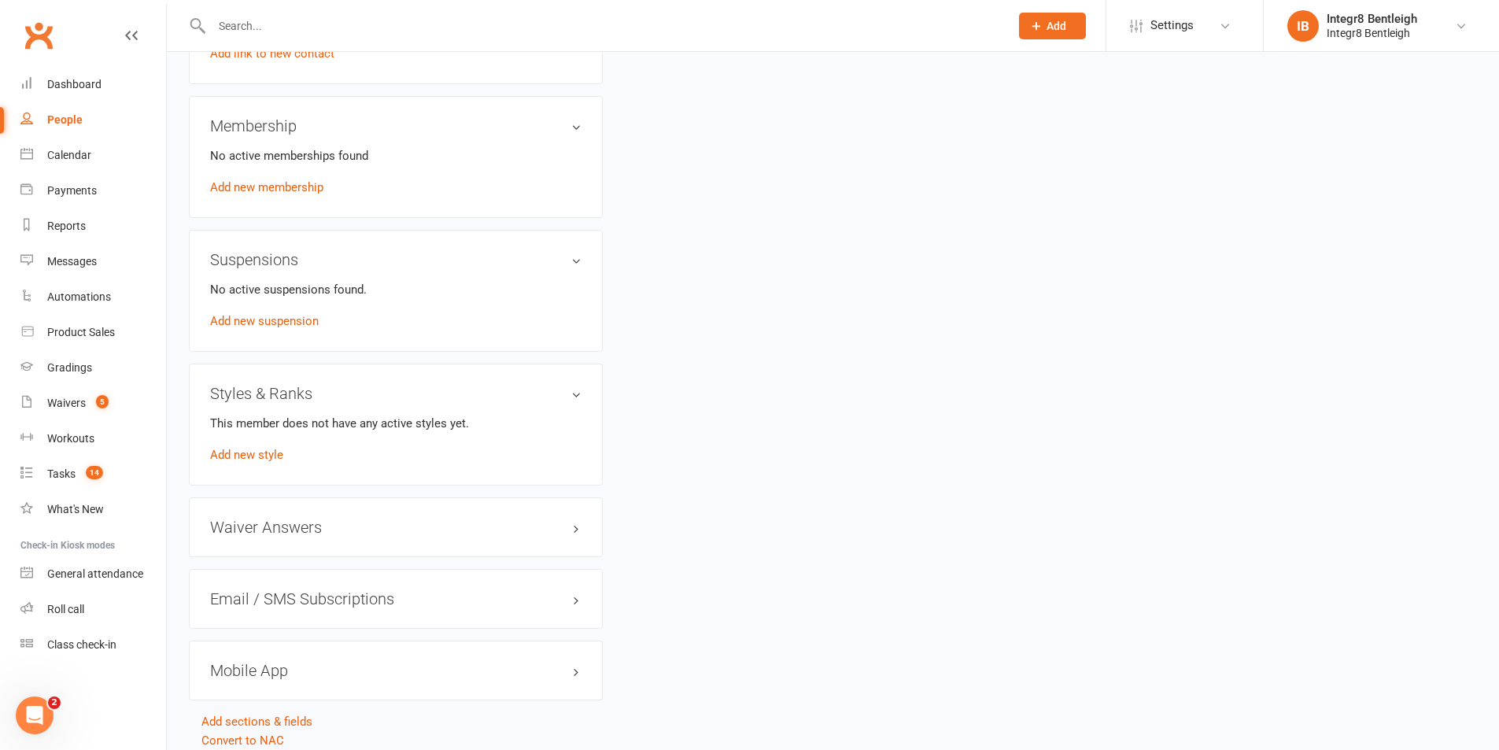
click at [297, 400] on h3 "Styles & Ranks" at bounding box center [395, 393] width 371 height 17
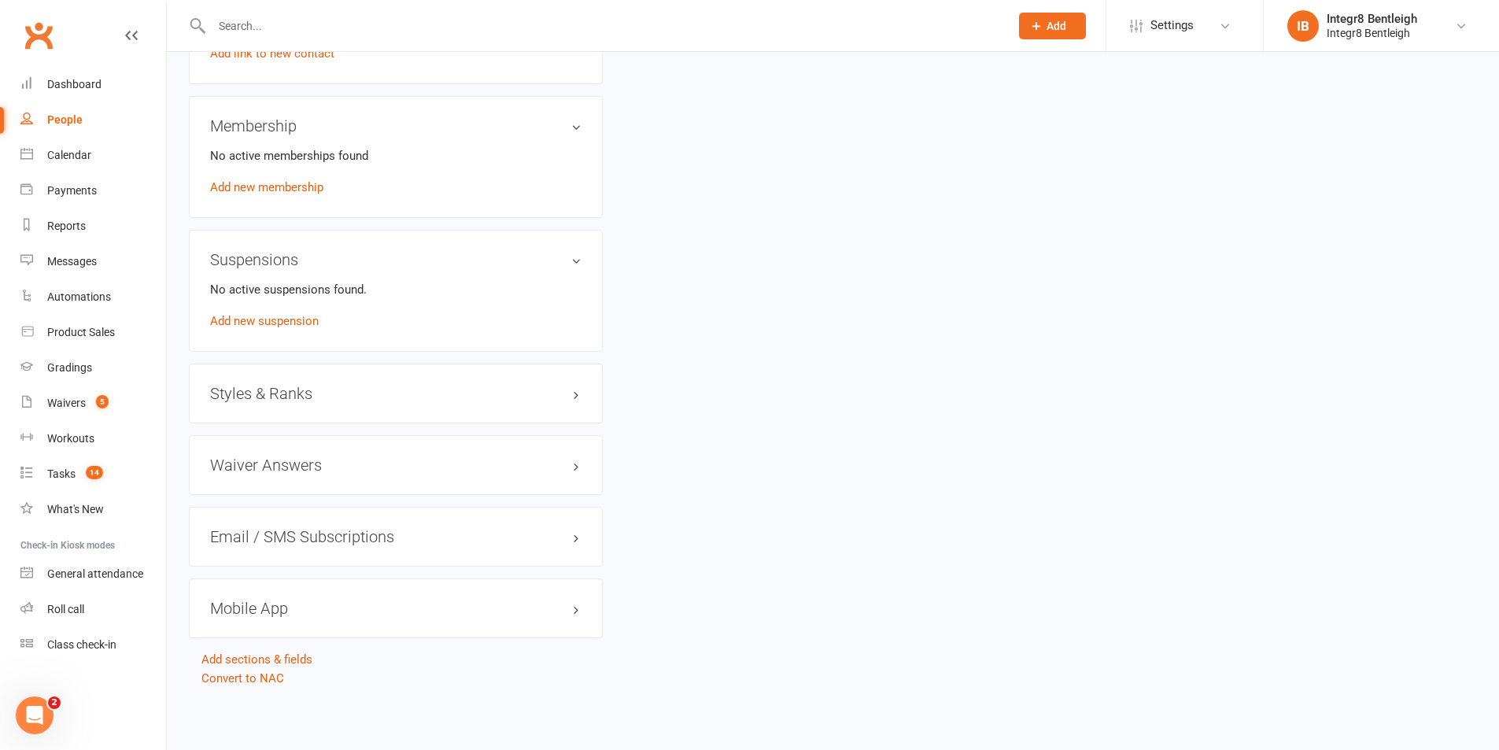
click at [297, 475] on div "Waiver Answers edit" at bounding box center [396, 465] width 414 height 60
click at [299, 465] on h3 "Waiver Answers edit" at bounding box center [395, 464] width 371 height 17
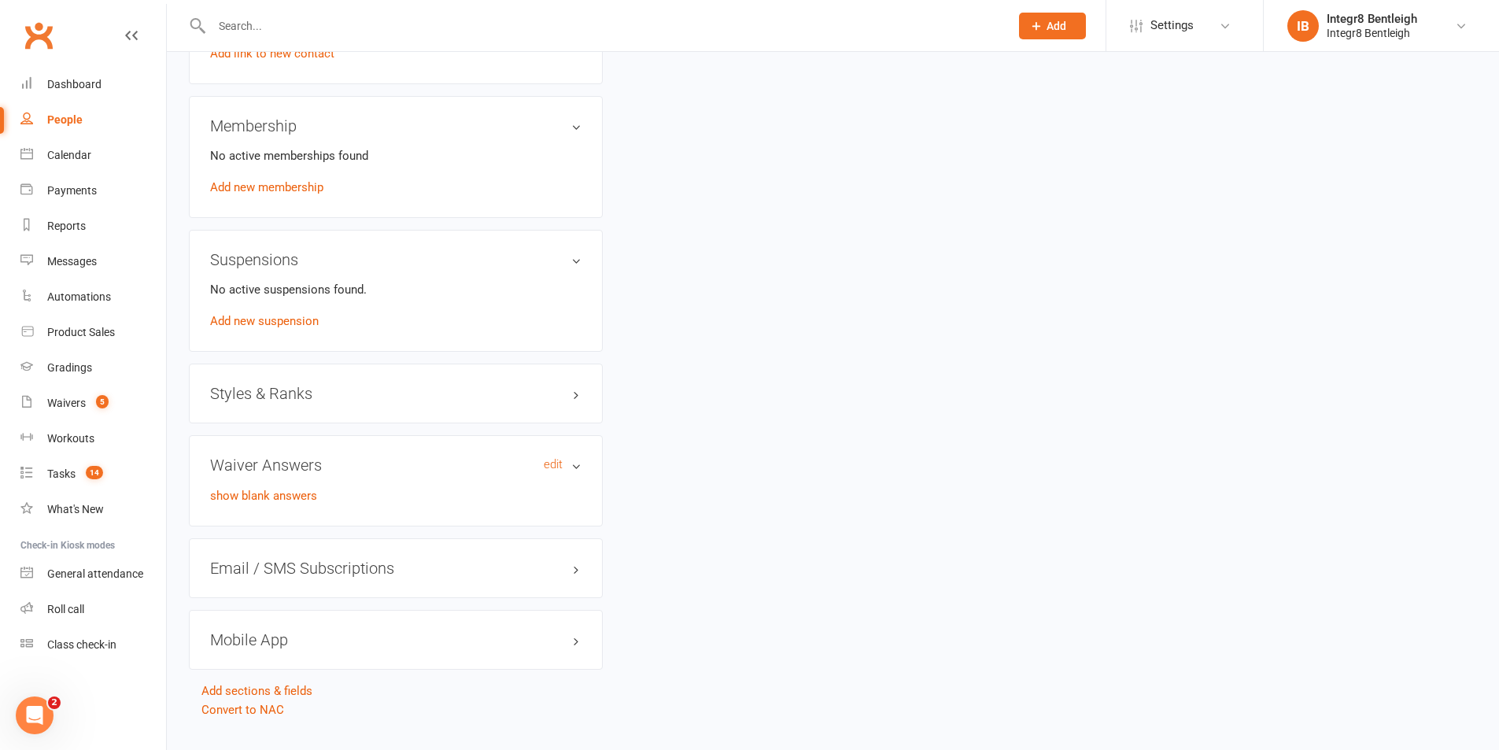
click at [299, 465] on h3 "Waiver Answers edit" at bounding box center [395, 464] width 371 height 17
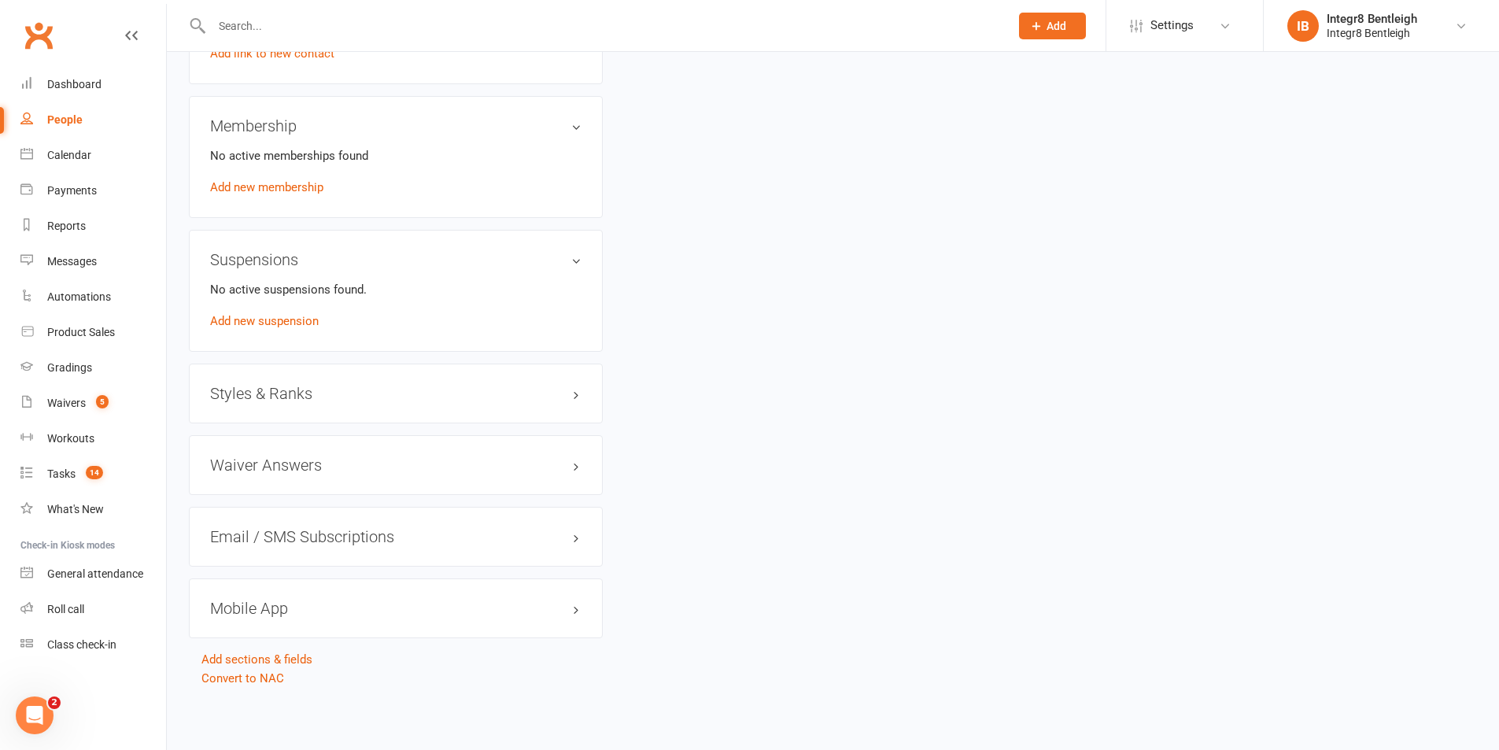
click at [319, 482] on div "Waiver Answers edit" at bounding box center [396, 465] width 414 height 60
click at [319, 475] on div "Waiver Answers edit" at bounding box center [396, 465] width 414 height 60
click at [319, 466] on h3 "Waiver Answers edit" at bounding box center [395, 464] width 371 height 17
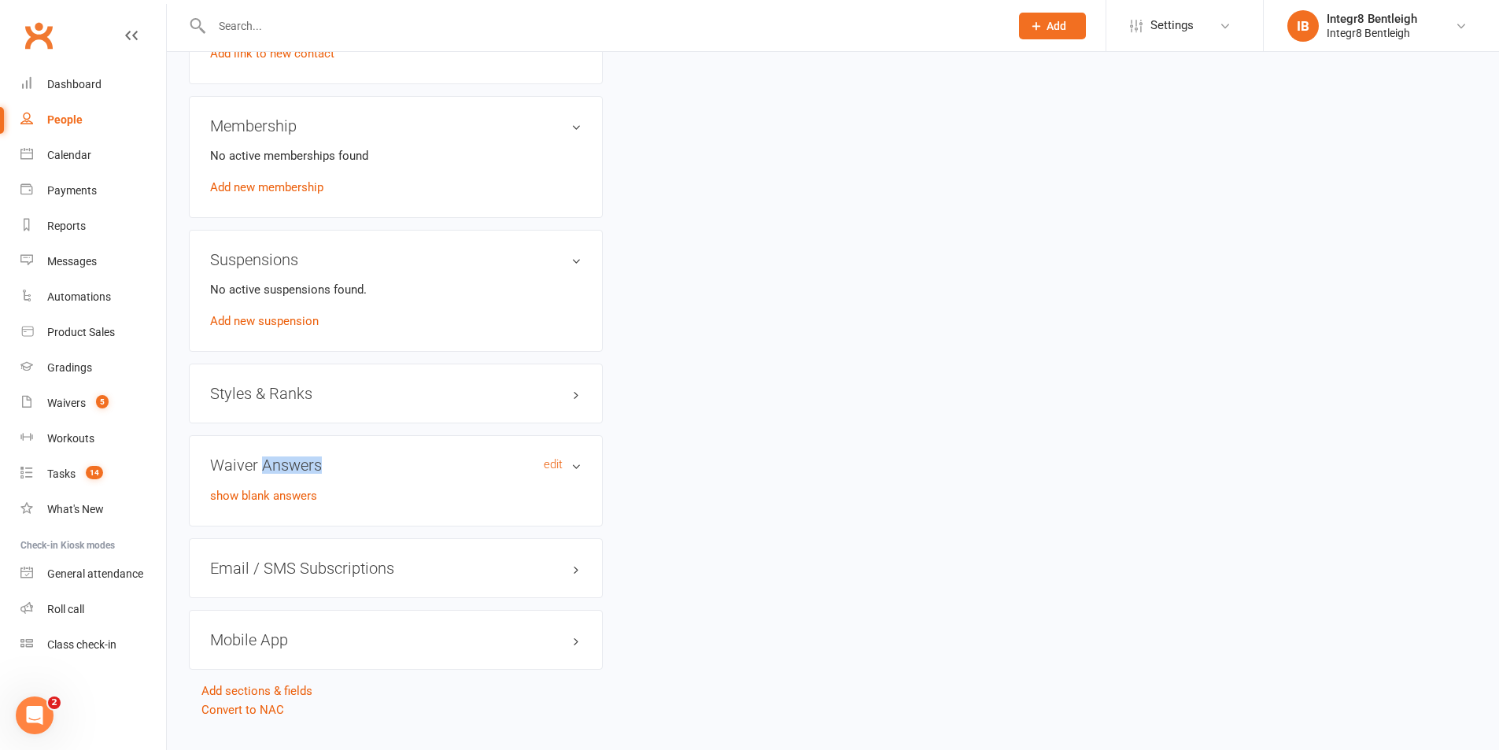
click at [319, 466] on h3 "Waiver Answers edit" at bounding box center [395, 464] width 371 height 17
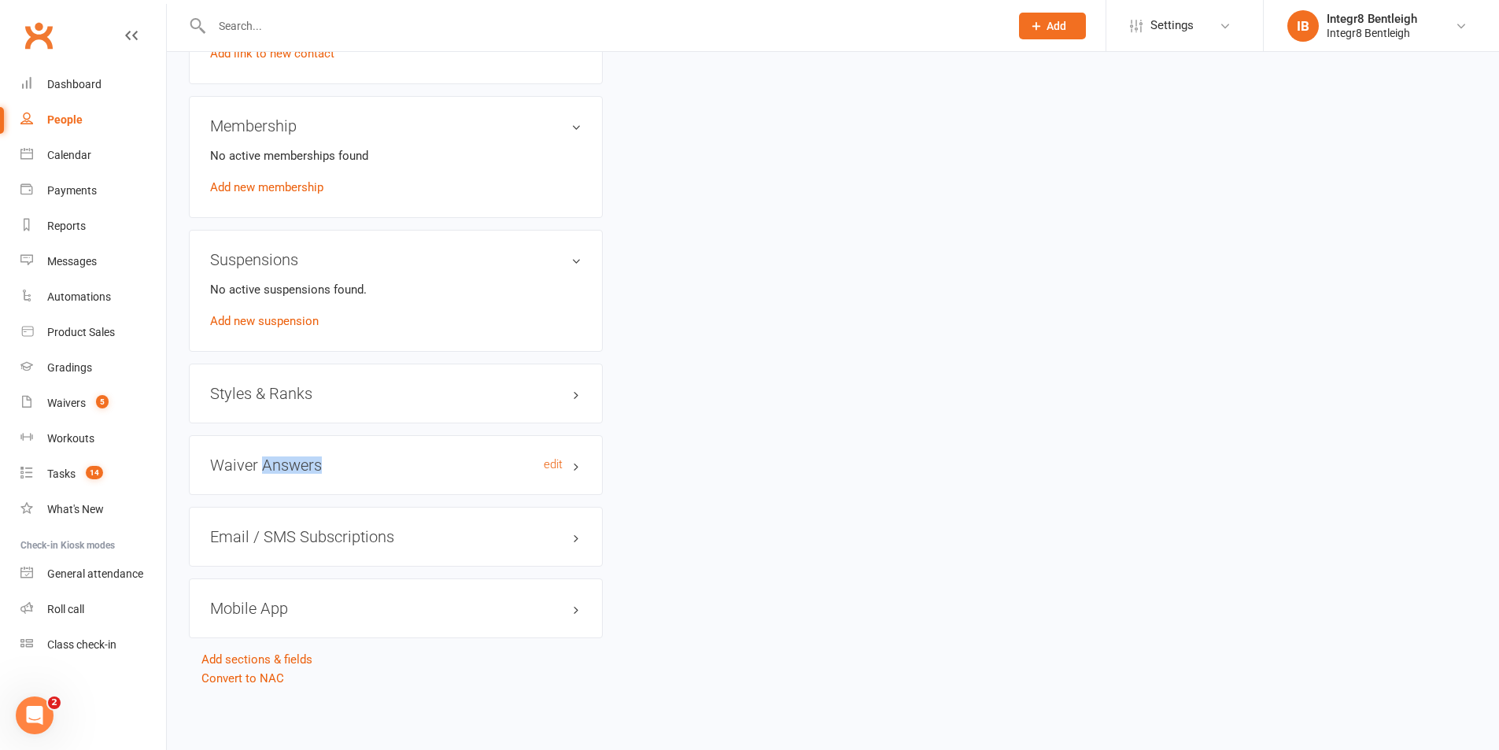
click at [373, 467] on h3 "Waiver Answers edit" at bounding box center [395, 464] width 371 height 17
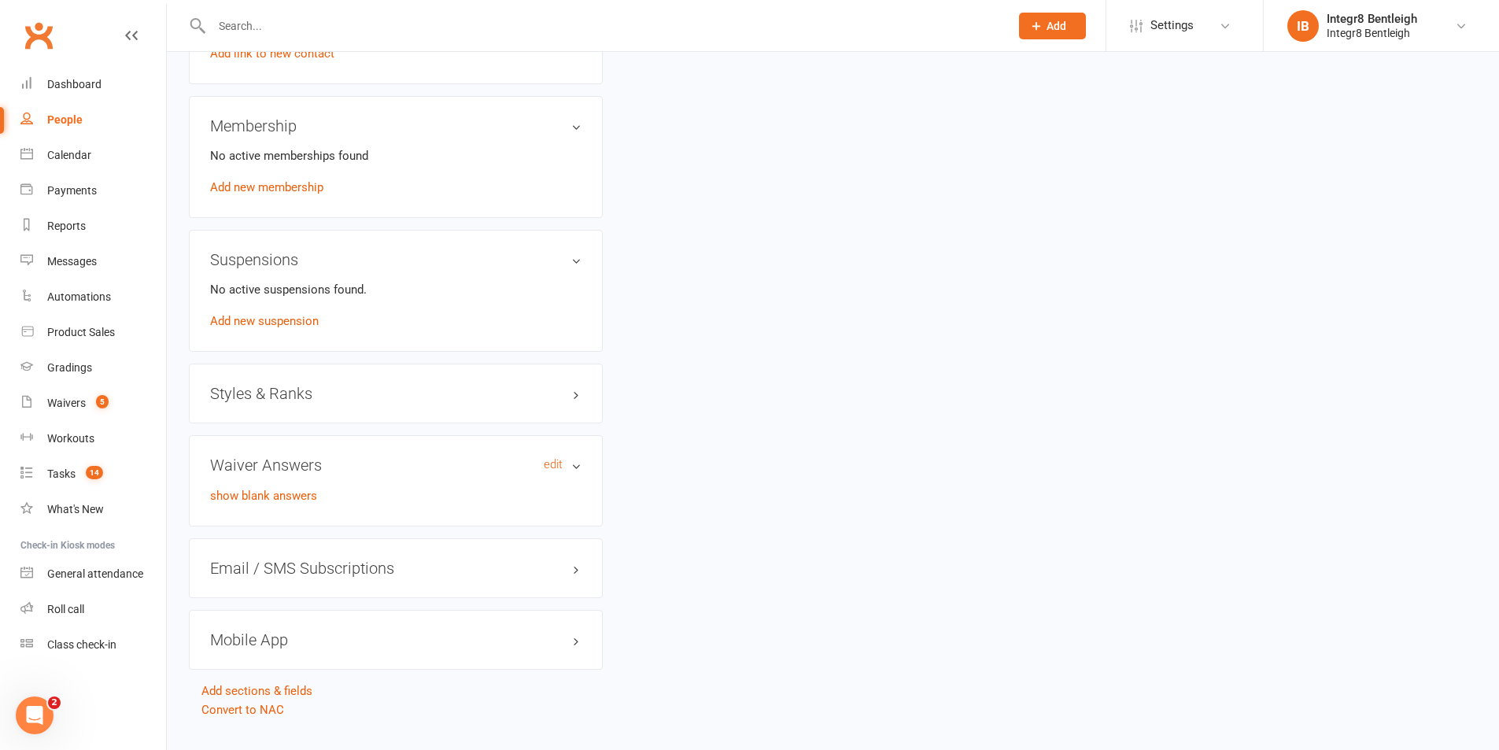
click at [373, 467] on h3 "Waiver Answers edit" at bounding box center [395, 464] width 371 height 17
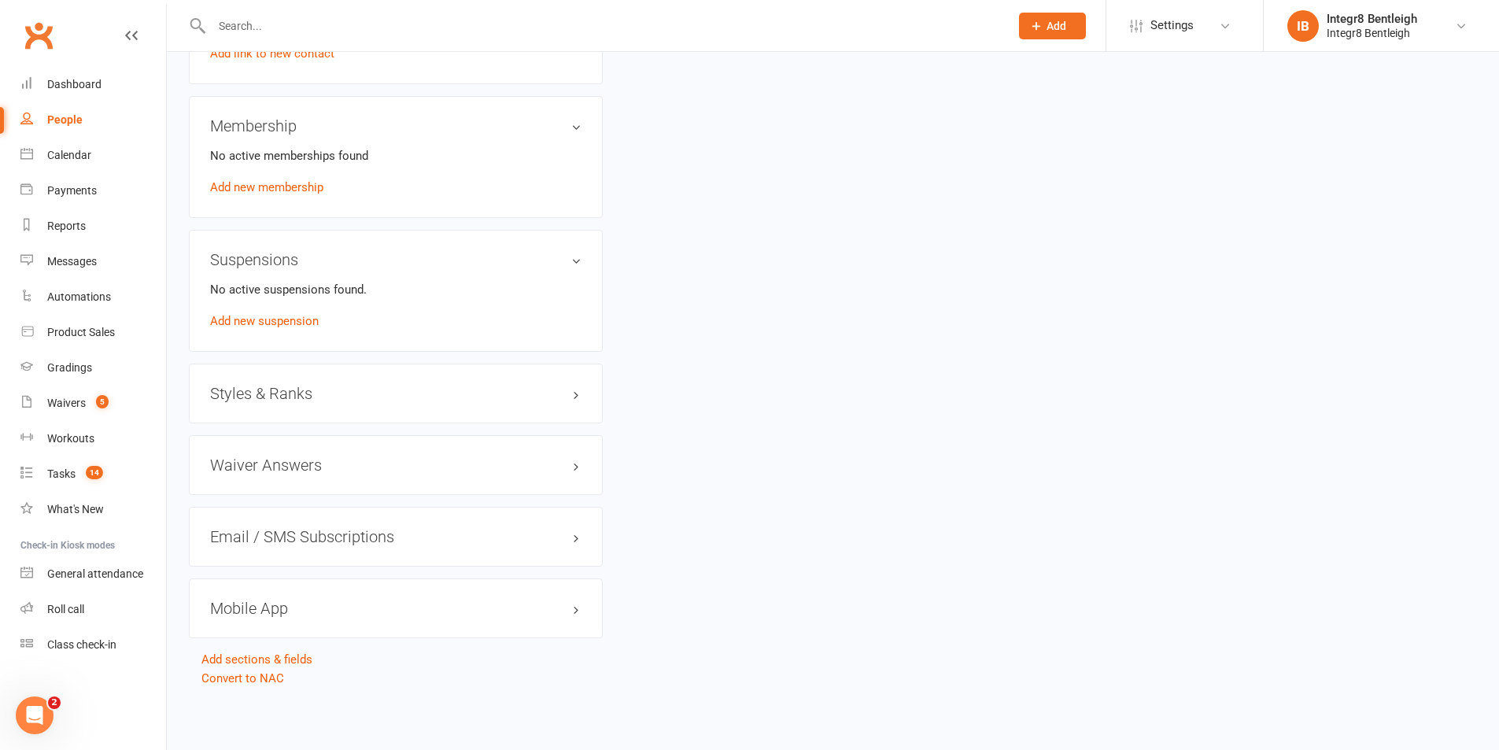
click at [370, 474] on div "Waiver Answers edit" at bounding box center [396, 465] width 414 height 60
click at [376, 468] on h3 "Waiver Answers edit" at bounding box center [395, 464] width 371 height 17
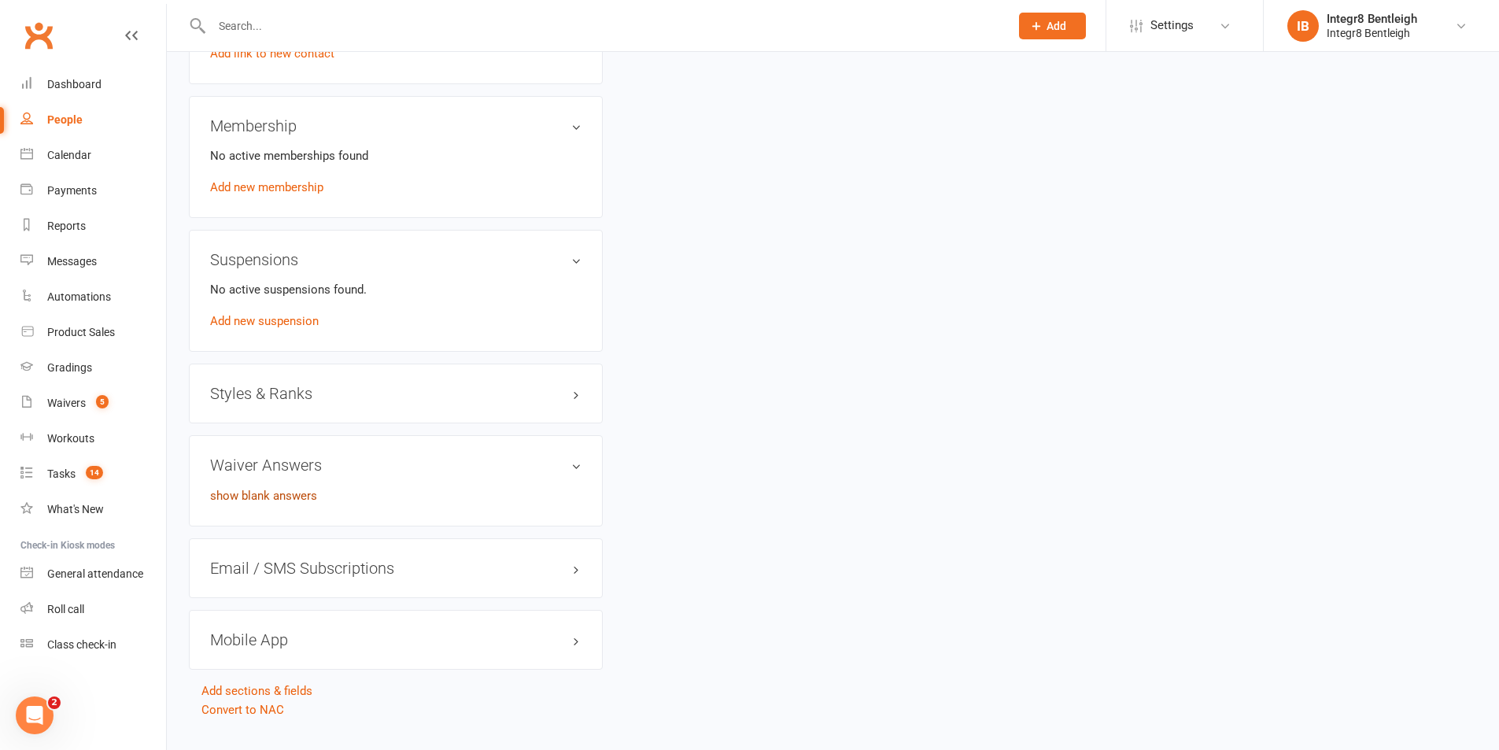
click at [286, 496] on link "show blank answers" at bounding box center [263, 496] width 107 height 14
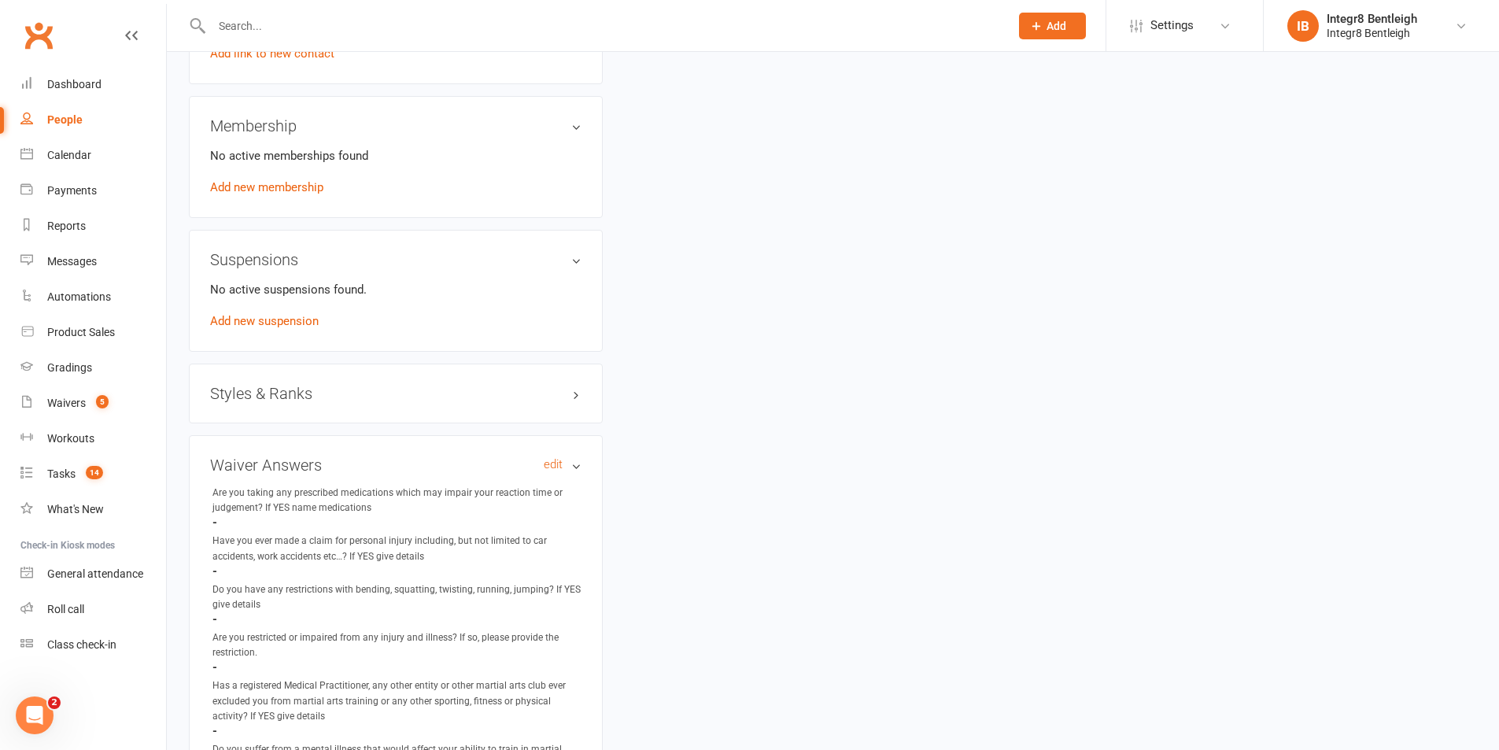
click at [573, 470] on h3 "Waiver Answers edit" at bounding box center [395, 464] width 371 height 17
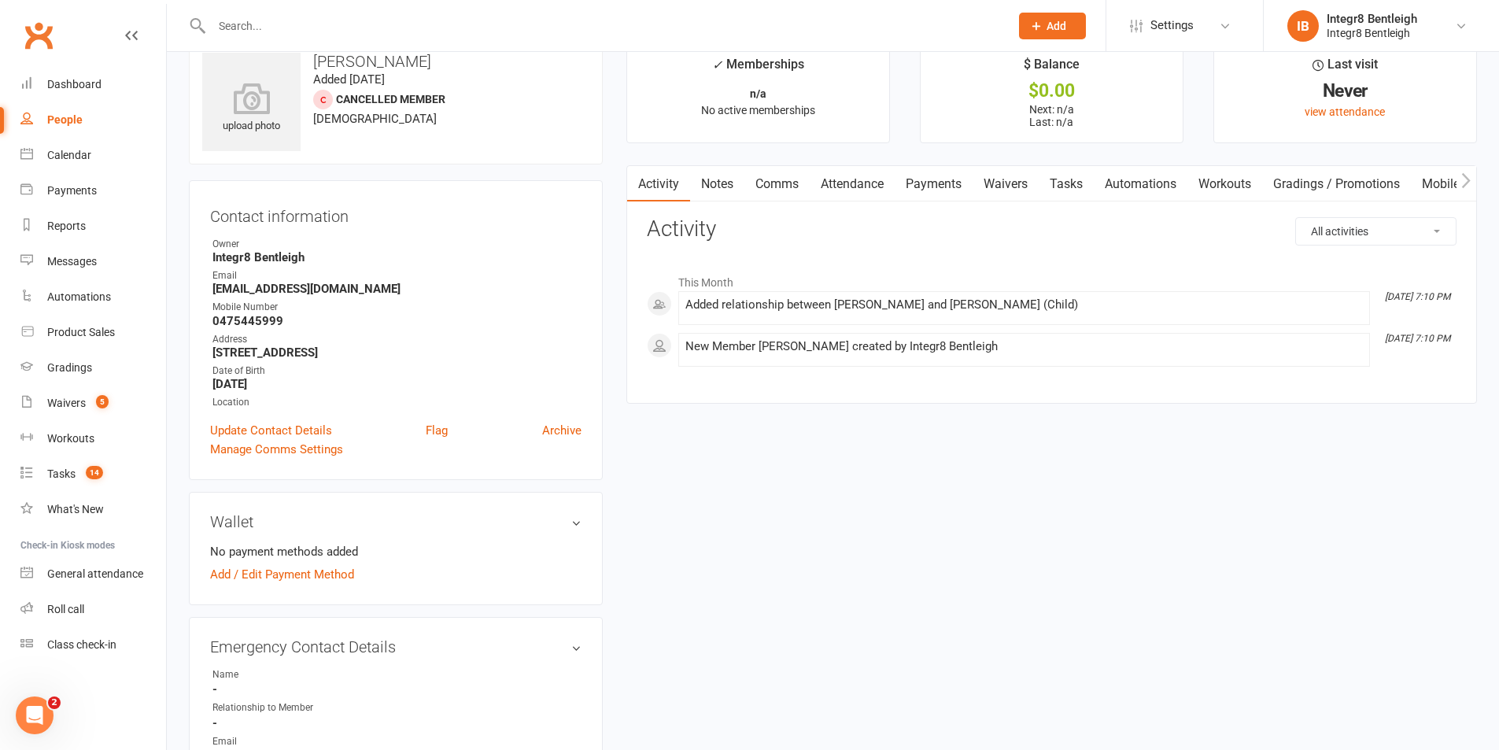
scroll to position [0, 0]
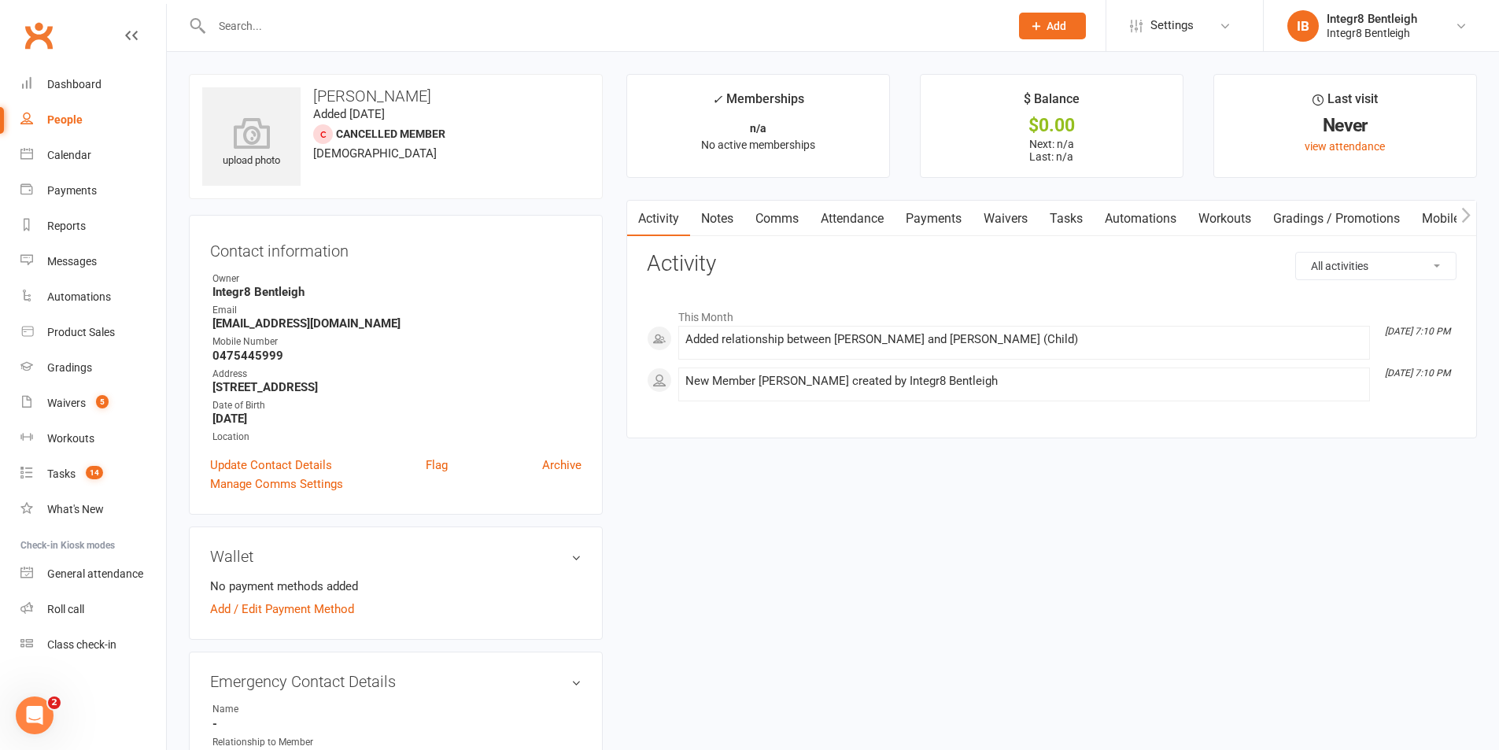
click at [1467, 219] on icon "button" at bounding box center [1465, 215] width 9 height 17
click at [1465, 218] on icon "button" at bounding box center [1465, 215] width 9 height 17
click at [75, 127] on link "People" at bounding box center [93, 119] width 146 height 35
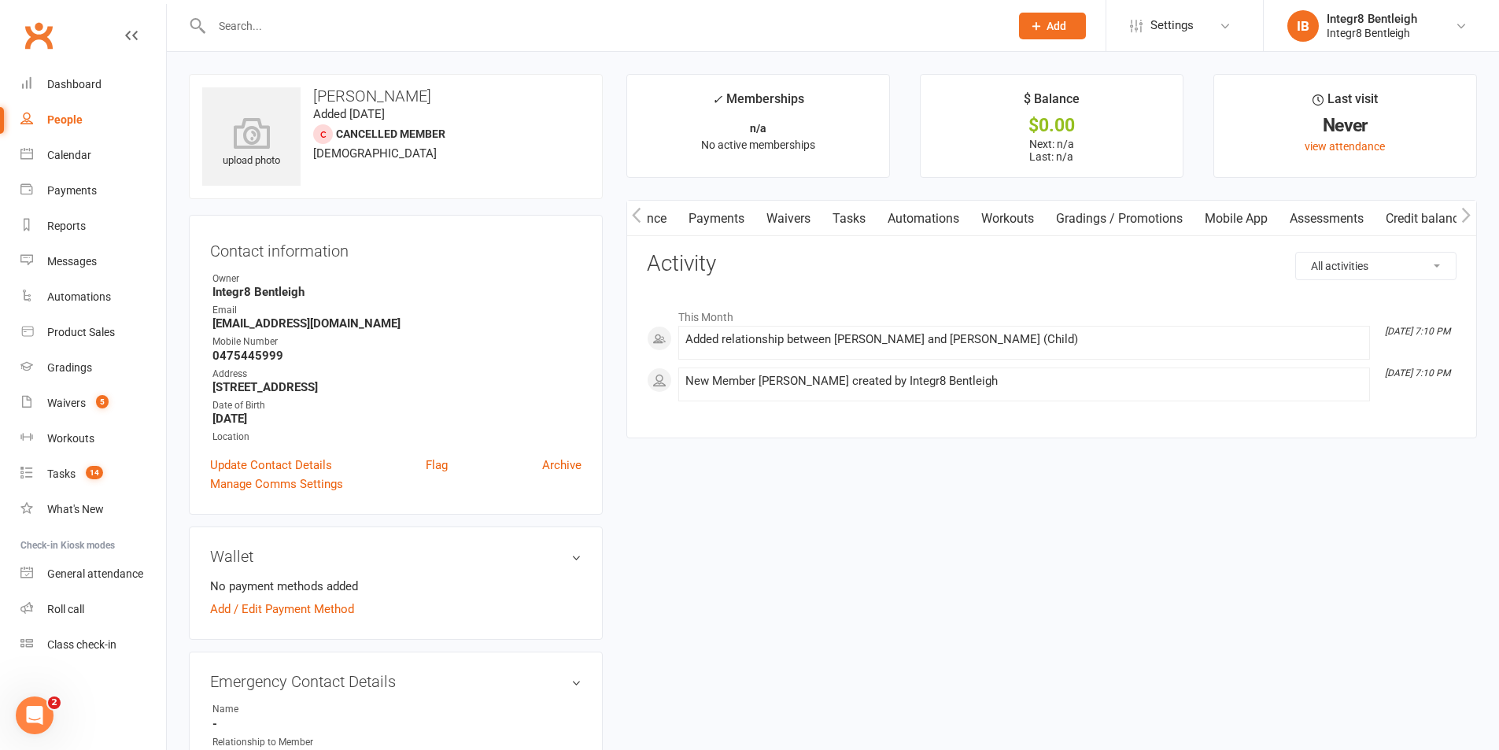
select select "100"
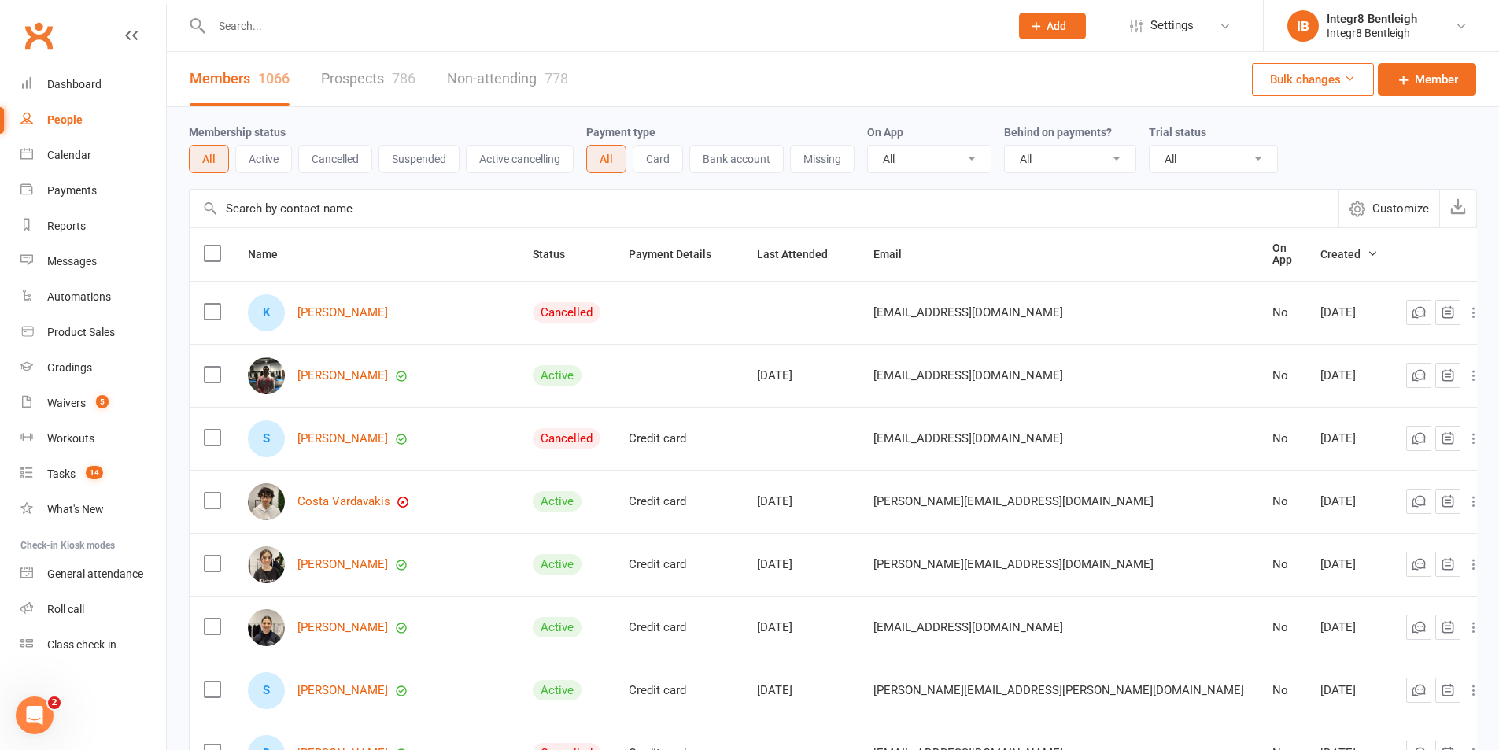
click at [407, 59] on link "Prospects 786" at bounding box center [368, 79] width 94 height 54
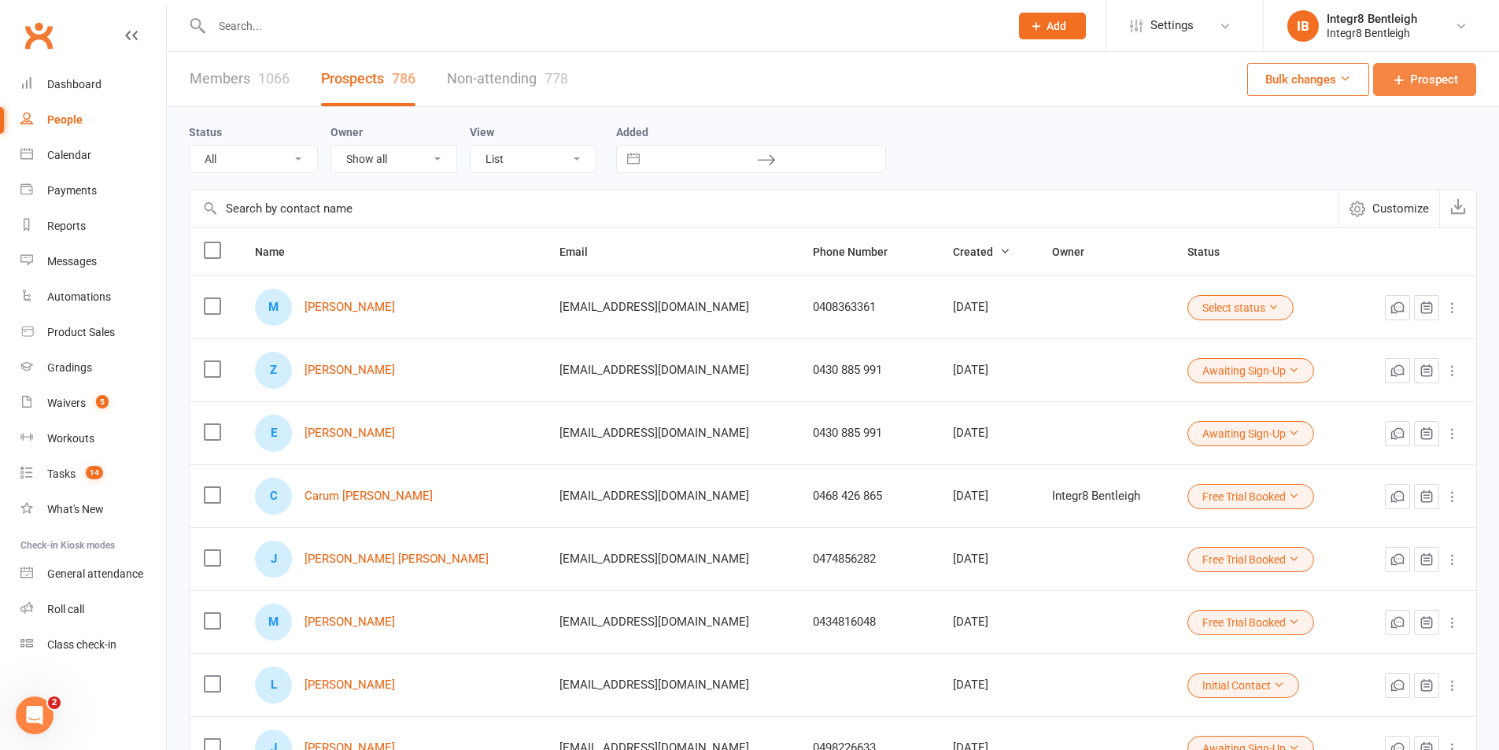
click at [1410, 86] on span "Prospect" at bounding box center [1434, 79] width 48 height 19
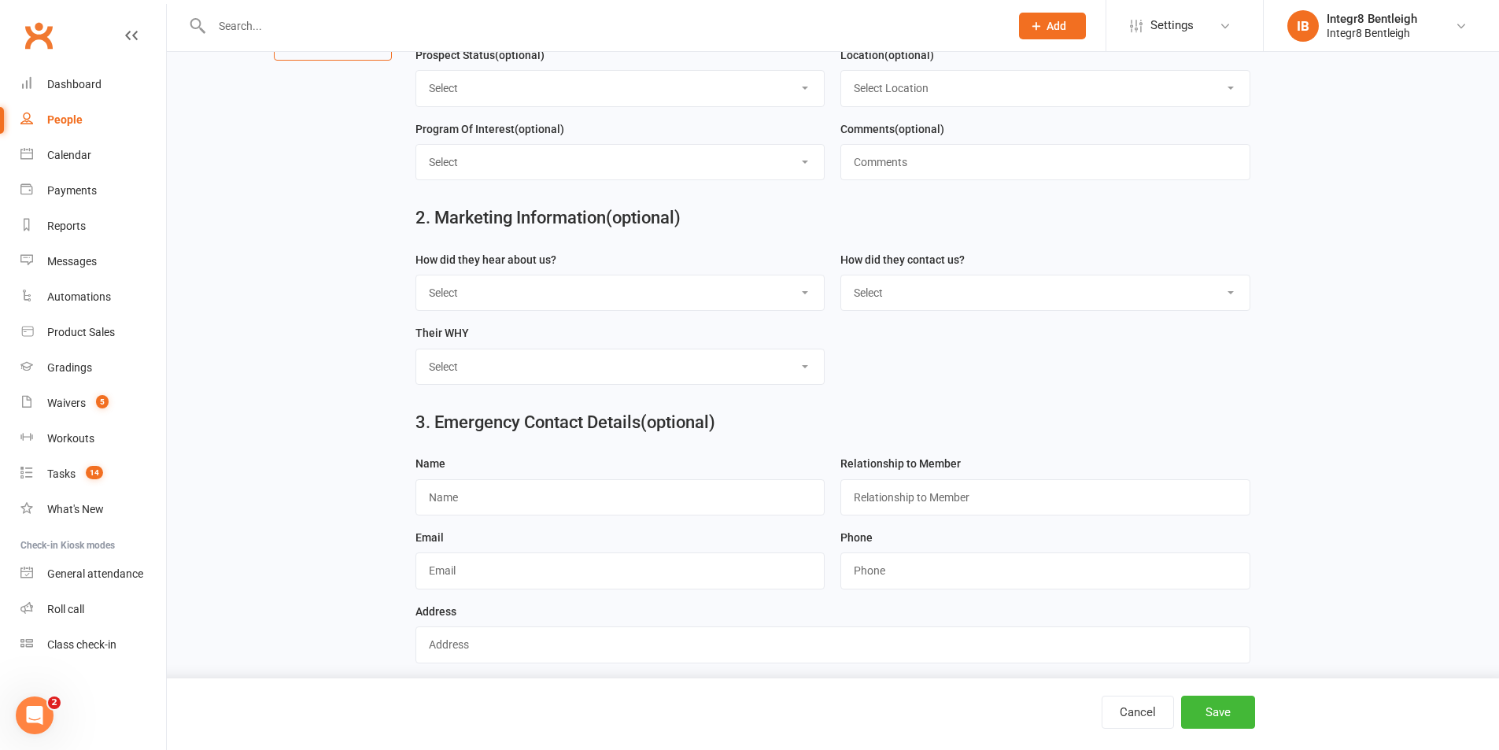
scroll to position [279, 0]
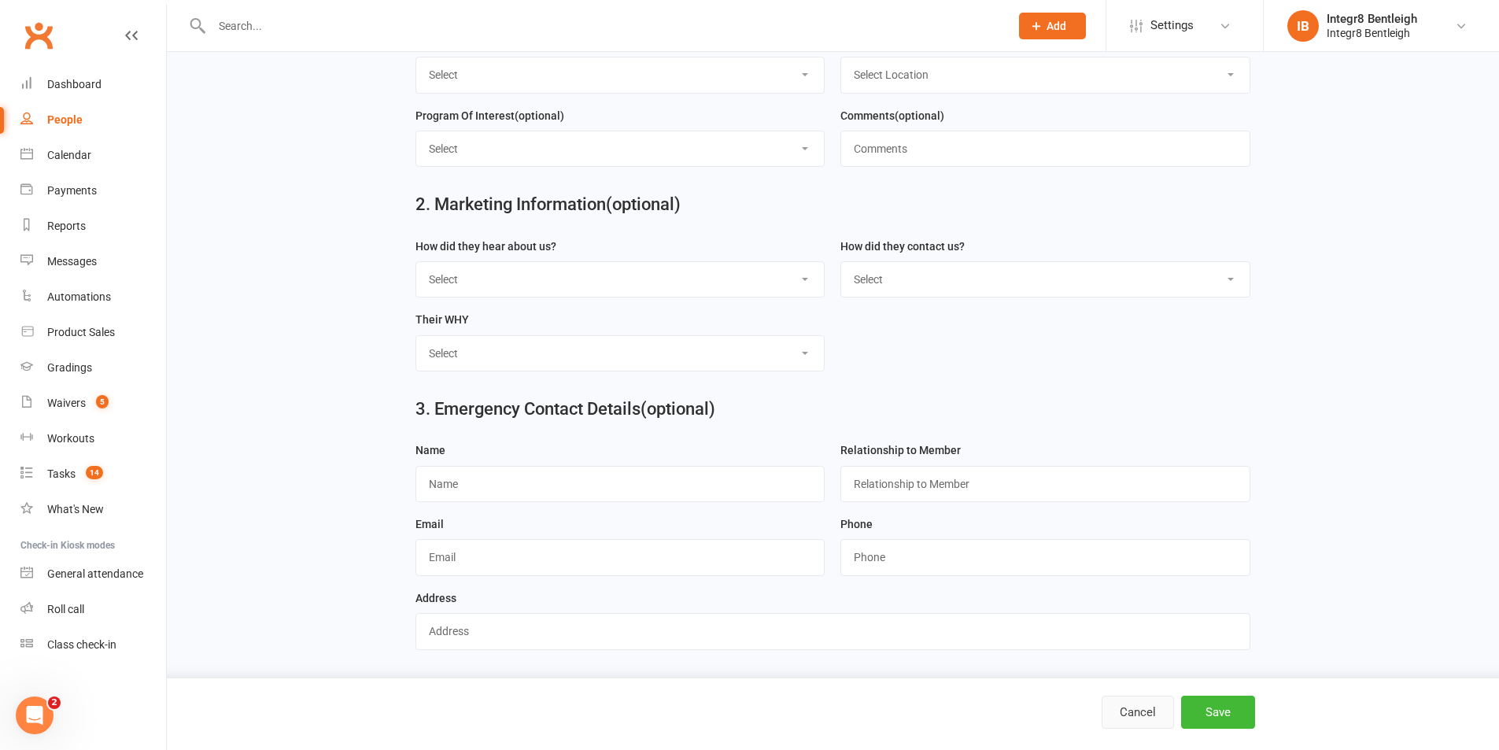
click at [1110, 706] on button "Cancel" at bounding box center [1138, 712] width 72 height 33
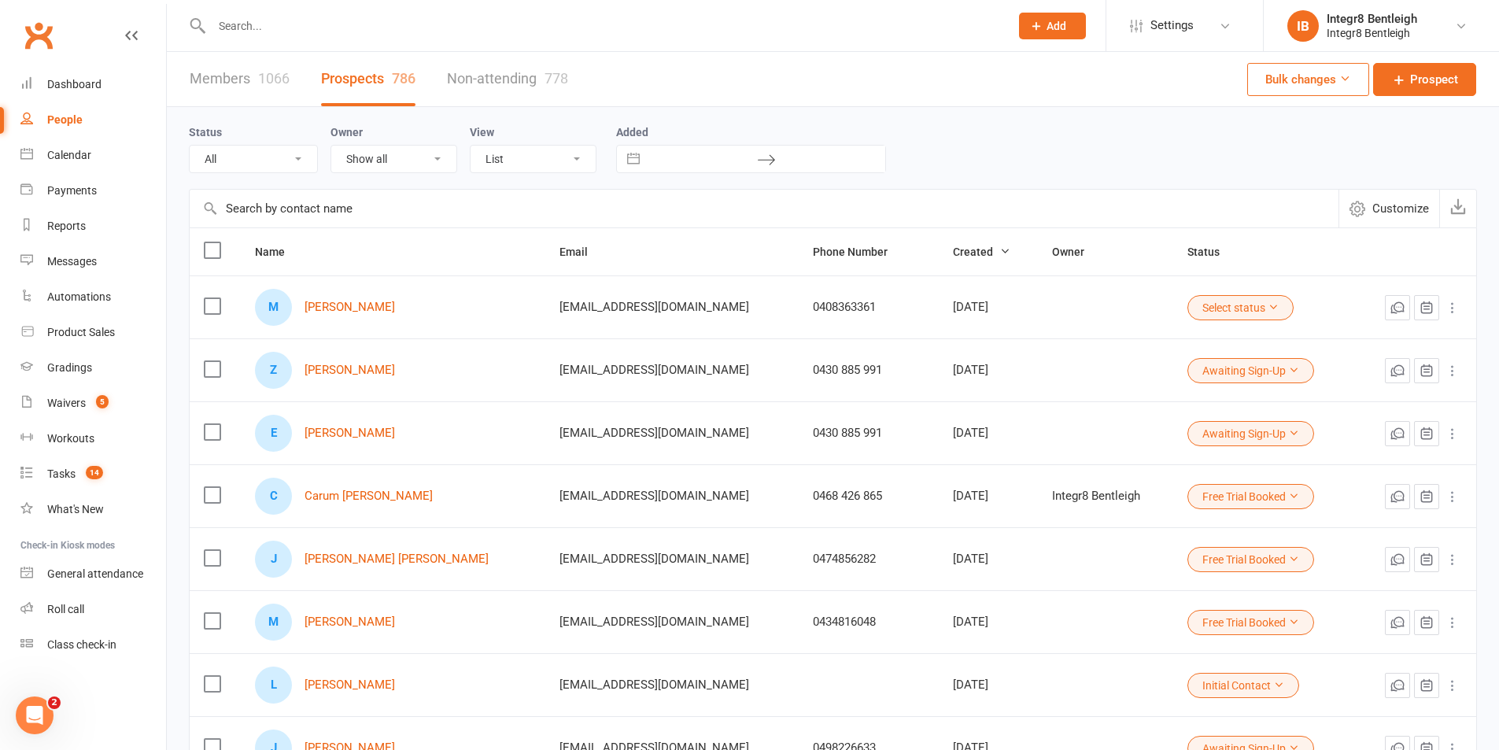
click at [1190, 304] on button "Select status" at bounding box center [1240, 307] width 106 height 25
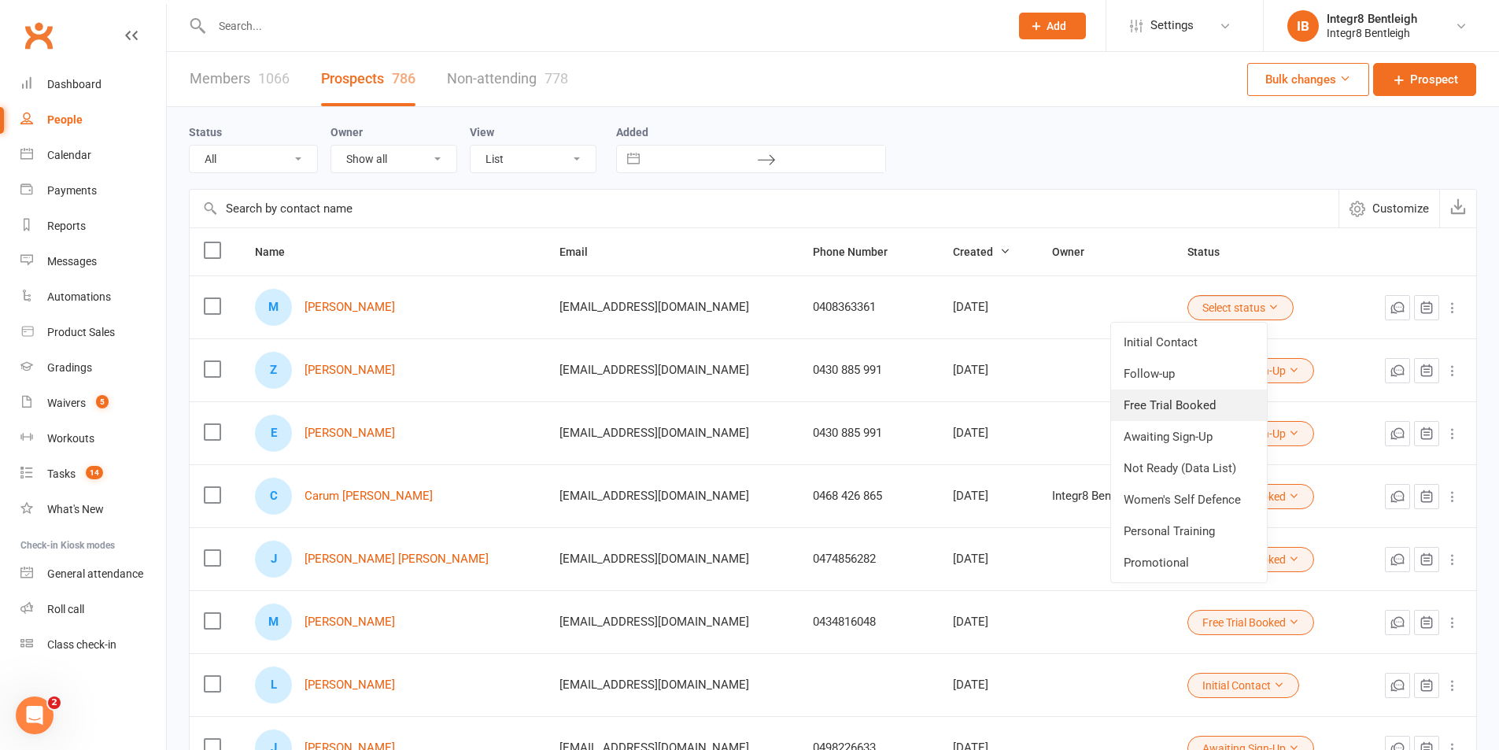
click at [1147, 405] on link "Free Trial Booked" at bounding box center [1189, 404] width 156 height 31
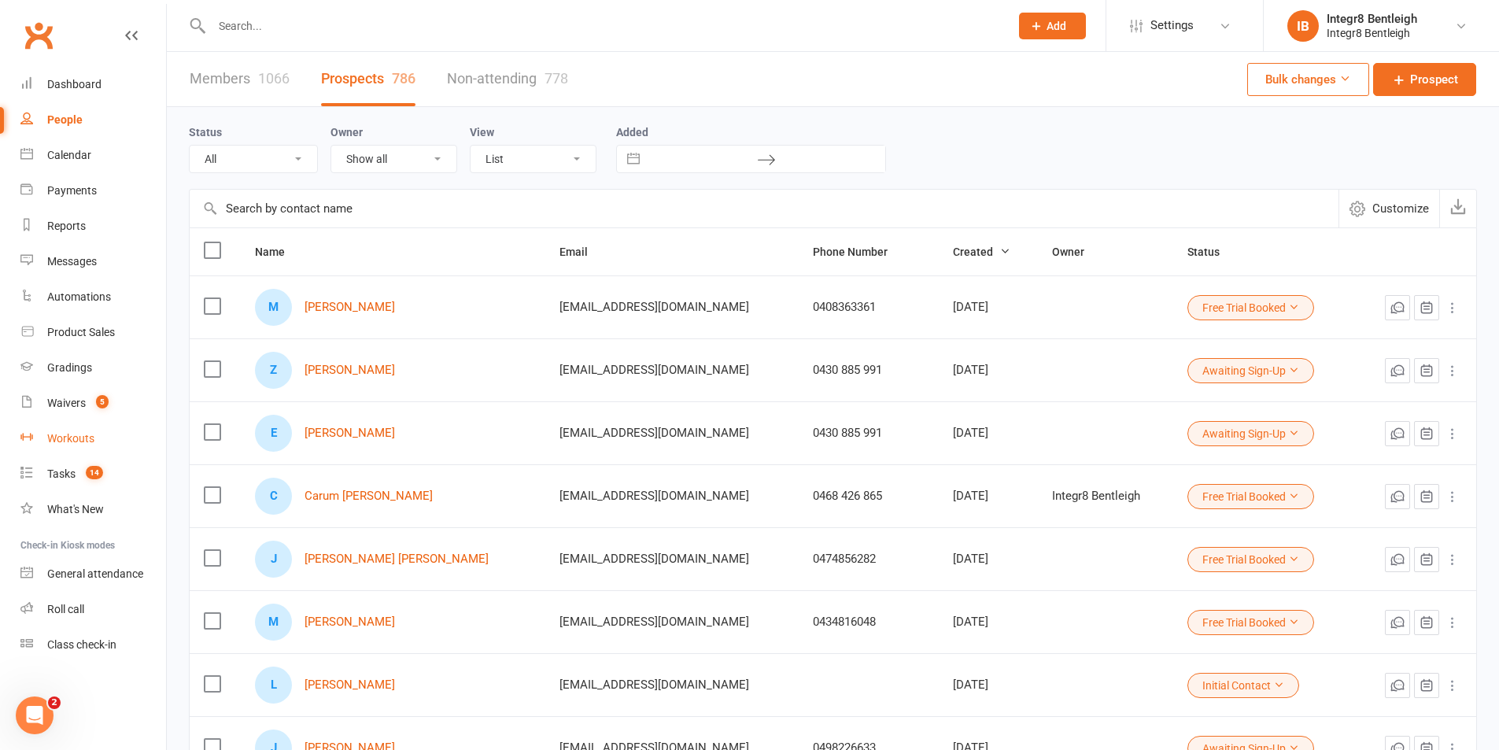
click at [78, 424] on link "Workouts" at bounding box center [93, 438] width 146 height 35
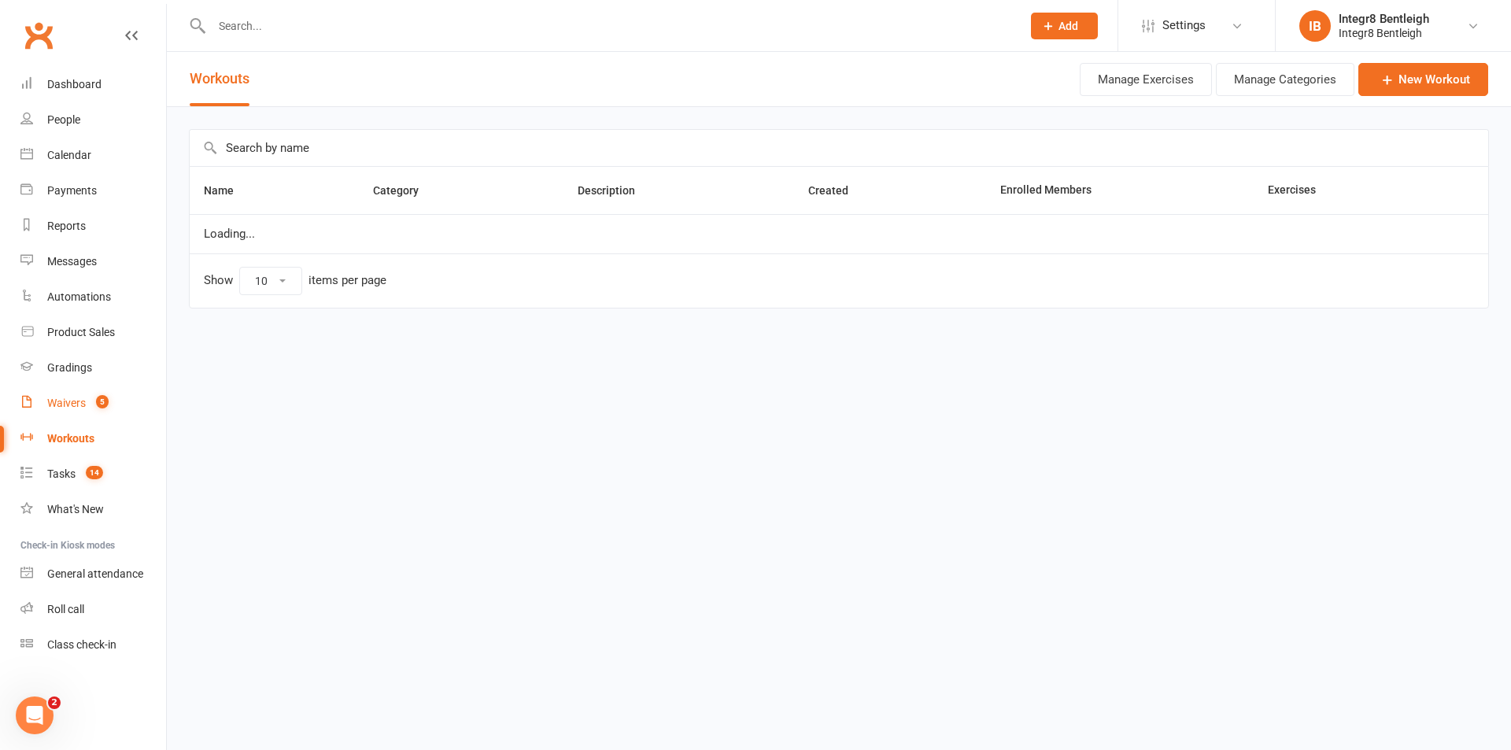
click at [68, 406] on div "Waivers" at bounding box center [66, 403] width 39 height 13
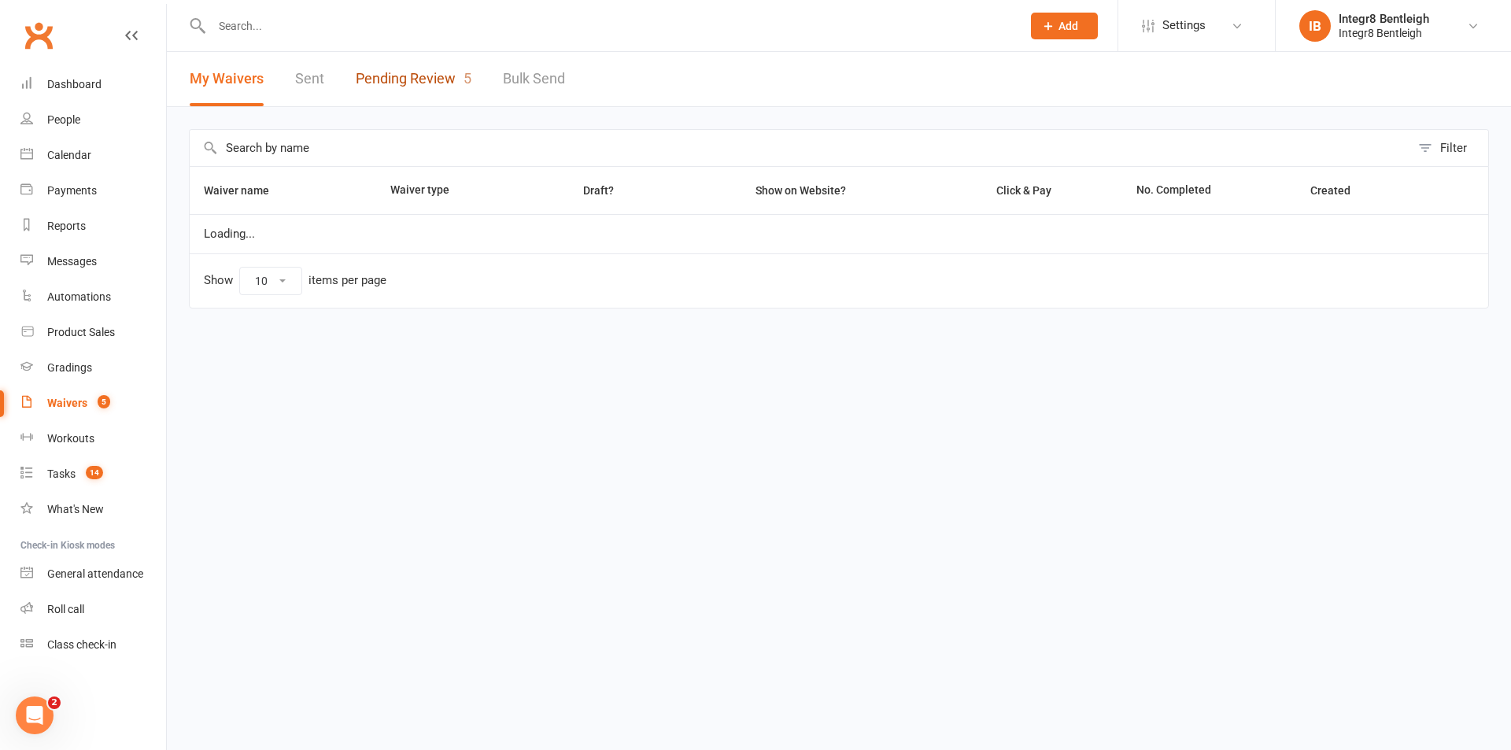
click at [426, 76] on link "Pending Review 5" at bounding box center [414, 79] width 116 height 54
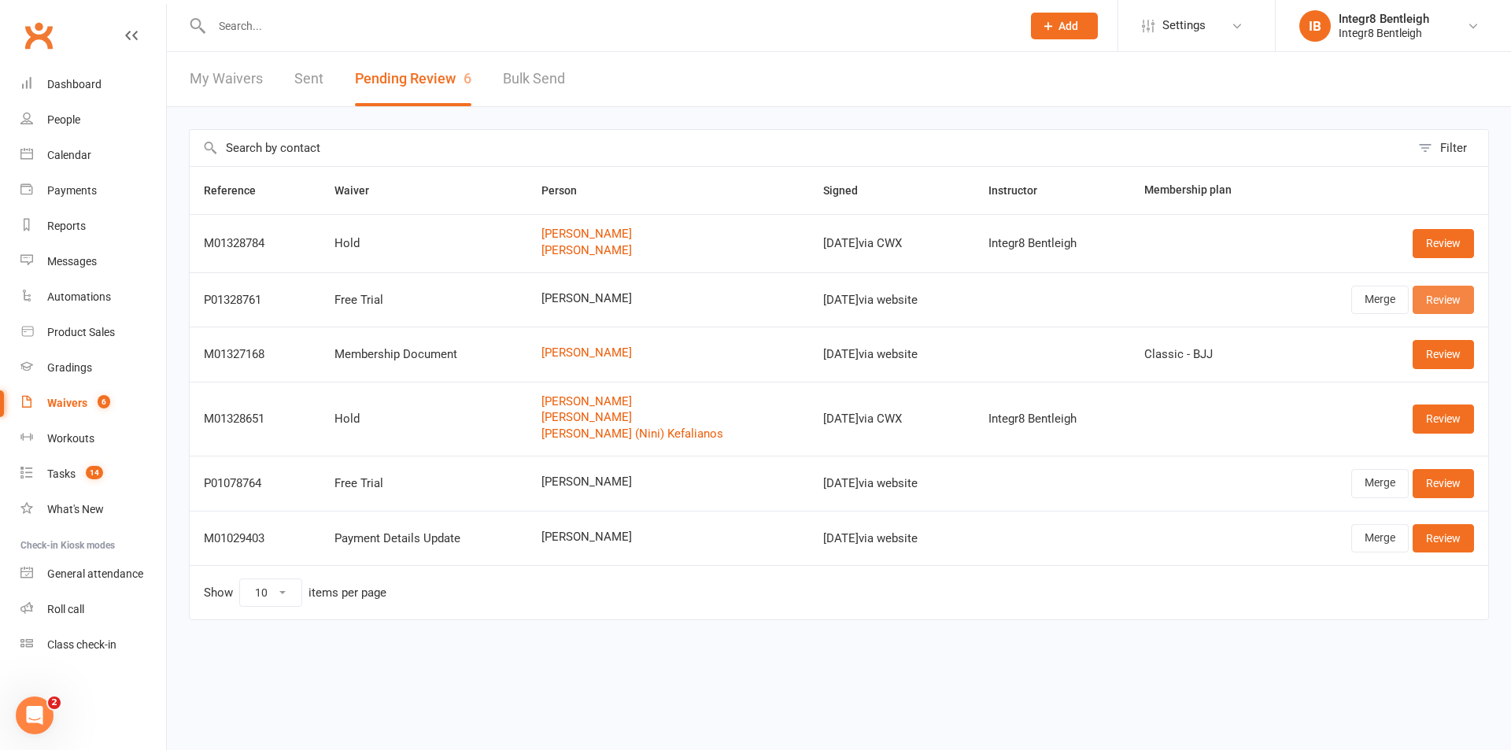
click at [1434, 302] on link "Review" at bounding box center [1442, 300] width 61 height 28
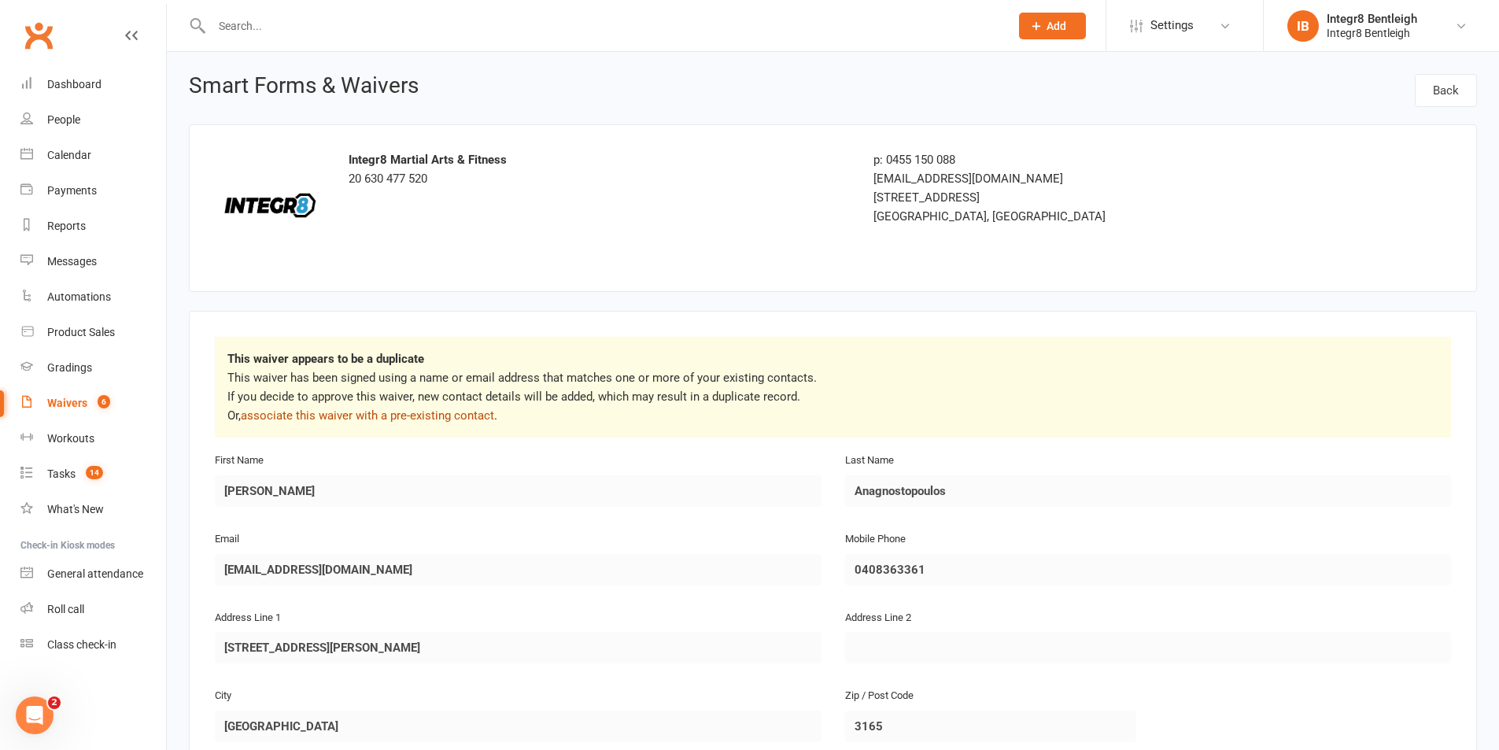
click at [263, 415] on link "associate this waiver with a pre-existing contact" at bounding box center [367, 415] width 253 height 14
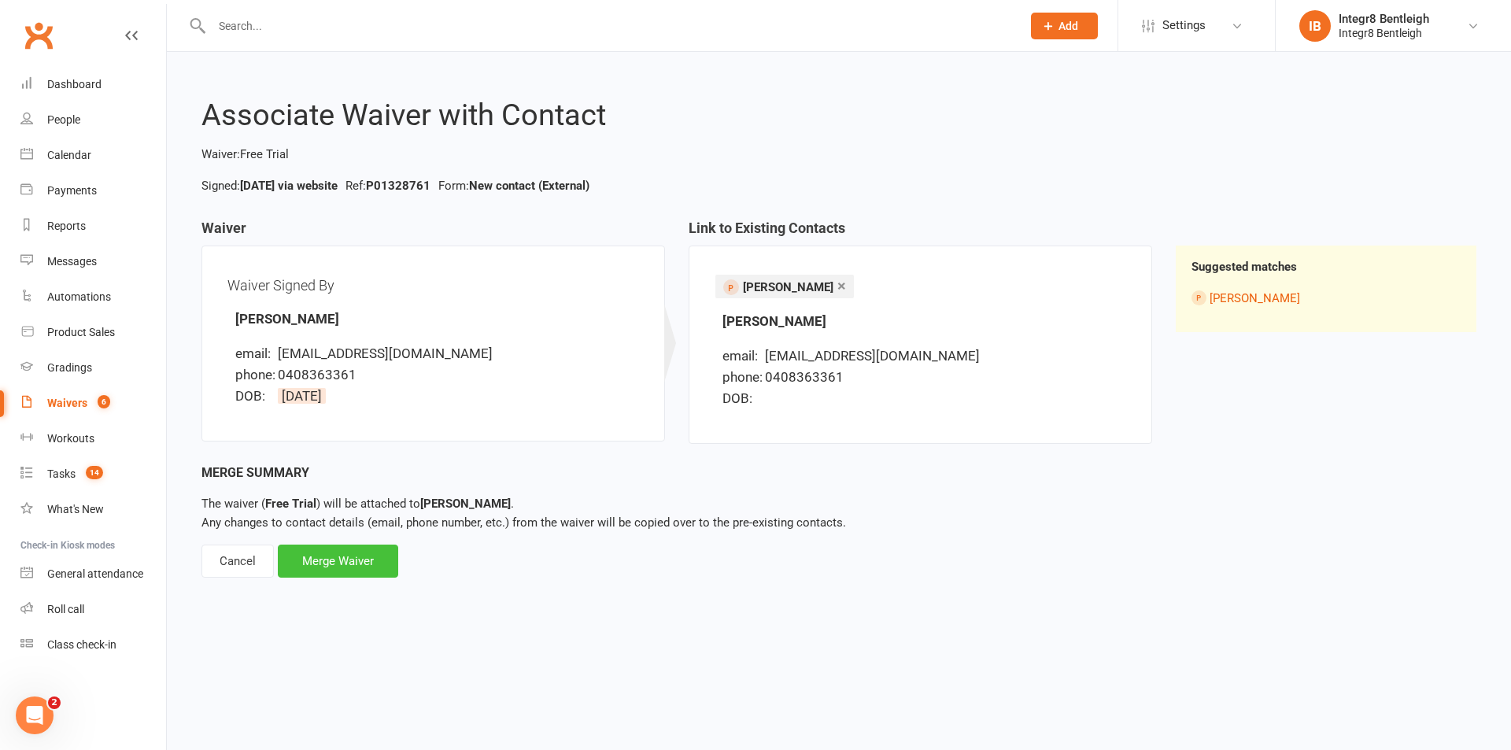
click at [343, 560] on div "Merge Waiver" at bounding box center [338, 560] width 120 height 33
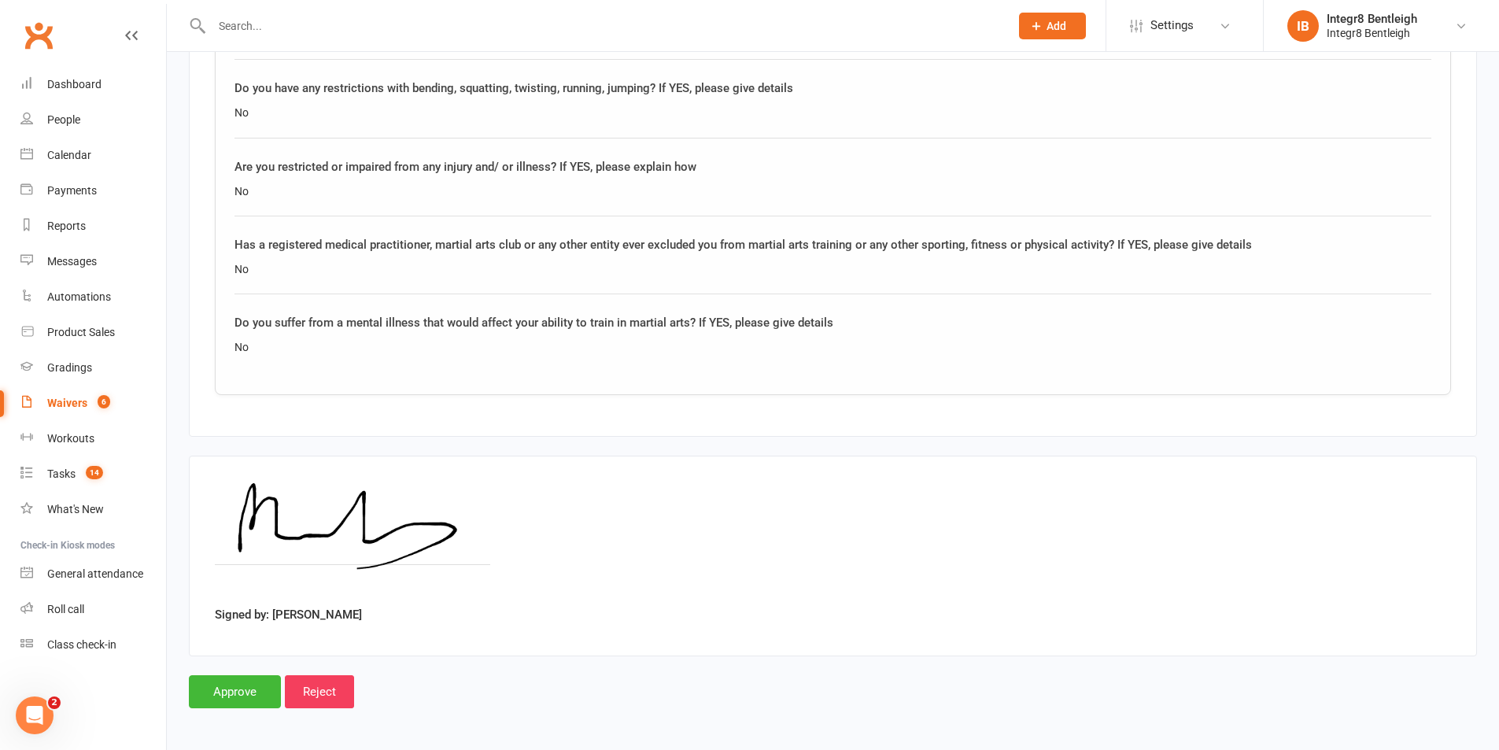
scroll to position [1295, 0]
click at [227, 689] on input "Approve" at bounding box center [235, 688] width 92 height 33
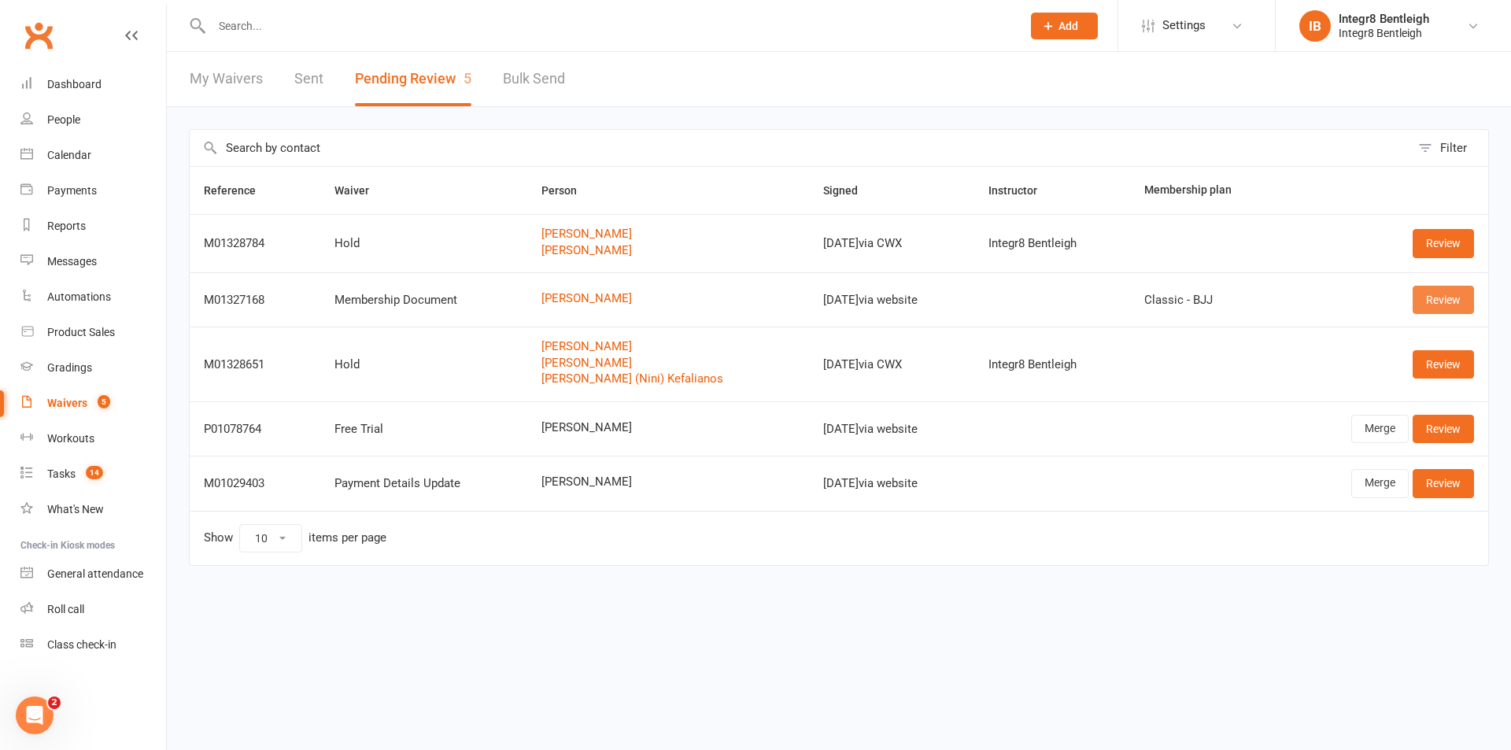
click at [1433, 305] on link "Review" at bounding box center [1442, 300] width 61 height 28
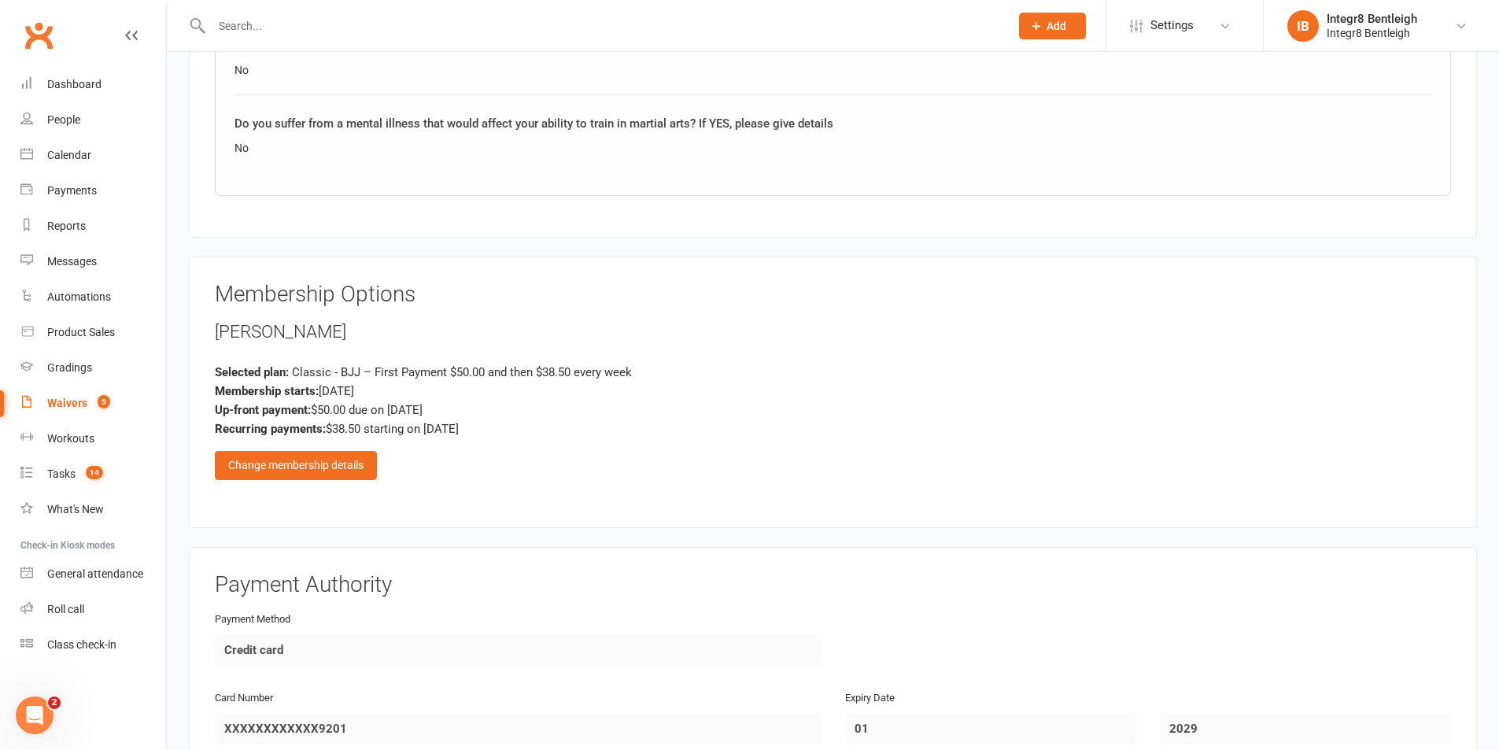
scroll to position [1495, 0]
click at [346, 460] on div "Change membership details" at bounding box center [296, 461] width 162 height 28
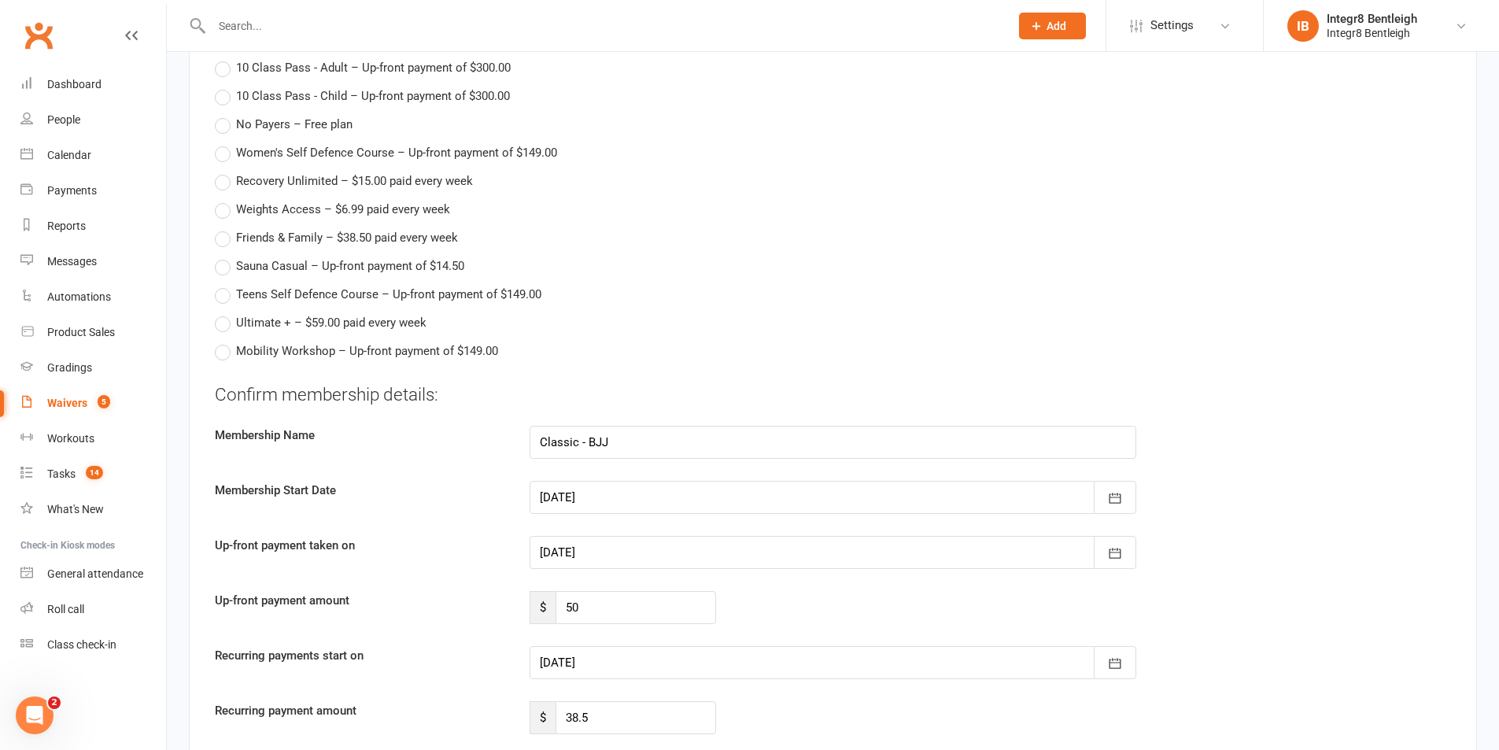
scroll to position [2203, 0]
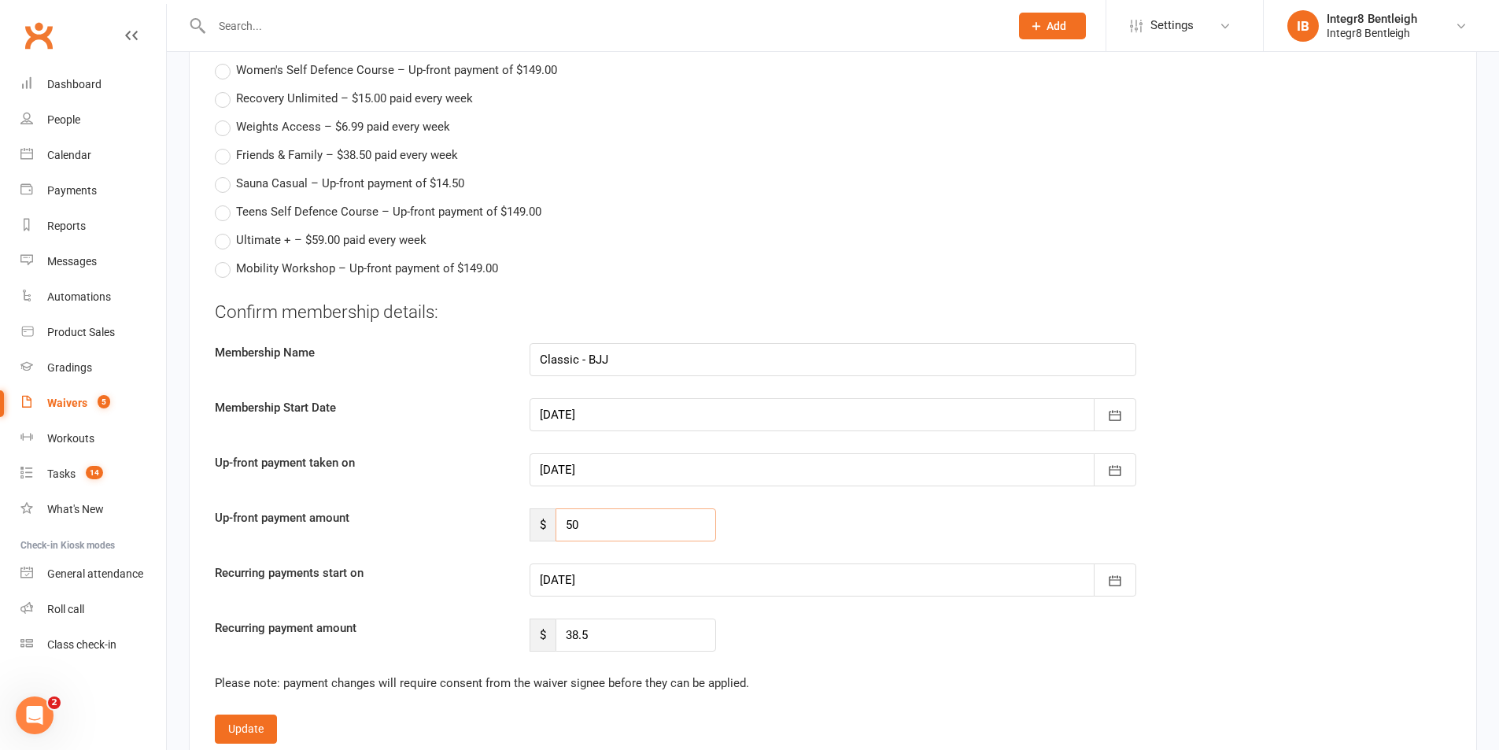
drag, startPoint x: 602, startPoint y: 533, endPoint x: 542, endPoint y: 531, distance: 59.8
click at [542, 531] on div "$ 50" at bounding box center [623, 524] width 186 height 33
type input "88.5"
click at [615, 585] on div at bounding box center [833, 579] width 607 height 33
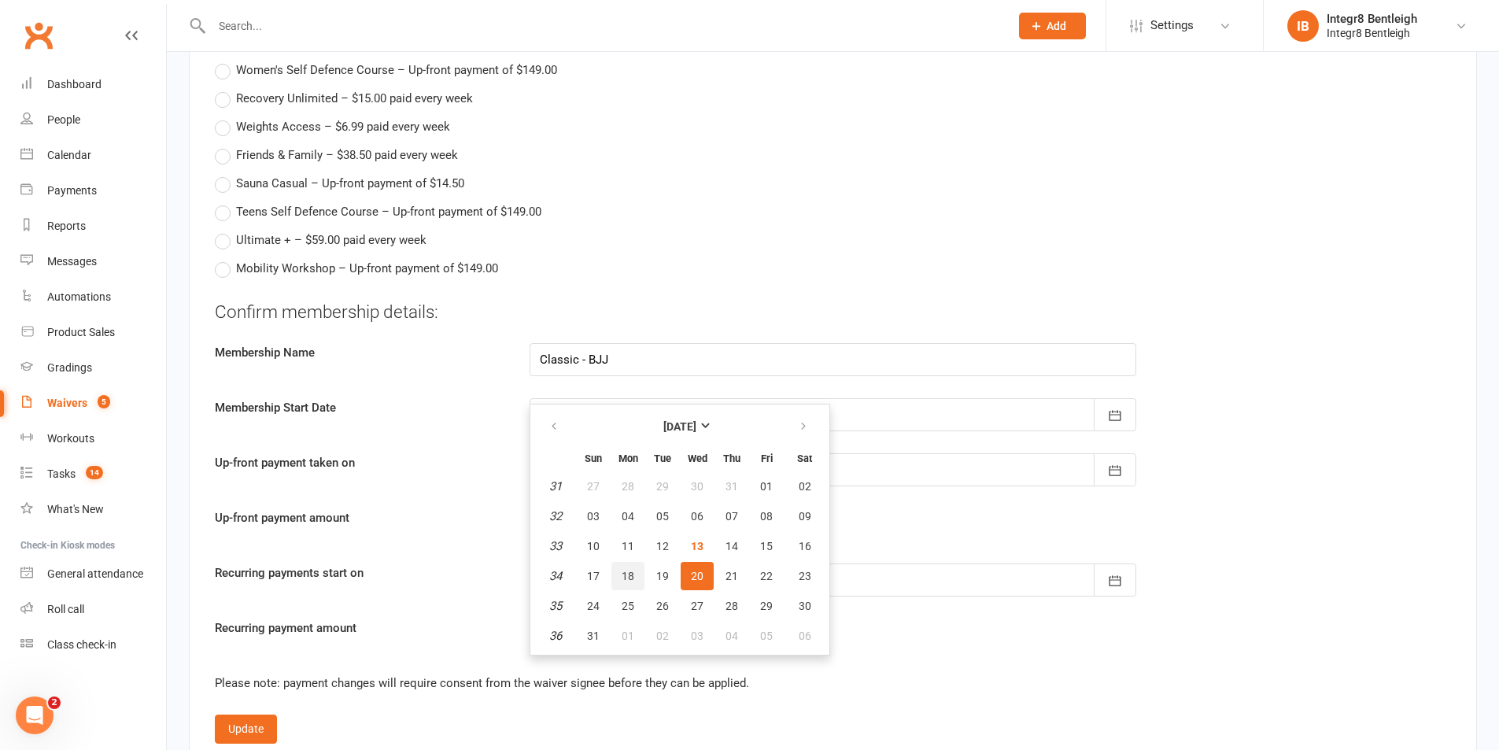
click at [618, 581] on button "18" at bounding box center [627, 576] width 33 height 28
type input "18 Aug 2025"
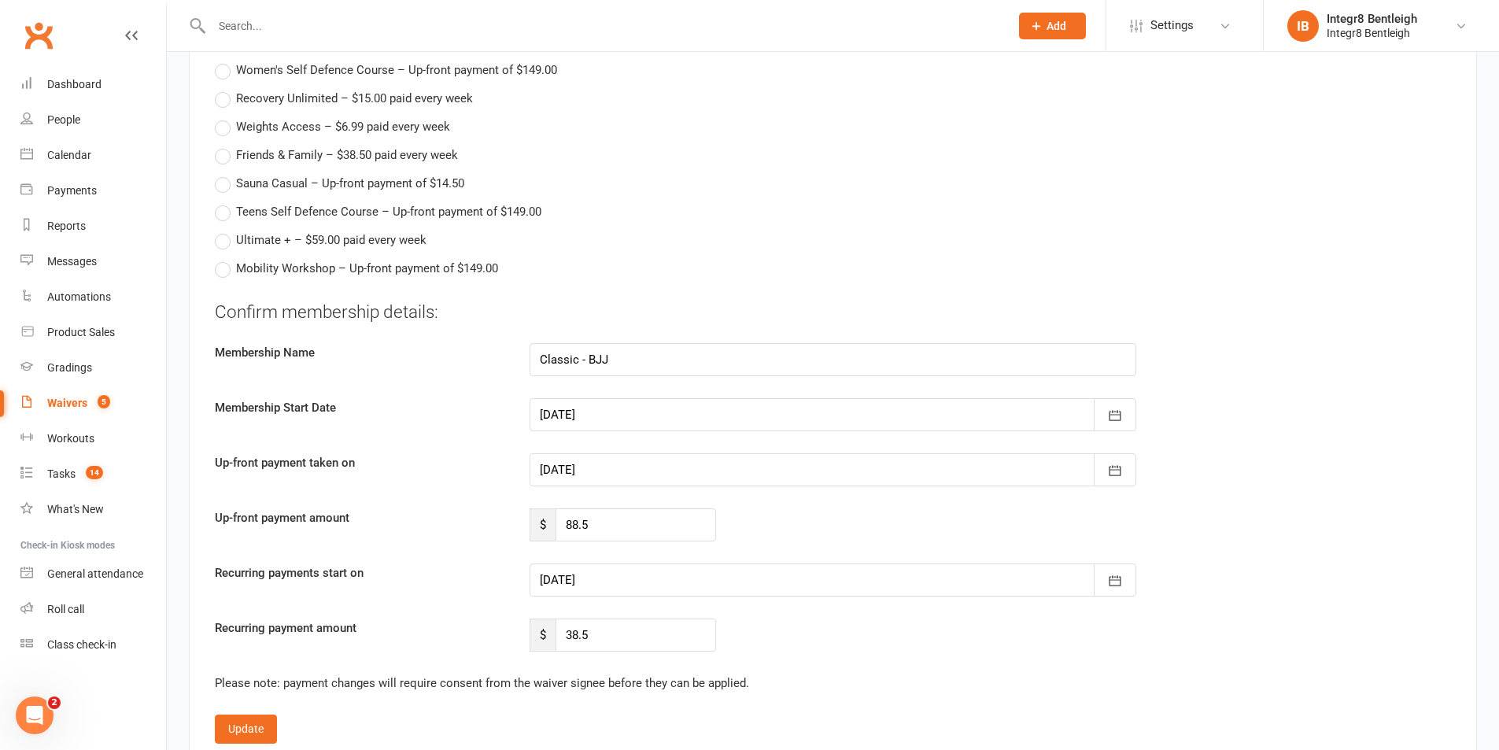
click at [581, 468] on div at bounding box center [833, 469] width 607 height 33
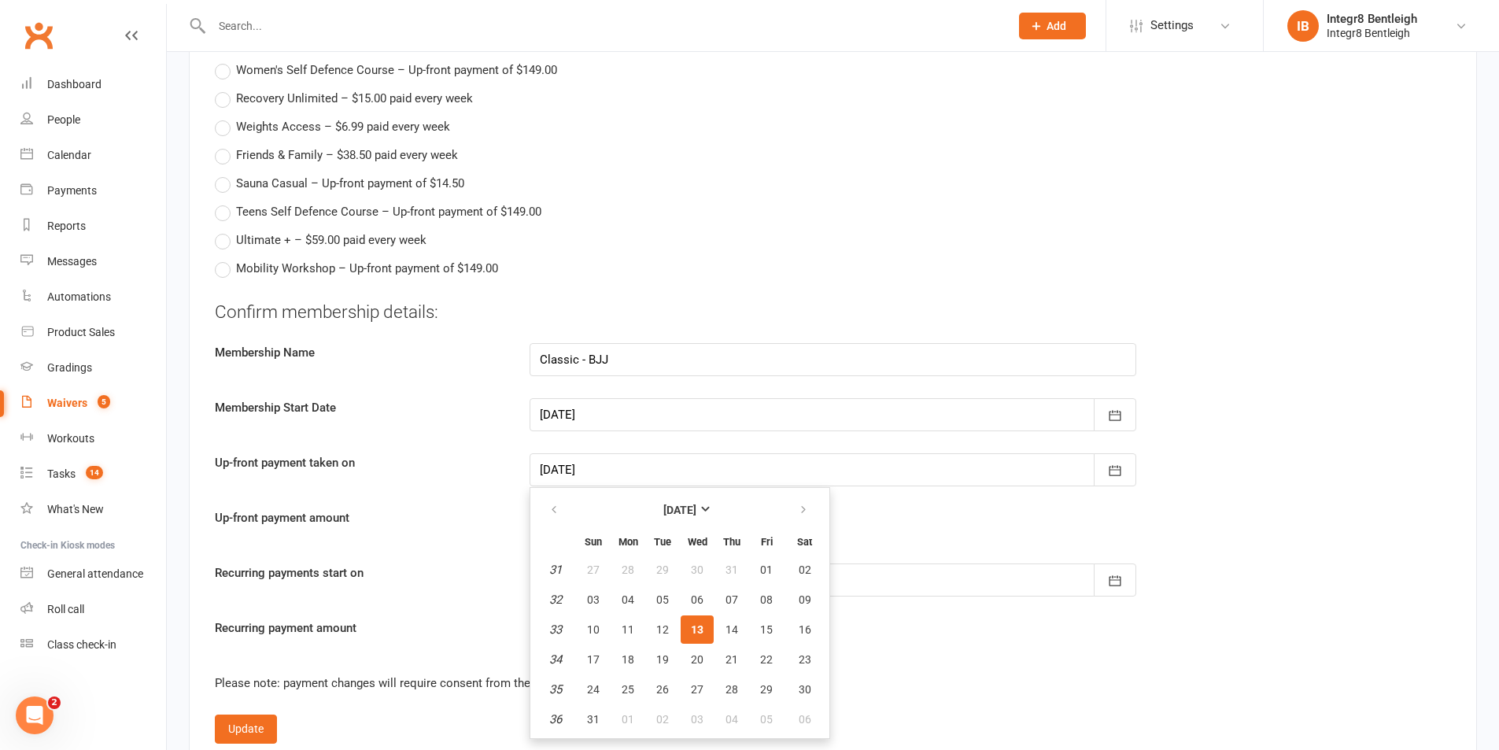
click at [900, 541] on div "Up-front payment amount $ 88.5" at bounding box center [833, 524] width 1260 height 33
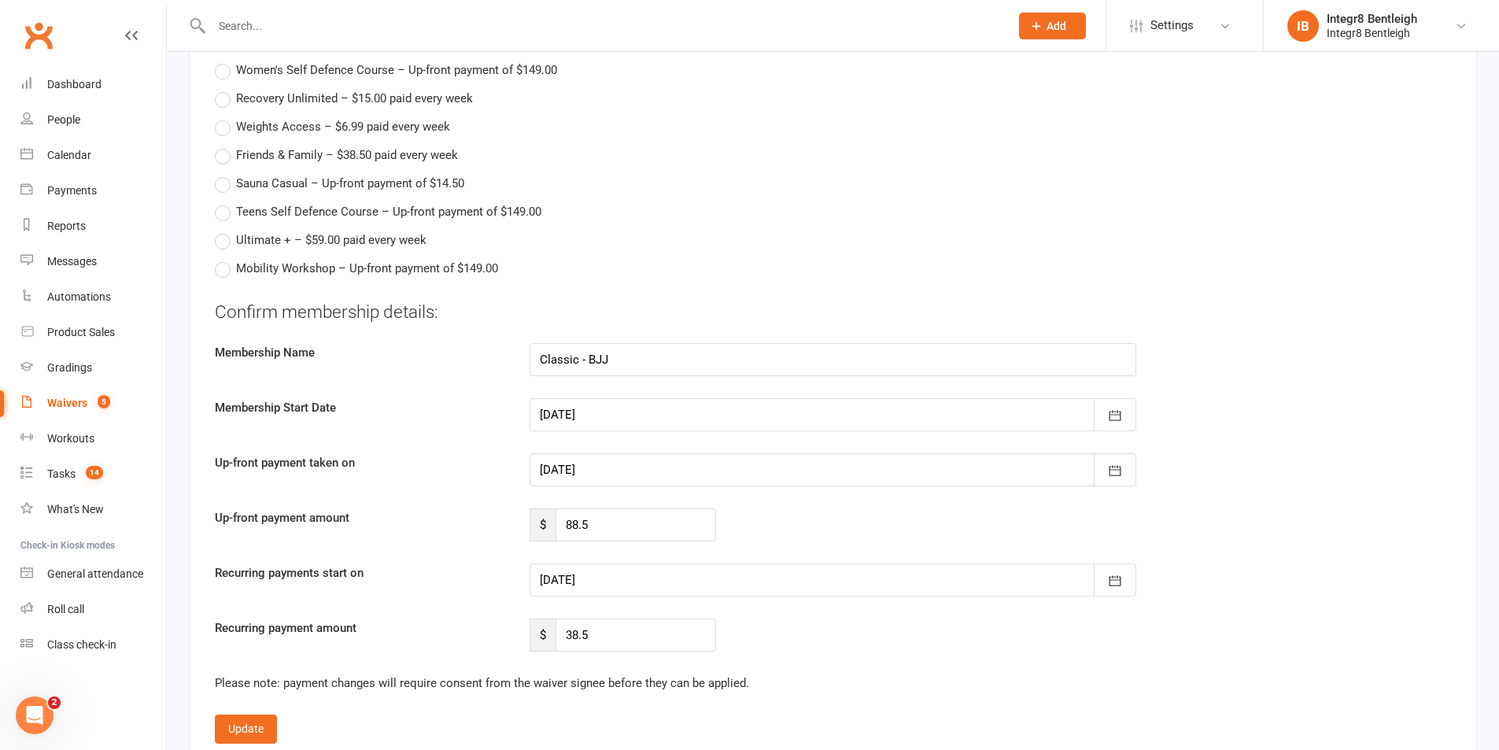
click at [658, 581] on div at bounding box center [833, 579] width 607 height 33
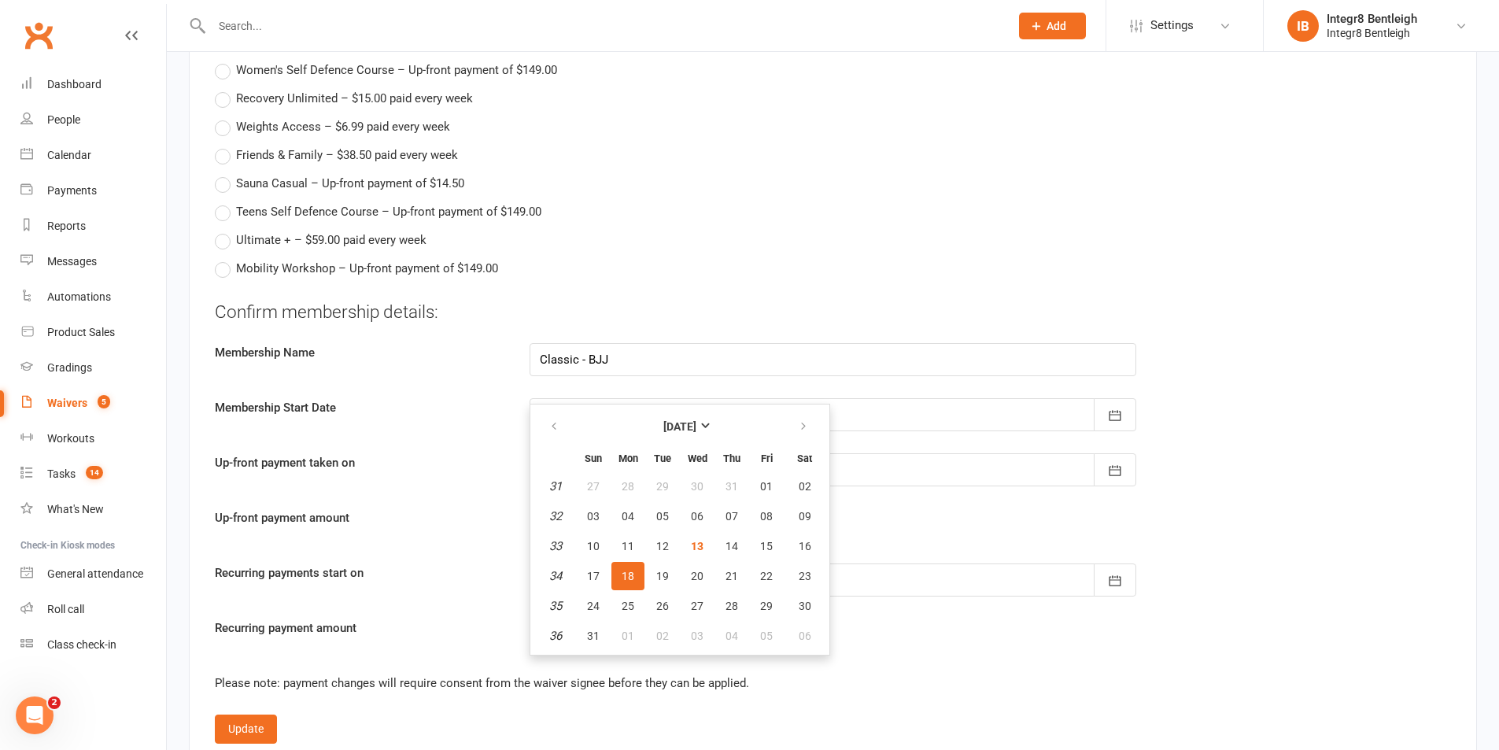
click at [1002, 661] on fieldset "Confirm membership details: Membership Name Classic - BJJ Membership Start Date…" at bounding box center [833, 522] width 1236 height 444
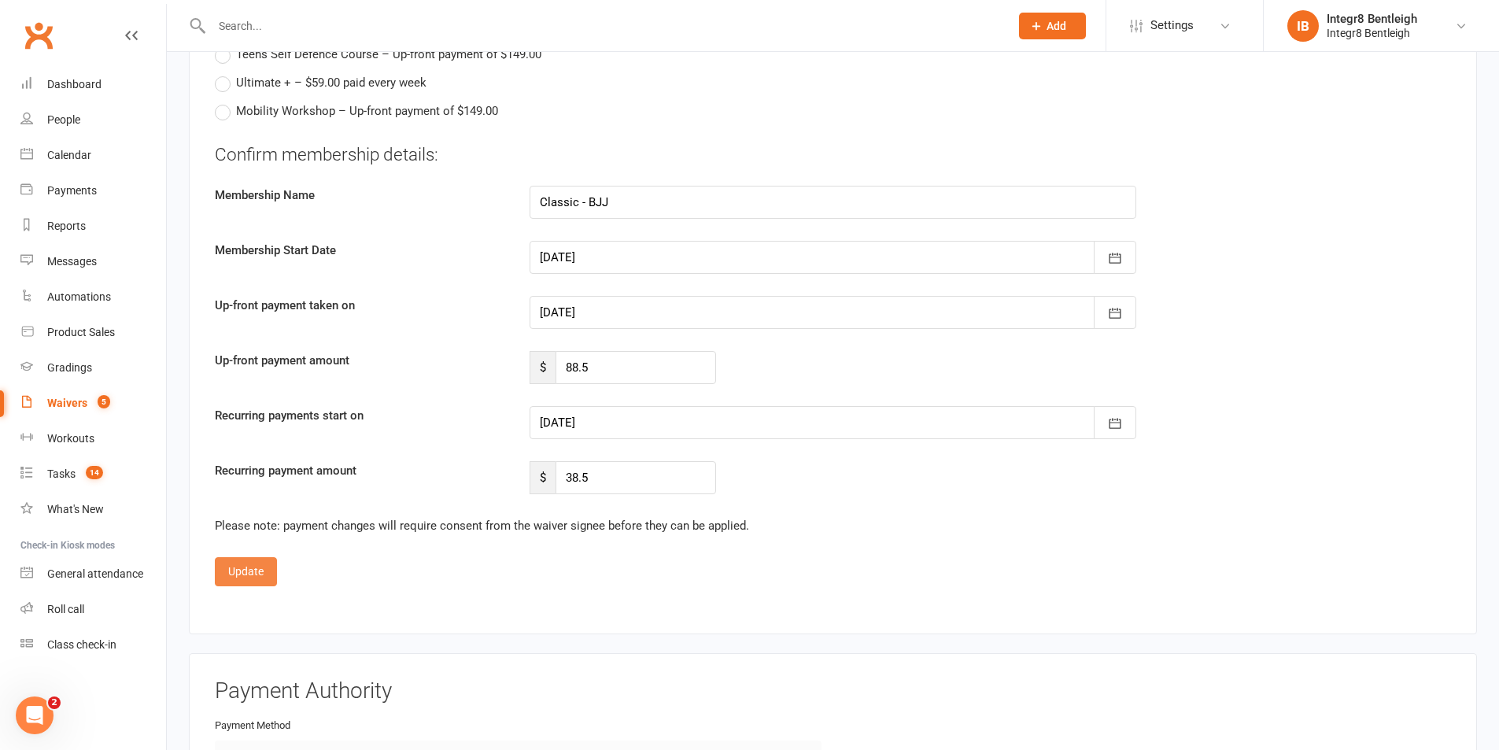
click at [249, 581] on button "Update" at bounding box center [246, 571] width 62 height 28
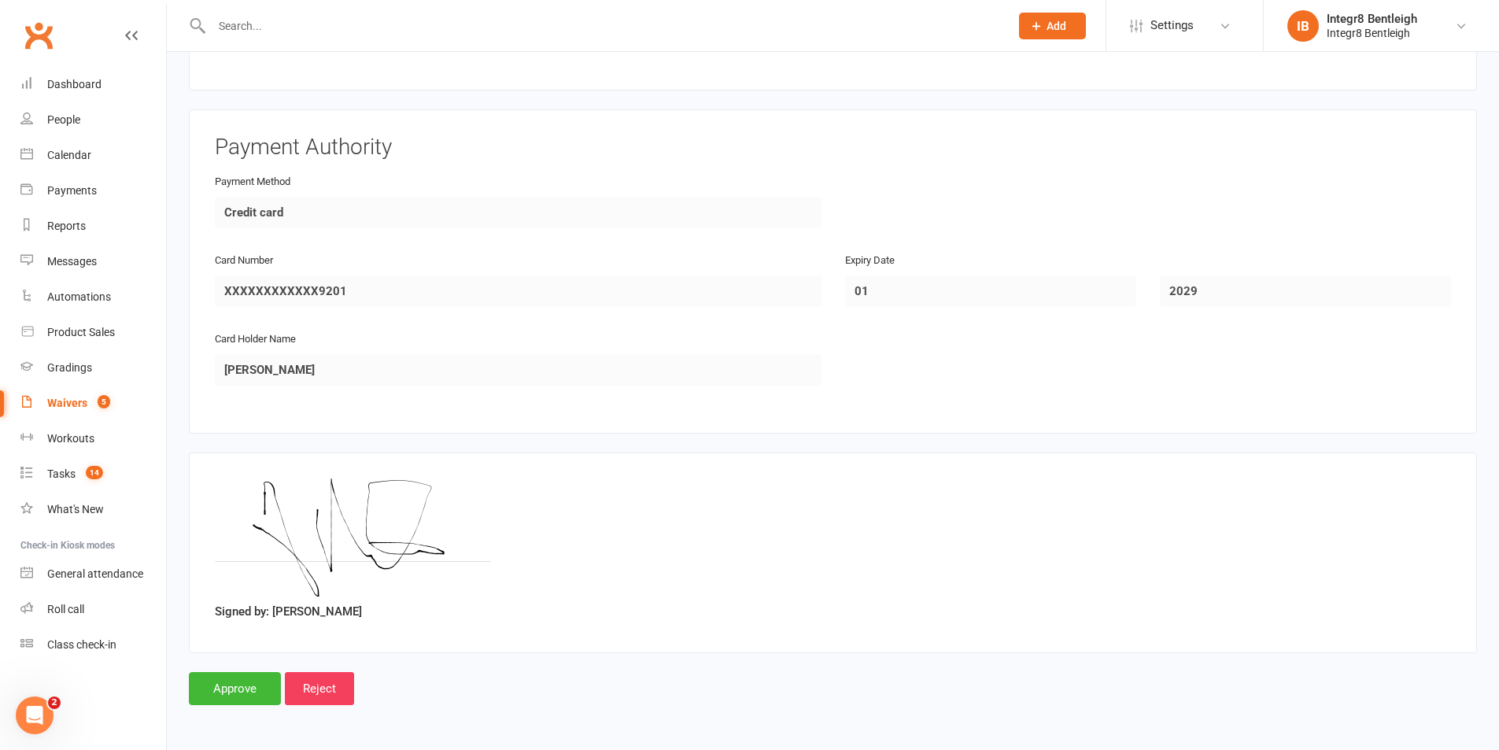
scroll to position [1929, 0]
click at [224, 677] on input "Approve" at bounding box center [235, 688] width 92 height 33
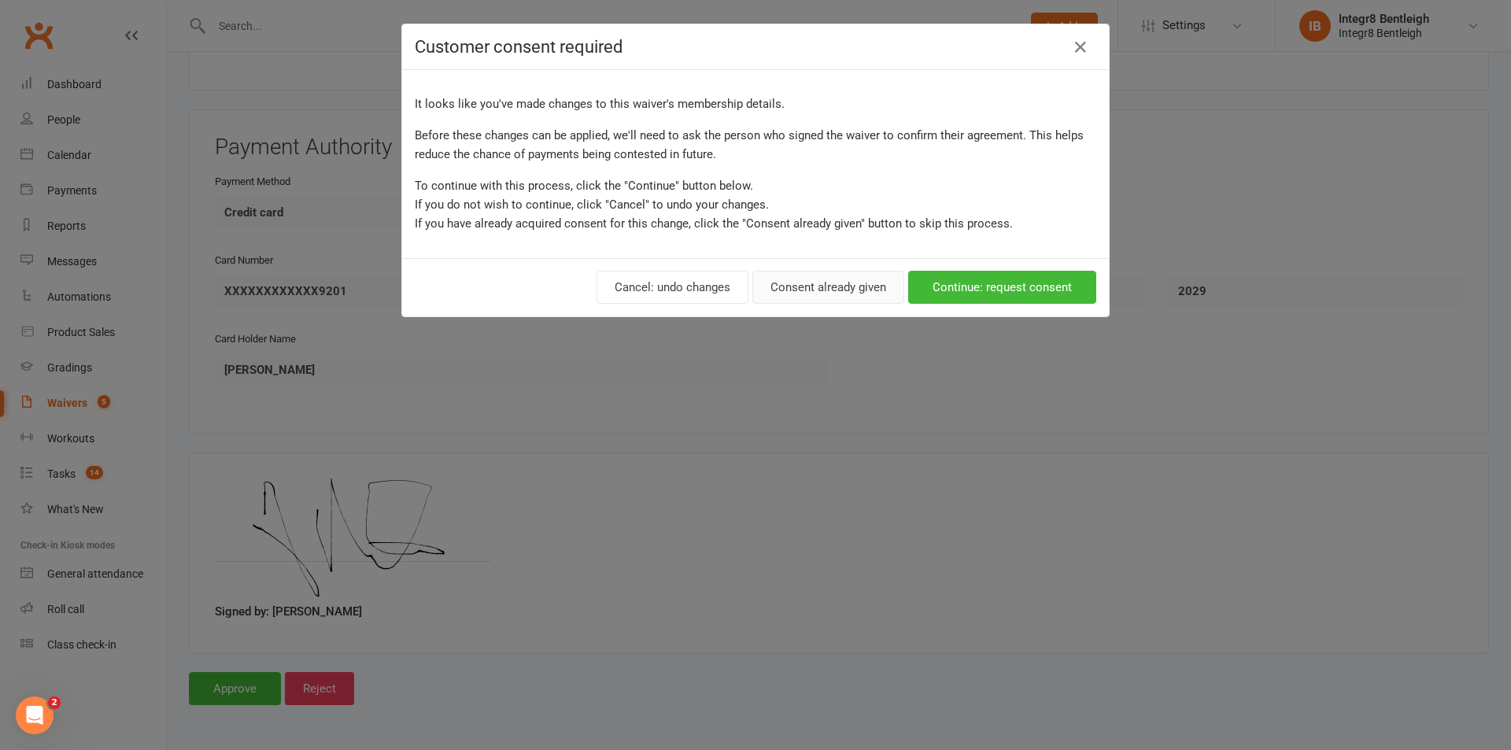
click at [814, 301] on button "Consent already given" at bounding box center [828, 287] width 152 height 33
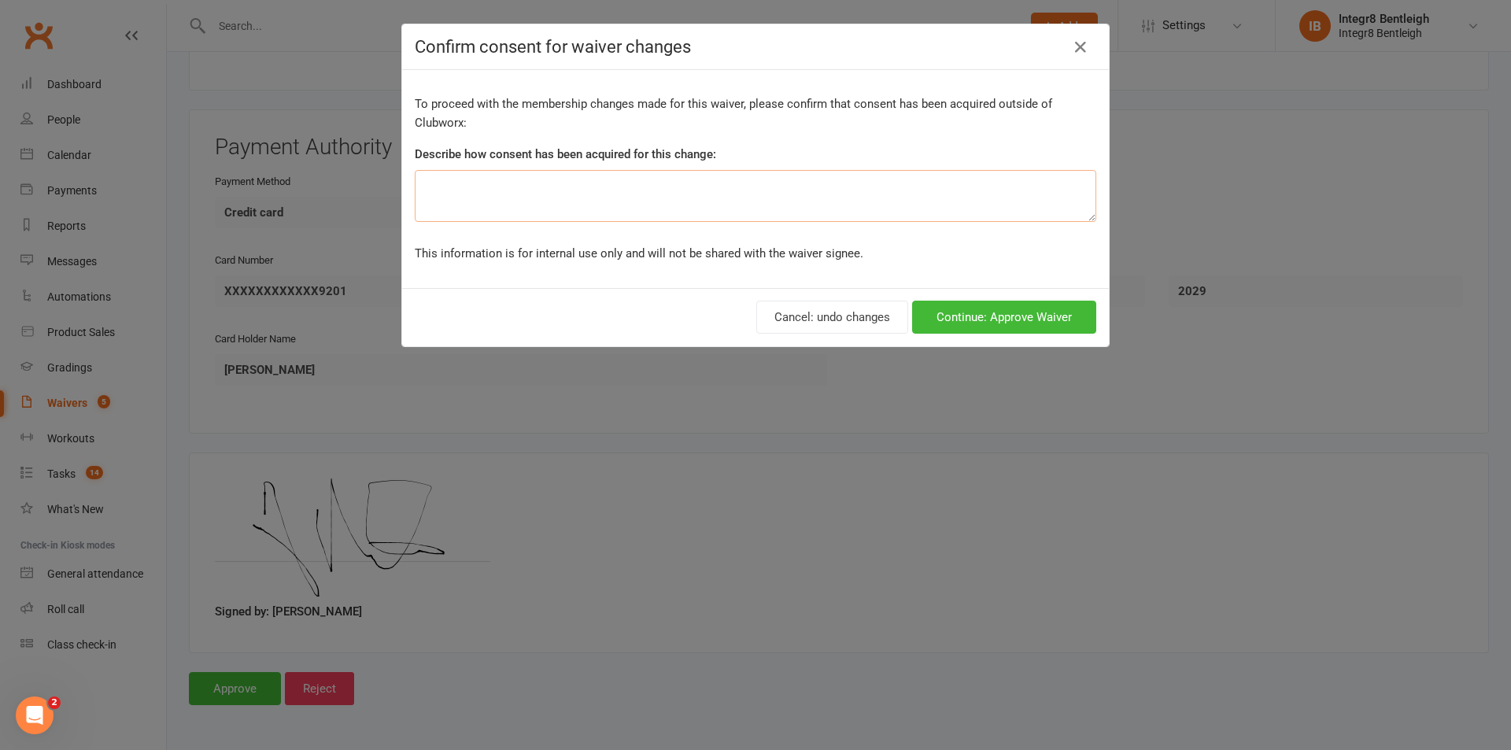
click at [756, 205] on textarea at bounding box center [755, 196] width 681 height 52
type textarea "spoke to in person"
click at [991, 319] on button "Continue: Approve Waiver" at bounding box center [1004, 317] width 184 height 33
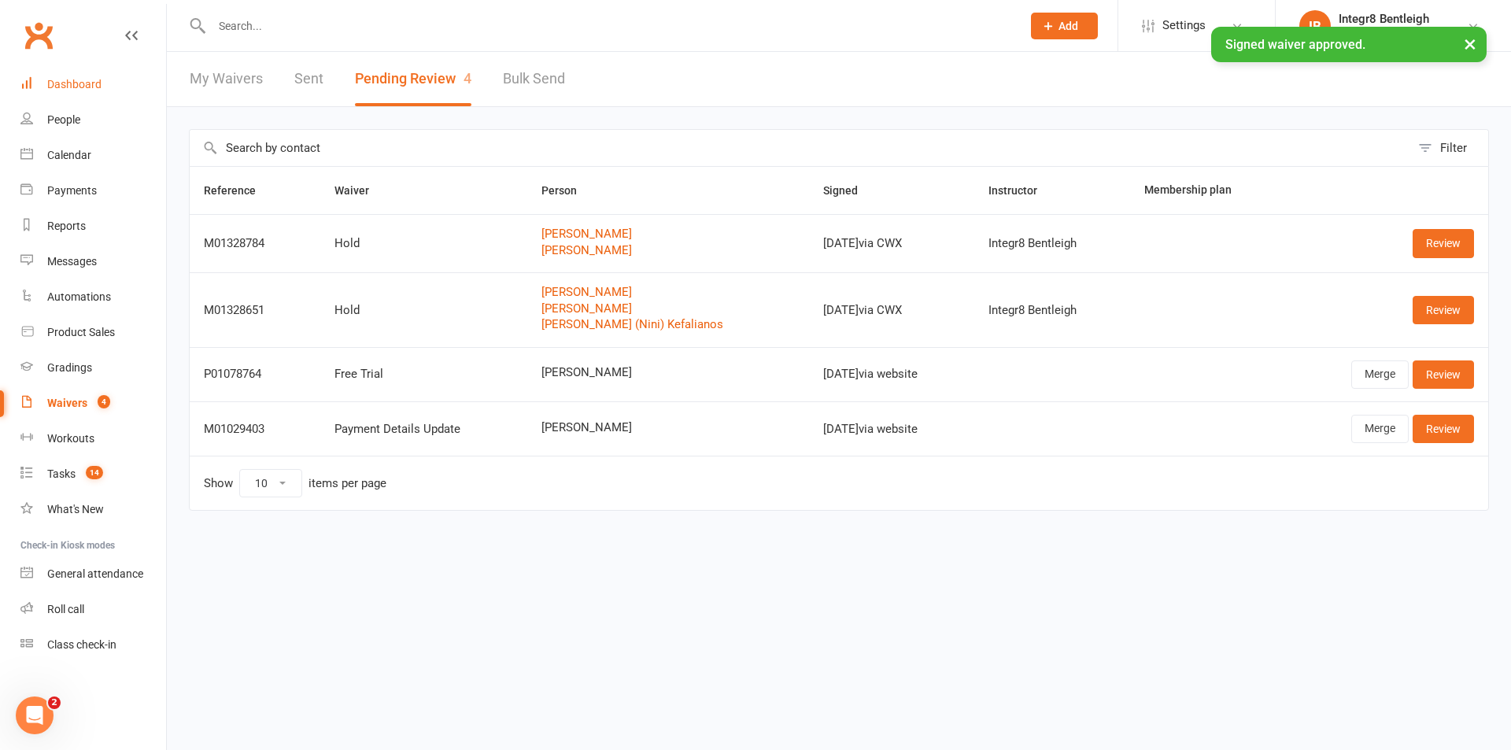
click at [116, 76] on link "Dashboard" at bounding box center [93, 84] width 146 height 35
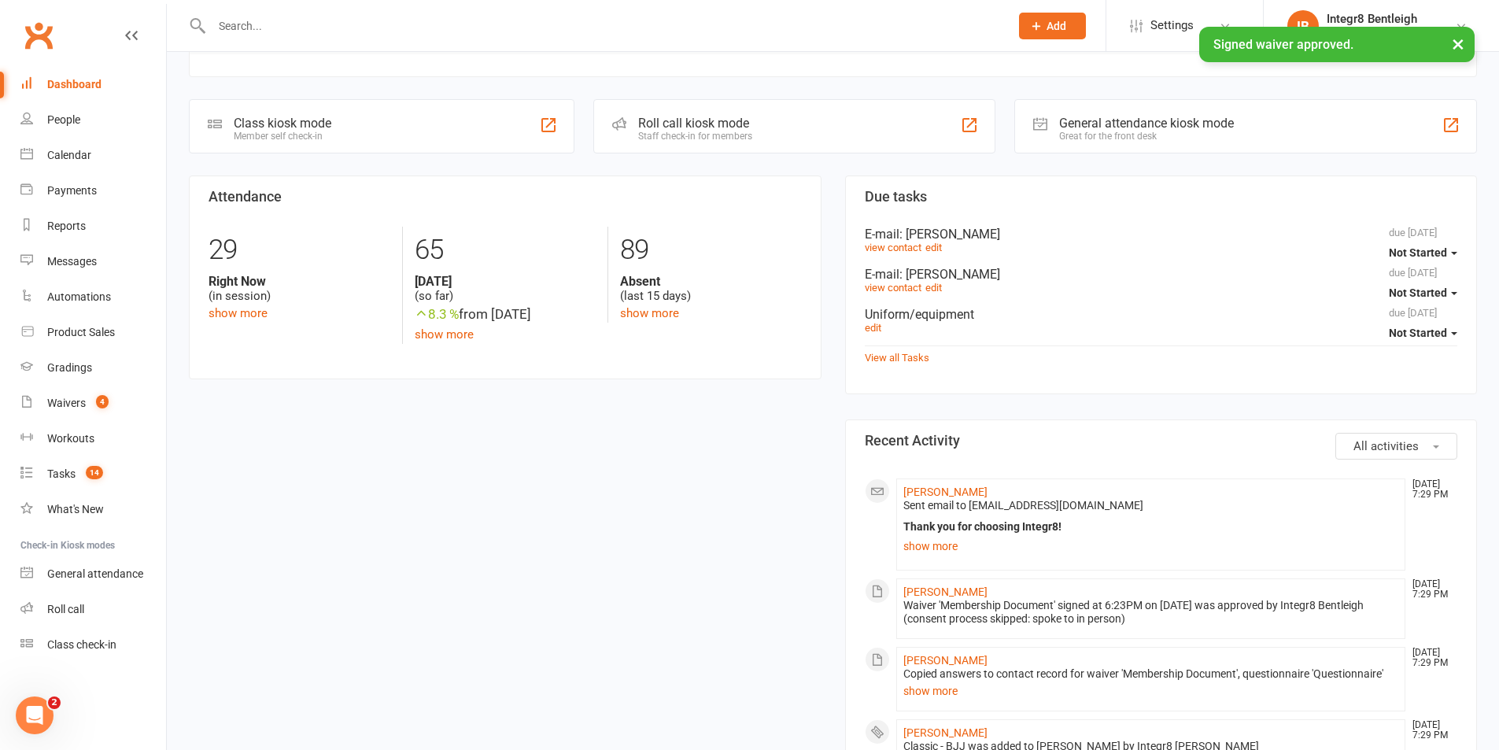
scroll to position [315, 0]
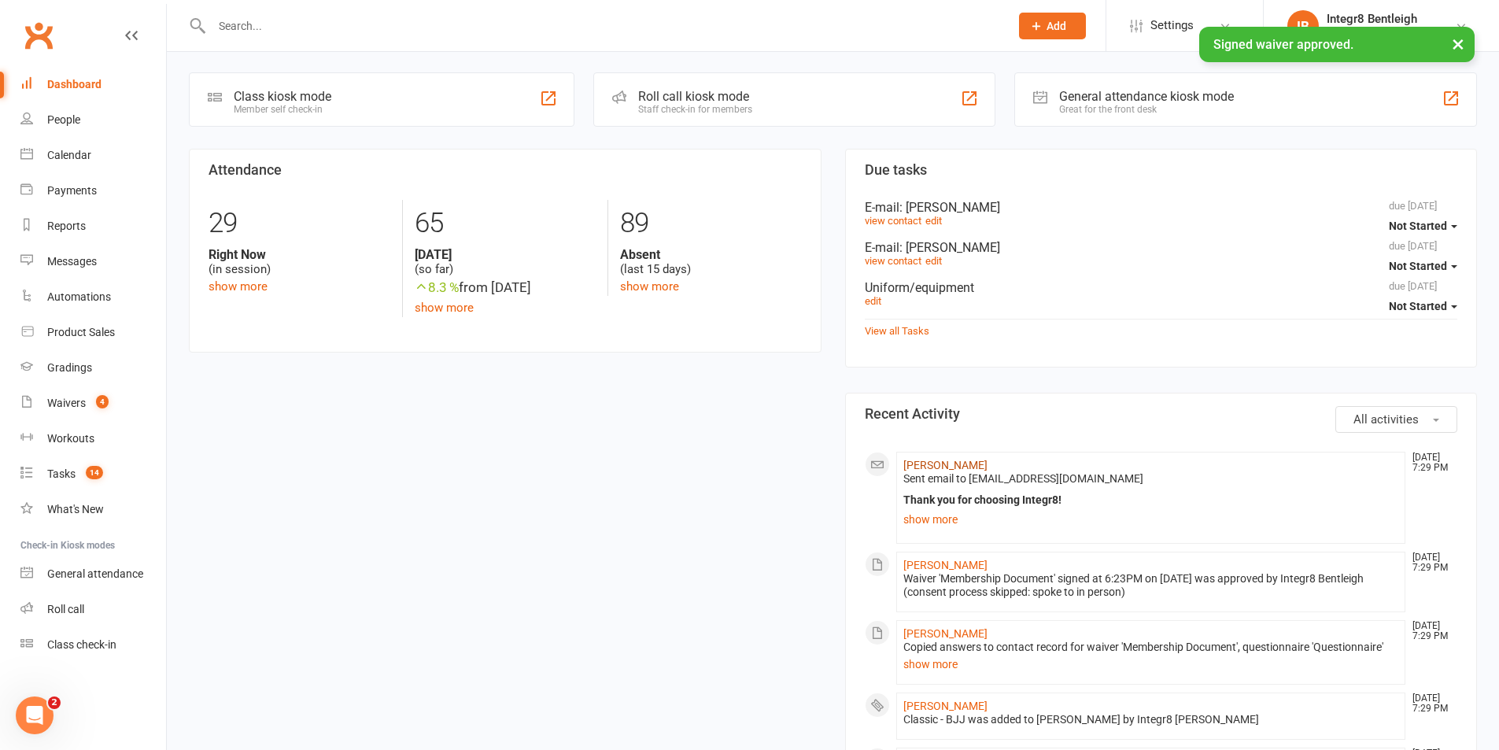
click at [925, 467] on link "Asen Ivanov" at bounding box center [945, 465] width 84 height 13
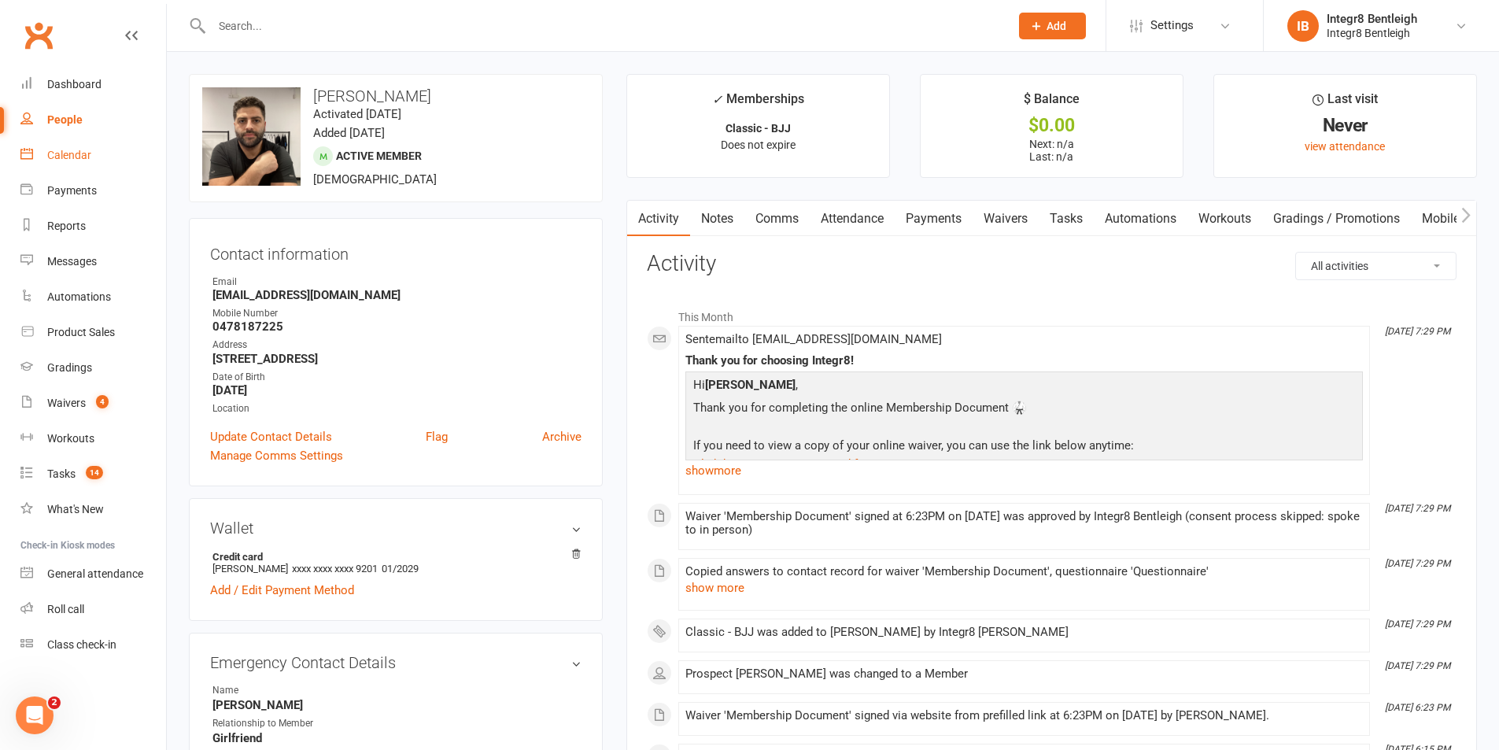
click at [71, 148] on link "Calendar" at bounding box center [93, 155] width 146 height 35
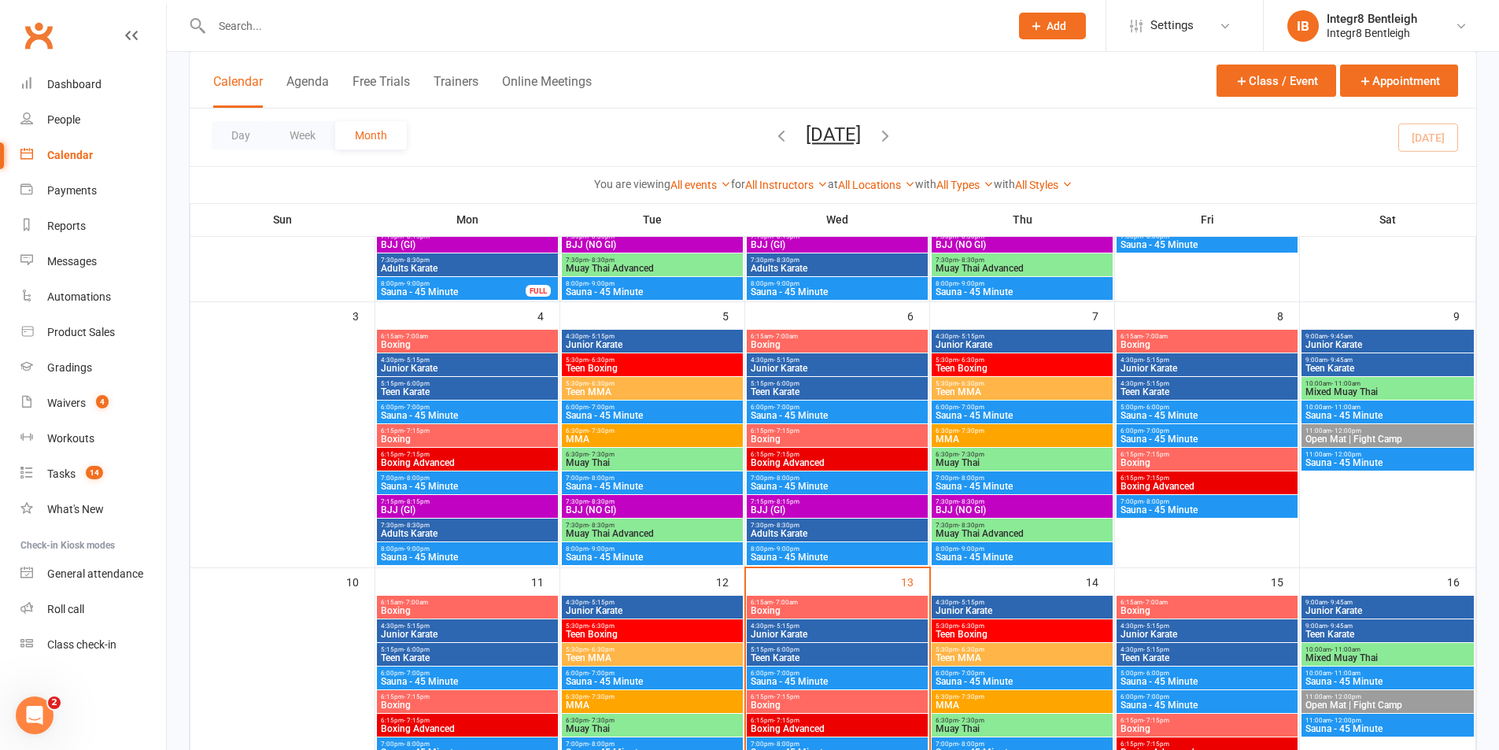
scroll to position [393, 0]
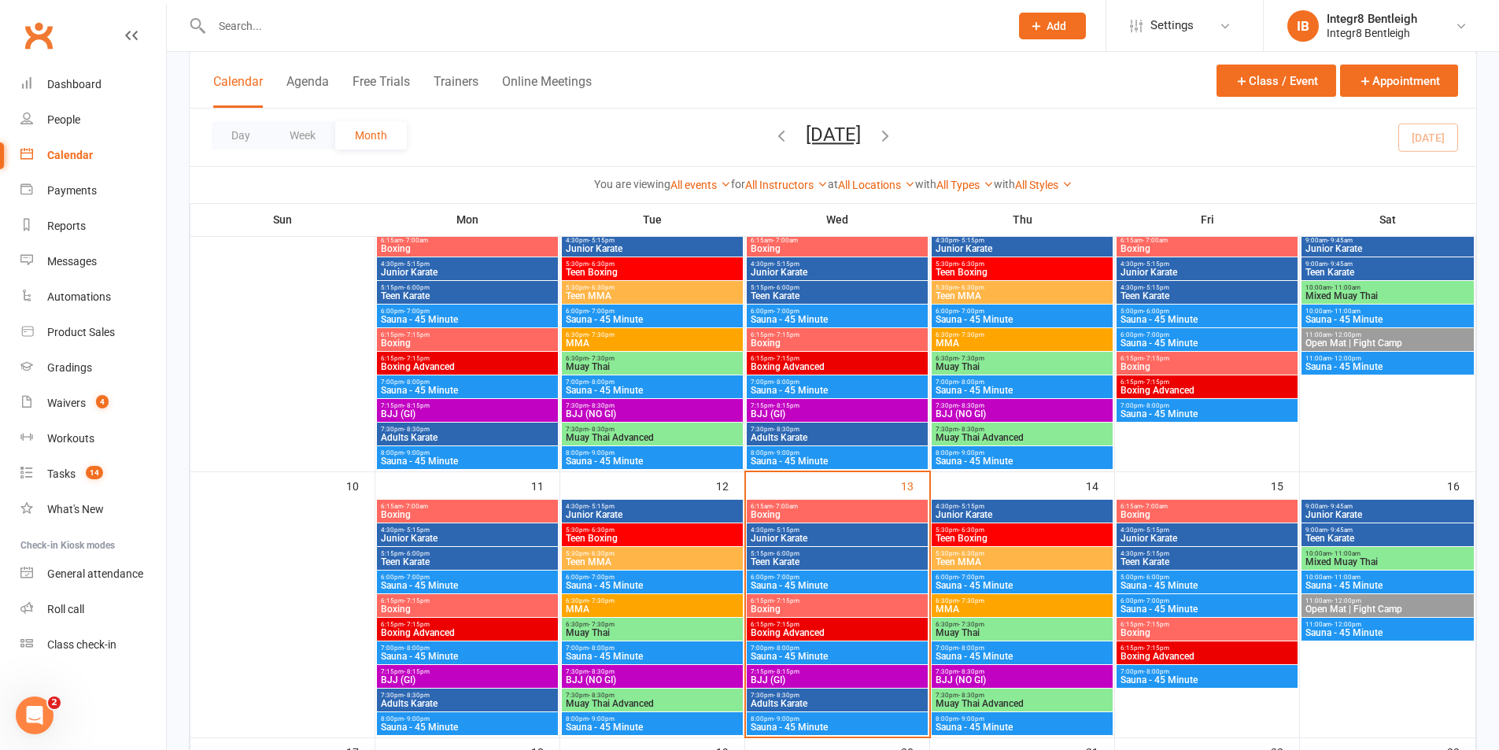
click at [793, 676] on span "BJJ (GI)" at bounding box center [837, 679] width 175 height 9
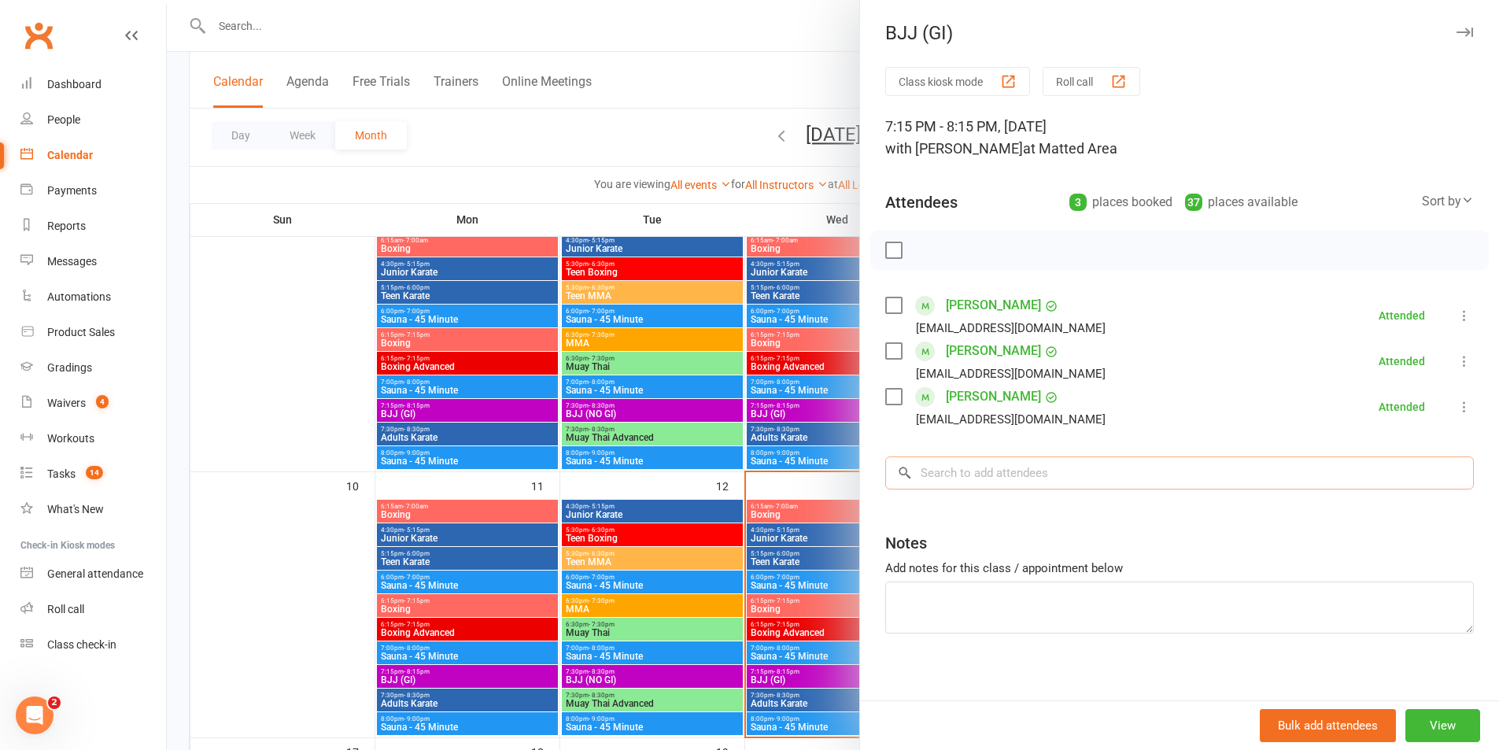
click at [974, 474] on input "search" at bounding box center [1179, 472] width 589 height 33
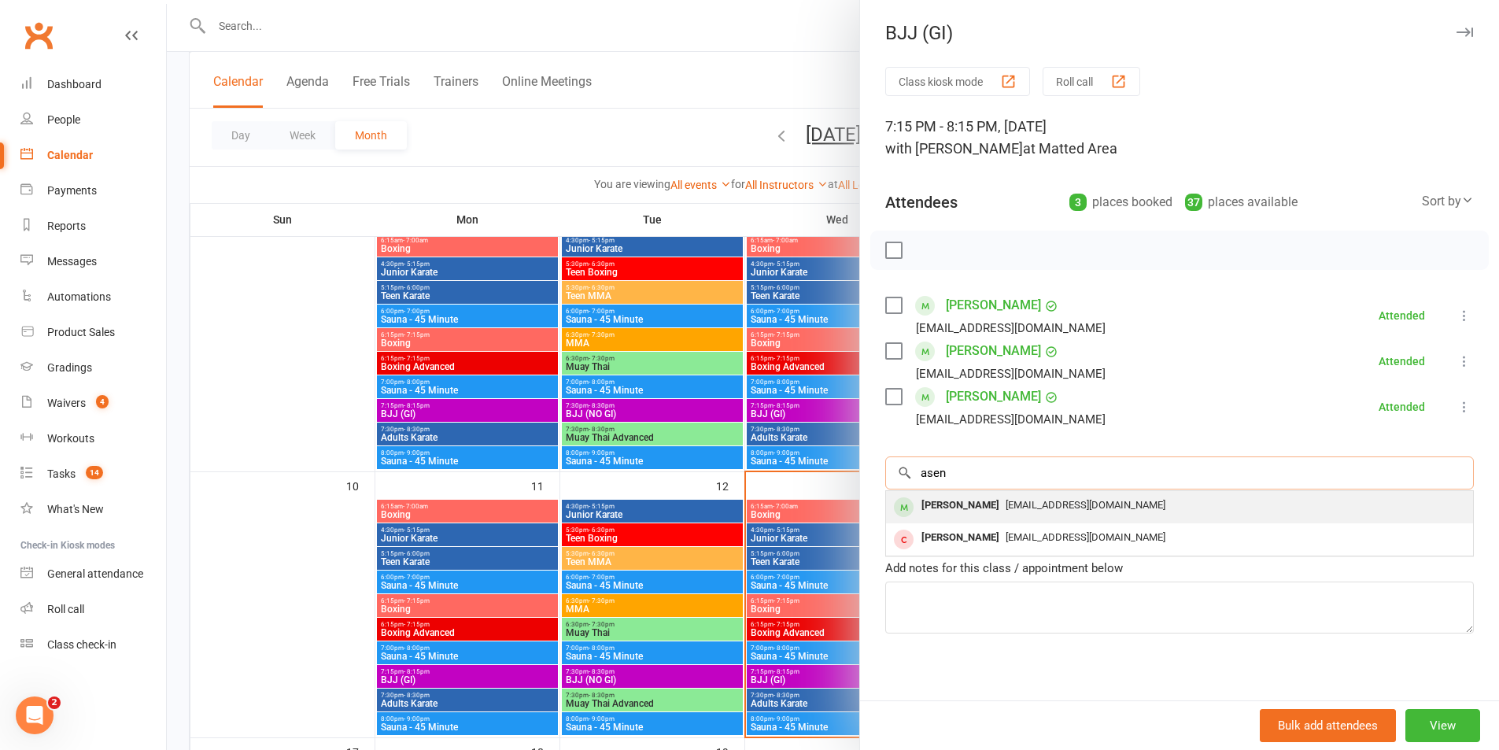
type input "asen"
click at [973, 505] on div "Asen Ivanov" at bounding box center [960, 505] width 90 height 23
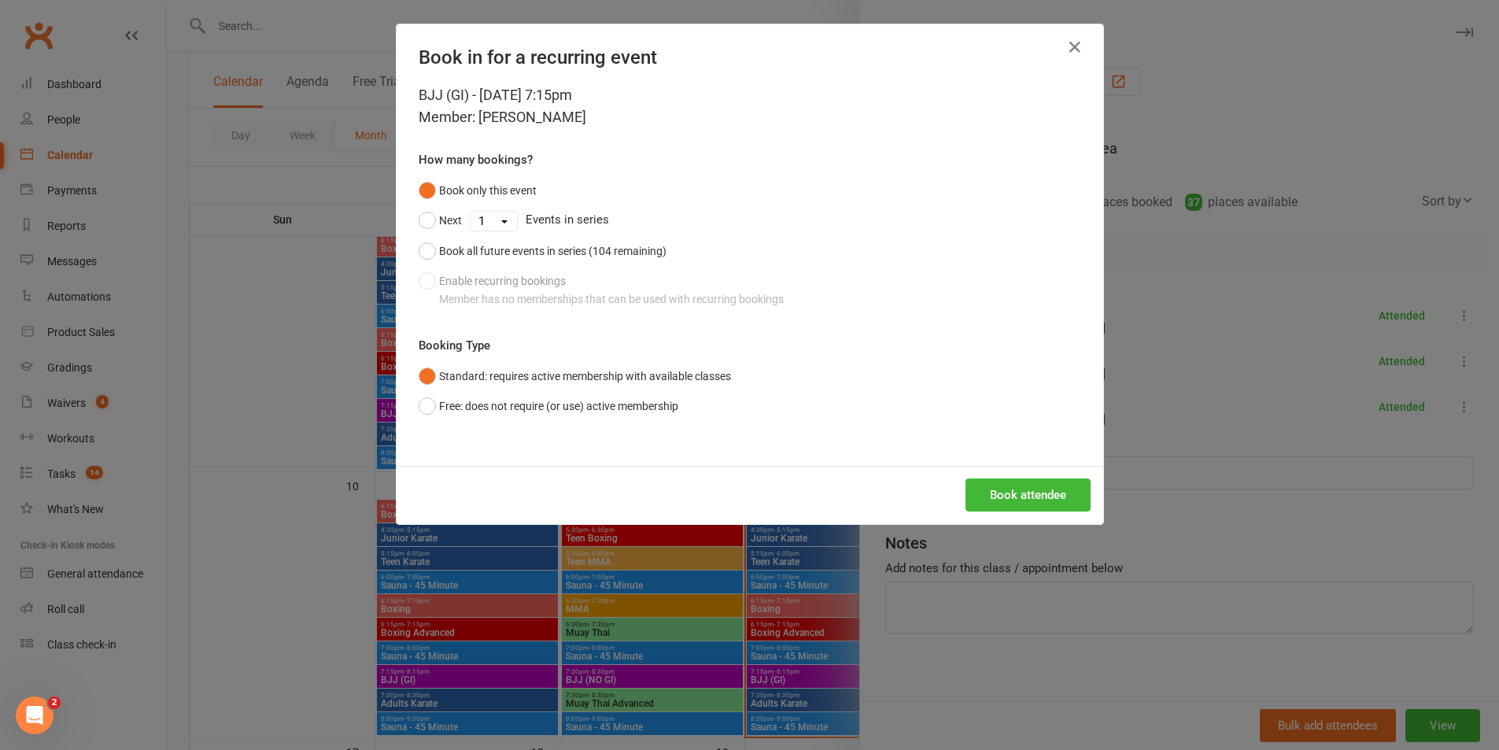
click at [1063, 33] on div "Book in for a recurring event" at bounding box center [750, 54] width 707 height 60
click at [1065, 40] on icon "button" at bounding box center [1074, 47] width 19 height 19
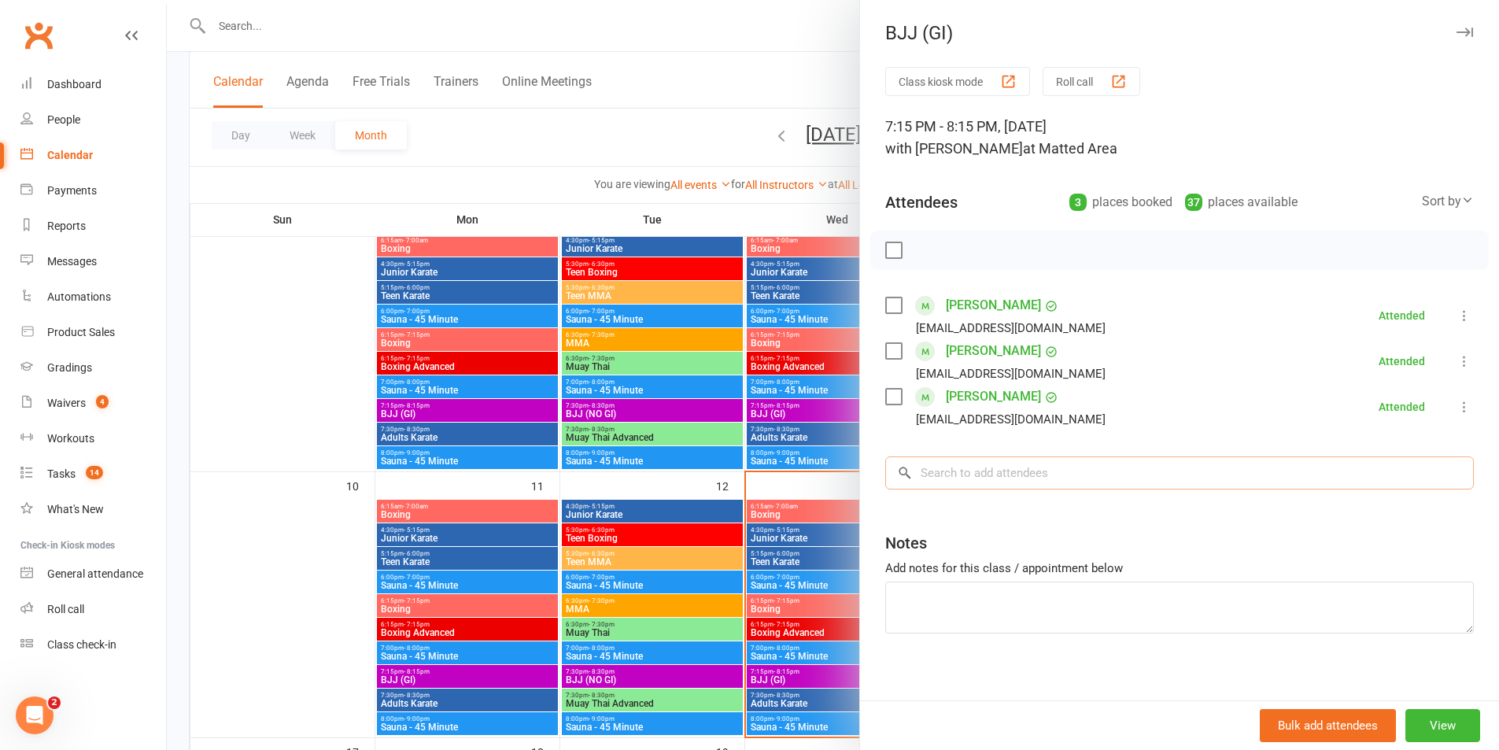
click at [1011, 472] on input "search" at bounding box center [1179, 472] width 589 height 33
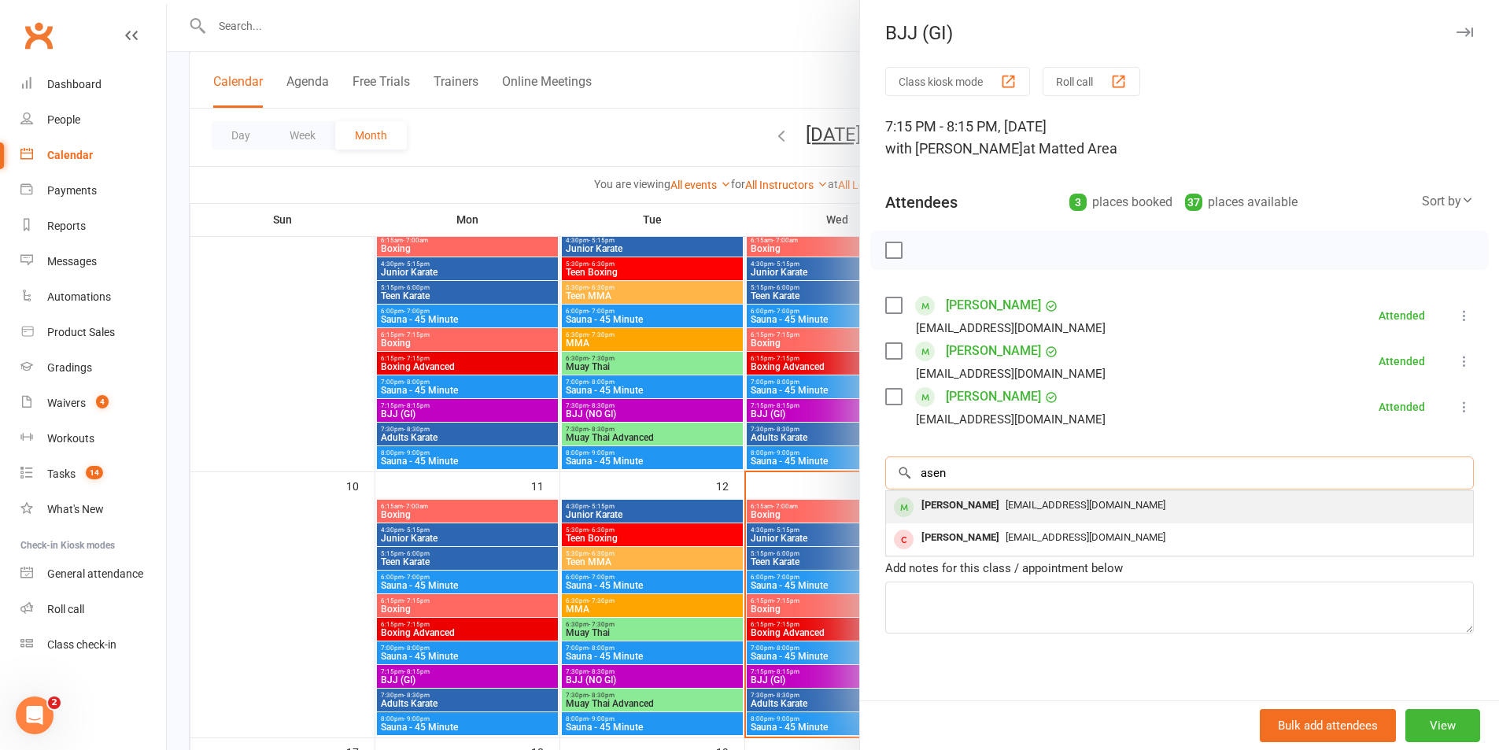
type input "asen"
click at [1006, 495] on div "dr.asenivanov@gmail.com" at bounding box center [1179, 505] width 574 height 23
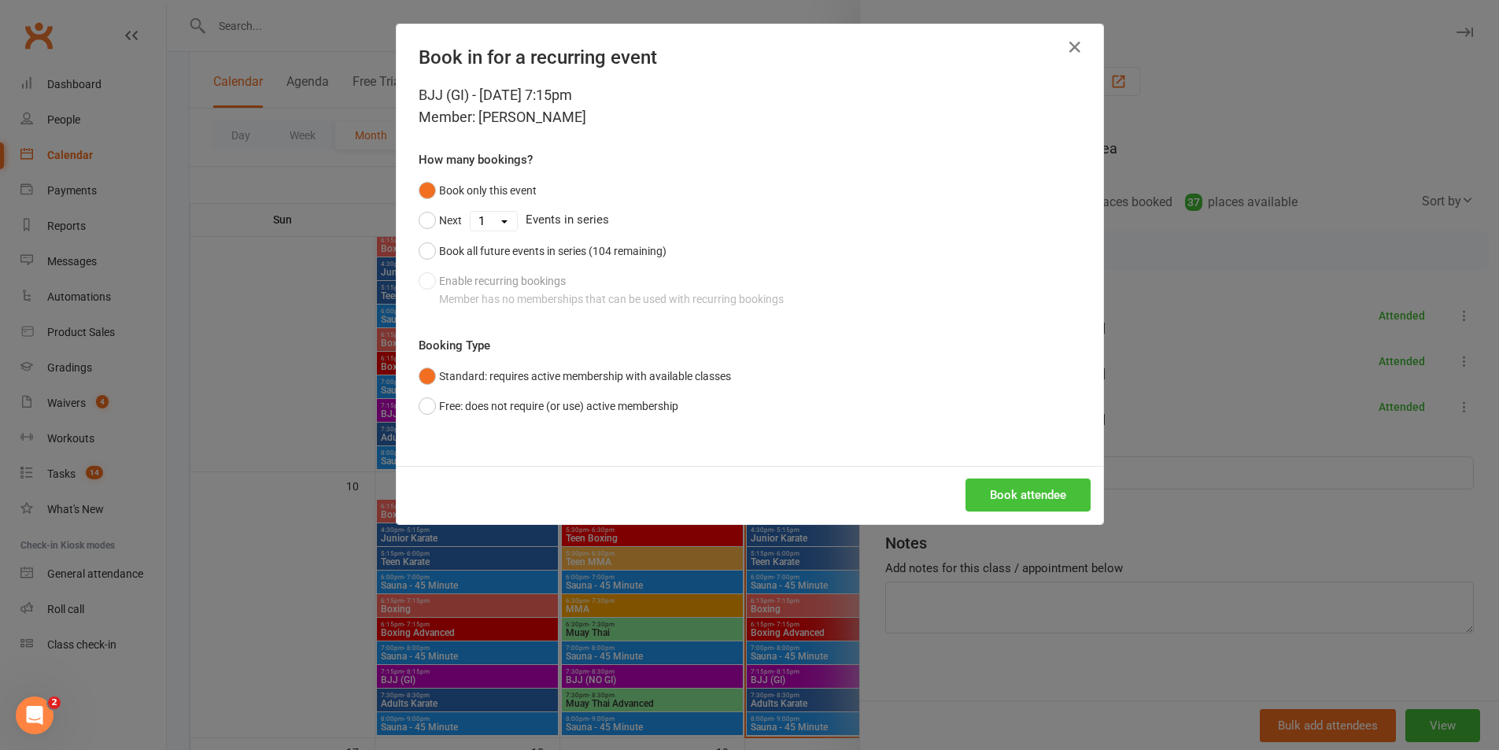
click at [1003, 488] on button "Book attendee" at bounding box center [1027, 494] width 125 height 33
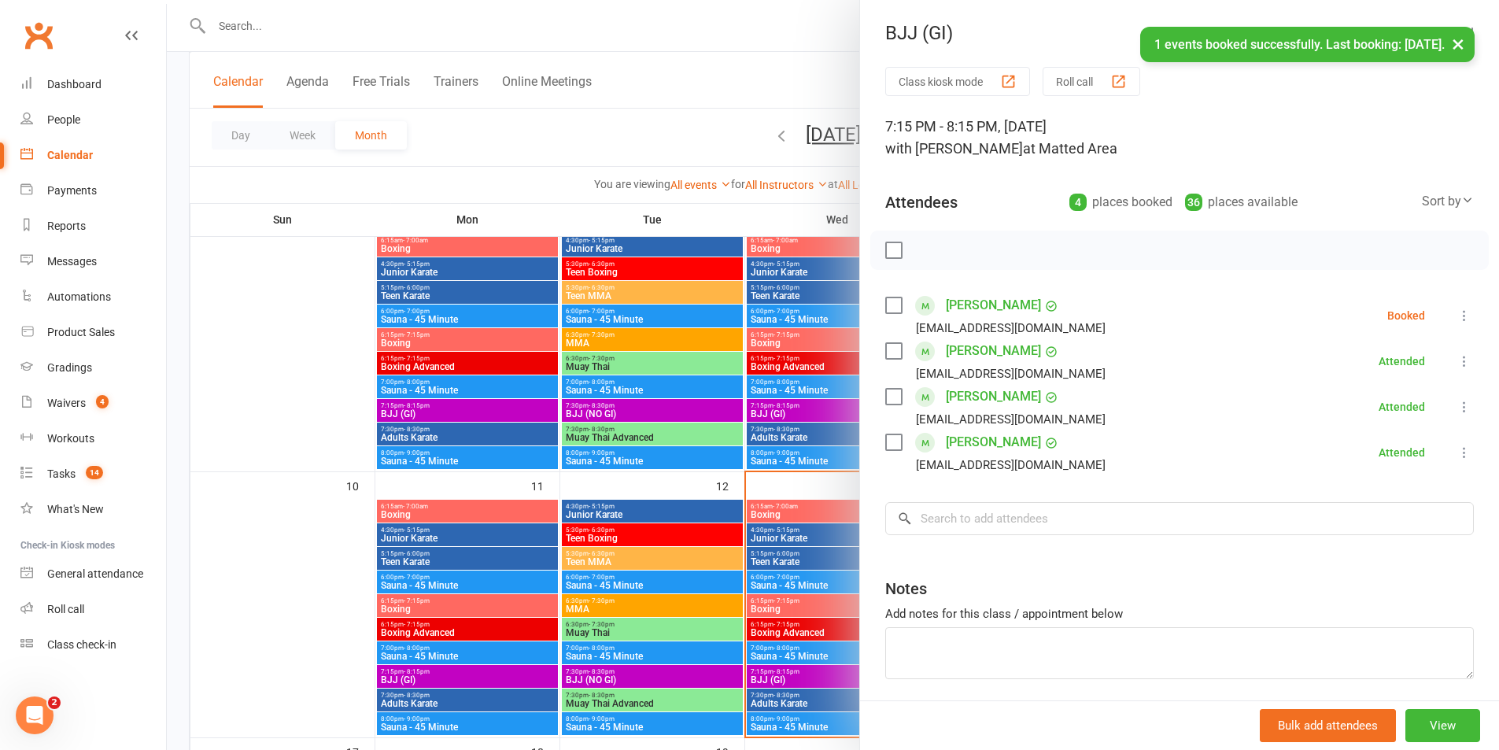
click at [294, 301] on div at bounding box center [833, 375] width 1332 height 750
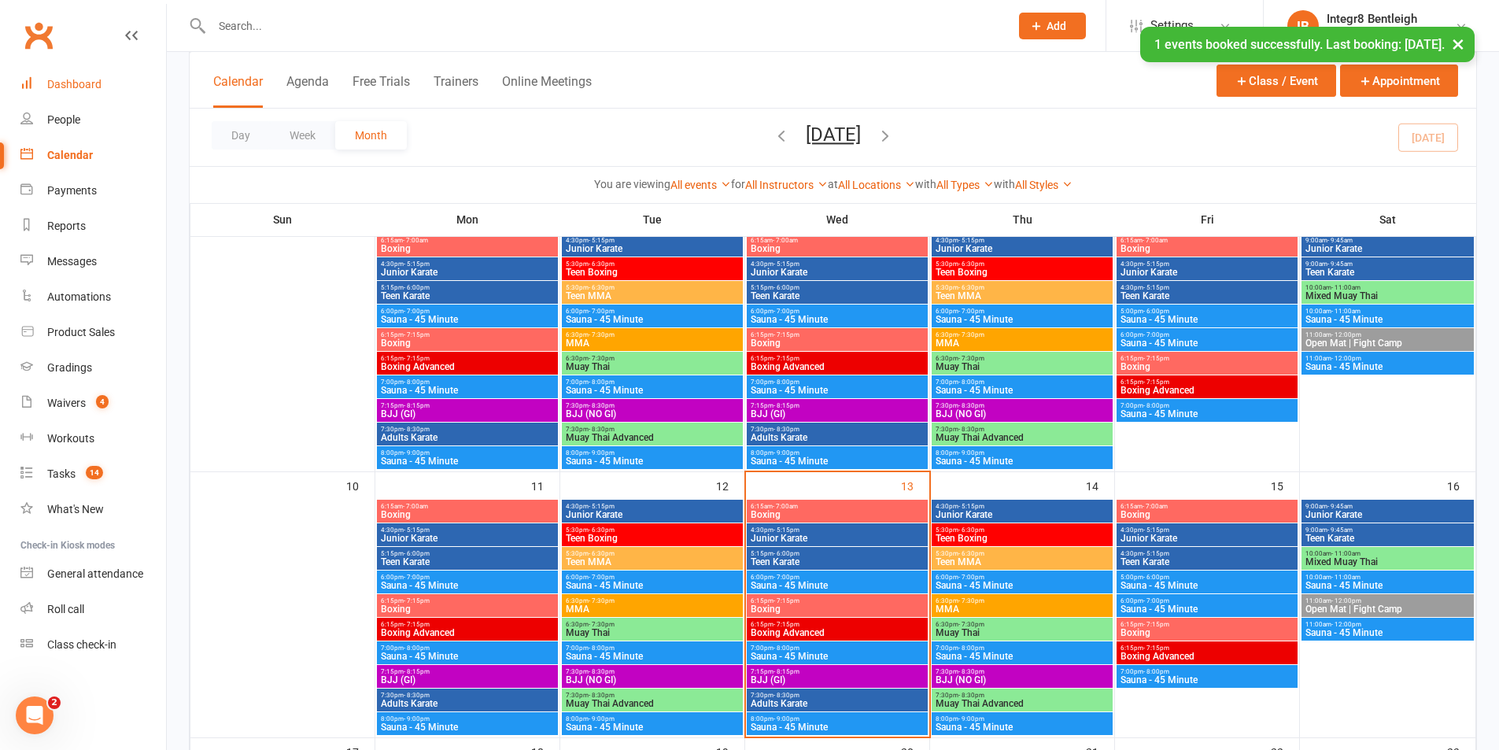
click at [72, 87] on div "Dashboard" at bounding box center [74, 84] width 54 height 13
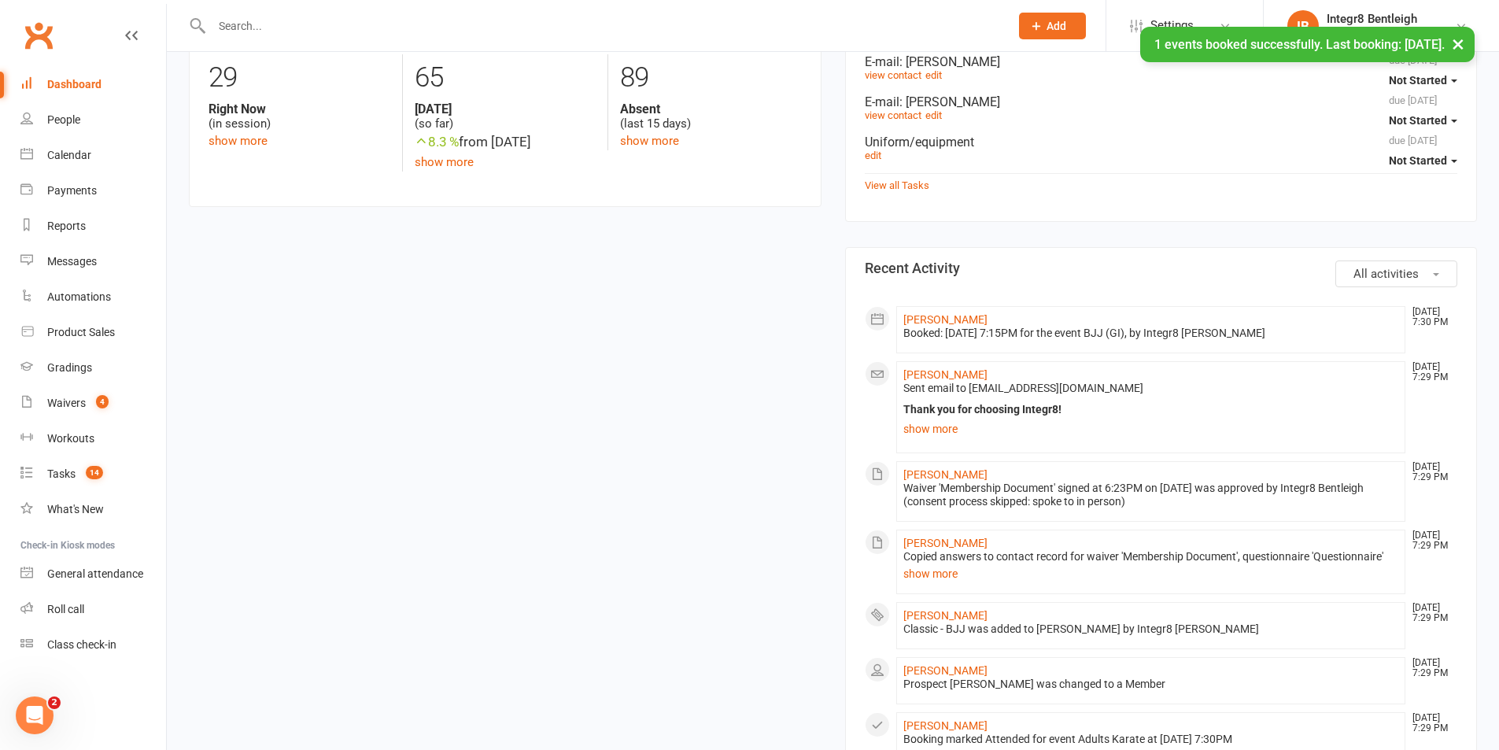
scroll to position [472, 0]
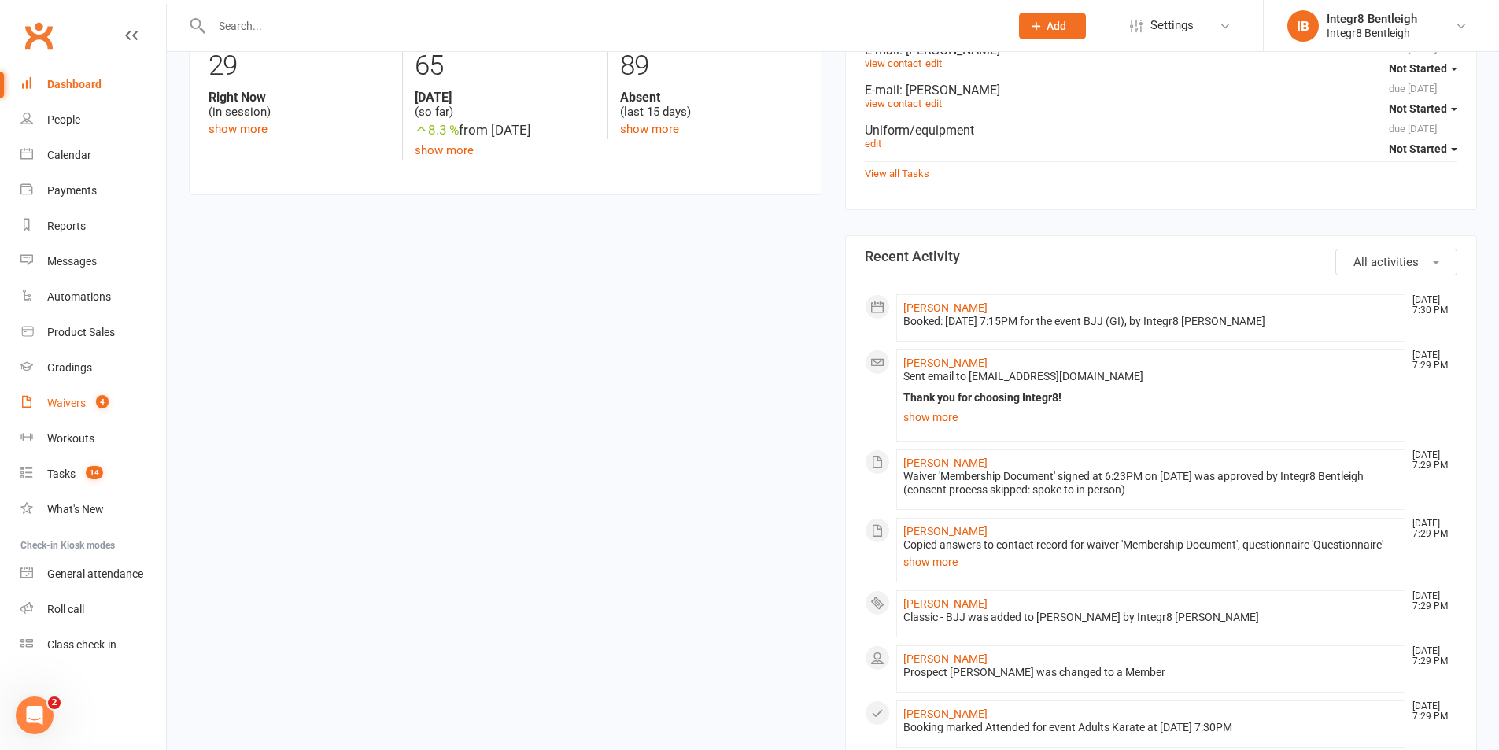
click at [47, 407] on div "Waivers" at bounding box center [66, 403] width 39 height 13
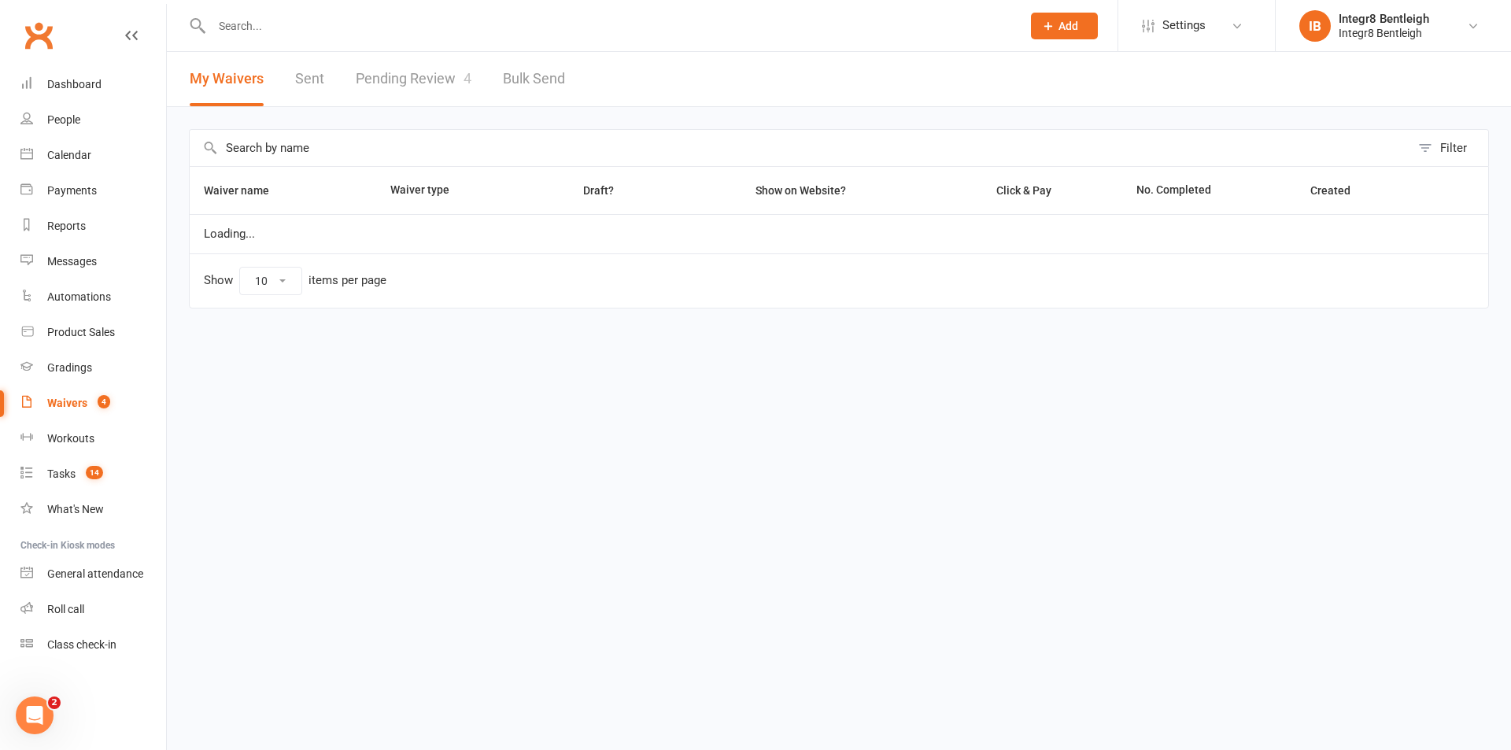
click at [410, 111] on div "Filter Waiver name Waiver type Draft? Show on Website? Click & Pay No. Complete…" at bounding box center [839, 229] width 1344 height 245
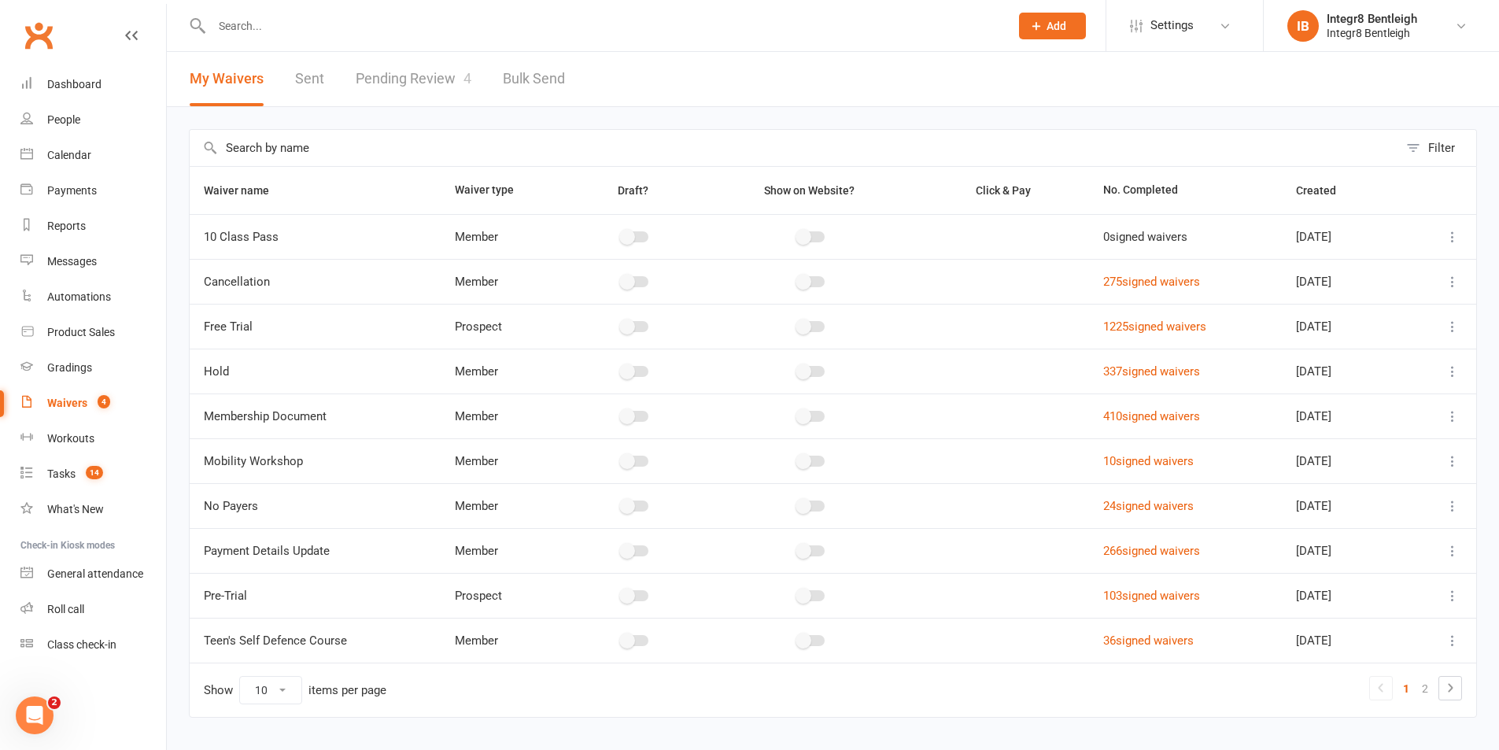
click at [411, 104] on link "Pending Review 4" at bounding box center [414, 79] width 116 height 54
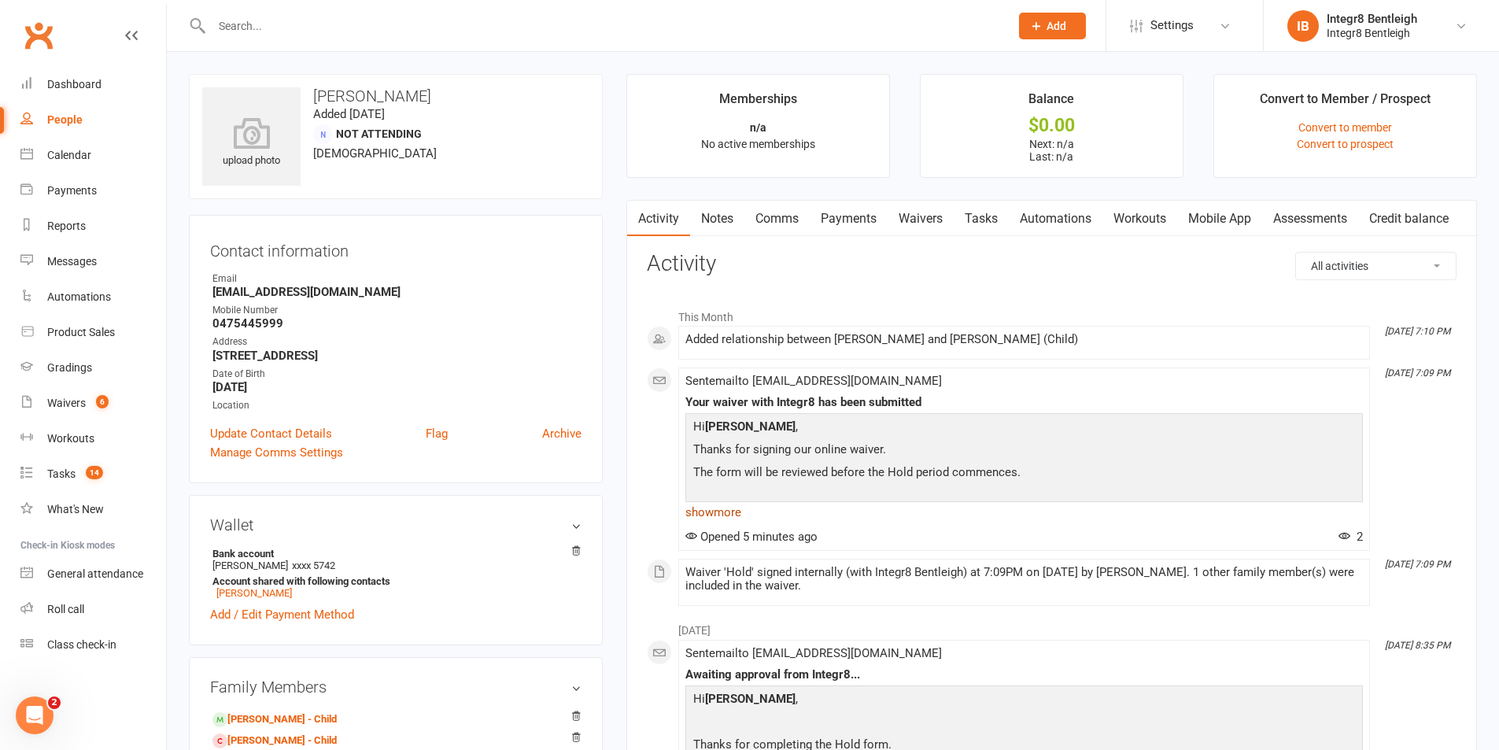
click at [722, 519] on link "show more" at bounding box center [1023, 512] width 677 height 22
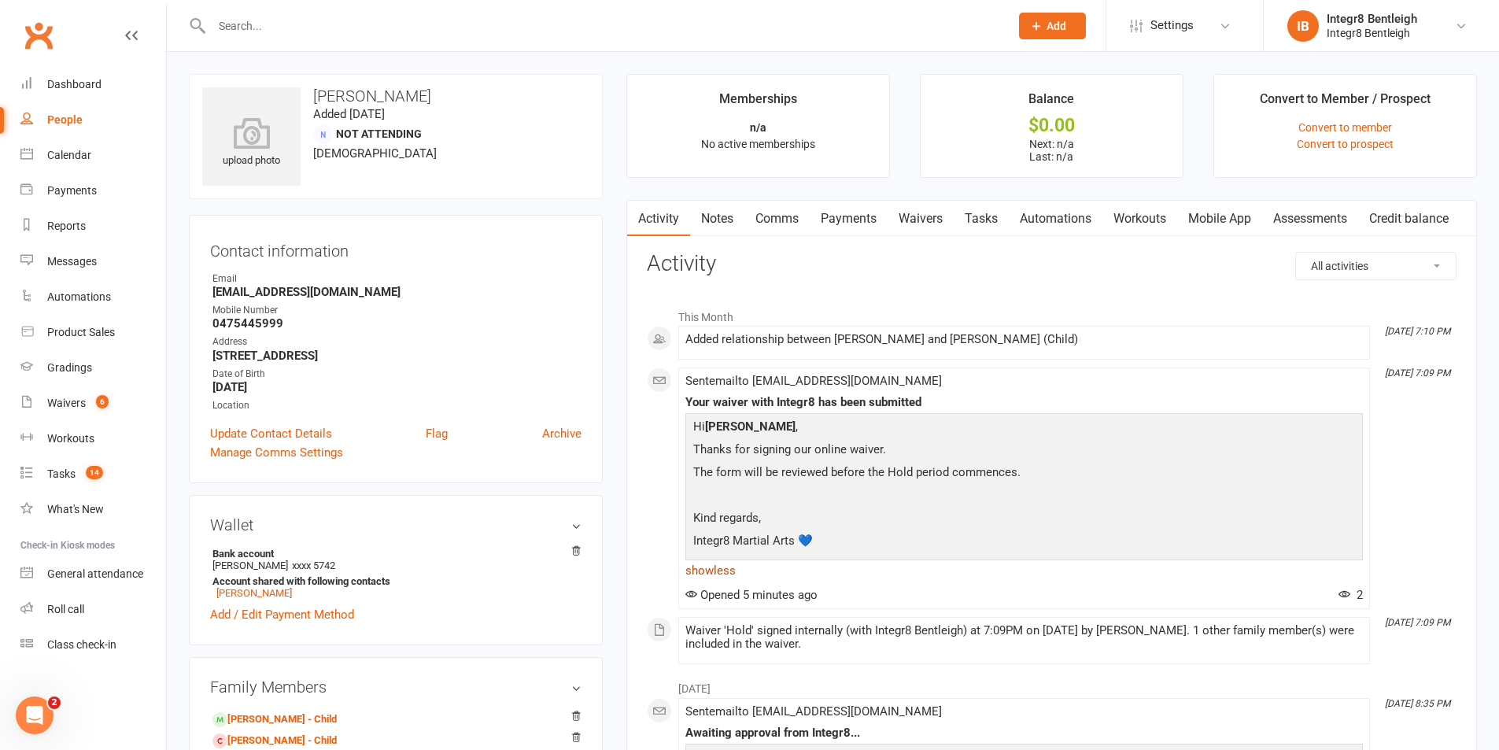
click at [723, 566] on link "show less" at bounding box center [1023, 570] width 677 height 22
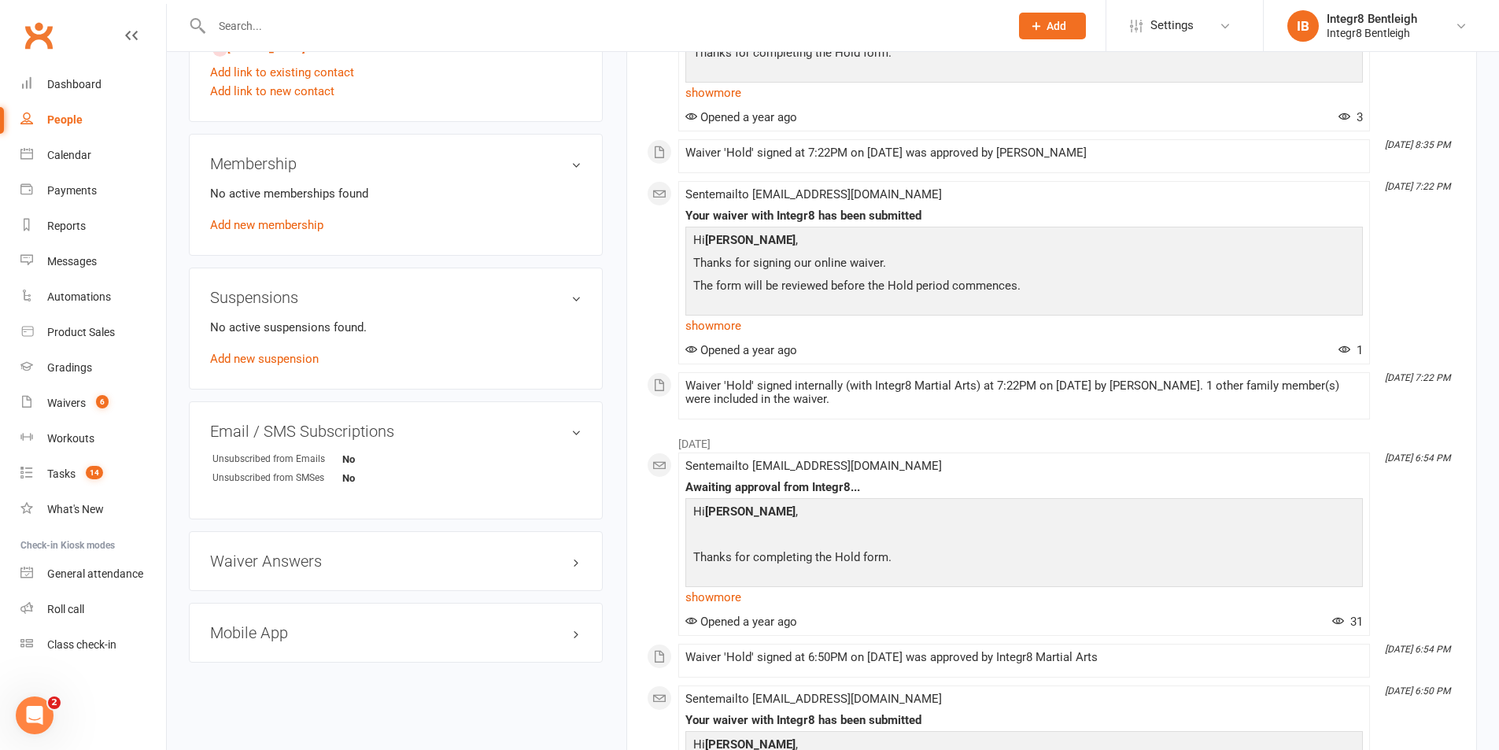
scroll to position [551, 0]
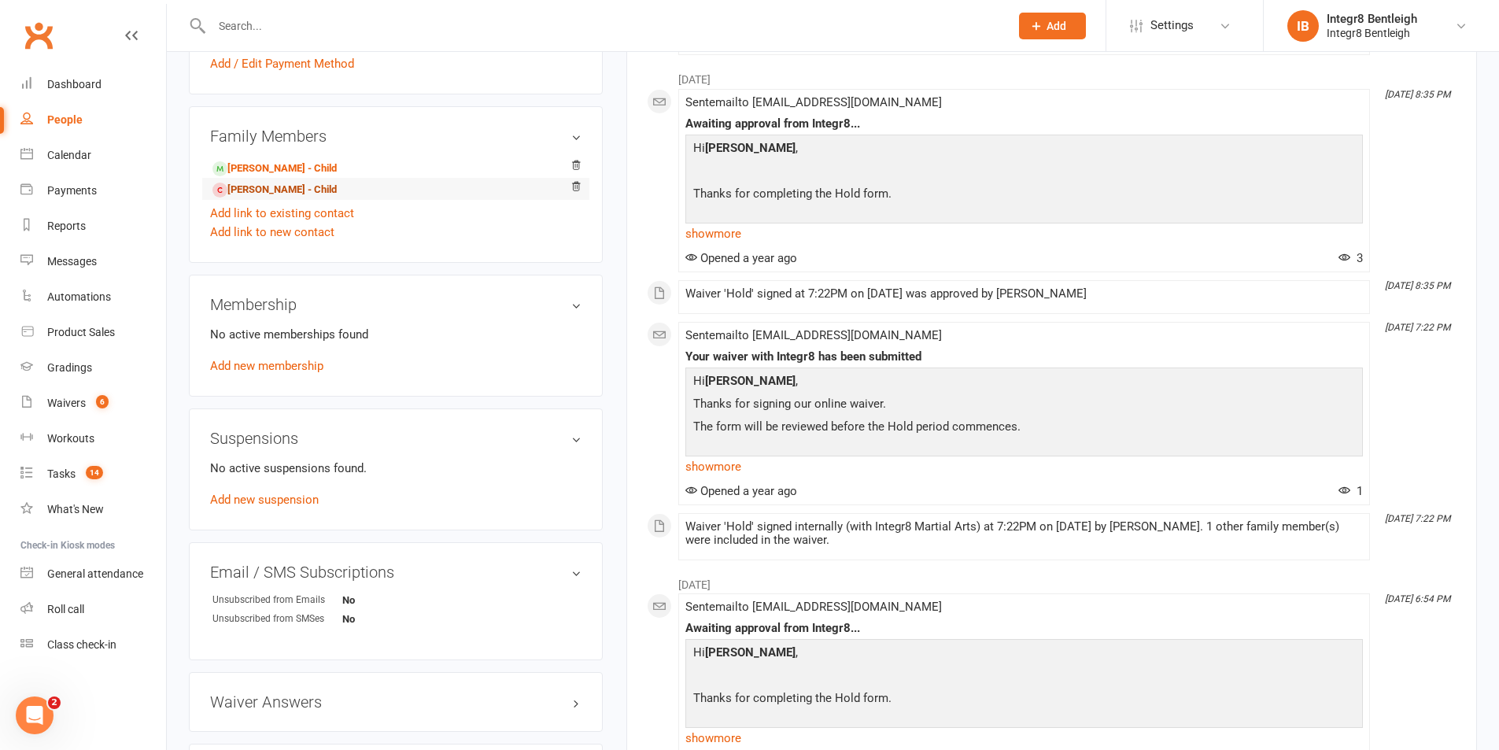
click at [234, 190] on link "[PERSON_NAME] - Child" at bounding box center [274, 190] width 124 height 17
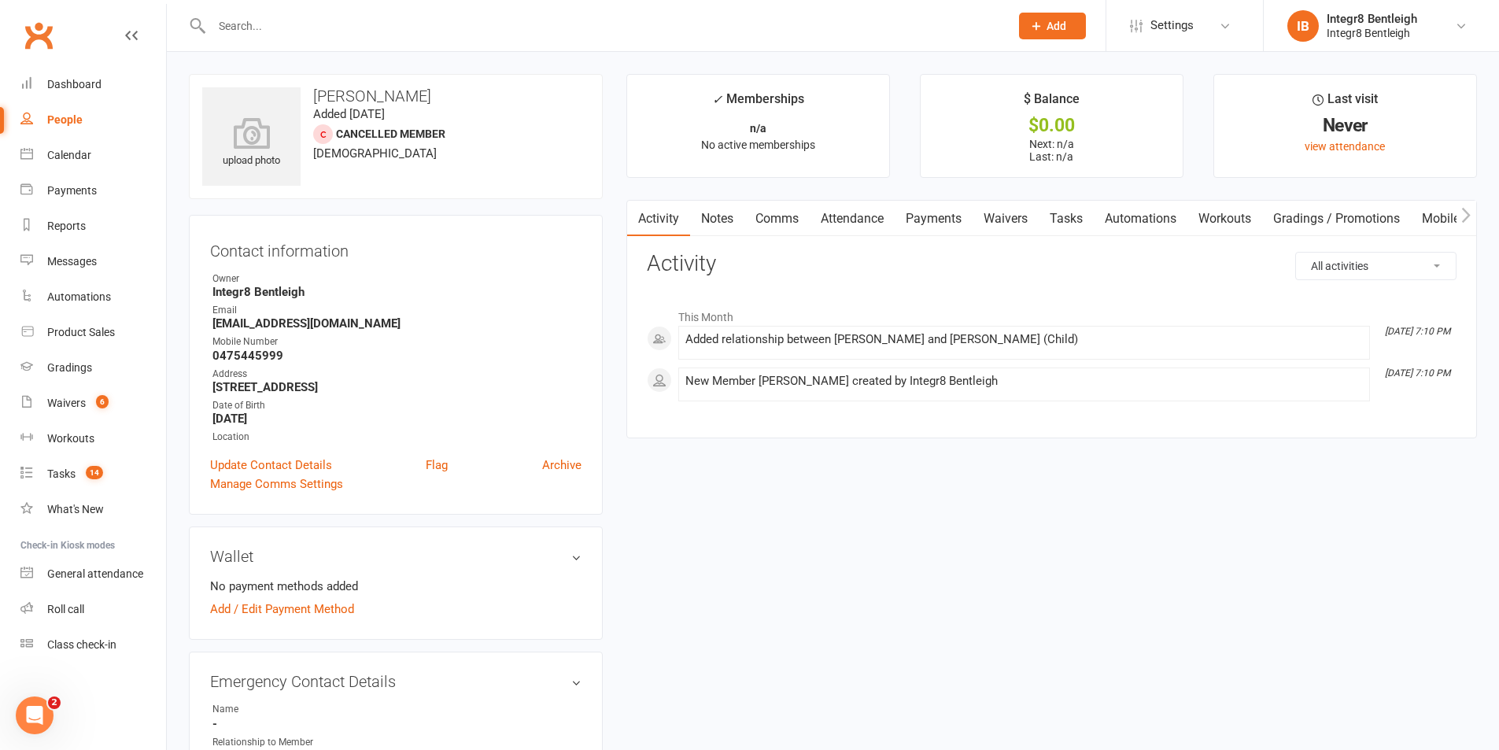
click at [710, 229] on link "Notes" at bounding box center [717, 219] width 54 height 36
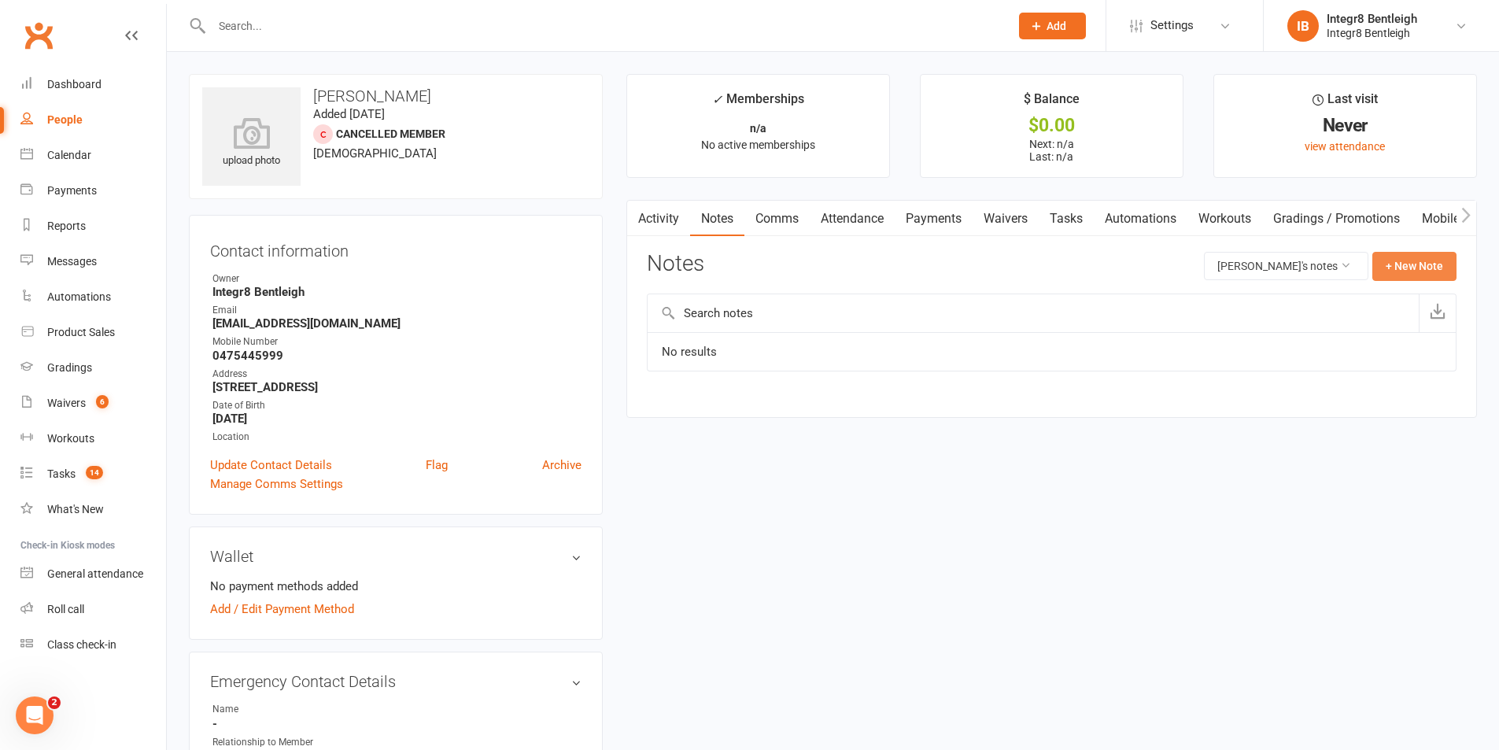
click at [1429, 258] on button "+ New Note" at bounding box center [1414, 266] width 84 height 28
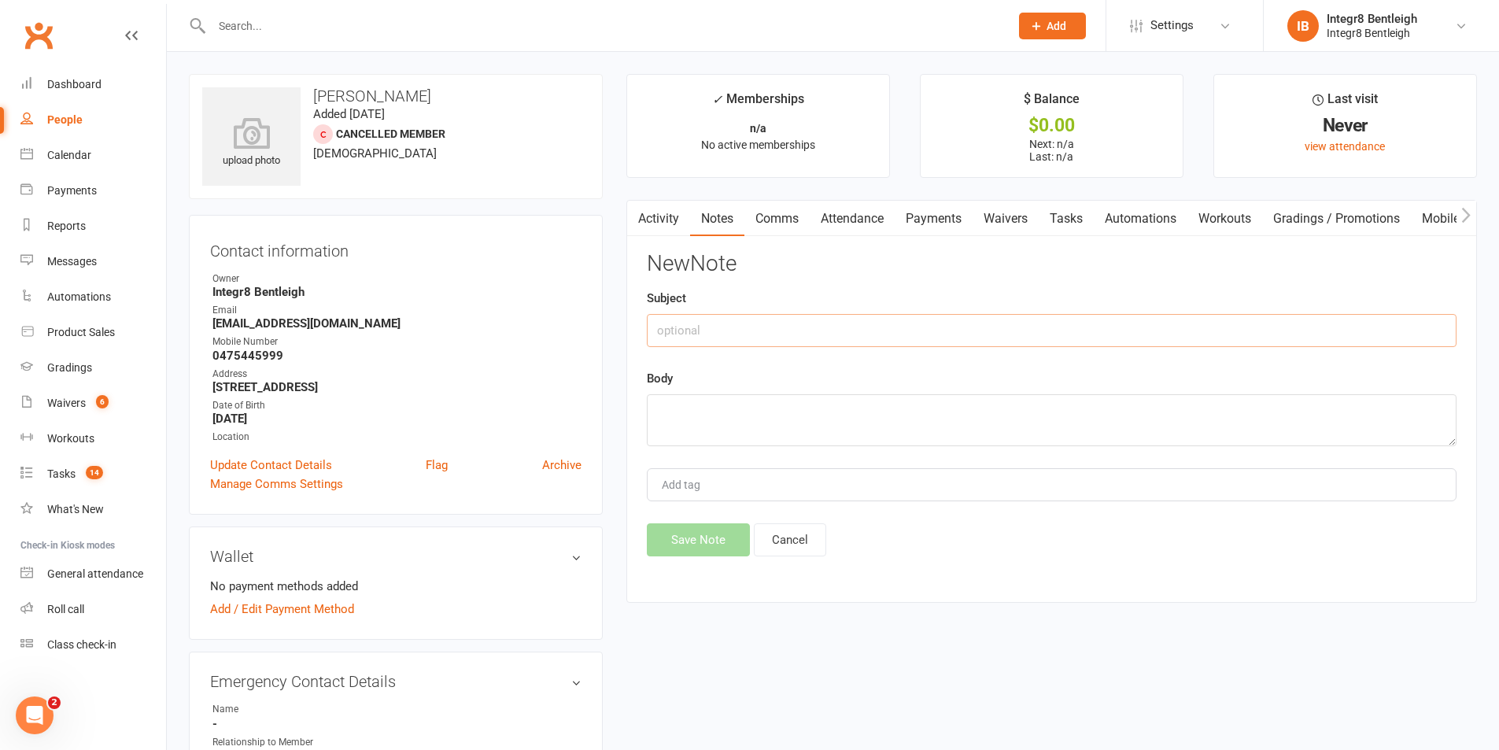
click at [833, 322] on input "text" at bounding box center [1052, 330] width 810 height 33
click at [649, 410] on textarea at bounding box center [1052, 420] width 810 height 52
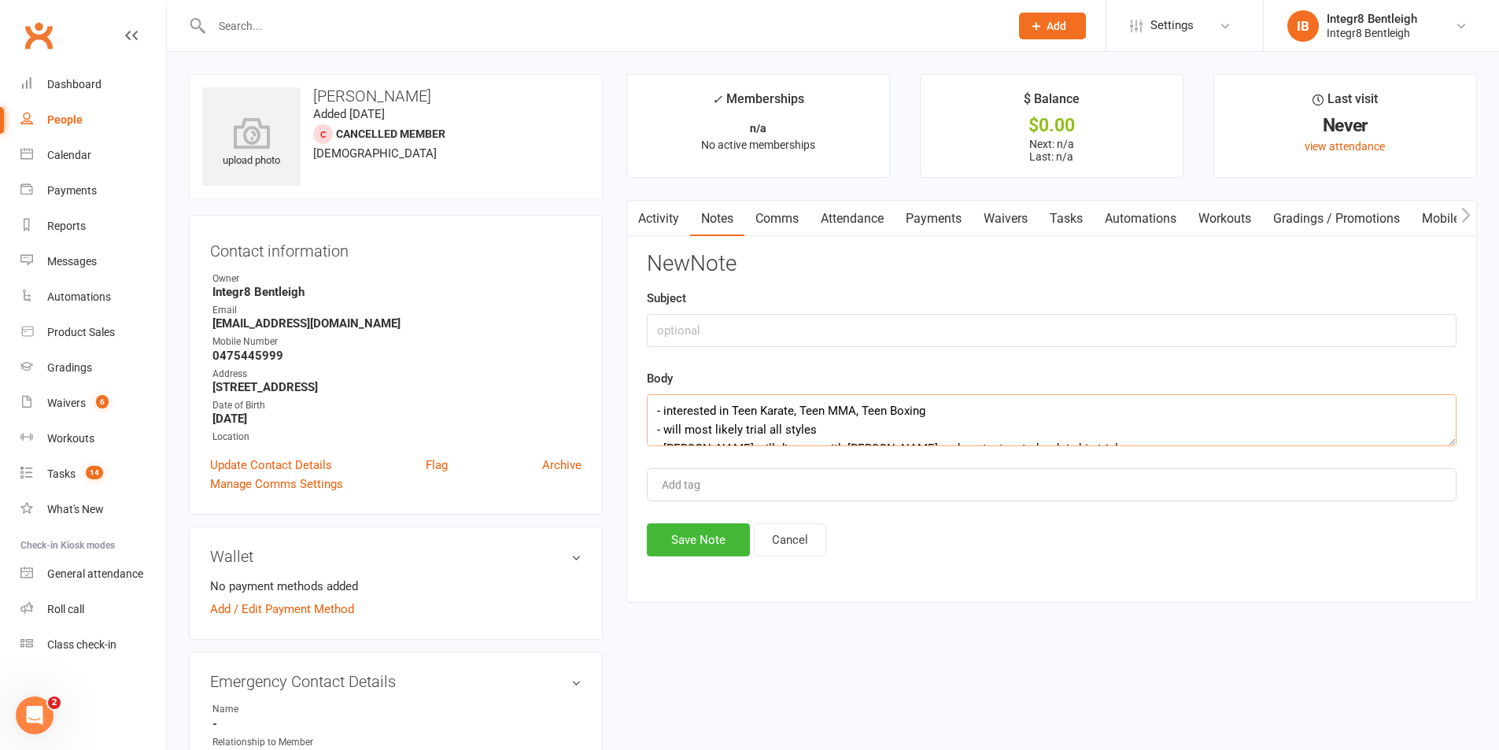
type textarea "- interested in Teen Karate, Teen MMA, Teen Boxing - will most likely trial all…"
click at [710, 491] on input "Add tag" at bounding box center [687, 484] width 55 height 19
type input "emily"
click at [723, 520] on li "EMILY" at bounding box center [1051, 515] width 807 height 24
click at [707, 334] on input "text" at bounding box center [1052, 330] width 810 height 33
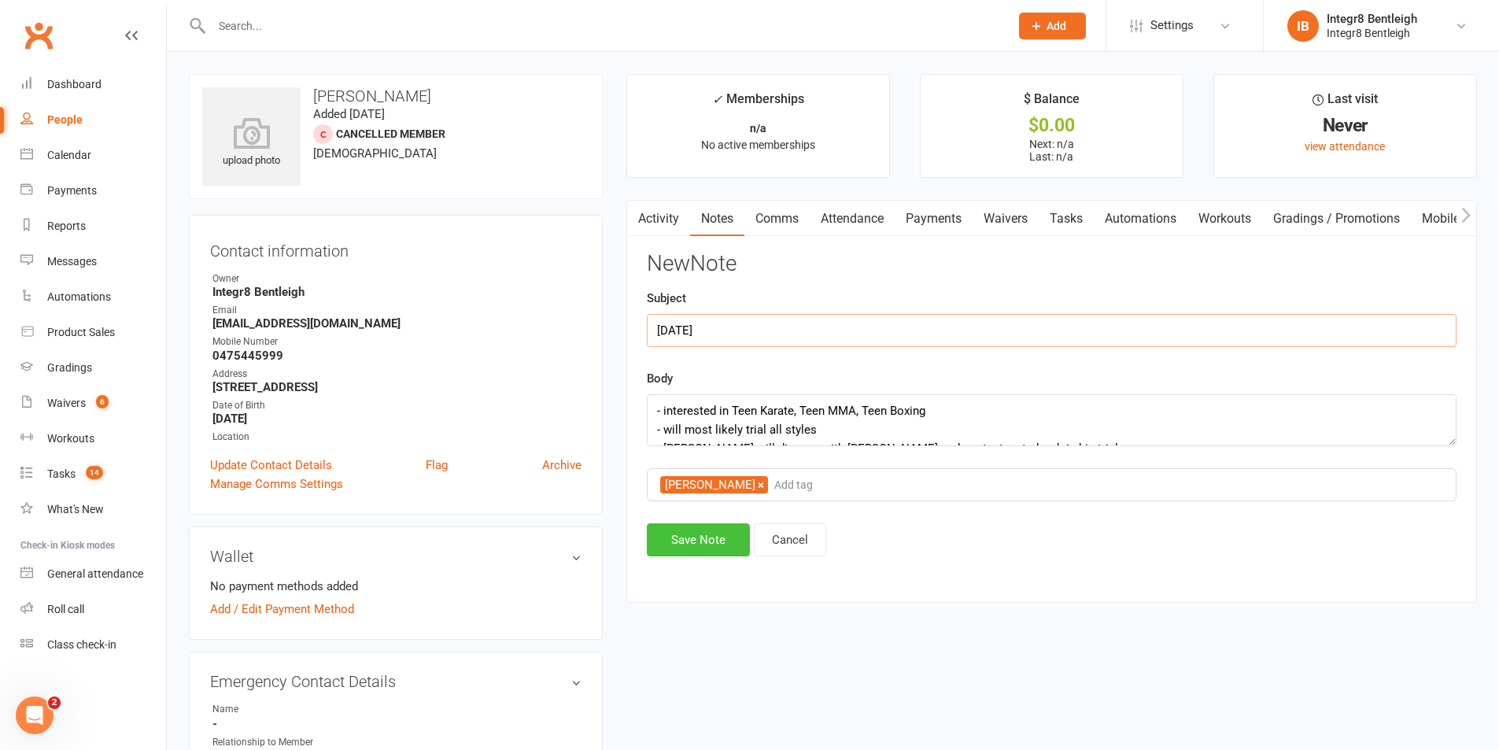
type input "13/8/25"
click at [708, 545] on button "Save Note" at bounding box center [698, 539] width 103 height 33
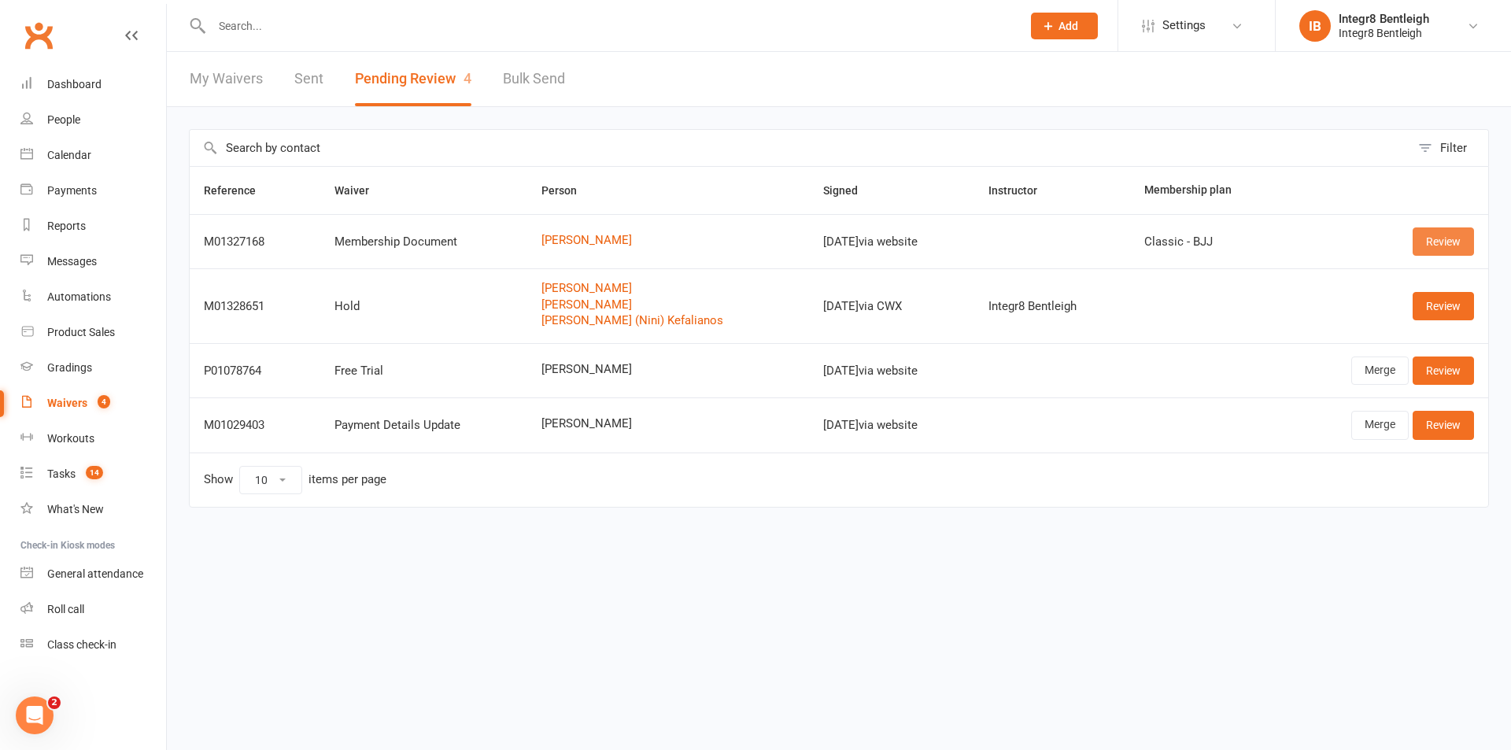
click at [1442, 236] on link "Review" at bounding box center [1442, 241] width 61 height 28
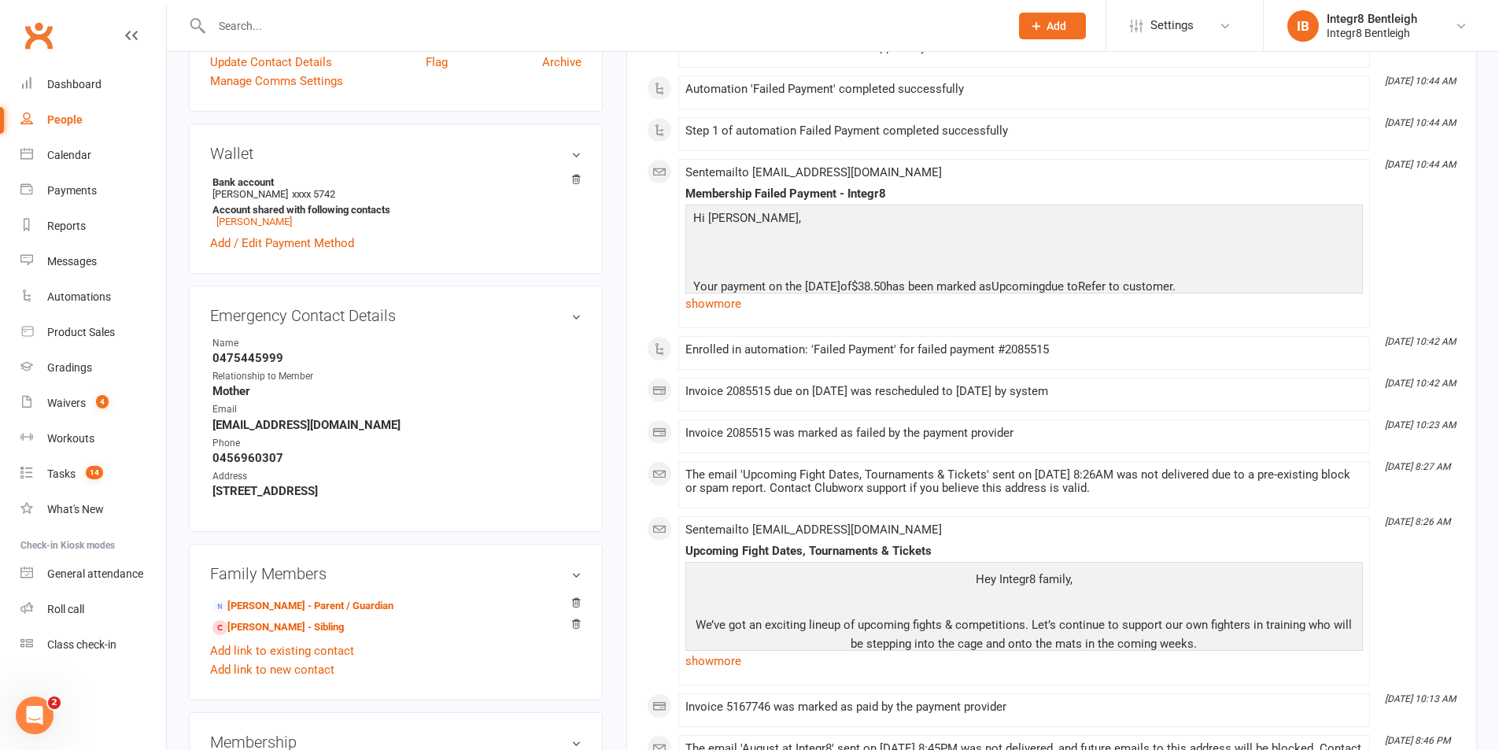
scroll to position [472, 0]
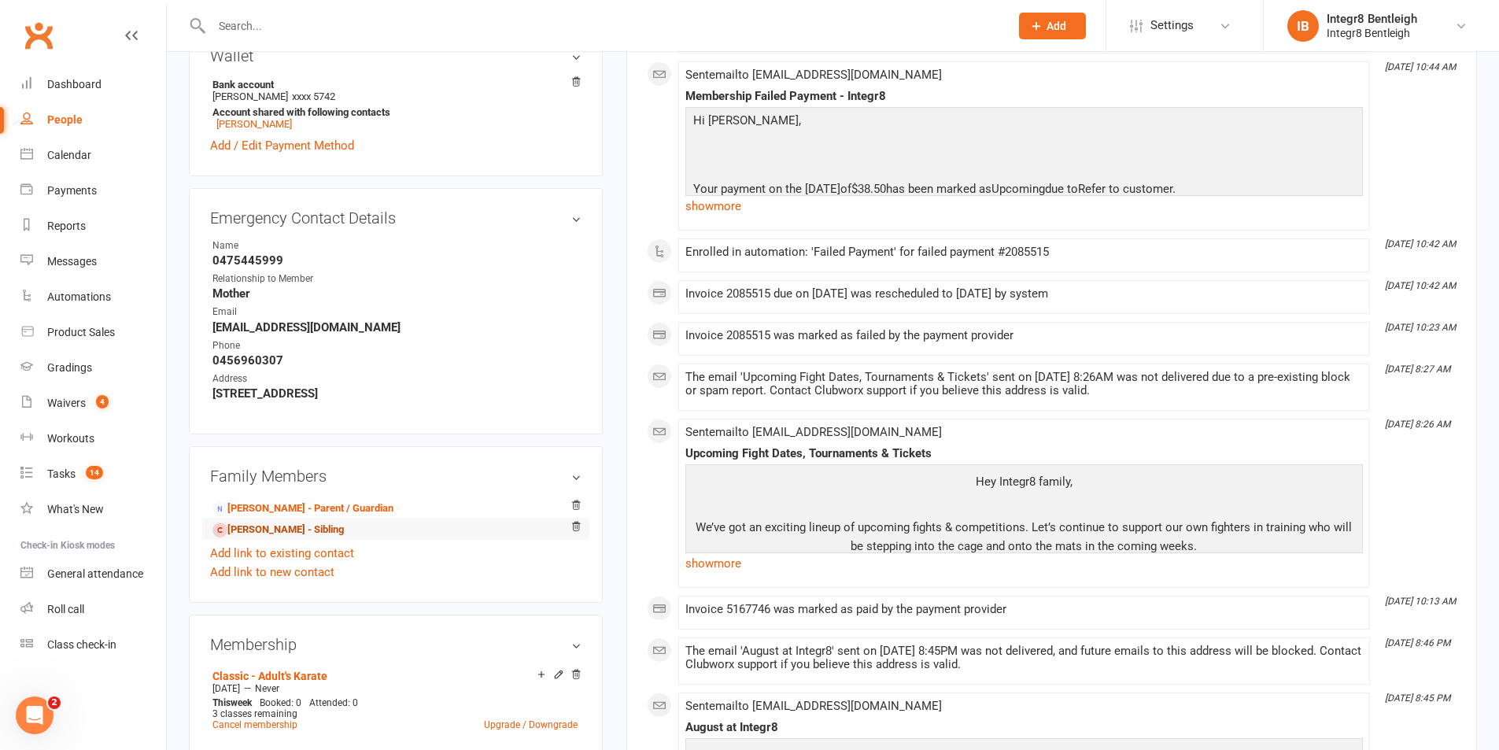
click at [264, 529] on link "Kiy Kovbiy - Sibling" at bounding box center [277, 530] width 131 height 17
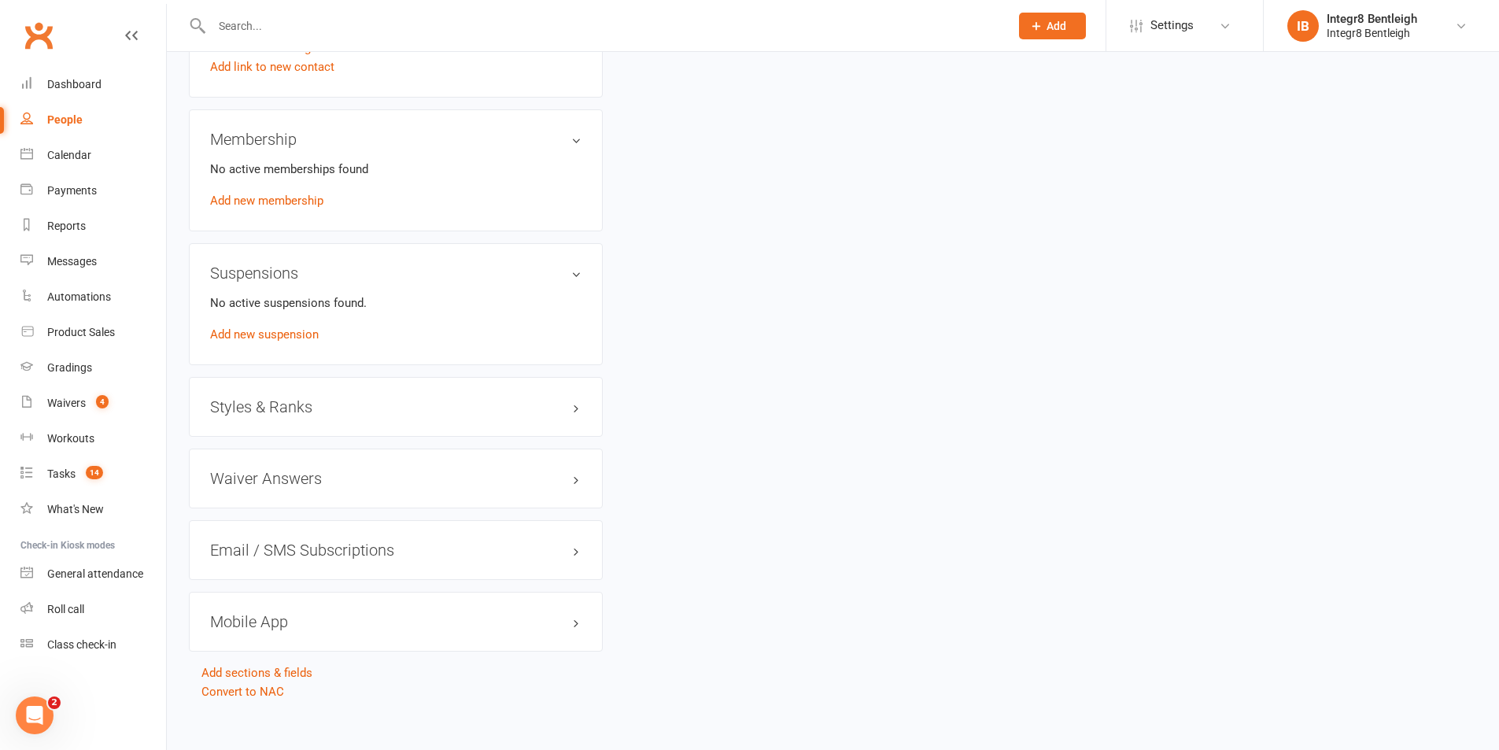
scroll to position [982, 0]
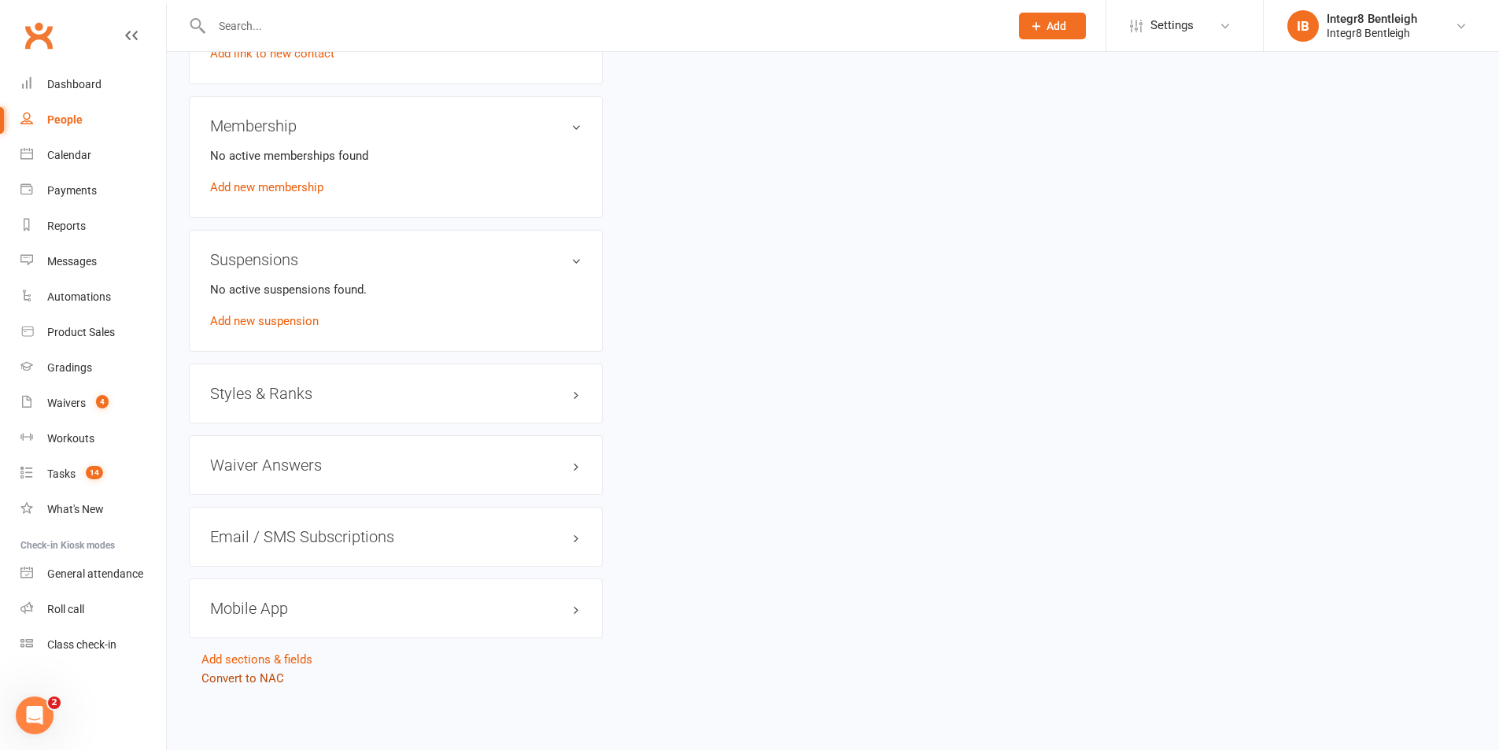
click at [263, 680] on link "Convert to NAC" at bounding box center [242, 678] width 83 height 14
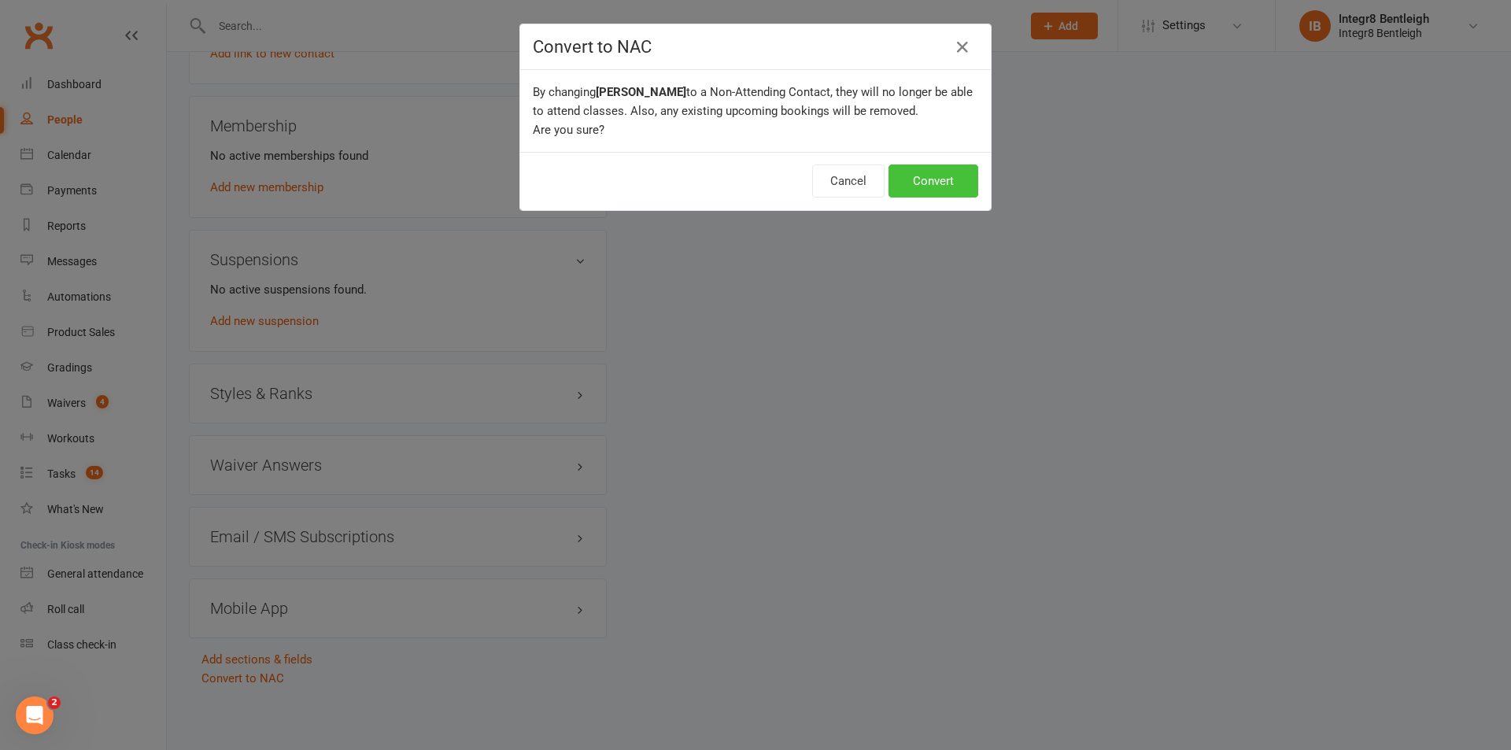
click at [935, 185] on button "Convert" at bounding box center [933, 180] width 90 height 33
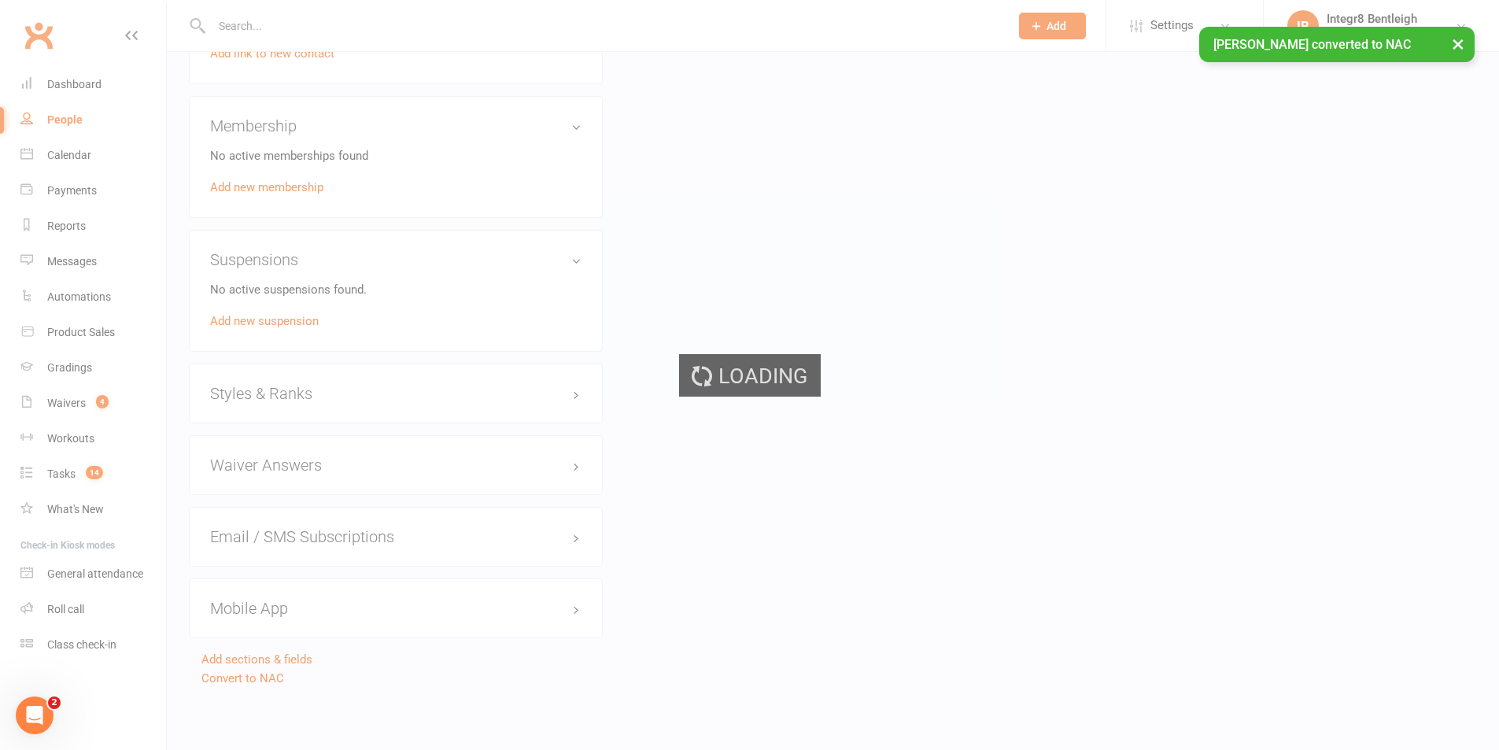
scroll to position [0, 0]
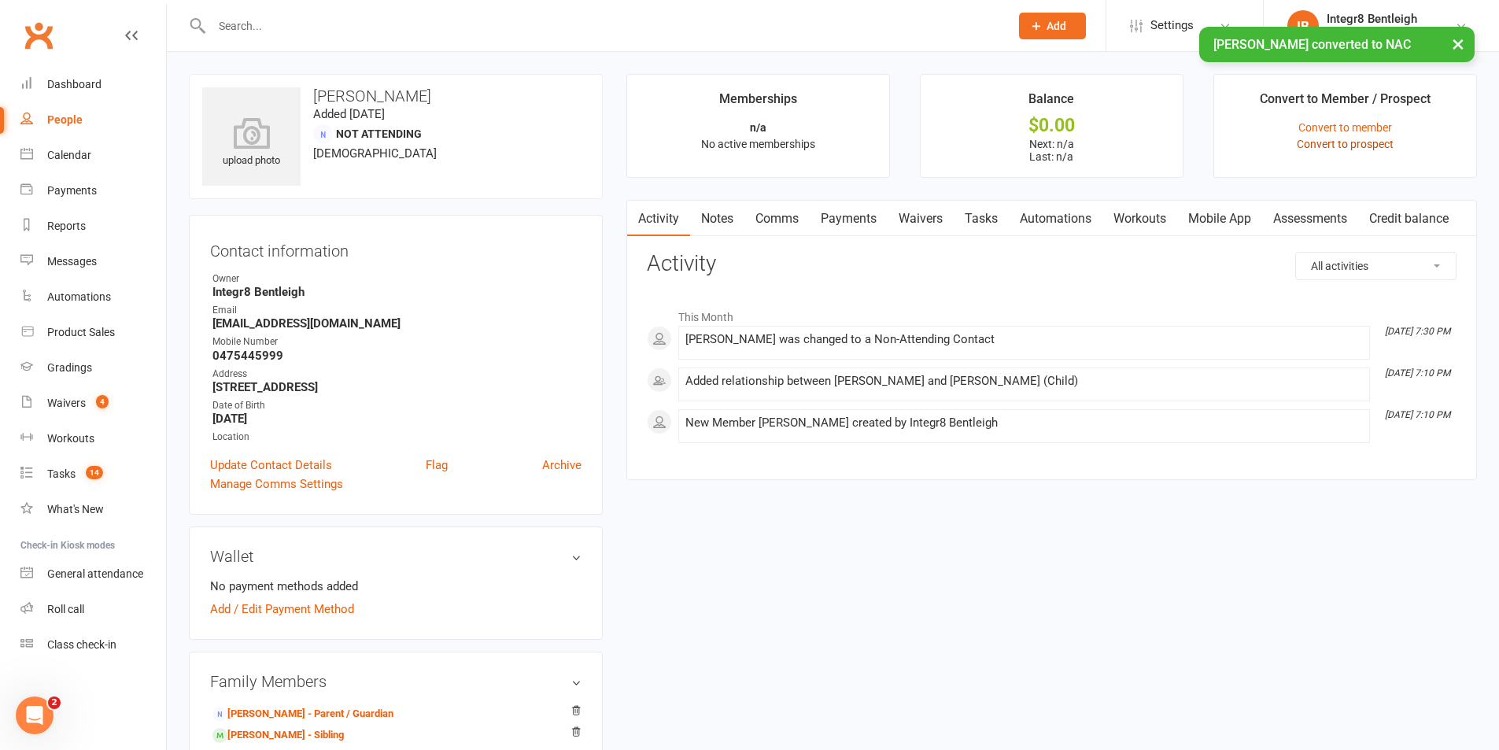
click at [1337, 141] on link "Convert to prospect" at bounding box center [1345, 144] width 97 height 13
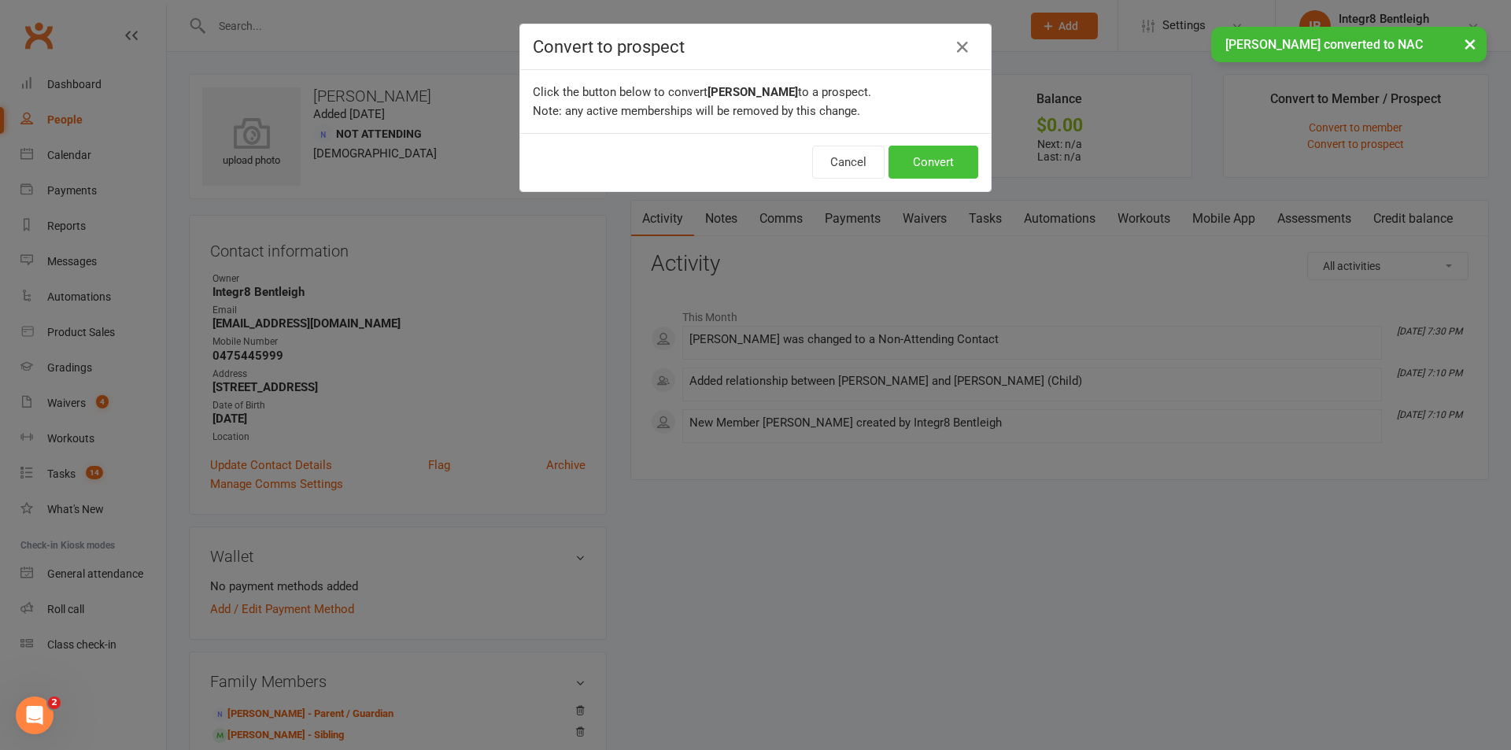
click at [914, 159] on button "Convert" at bounding box center [933, 162] width 90 height 33
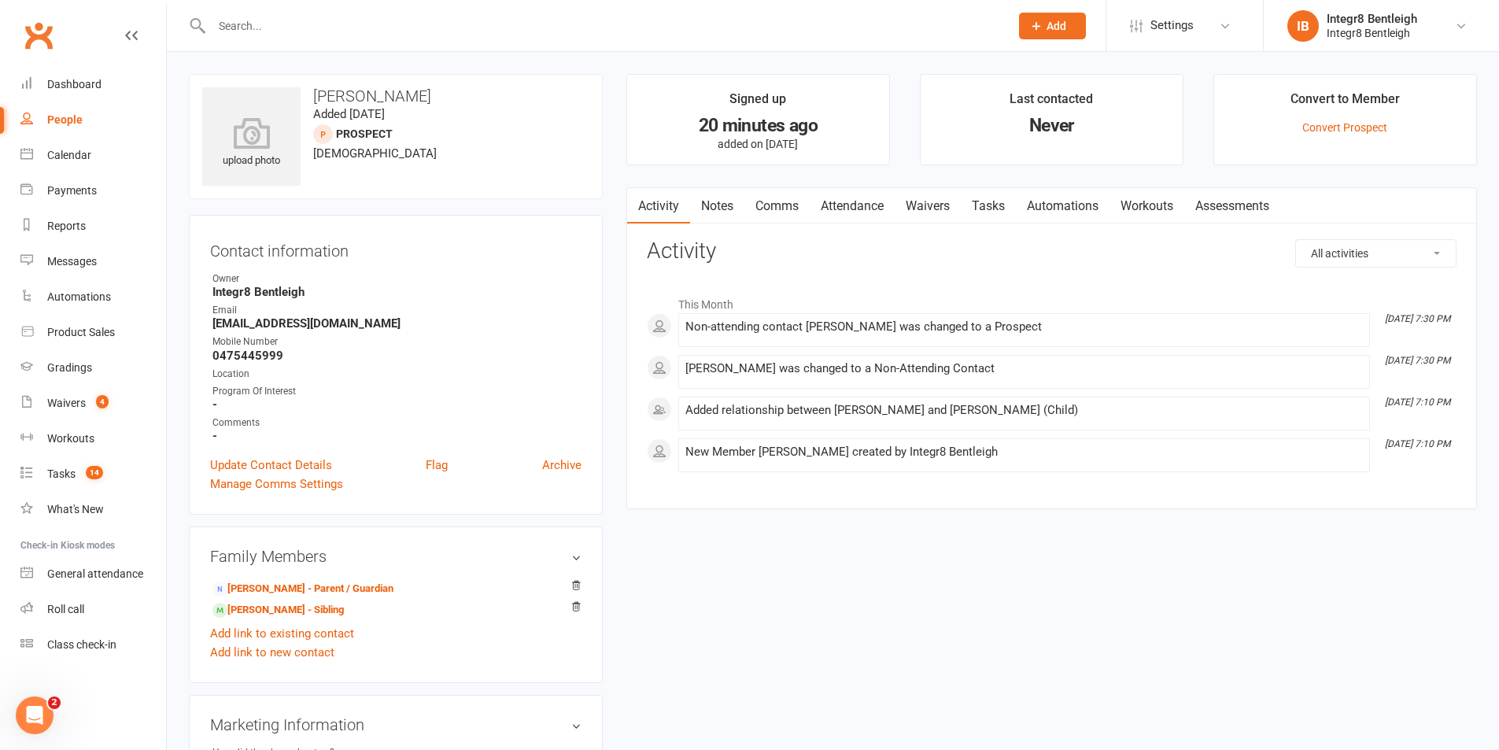
click at [729, 207] on link "Notes" at bounding box center [717, 206] width 54 height 36
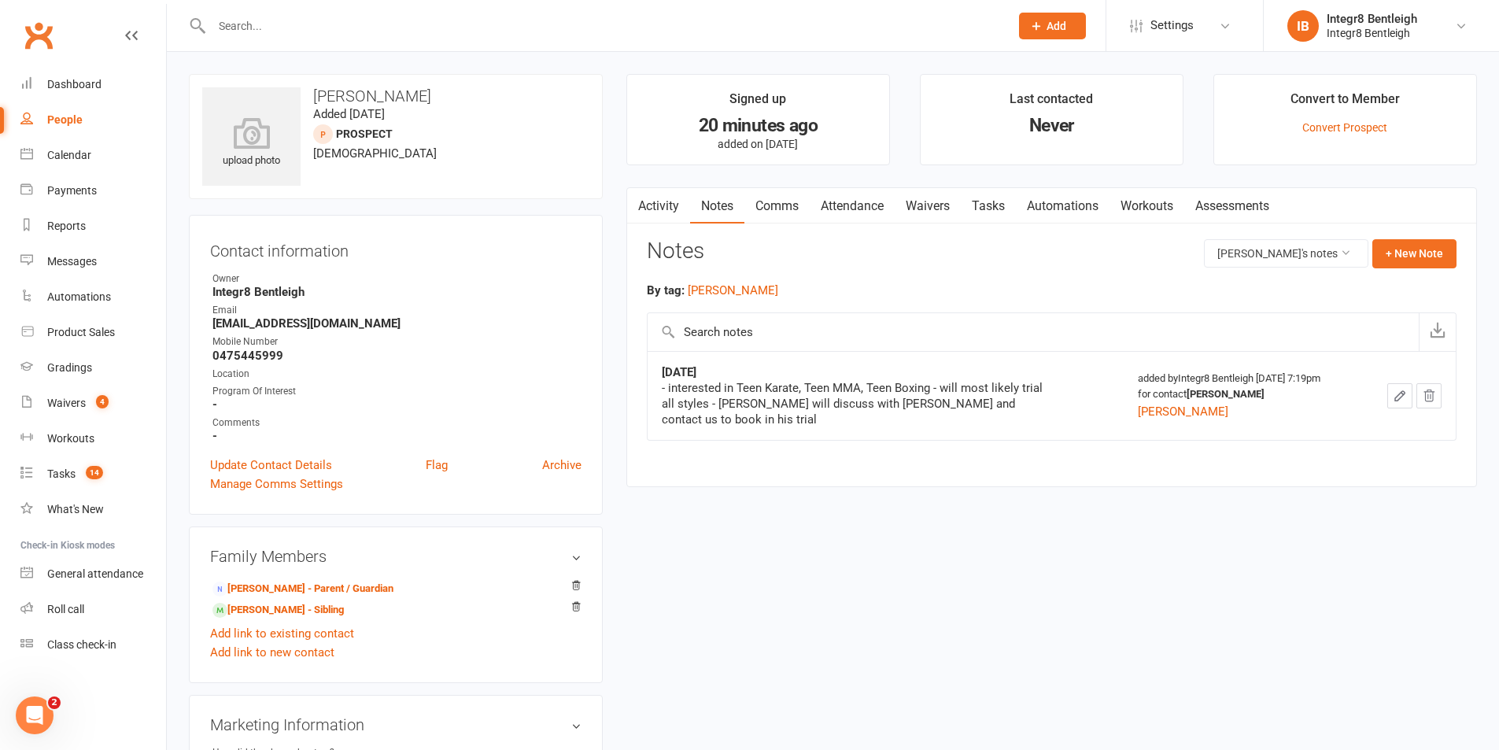
click at [976, 214] on link "Tasks" at bounding box center [988, 206] width 55 height 36
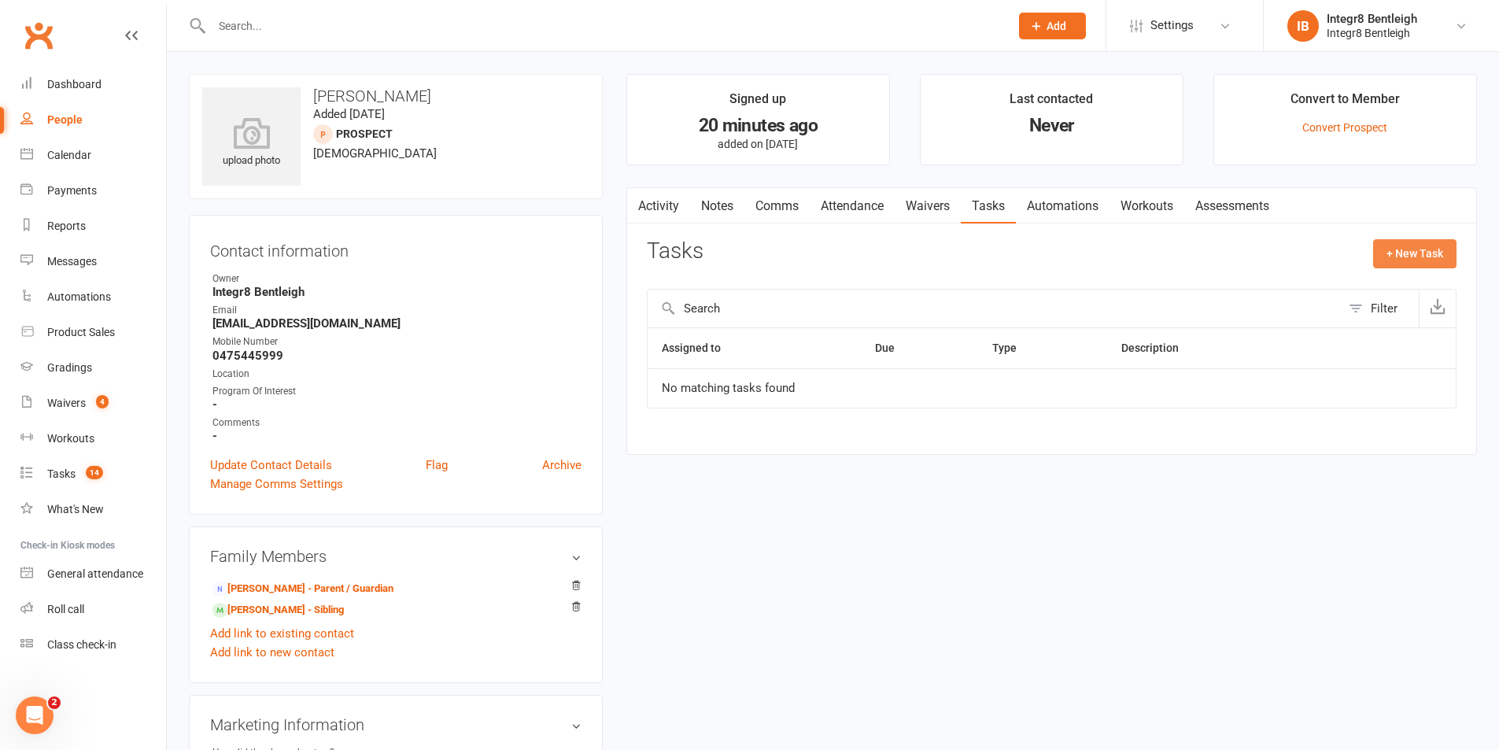
click at [1408, 253] on button "+ New Task" at bounding box center [1414, 253] width 83 height 28
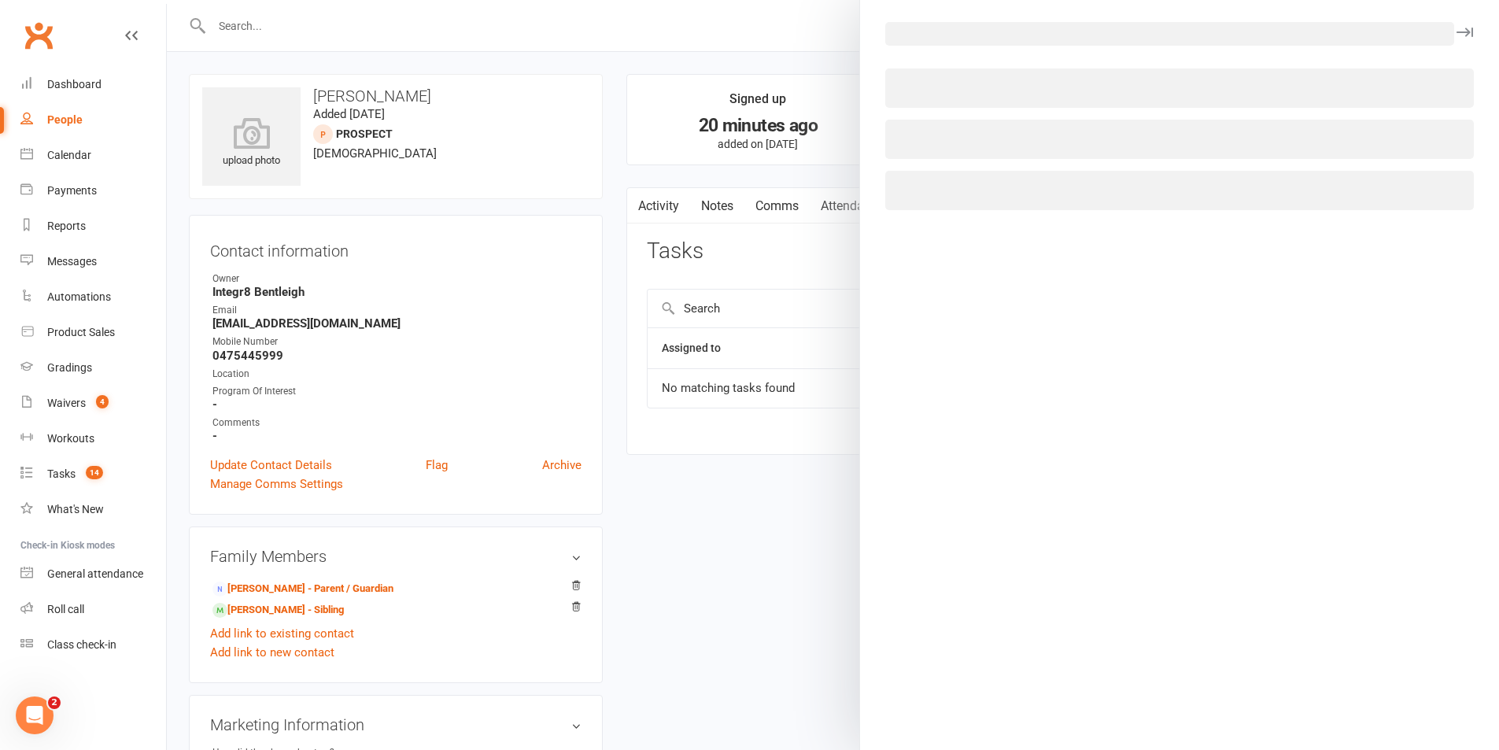
select select "43385"
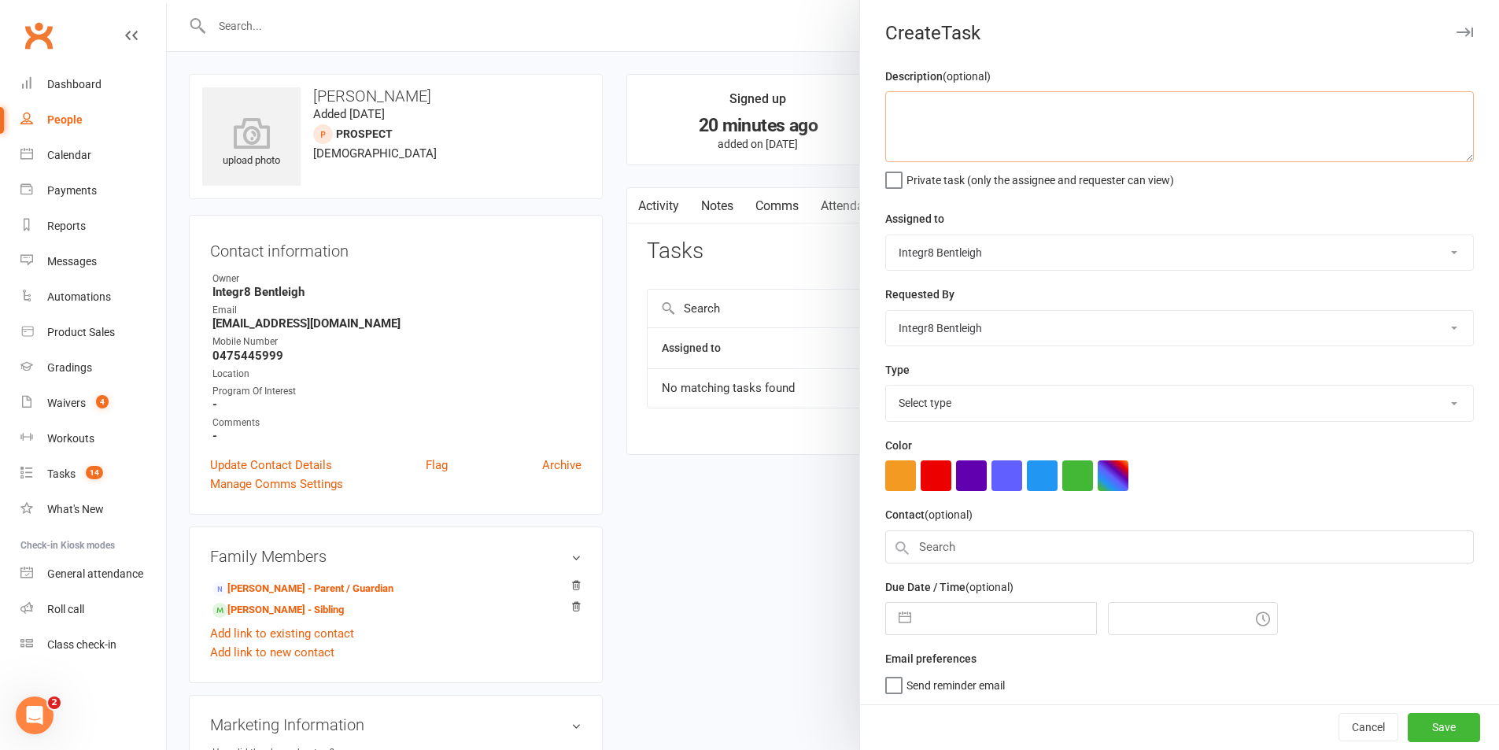
click at [1076, 127] on textarea at bounding box center [1179, 126] width 589 height 71
type textarea "g"
type textarea "call to book in for a free trial for son."
click at [989, 392] on select "Select type Clubworx E-mail In person Meeting Membership Payments Phone call So…" at bounding box center [1179, 403] width 587 height 35
select select "28438"
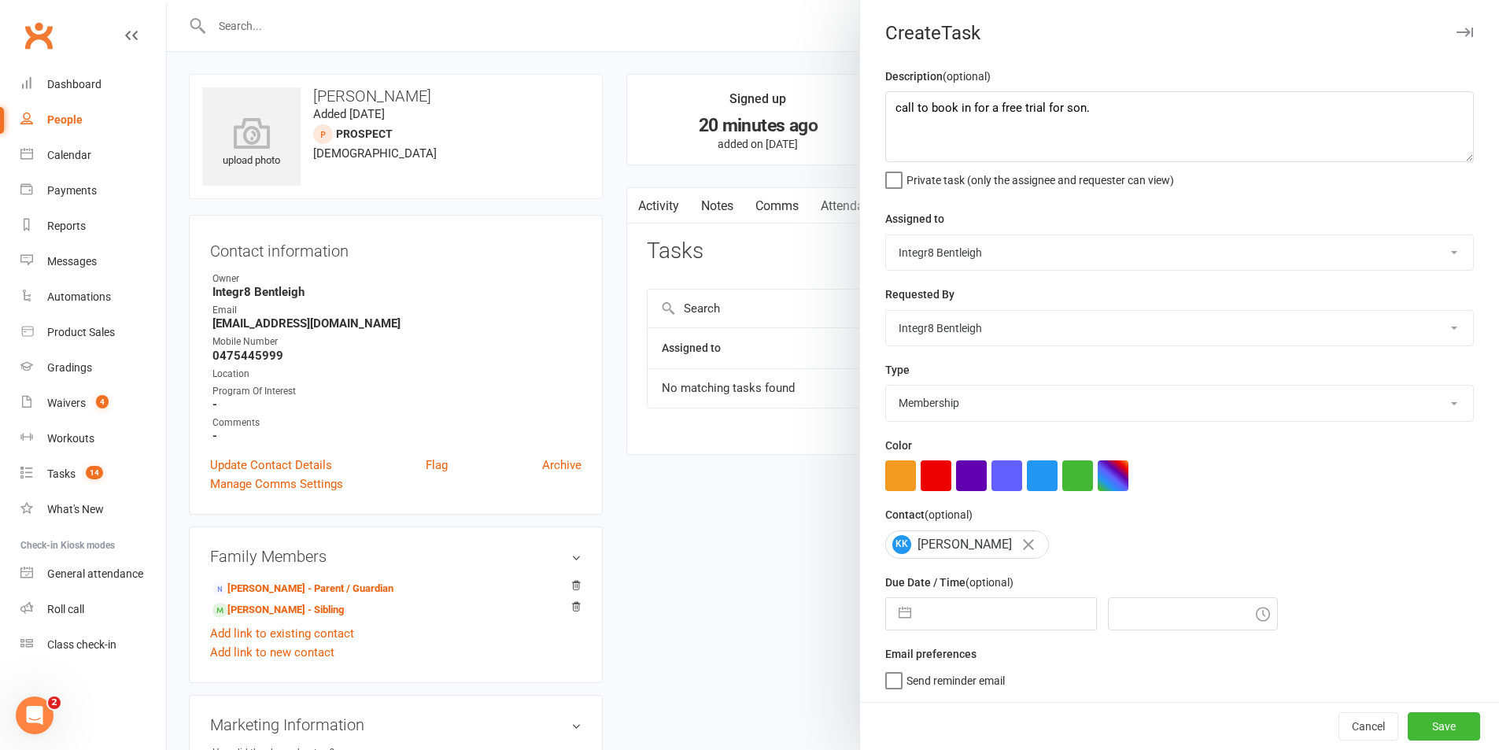
click at [886, 389] on select "Select type Clubworx E-mail In person Meeting Membership Payments Phone call So…" at bounding box center [1179, 403] width 587 height 35
click at [1054, 416] on select "Clubworx E-mail In person Meeting Membership Payments Phone call Social media T…" at bounding box center [1179, 403] width 587 height 35
click at [886, 389] on select "Clubworx E-mail In person Meeting Membership Payments Phone call Social media T…" at bounding box center [1179, 403] width 587 height 35
select select "6"
select select "2025"
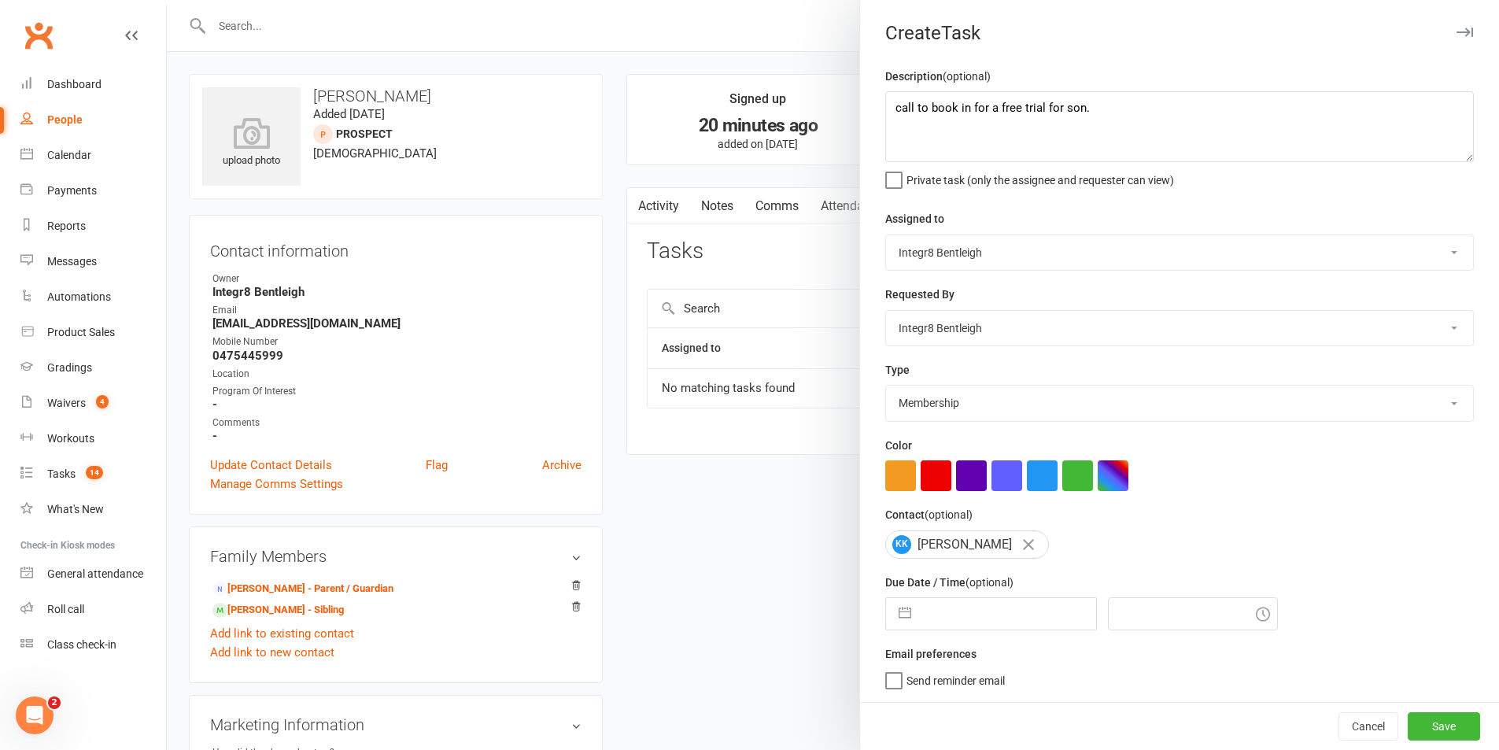
select select "7"
select select "2025"
select select "8"
select select "2025"
click at [1010, 614] on input "text" at bounding box center [1007, 613] width 177 height 31
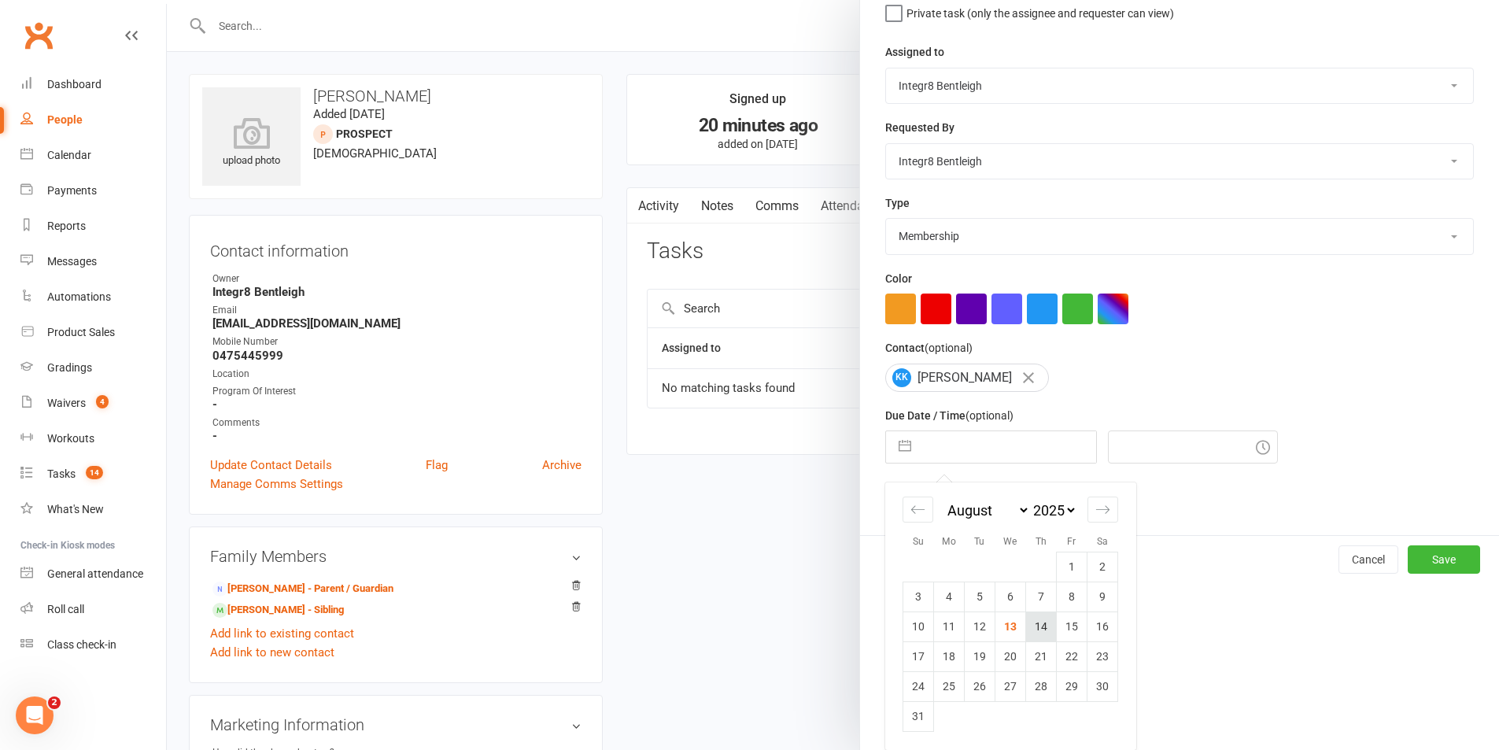
click at [1033, 622] on td "14" at bounding box center [1041, 626] width 31 height 30
type input "14 Aug 2025"
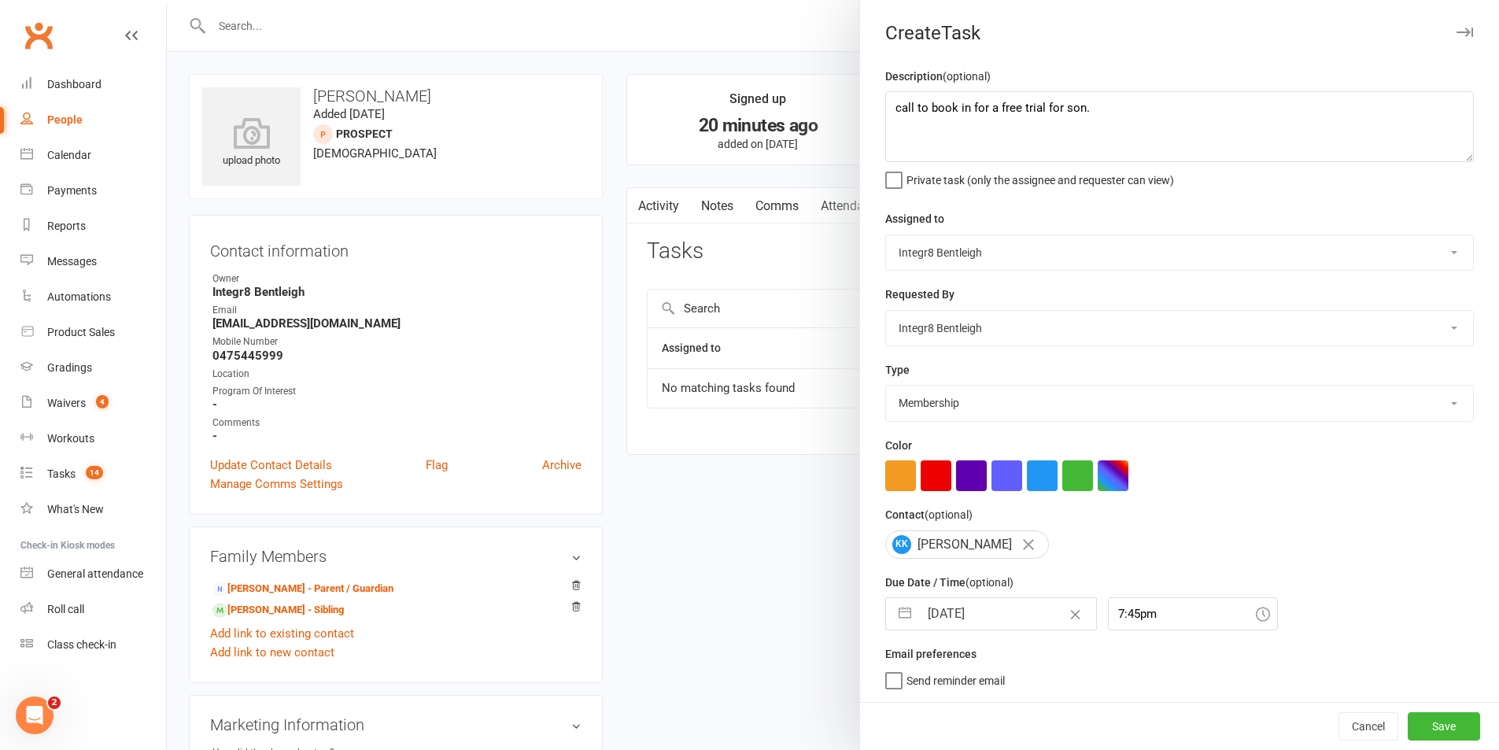
scroll to position [4, 0]
click at [1115, 608] on div "7:45pm" at bounding box center [1193, 613] width 170 height 33
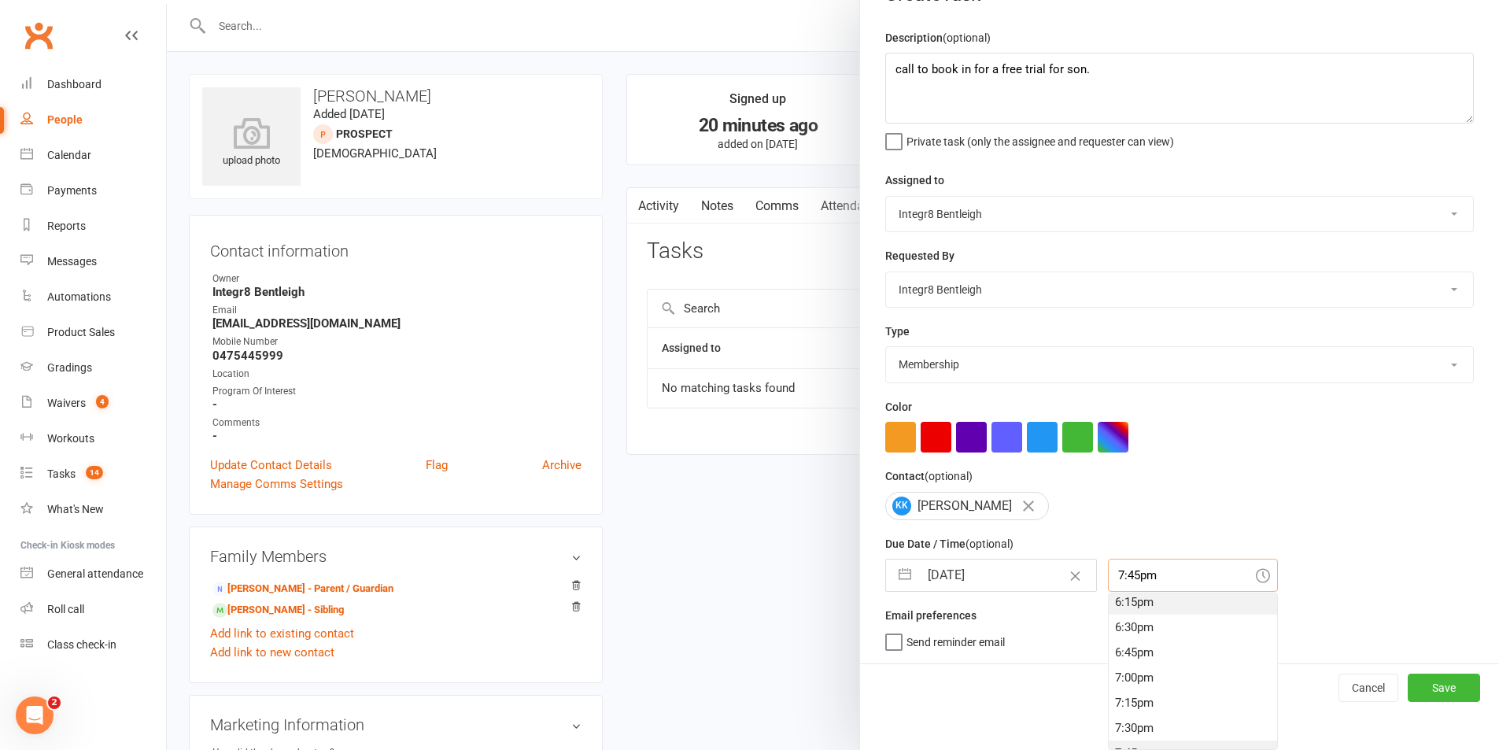
scroll to position [1807, 0]
click at [1142, 626] on div "6:15pm" at bounding box center [1193, 637] width 168 height 25
type input "6:15pm"
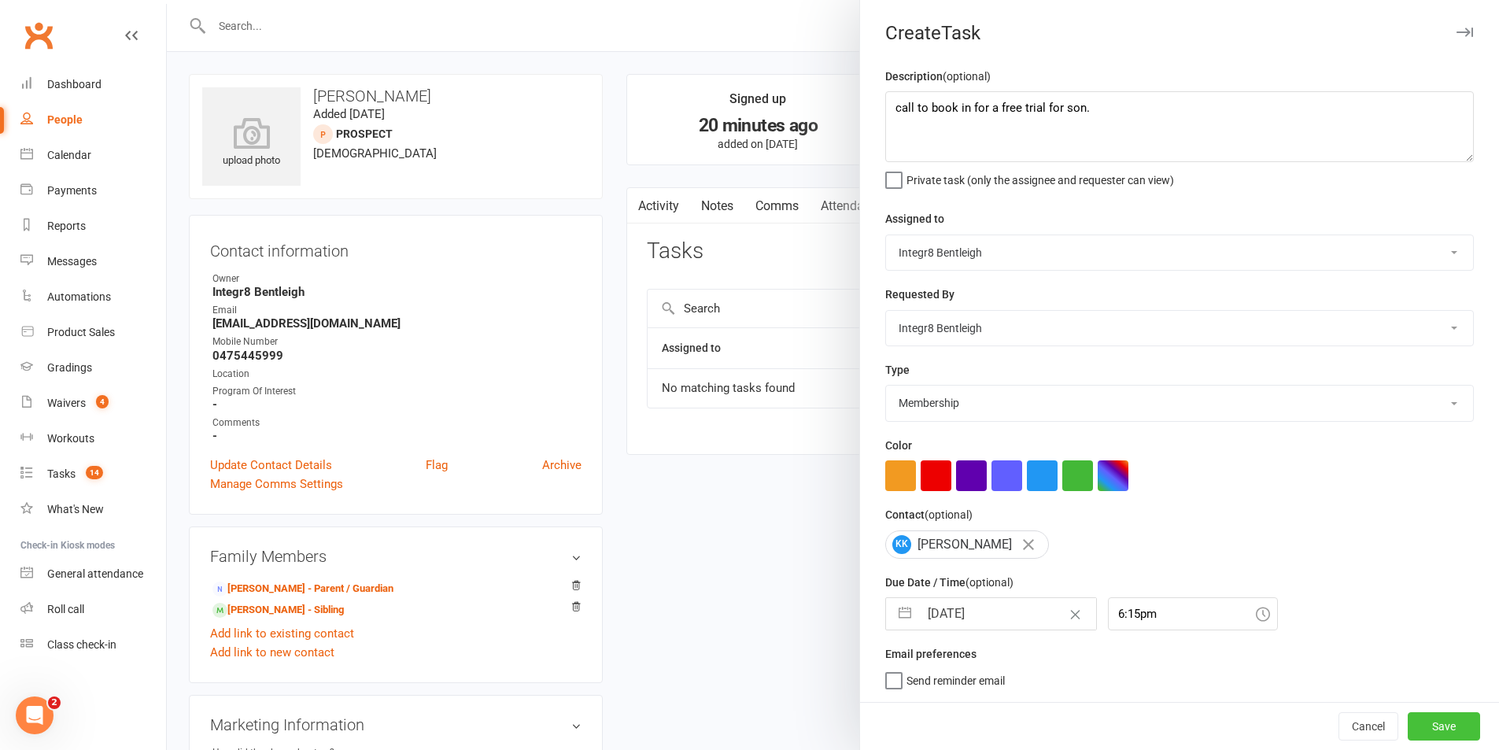
click at [1413, 719] on button "Save" at bounding box center [1444, 726] width 72 height 28
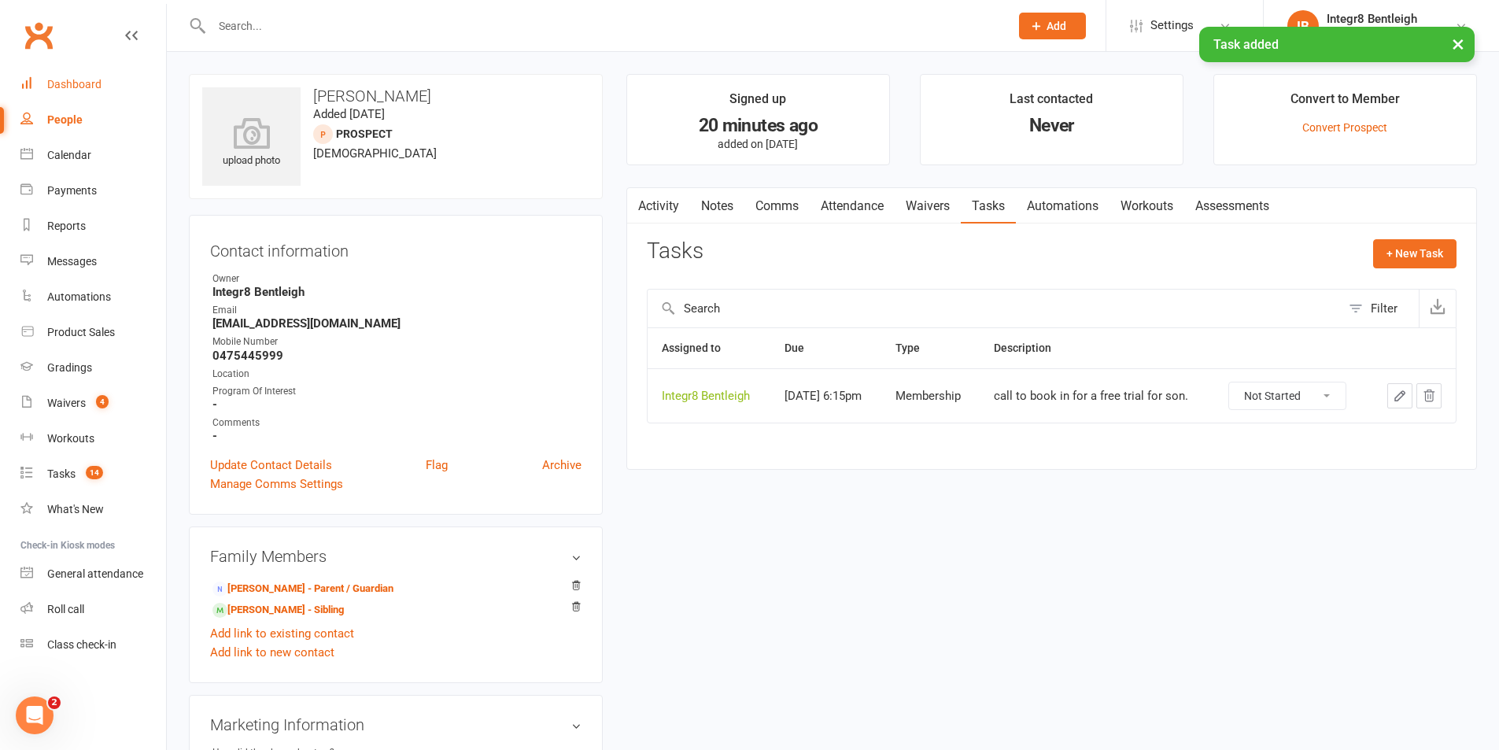
click at [61, 96] on link "Dashboard" at bounding box center [93, 84] width 146 height 35
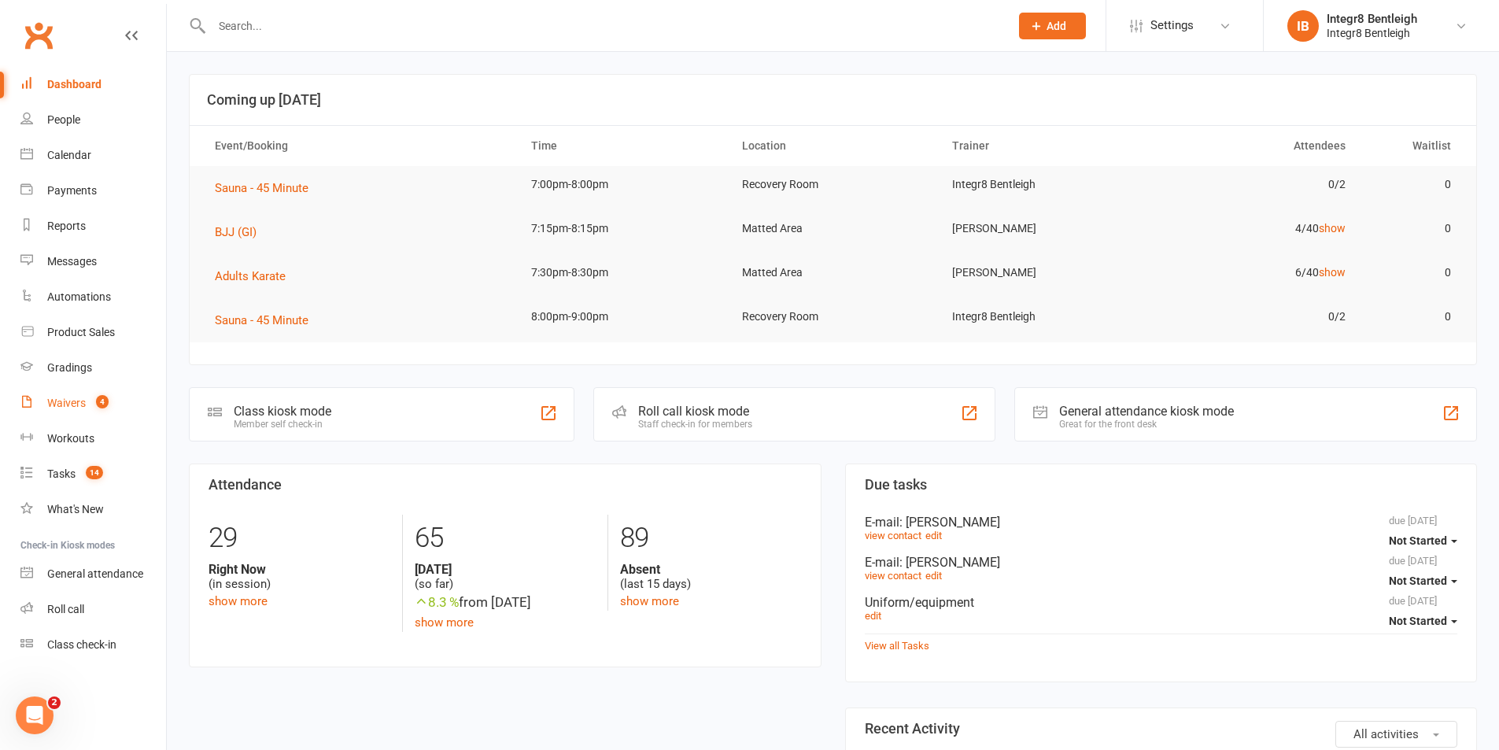
click at [76, 404] on div "Waivers" at bounding box center [66, 403] width 39 height 13
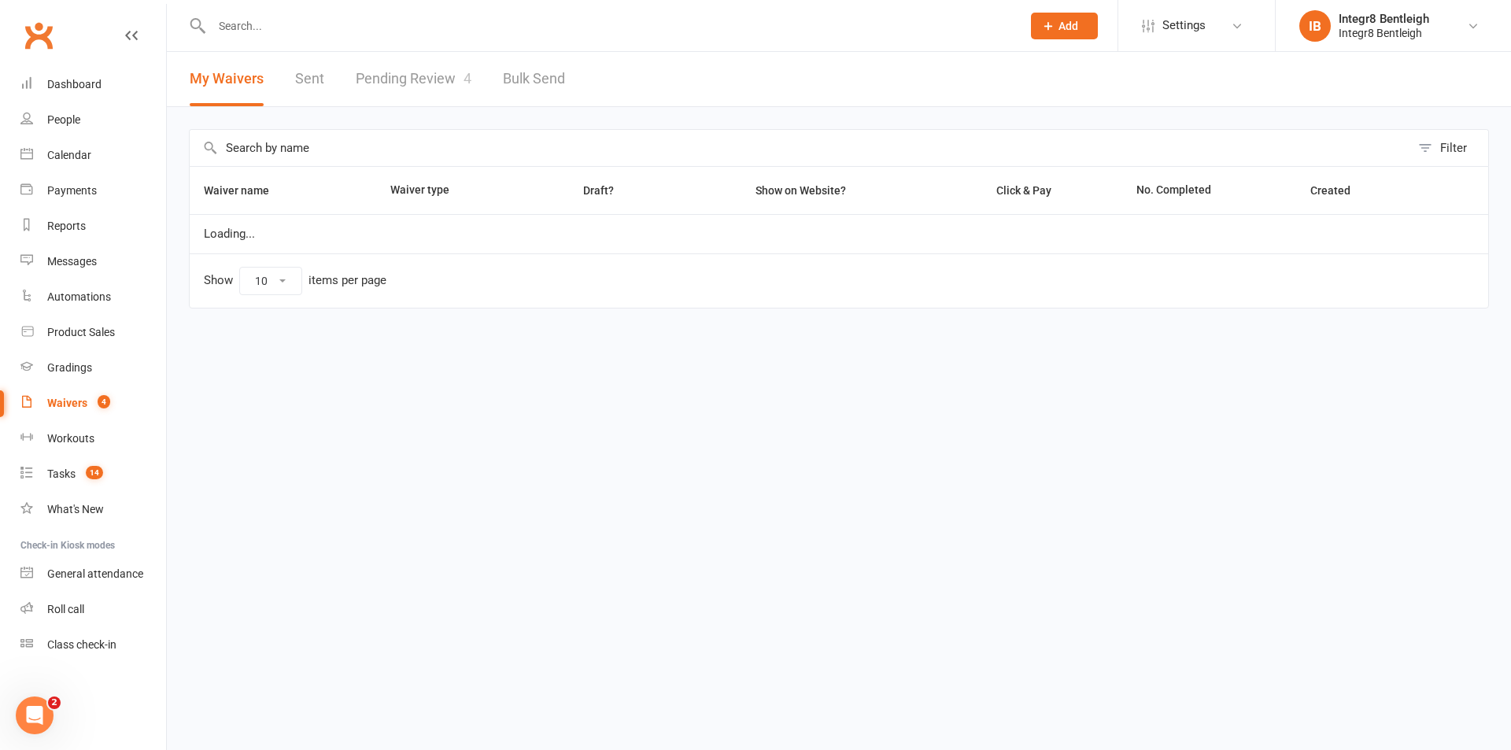
click at [415, 71] on link "Pending Review 4" at bounding box center [414, 79] width 116 height 54
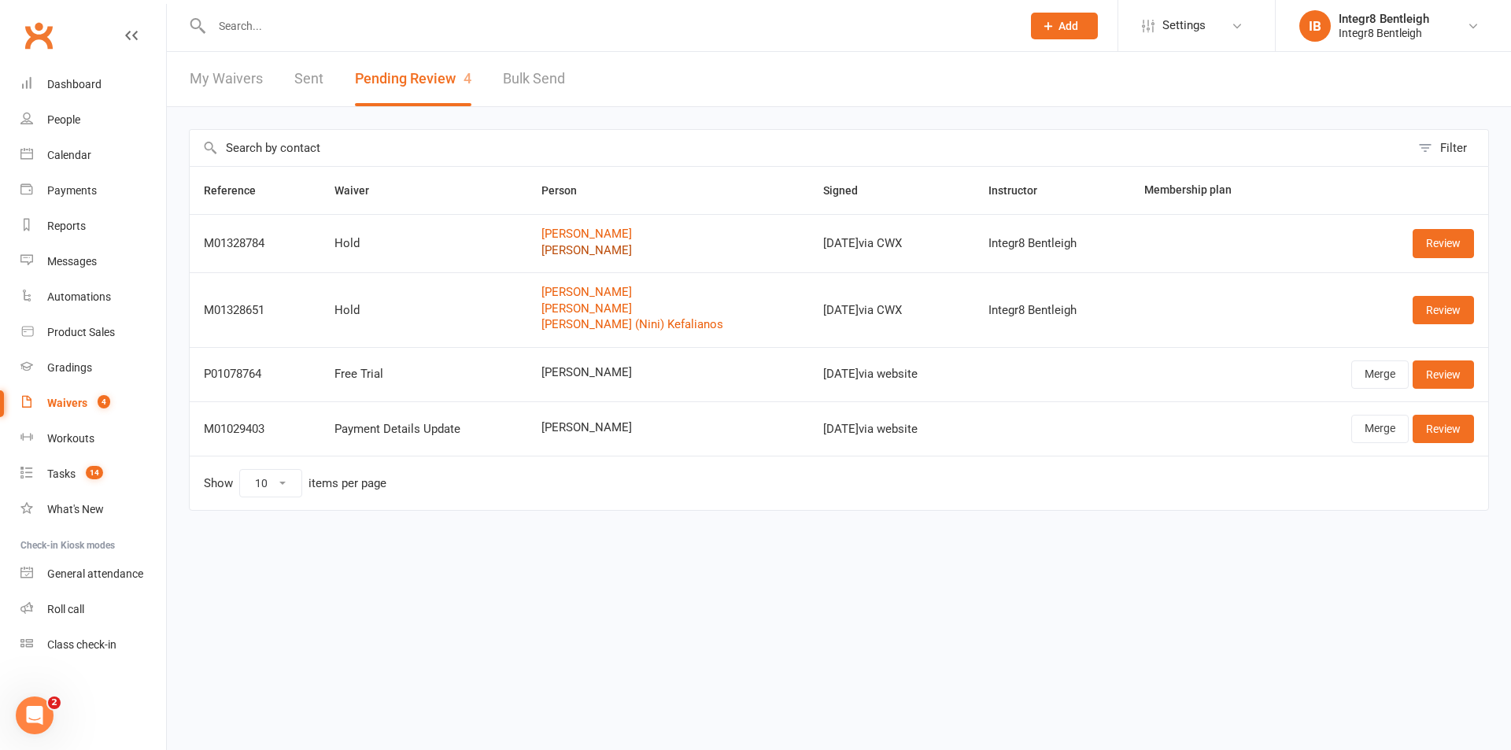
click at [603, 249] on link "[PERSON_NAME]" at bounding box center [667, 250] width 253 height 13
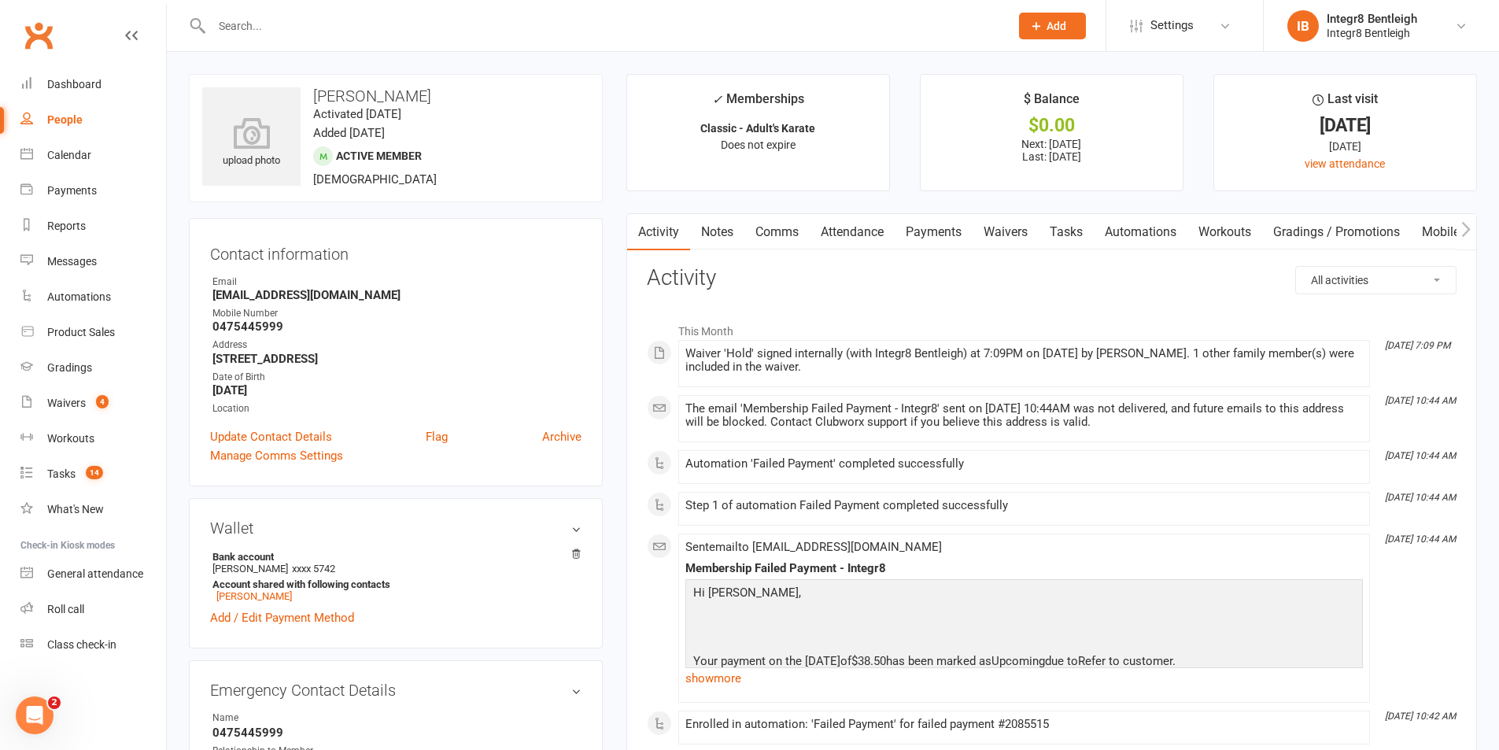
click at [723, 238] on link "Notes" at bounding box center [717, 232] width 54 height 36
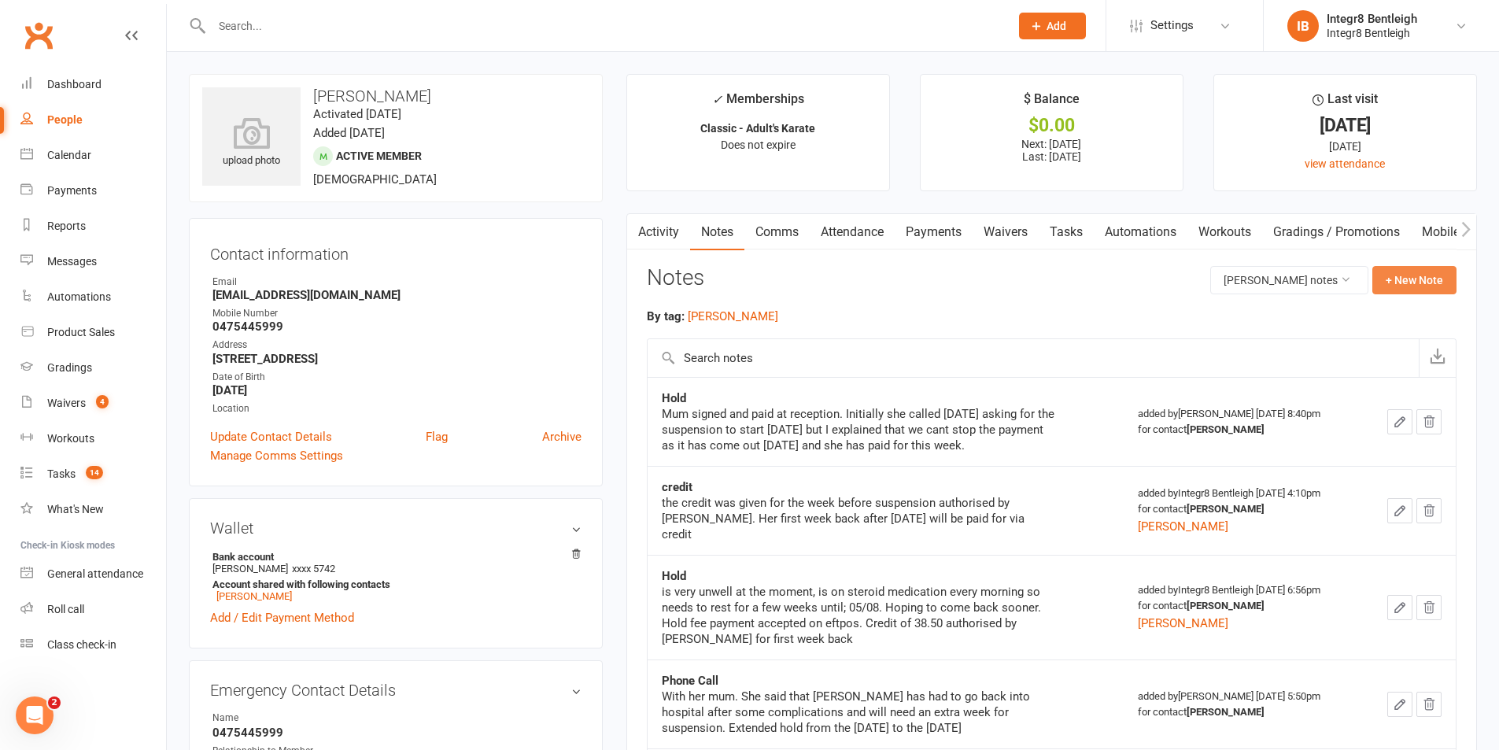
click at [1385, 282] on button "+ New Note" at bounding box center [1414, 280] width 84 height 28
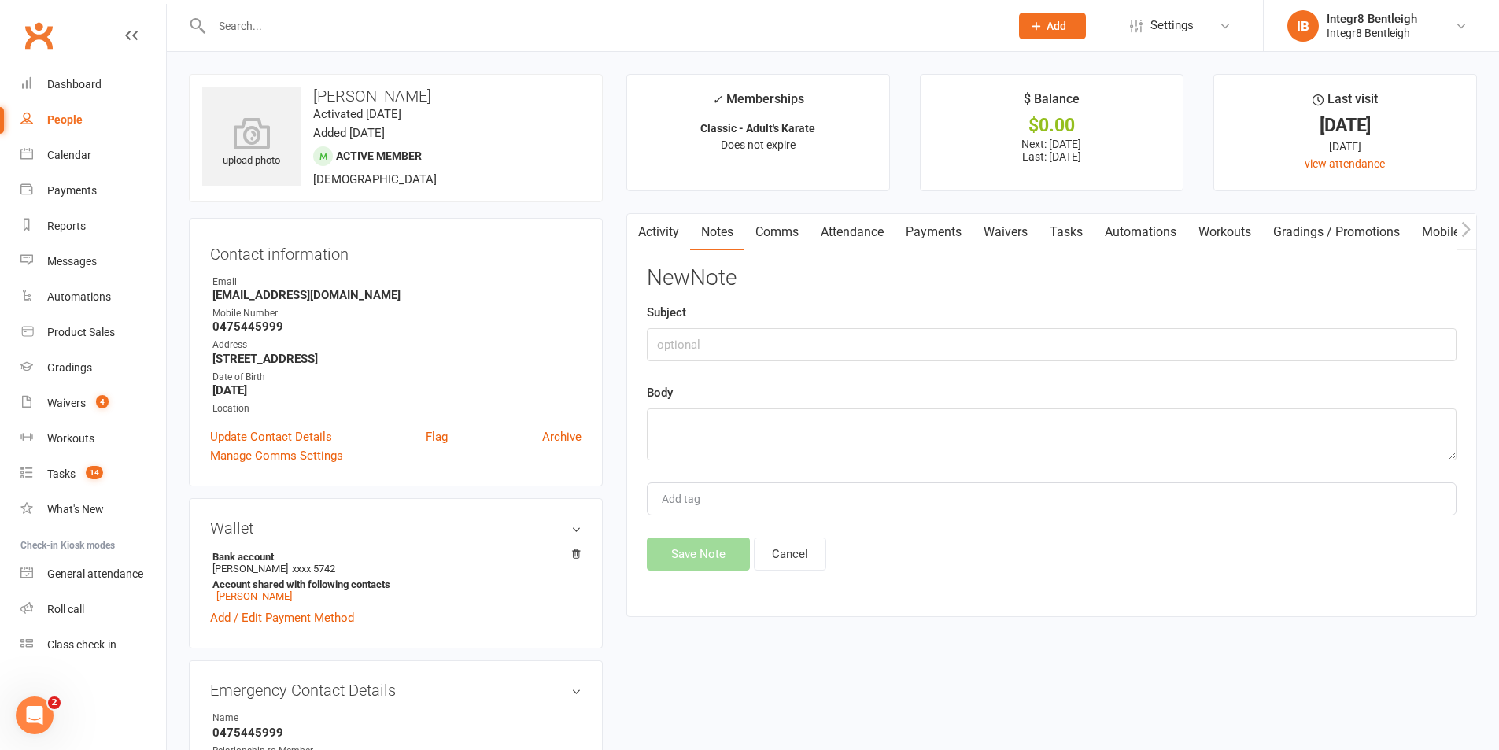
click at [1003, 363] on div "New Note Subject Body Add tag Save Note Cancel" at bounding box center [1052, 418] width 810 height 305
click at [999, 351] on input "text" at bounding box center [1052, 344] width 810 height 33
type input "issue"
click at [965, 427] on textarea at bounding box center [1052, 434] width 810 height 52
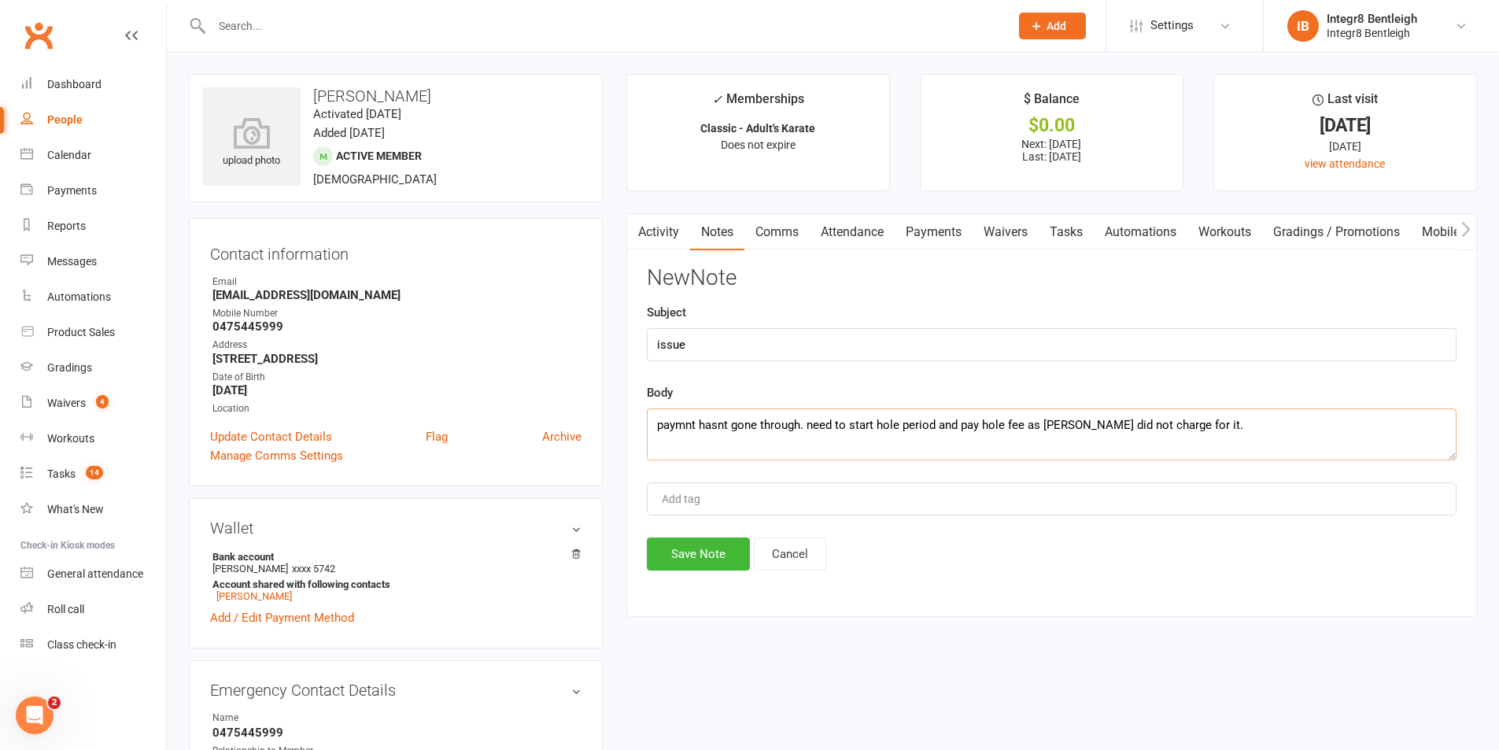
click at [1048, 424] on textarea "paymnt hasnt gone through. need to start hole period and pay hole fee as emily …" at bounding box center [1052, 434] width 810 height 52
click at [668, 427] on textarea "payment hasn't gone through. need to start hole period and pay hole fee as Emil…" at bounding box center [1052, 434] width 810 height 52
click at [1247, 422] on textarea "Payment hasn't gone through. need to start hole period and pay hole fee as Emil…" at bounding box center [1052, 434] width 810 height 52
click at [902, 424] on textarea "Payment hasn't gone through. need to start hole period and pay hole fee as Emil…" at bounding box center [1052, 434] width 810 height 52
click at [1224, 427] on textarea "Payment hasn't gone through. need to start hold period and pay hole fee as Emil…" at bounding box center [1052, 434] width 810 height 52
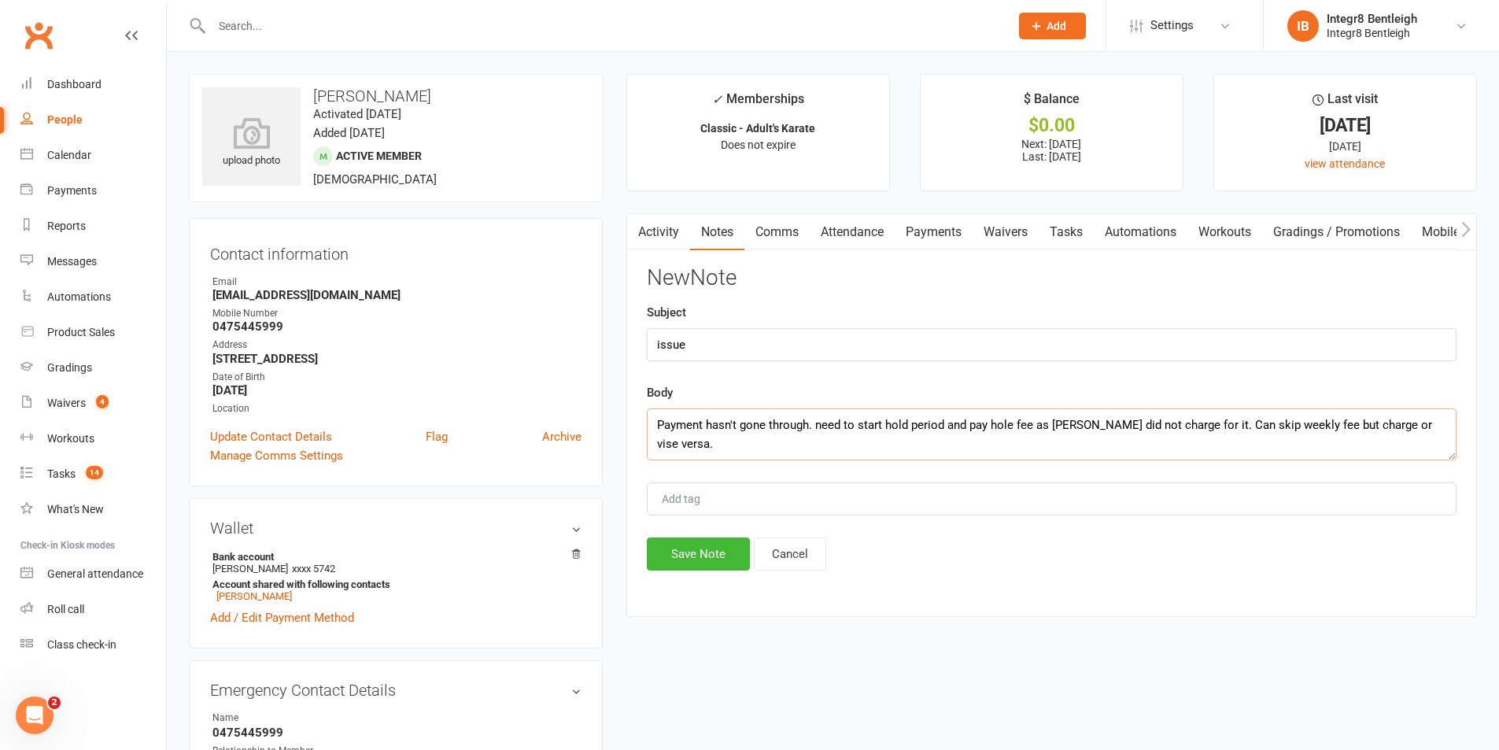
type textarea "Payment hasn't gone through. need to start hold period and pay hole fee as Emil…"
click at [1083, 493] on div "Add tag" at bounding box center [1052, 498] width 810 height 33
type input "Phil"
drag, startPoint x: 1423, startPoint y: 422, endPoint x: 1193, endPoint y: 428, distance: 229.8
click at [1193, 428] on textarea "Payment hasn't gone through. need to start hold period and pay hole fee as Emil…" at bounding box center [1052, 434] width 810 height 52
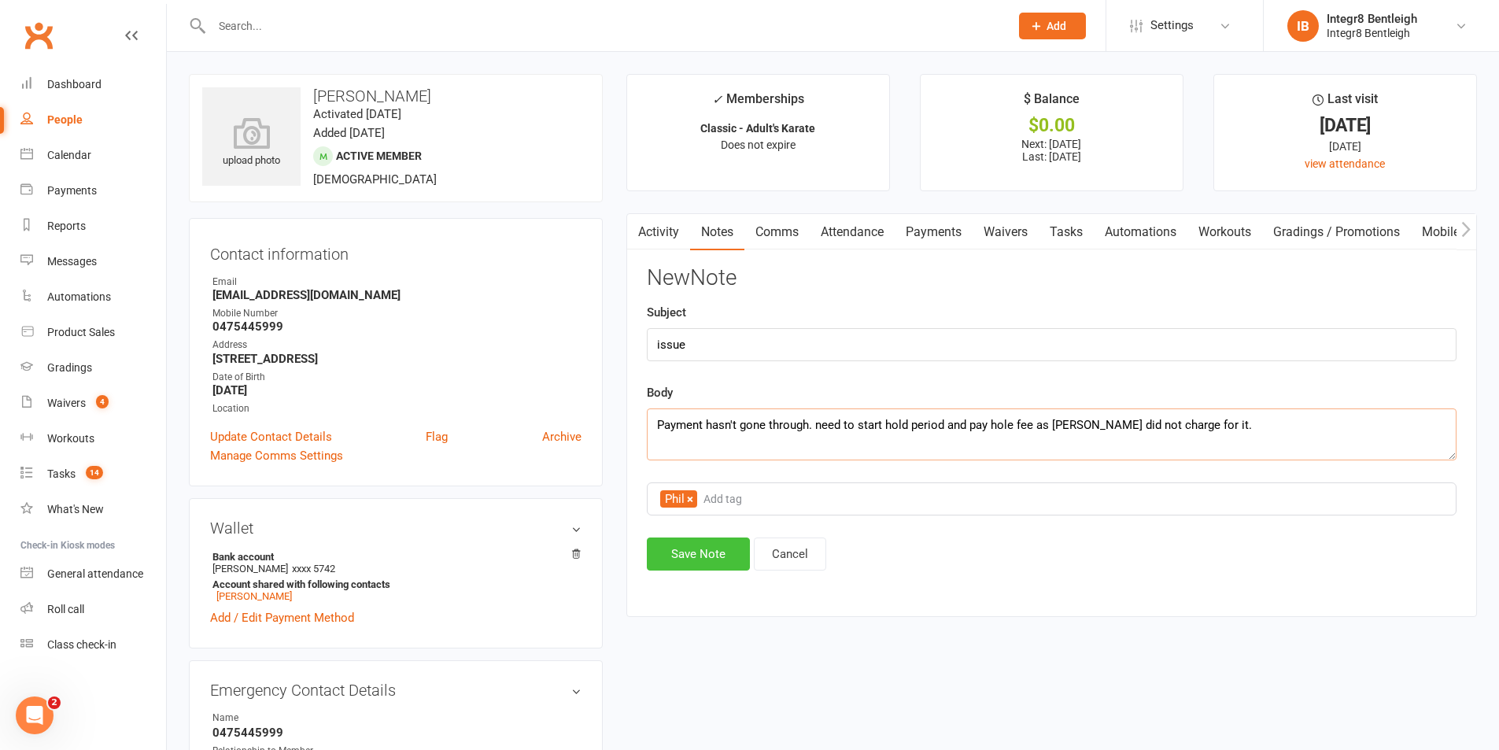
type textarea "Payment hasn't gone through. need to start hold period and pay hole fee as Emil…"
click at [710, 556] on button "Save Note" at bounding box center [698, 553] width 103 height 33
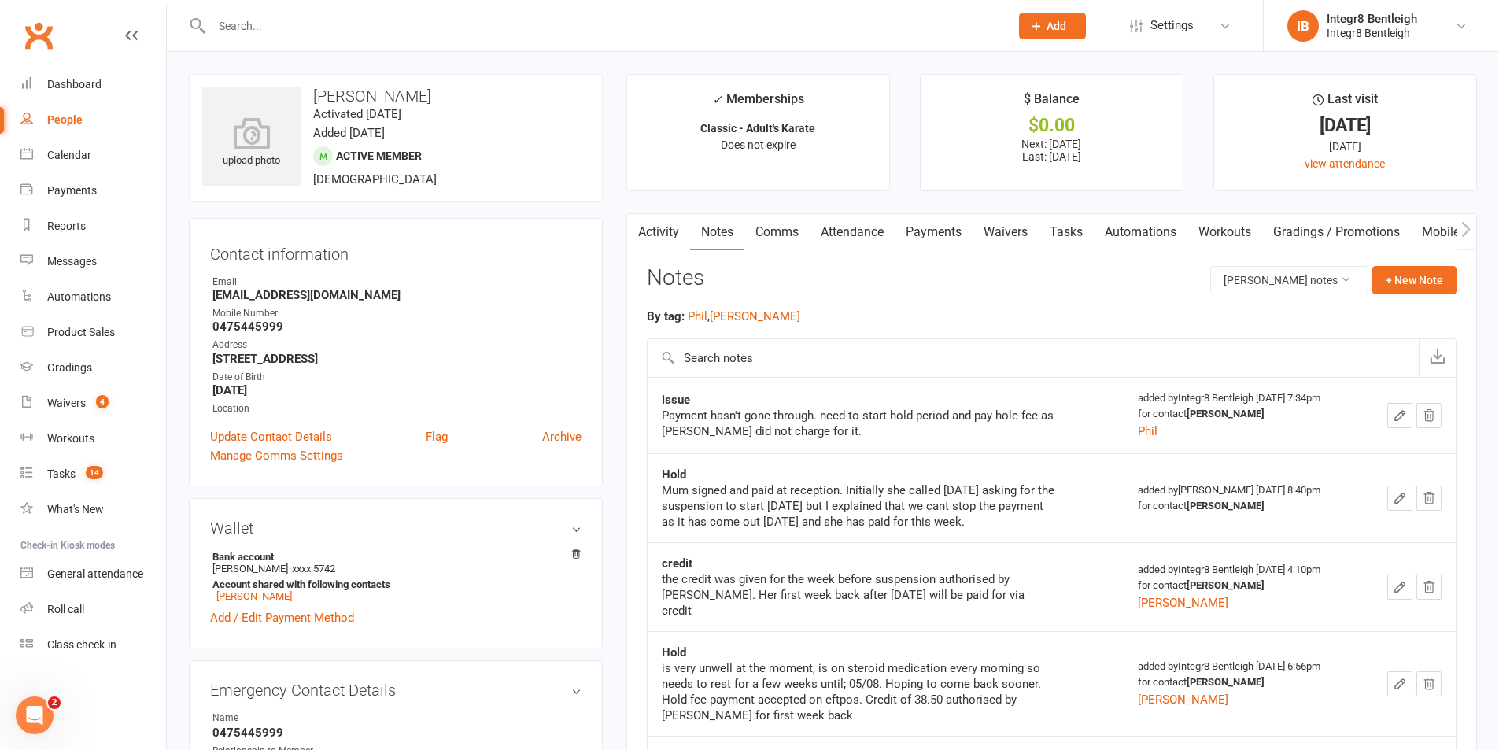
click at [45, 68] on link "Dashboard" at bounding box center [93, 84] width 146 height 35
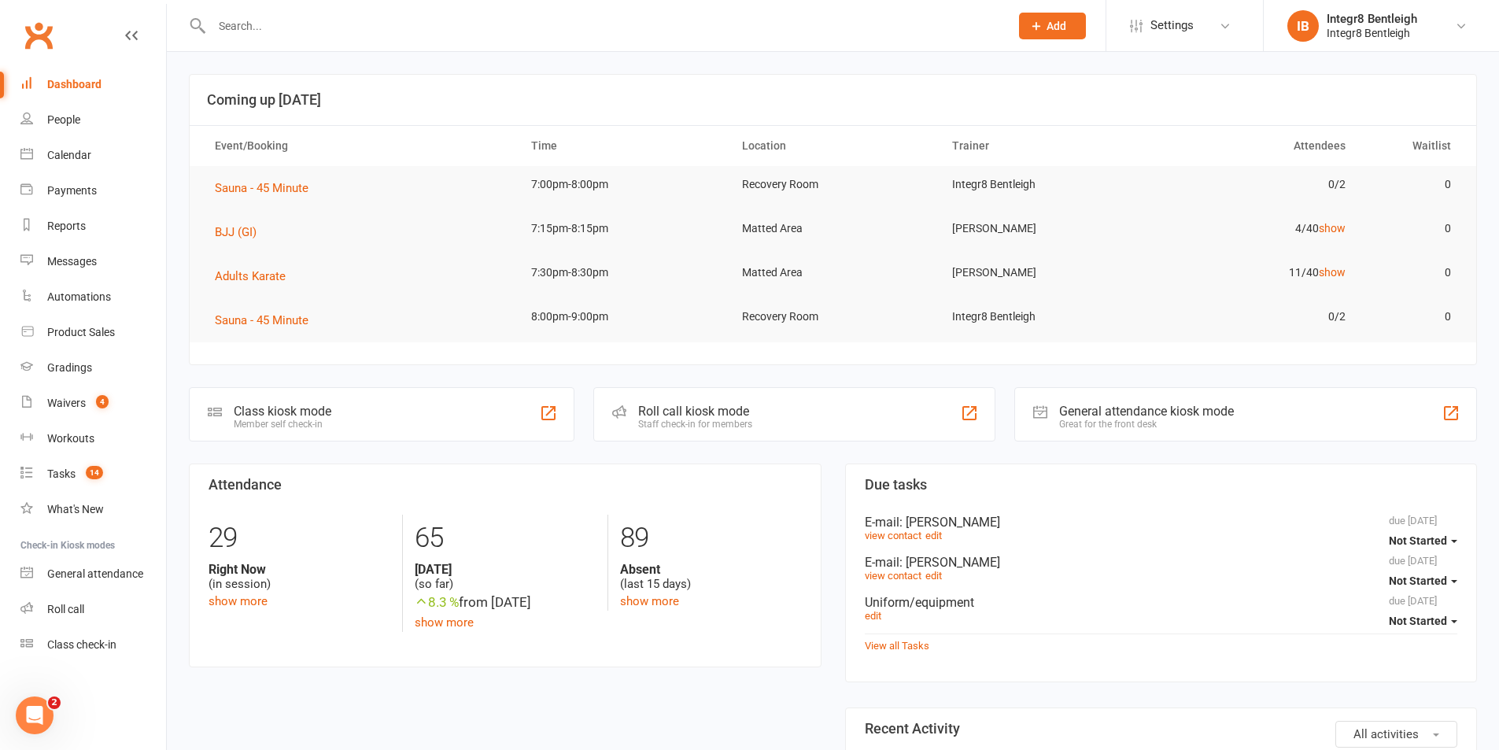
click at [365, 43] on div at bounding box center [594, 25] width 810 height 51
click at [356, 24] on input "text" at bounding box center [603, 26] width 792 height 22
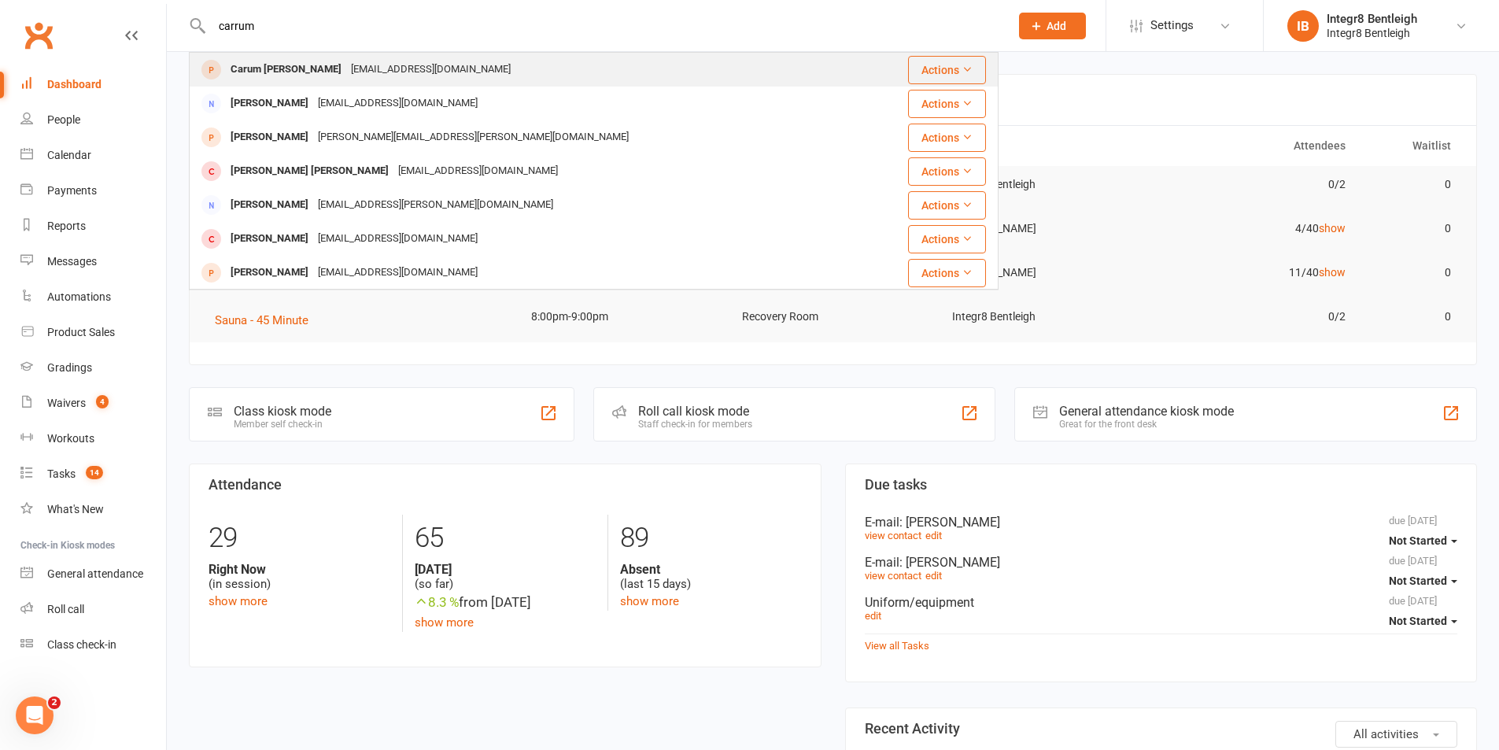
type input "carrum"
click at [360, 60] on div "carumonline@gmail.com" at bounding box center [430, 69] width 169 height 23
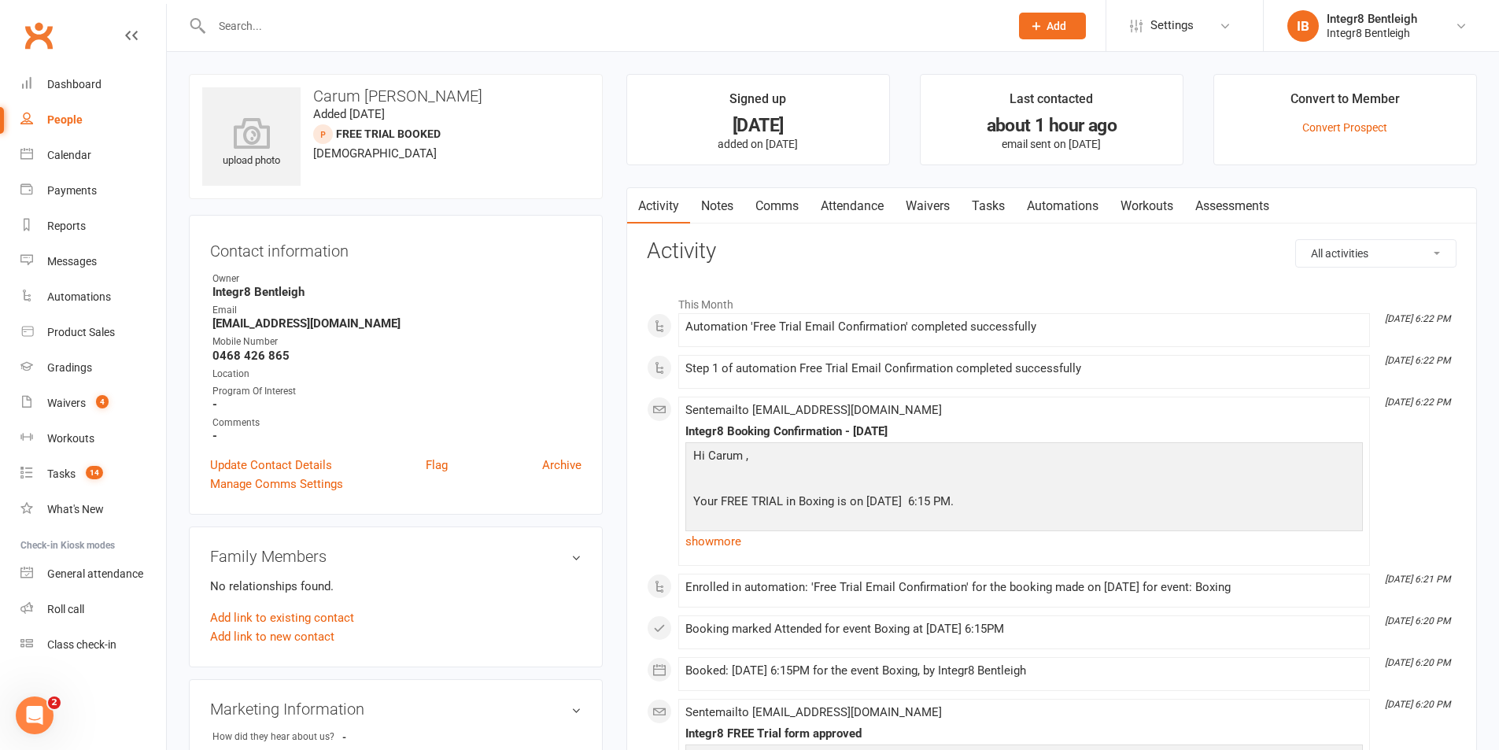
click at [75, 113] on link "People" at bounding box center [93, 119] width 146 height 35
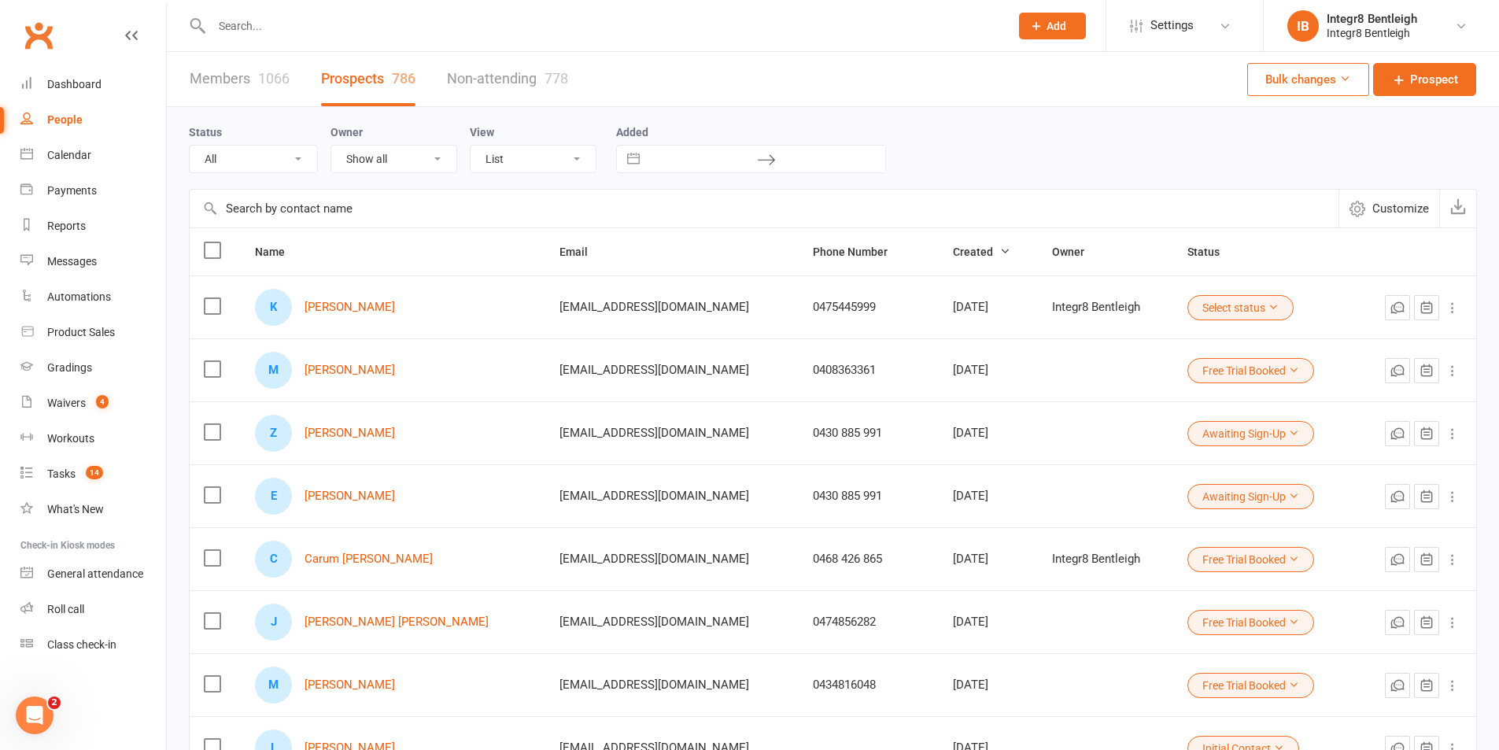
click at [1240, 304] on button "Select status" at bounding box center [1240, 307] width 106 height 25
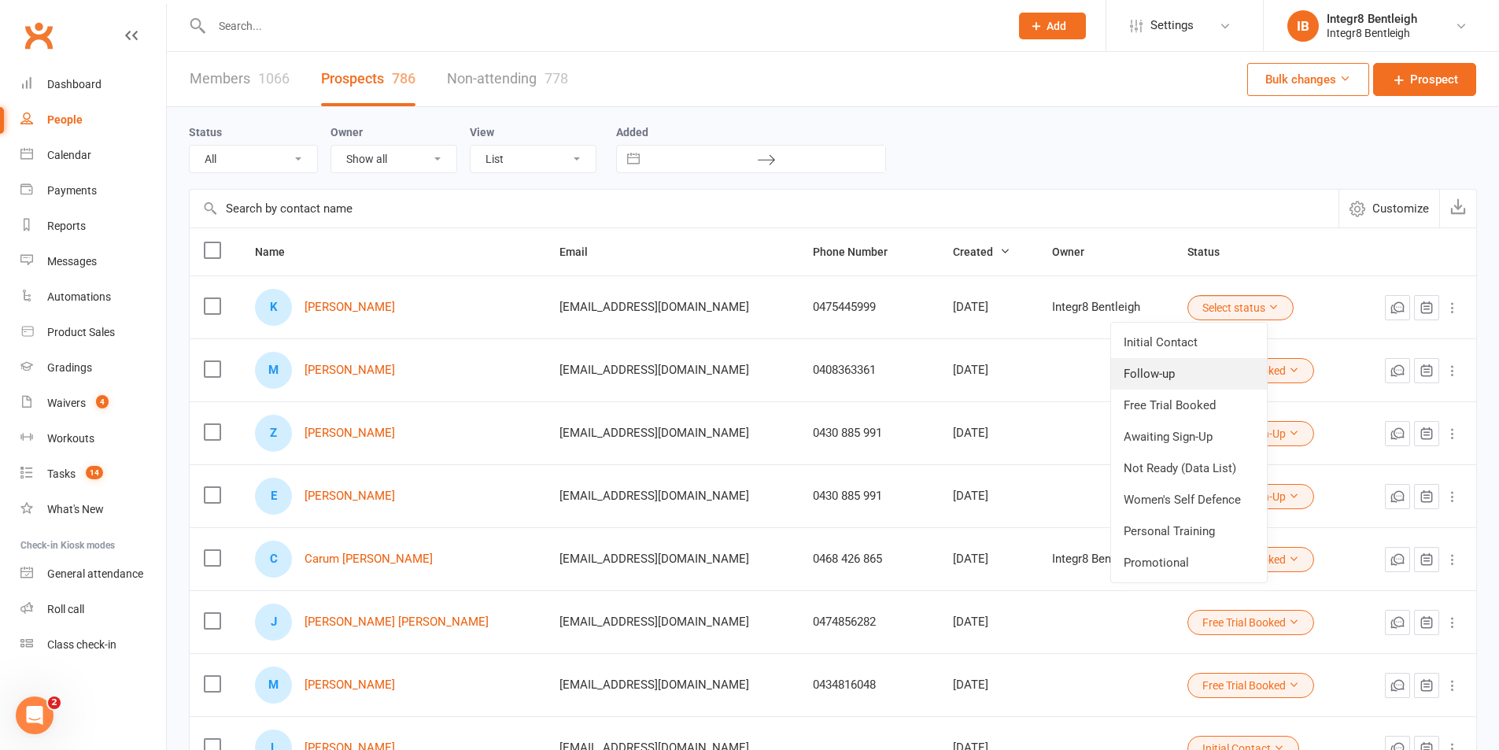
click at [1211, 375] on link "Follow-up" at bounding box center [1189, 373] width 156 height 31
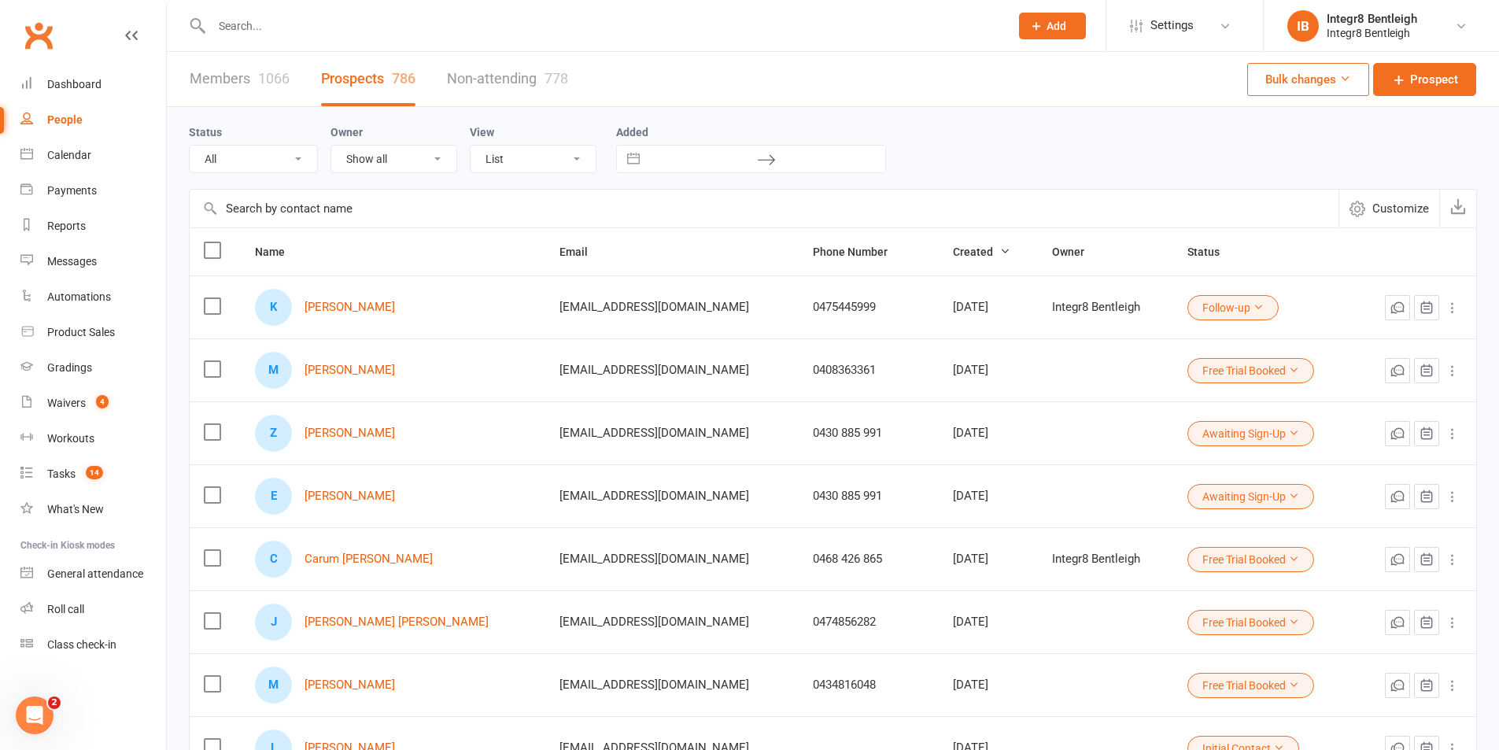
click at [329, 18] on input "text" at bounding box center [603, 26] width 792 height 22
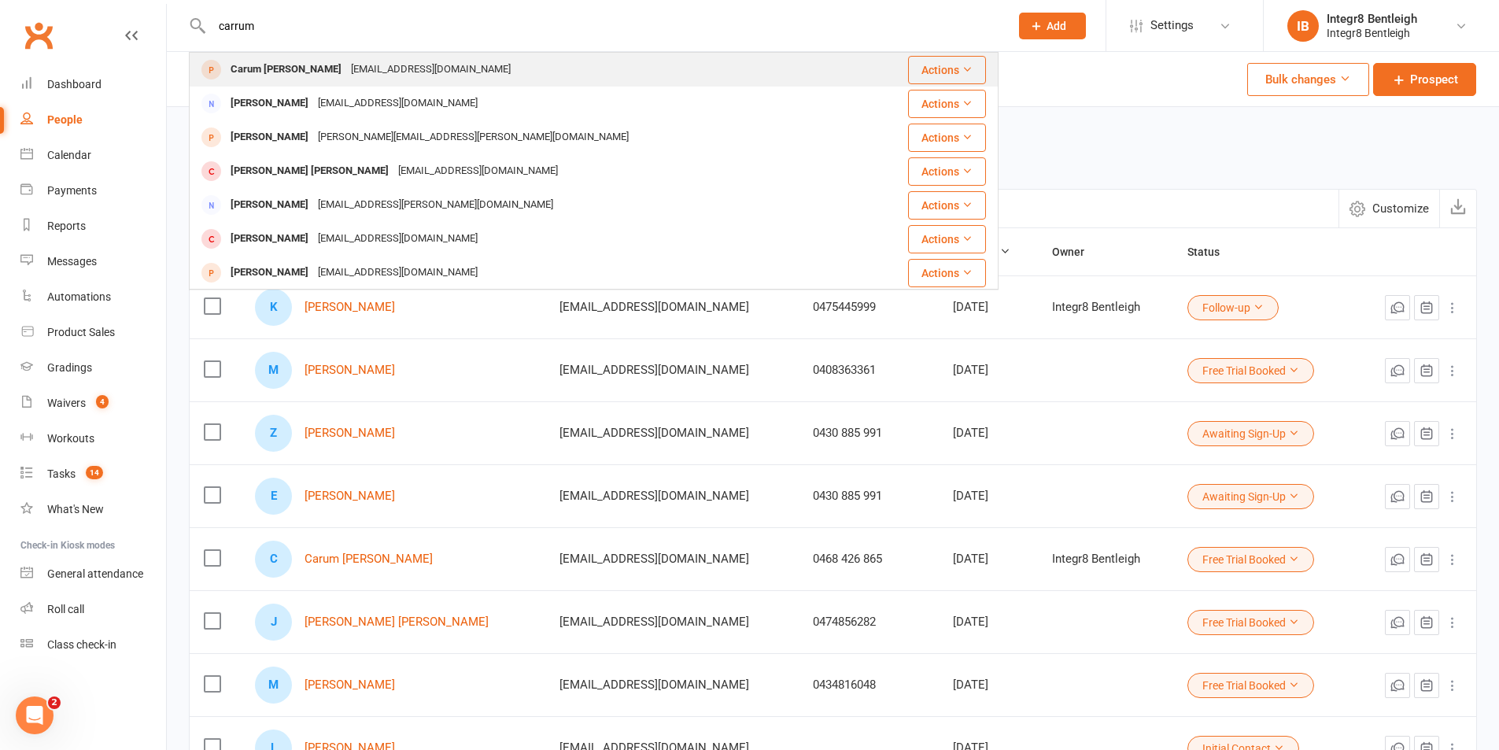
type input "carrum"
click at [612, 64] on div "Carum Phull carumonline@gmail.com" at bounding box center [525, 70] width 671 height 32
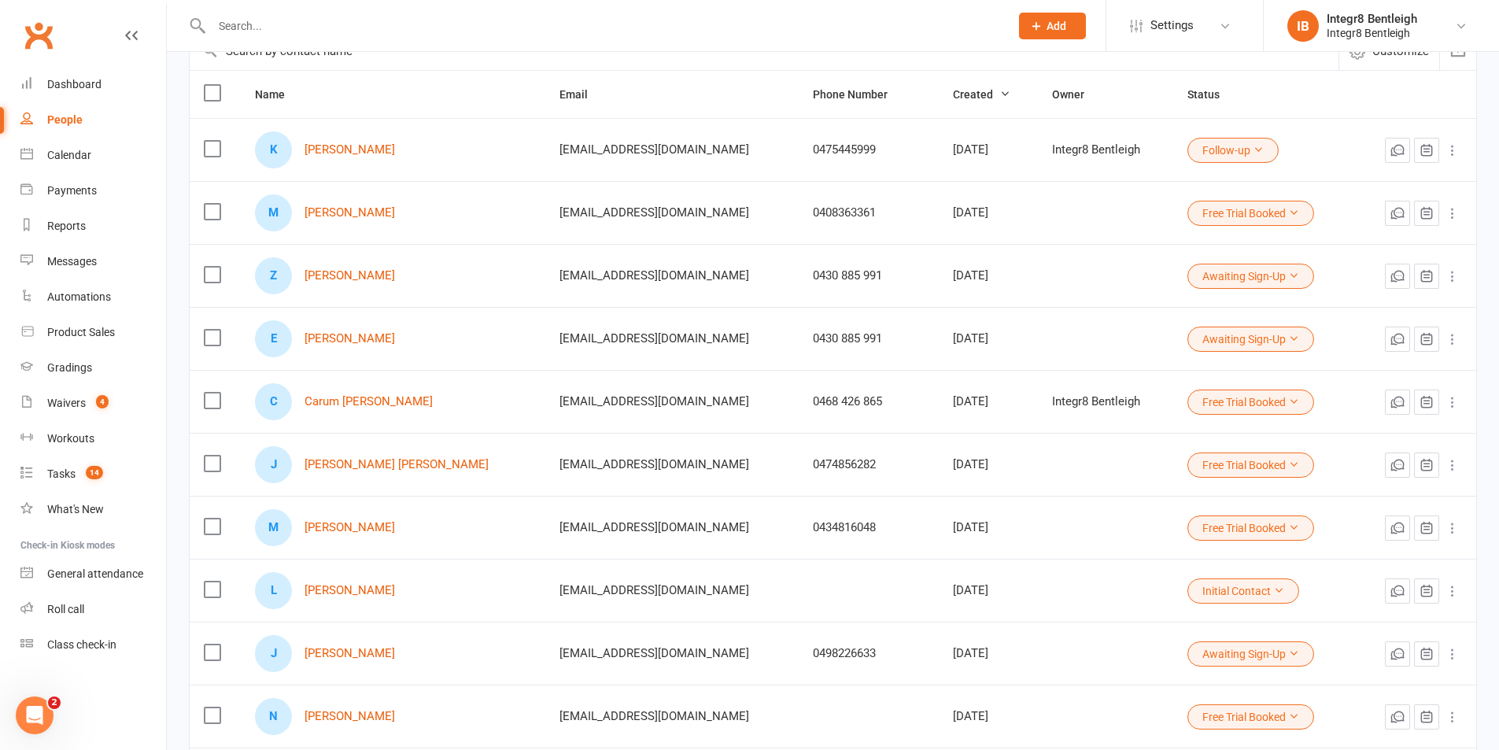
scroll to position [236, 0]
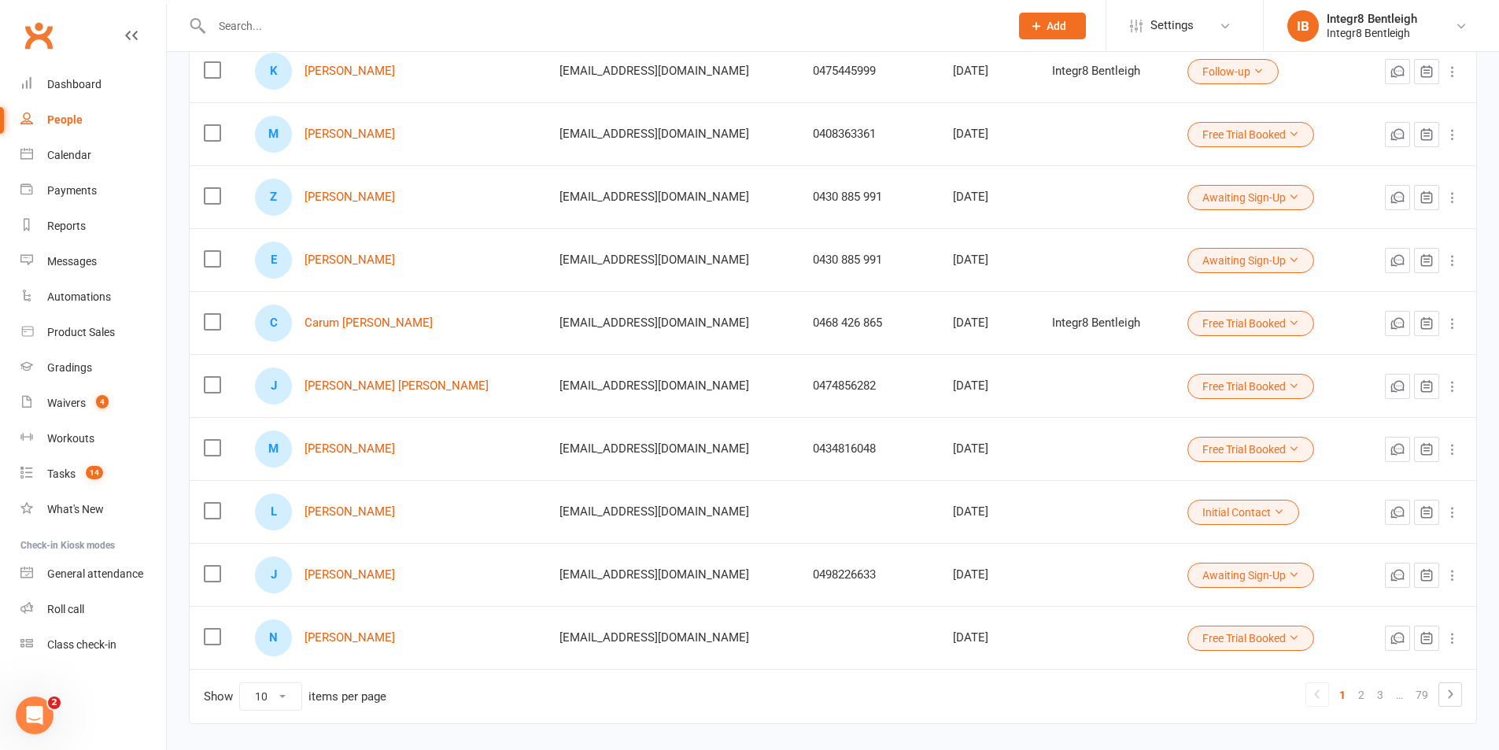
click at [1220, 327] on button "Free Trial Booked" at bounding box center [1250, 323] width 127 height 25
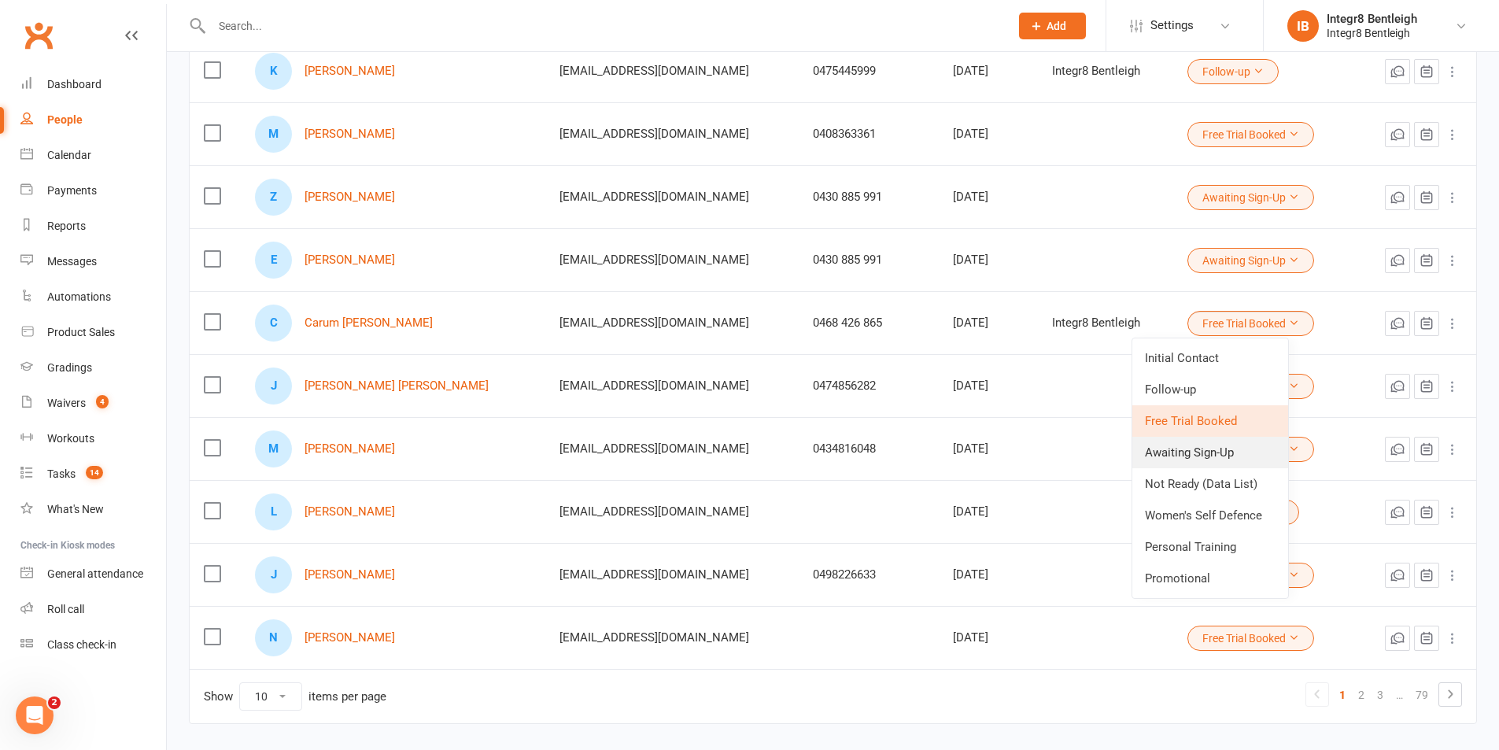
click at [1201, 447] on link "Awaiting Sign-Up" at bounding box center [1210, 452] width 156 height 31
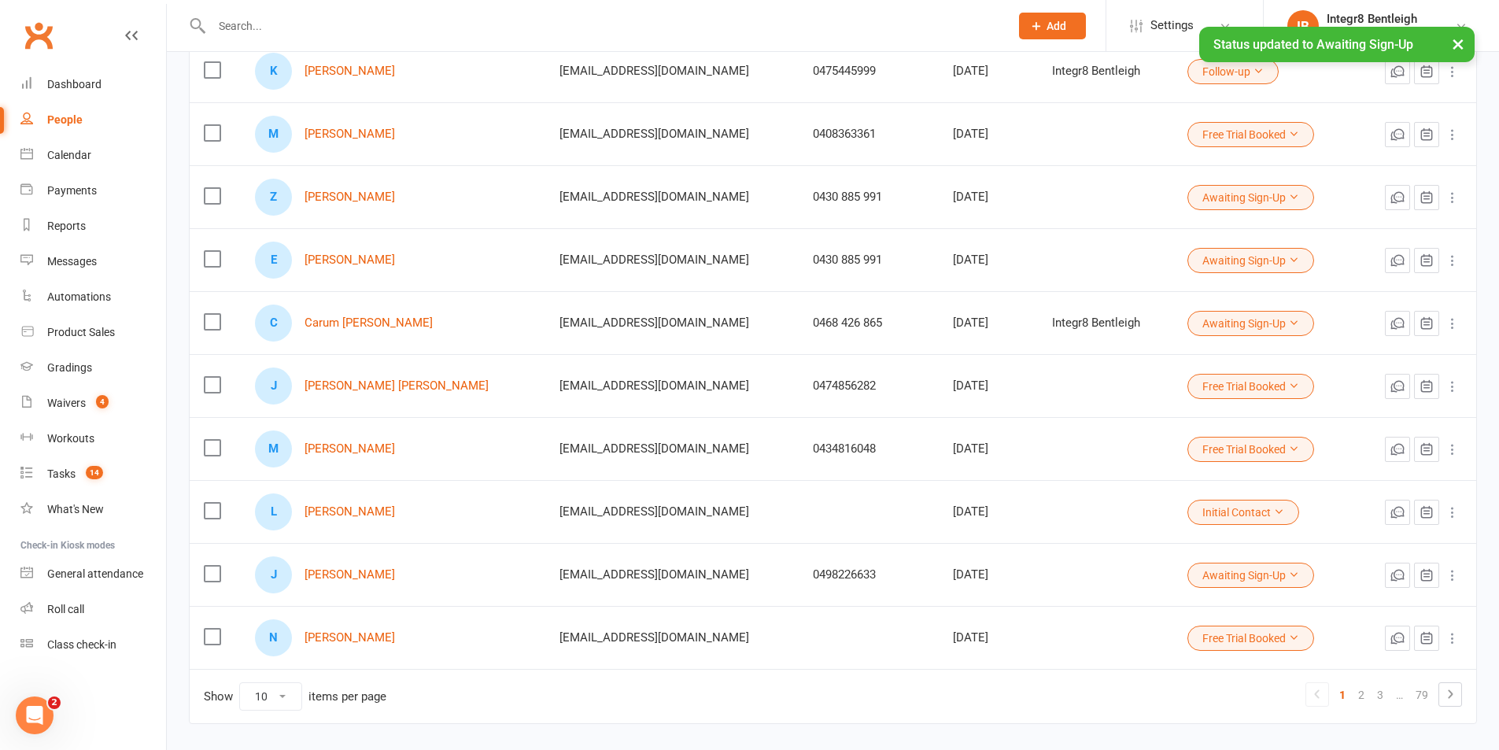
click at [1187, 324] on button "Awaiting Sign-Up" at bounding box center [1250, 323] width 127 height 25
click at [994, 686] on td "Show 10 25 50 100 items per page 1 2 3 … 79" at bounding box center [833, 696] width 1286 height 54
click at [351, 329] on link "Carum [PERSON_NAME]" at bounding box center [369, 322] width 128 height 13
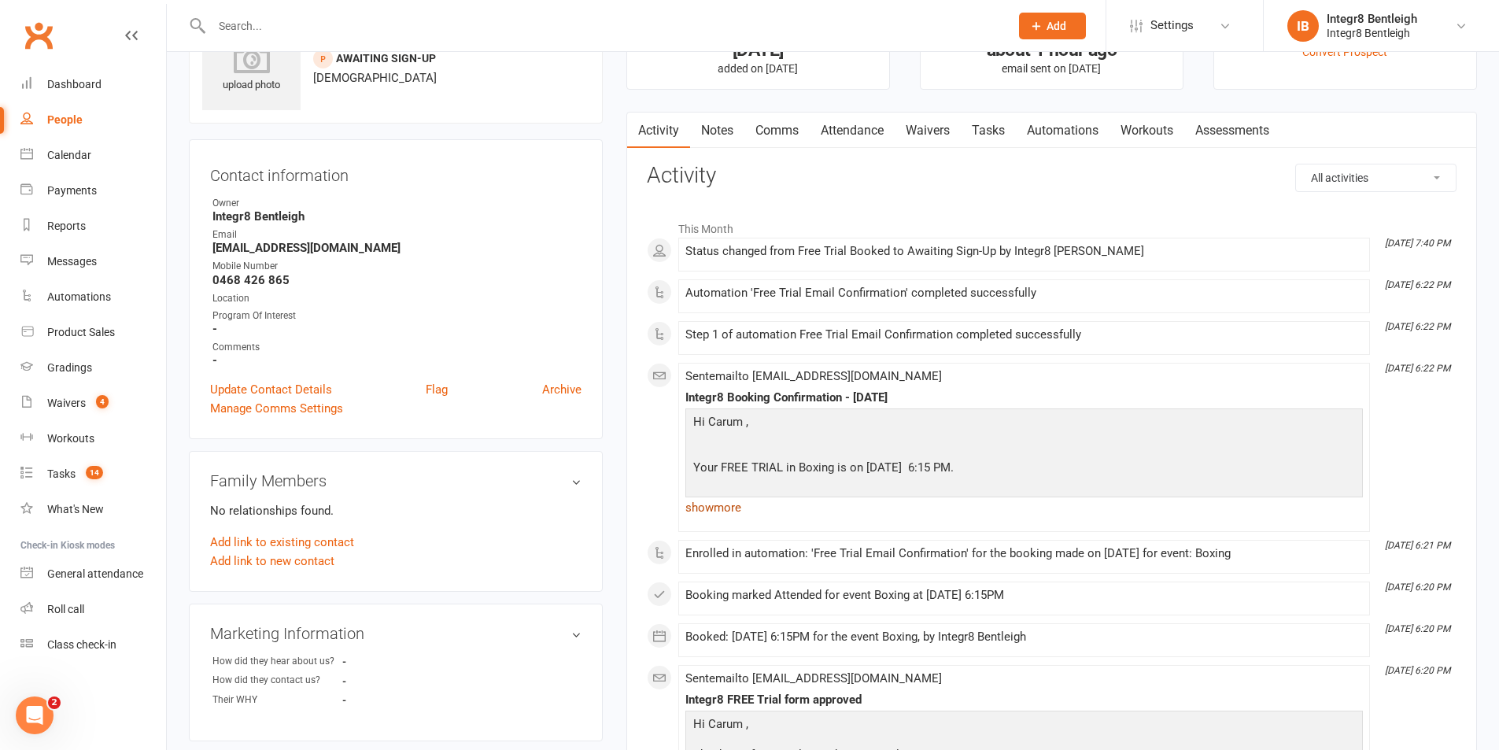
scroll to position [157, 0]
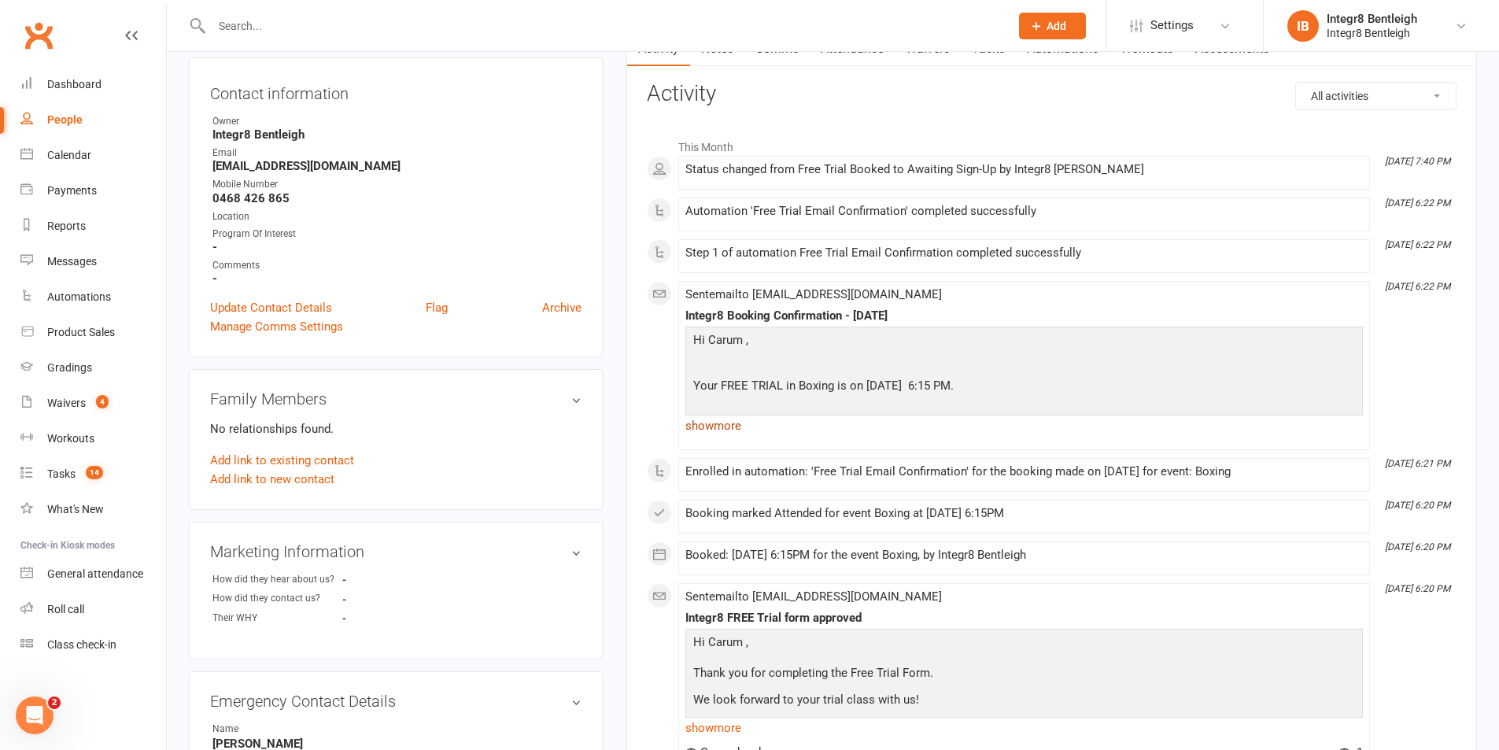
click at [729, 423] on link "show more" at bounding box center [1023, 426] width 677 height 22
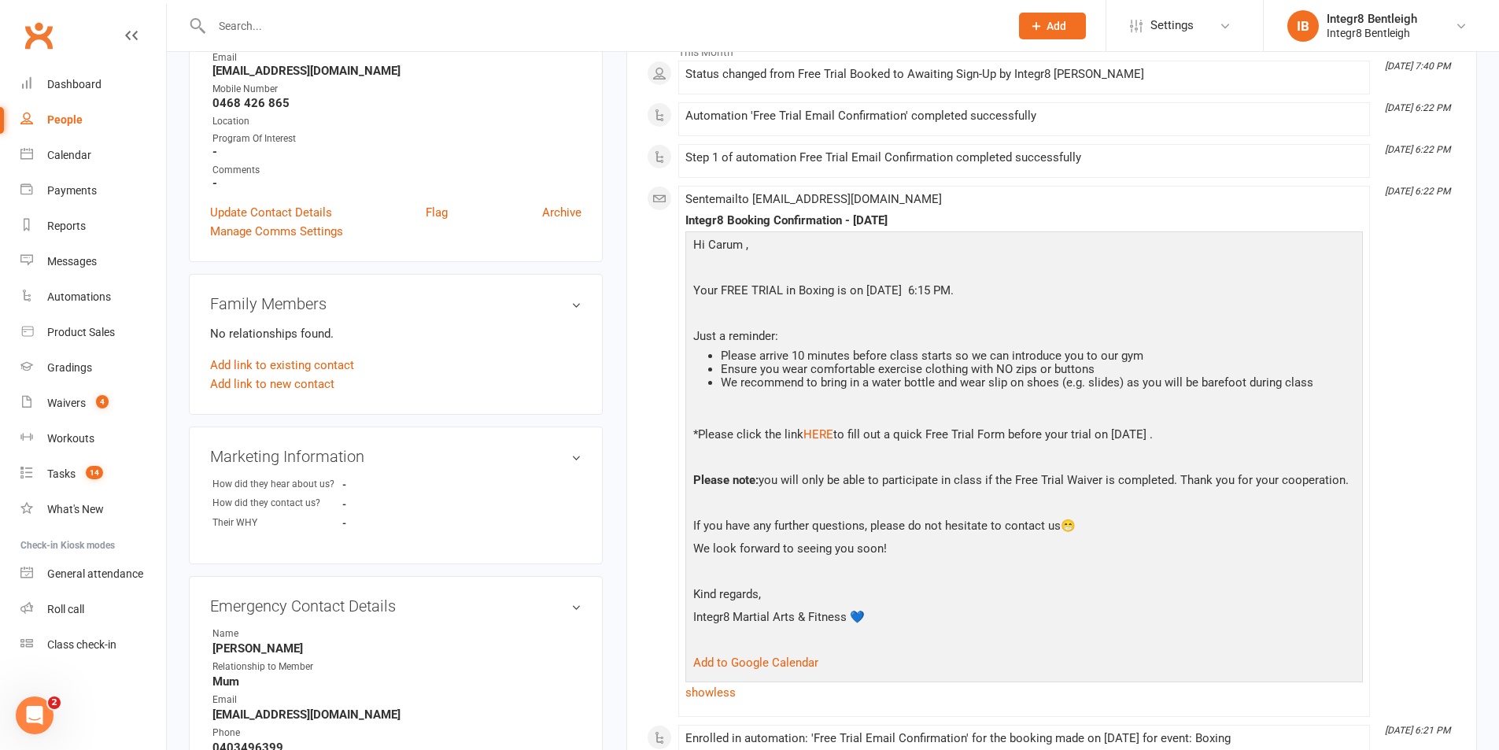
scroll to position [472, 0]
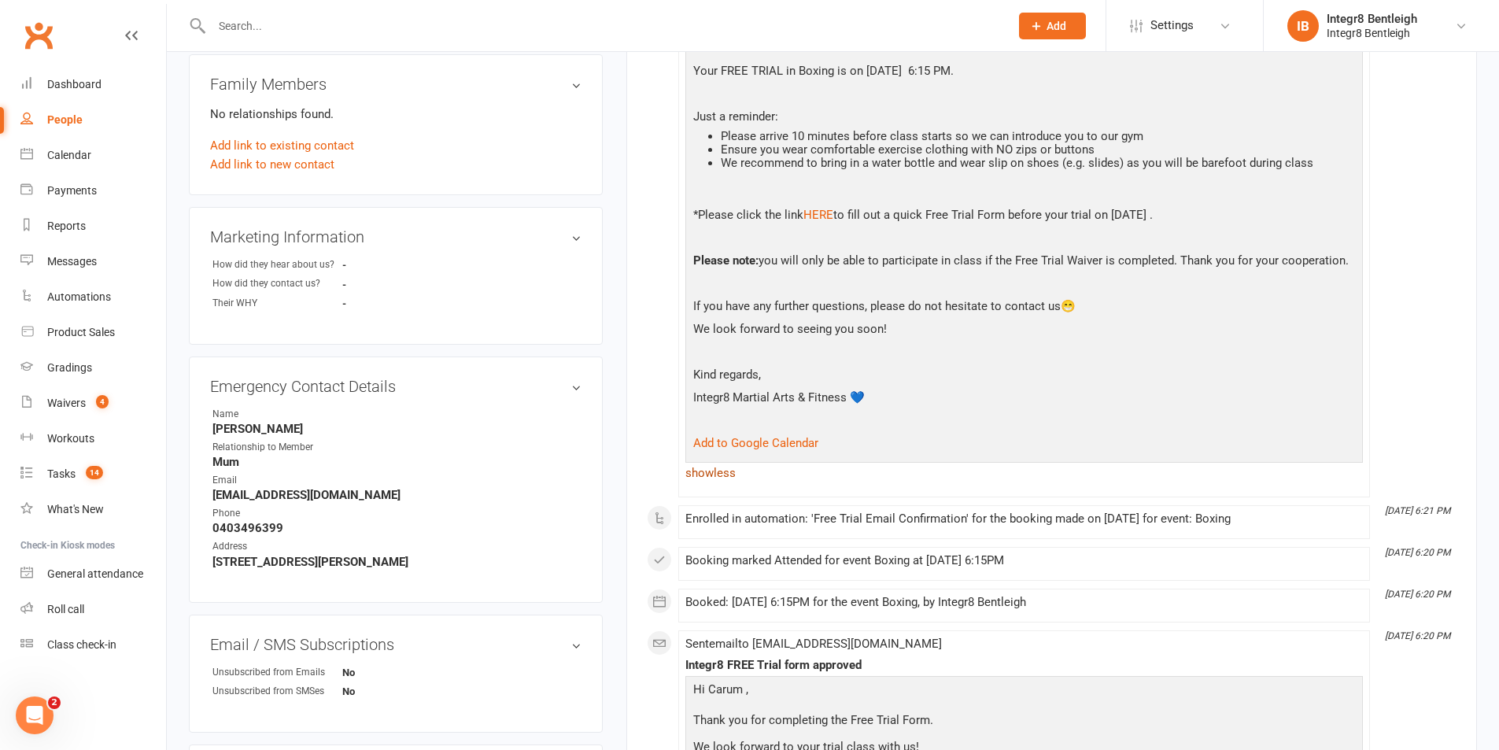
click at [729, 474] on link "show less" at bounding box center [1023, 473] width 677 height 22
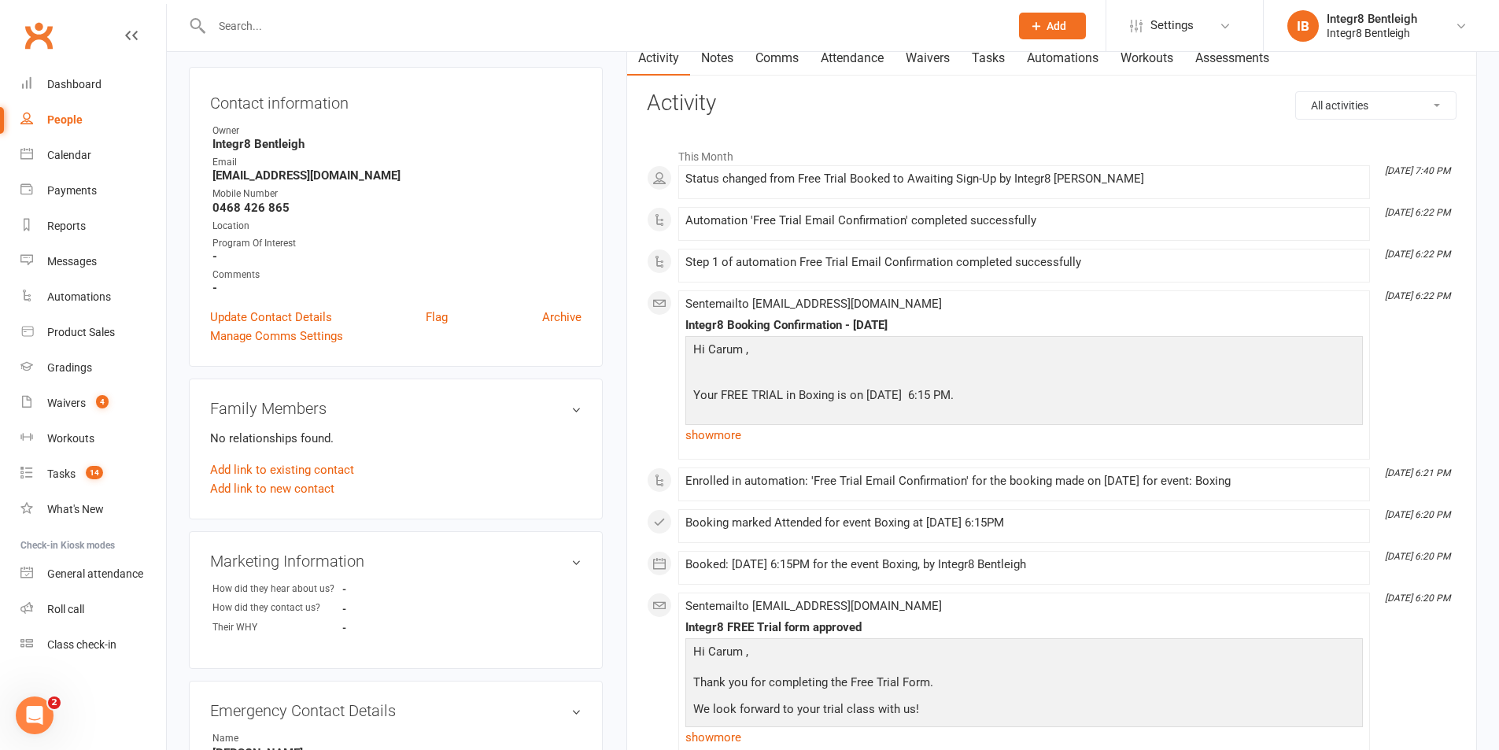
scroll to position [157, 0]
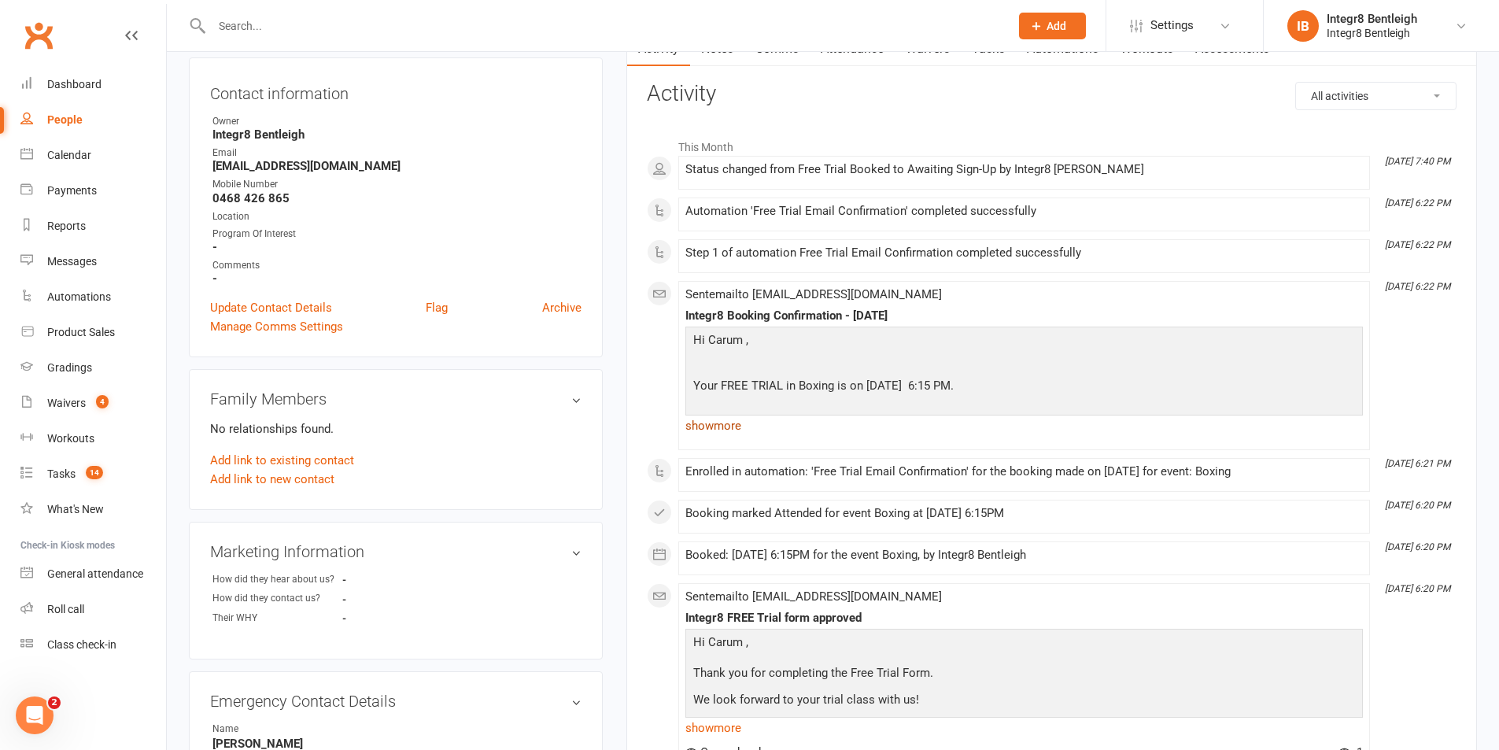
click at [732, 422] on link "show more" at bounding box center [1023, 426] width 677 height 22
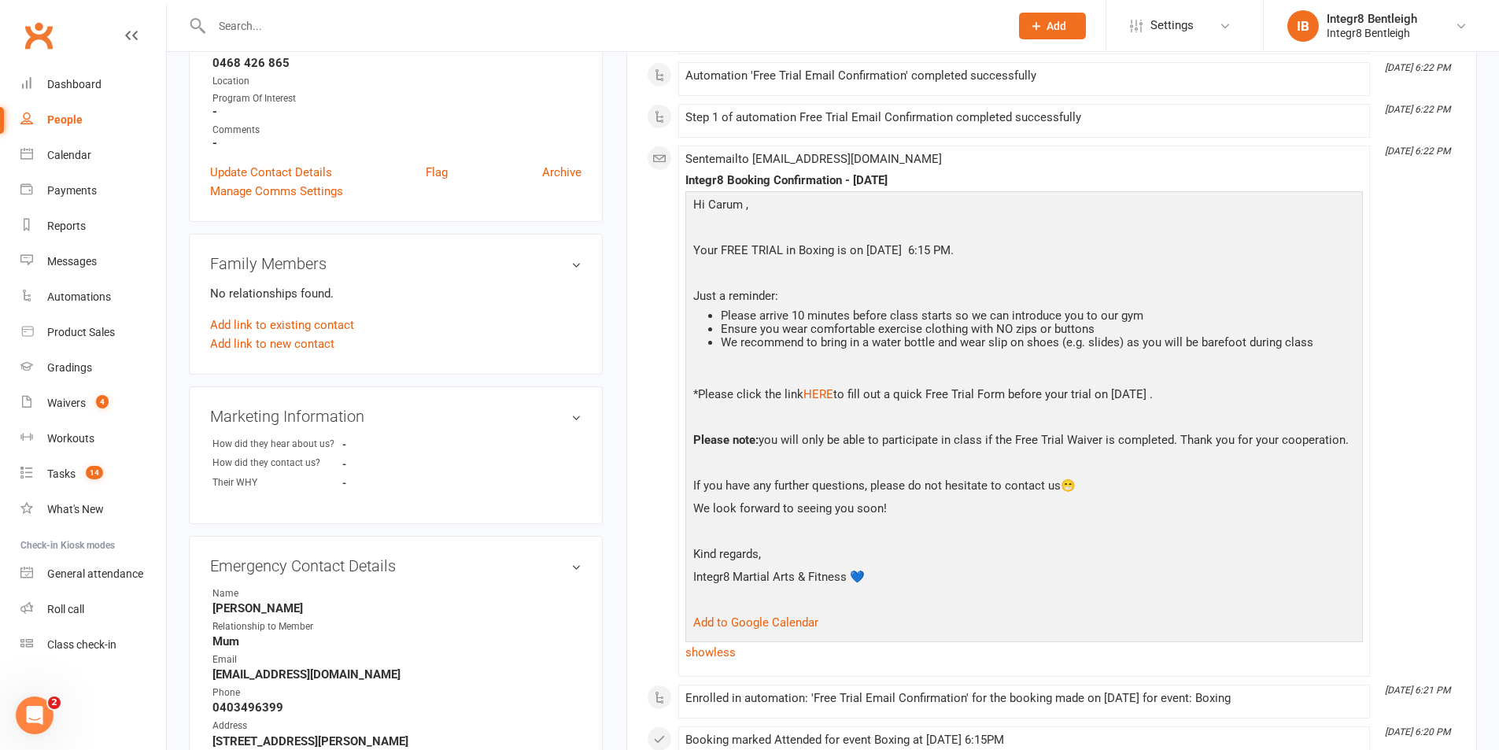
scroll to position [393, 0]
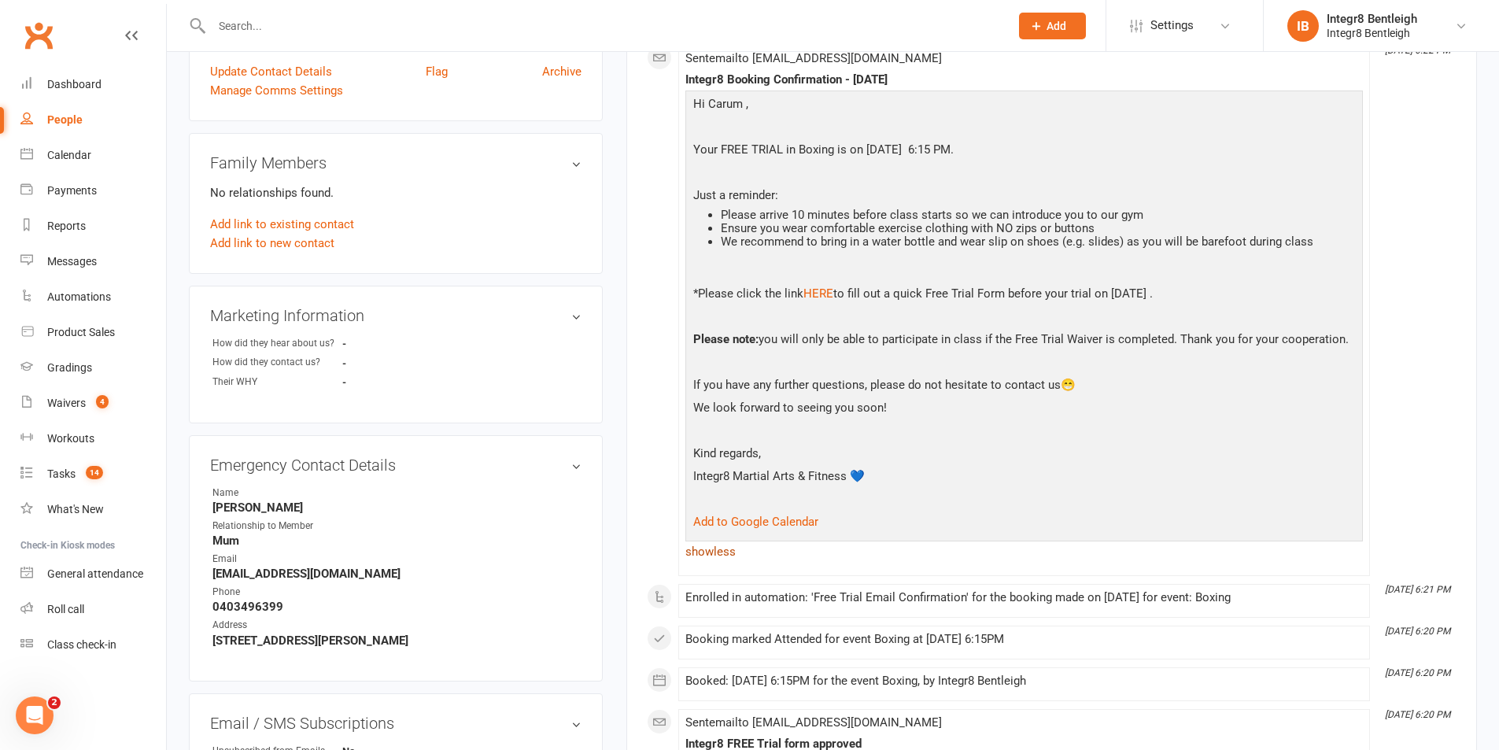
click at [735, 552] on link "show less" at bounding box center [1023, 552] width 677 height 22
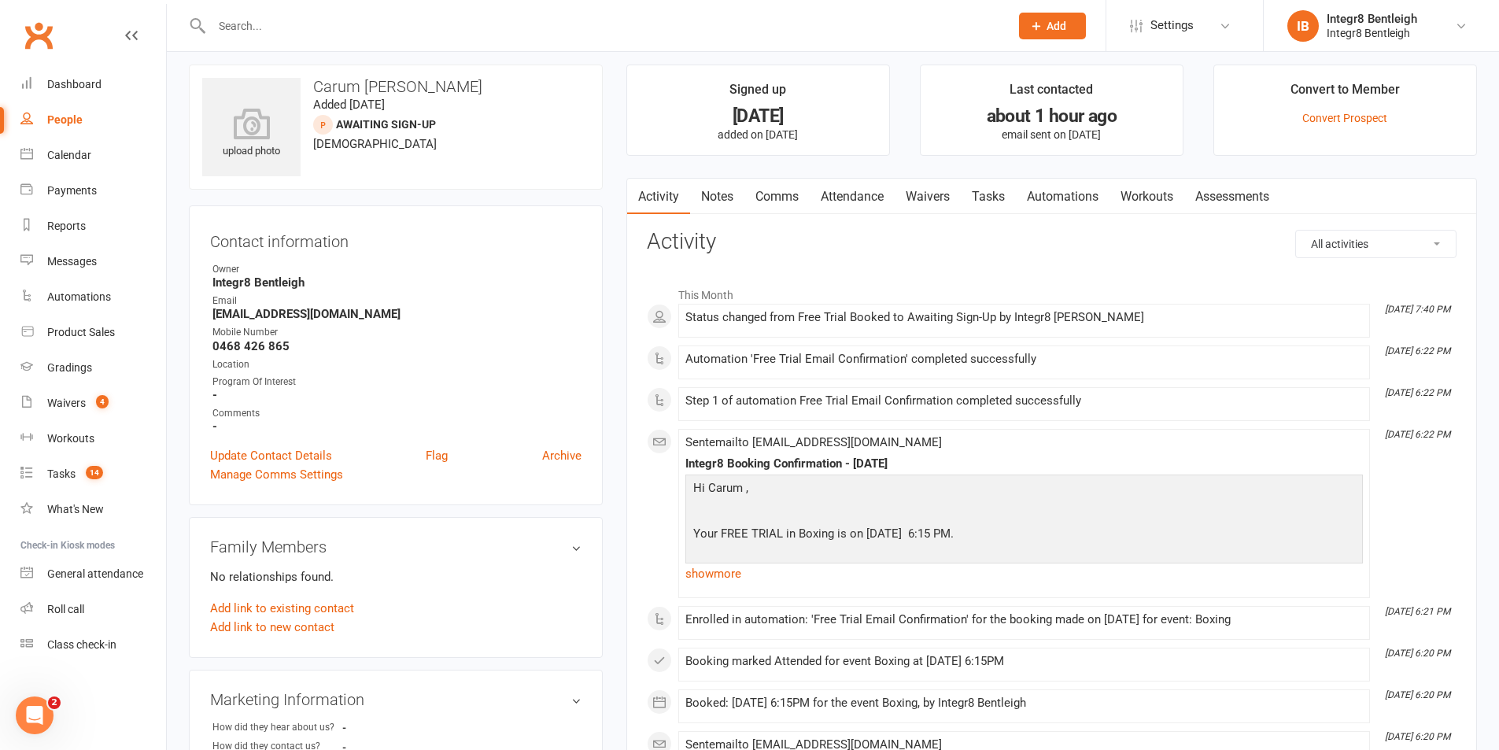
scroll to position [0, 0]
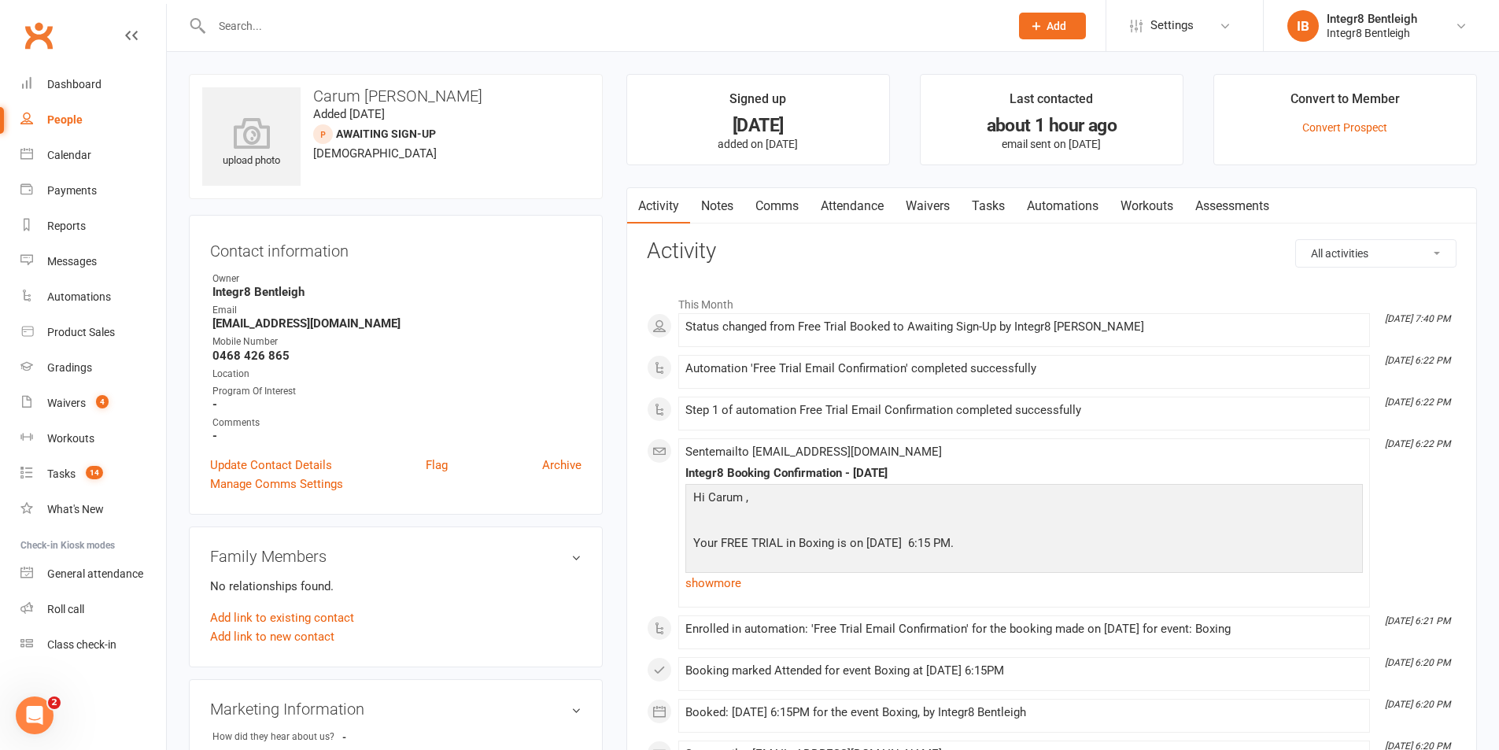
click at [922, 217] on link "Waivers" at bounding box center [928, 206] width 66 height 36
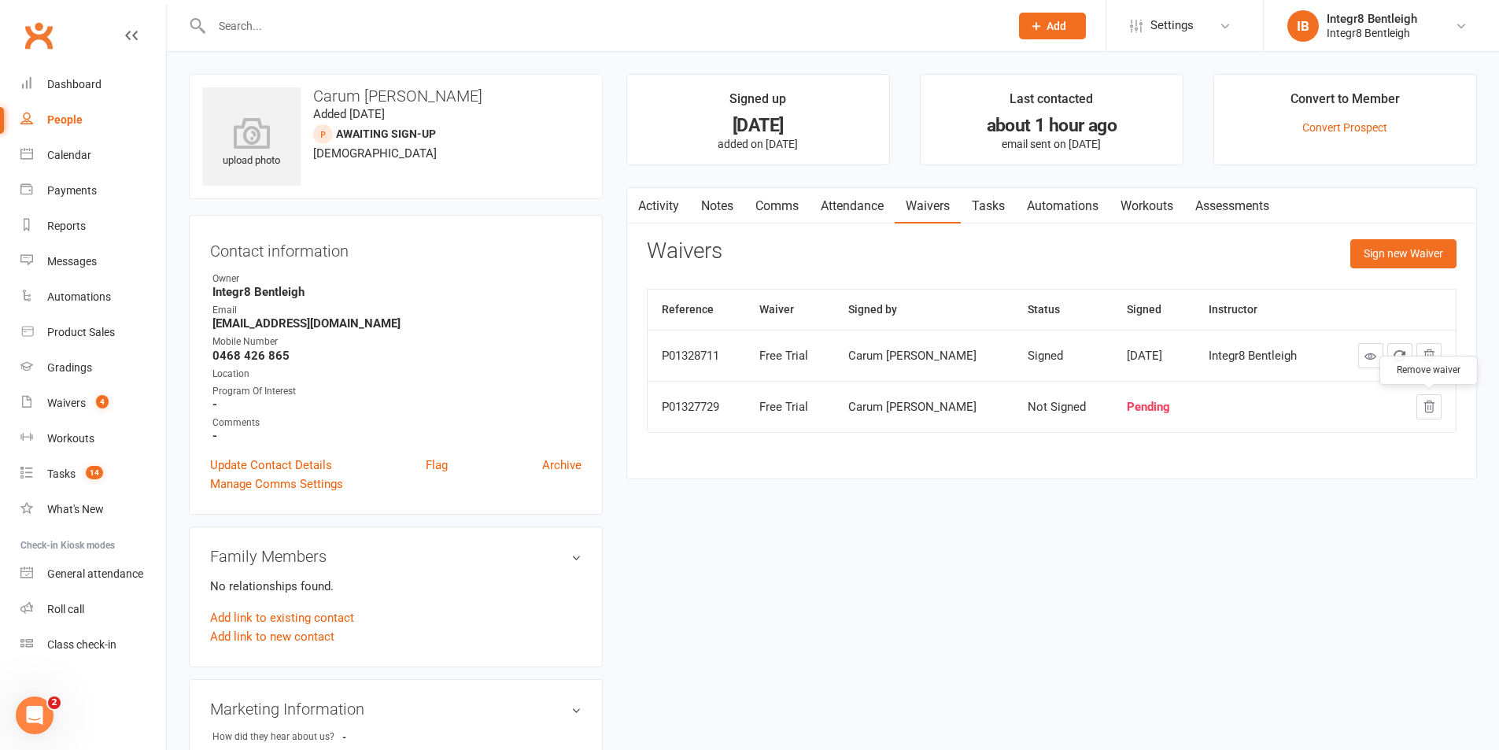
click at [1428, 408] on icon "button" at bounding box center [1429, 406] width 10 height 11
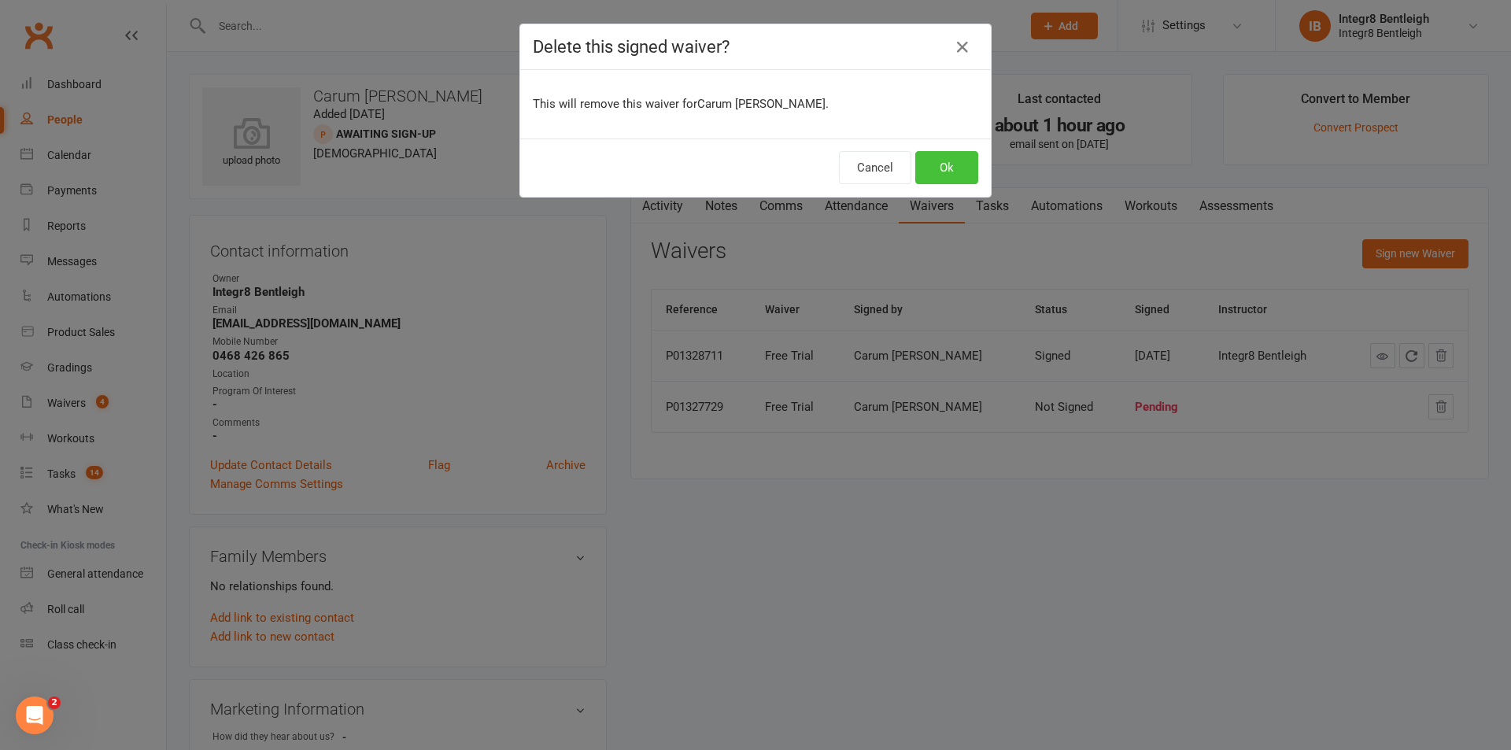
click at [923, 181] on button "Ok" at bounding box center [946, 167] width 63 height 33
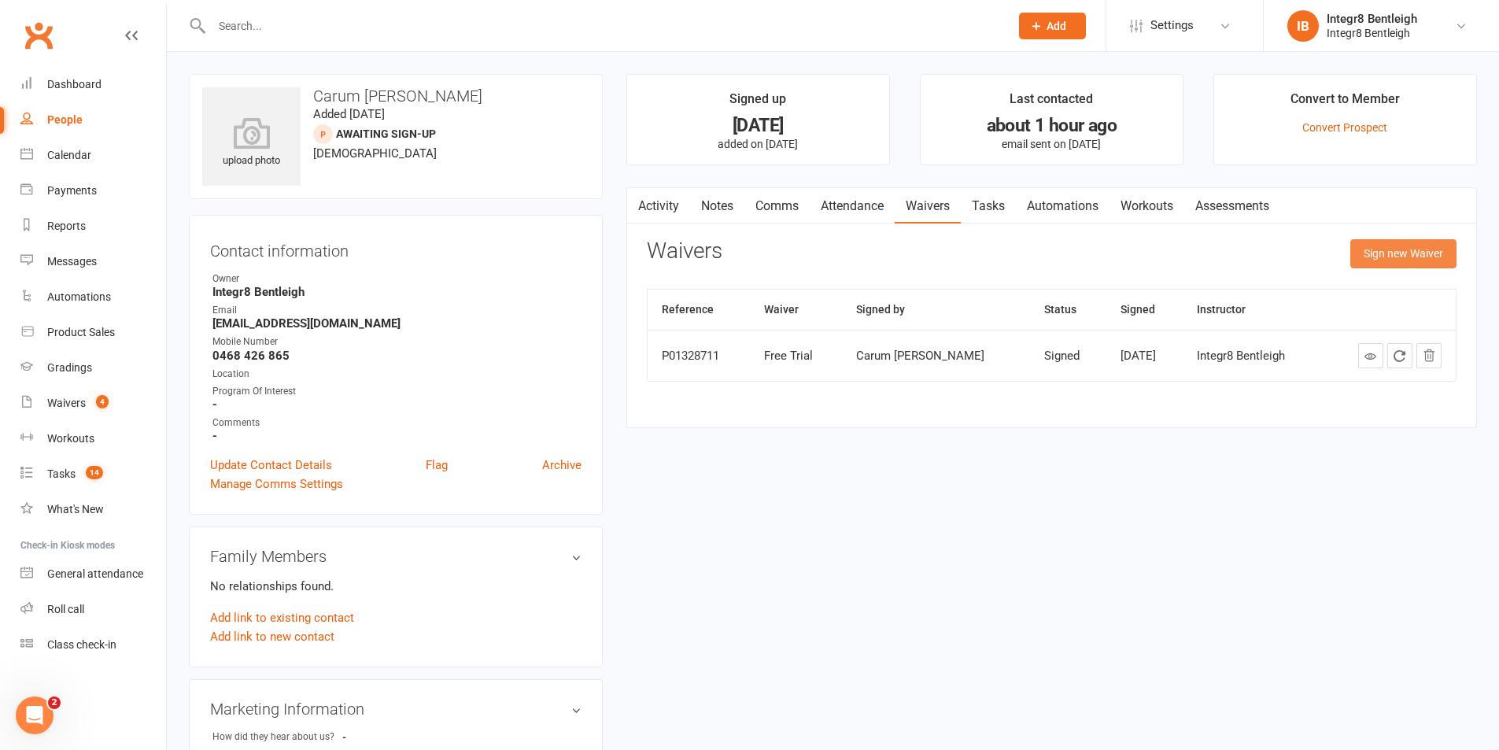
click at [1365, 256] on button "Sign new Waiver" at bounding box center [1403, 253] width 106 height 28
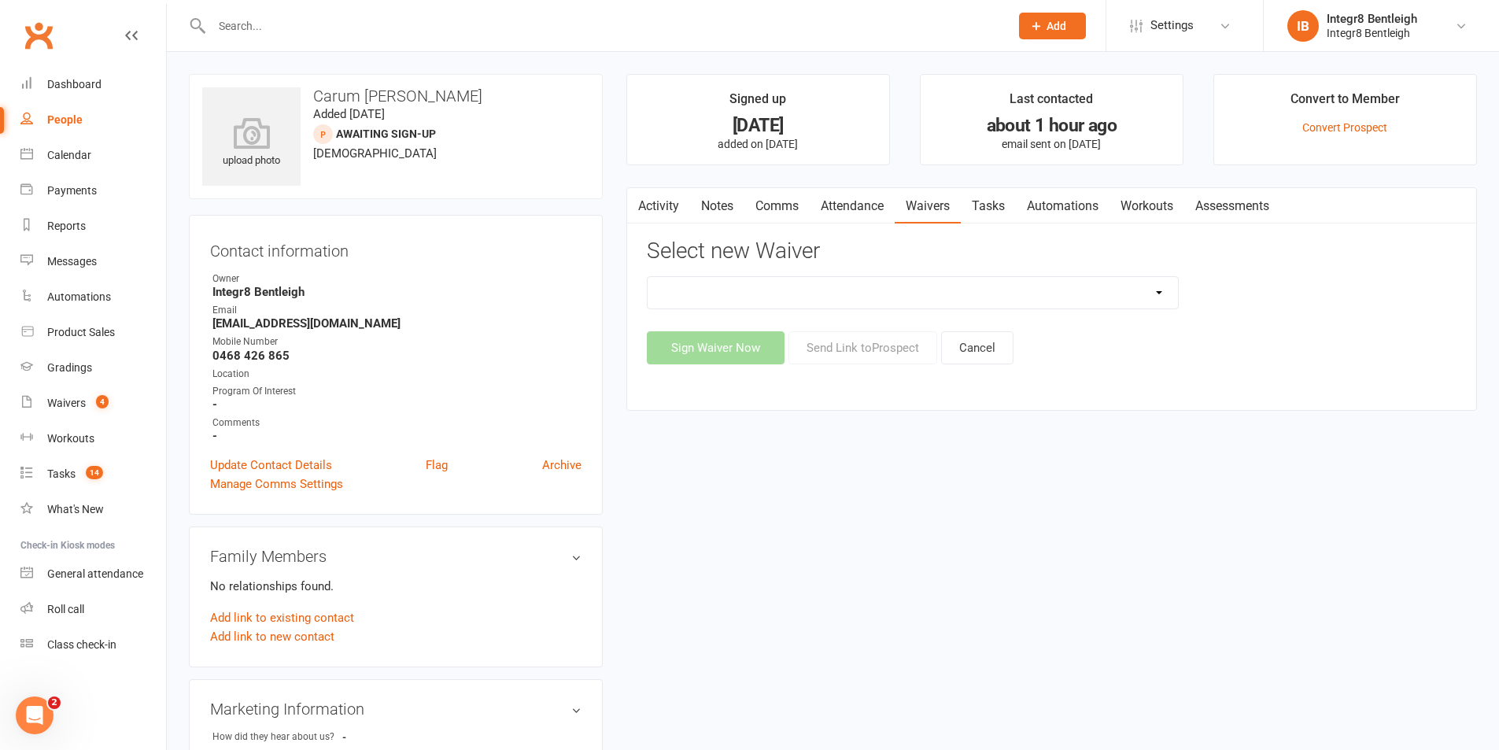
click at [797, 285] on select "10 Class Pass Cancellation Free Trial Hold Membership Document Mobility Worksho…" at bounding box center [913, 292] width 530 height 31
select select "10847"
click at [648, 277] on select "10 Class Pass Cancellation Free Trial Hold Membership Document Mobility Worksho…" at bounding box center [913, 292] width 530 height 31
click at [764, 357] on button "Sign Waiver Now" at bounding box center [716, 347] width 138 height 33
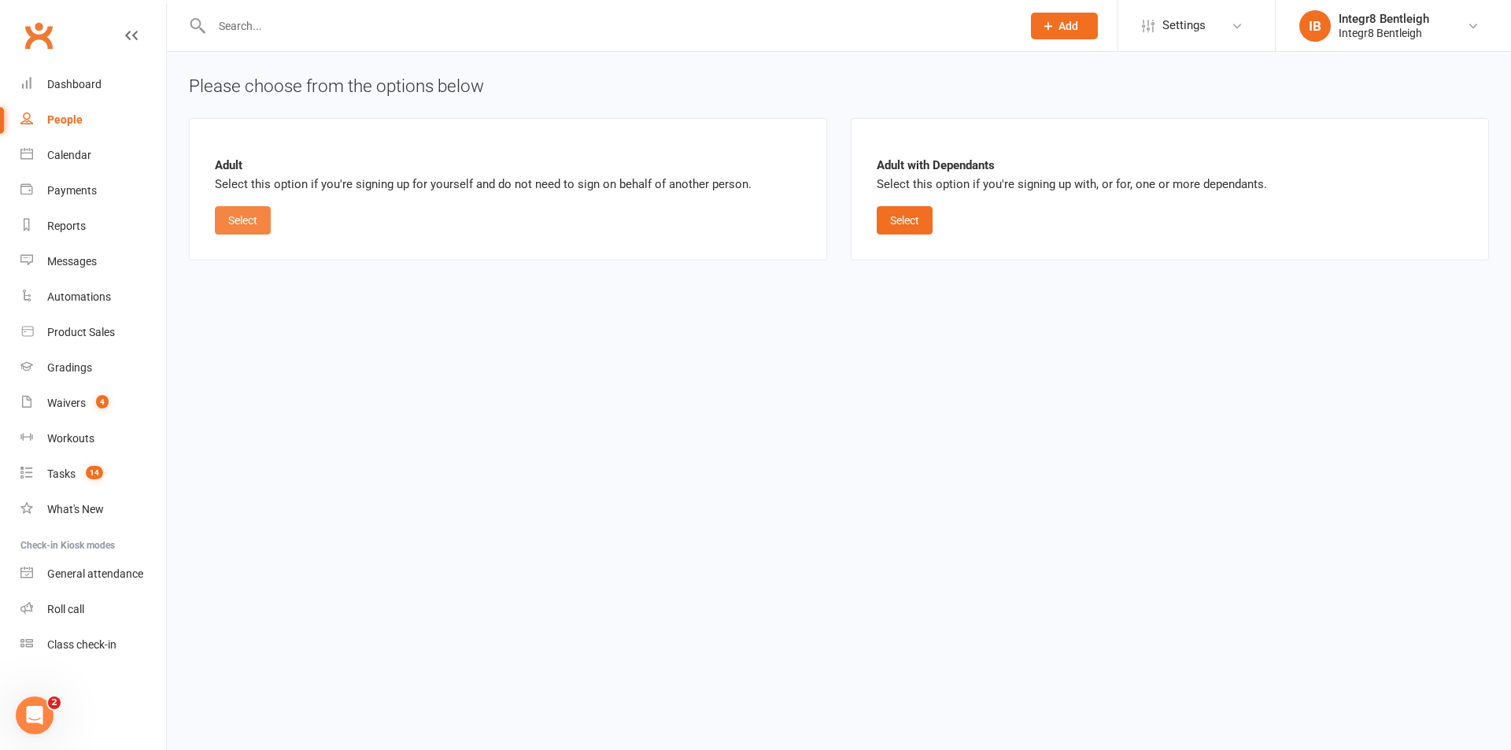
click at [240, 209] on button "Select" at bounding box center [243, 220] width 56 height 28
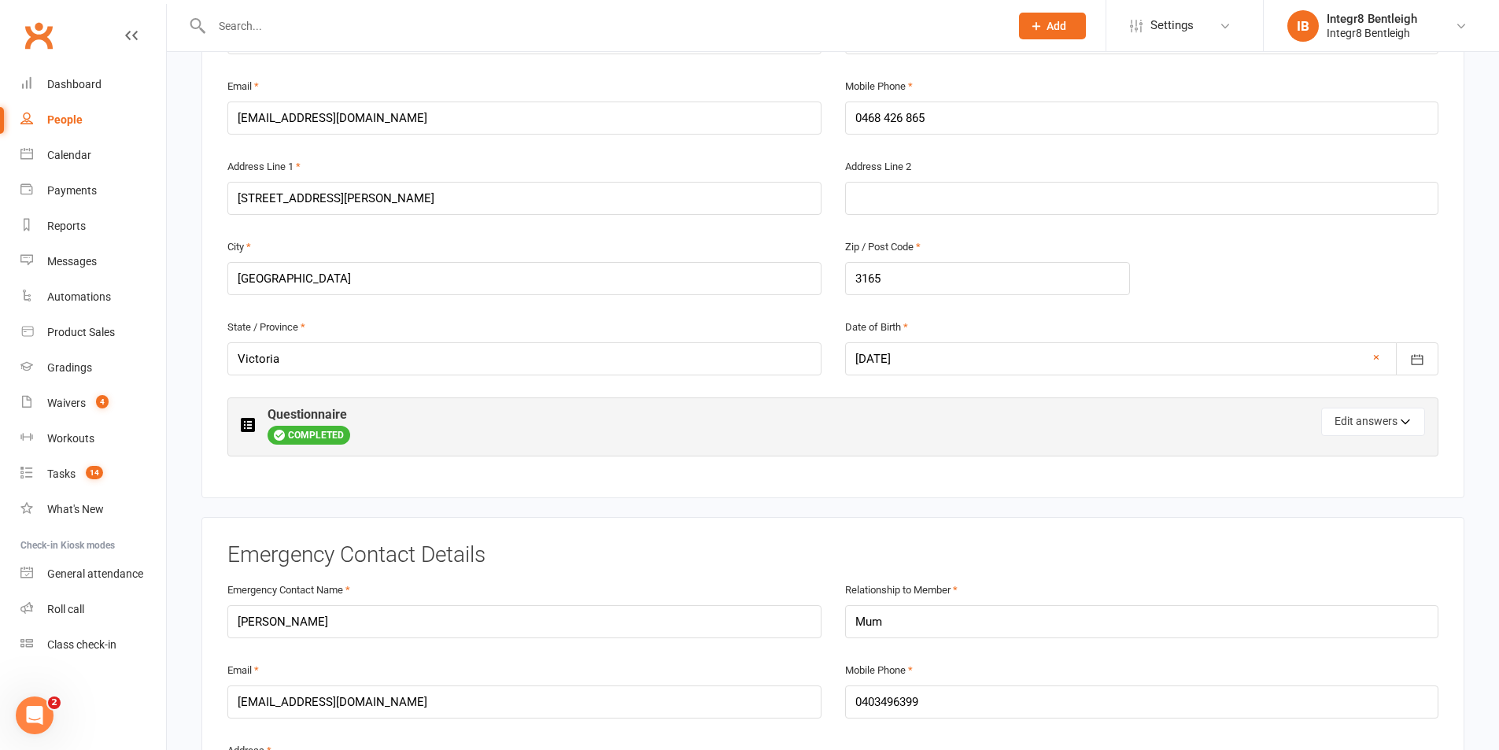
scroll to position [629, 0]
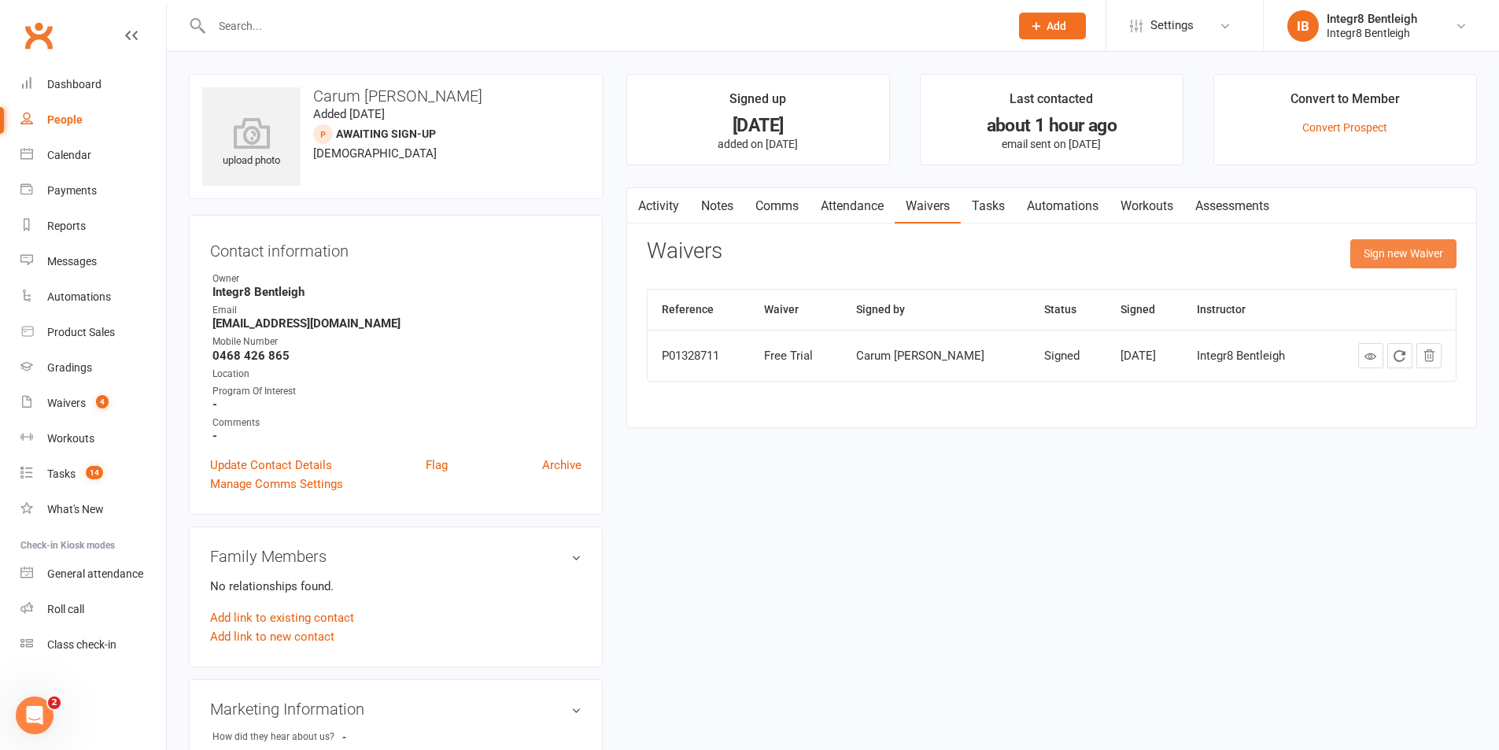
click at [1355, 254] on button "Sign new Waiver" at bounding box center [1403, 253] width 106 height 28
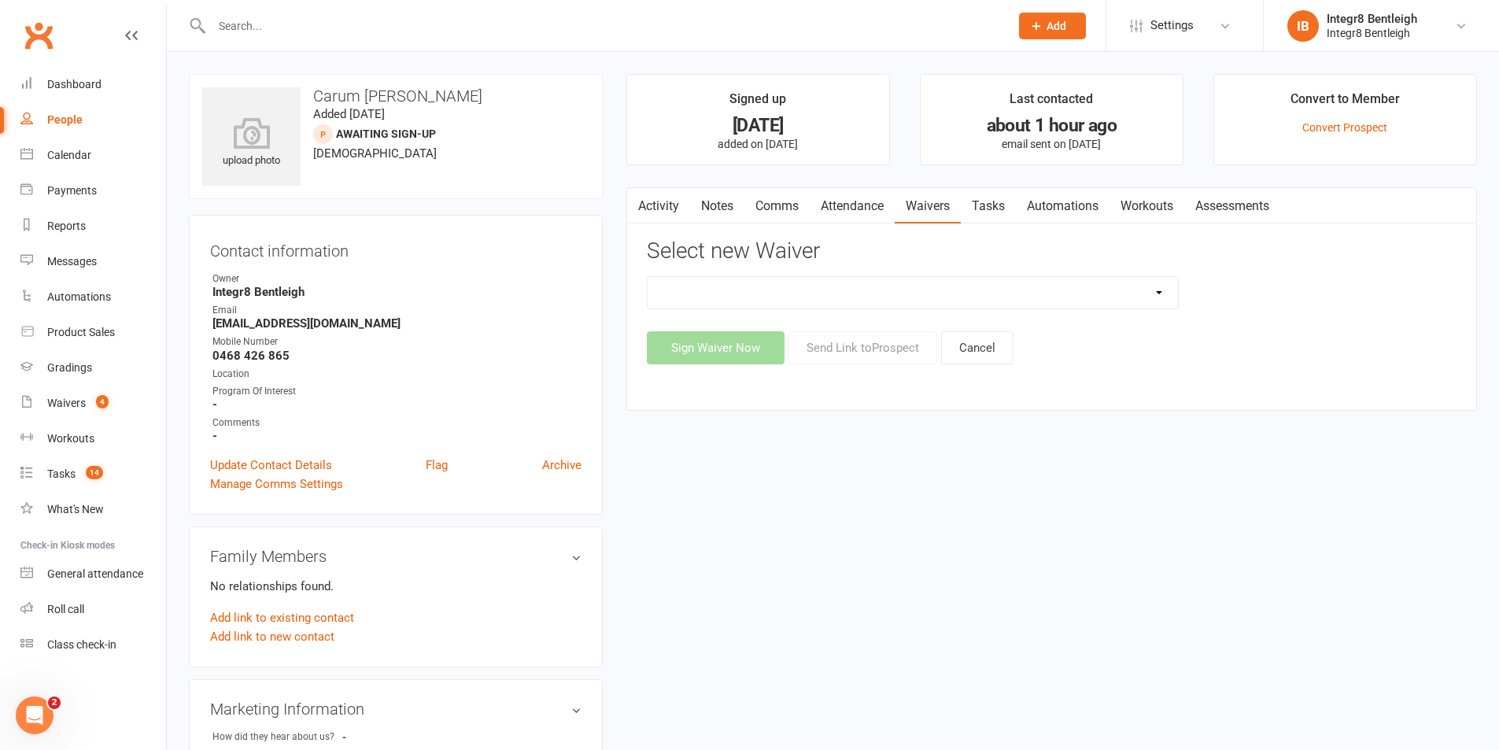
click at [963, 289] on select "10 Class Pass Cancellation Free Trial Hold Membership Document Mobility Worksho…" at bounding box center [913, 292] width 530 height 31
select select "10847"
click at [648, 277] on select "10 Class Pass Cancellation Free Trial Hold Membership Document Mobility Worksho…" at bounding box center [913, 292] width 530 height 31
click at [870, 356] on button "Send Link to Prospect" at bounding box center [862, 347] width 149 height 33
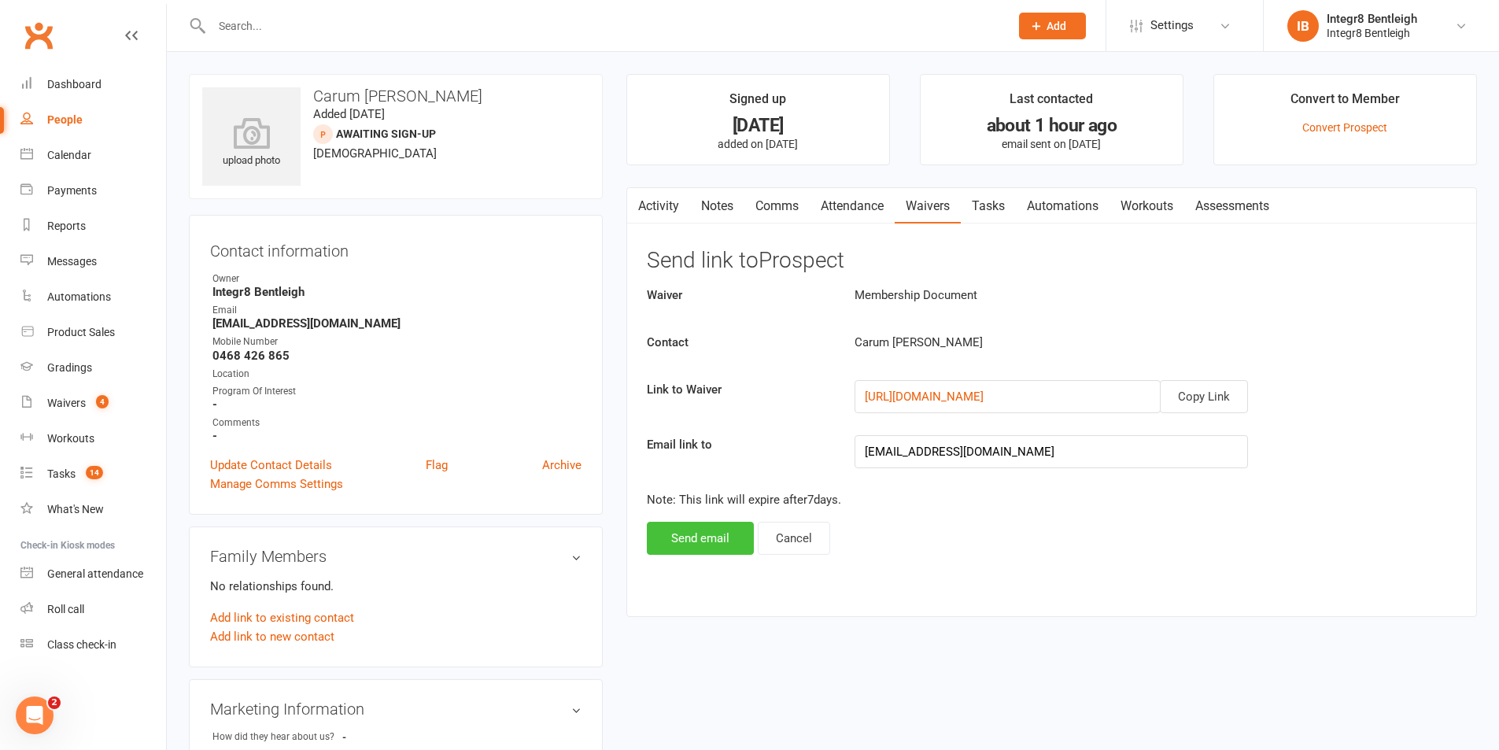
click at [714, 544] on button "Send email" at bounding box center [700, 538] width 107 height 33
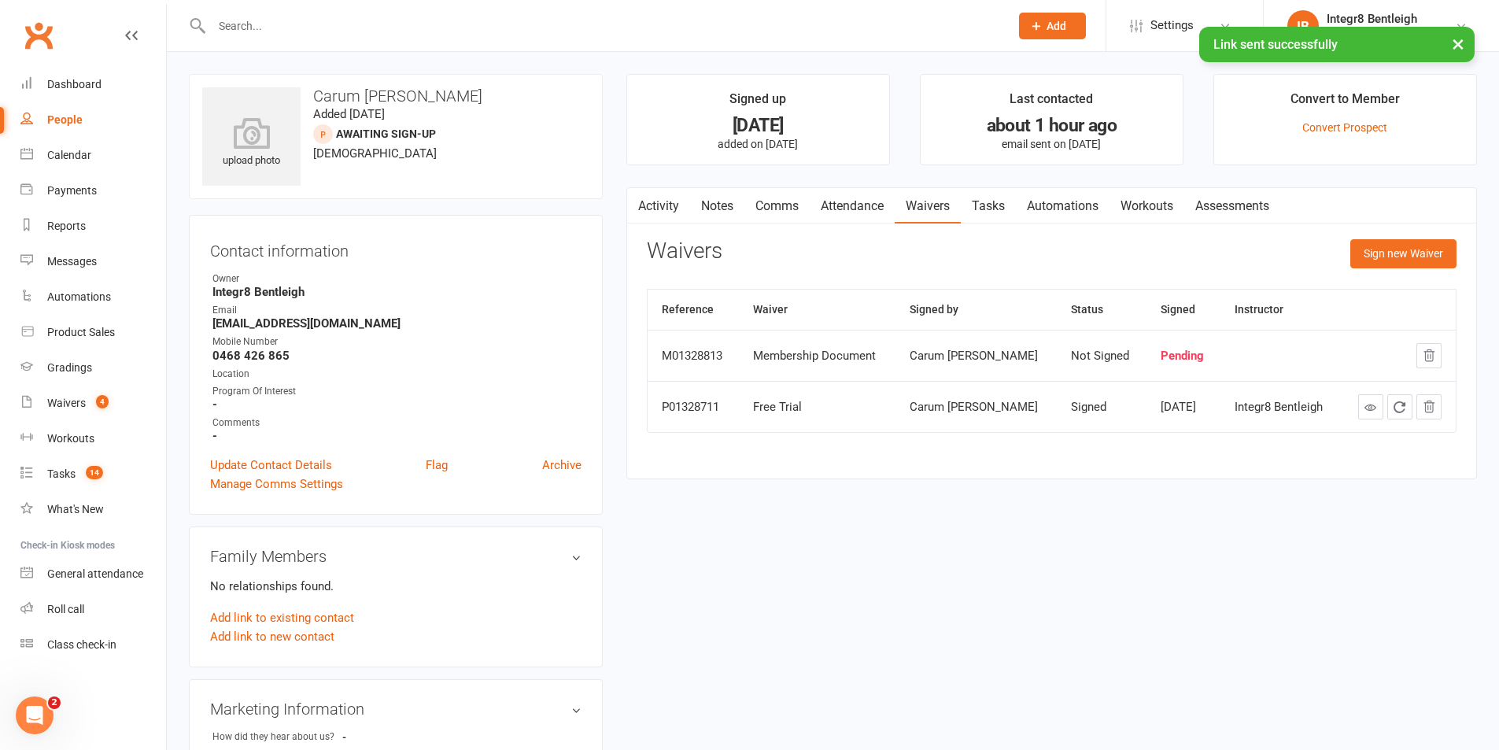
click at [981, 206] on link "Tasks" at bounding box center [988, 206] width 55 height 36
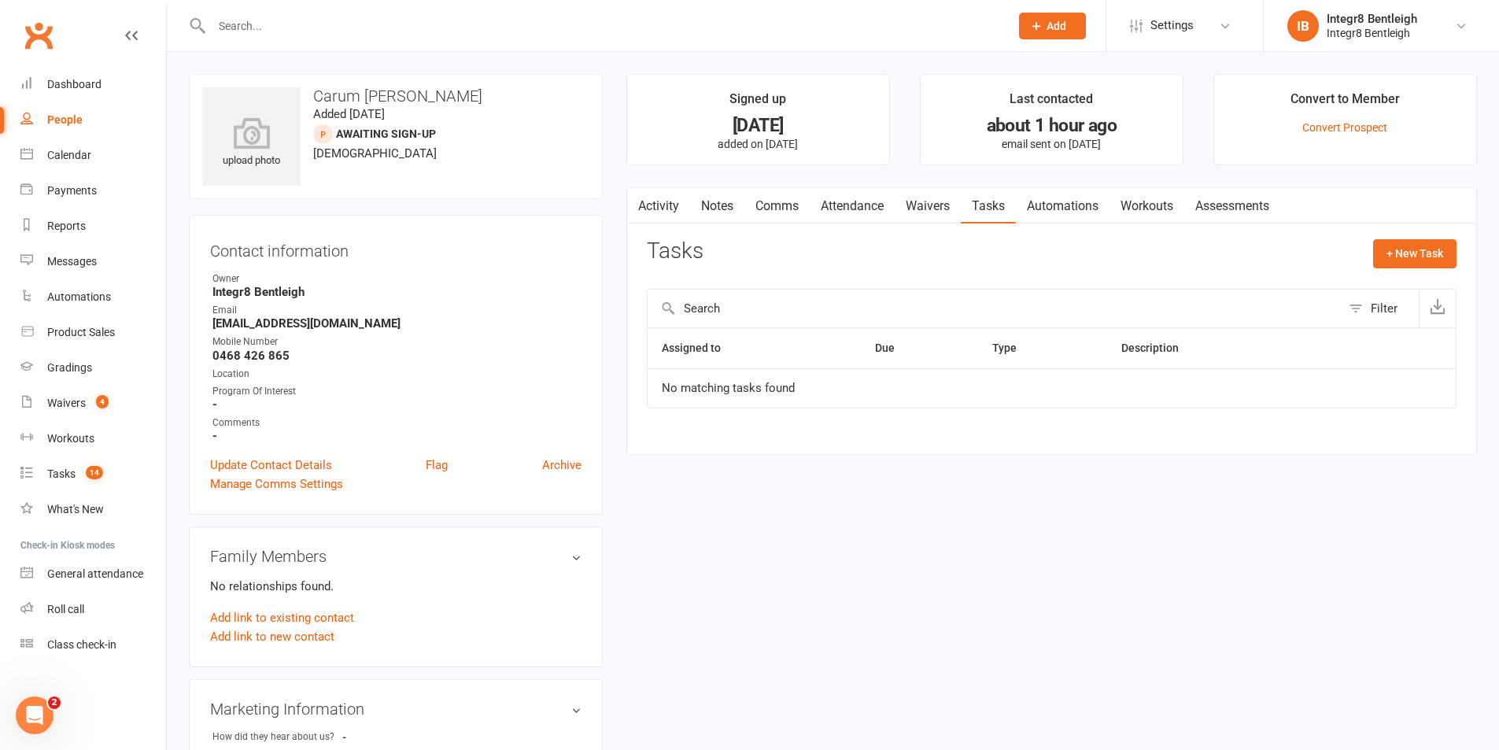
click at [657, 204] on link "Activity" at bounding box center [658, 206] width 63 height 36
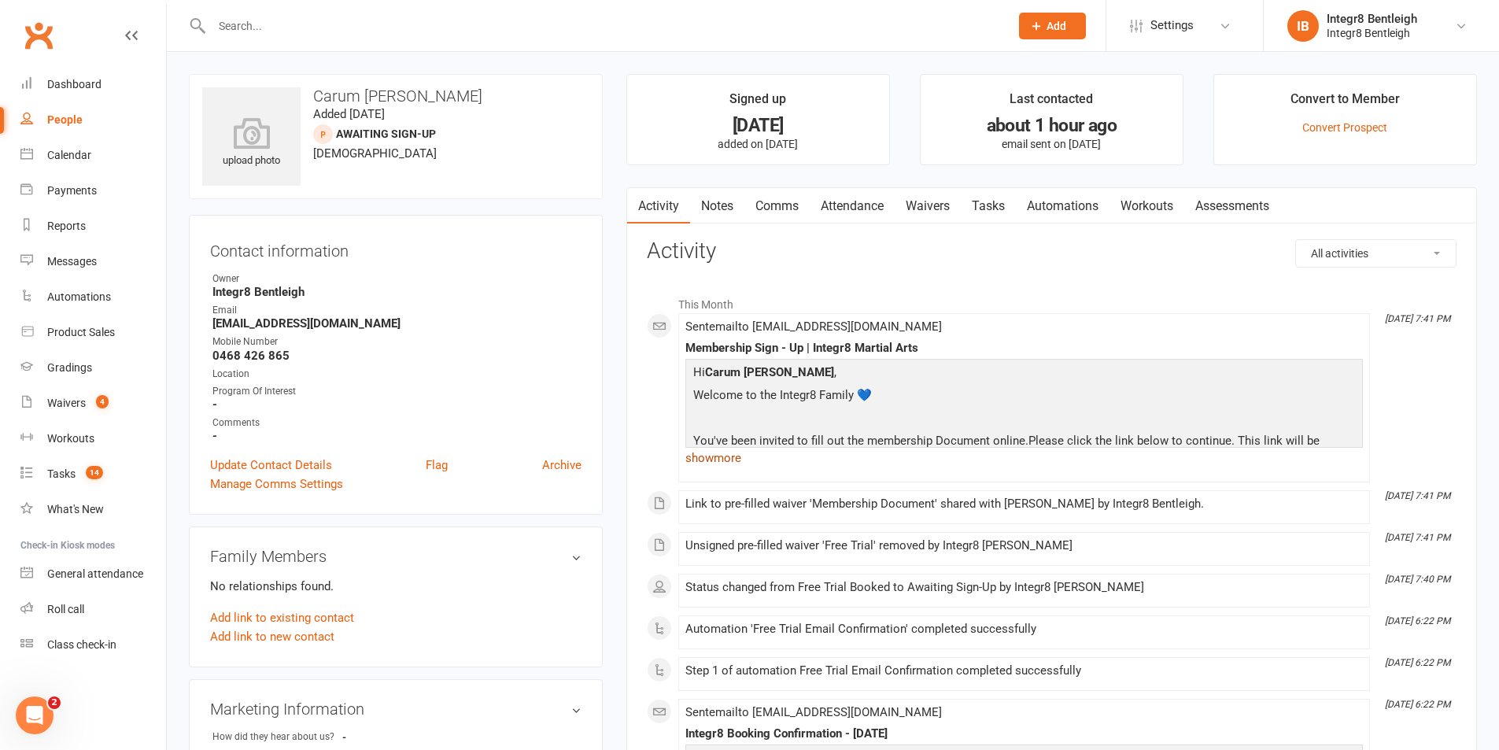
click at [707, 456] on link "show more" at bounding box center [1023, 458] width 677 height 22
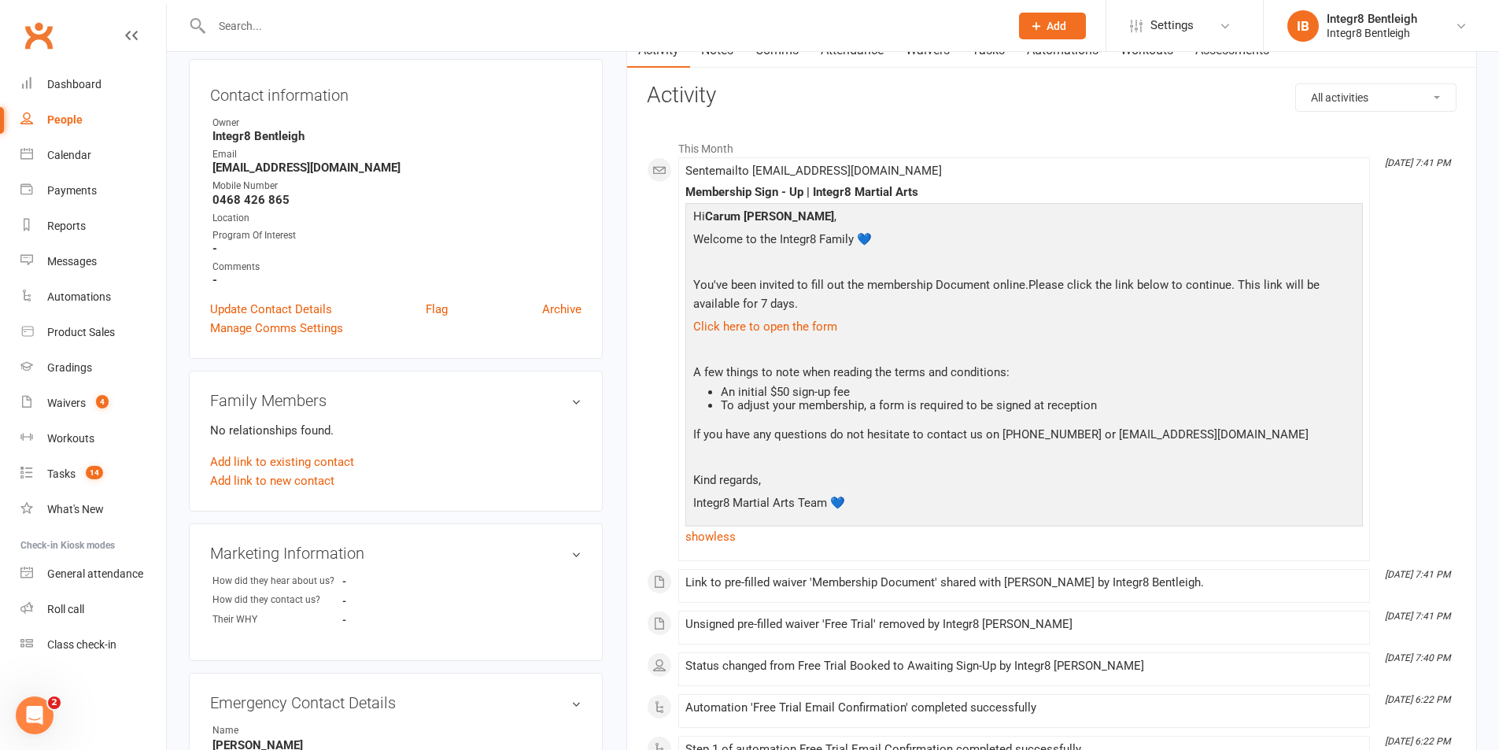
scroll to position [157, 0]
click at [65, 79] on div "Dashboard" at bounding box center [74, 84] width 54 height 13
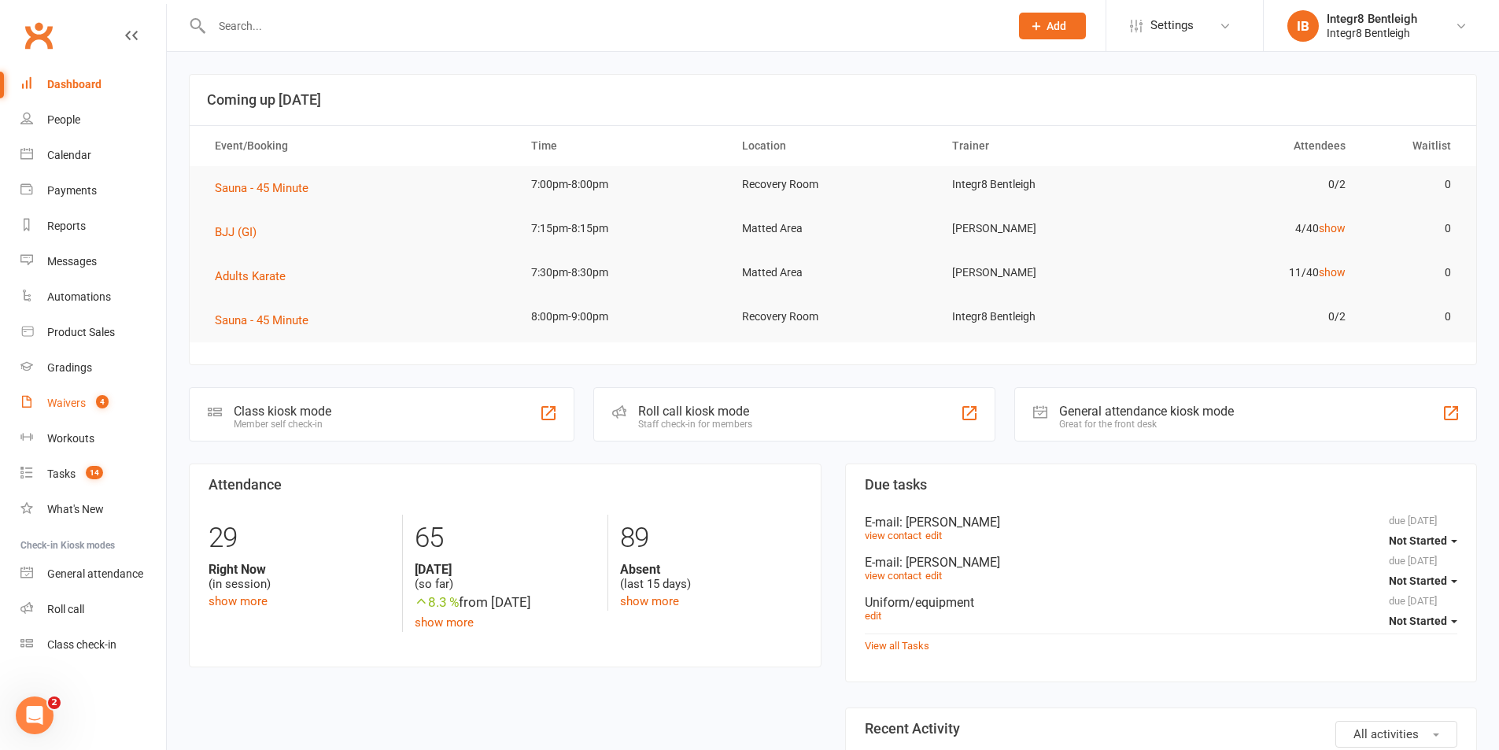
click at [52, 400] on div "Waivers" at bounding box center [66, 403] width 39 height 13
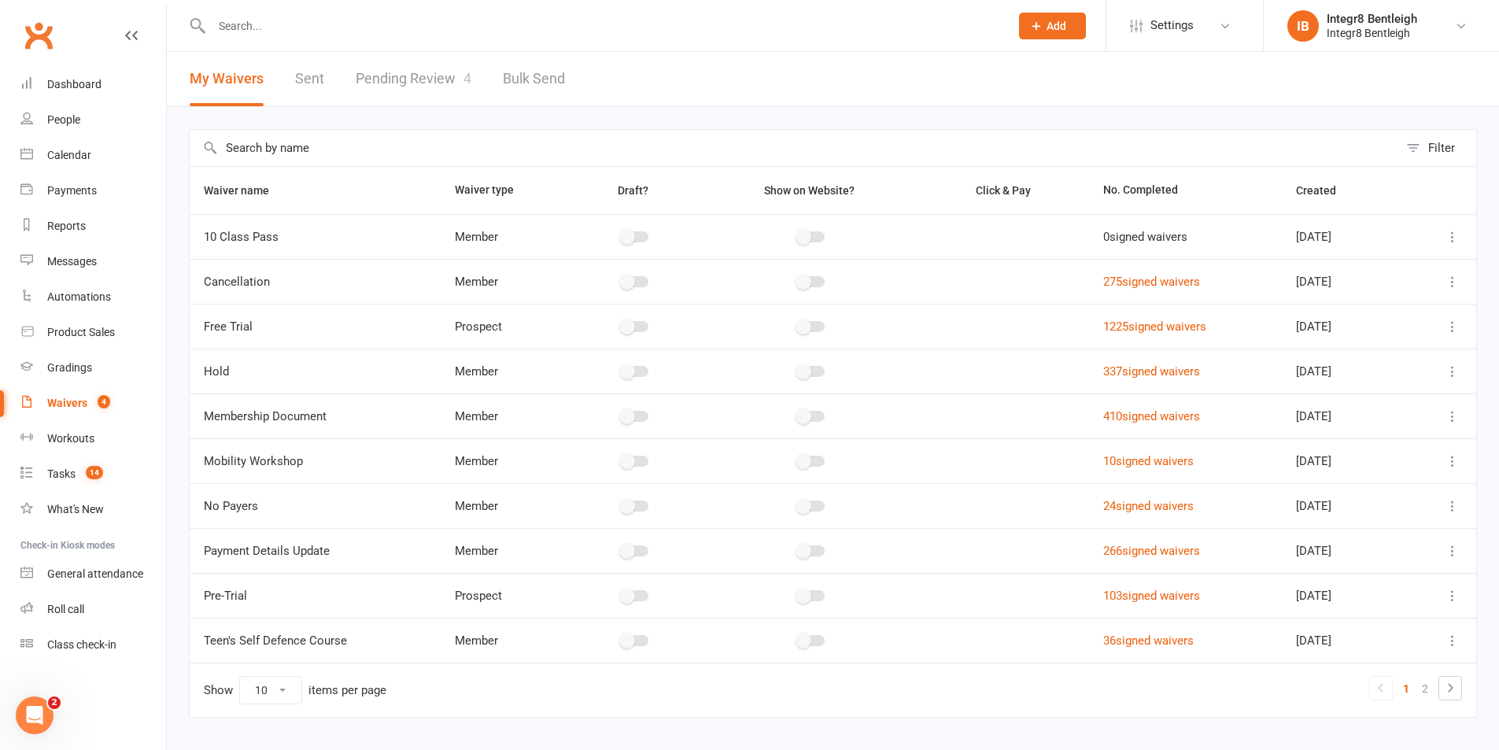
click at [448, 84] on link "Pending Review 4" at bounding box center [414, 79] width 116 height 54
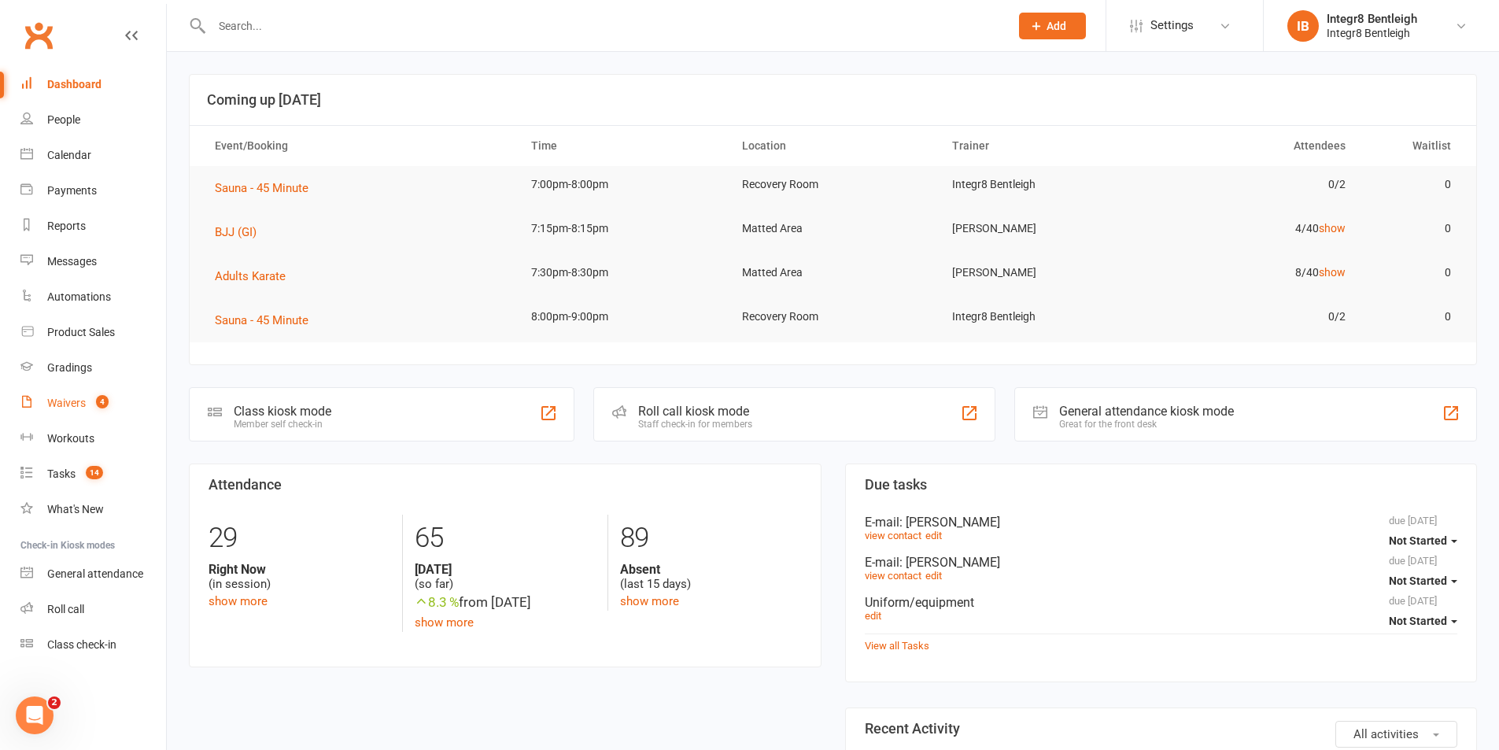
click at [43, 416] on link "Waivers 4" at bounding box center [93, 403] width 146 height 35
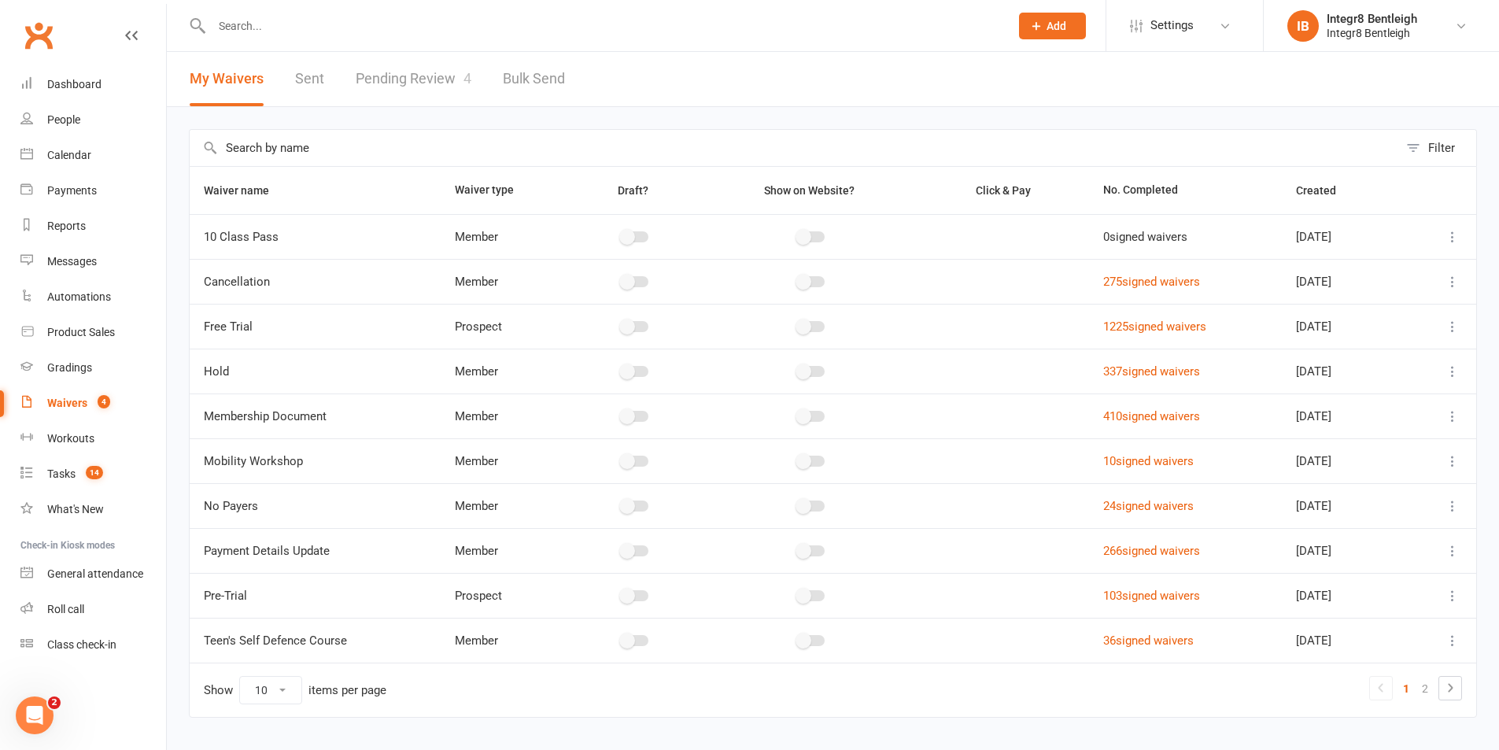
click at [406, 81] on link "Pending Review 4" at bounding box center [414, 79] width 116 height 54
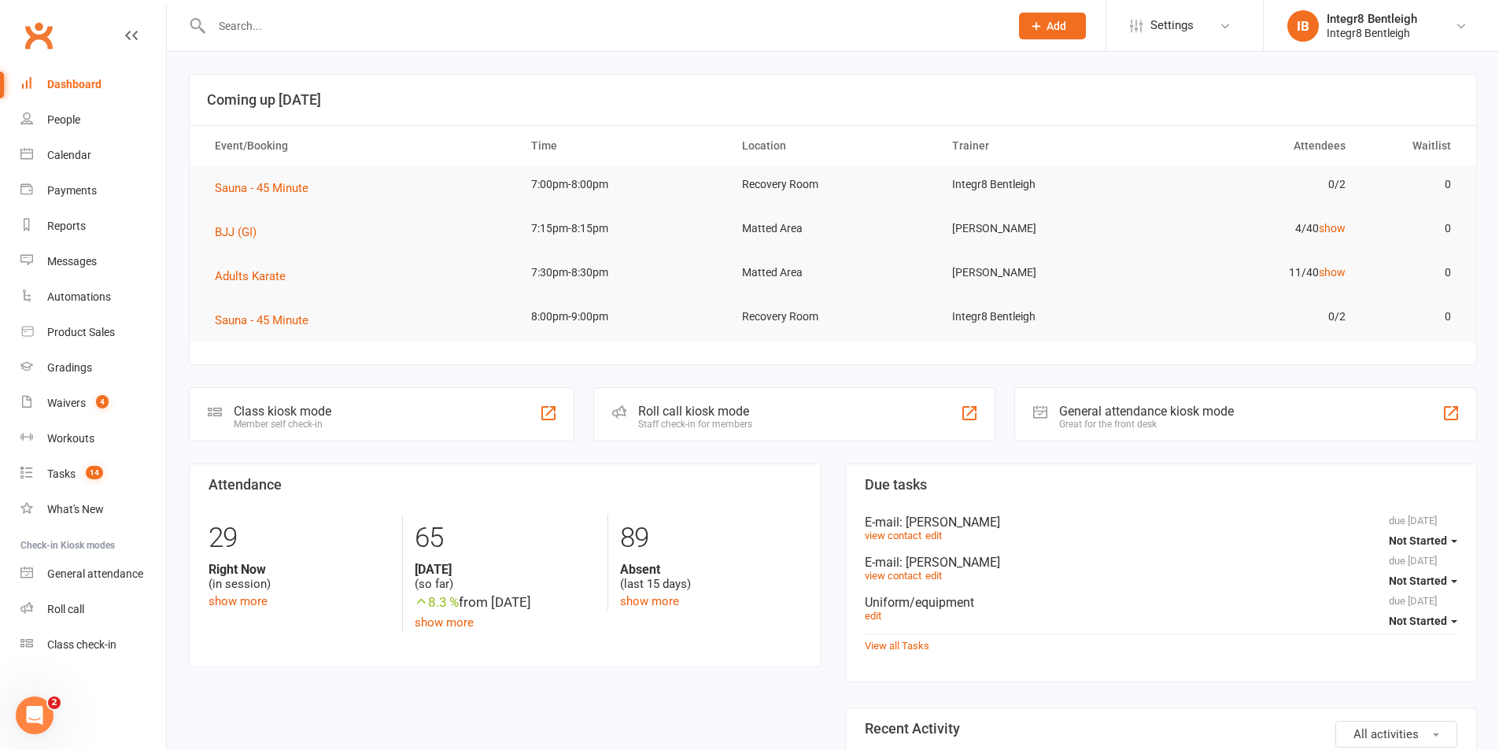
click at [245, 15] on input "text" at bounding box center [603, 26] width 792 height 22
click at [66, 407] on div "Waivers" at bounding box center [66, 403] width 39 height 13
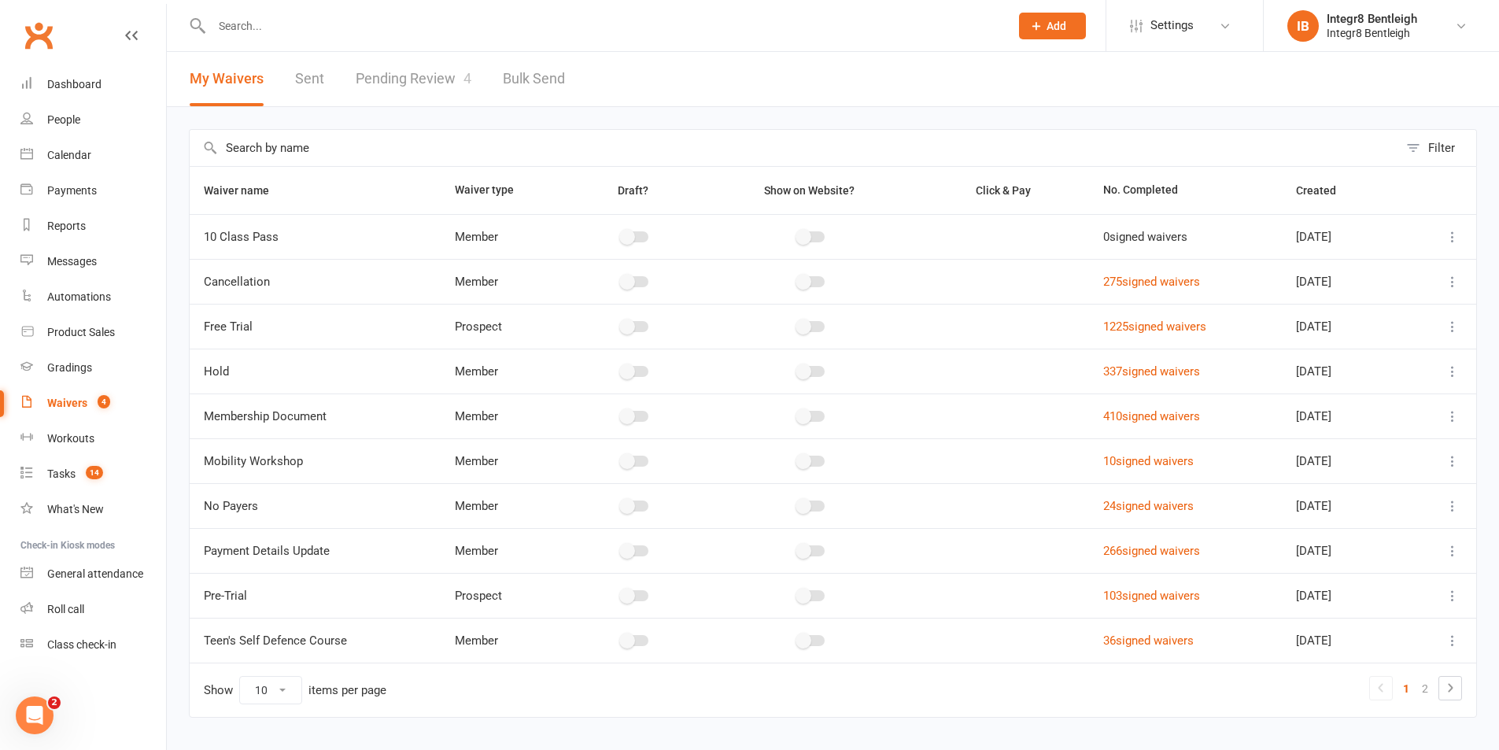
click at [423, 69] on link "Pending Review 4" at bounding box center [414, 79] width 116 height 54
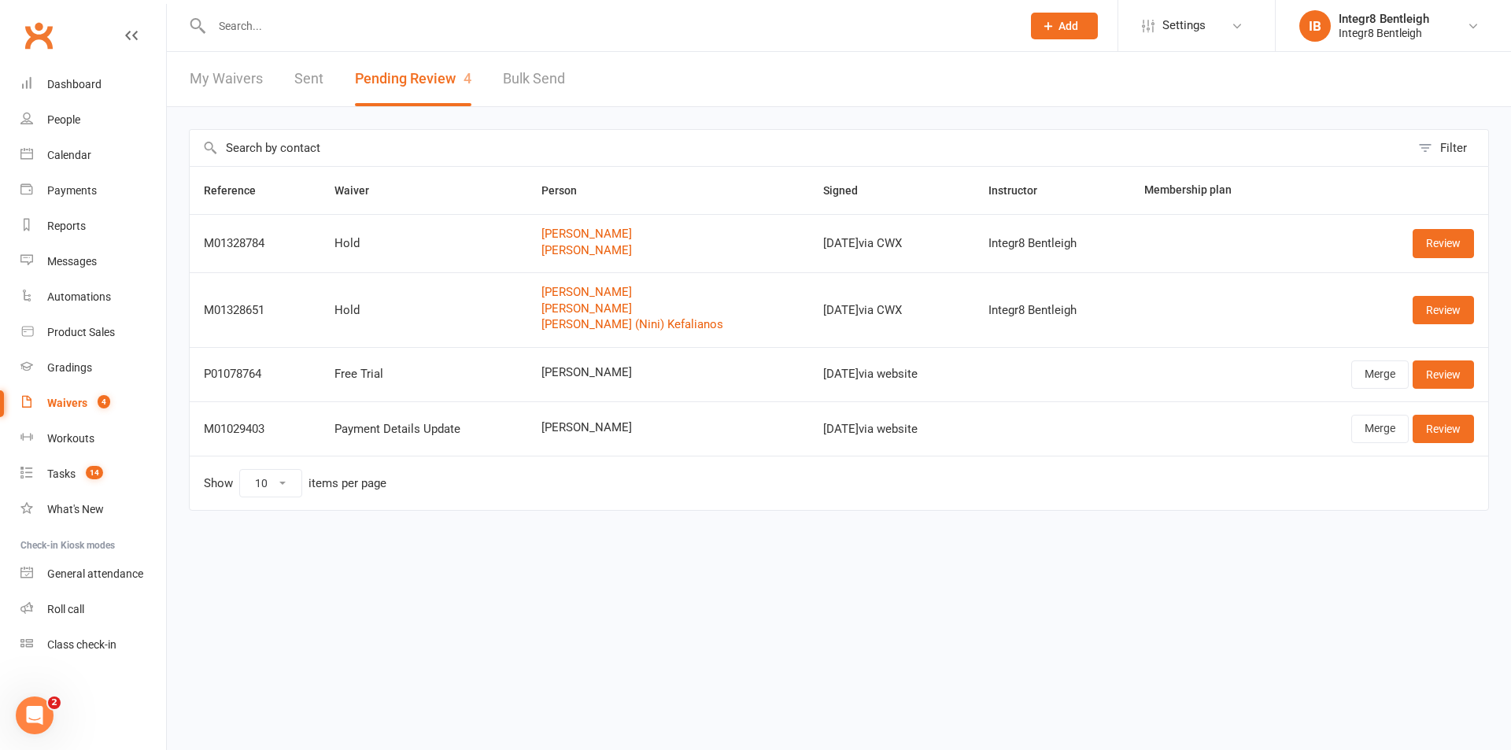
click at [219, 65] on link "My Waivers" at bounding box center [226, 79] width 73 height 54
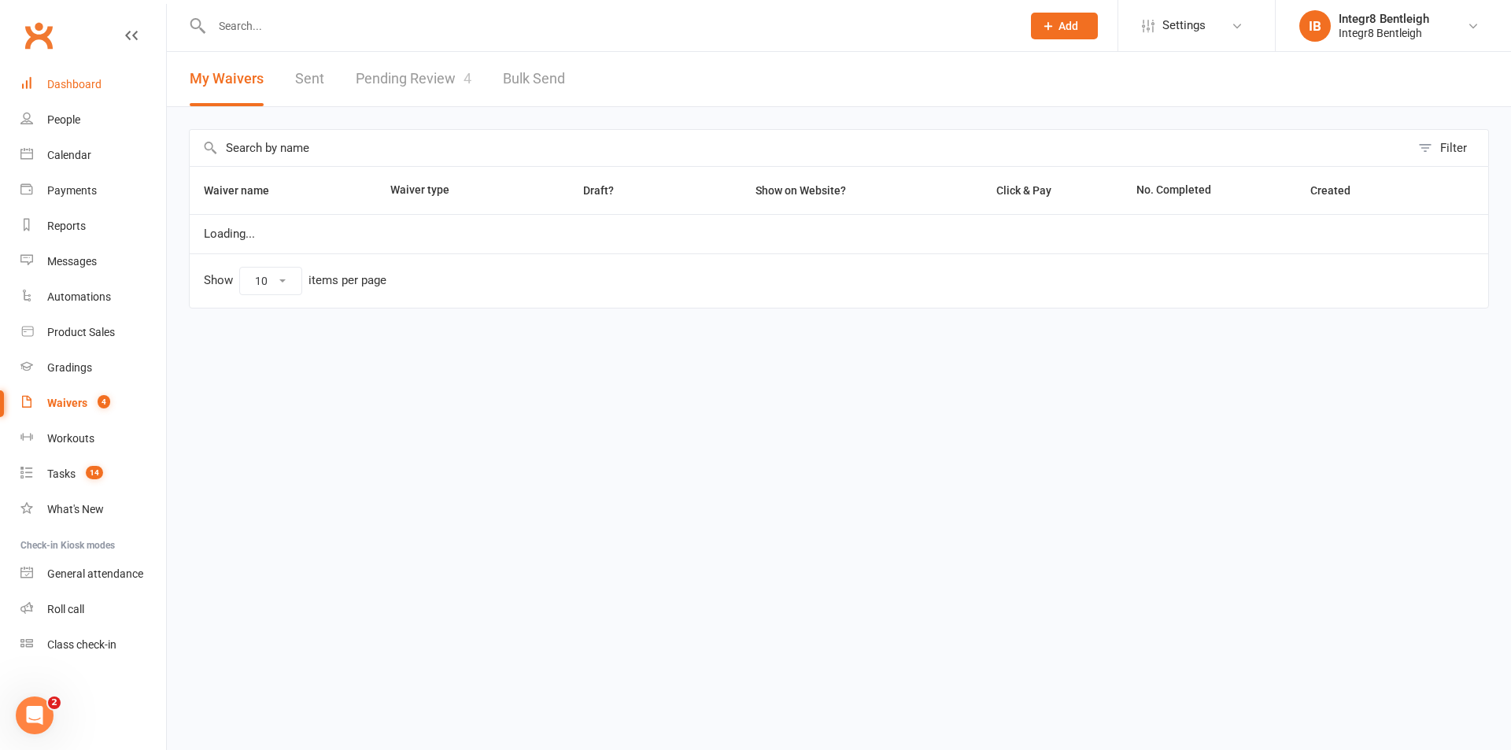
click at [129, 76] on link "Dashboard" at bounding box center [93, 84] width 146 height 35
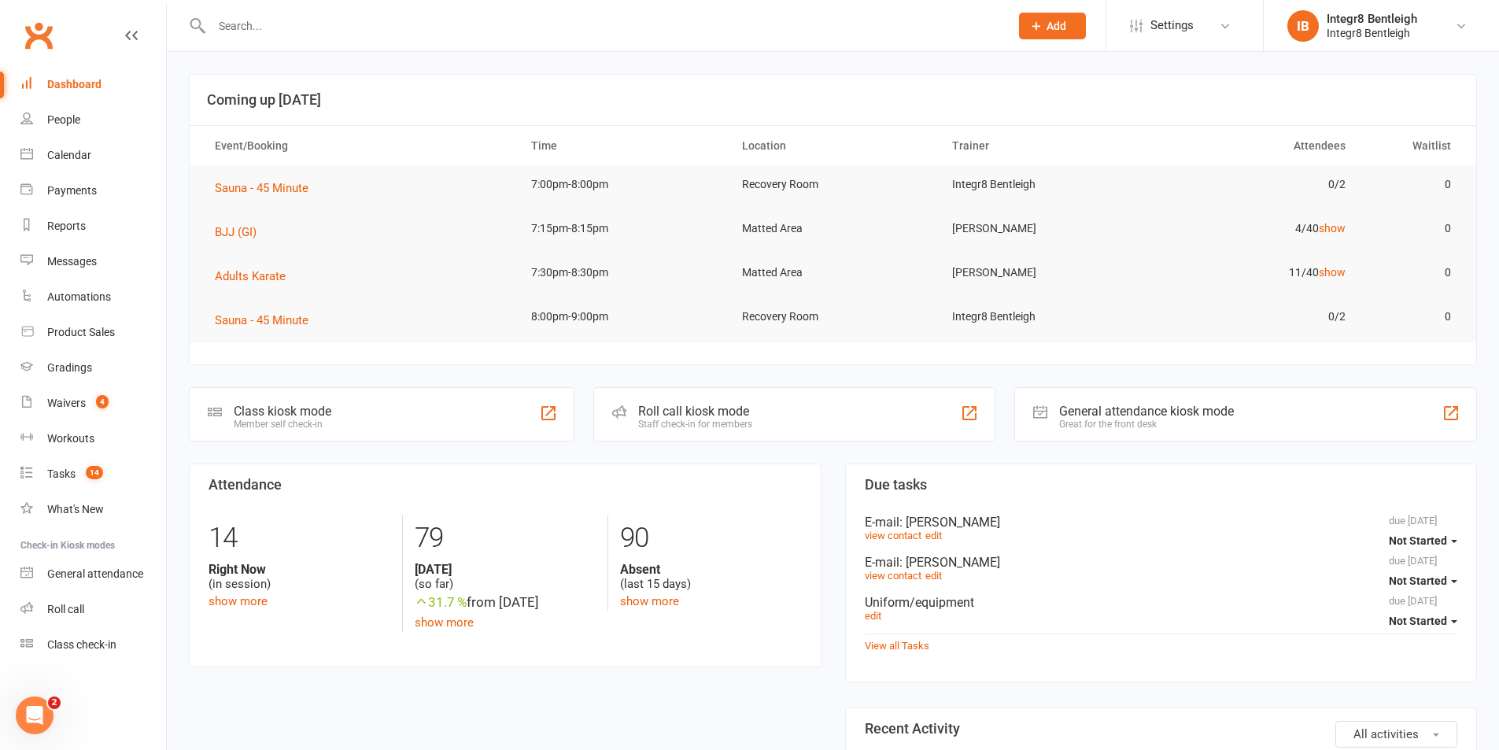
click at [244, 6] on div at bounding box center [594, 25] width 810 height 51
click at [479, 178] on td "Sauna - 45 Minute" at bounding box center [359, 188] width 316 height 44
